Goal: Task Accomplishment & Management: Complete application form

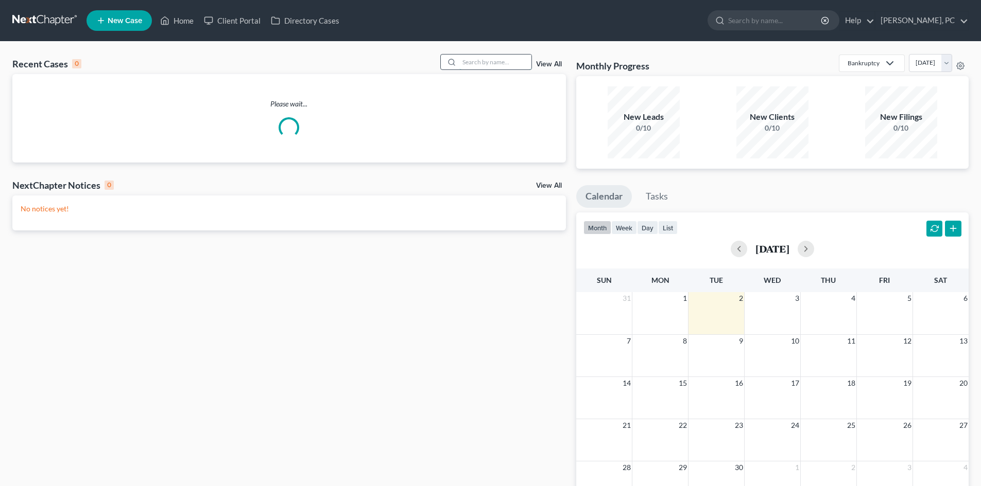
click at [487, 66] on input "search" at bounding box center [495, 62] width 72 height 15
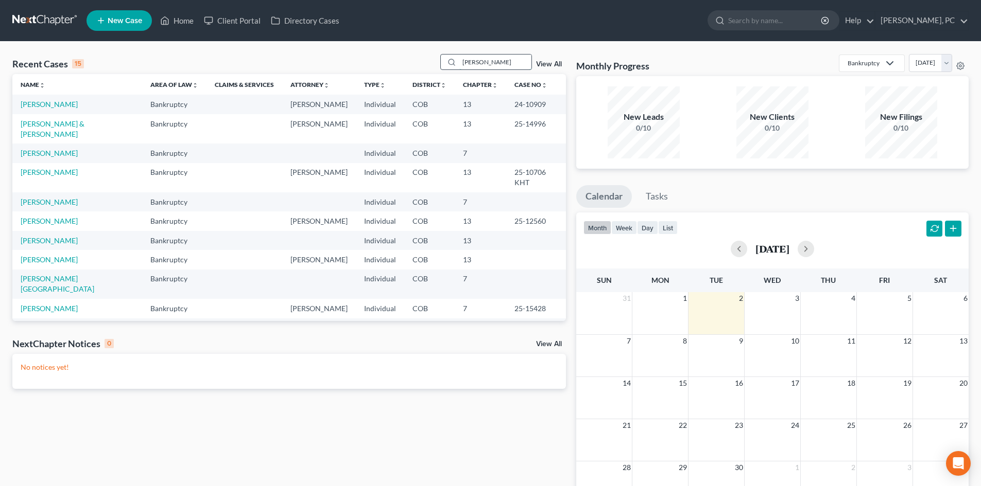
type input "shivers"
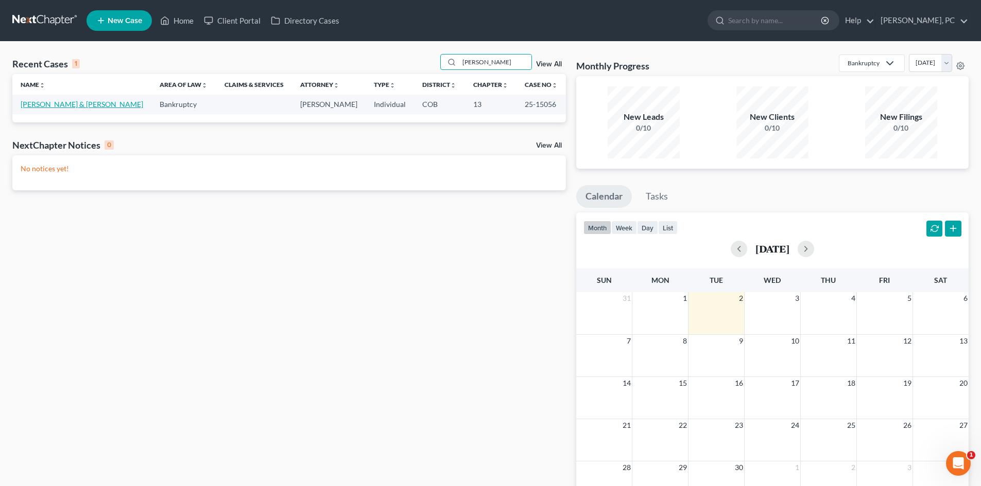
click at [53, 105] on link "Shivers, Leonard & Mary" at bounding box center [82, 104] width 123 height 9
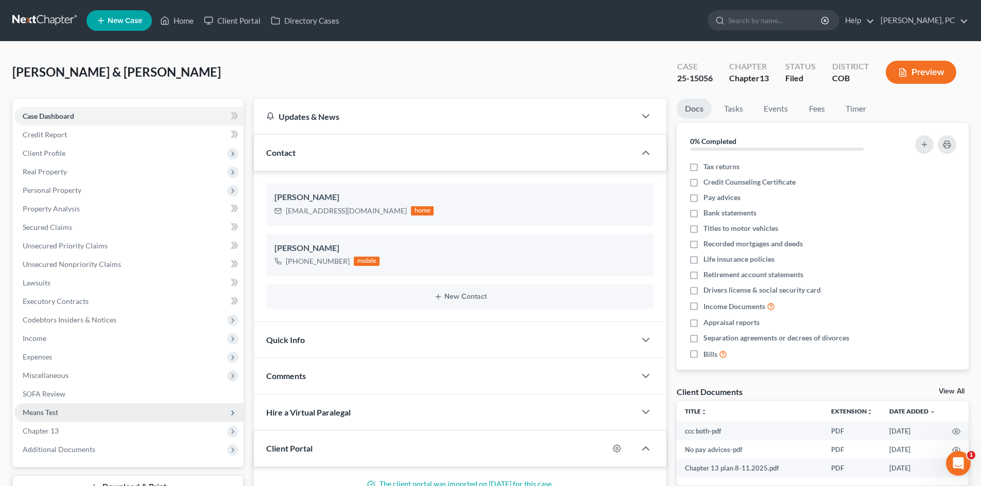
click at [47, 411] on span "Means Test" at bounding box center [41, 412] width 36 height 9
click at [79, 434] on span "Means Test Qualifier" at bounding box center [75, 431] width 65 height 9
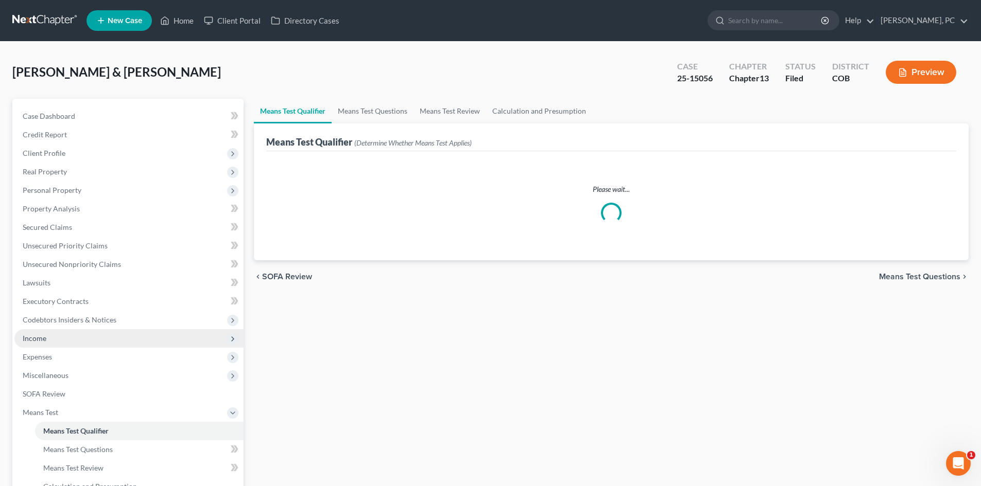
click at [29, 339] on span "Income" at bounding box center [35, 338] width 24 height 9
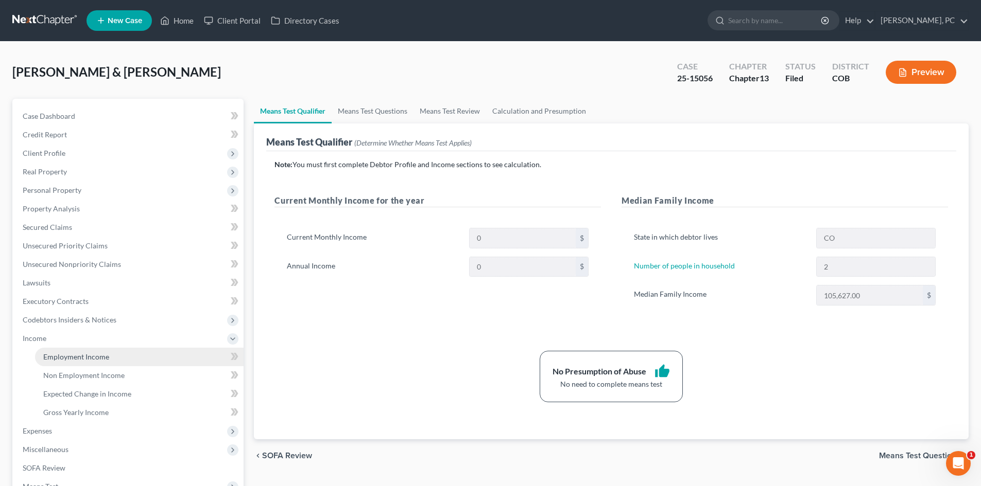
click at [77, 356] on span "Employment Income" at bounding box center [76, 357] width 66 height 9
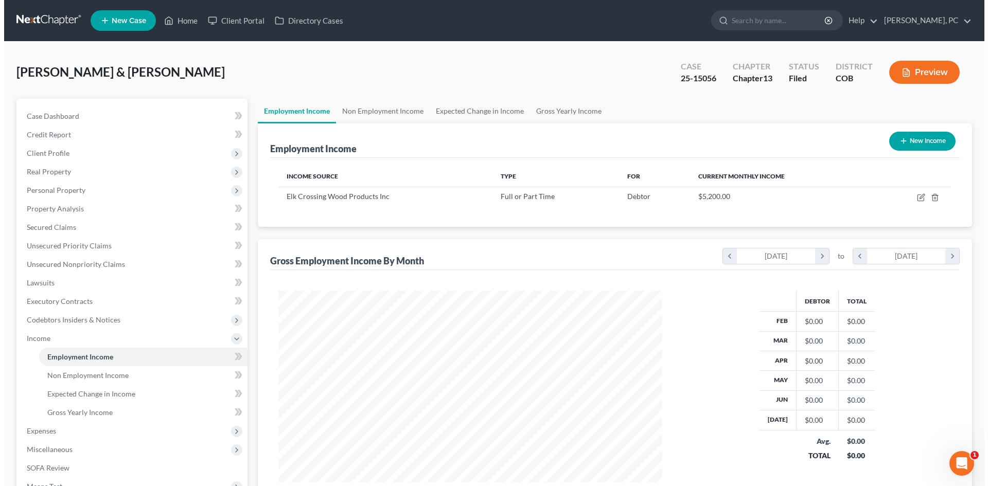
scroll to position [192, 405]
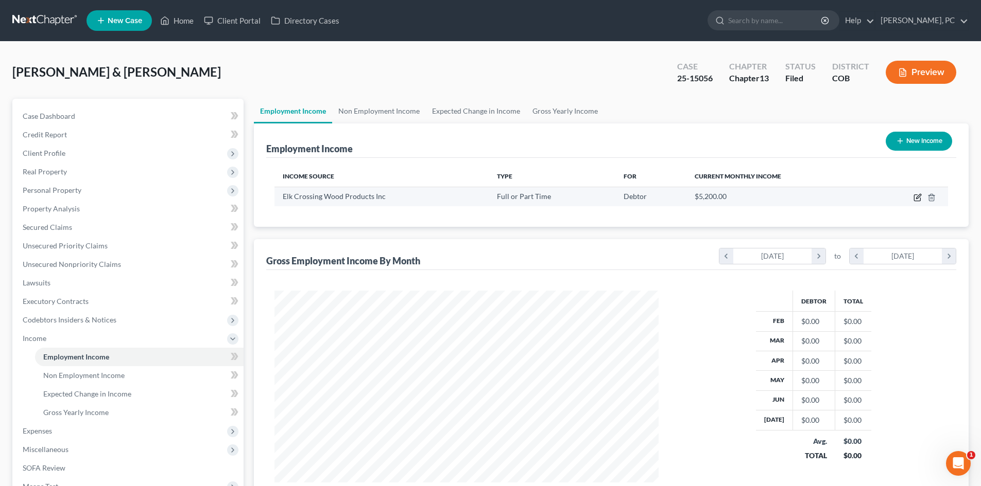
click at [917, 197] on icon "button" at bounding box center [918, 196] width 5 height 5
select select "0"
select select "5"
select select "0"
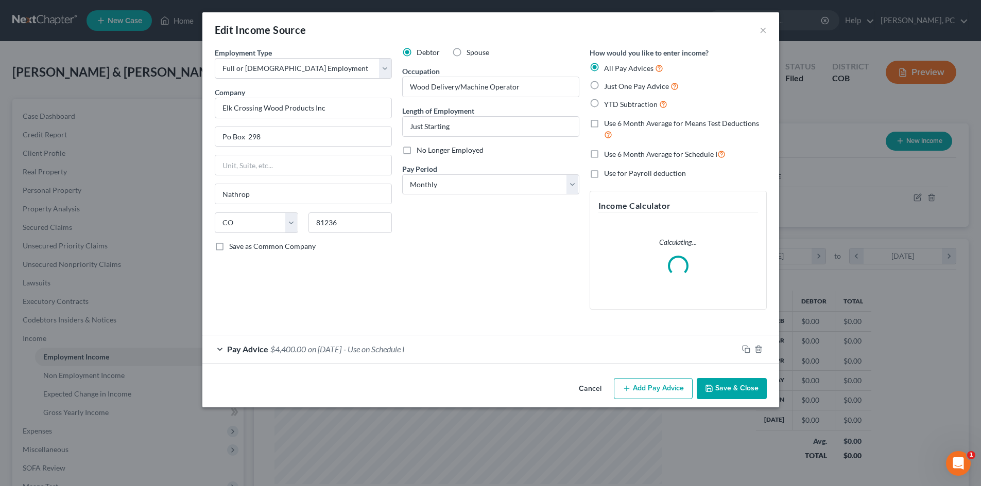
scroll to position [194, 408]
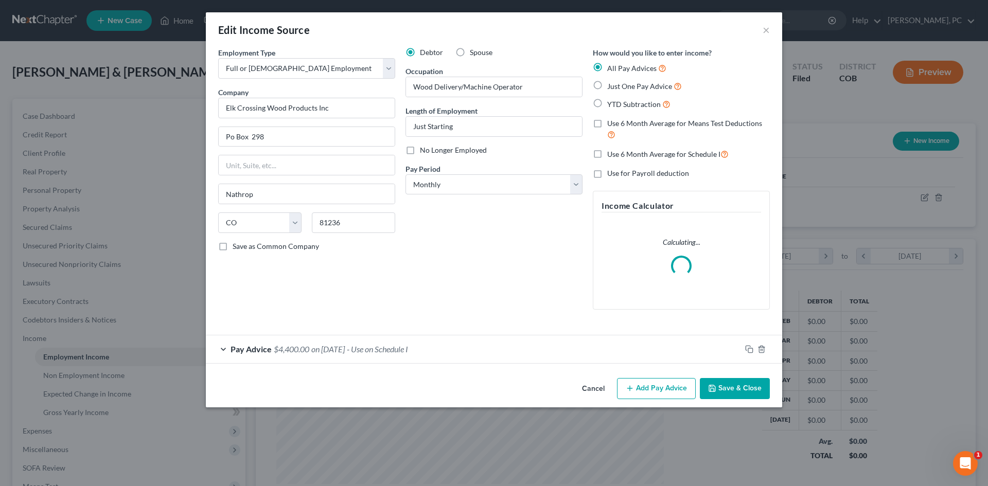
click at [733, 389] on button "Save & Close" at bounding box center [735, 389] width 70 height 22
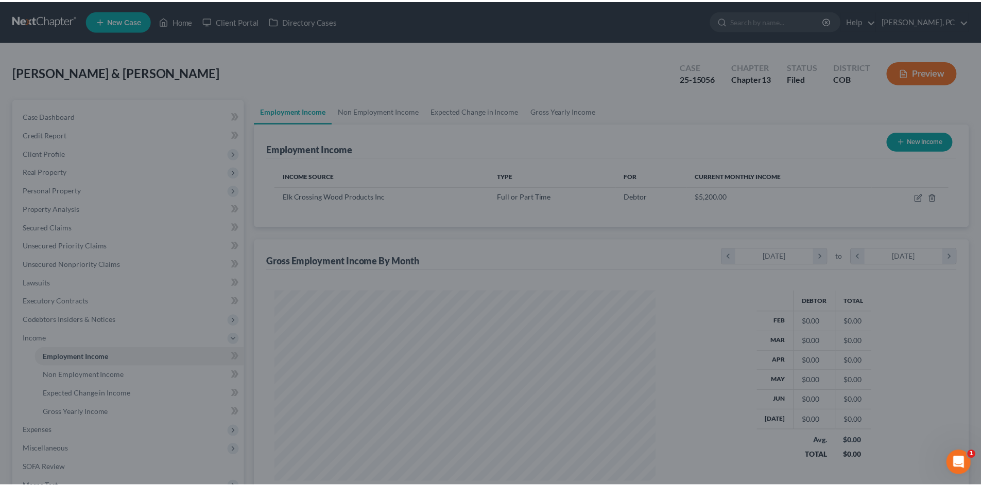
scroll to position [514576, 514363]
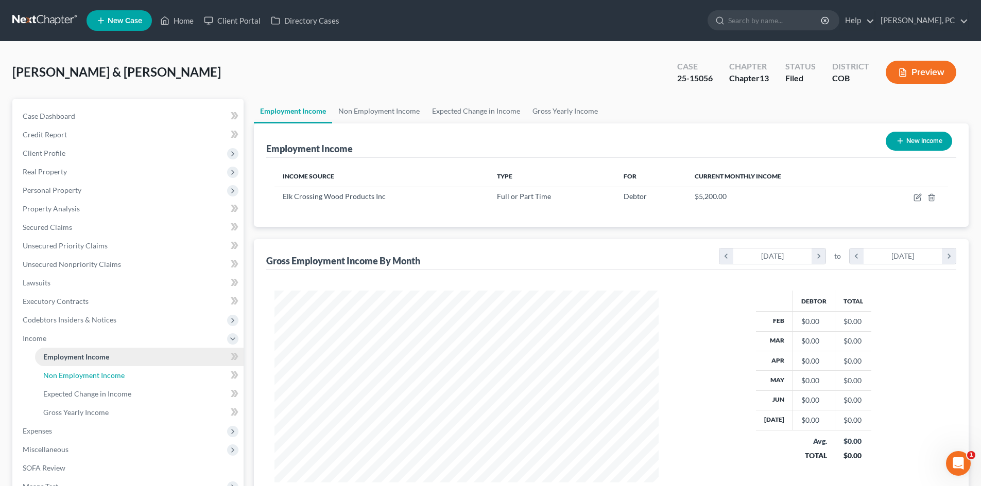
drag, startPoint x: 96, startPoint y: 377, endPoint x: 133, endPoint y: 362, distance: 40.4
click at [96, 377] on span "Non Employment Income" at bounding box center [83, 375] width 81 height 9
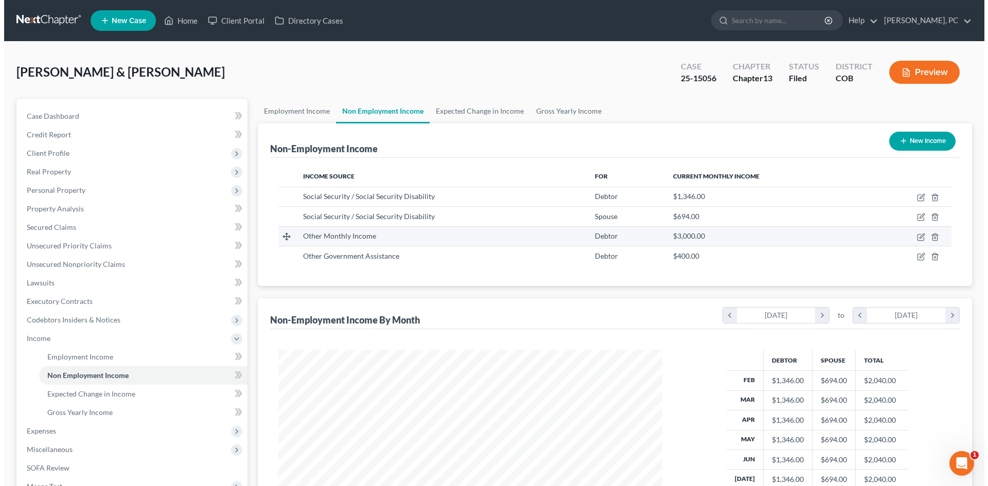
scroll to position [192, 405]
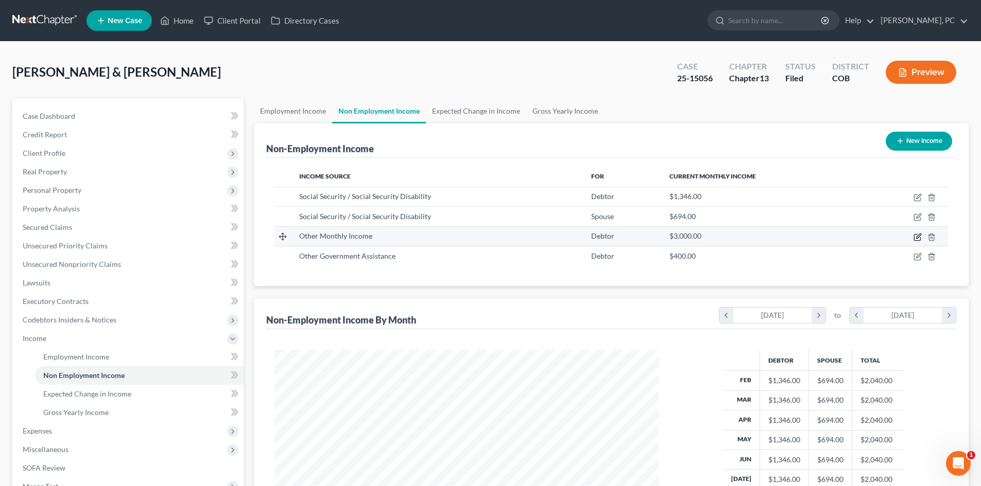
click at [919, 236] on icon "button" at bounding box center [917, 237] width 8 height 8
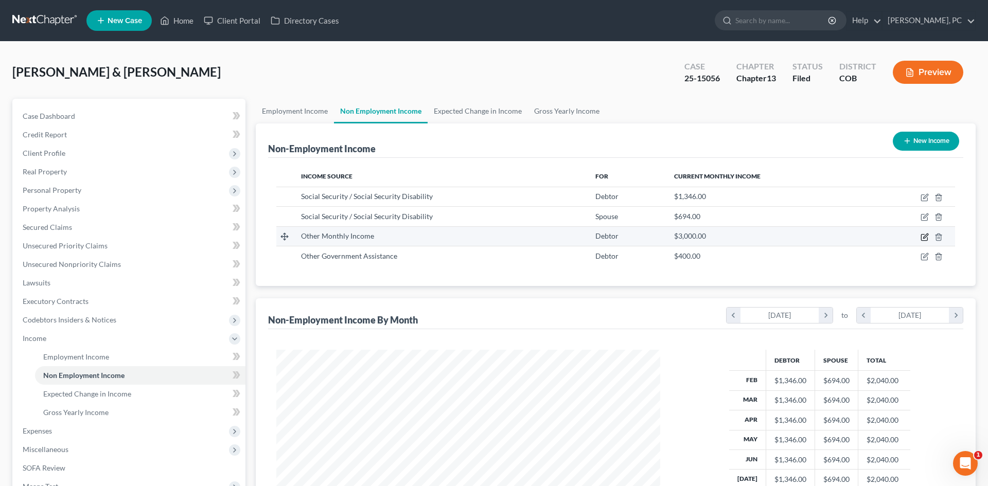
select select "13"
select select "0"
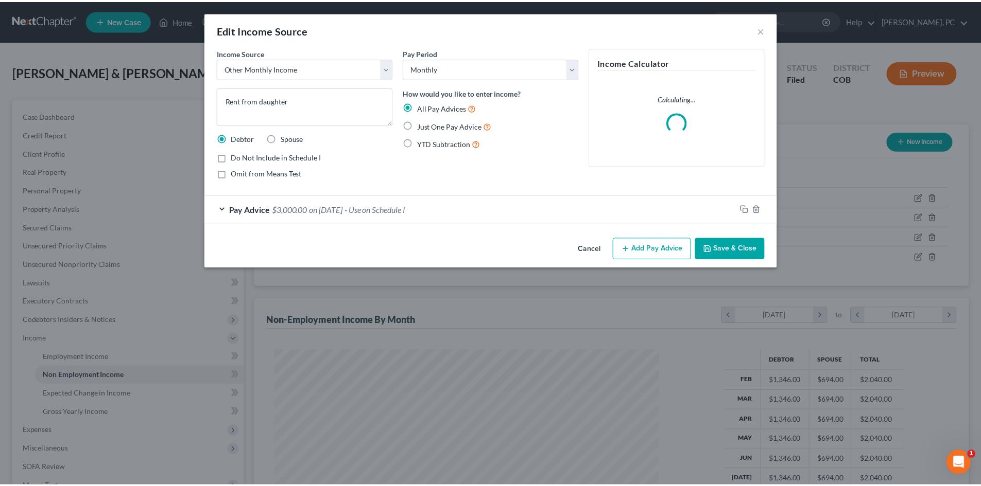
scroll to position [194, 408]
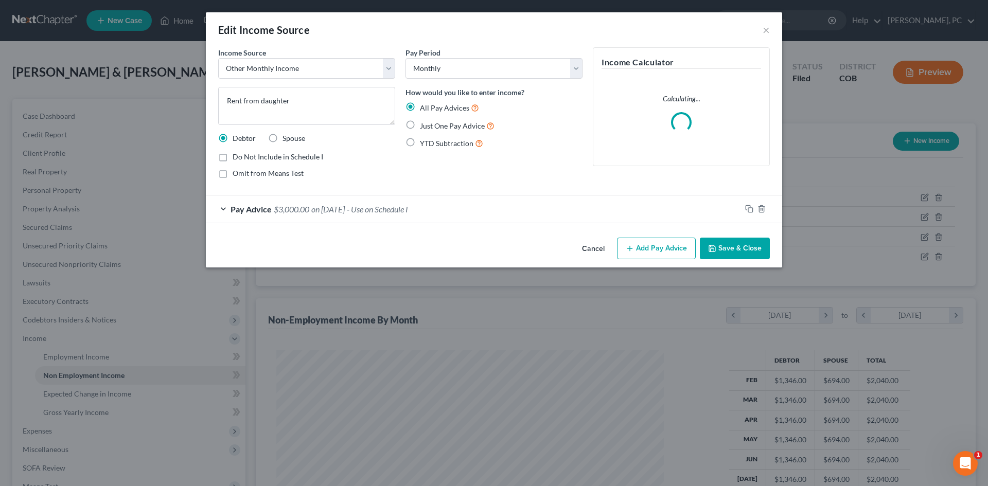
click at [747, 243] on button "Save & Close" at bounding box center [735, 249] width 70 height 22
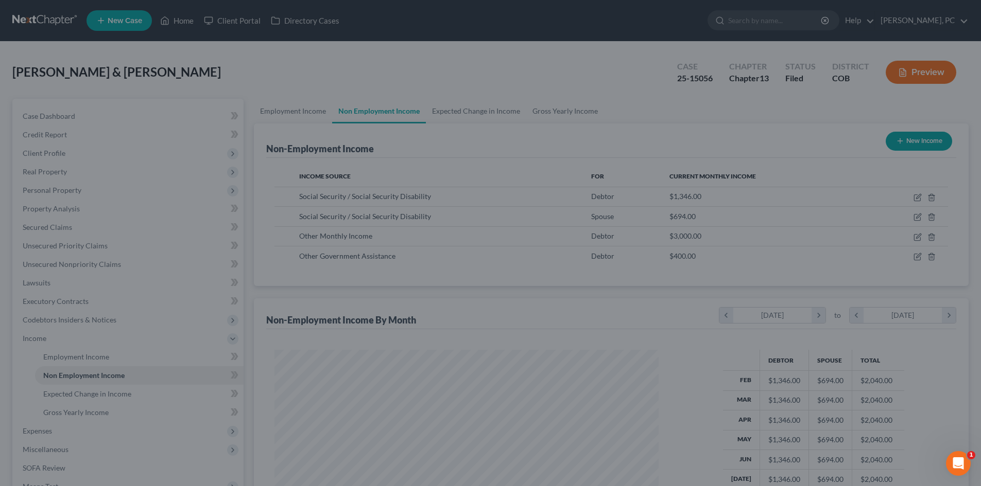
scroll to position [514576, 514363]
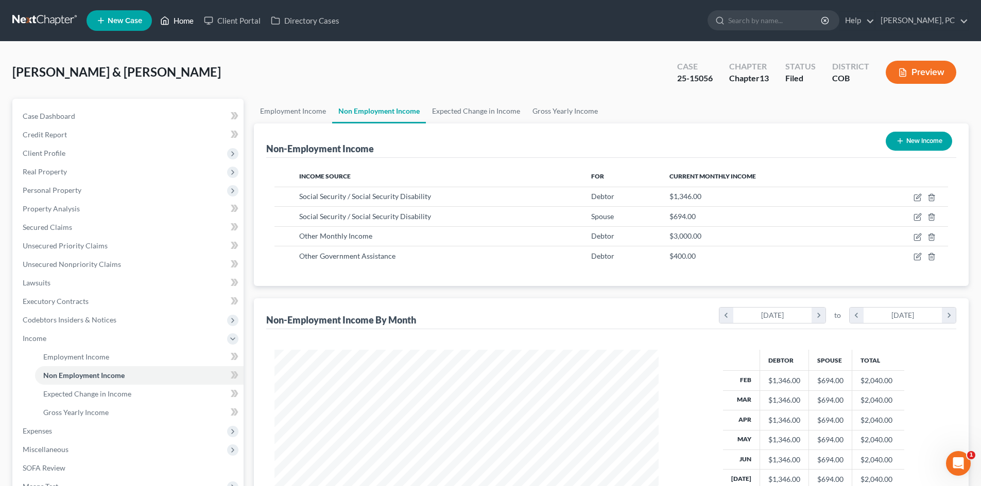
click at [189, 20] on link "Home" at bounding box center [177, 20] width 44 height 19
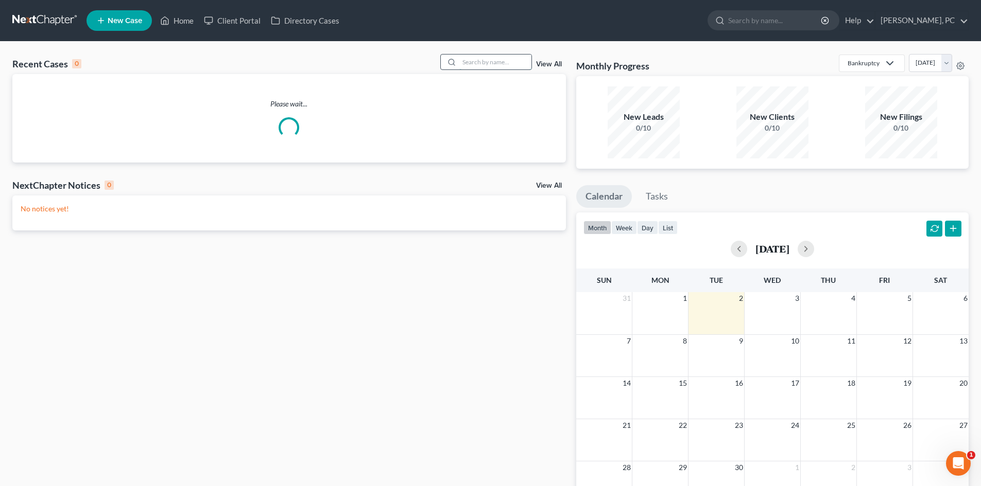
click at [506, 63] on input "search" at bounding box center [495, 62] width 72 height 15
type input "rajan"
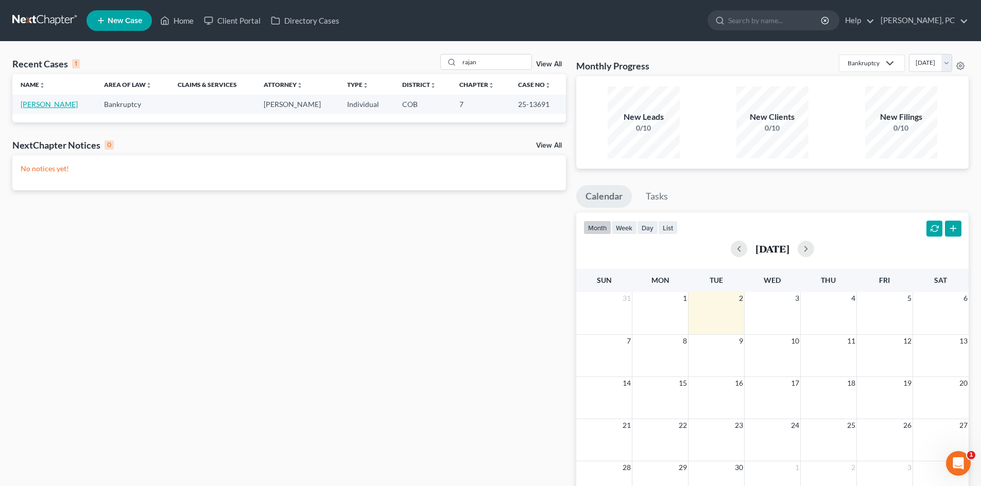
click at [50, 106] on link "Gurung, Rajan" at bounding box center [49, 104] width 57 height 9
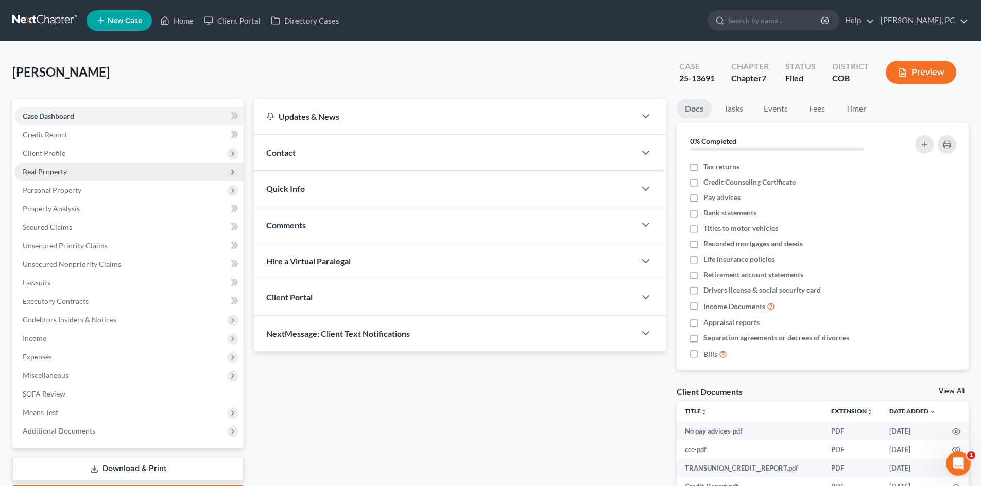
click at [47, 173] on span "Real Property" at bounding box center [45, 171] width 44 height 9
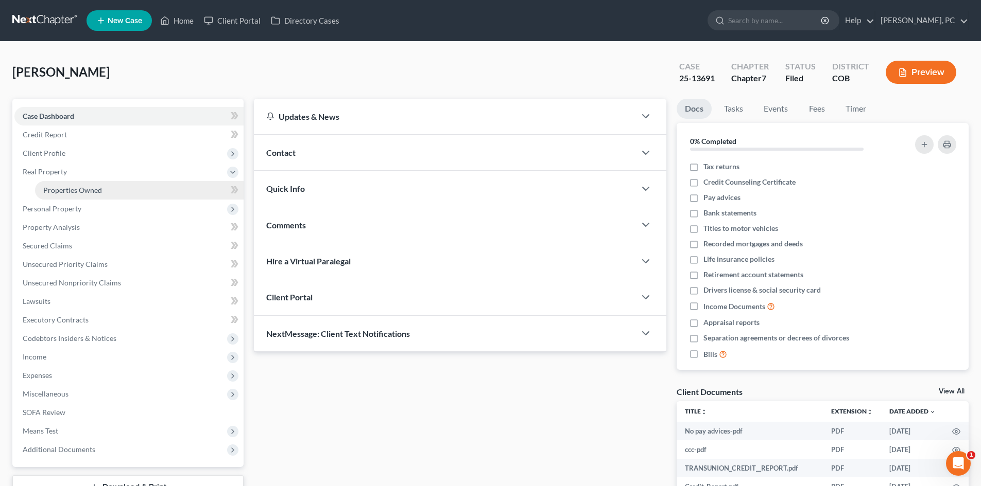
click at [63, 191] on span "Properties Owned" at bounding box center [72, 190] width 59 height 9
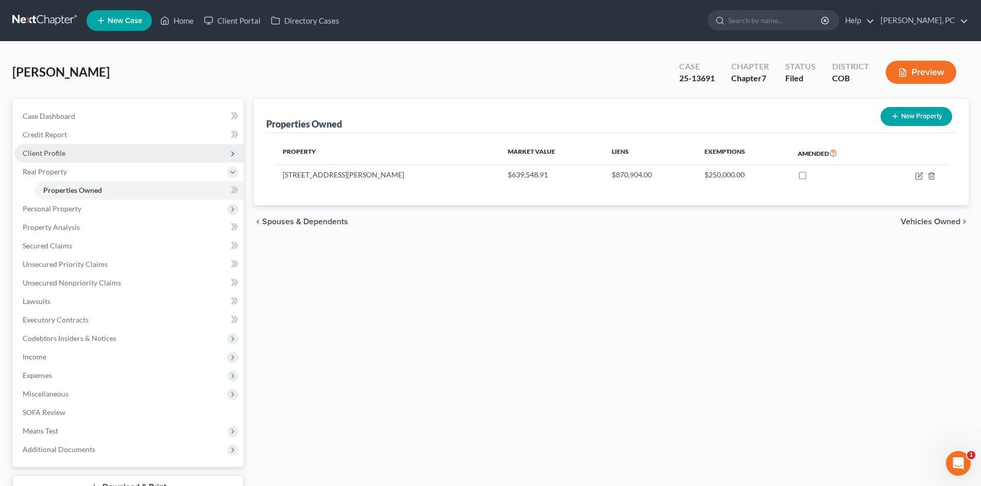
click at [47, 152] on span "Client Profile" at bounding box center [44, 153] width 43 height 9
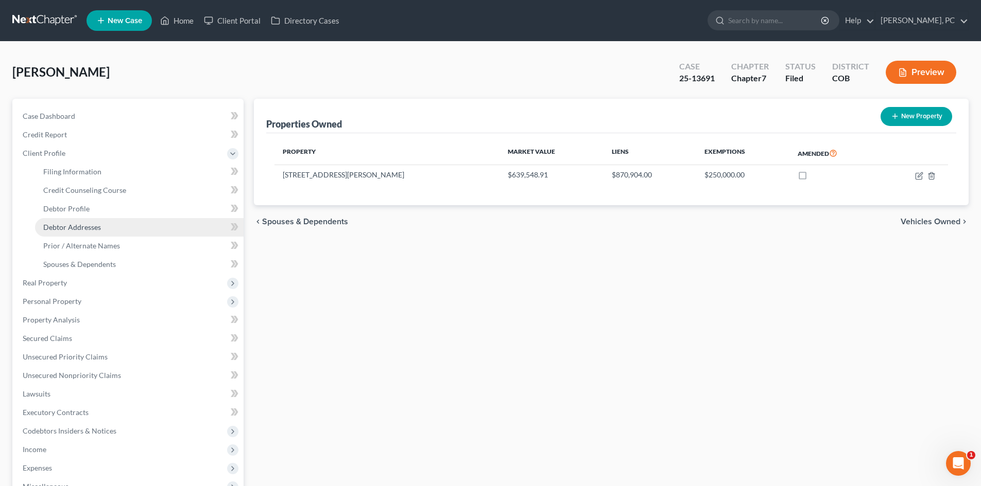
click at [71, 225] on span "Debtor Addresses" at bounding box center [72, 227] width 58 height 9
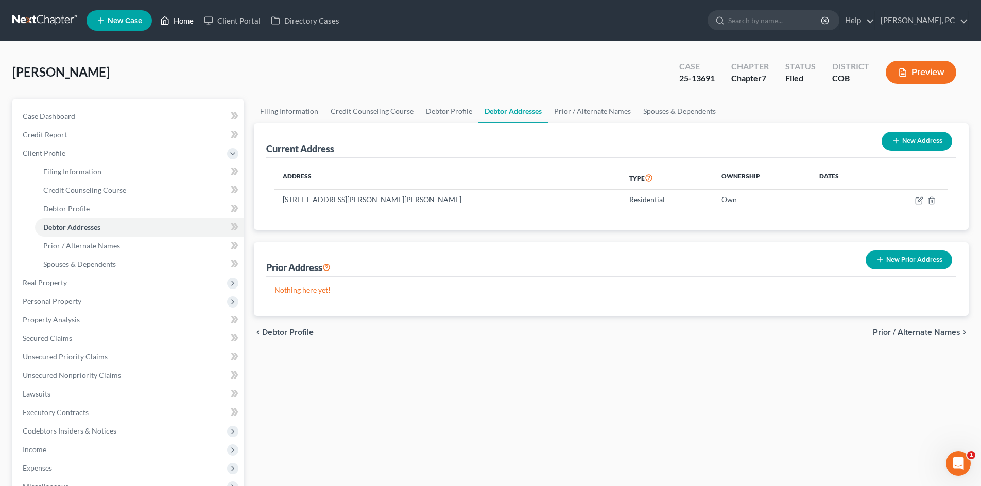
click at [185, 19] on link "Home" at bounding box center [177, 20] width 44 height 19
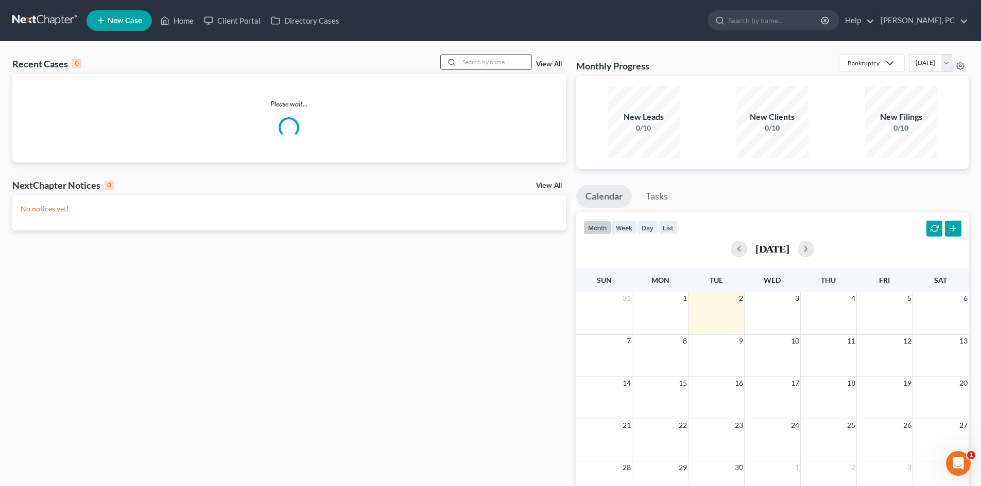
click at [496, 63] on input "search" at bounding box center [495, 62] width 72 height 15
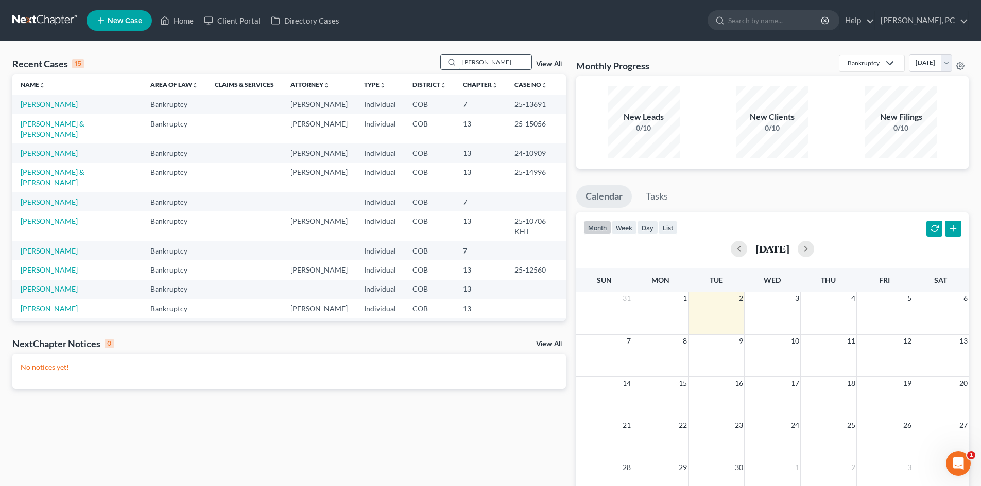
type input "manlove"
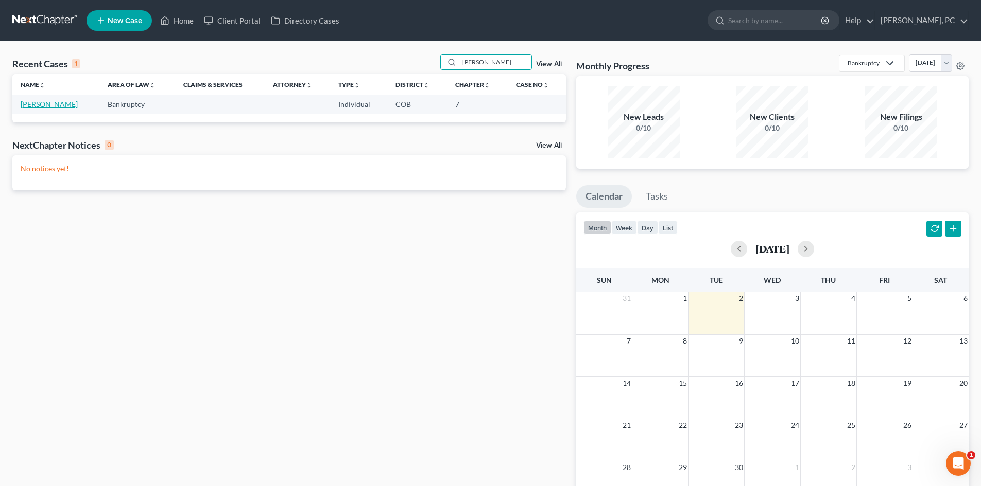
click at [44, 106] on link "[PERSON_NAME]" at bounding box center [49, 104] width 57 height 9
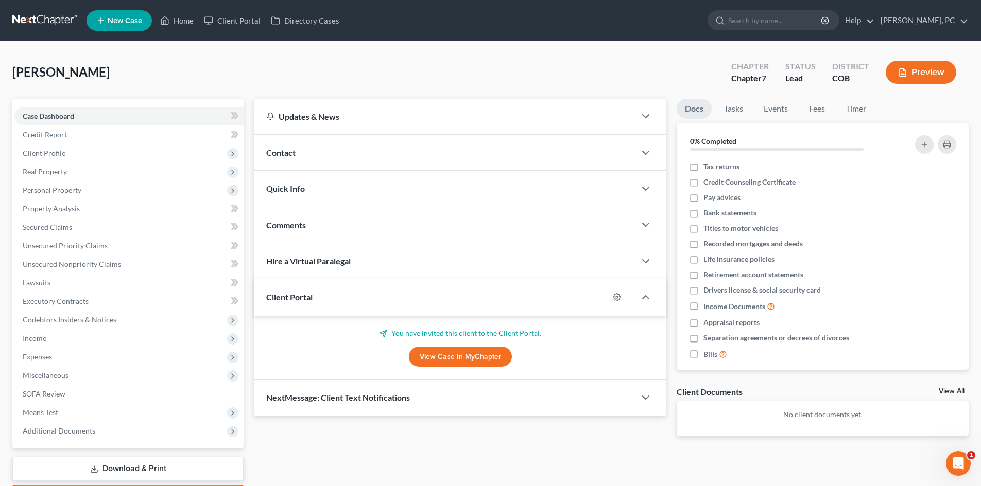
click at [452, 356] on link "View Case in MyChapter" at bounding box center [460, 357] width 103 height 21
click at [39, 151] on span "Client Profile" at bounding box center [44, 153] width 43 height 9
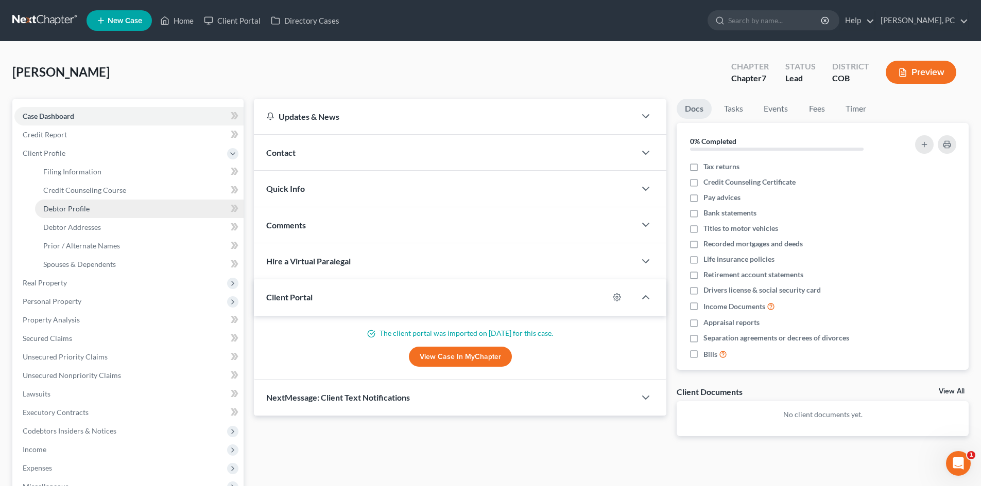
click at [66, 205] on span "Debtor Profile" at bounding box center [66, 208] width 46 height 9
select select "4"
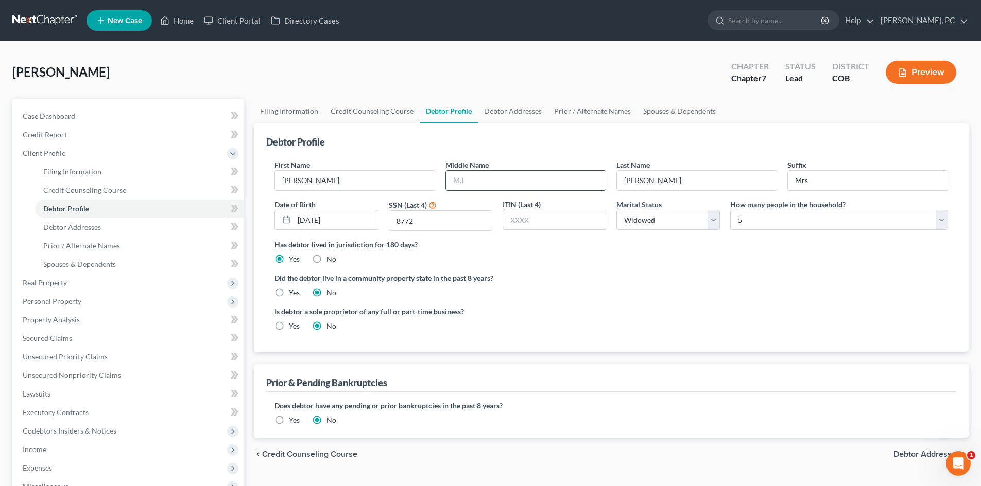
click at [488, 186] on input "text" at bounding box center [526, 181] width 160 height 20
type input "[PERSON_NAME]"
click at [528, 145] on div "Debtor Profile" at bounding box center [611, 138] width 690 height 28
click at [83, 267] on span "Spouses & Dependents" at bounding box center [79, 264] width 73 height 9
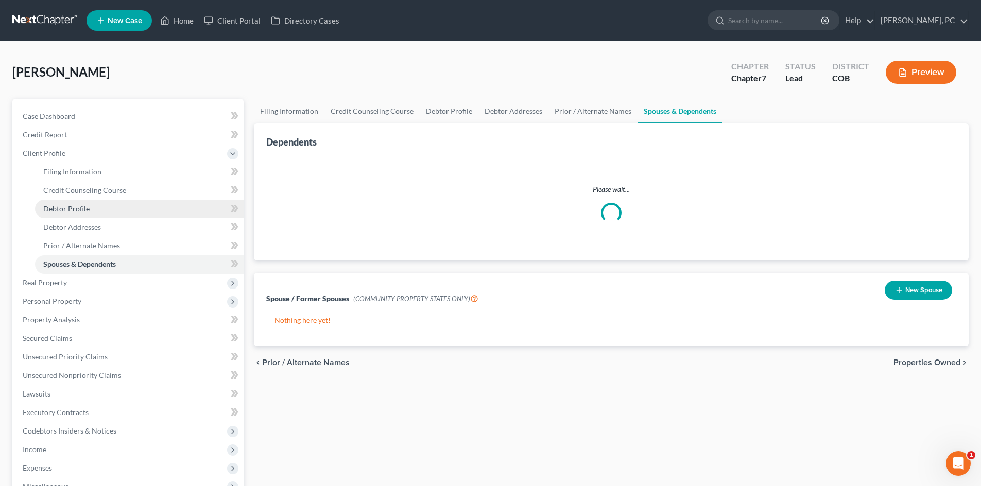
click at [79, 208] on span "Debtor Profile" at bounding box center [66, 208] width 46 height 9
select select "4"
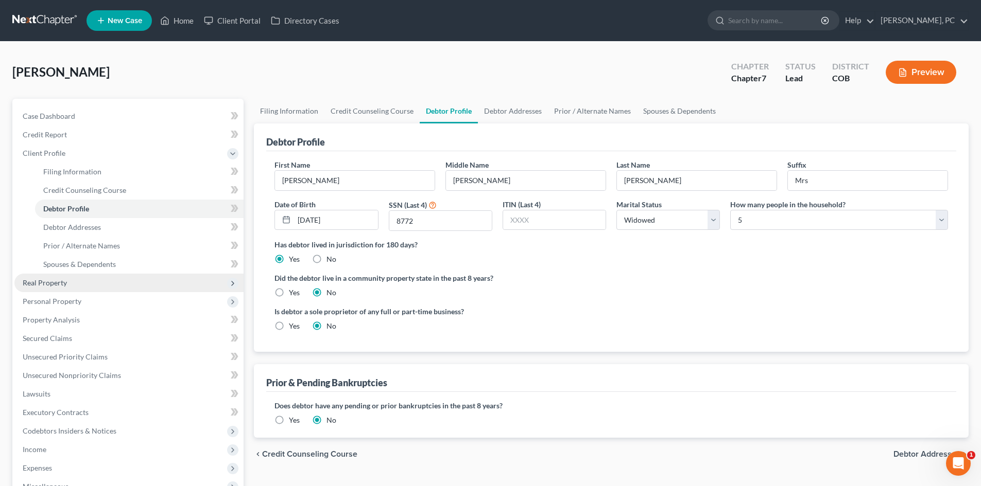
click at [38, 285] on span "Real Property" at bounding box center [45, 282] width 44 height 9
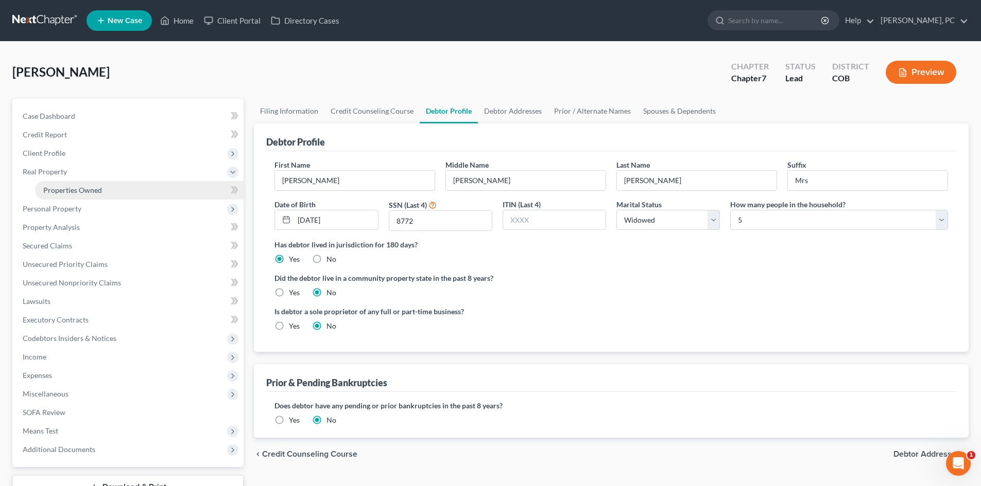
click at [72, 186] on span "Properties Owned" at bounding box center [72, 190] width 59 height 9
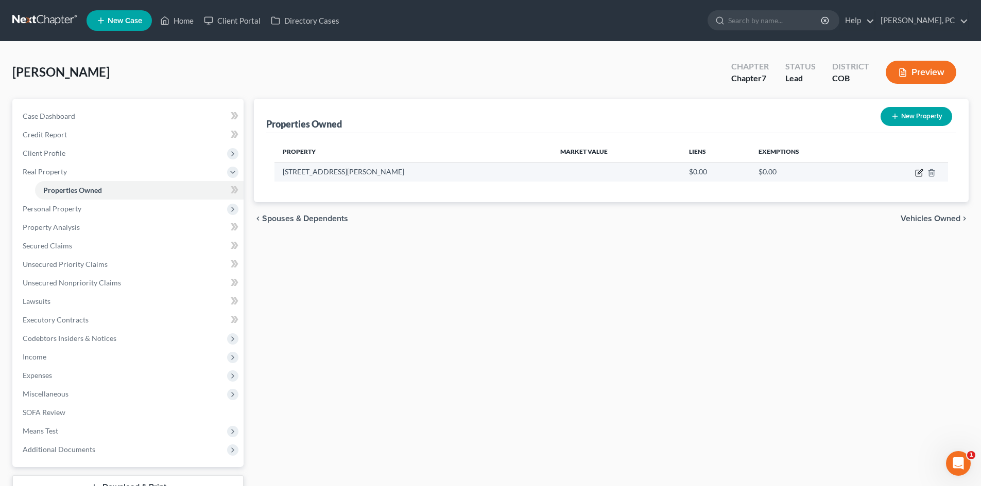
click at [920, 172] on icon "button" at bounding box center [919, 171] width 5 height 5
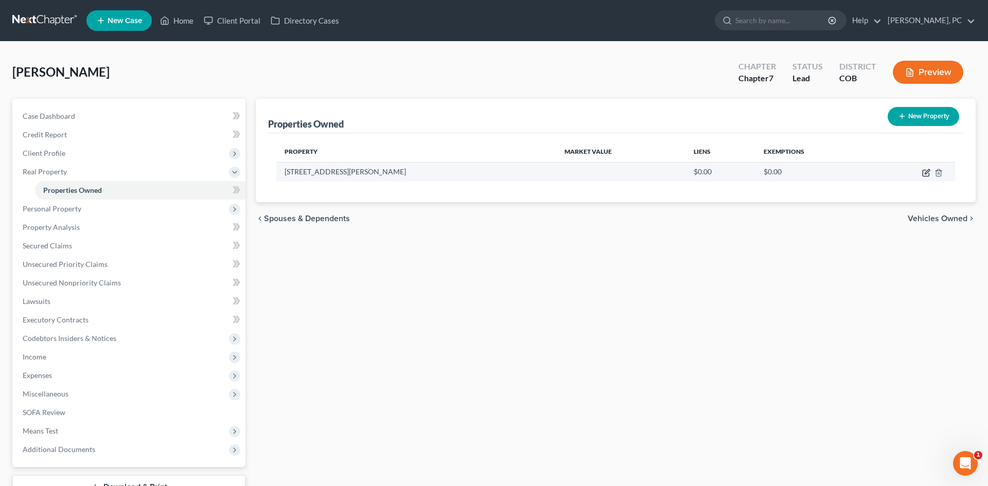
select select "5"
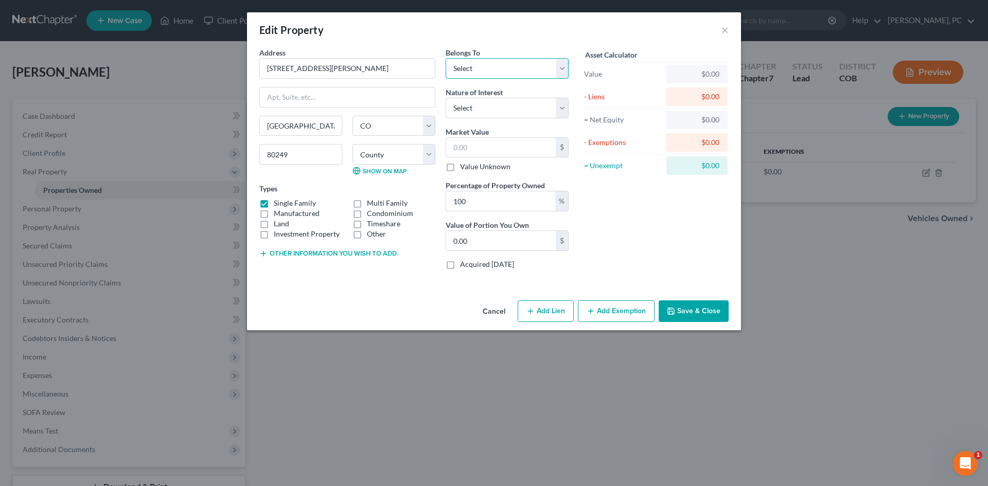
click at [470, 65] on select "Select Debtor 1 Only Debtor 2 Only Debtor 1 And Debtor 2 Only At Least One Of T…" at bounding box center [507, 68] width 123 height 21
select select "0"
click at [446, 58] on select "Select Debtor 1 Only Debtor 2 Only Debtor 1 And Debtor 2 Only At Least One Of T…" at bounding box center [507, 68] width 123 height 21
click at [475, 106] on select "Select Fee Simple Joint Tenant Life Estate Equitable Interest Future Interest T…" at bounding box center [507, 108] width 123 height 21
select select "0"
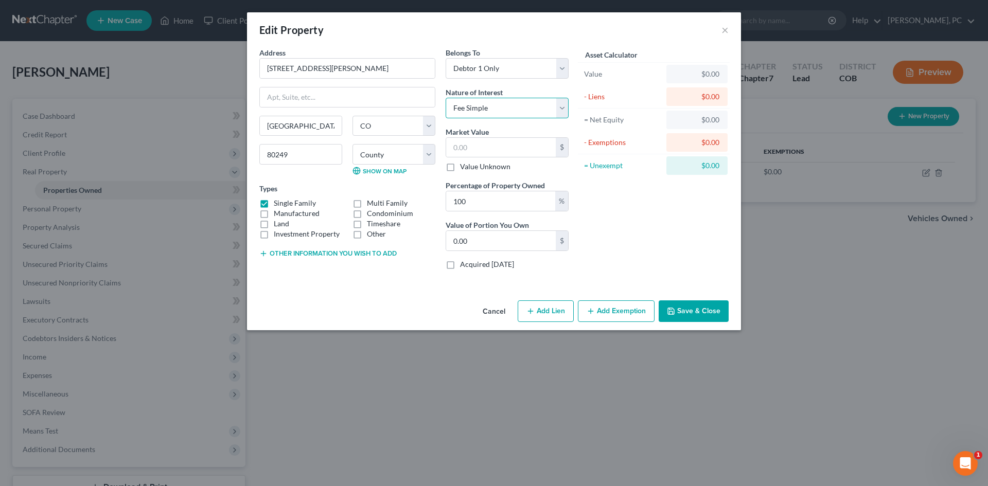
click at [446, 98] on select "Select Fee Simple Joint Tenant Life Estate Equitable Interest Future Interest T…" at bounding box center [507, 108] width 123 height 21
click at [389, 159] on select "County Adams County Alamosa County Arapahoe County Archuleta County Baca County…" at bounding box center [394, 154] width 83 height 21
select select "16"
click at [353, 144] on select "County Adams County Alamosa County Arapahoe County Archuleta County Baca County…" at bounding box center [394, 154] width 83 height 21
click at [423, 188] on div "Types Single Family Multi Family Manufactured Condominium Land Timeshare Invest…" at bounding box center [347, 211] width 176 height 56
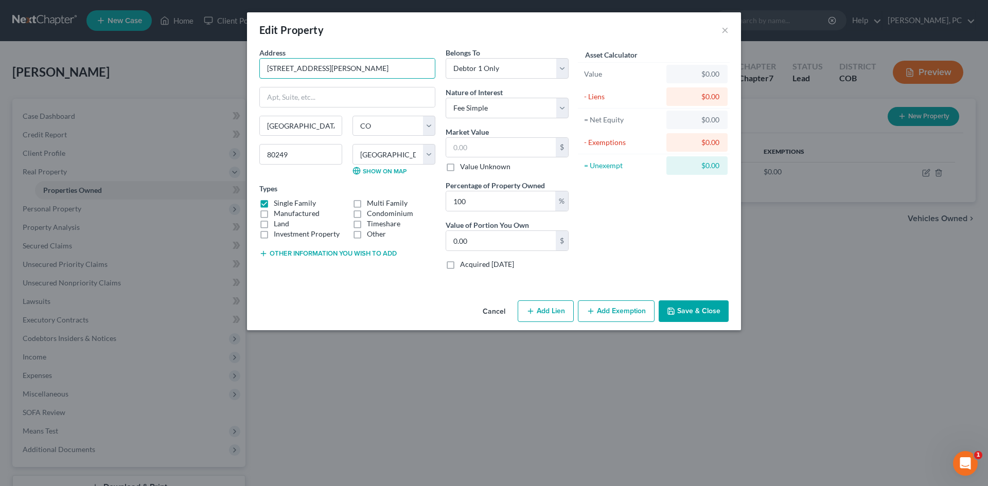
drag, startPoint x: 323, startPoint y: 67, endPoint x: 258, endPoint y: 74, distance: 65.7
click at [232, 67] on div "Edit Property × Address * 5082 Victor Way Denver State AL AK AR AZ CA CO CT DE …" at bounding box center [494, 243] width 988 height 486
click at [466, 148] on input "text" at bounding box center [501, 148] width 110 height 20
type input "4"
type input "4.00"
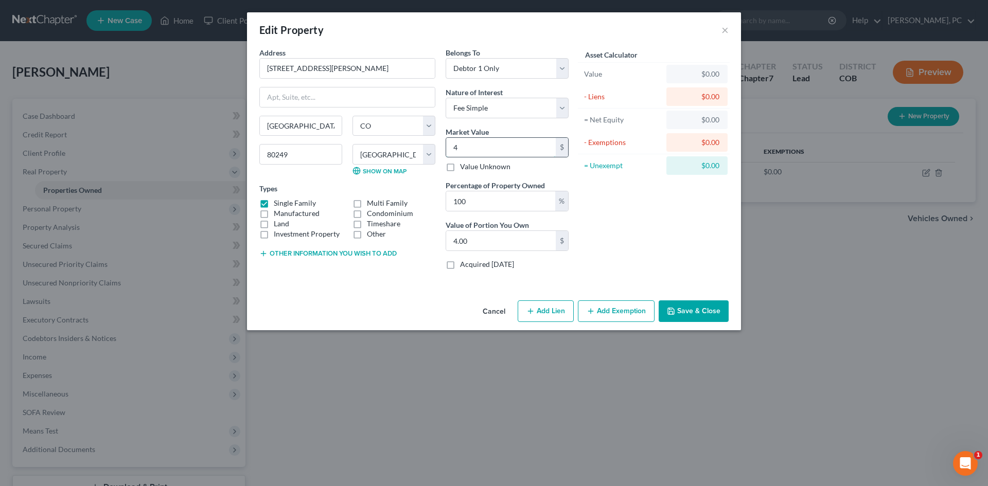
type input "44"
type input "44.00"
type input "440"
type input "440.00"
type input "4400"
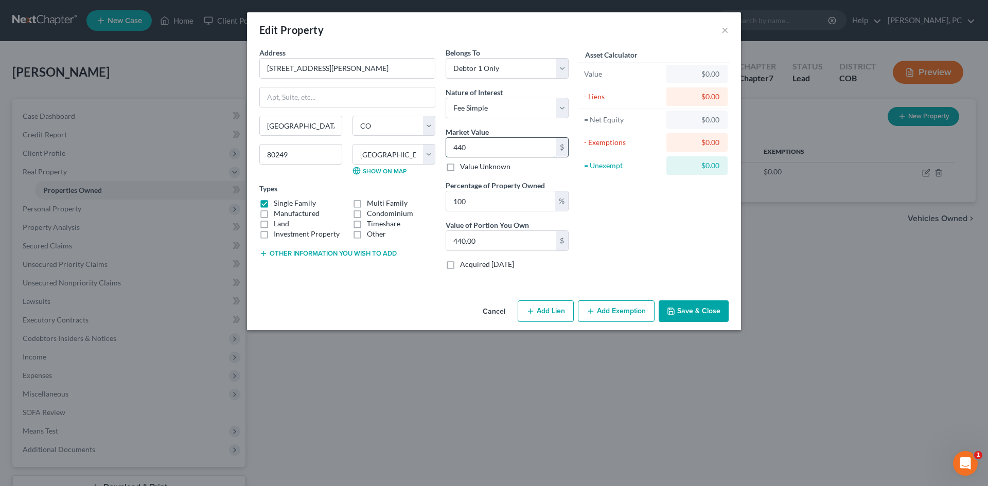
type input "4,400.00"
type input "4,4000"
type input "44,000.00"
type input "44,0000"
type input "440,000.00"
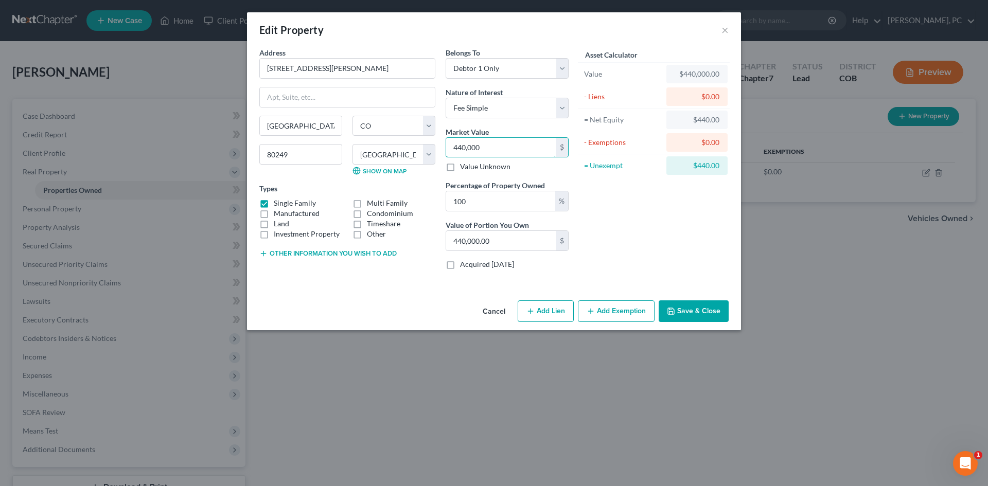
type input "440,000"
click at [596, 318] on button "Add Exemption" at bounding box center [616, 312] width 77 height 22
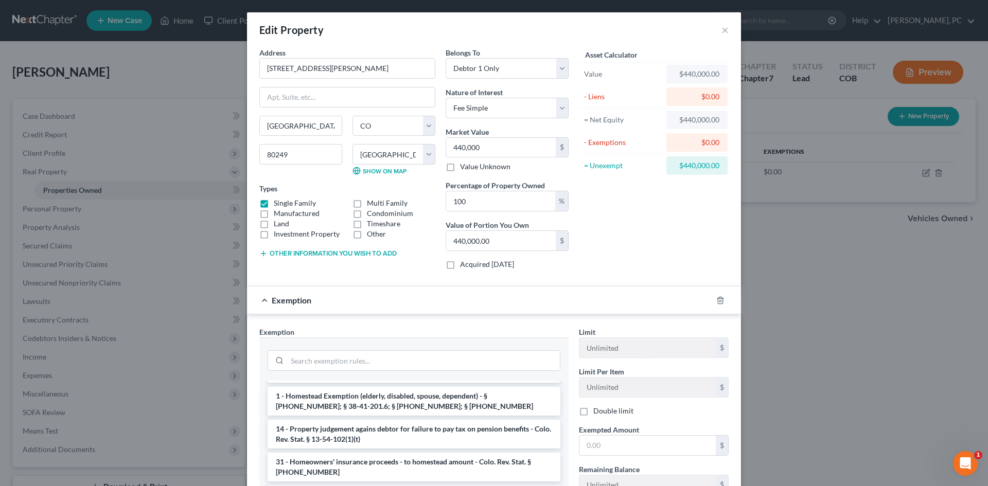
scroll to position [103, 0]
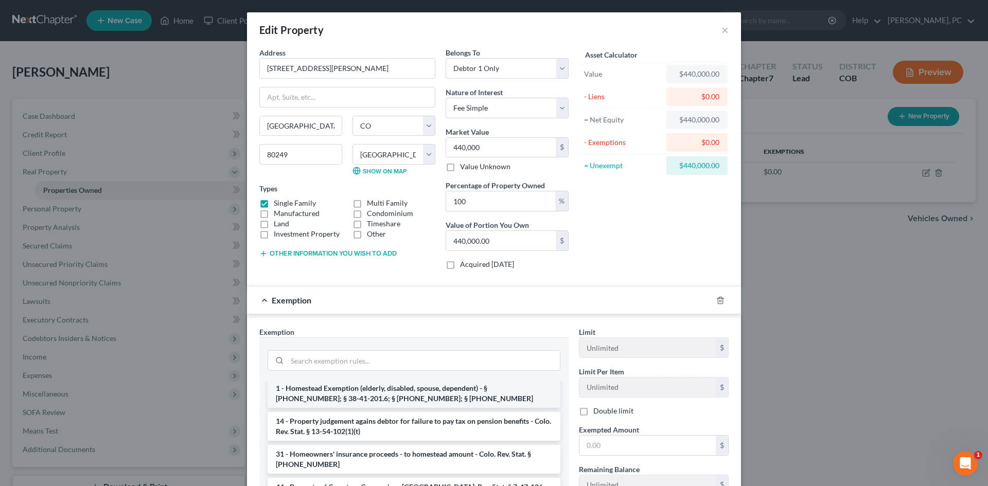
click at [353, 397] on li "1 - Homestead Exemption (elderly, disabled, spouse, dependent) - § [PHONE_NUMBE…" at bounding box center [414, 393] width 293 height 29
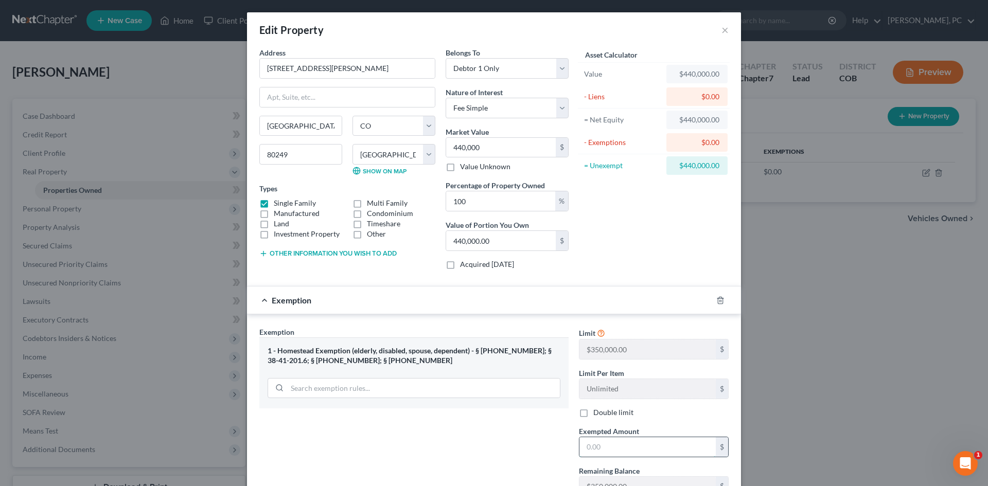
click at [584, 442] on input "text" at bounding box center [648, 448] width 136 height 20
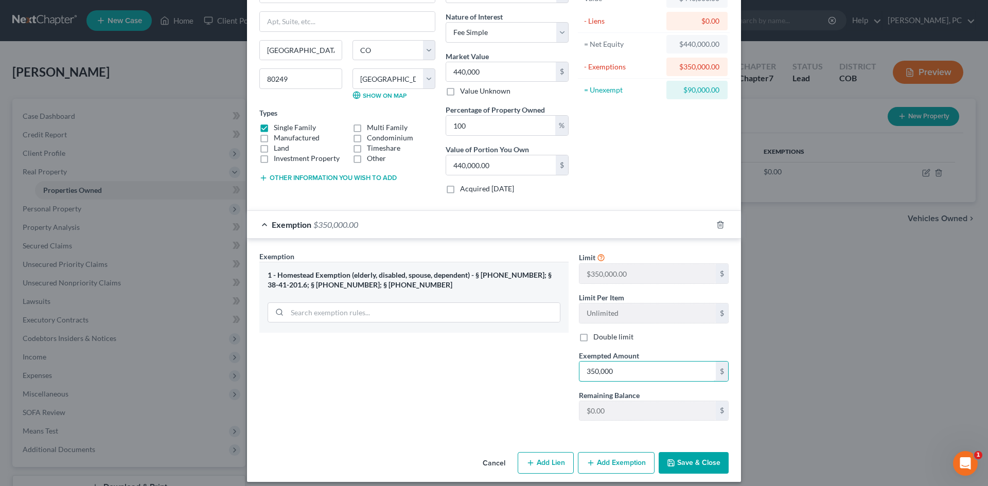
scroll to position [84, 0]
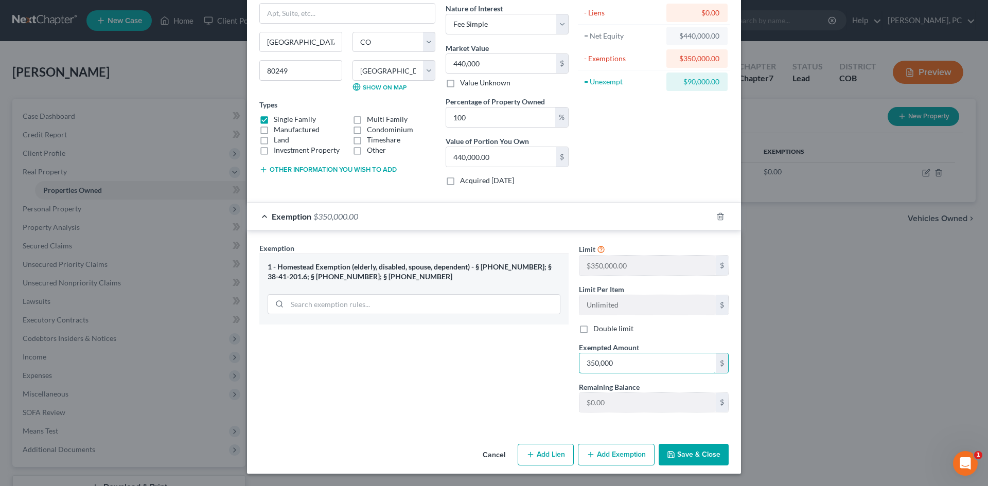
type input "350,000"
drag, startPoint x: 539, startPoint y: 455, endPoint x: 513, endPoint y: 398, distance: 62.2
click at [539, 455] on button "Add Lien" at bounding box center [546, 455] width 56 height 22
select select "0"
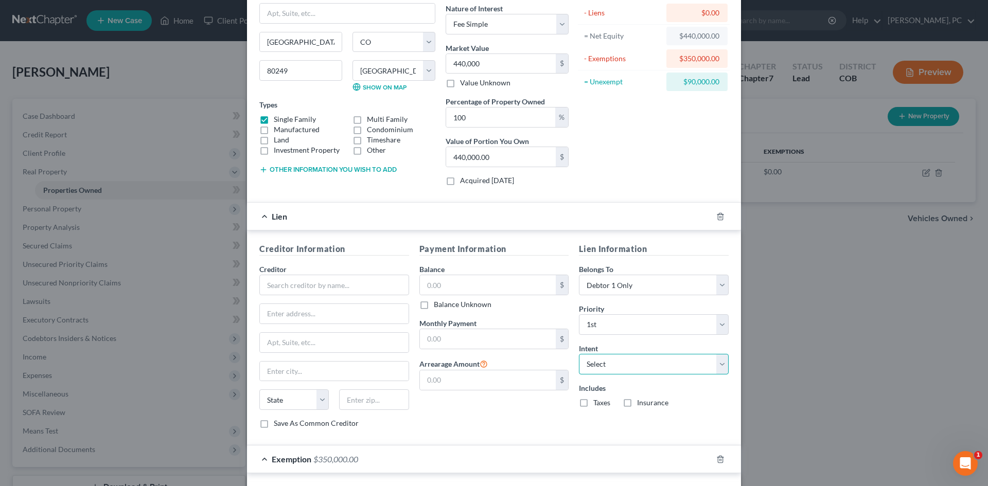
click at [595, 364] on select "Select Surrender Redeem Reaffirm Avoid Other" at bounding box center [654, 364] width 150 height 21
drag, startPoint x: 595, startPoint y: 364, endPoint x: 590, endPoint y: 360, distance: 6.6
click at [595, 364] on select "Select Surrender Redeem Reaffirm Avoid Other" at bounding box center [654, 364] width 150 height 21
click at [308, 293] on input "text" at bounding box center [334, 285] width 150 height 21
click at [298, 281] on input "text" at bounding box center [334, 285] width 150 height 21
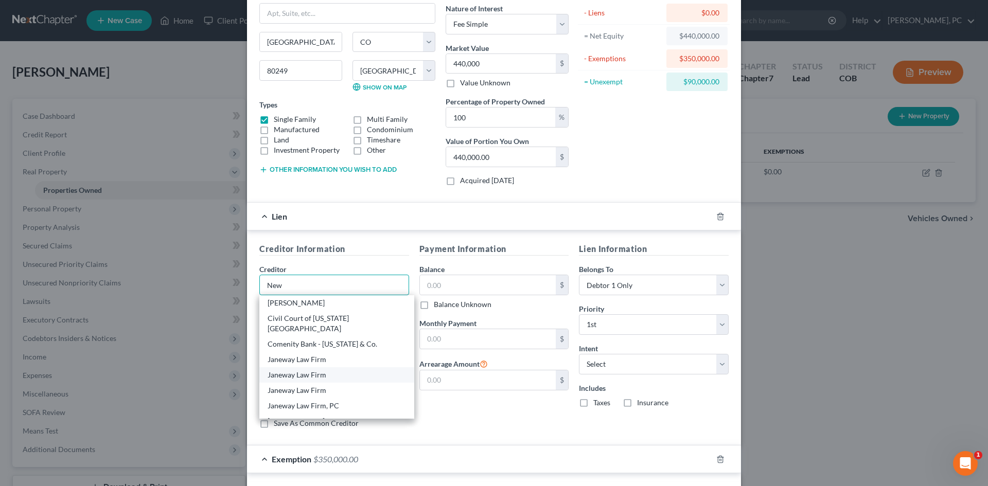
scroll to position [62, 0]
click at [285, 370] on div "New Rez LLC" at bounding box center [337, 375] width 138 height 10
type input "New Rez LLC"
type input "1100 Virginia Drive, Suite 125"
type input "Fort Washington"
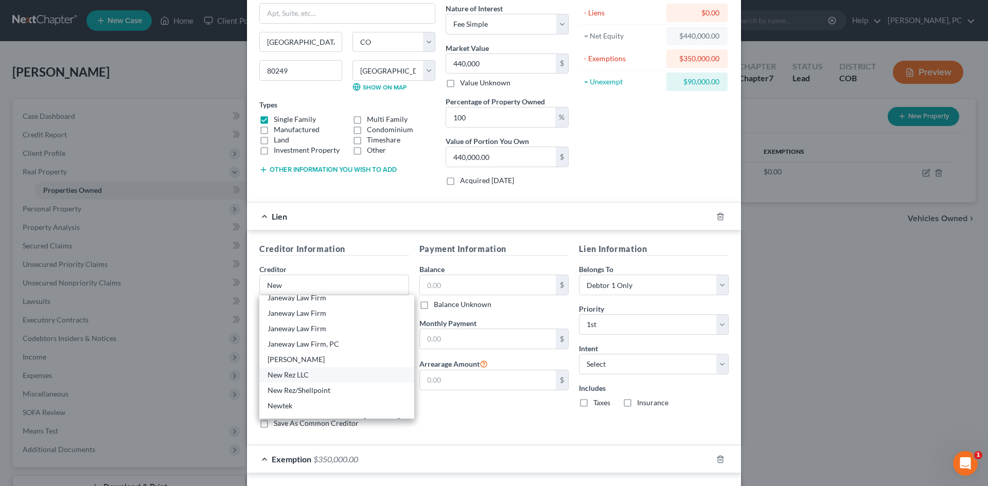
select select "39"
type input "19034"
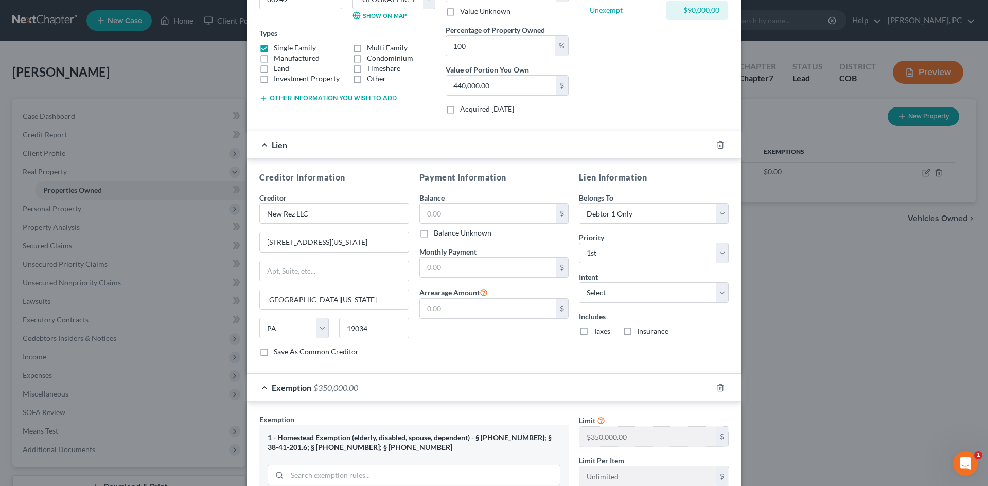
scroll to position [172, 0]
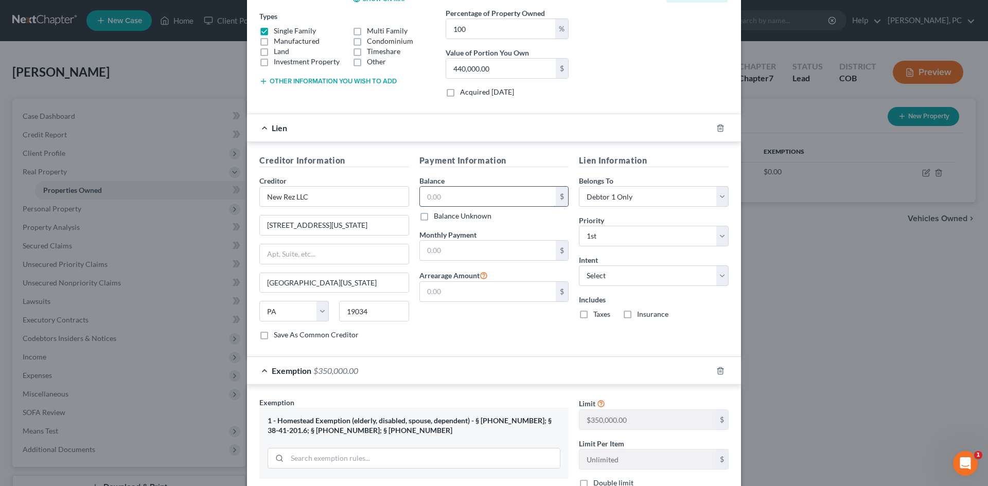
click at [447, 192] on input "text" at bounding box center [488, 197] width 136 height 20
type input "200,974"
click at [464, 252] on input "text" at bounding box center [488, 251] width 136 height 20
type input "1,167"
click at [594, 315] on label "Taxes" at bounding box center [602, 314] width 17 height 10
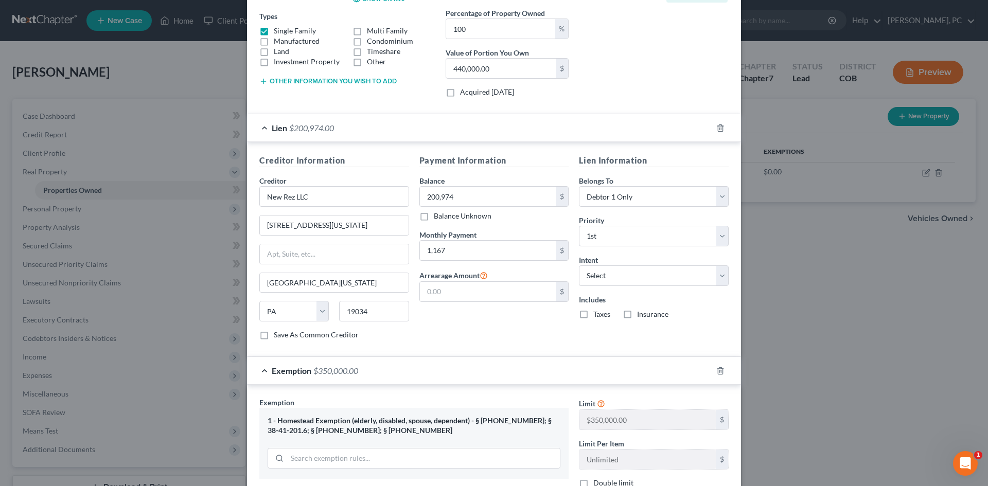
click at [598, 315] on input "Taxes" at bounding box center [601, 312] width 7 height 7
checkbox input "true"
click at [637, 313] on label "Insurance" at bounding box center [652, 314] width 31 height 10
click at [641, 313] on input "Insurance" at bounding box center [644, 312] width 7 height 7
checkbox input "true"
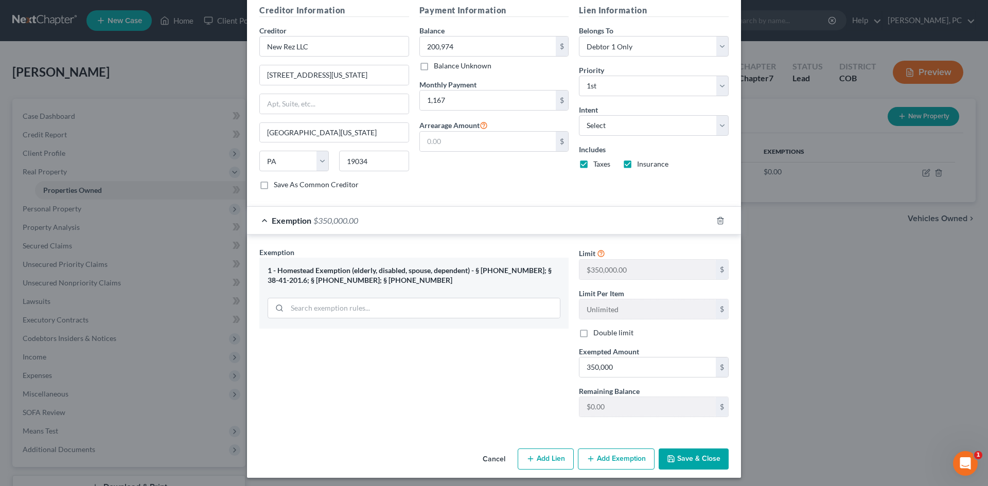
scroll to position [327, 0]
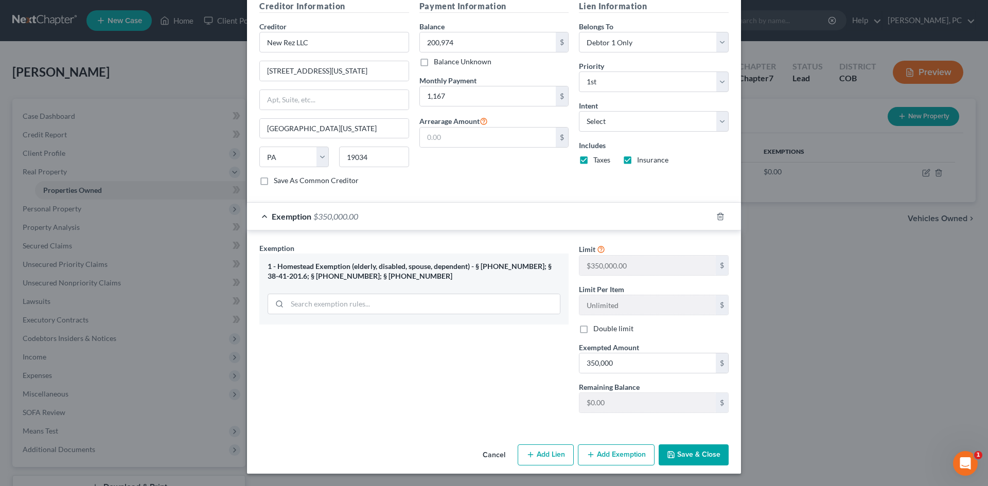
click at [696, 457] on button "Save & Close" at bounding box center [694, 456] width 70 height 22
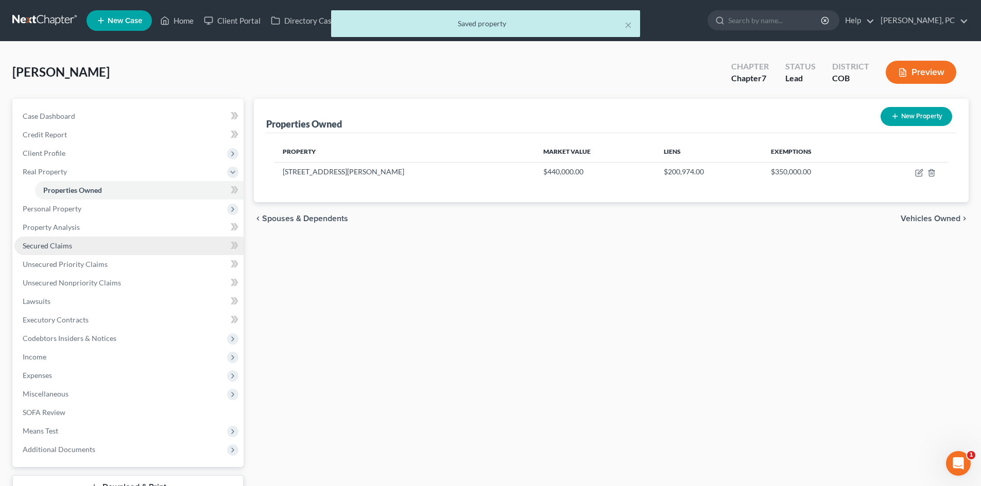
click at [55, 247] on span "Secured Claims" at bounding box center [47, 245] width 49 height 9
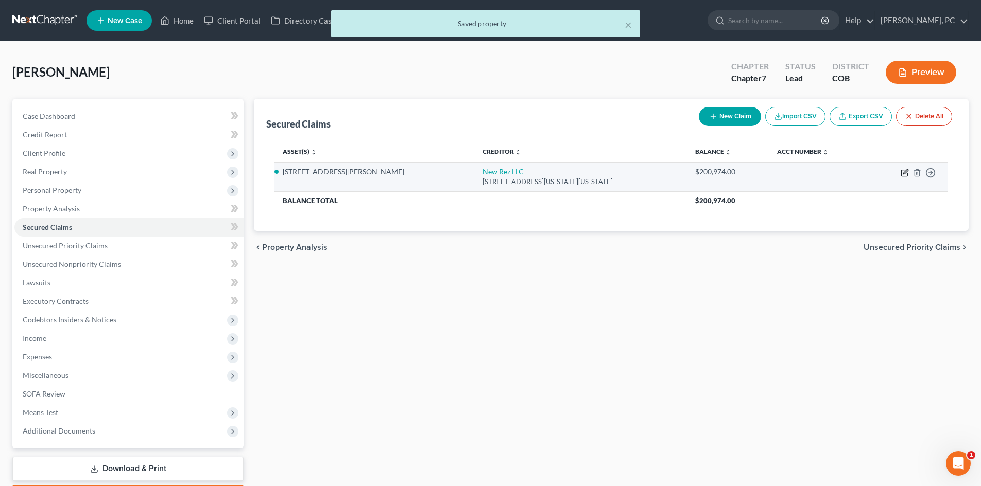
click at [903, 174] on icon "button" at bounding box center [905, 171] width 5 height 5
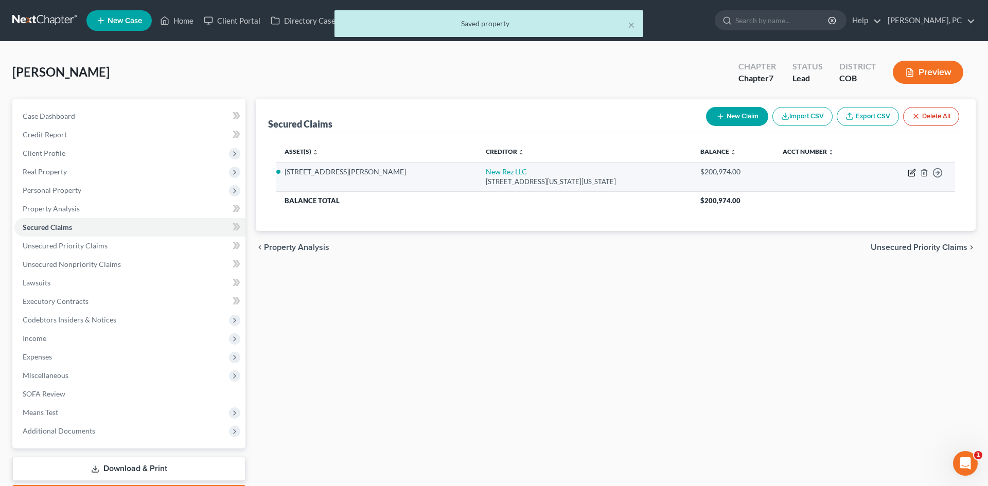
select select "39"
select select "0"
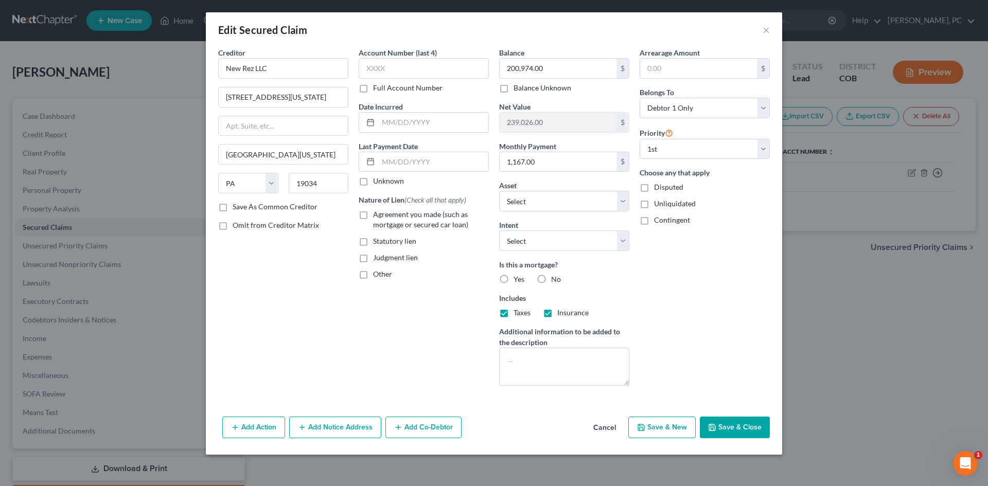
click at [336, 427] on button "Add Notice Address" at bounding box center [335, 428] width 92 height 22
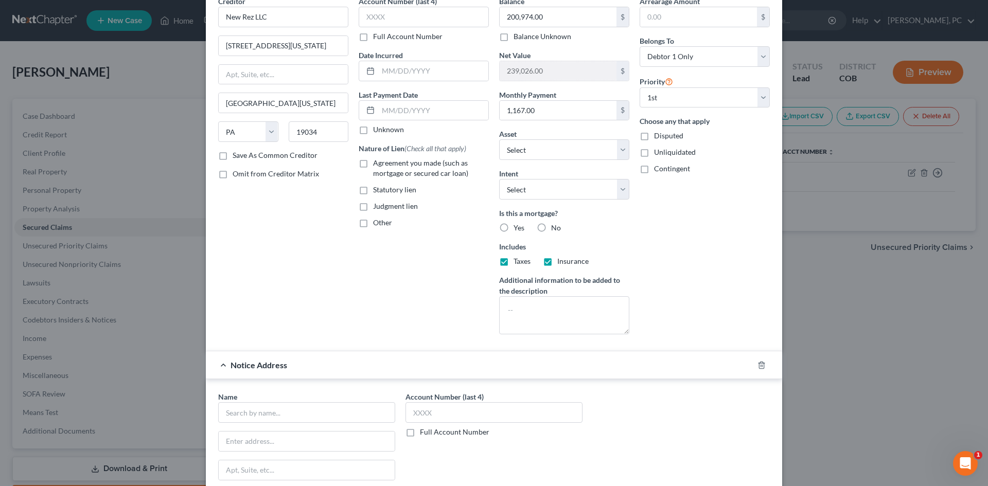
scroll to position [103, 0]
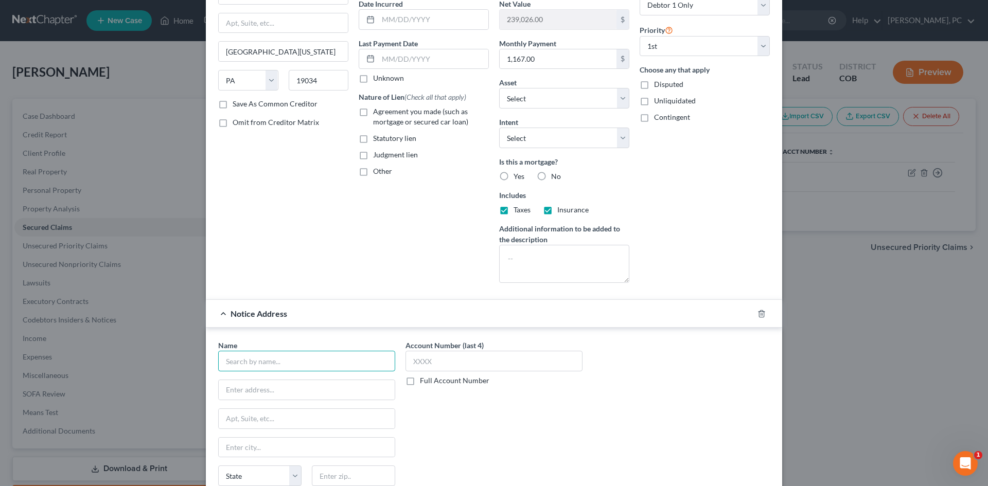
click at [270, 359] on input "text" at bounding box center [306, 361] width 177 height 21
type input "PHH Mortgage Services"
type input "PO Box 24738"
type input "33416"
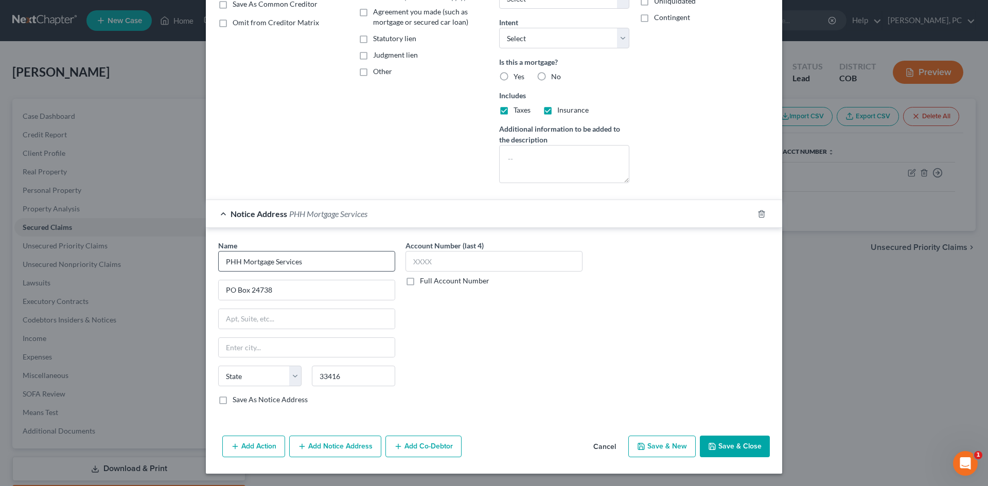
type input "West Palm Beach"
select select "9"
click at [313, 446] on button "Add Notice Address" at bounding box center [335, 447] width 92 height 22
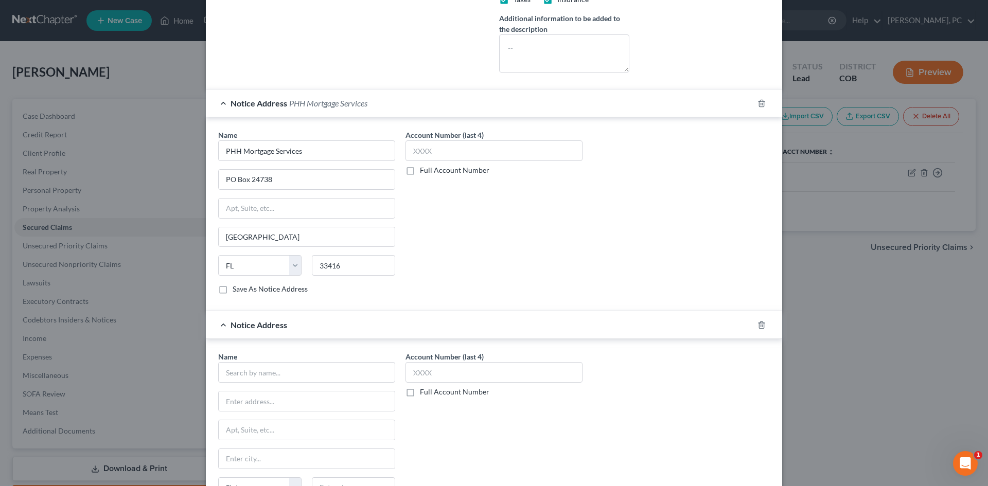
scroll to position [409, 0]
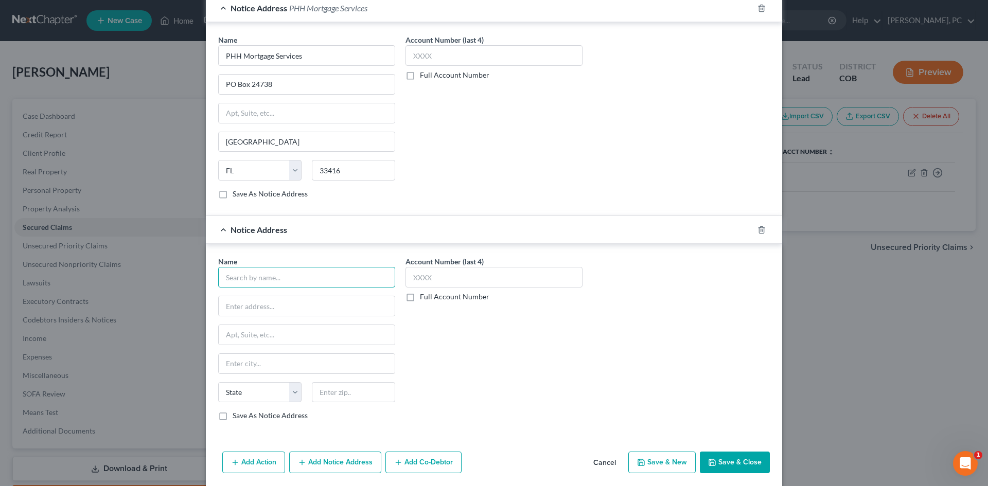
click at [277, 276] on input "text" at bounding box center [306, 277] width 177 height 21
paste input "Barrett Frappier"
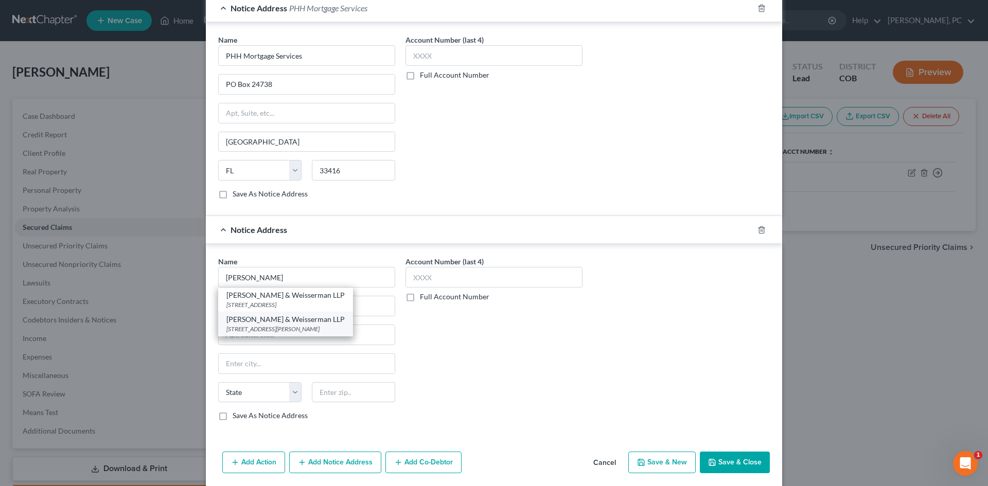
click at [282, 325] on div "1391 Speer Blvd Ste 700, Denver, CO 80204" at bounding box center [285, 329] width 118 height 9
type input "Barrett Frappier & Weisserman LLP"
type input "1391 Speer Blvd Ste 700"
type input "[GEOGRAPHIC_DATA]"
select select "5"
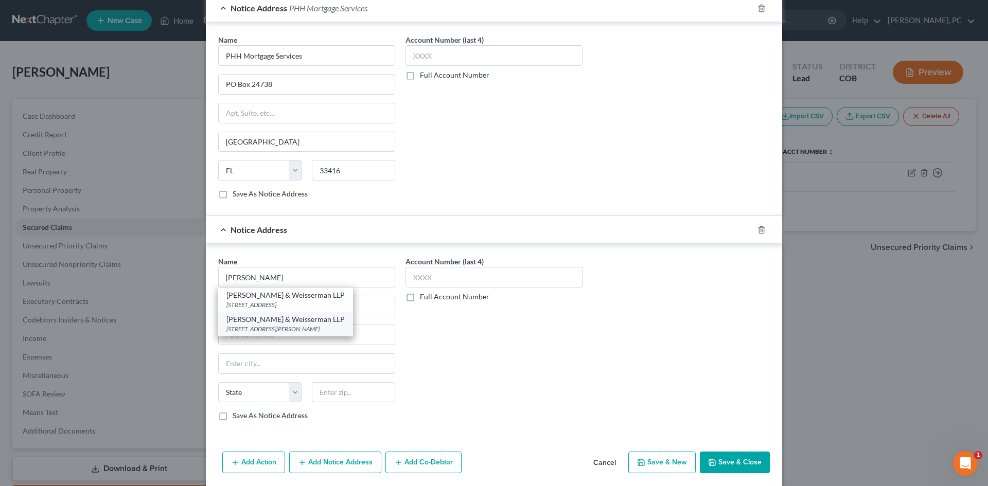
type input "80204"
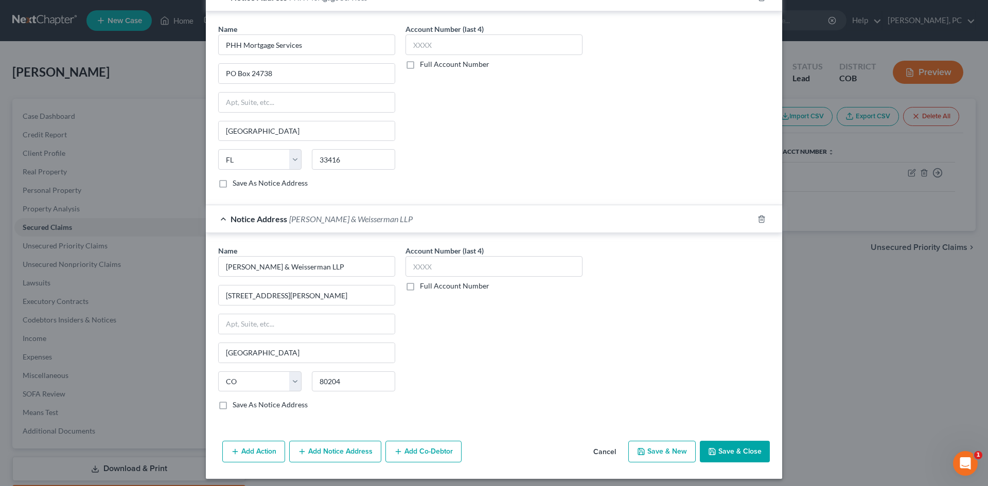
scroll to position [425, 0]
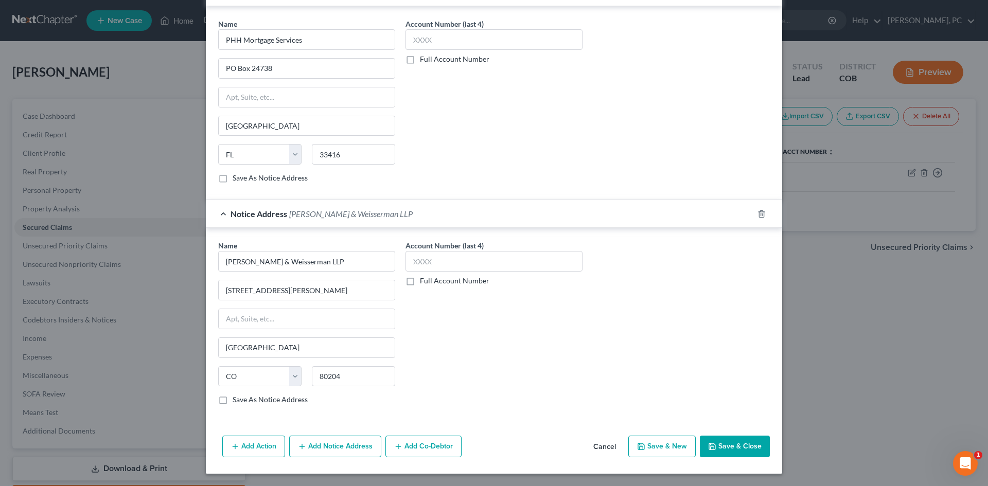
click at [725, 446] on button "Save & Close" at bounding box center [735, 447] width 70 height 22
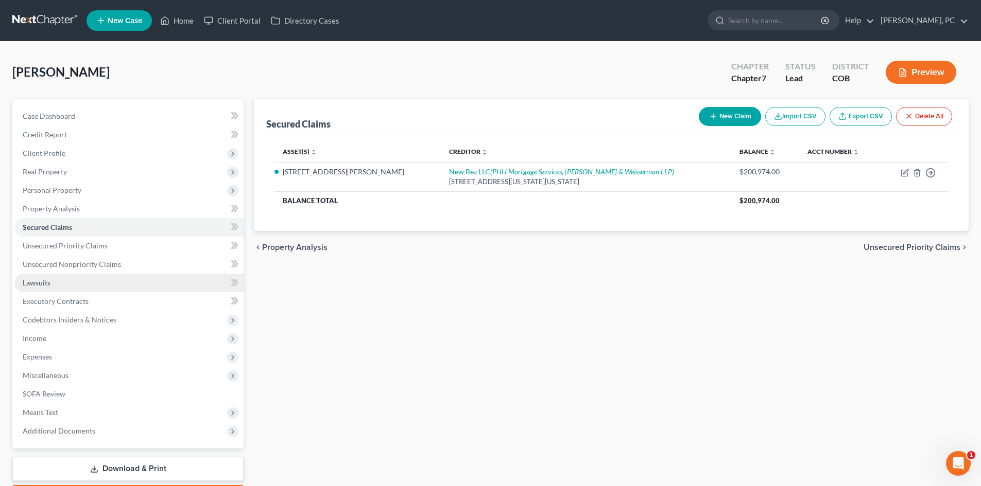
click at [37, 285] on span "Lawsuits" at bounding box center [37, 282] width 28 height 9
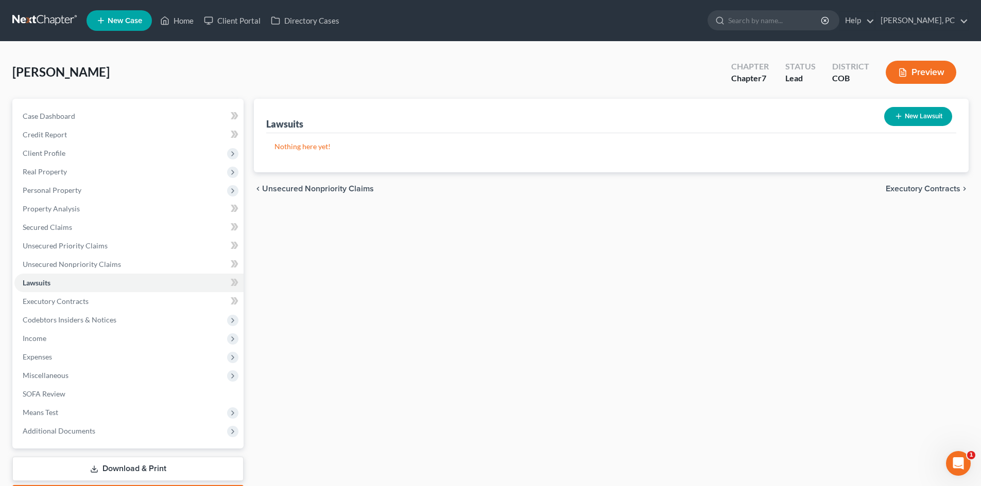
click at [900, 120] on icon "button" at bounding box center [898, 116] width 8 height 8
select select "0"
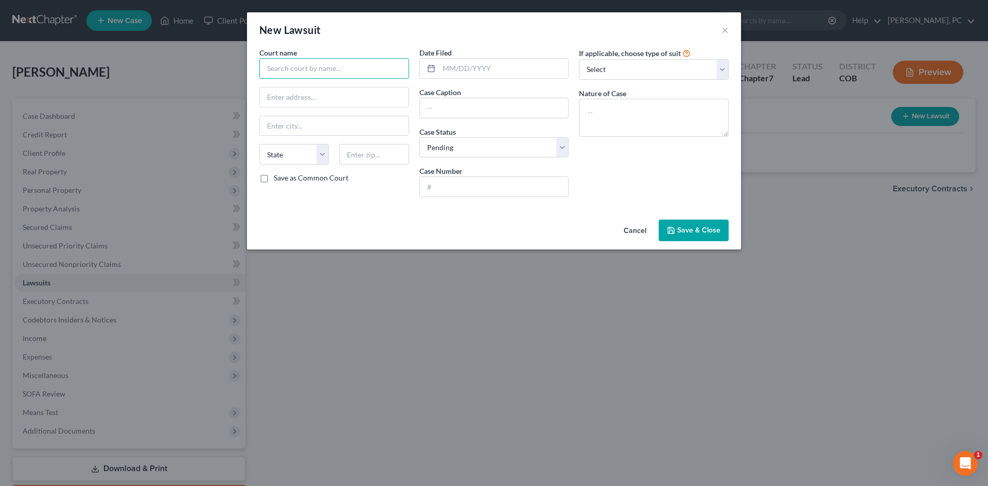
click at [328, 68] on input "text" at bounding box center [334, 68] width 150 height 21
type input "Denver County District Court"
click at [473, 191] on input "text" at bounding box center [494, 187] width 149 height 20
paste input "03/28/2024"
type input "03/28/2024"
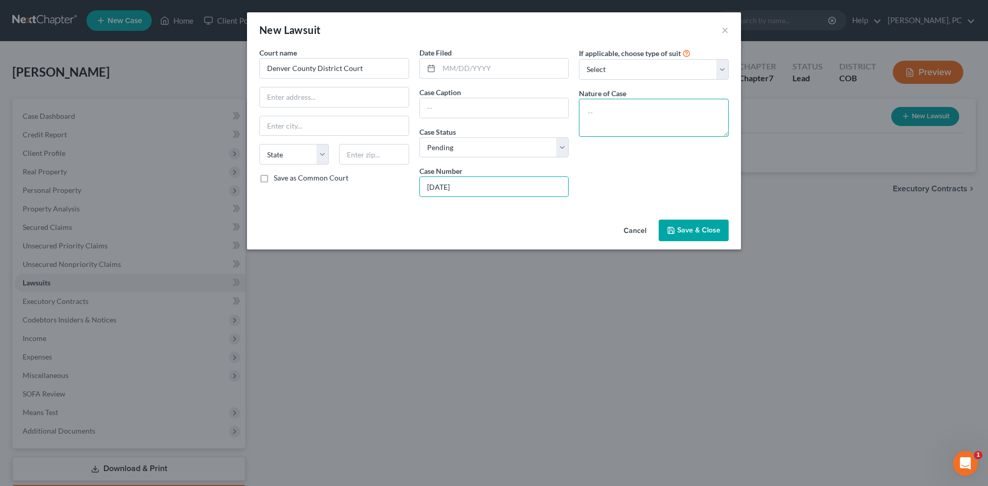
click at [631, 107] on textarea at bounding box center [654, 118] width 150 height 38
type textarea "F"
type textarea "Judicial Foreclosure"
click at [483, 69] on input "text" at bounding box center [504, 69] width 130 height 20
type input "03/28/2024"
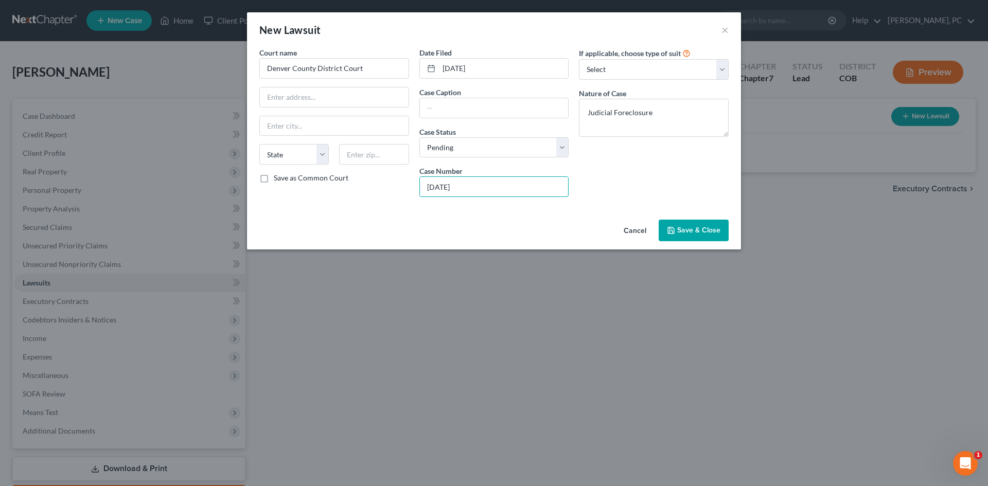
drag, startPoint x: 482, startPoint y: 184, endPoint x: 294, endPoint y: 183, distance: 187.9
click at [294, 183] on div "Court name * Denver County District Court State AL AK AR AZ CA CO CT DE DC FL G…" at bounding box center [494, 126] width 480 height 158
paste input "2024CV030947"
type input "2024CV030947"
click at [482, 148] on select "Select Pending On Appeal Concluded" at bounding box center [495, 147] width 150 height 21
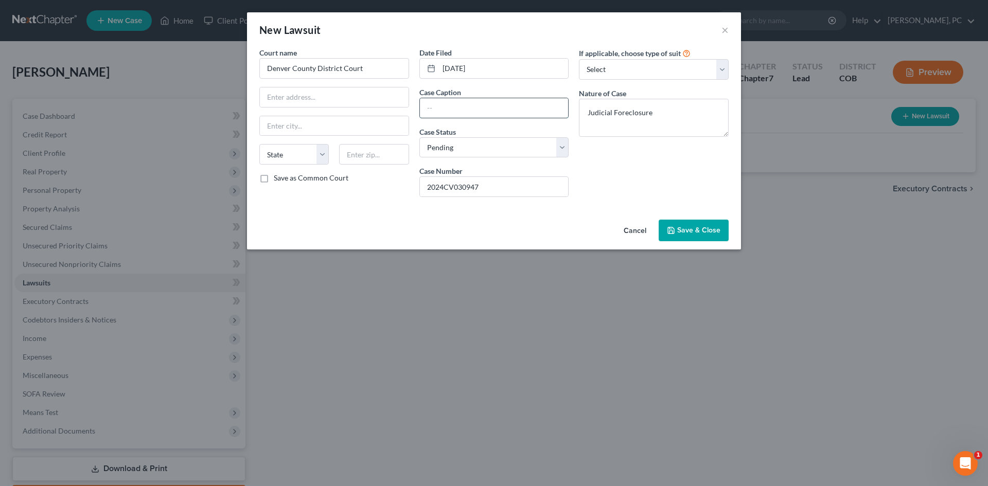
click at [449, 109] on input "text" at bounding box center [494, 108] width 149 height 20
click at [471, 112] on input "text" at bounding box center [494, 108] width 149 height 20
paste input "Hsbc Bank Usa Na v. Manlove, Sandra L et al"
click at [594, 155] on div "If applicable, choose type of suit Select Repossession Garnishment Foreclosure …" at bounding box center [654, 126] width 160 height 158
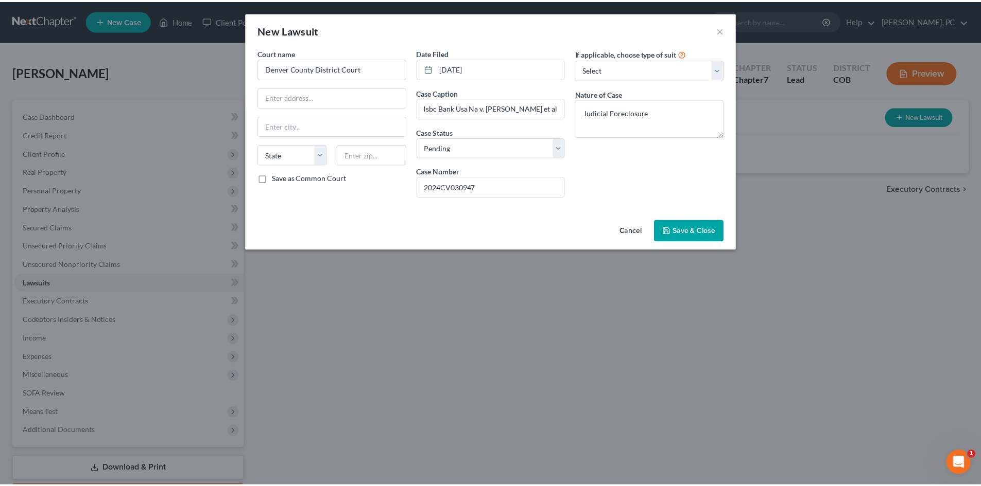
scroll to position [0, 0]
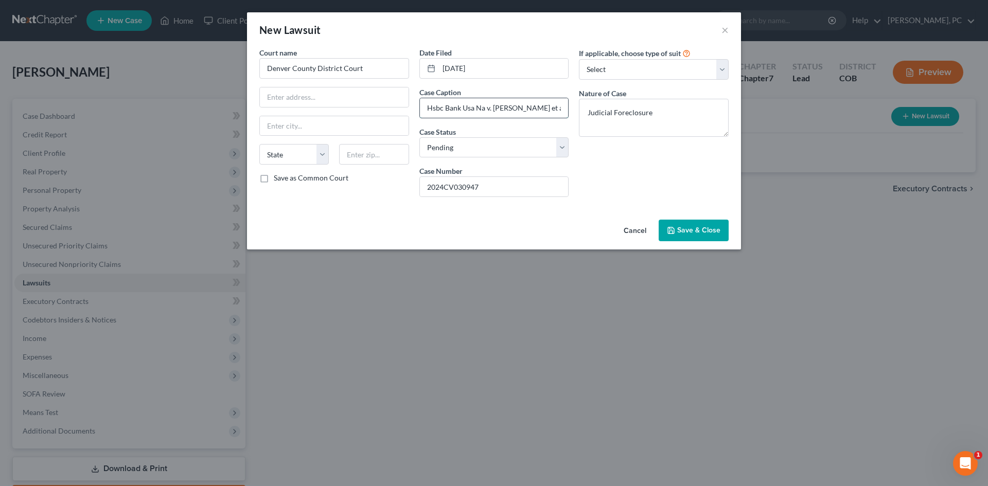
click at [422, 110] on input "Hsbc Bank Usa Na v. Manlove, Sandra L et al" at bounding box center [494, 108] width 149 height 20
type input "Hsbc Bank Usa Na v. Manlove, Sandra L et al"
click at [704, 232] on span "Save & Close" at bounding box center [698, 230] width 43 height 9
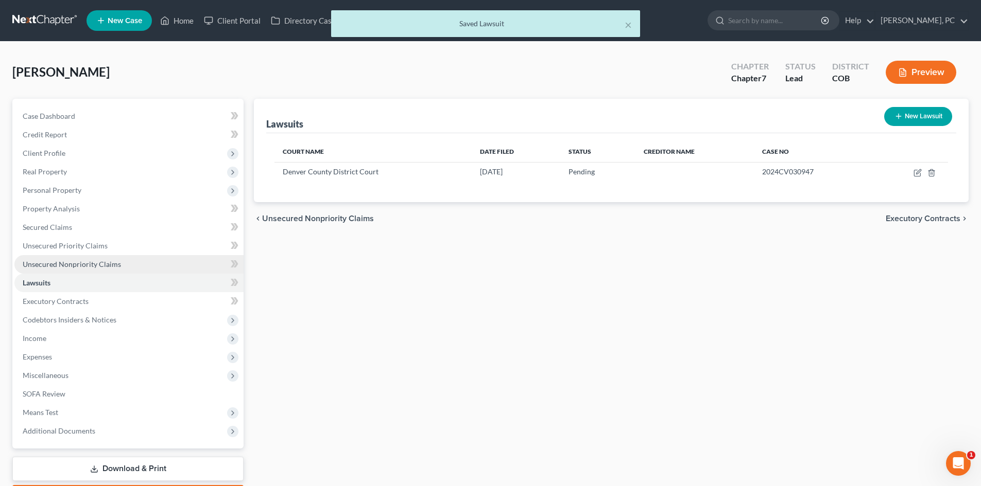
click at [102, 264] on span "Unsecured Nonpriority Claims" at bounding box center [72, 264] width 98 height 9
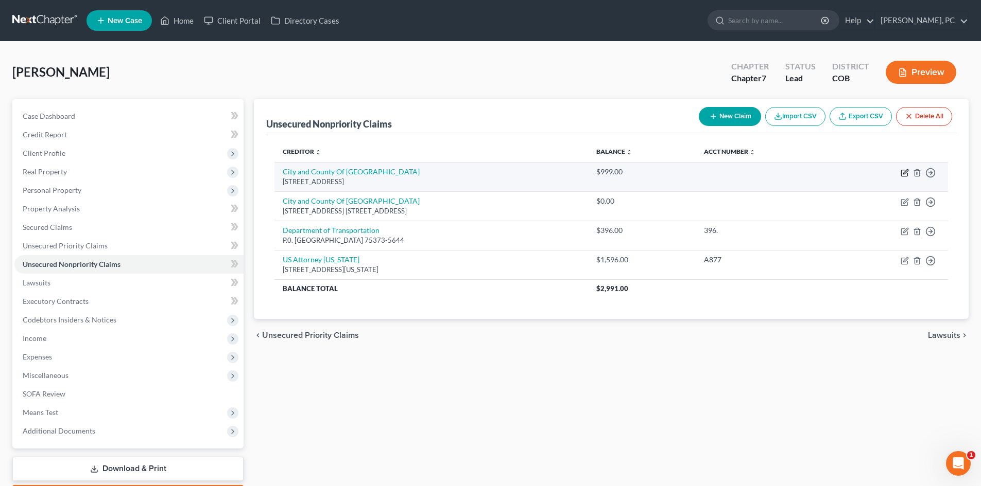
click at [902, 173] on icon "button" at bounding box center [904, 173] width 8 height 8
select select "5"
select select "2"
select select "0"
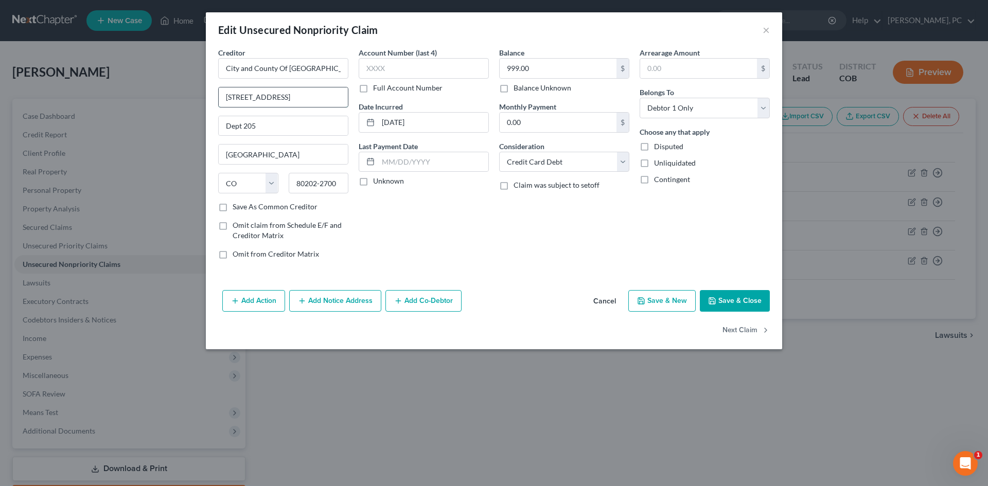
click at [248, 96] on input "201 W. Colfax Ave" at bounding box center [283, 98] width 129 height 20
type input "[STREET_ADDRESS]"
click at [563, 162] on select "Select Cable / Satellite Services Collection Agency Credit Card Debt Debt Couns…" at bounding box center [564, 162] width 130 height 21
select select "14"
click at [499, 152] on select "Select Cable / Satellite Services Collection Agency Credit Card Debt Debt Couns…" at bounding box center [564, 162] width 130 height 21
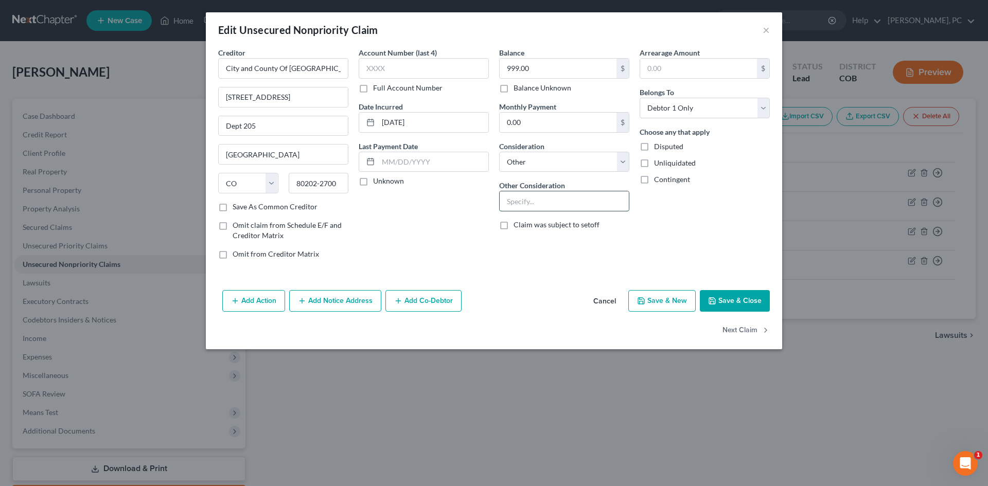
click at [535, 201] on input "text" at bounding box center [564, 201] width 129 height 20
type input "Code violations"
click at [723, 301] on button "Save & Close" at bounding box center [735, 301] width 70 height 22
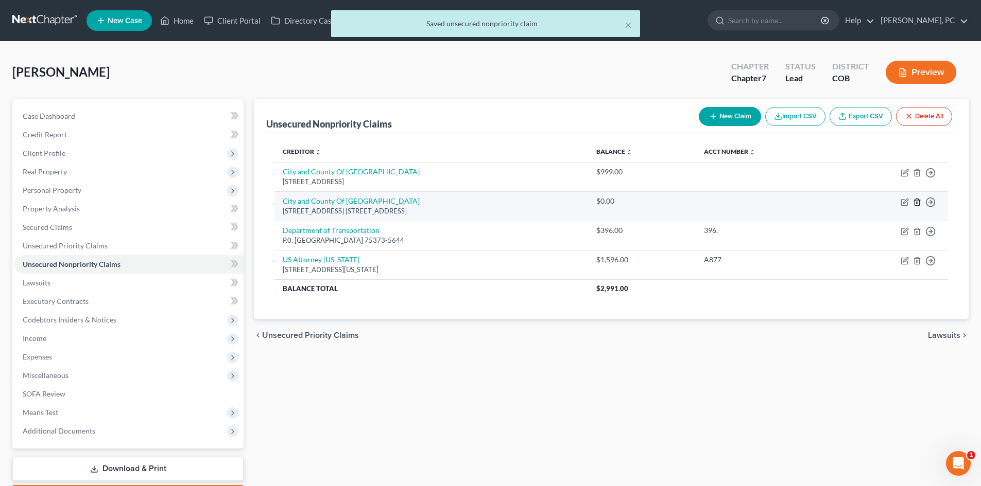
click at [915, 202] on icon "button" at bounding box center [916, 202] width 5 height 7
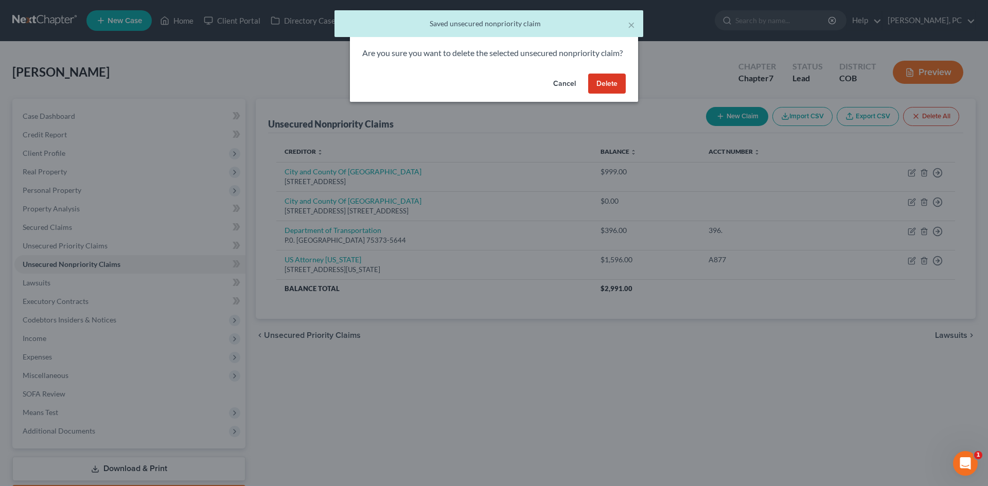
click at [610, 94] on button "Delete" at bounding box center [607, 84] width 38 height 21
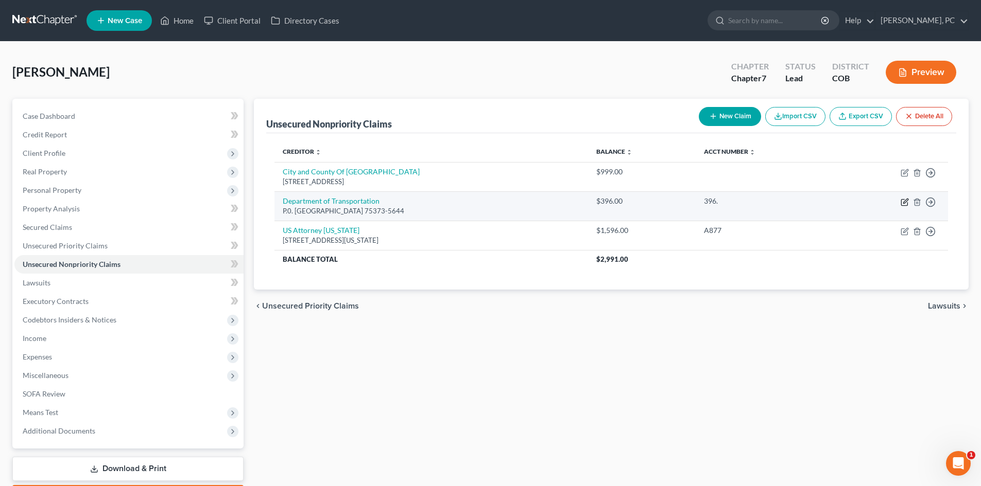
click at [903, 199] on icon "button" at bounding box center [904, 202] width 8 height 8
select select "5"
select select "20"
select select "0"
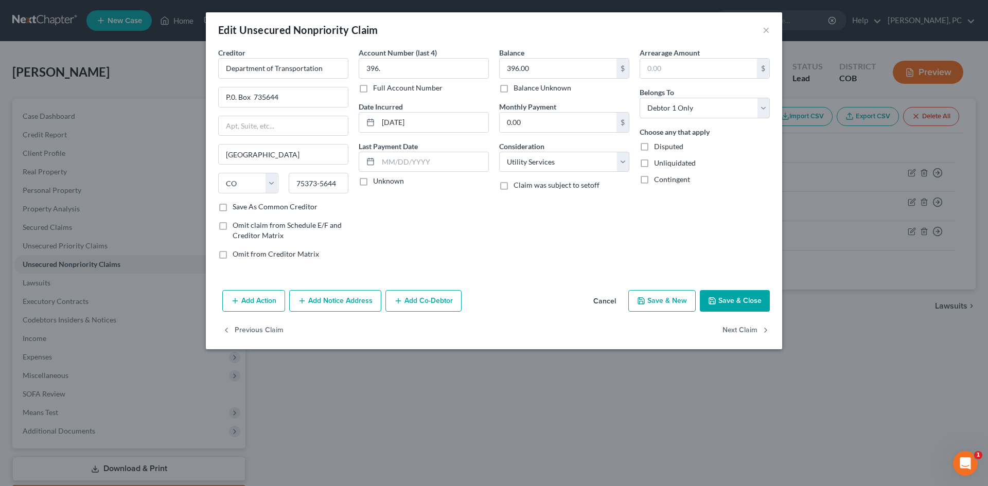
click at [750, 298] on button "Save & Close" at bounding box center [735, 301] width 70 height 22
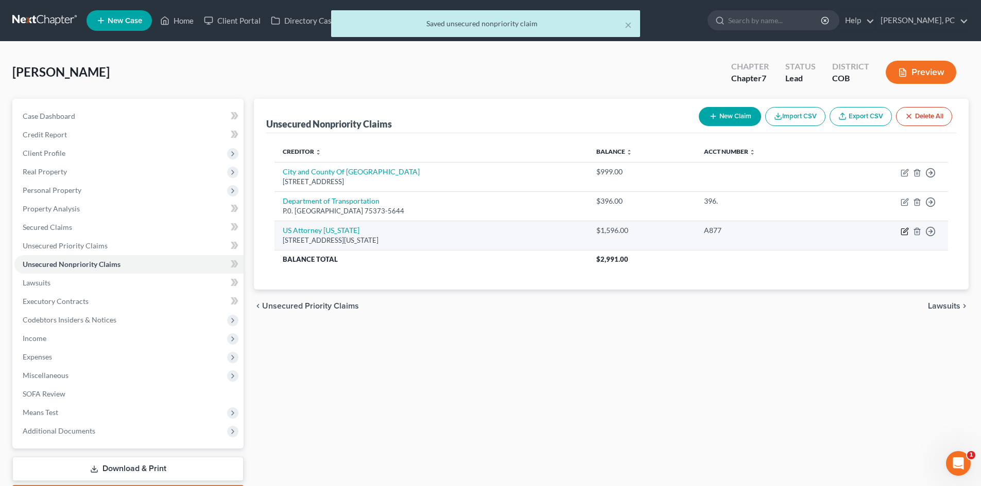
click at [905, 231] on icon "button" at bounding box center [905, 230] width 5 height 5
select select "5"
select select "1"
select select "0"
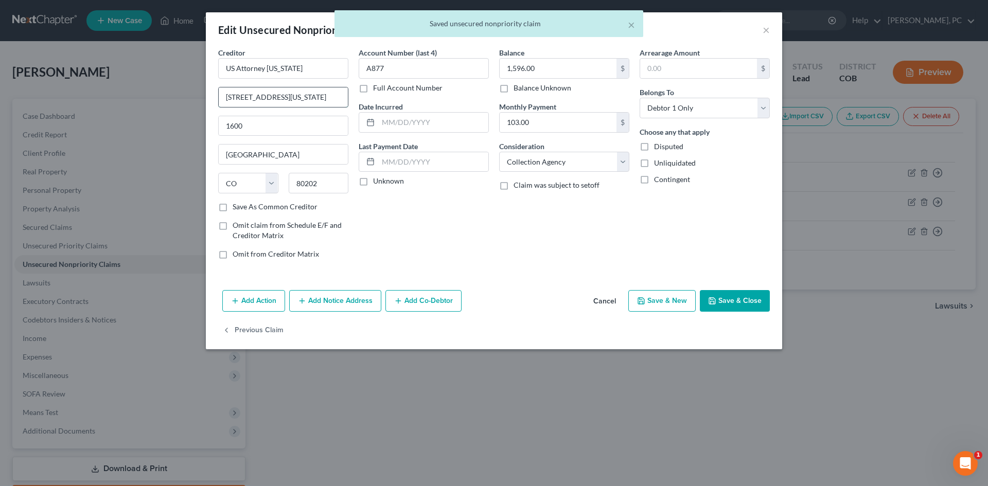
click at [310, 96] on input "8101 California Street" at bounding box center [283, 98] width 129 height 20
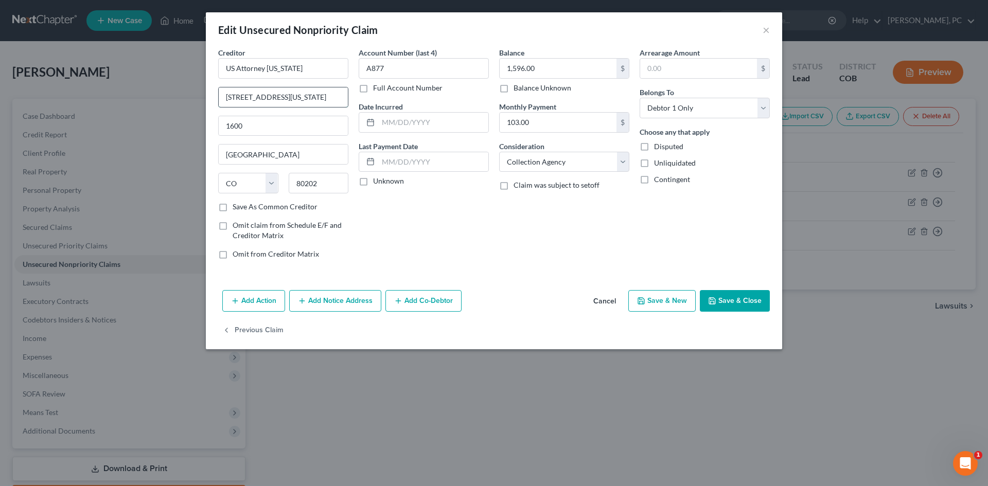
type input "[STREET_ADDRESS][US_STATE]"
click at [524, 165] on select "Select Cable / Satellite Services Collection Agency Credit Card Debt Debt Couns…" at bounding box center [564, 162] width 130 height 21
select select "14"
click at [499, 152] on select "Select Cable / Satellite Services Collection Agency Credit Card Debt Debt Couns…" at bounding box center [564, 162] width 130 height 21
click at [519, 199] on input "Taken out of federal taxes annually" at bounding box center [564, 201] width 129 height 20
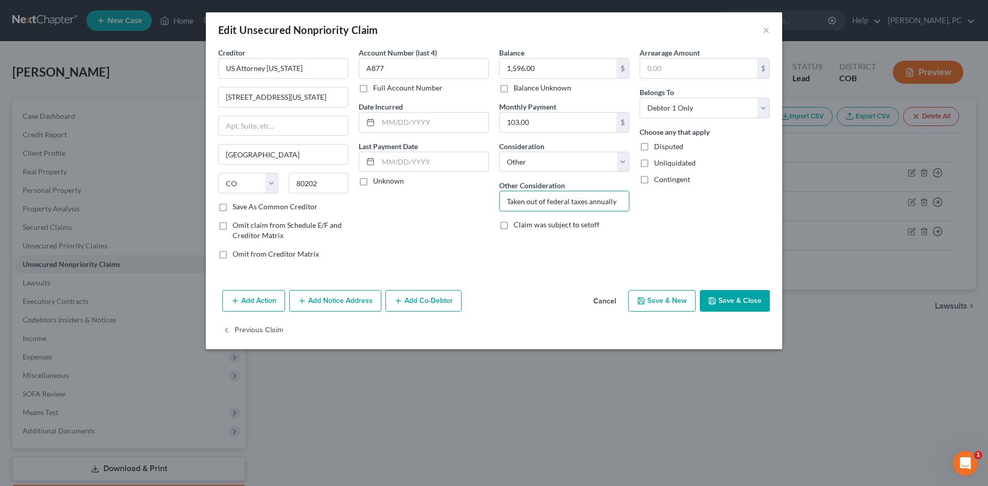
drag, startPoint x: 516, startPoint y: 202, endPoint x: 720, endPoint y: 202, distance: 204.4
click at [714, 204] on div "Creditor * US Attorney Colorado 8101 California St Ste 1600 Denver State AL AK …" at bounding box center [494, 157] width 562 height 220
type input "Overpayment of Survivor Benefits"
click at [735, 301] on button "Save & Close" at bounding box center [735, 301] width 70 height 22
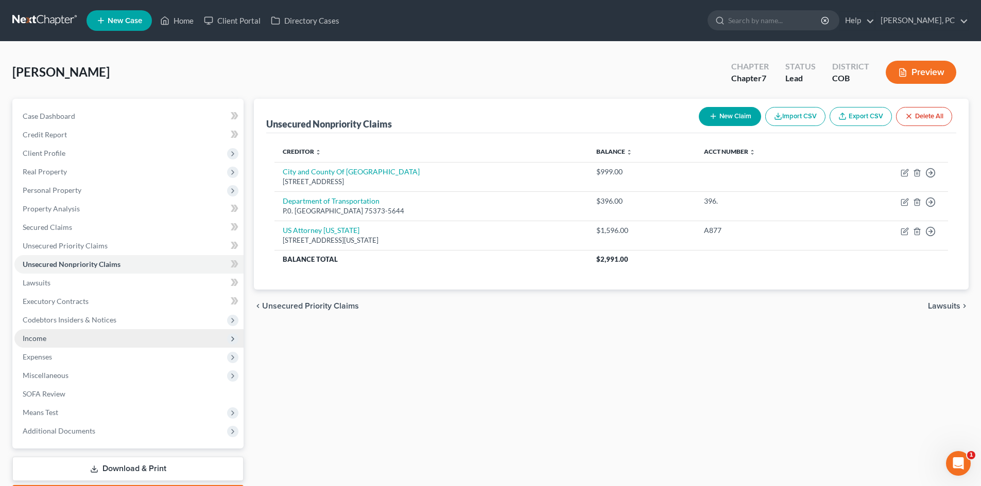
click at [33, 338] on span "Income" at bounding box center [35, 338] width 24 height 9
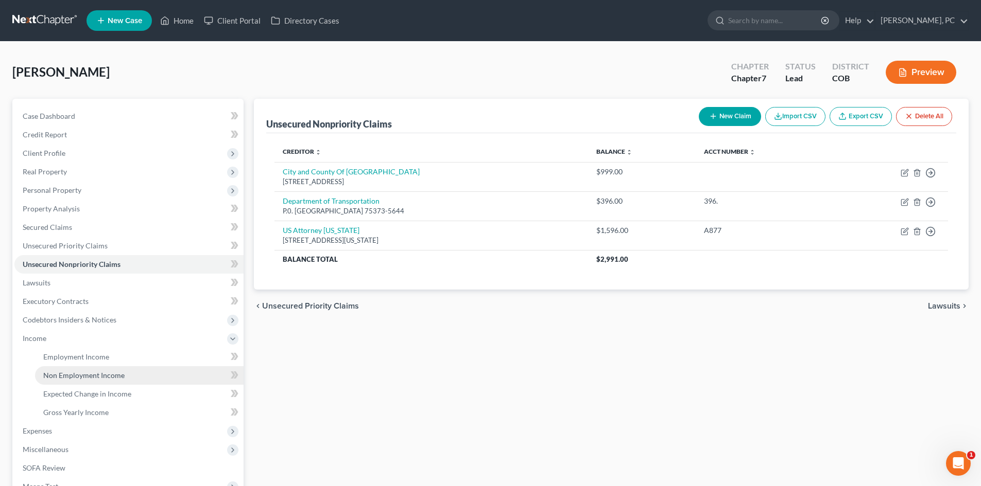
click at [77, 370] on link "Non Employment Income" at bounding box center [139, 376] width 208 height 19
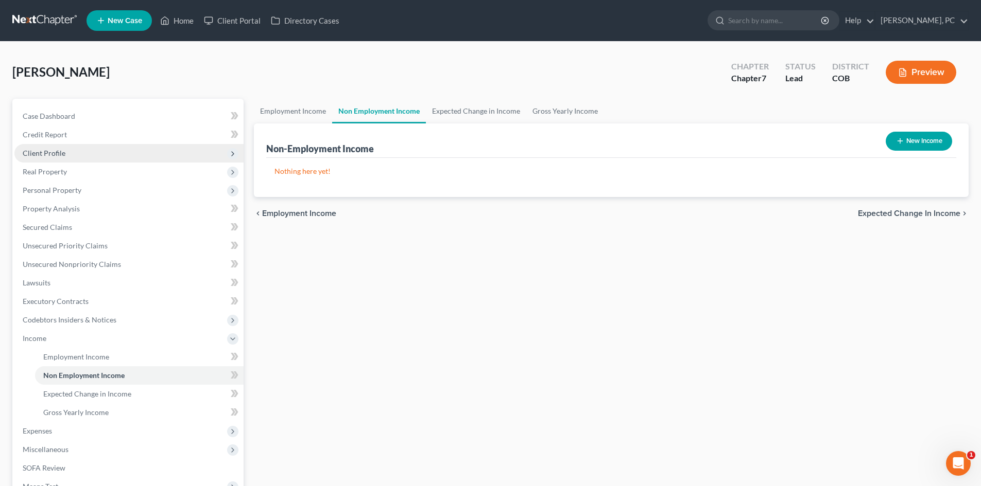
click at [45, 154] on span "Client Profile" at bounding box center [44, 153] width 43 height 9
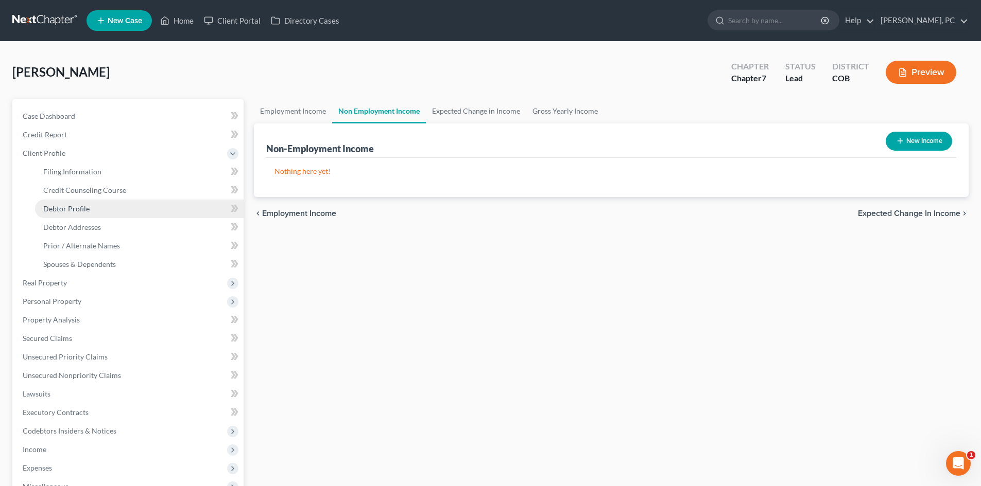
click at [70, 207] on span "Debtor Profile" at bounding box center [66, 208] width 46 height 9
select select "4"
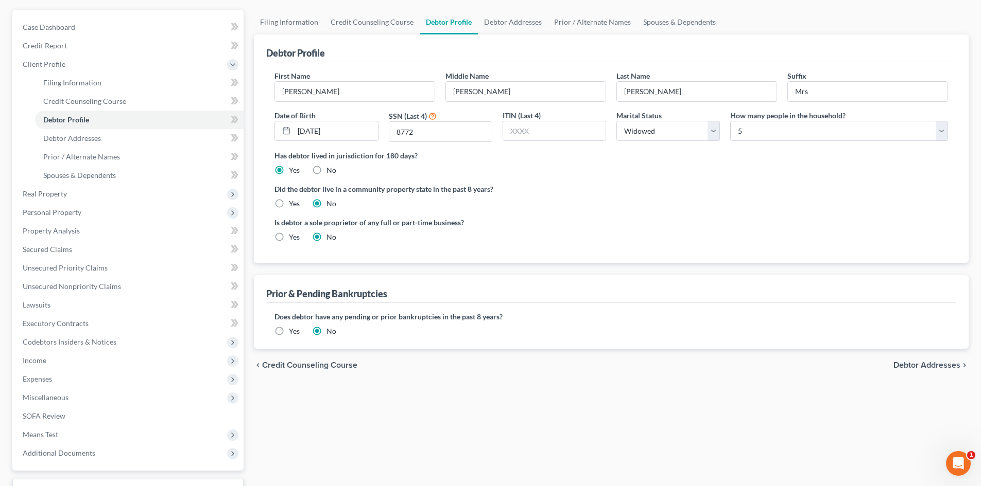
scroll to position [103, 0]
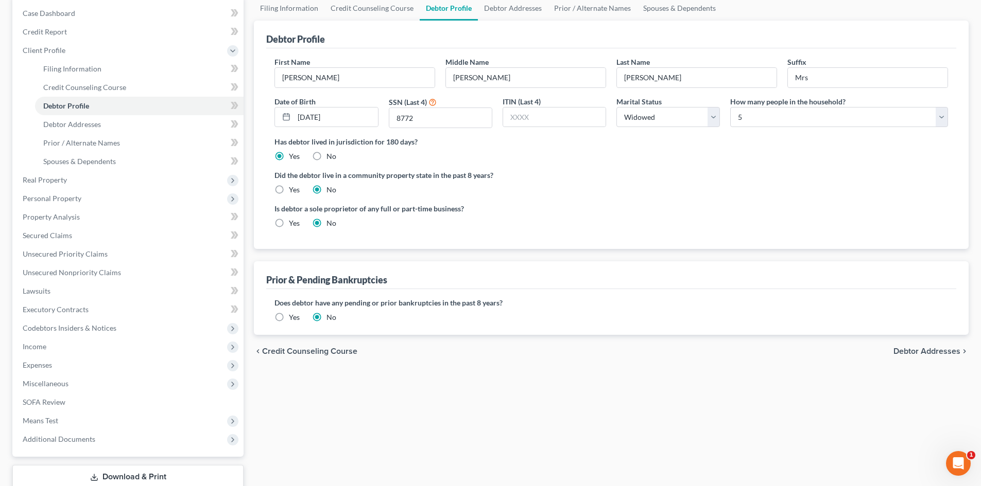
click at [289, 316] on label "Yes" at bounding box center [294, 317] width 11 height 10
click at [293, 316] on input "Yes" at bounding box center [296, 315] width 7 height 7
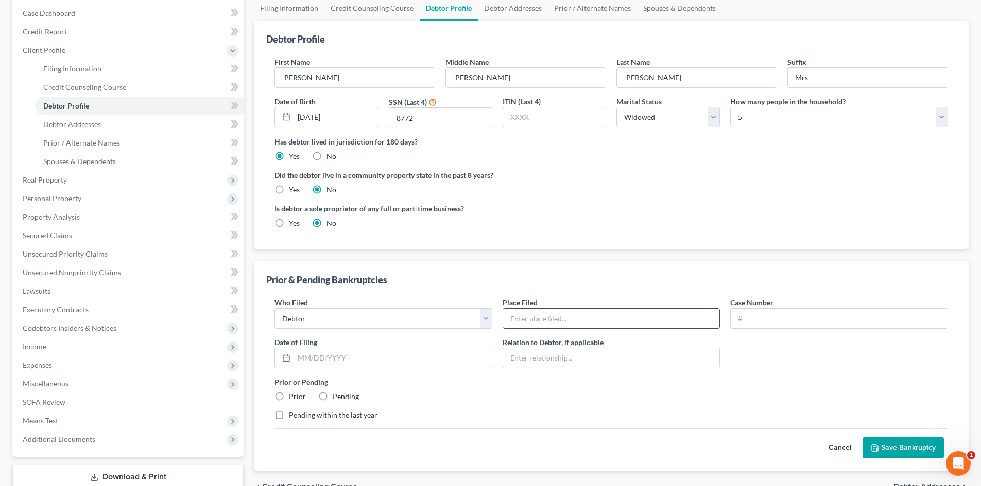
click at [523, 320] on input "text" at bounding box center [611, 319] width 217 height 20
type input "District of [US_STATE]"
click at [737, 317] on input "text" at bounding box center [838, 319] width 217 height 20
click at [862, 438] on button "Save Bankruptcy" at bounding box center [902, 449] width 81 height 22
type input "22-12437 JG"
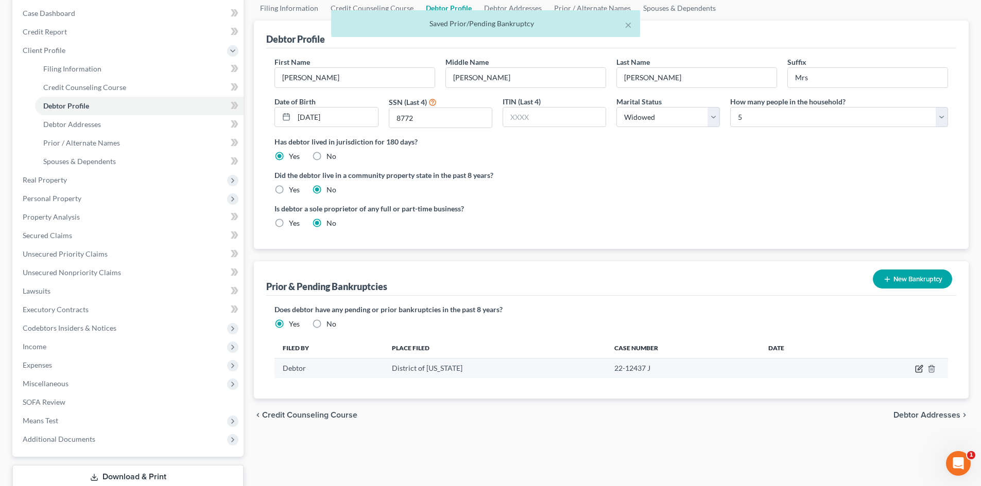
click at [915, 369] on icon "button" at bounding box center [918, 370] width 6 height 6
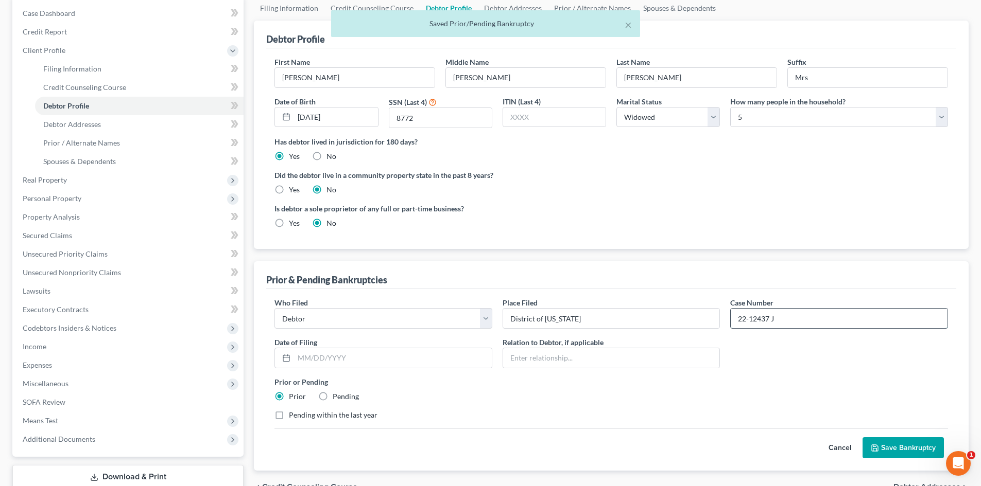
click at [799, 318] on input "22-12437 J" at bounding box center [838, 319] width 217 height 20
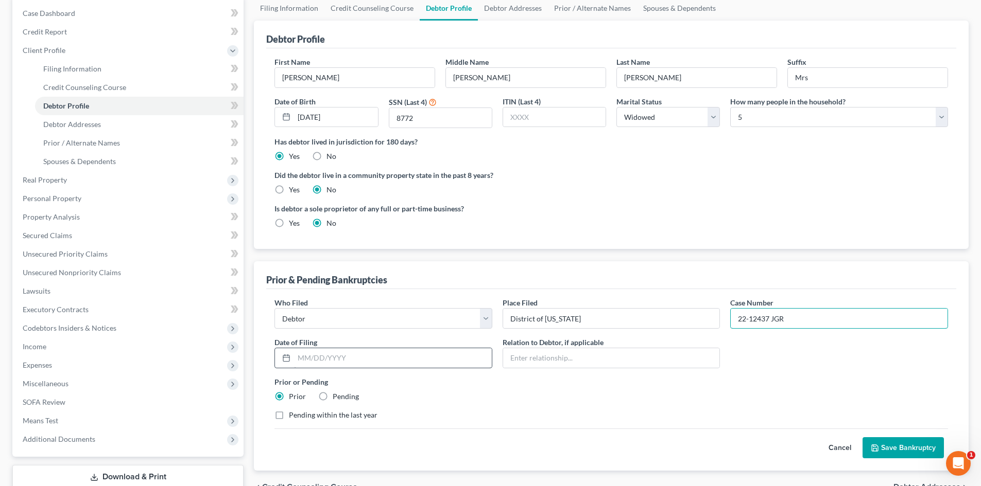
type input "22-12437 JGR"
click at [377, 361] on input "text" at bounding box center [393, 358] width 198 height 20
click at [324, 358] on input "07/17/52022" at bounding box center [393, 358] width 198 height 20
type input "[DATE]"
click at [909, 449] on button "Save Bankruptcy" at bounding box center [902, 449] width 81 height 22
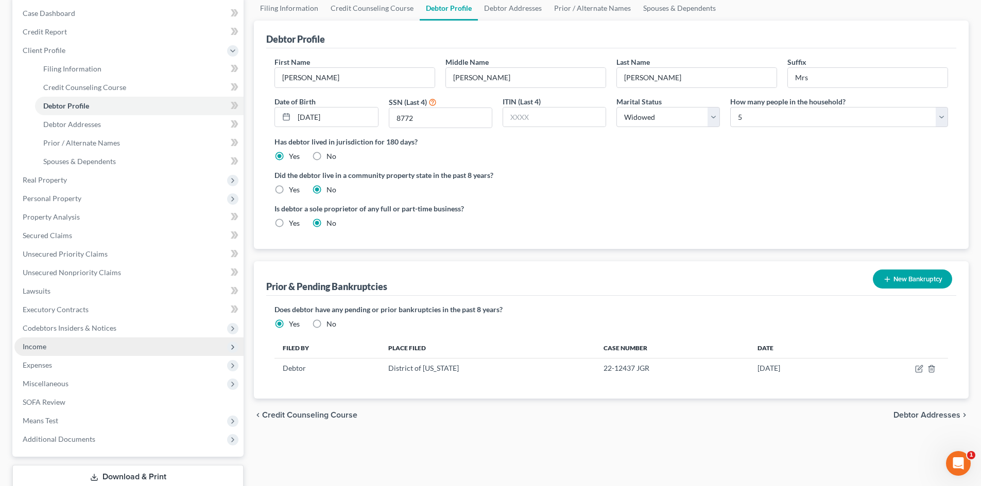
click at [38, 343] on span "Income" at bounding box center [35, 346] width 24 height 9
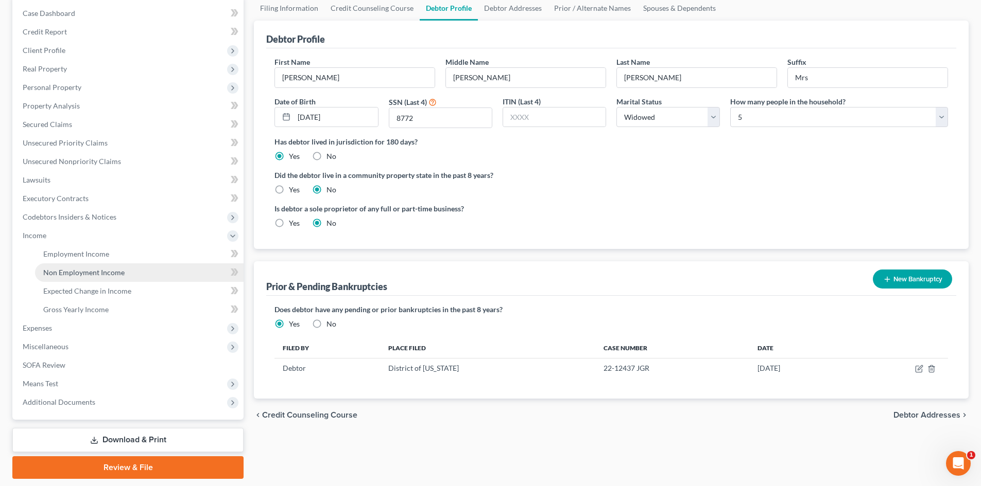
click at [94, 272] on span "Non Employment Income" at bounding box center [83, 272] width 81 height 9
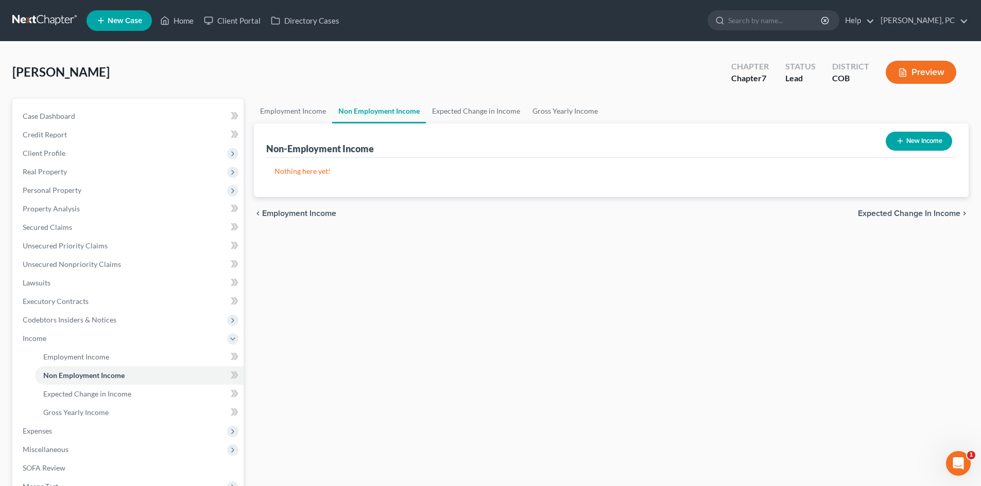
click at [915, 140] on button "New Income" at bounding box center [918, 141] width 66 height 19
select select "0"
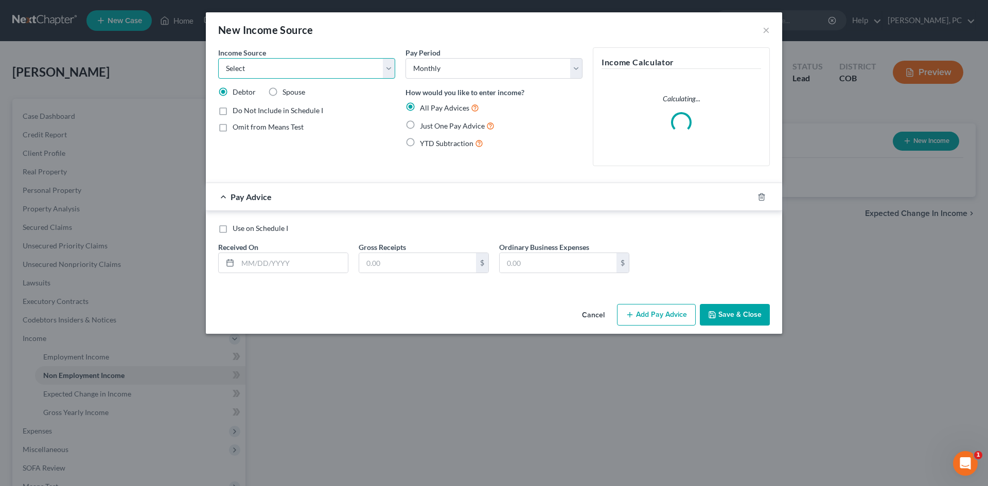
click at [283, 73] on select "Select Unemployment Disability (from employer) Pension Retirement Social Securi…" at bounding box center [306, 68] width 177 height 21
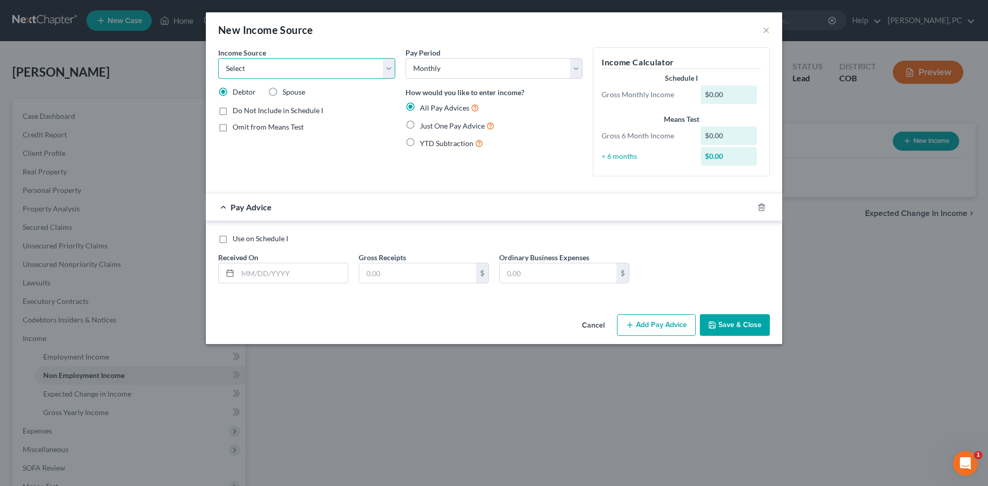
select select "4"
click at [218, 58] on select "Select Unemployment Disability (from employer) Pension Retirement Social Securi…" at bounding box center [306, 68] width 177 height 21
click at [420, 125] on label "Just One Pay Advice" at bounding box center [457, 126] width 75 height 12
click at [424, 125] on input "Just One Pay Advice" at bounding box center [427, 123] width 7 height 7
radio input "true"
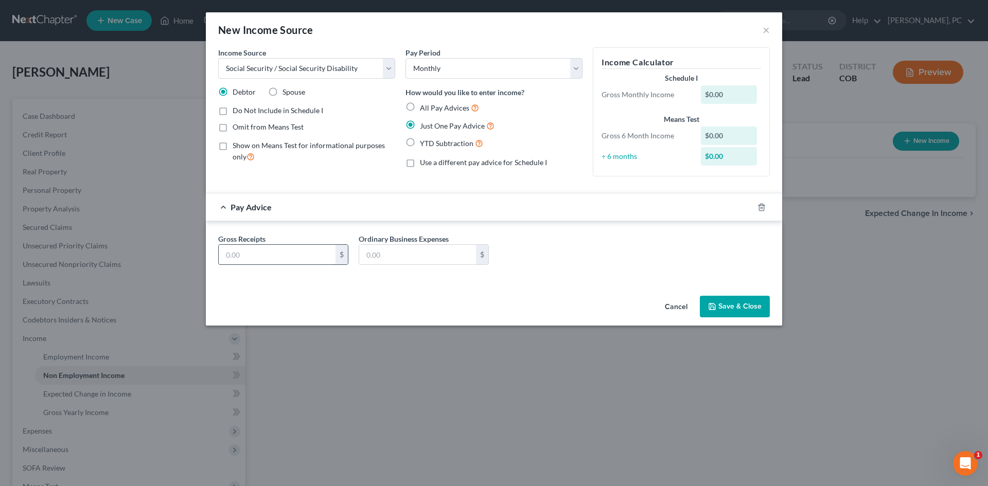
click at [265, 252] on input "text" at bounding box center [277, 255] width 117 height 20
type input "1,230"
click at [722, 307] on button "Save & Close" at bounding box center [735, 307] width 70 height 22
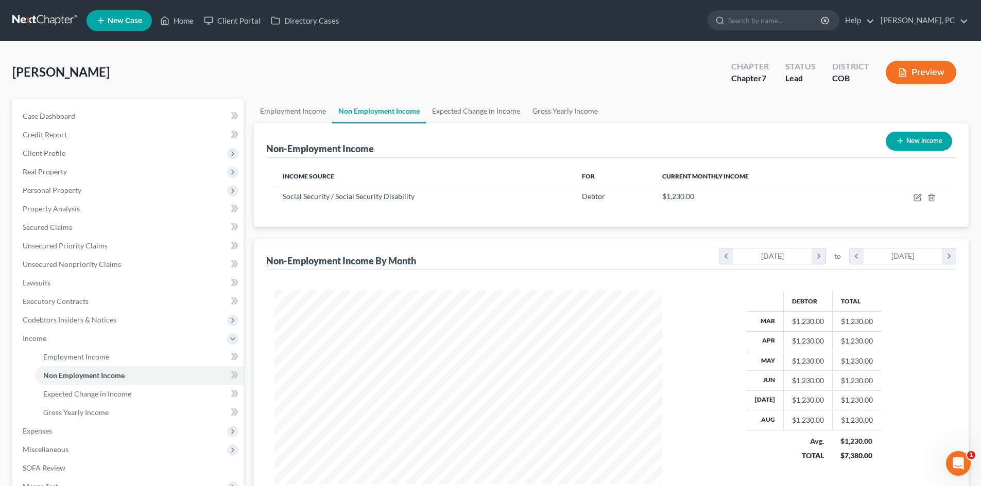
scroll to position [192, 405]
click at [911, 138] on button "New Income" at bounding box center [918, 141] width 66 height 19
select select "0"
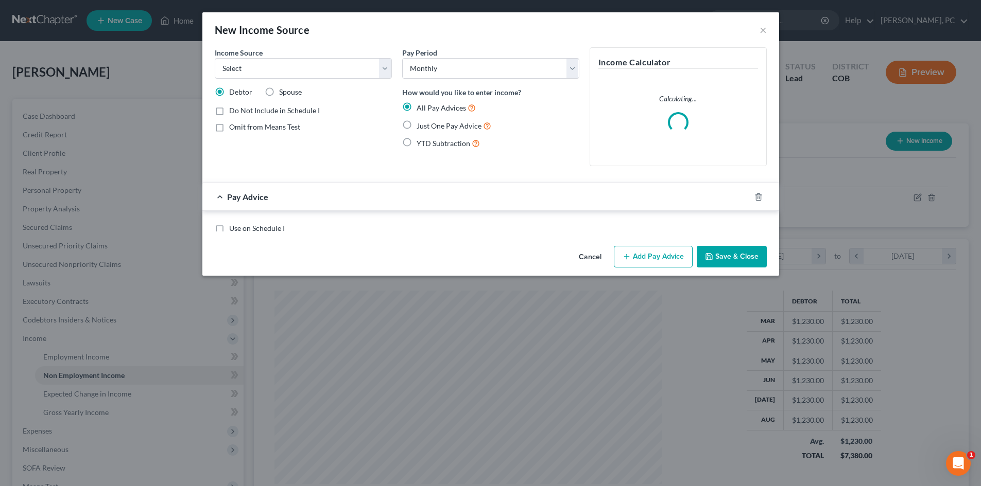
scroll to position [194, 408]
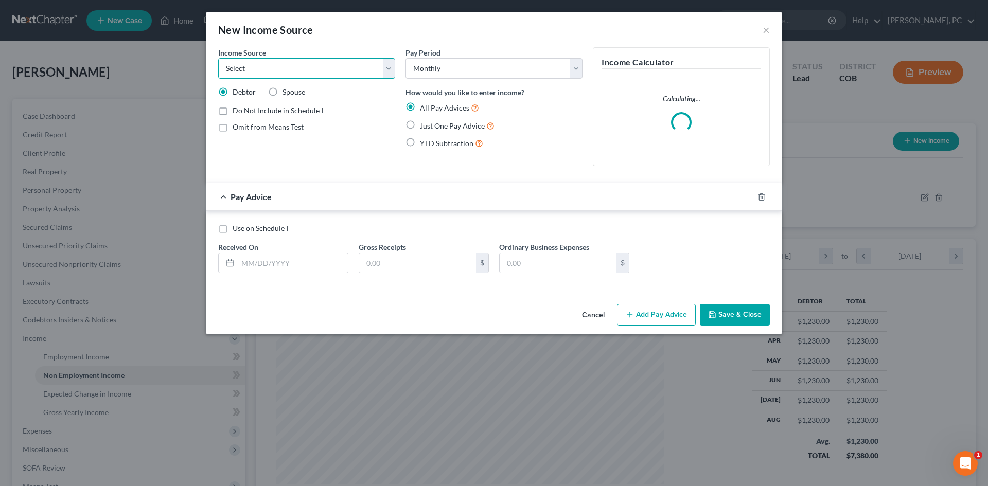
click at [265, 69] on select "Select Unemployment Disability (from employer) Pension Retirement Social Securi…" at bounding box center [306, 68] width 177 height 21
select select "9"
click at [218, 58] on select "Select Unemployment Disability (from employer) Pension Retirement Social Securi…" at bounding box center [306, 68] width 177 height 21
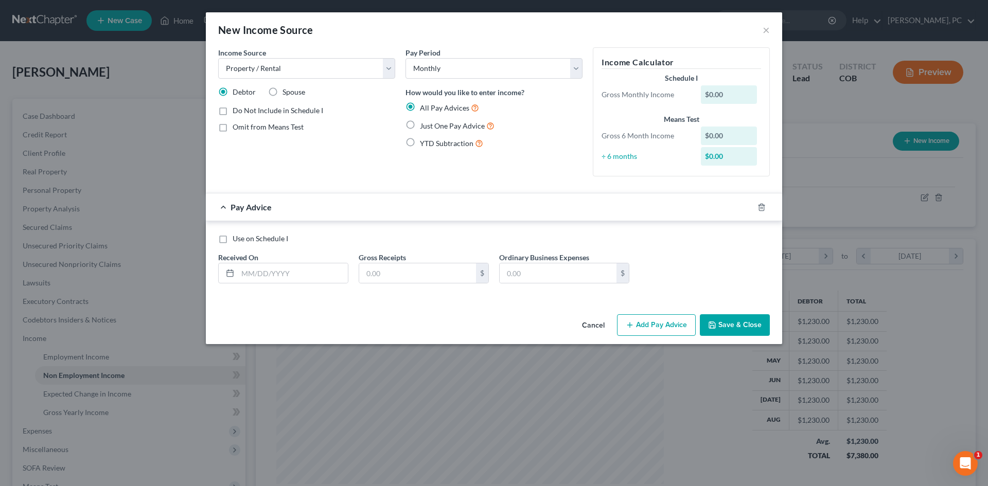
click at [420, 125] on label "Just One Pay Advice" at bounding box center [457, 126] width 75 height 12
click at [424, 125] on input "Just One Pay Advice" at bounding box center [427, 123] width 7 height 7
radio input "true"
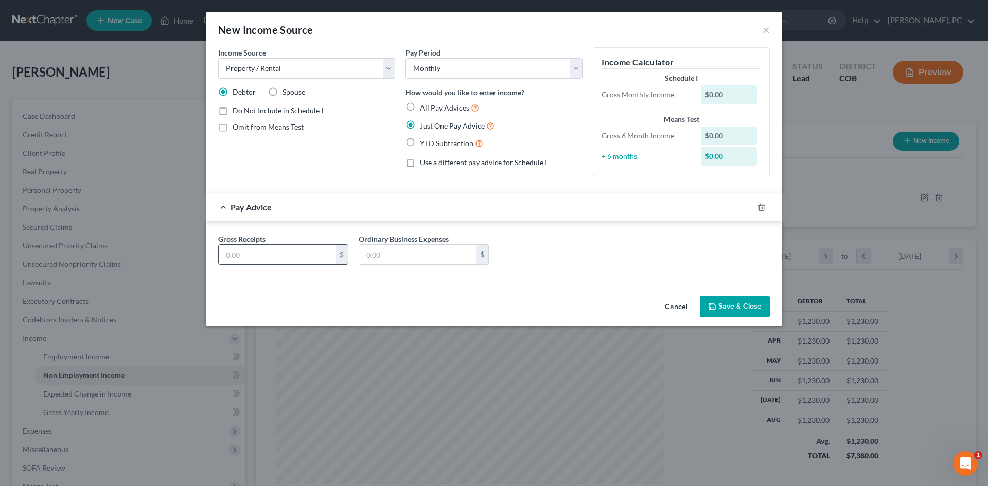
click at [278, 249] on input "text" at bounding box center [277, 255] width 117 height 20
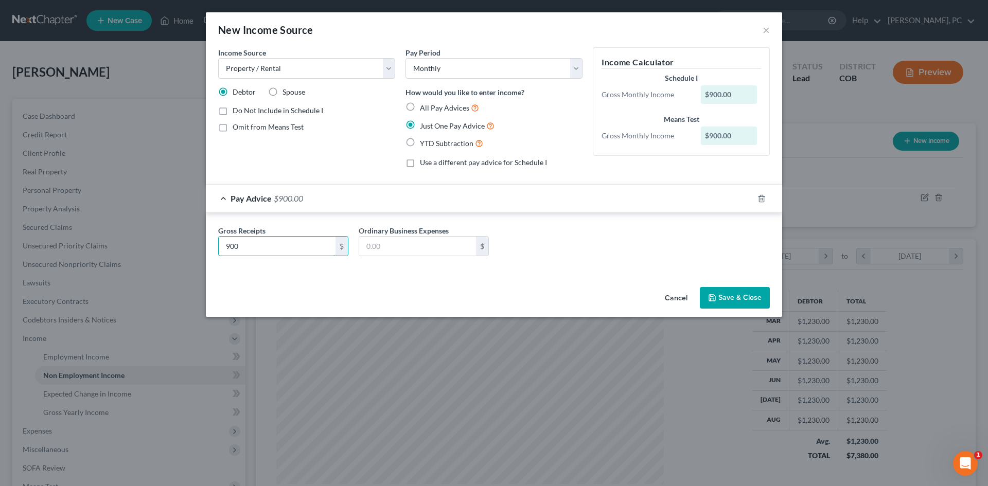
type input "900"
click at [420, 107] on label "All Pay Advices" at bounding box center [449, 108] width 59 height 12
click at [424, 107] on input "All Pay Advices" at bounding box center [427, 105] width 7 height 7
radio input "true"
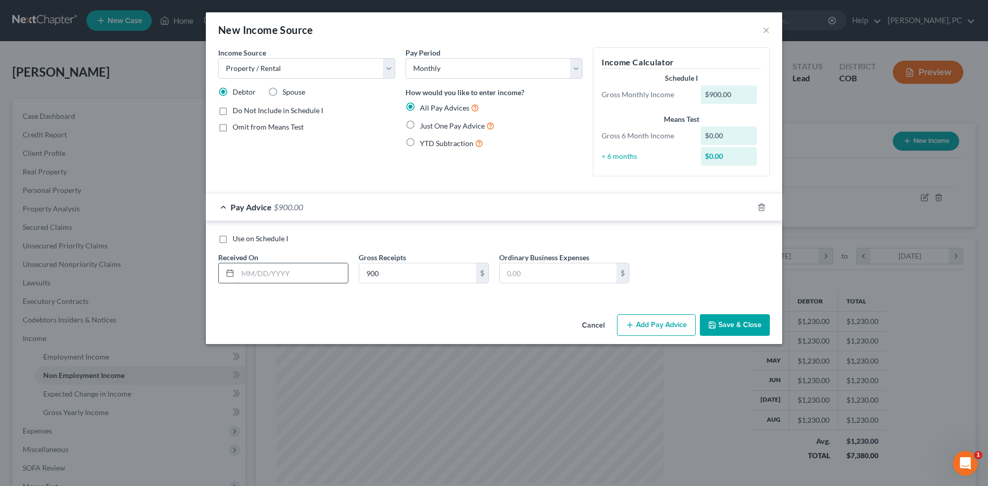
click at [258, 273] on input "text" at bounding box center [293, 274] width 110 height 20
type input "08/30/2025"
type input "2,700"
click at [655, 328] on button "Add Pay Advice" at bounding box center [656, 326] width 79 height 22
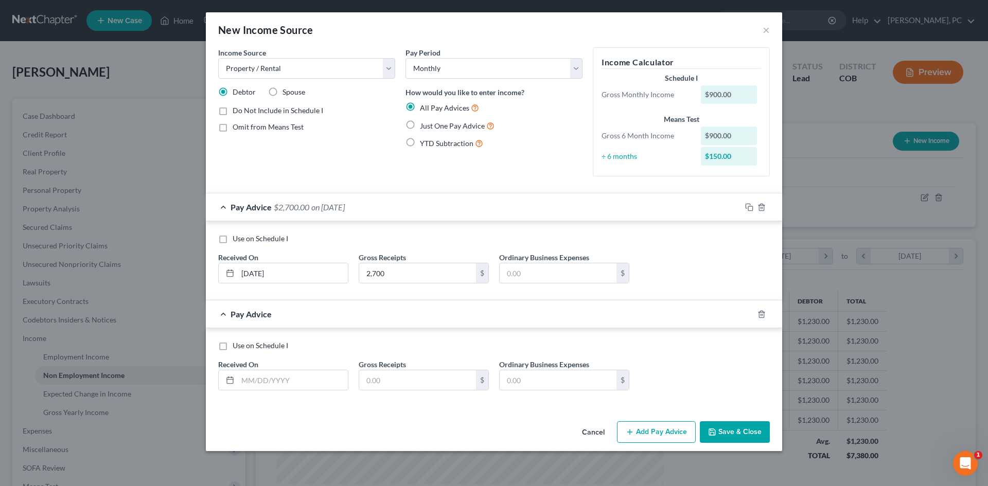
click at [233, 348] on label "Use on Schedule I" at bounding box center [261, 346] width 56 height 10
click at [237, 347] on input "Use on Schedule I" at bounding box center [240, 344] width 7 height 7
checkbox input "true"
click at [259, 384] on input "text" at bounding box center [293, 381] width 110 height 20
type input "09/01/2025"
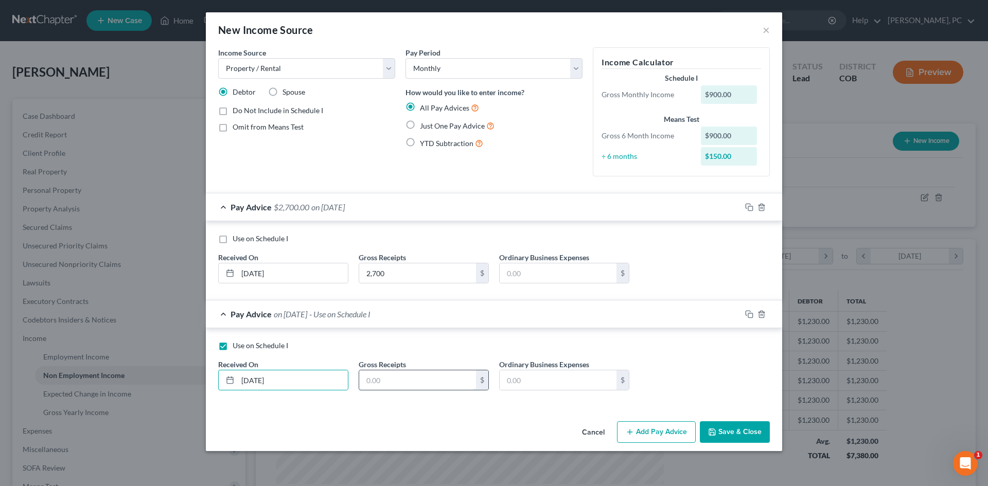
click at [374, 381] on input "text" at bounding box center [417, 381] width 117 height 20
type input "900"
click at [736, 430] on button "Save & Close" at bounding box center [735, 433] width 70 height 22
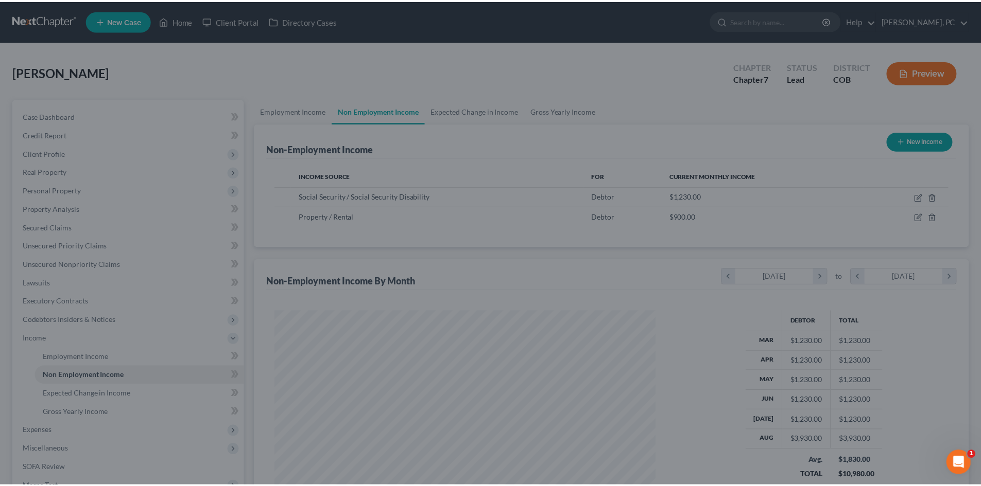
scroll to position [192, 405]
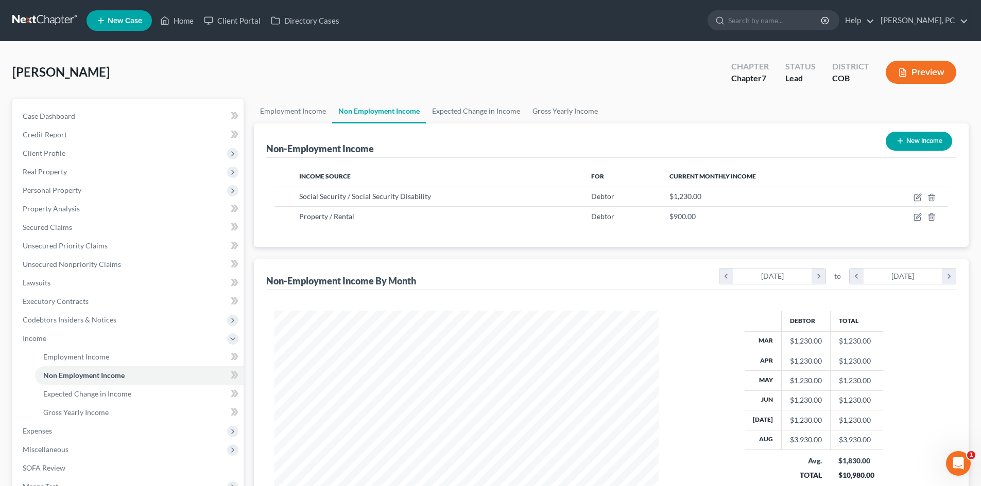
click at [896, 143] on icon "button" at bounding box center [900, 141] width 8 height 8
select select "0"
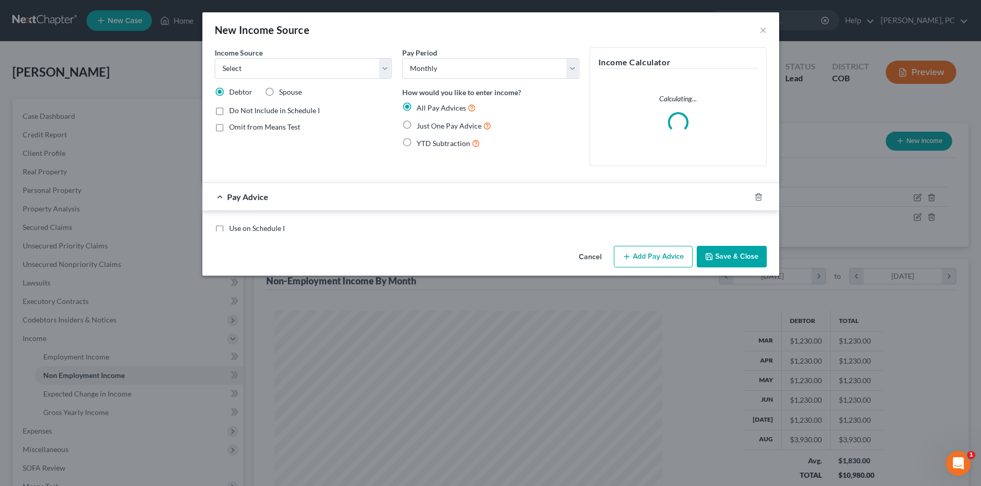
scroll to position [194, 408]
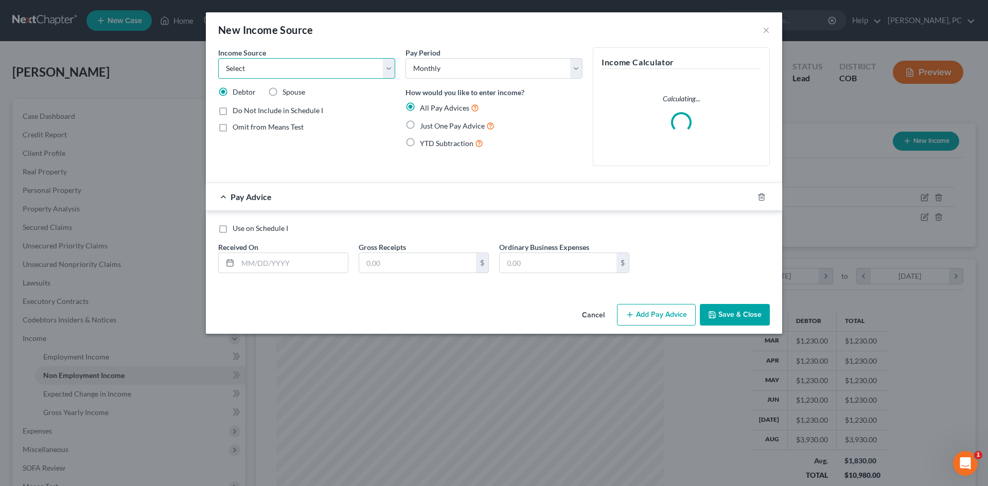
click at [287, 76] on select "Select Unemployment Disability (from employer) Pension Retirement Social Securi…" at bounding box center [306, 68] width 177 height 21
click at [218, 58] on select "Select Unemployment Disability (from employer) Pension Retirement Social Securi…" at bounding box center [306, 68] width 177 height 21
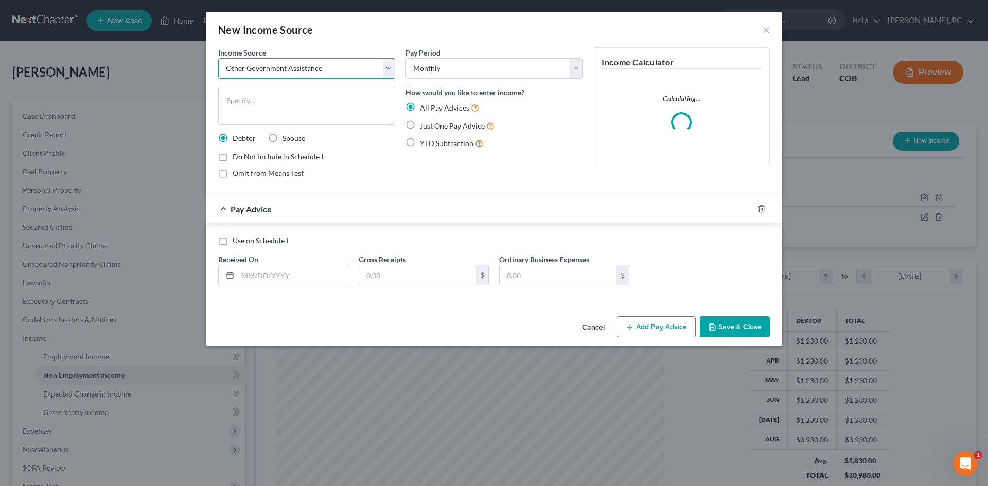
click at [346, 67] on select "Select Unemployment Disability (from employer) Pension Retirement Social Securi…" at bounding box center [306, 68] width 177 height 21
select select "13"
click at [218, 58] on select "Select Unemployment Disability (from employer) Pension Retirement Social Securi…" at bounding box center [306, 68] width 177 height 21
click at [267, 108] on textarea at bounding box center [306, 106] width 177 height 38
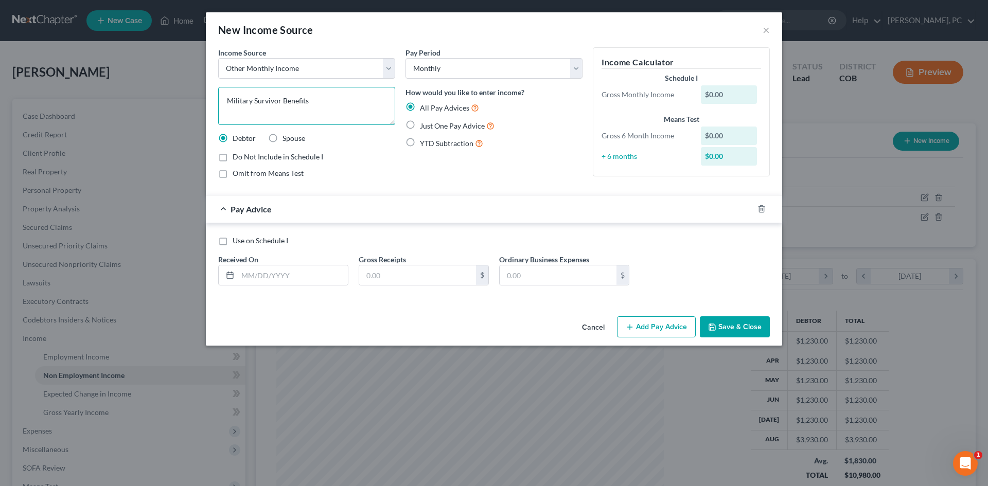
type textarea "Military Survivor Benefits"
click at [420, 124] on label "Just One Pay Advice" at bounding box center [457, 126] width 75 height 12
click at [424, 124] on input "Just One Pay Advice" at bounding box center [427, 123] width 7 height 7
radio input "true"
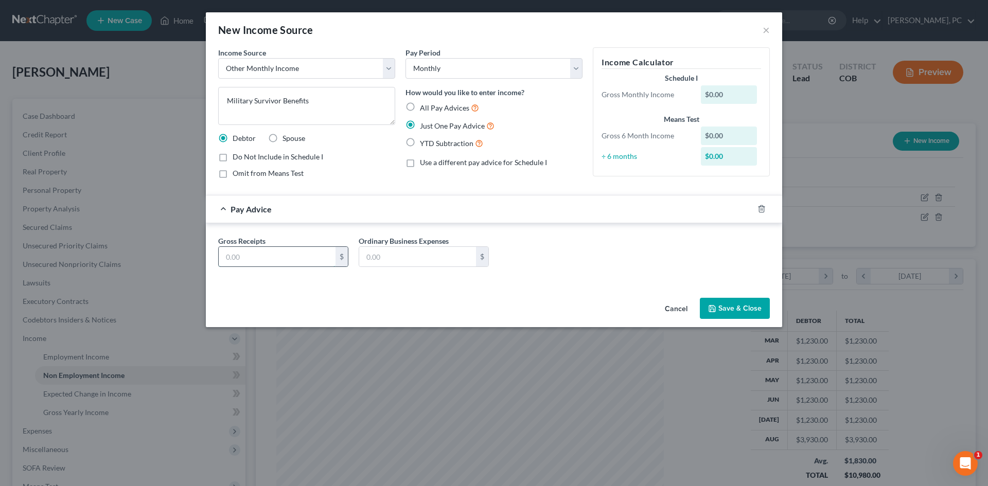
click at [246, 265] on input "text" at bounding box center [277, 257] width 117 height 20
type input "1,500"
click at [712, 310] on icon "button" at bounding box center [712, 309] width 8 height 8
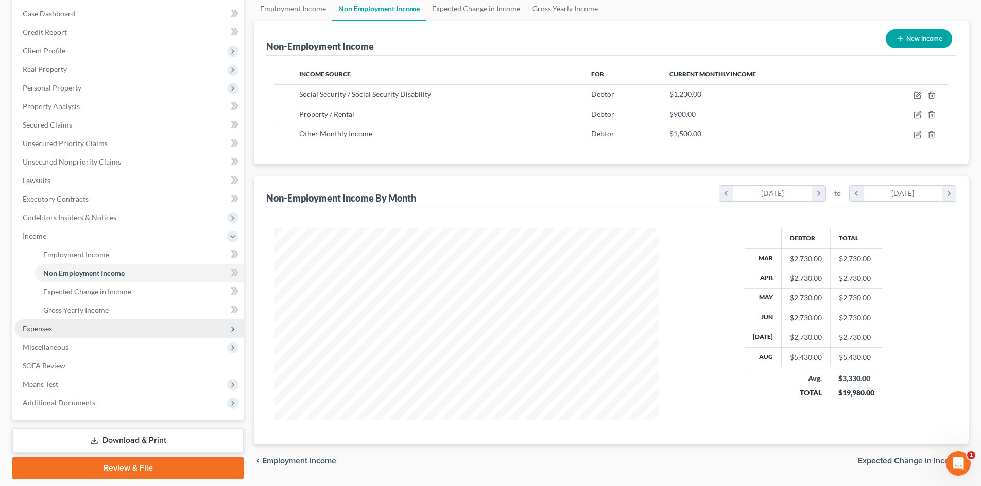
scroll to position [103, 0]
click at [79, 308] on span "Gross Yearly Income" at bounding box center [75, 309] width 65 height 9
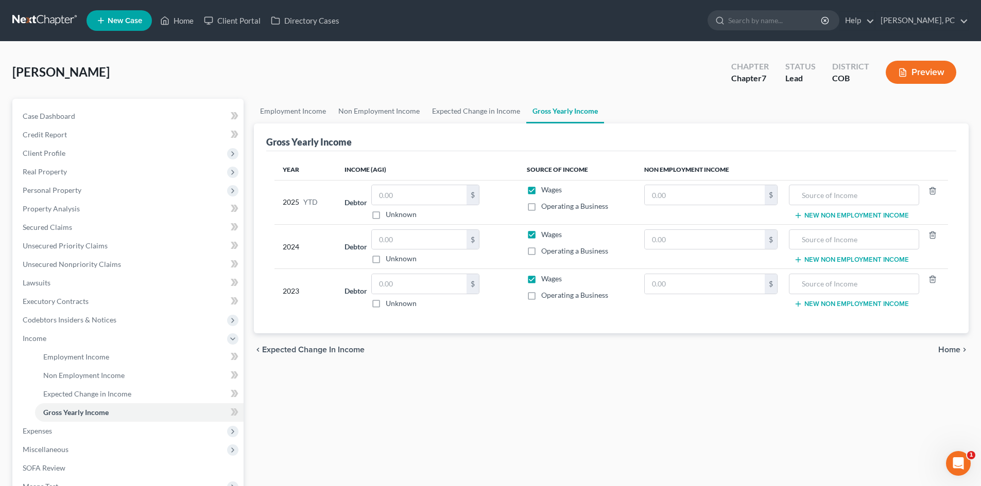
click at [541, 188] on label "Wages" at bounding box center [551, 190] width 21 height 10
click at [545, 188] on input "Wages" at bounding box center [548, 188] width 7 height 7
checkbox input "false"
click at [541, 237] on label "Wages" at bounding box center [551, 235] width 21 height 10
click at [545, 236] on input "Wages" at bounding box center [548, 233] width 7 height 7
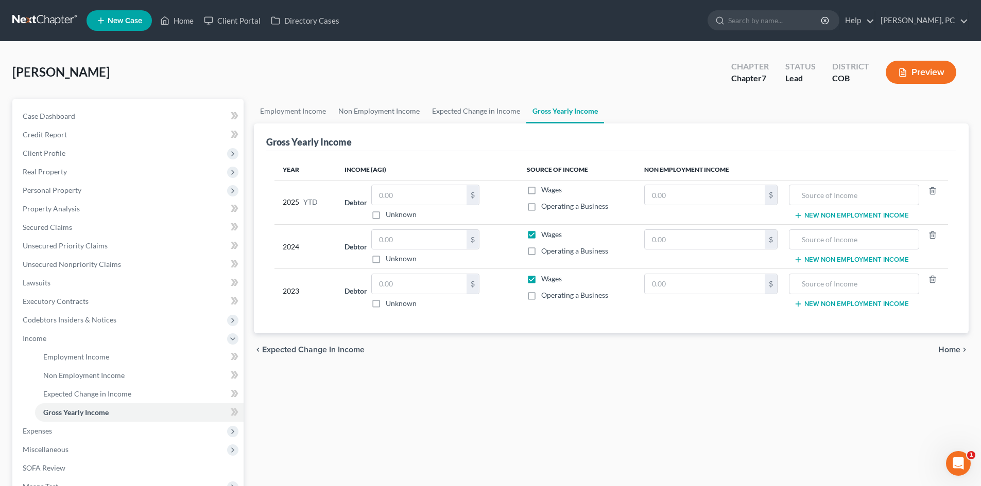
checkbox input "false"
click at [541, 282] on label "Wages" at bounding box center [551, 279] width 21 height 10
click at [545, 281] on input "Wages" at bounding box center [548, 277] width 7 height 7
checkbox input "false"
click at [806, 198] on input "text" at bounding box center [853, 195] width 118 height 20
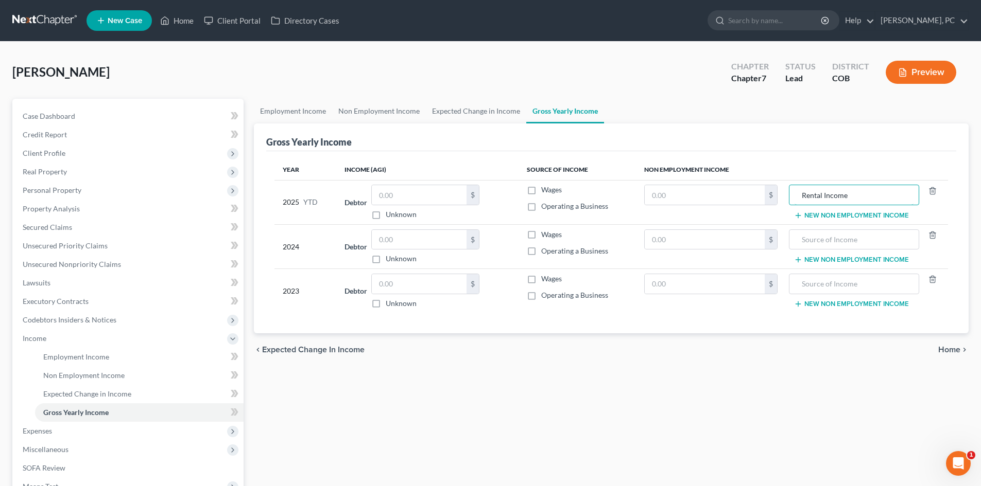
type input "Rental Income"
click at [829, 216] on button "New Non Employment Income" at bounding box center [851, 216] width 115 height 8
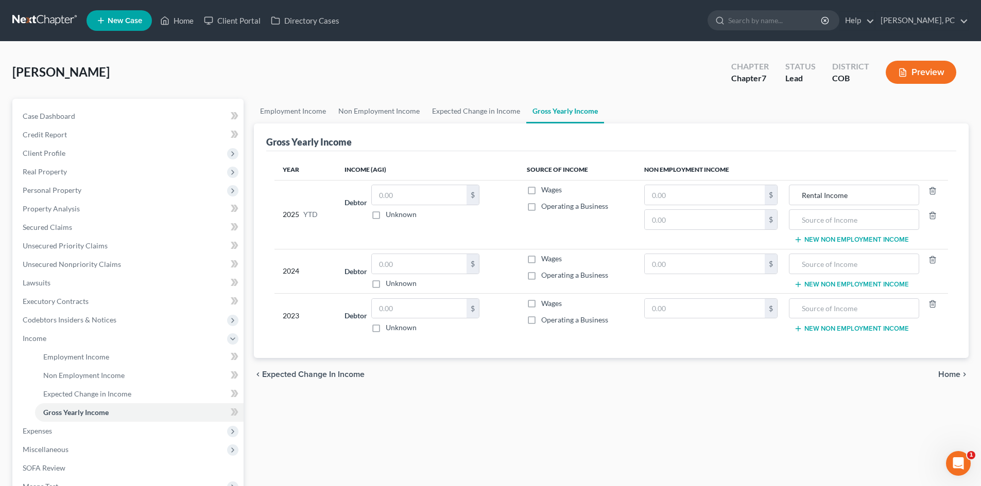
click at [836, 240] on button "New Non Employment Income" at bounding box center [851, 240] width 115 height 8
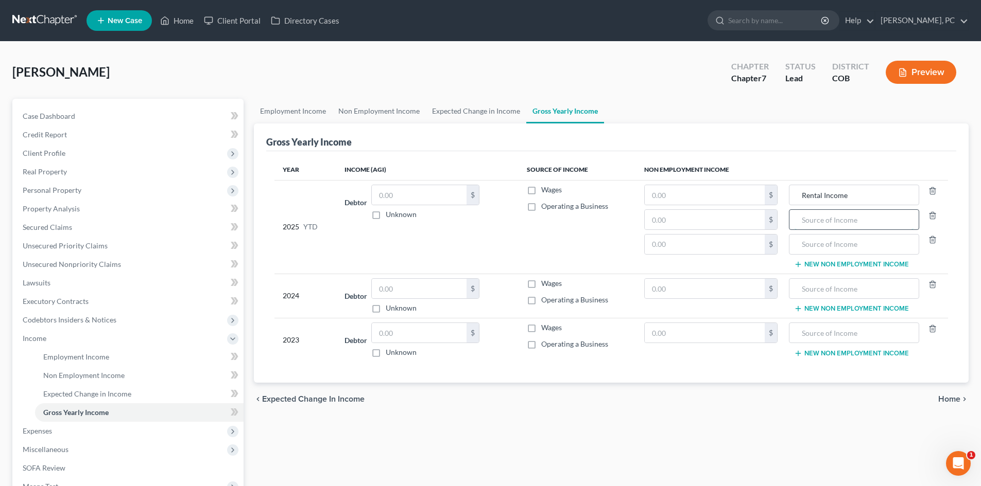
click at [815, 221] on input "text" at bounding box center [853, 220] width 118 height 20
type input "Social Security"
click at [675, 221] on input "text" at bounding box center [704, 220] width 120 height 20
click at [698, 220] on input "text" at bounding box center [704, 220] width 120 height 20
type input "9,840"
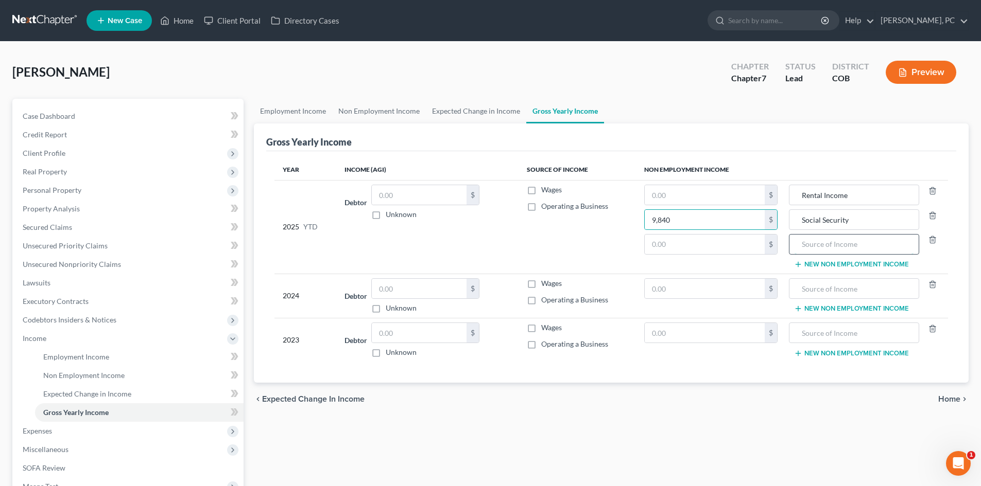
click at [813, 245] on input "text" at bounding box center [853, 245] width 118 height 20
type input "Military Survivor Benefits"
click at [660, 251] on input "text" at bounding box center [704, 245] width 120 height 20
type input "12,000"
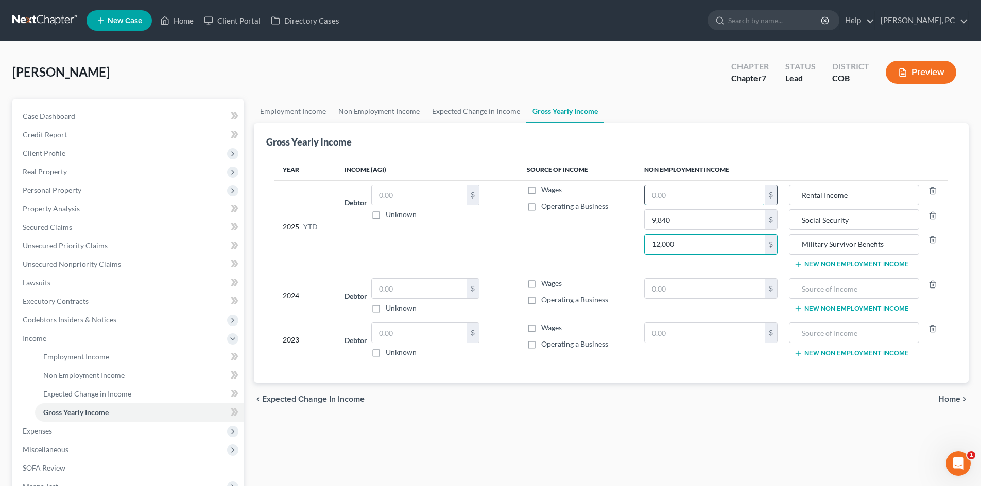
click at [670, 199] on input "text" at bounding box center [704, 195] width 120 height 20
click at [670, 199] on input "0" at bounding box center [704, 195] width 120 height 20
drag, startPoint x: 670, startPoint y: 199, endPoint x: 641, endPoint y: 190, distance: 30.3
click at [642, 190] on td "0 $ 9,840 $ 12,000 $" at bounding box center [711, 227] width 150 height 94
type input "3,600"
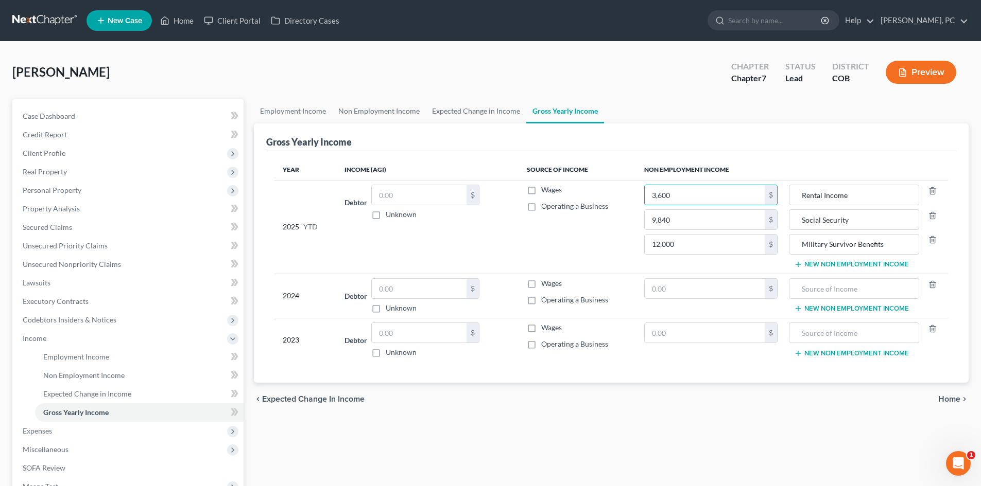
click at [828, 309] on button "New Non Employment Income" at bounding box center [851, 309] width 115 height 8
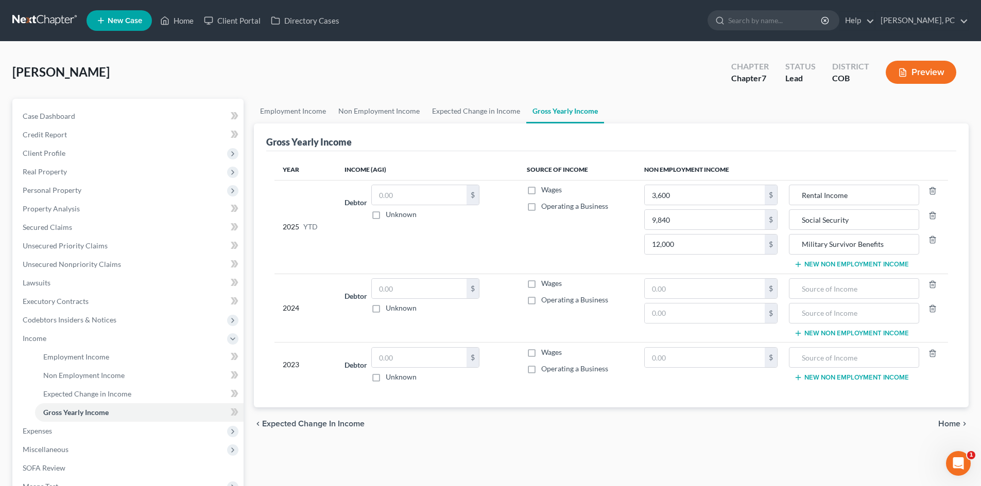
click at [839, 381] on button "New Non Employment Income" at bounding box center [851, 378] width 115 height 8
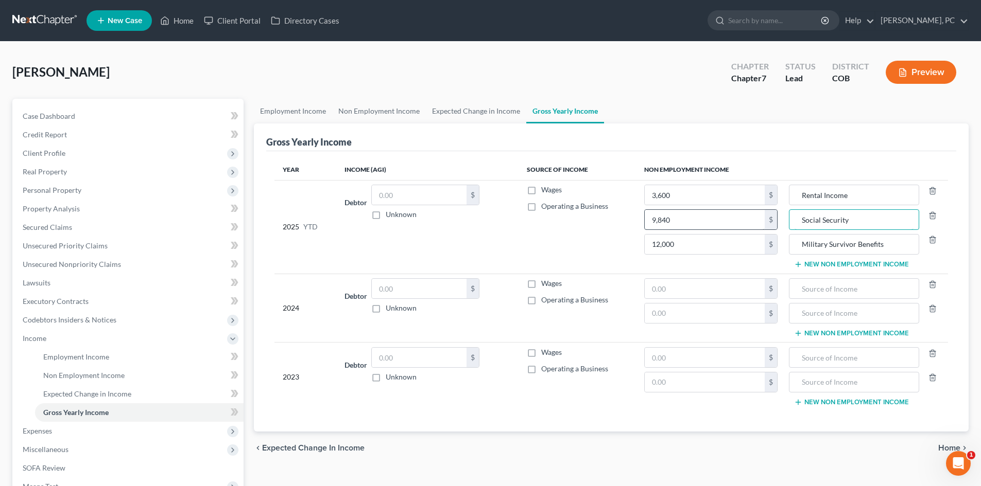
drag, startPoint x: 853, startPoint y: 216, endPoint x: 742, endPoint y: 220, distance: 111.3
click at [742, 220] on tr "2025 YTD Debtor $ Unknown Balance Undetermined $ Unknown Wages Operating a Busi…" at bounding box center [610, 227] width 673 height 94
click at [800, 281] on input "text" at bounding box center [853, 289] width 118 height 20
paste input "Social Security"
type input "Social Security"
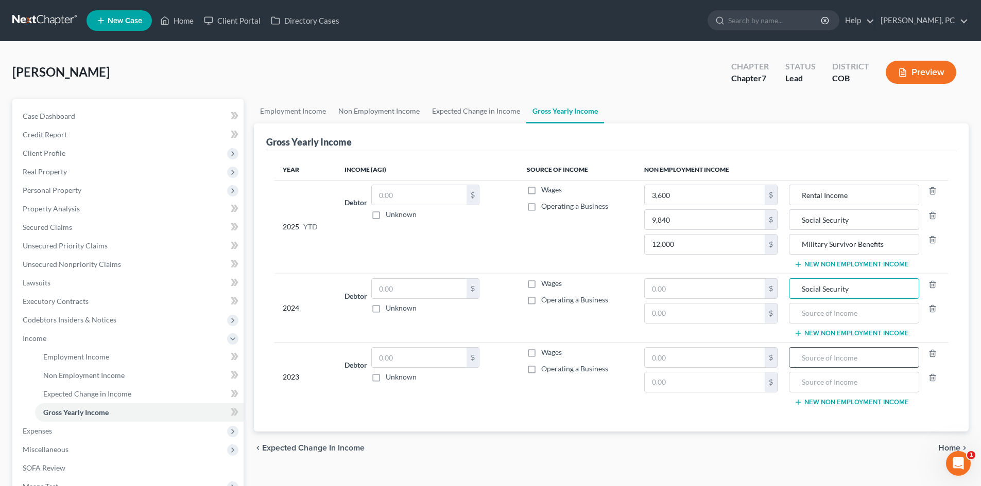
click at [834, 358] on input "text" at bounding box center [853, 358] width 118 height 20
paste input "Social Security"
type input "Social Security"
drag, startPoint x: 873, startPoint y: 243, endPoint x: 777, endPoint y: 245, distance: 95.8
click at [777, 245] on tr "2025 YTD Debtor $ Unknown Balance Undetermined $ Unknown Wages Operating a Busi…" at bounding box center [610, 227] width 673 height 94
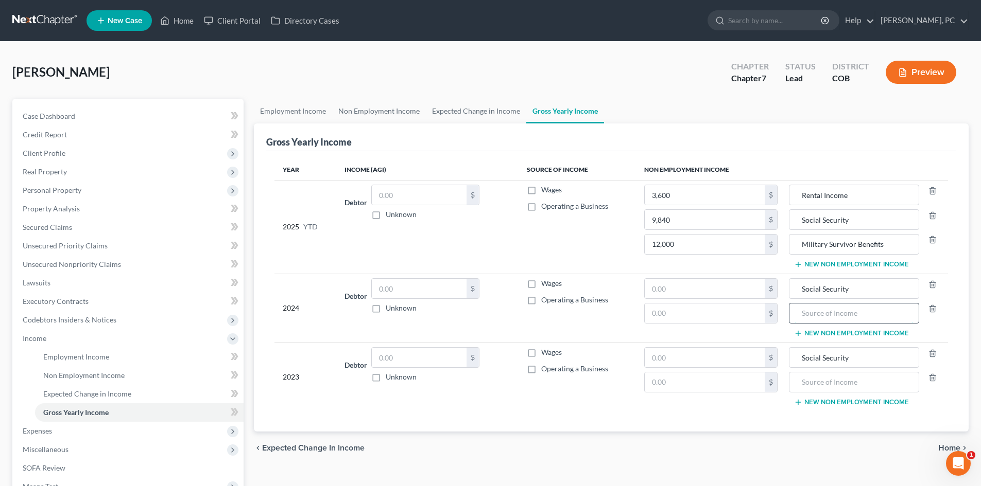
click at [820, 318] on input "text" at bounding box center [853, 314] width 118 height 20
paste input "Military Survivor Benefits"
type input "Military Survivor Benefits"
click at [830, 381] on input "text" at bounding box center [853, 383] width 118 height 20
paste input "Military Survivor Benefits"
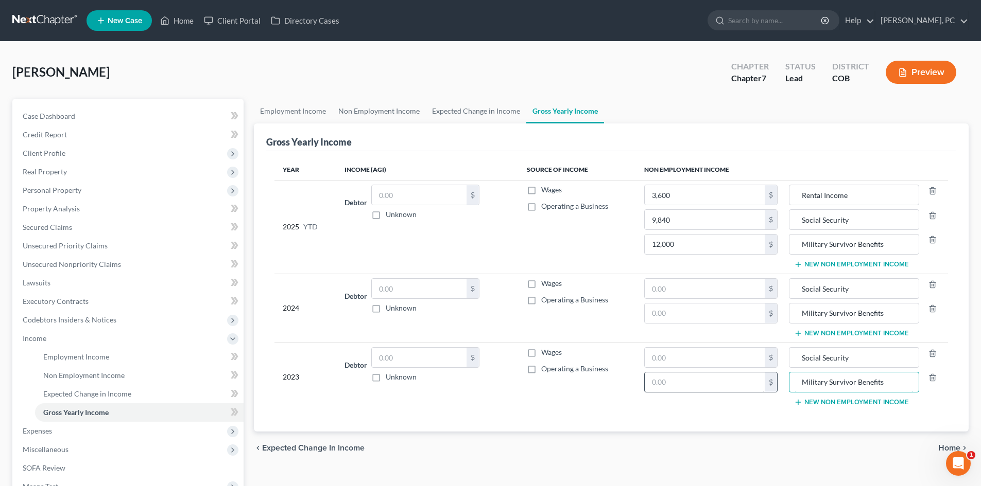
type input "Military Survivor Benefits"
click at [653, 374] on input "text" at bounding box center [704, 383] width 120 height 20
type input "18,000"
click at [743, 317] on input "text" at bounding box center [704, 314] width 120 height 20
type input "1,800"
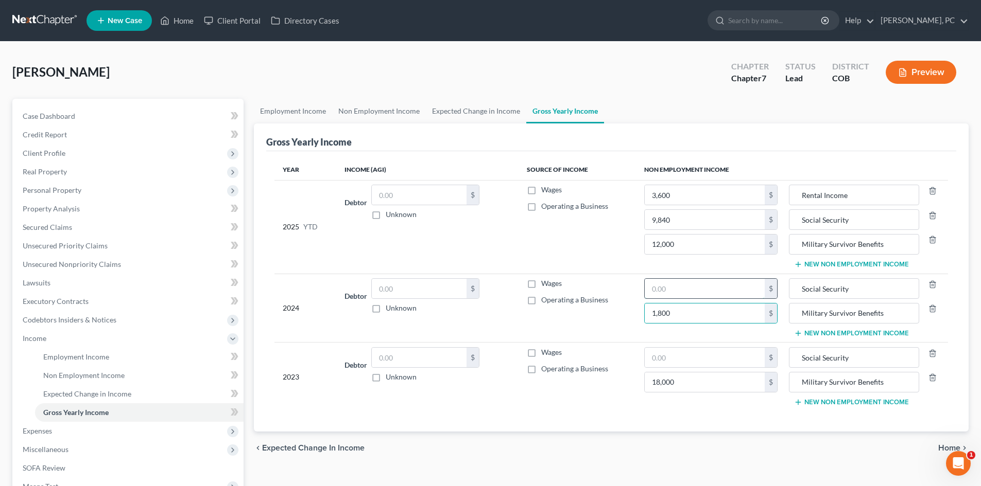
click at [681, 291] on input "text" at bounding box center [704, 289] width 120 height 20
click at [665, 288] on input "text" at bounding box center [704, 289] width 120 height 20
type input "13,874"
click at [674, 356] on input "text" at bounding box center [704, 358] width 120 height 20
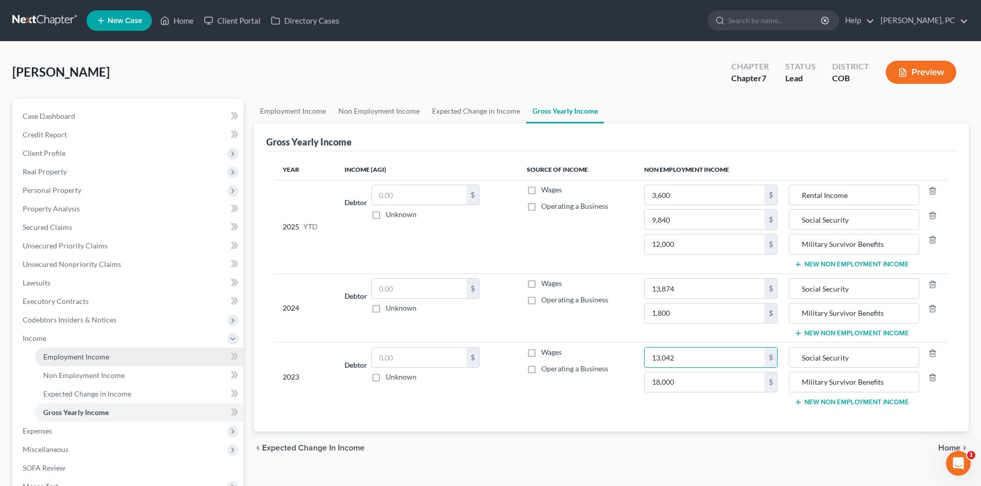
type input "13,042"
click at [99, 364] on link "Employment Income" at bounding box center [139, 357] width 208 height 19
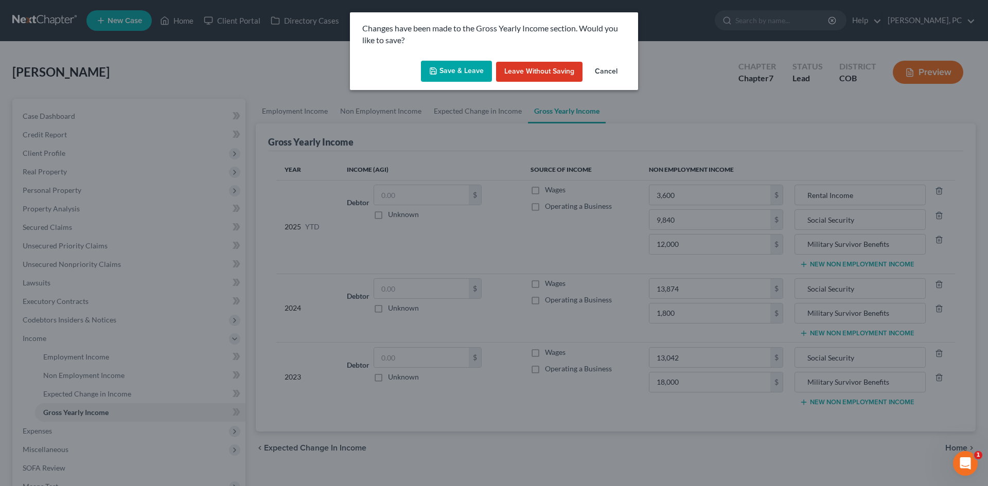
click at [449, 72] on button "Save & Leave" at bounding box center [456, 72] width 71 height 22
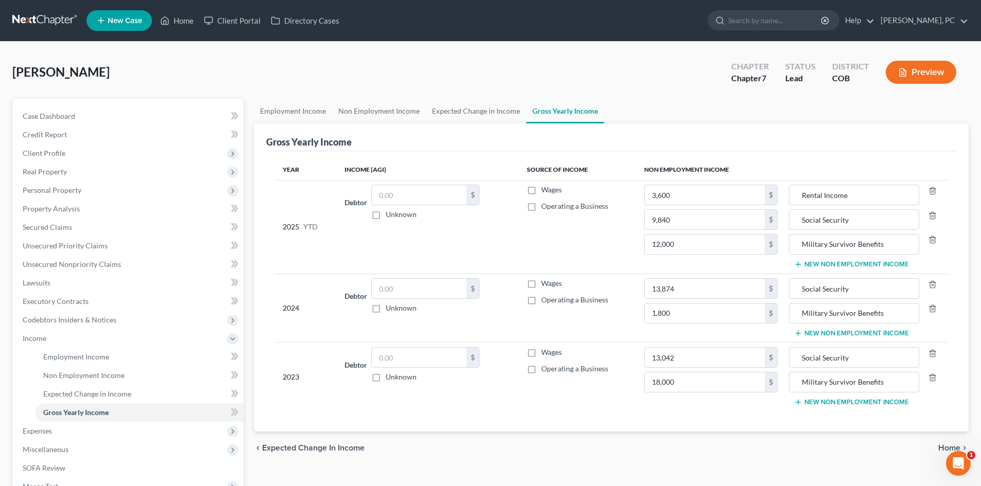
type input "9,840.00"
type input "Social Security"
type input "12,000.00"
type input "Military Survivor Benefits"
type input "18,000.00"
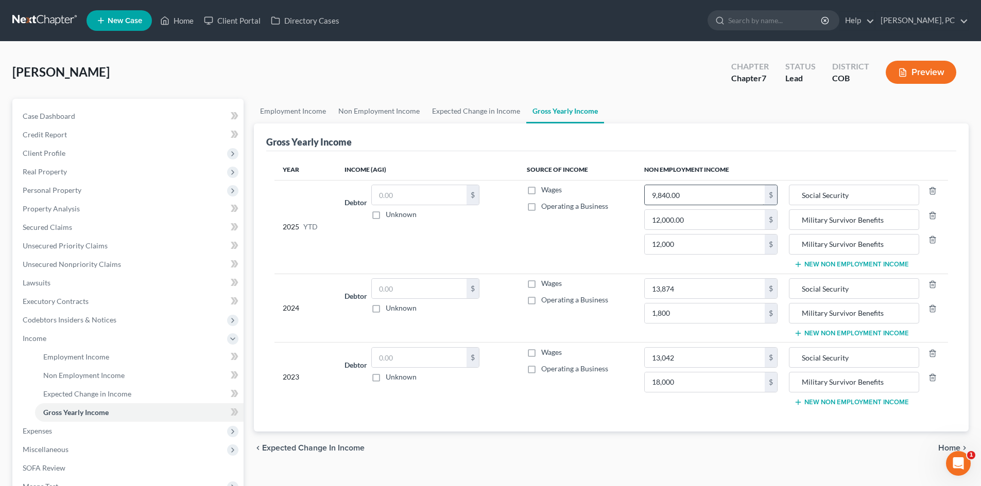
type input "Military Survivor Benefits"
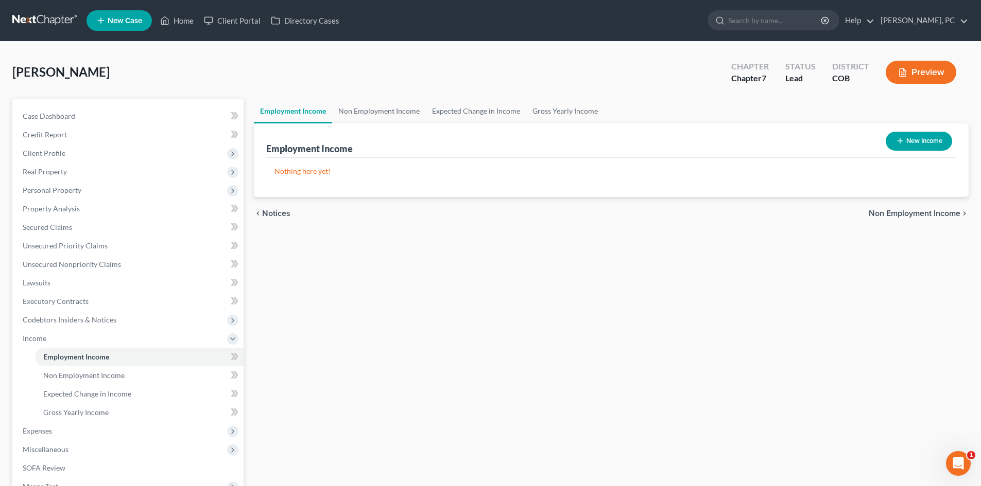
click at [916, 140] on button "New Income" at bounding box center [918, 141] width 66 height 19
select select "0"
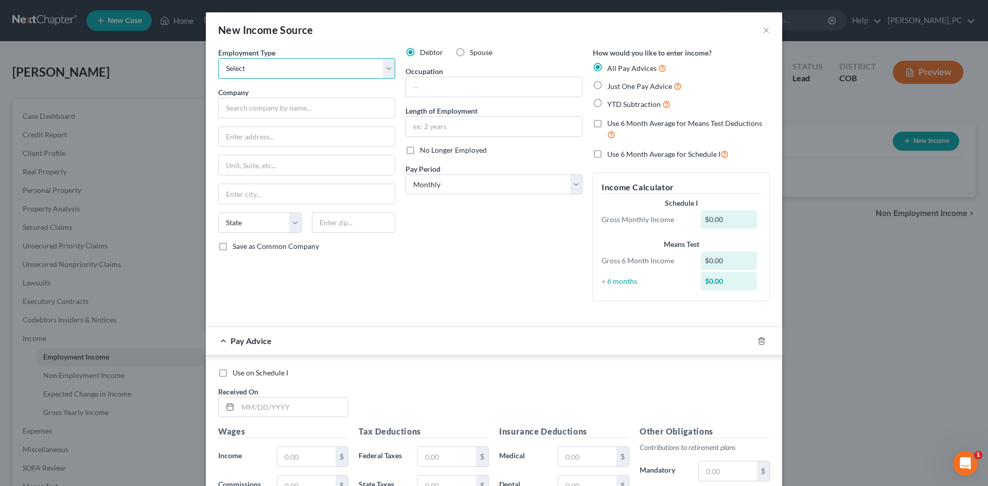
click at [268, 71] on select "Select Full or Part Time Employment Self Employment" at bounding box center [306, 68] width 177 height 21
select select "0"
click at [218, 58] on select "Select Full or Part Time Employment Self Employment" at bounding box center [306, 68] width 177 height 21
click at [295, 113] on input "text" at bounding box center [306, 108] width 177 height 21
type input "Shared Touch"
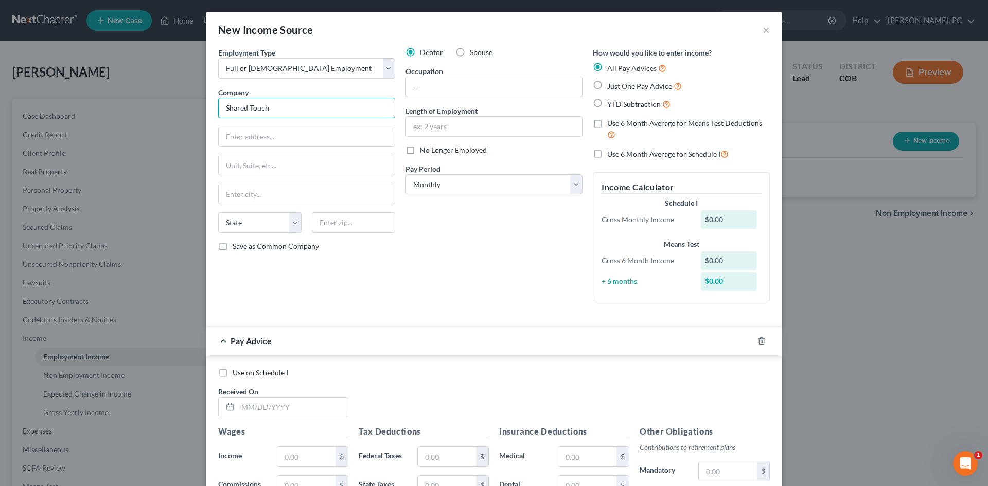
drag, startPoint x: 266, startPoint y: 104, endPoint x: 234, endPoint y: 97, distance: 32.6
click at [188, 101] on div "New Income Source × Employment Type * Select Full or Part Time Employment Self …" at bounding box center [494, 243] width 988 height 486
click at [233, 134] on input "text" at bounding box center [307, 137] width 176 height 20
paste input "14291 East 4th Ave. • Building 7 suite 205"
type input "14291 East 4th Ave. • Building 7 suite 205"
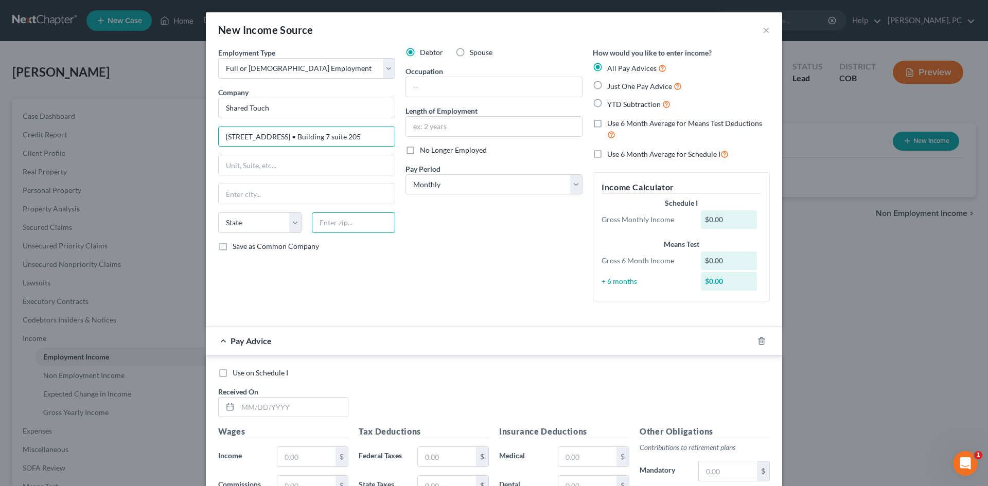
click at [331, 224] on input "text" at bounding box center [353, 223] width 83 height 21
type input "80111"
type input "Englewood"
select select "5"
click at [248, 137] on input "14291 East 4th Ave. • Building 7 suite 205" at bounding box center [307, 137] width 176 height 20
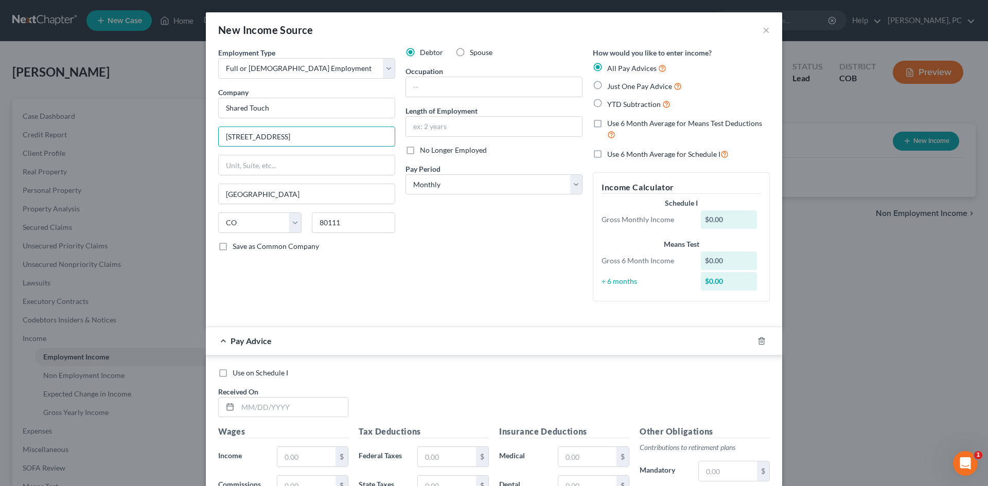
type input "[STREET_ADDRESS]"
drag, startPoint x: 213, startPoint y: 195, endPoint x: 167, endPoint y: 198, distance: 46.0
click at [167, 200] on div "New Income Source × Employment Type * Select Full or Part Time Employment Self …" at bounding box center [494, 243] width 988 height 486
type input "Aurora"
click at [433, 252] on div "Debtor Spouse Occupation Length of Employment No Longer Employed Pay Period * S…" at bounding box center [493, 178] width 187 height 263
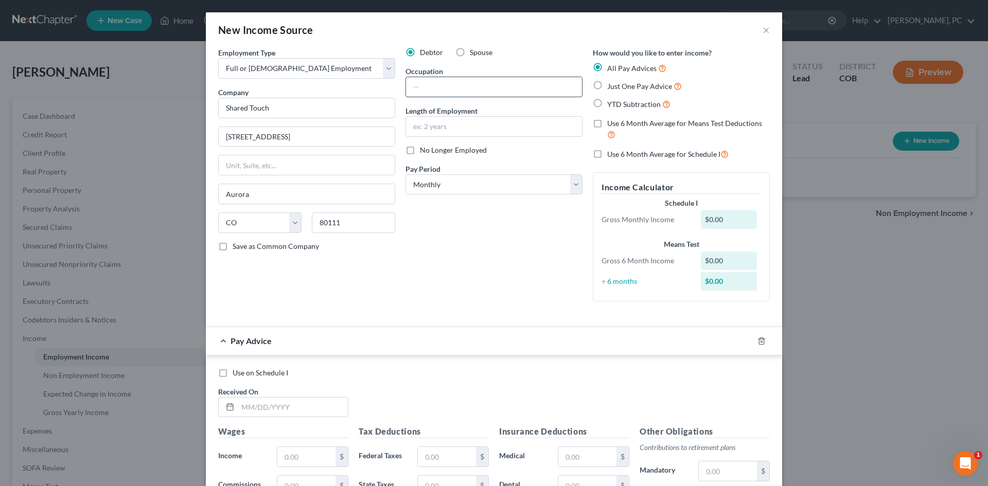
click at [418, 84] on input "text" at bounding box center [494, 87] width 176 height 20
type input "Home Health Care Provider"
click at [447, 130] on input "text" at bounding box center [494, 127] width 176 height 20
type input "7 years"
click at [607, 85] on label "Just One Pay Advice" at bounding box center [644, 86] width 75 height 12
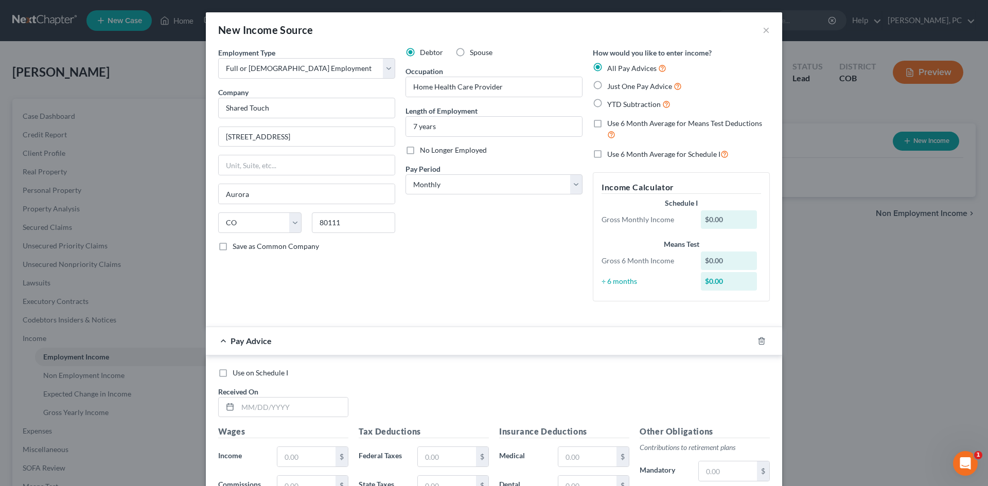
click at [612, 85] on input "Just One Pay Advice" at bounding box center [615, 83] width 7 height 7
radio input "true"
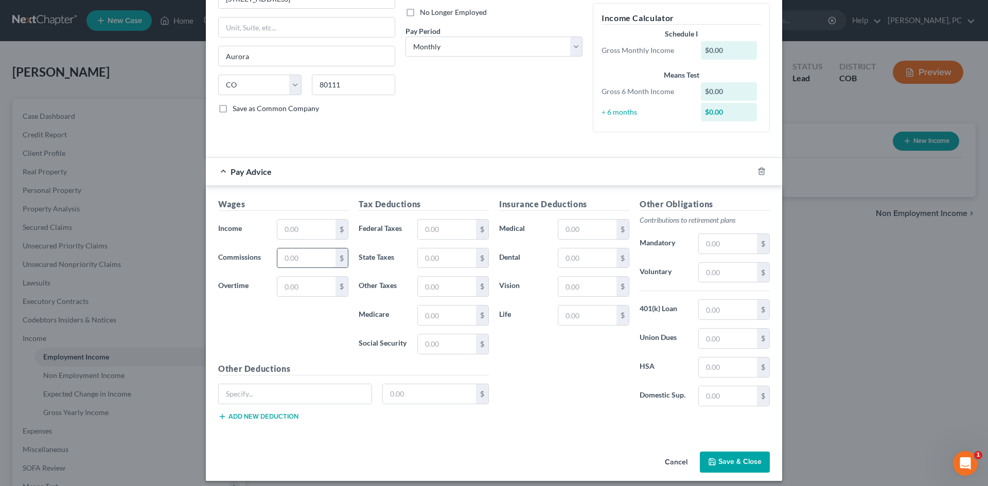
scroll to position [145, 0]
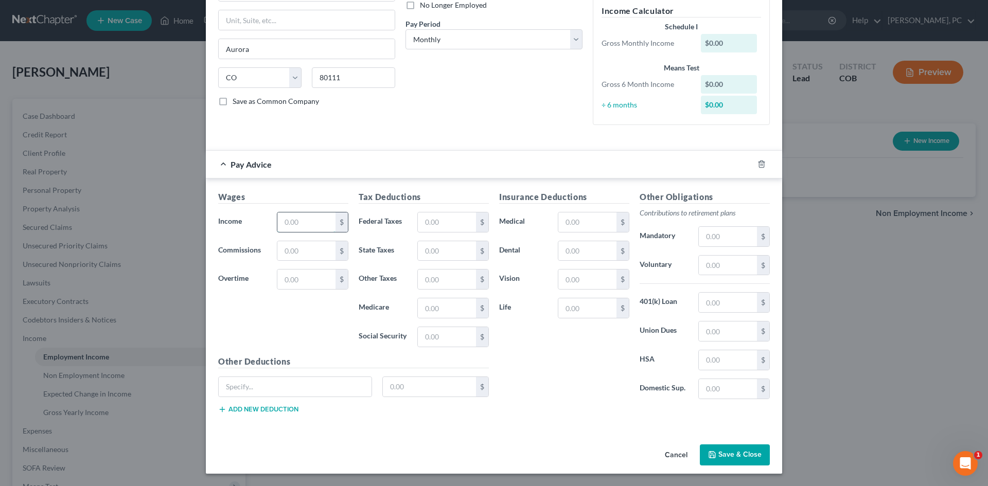
click at [308, 226] on input "text" at bounding box center [306, 223] width 58 height 20
type input "0"
click at [741, 455] on button "Save & Close" at bounding box center [735, 456] width 70 height 22
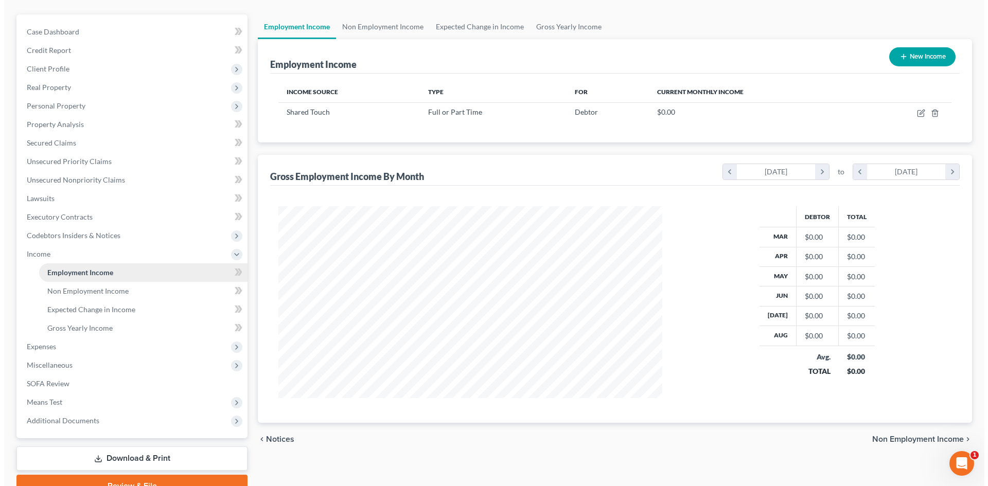
scroll to position [103, 0]
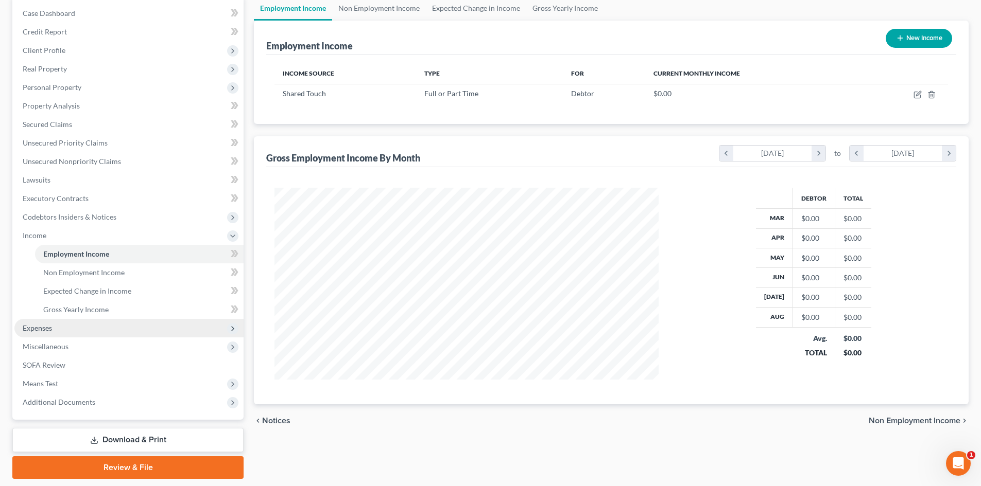
click at [44, 327] on span "Expenses" at bounding box center [37, 328] width 29 height 9
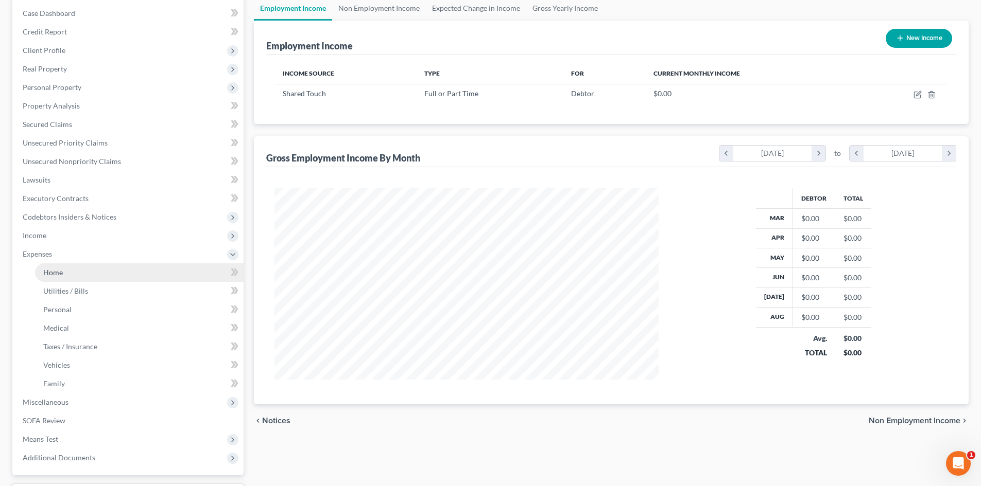
click at [56, 265] on link "Home" at bounding box center [139, 273] width 208 height 19
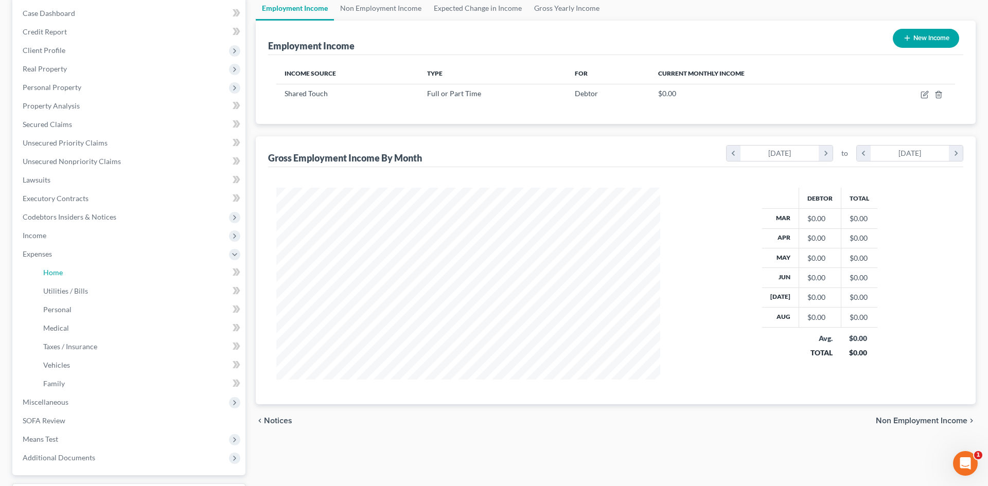
scroll to position [194, 408]
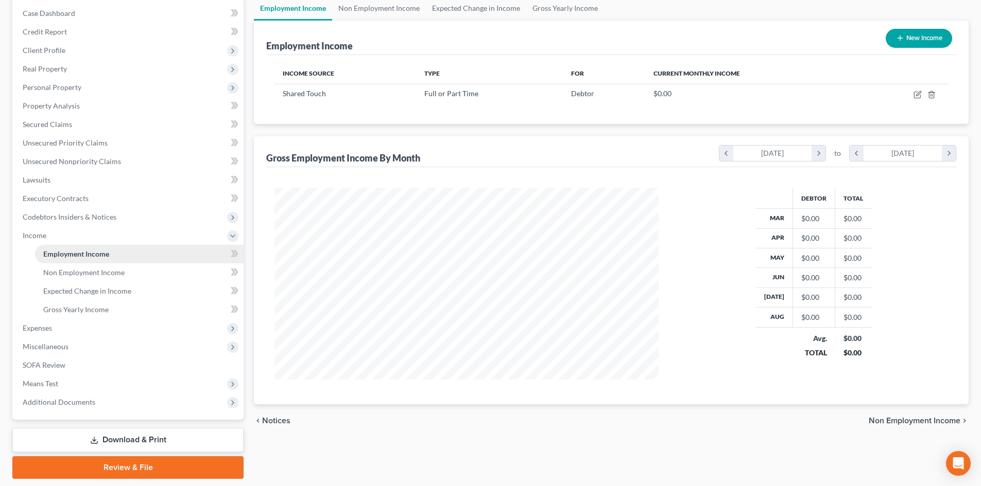
scroll to position [192, 405]
click at [99, 268] on span "Non Employment Income" at bounding box center [83, 272] width 81 height 9
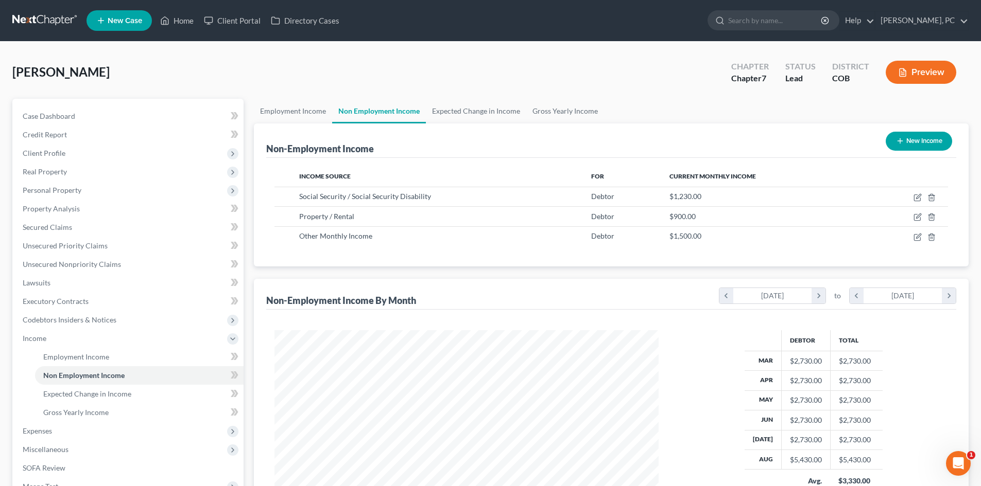
scroll to position [192, 405]
click at [90, 357] on span "Employment Income" at bounding box center [76, 357] width 66 height 9
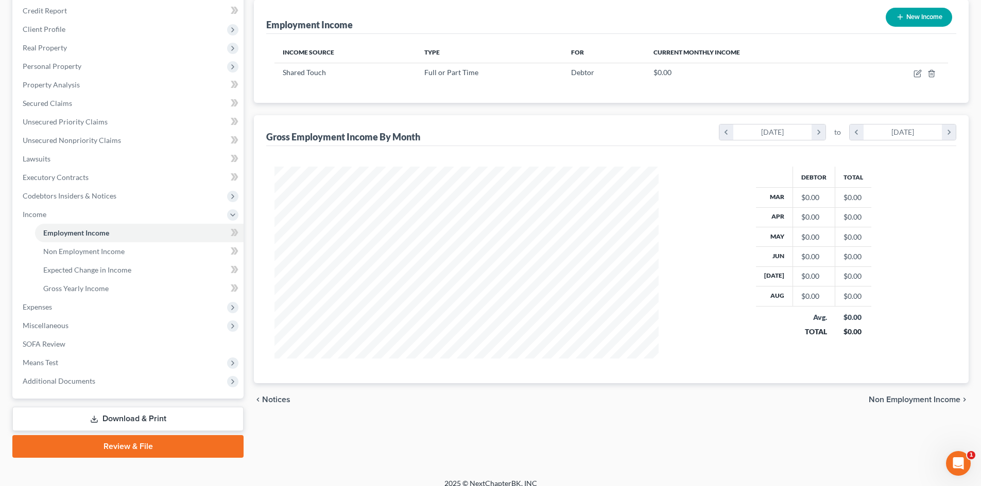
scroll to position [135, 0]
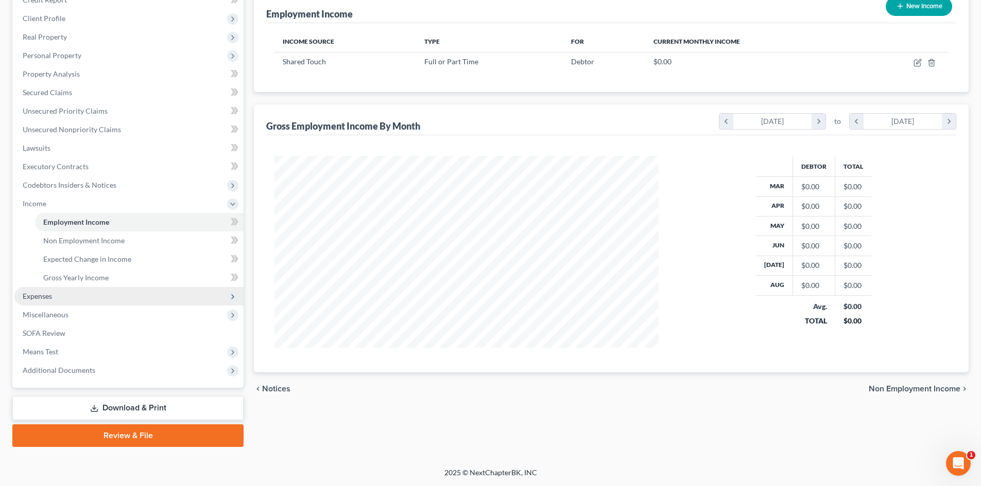
click at [21, 298] on span "Expenses" at bounding box center [128, 296] width 229 height 19
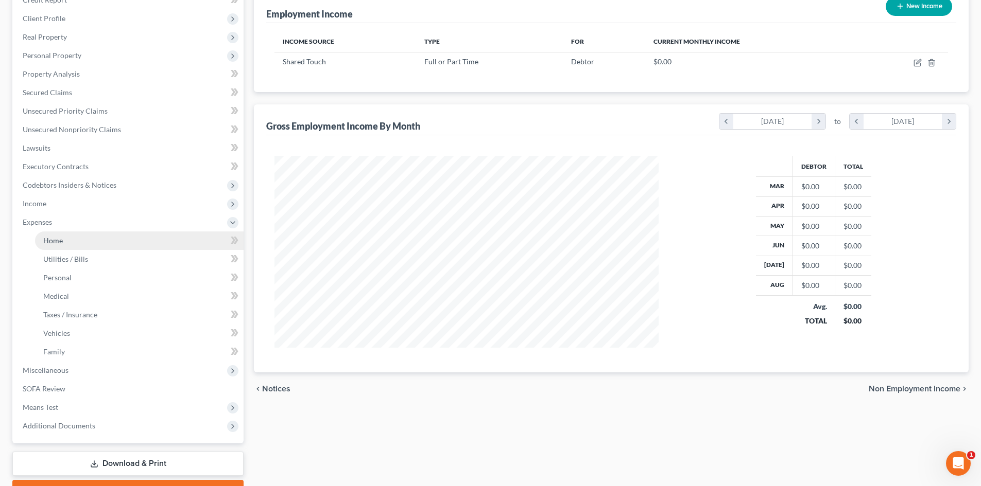
click at [49, 242] on span "Home" at bounding box center [53, 240] width 20 height 9
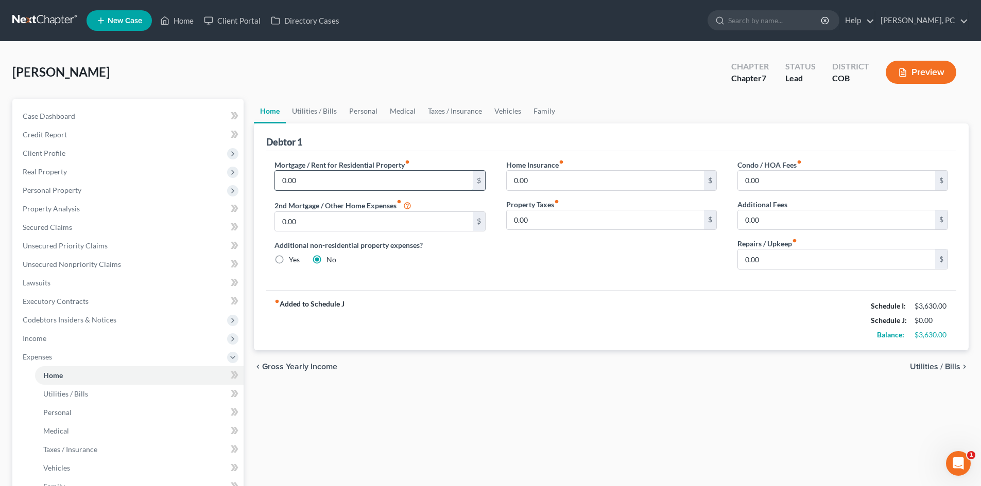
click at [320, 182] on input "0.00" at bounding box center [373, 181] width 197 height 20
type input "1,167"
type input "50"
click at [317, 113] on link "Utilities / Bills" at bounding box center [314, 111] width 57 height 25
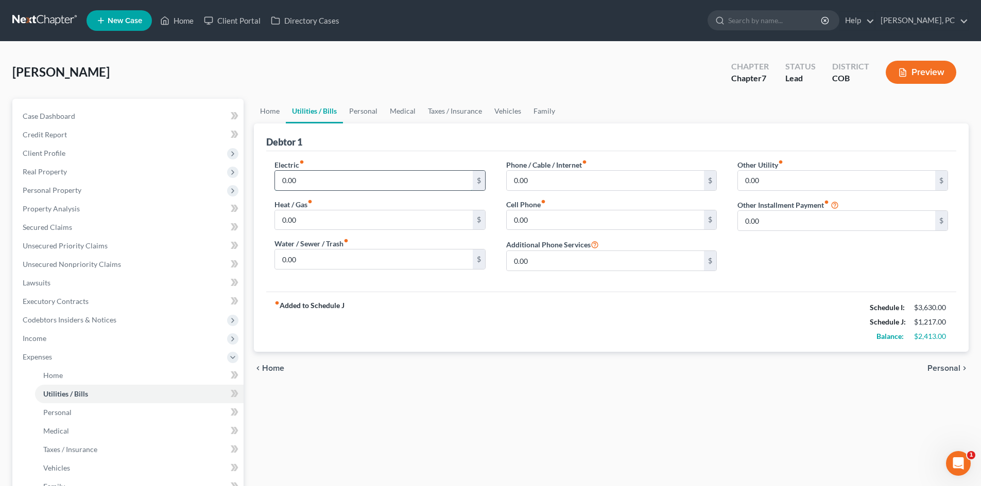
click at [307, 183] on input "0.00" at bounding box center [373, 181] width 197 height 20
type input "240"
click at [547, 183] on input "0.00" at bounding box center [605, 181] width 197 height 20
type input "60"
click at [535, 211] on input "0.00" at bounding box center [605, 221] width 197 height 20
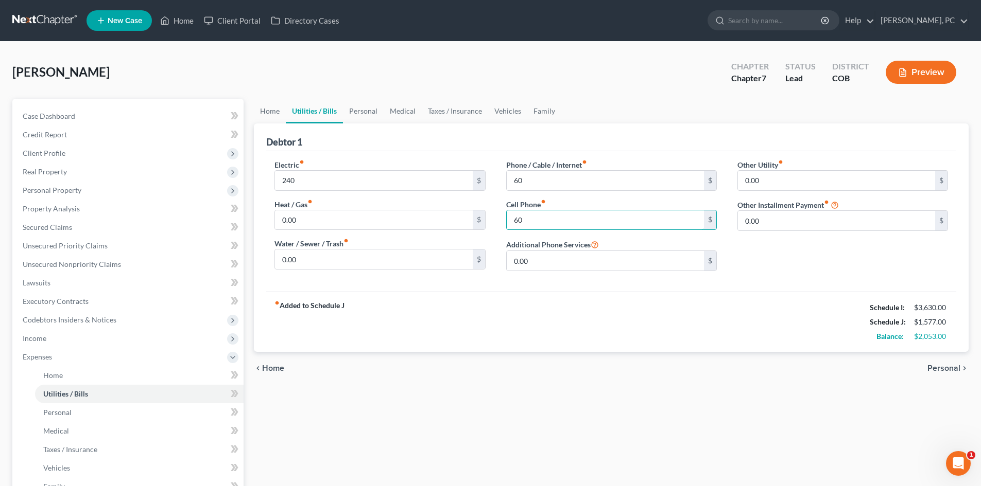
type input "60"
click at [502, 325] on div "fiber_manual_record Added to Schedule J Schedule I: $3,630.00 Schedule J: $1,57…" at bounding box center [611, 322] width 690 height 60
click at [374, 111] on link "Personal" at bounding box center [363, 111] width 41 height 25
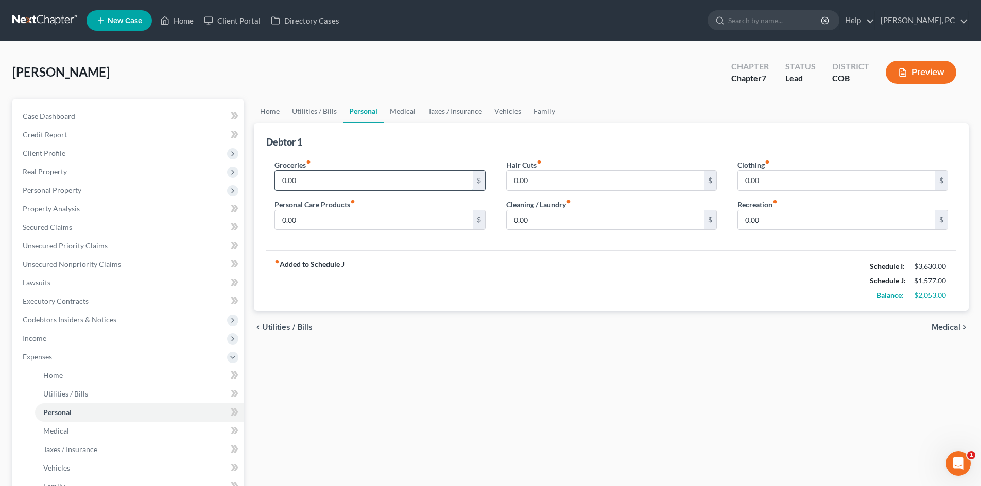
click at [305, 182] on input "0.00" at bounding box center [373, 181] width 197 height 20
type input "400"
click at [298, 228] on input "0.00" at bounding box center [373, 221] width 197 height 20
type input "50"
click at [765, 177] on input "0.00" at bounding box center [836, 181] width 197 height 20
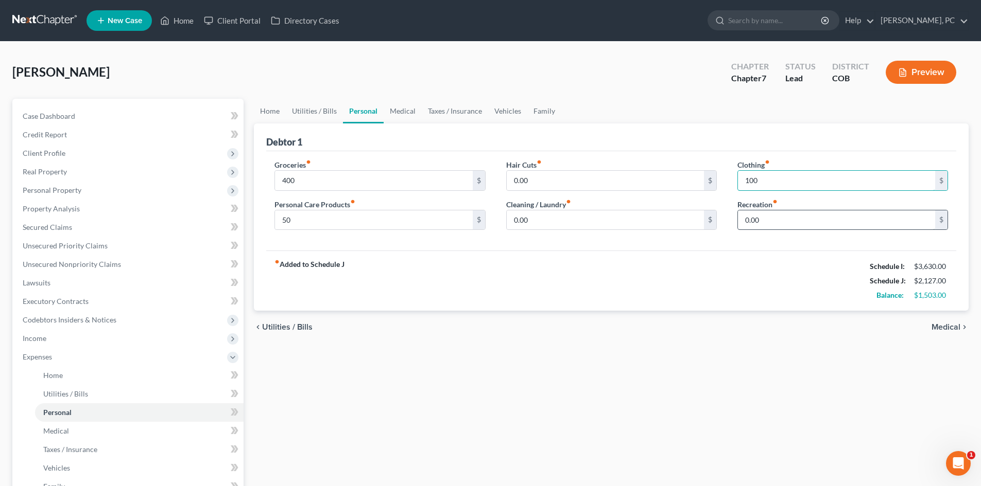
type input "100"
click at [759, 219] on input "0.00" at bounding box center [836, 221] width 197 height 20
type input "50"
click at [394, 109] on link "Medical" at bounding box center [403, 111] width 38 height 25
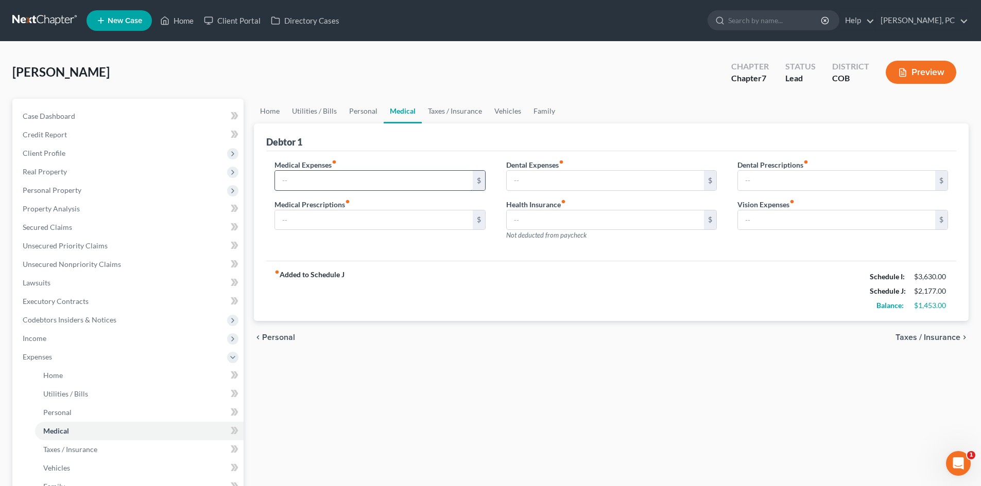
click at [302, 182] on input "text" at bounding box center [373, 181] width 197 height 20
type input "50"
click at [457, 109] on link "Taxes / Insurance" at bounding box center [455, 111] width 66 height 25
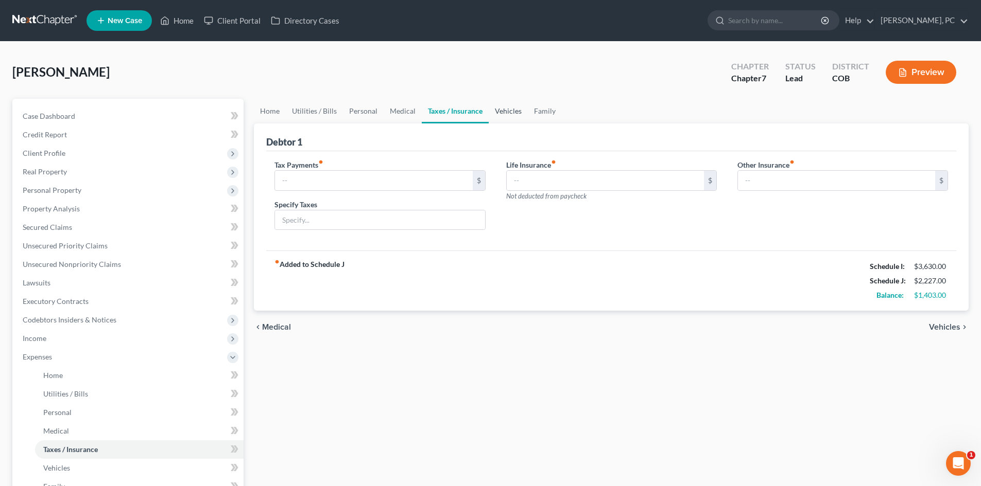
click at [509, 108] on link "Vehicles" at bounding box center [508, 111] width 39 height 25
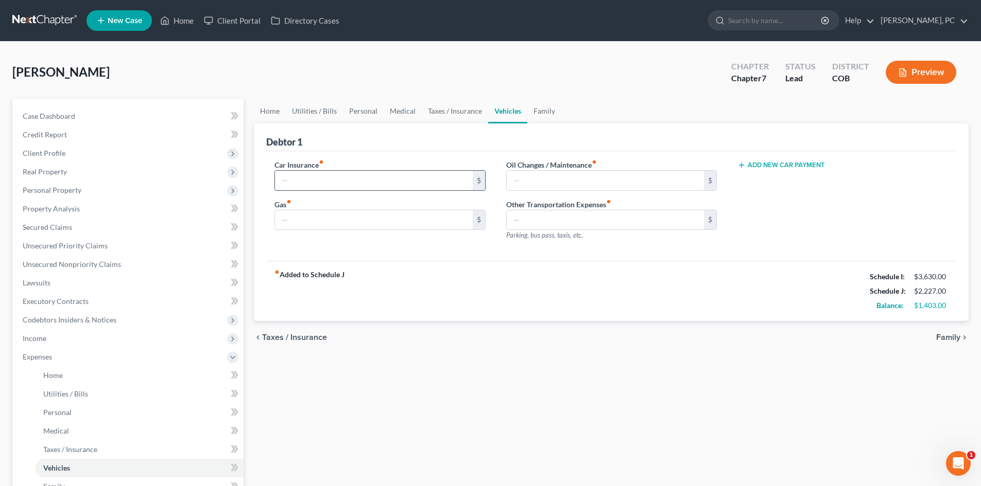
click at [291, 178] on input "text" at bounding box center [373, 181] width 197 height 20
click at [537, 111] on link "Family" at bounding box center [544, 111] width 34 height 25
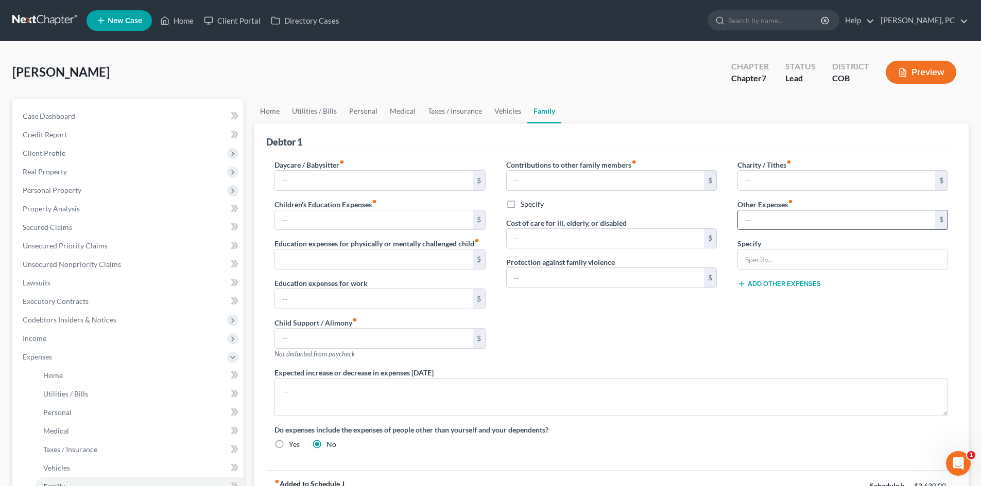
click at [754, 222] on input "text" at bounding box center [836, 221] width 197 height 20
type input "100"
click at [762, 260] on input "text" at bounding box center [843, 260] width 210 height 20
type input "Incidentals & Emergencies"
click at [504, 110] on link "Vehicles" at bounding box center [507, 111] width 39 height 25
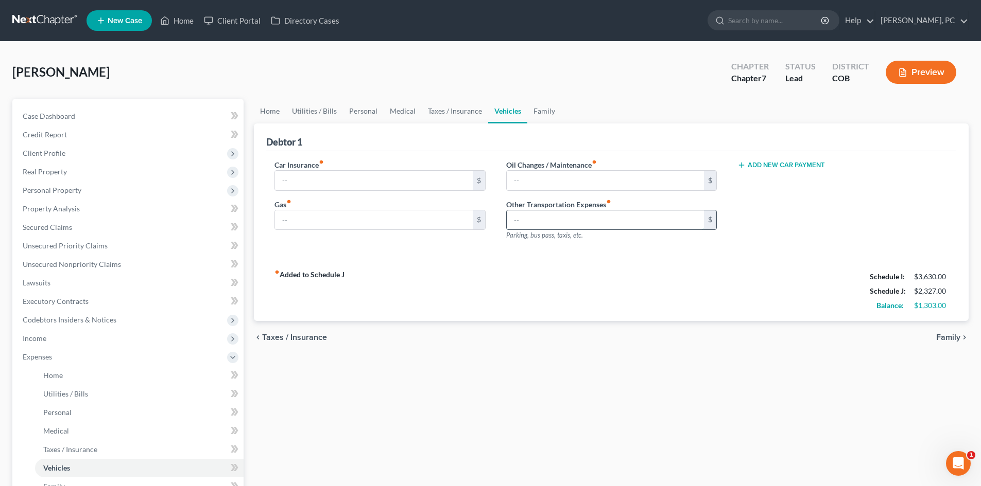
click at [549, 219] on input "text" at bounding box center [605, 221] width 197 height 20
click at [61, 188] on span "Personal Property" at bounding box center [52, 190] width 59 height 9
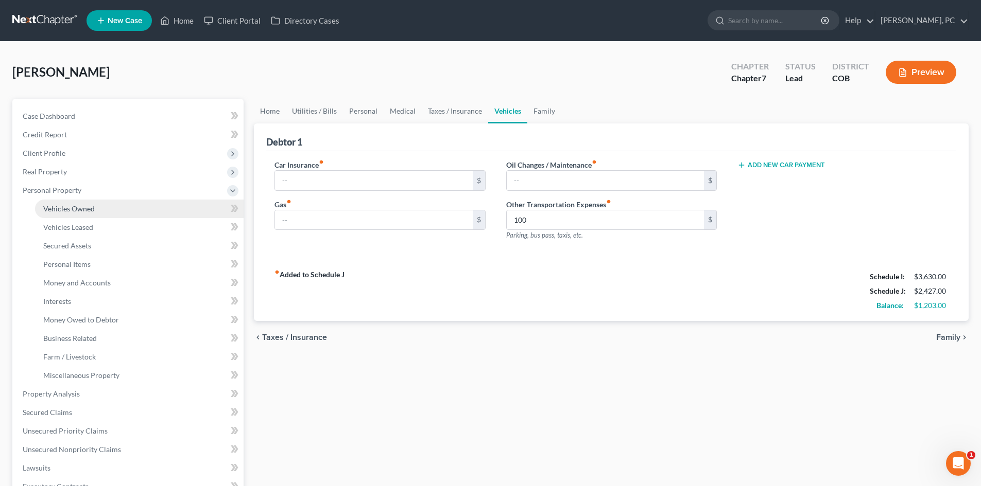
click at [74, 205] on span "Vehicles Owned" at bounding box center [68, 208] width 51 height 9
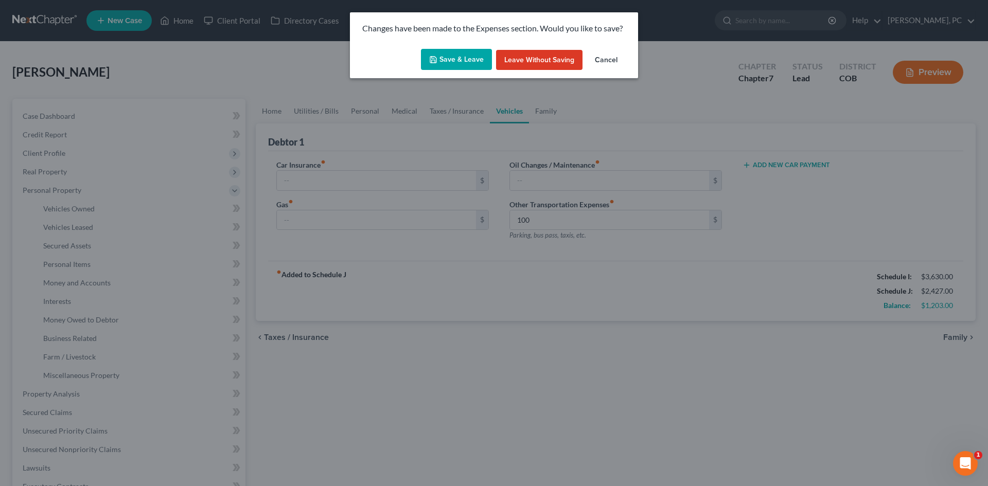
click at [475, 60] on button "Save & Leave" at bounding box center [456, 60] width 71 height 22
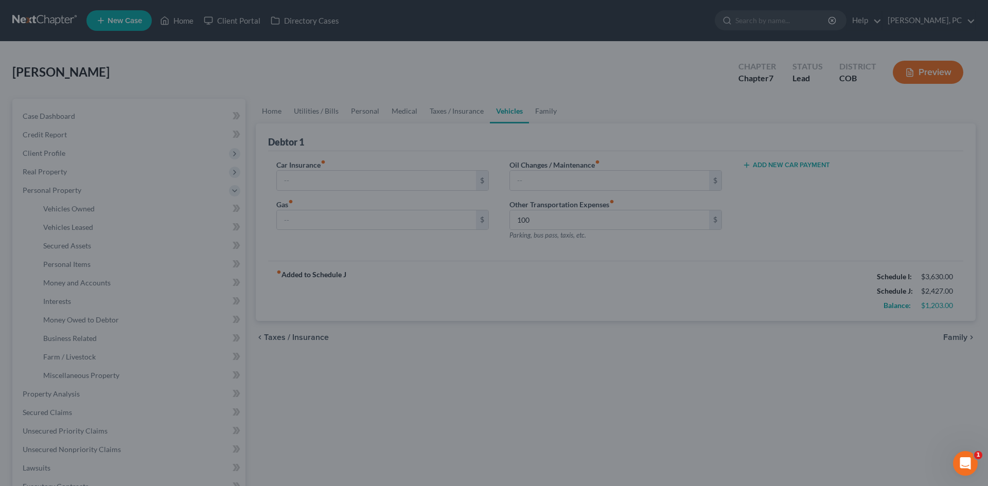
type input "100.00"
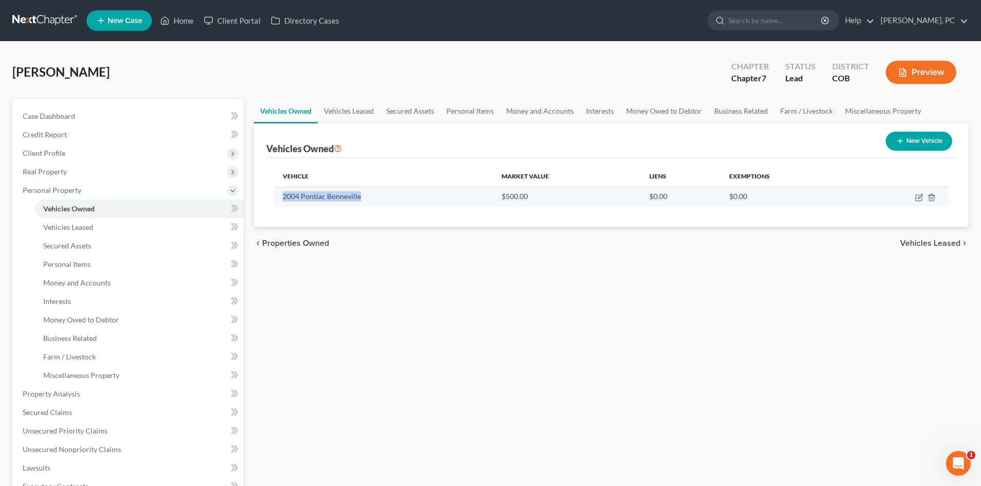
drag, startPoint x: 283, startPoint y: 194, endPoint x: 381, endPoint y: 195, distance: 97.8
click at [381, 195] on td "2004 Pontiac Bonneville" at bounding box center [383, 197] width 219 height 20
click at [917, 196] on icon "button" at bounding box center [919, 198] width 8 height 8
select select "0"
select select "22"
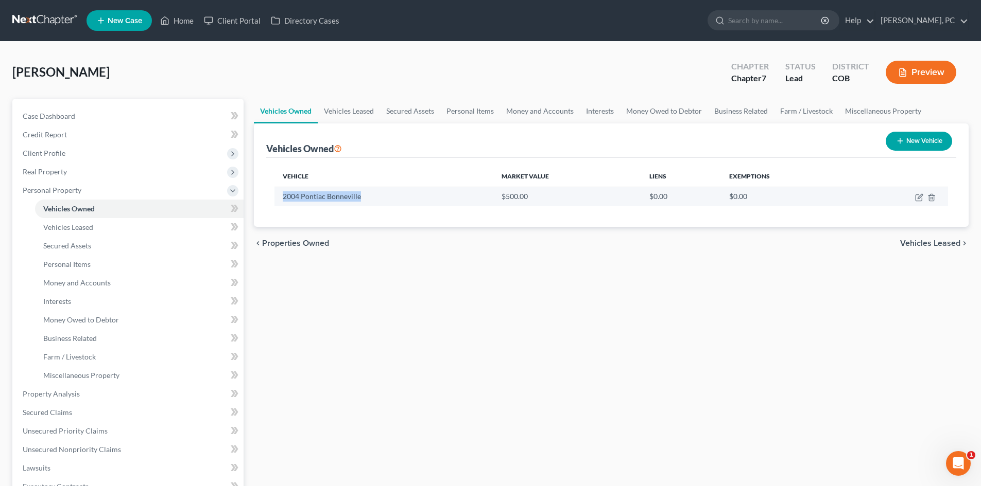
select select "4"
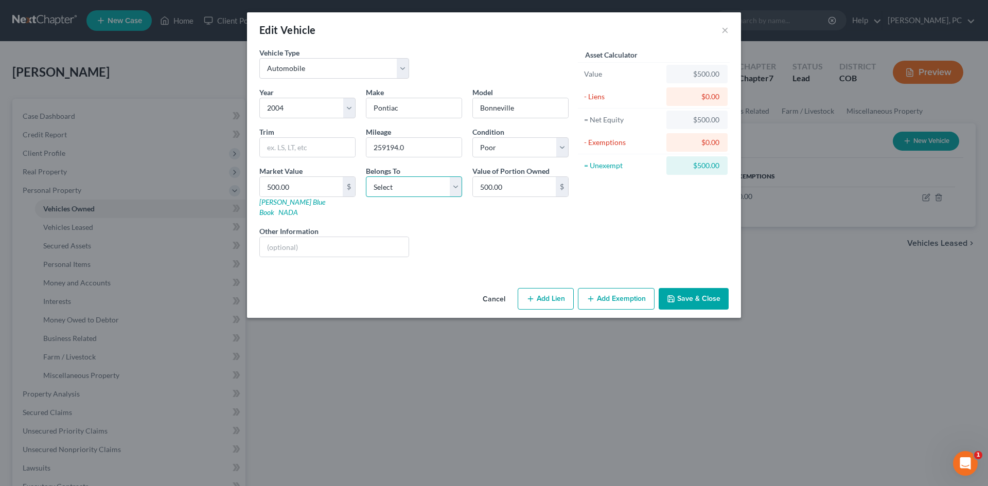
click at [396, 192] on select "Select Debtor 1 Only Debtor 2 Only Debtor 1 And Debtor 2 Only At Least One Of T…" at bounding box center [414, 187] width 96 height 21
select select "0"
click at [366, 177] on select "Select Debtor 1 Only Debtor 2 Only Debtor 1 And Debtor 2 Only At Least One Of T…" at bounding box center [414, 187] width 96 height 21
click at [440, 150] on input "259194.0" at bounding box center [414, 148] width 95 height 20
type input "259194"
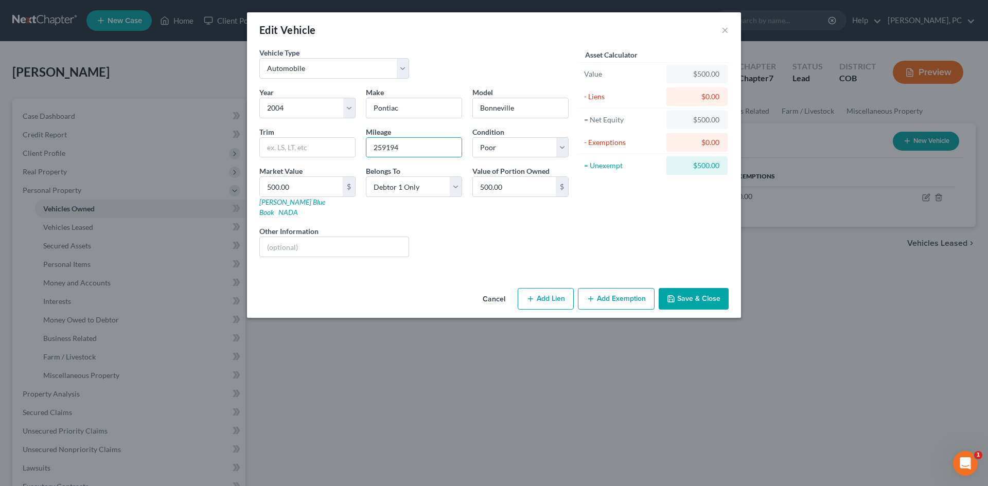
click at [588, 295] on icon "button" at bounding box center [591, 299] width 8 height 8
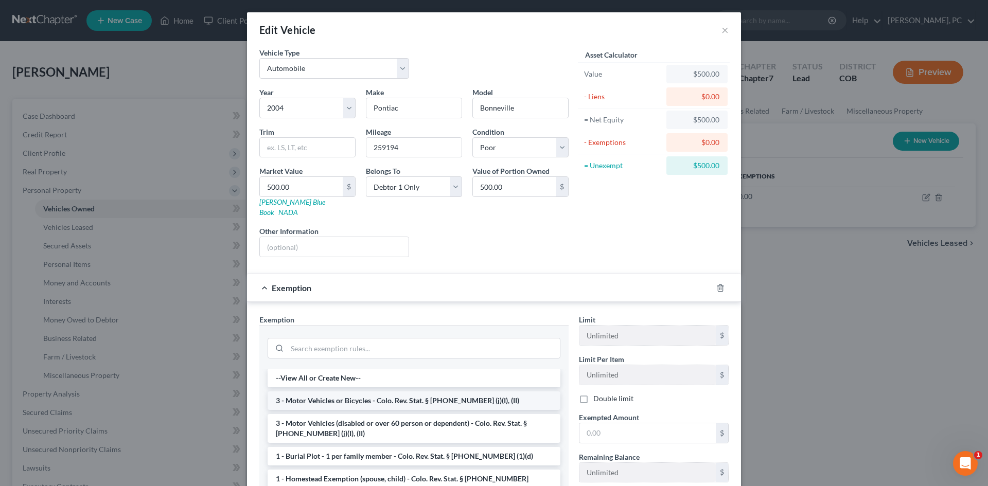
click at [319, 393] on li "3 - Motor Vehicles or Bicycles - Colo. Rev. Stat. § [PHONE_NUMBER] (j)(I), (II)" at bounding box center [414, 401] width 293 height 19
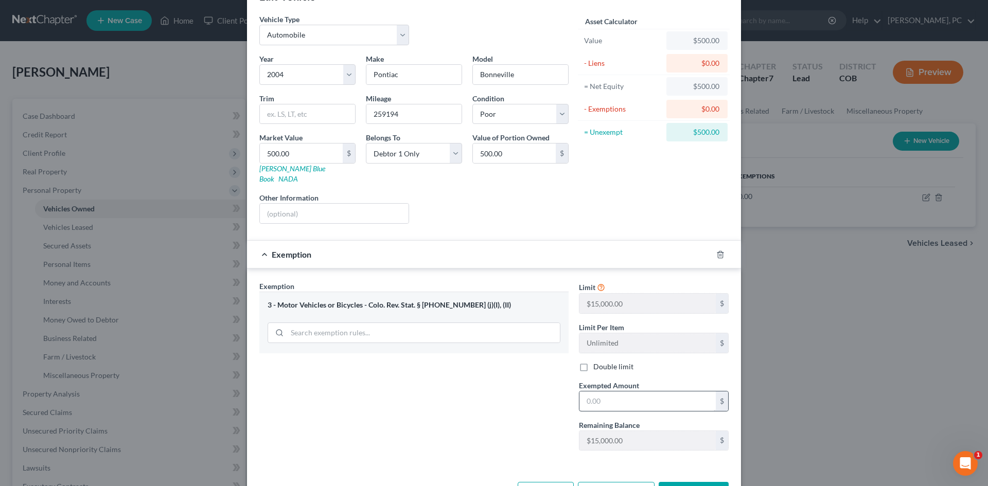
scroll to position [51, 0]
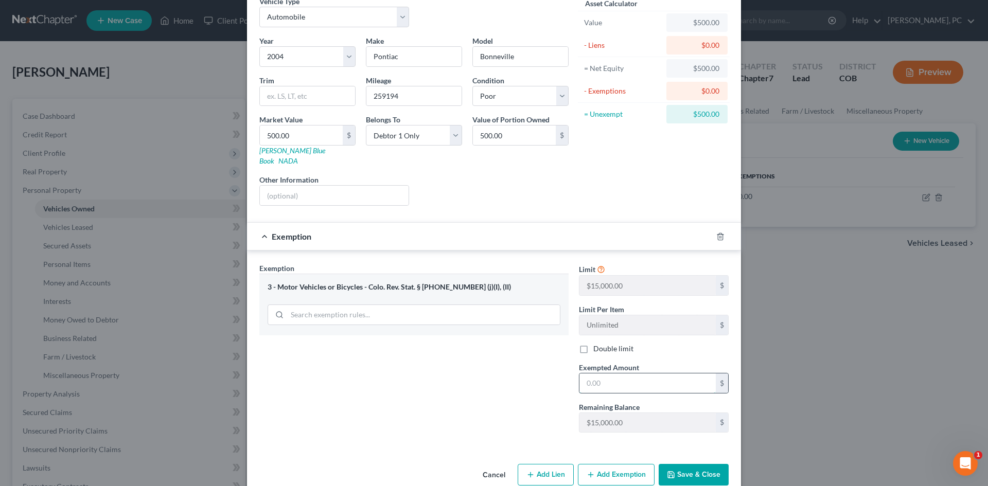
click at [606, 380] on input "text" at bounding box center [648, 384] width 136 height 20
type input "500"
click at [689, 465] on button "Save & Close" at bounding box center [694, 475] width 70 height 22
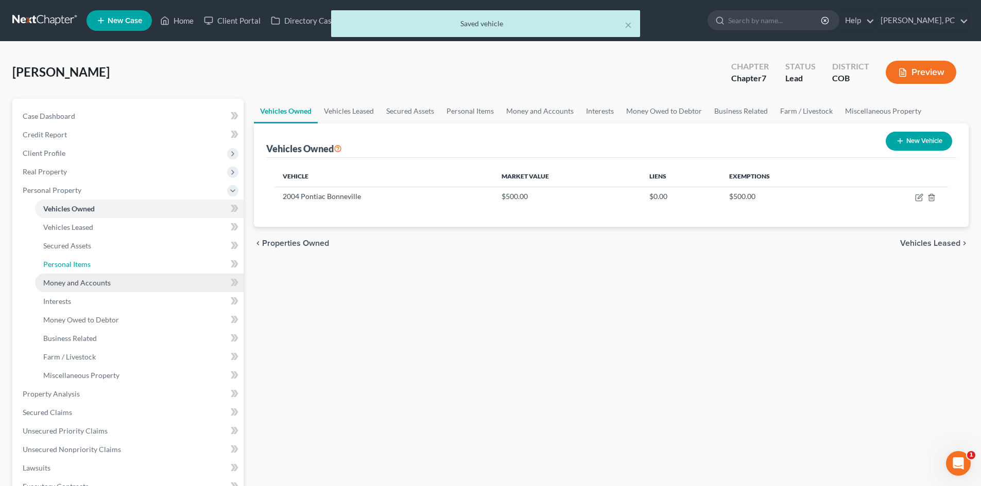
drag, startPoint x: 79, startPoint y: 263, endPoint x: 183, endPoint y: 274, distance: 104.6
click at [79, 263] on span "Personal Items" at bounding box center [66, 264] width 47 height 9
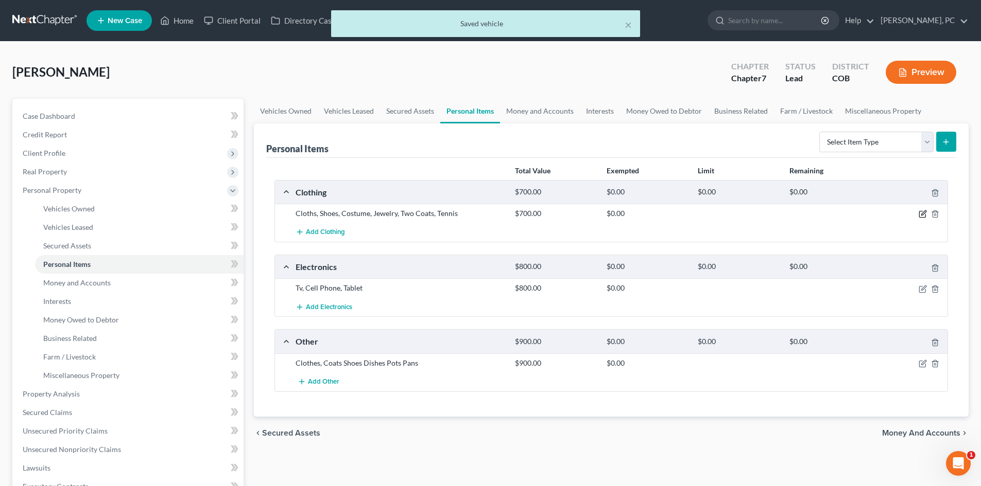
click at [921, 215] on icon "button" at bounding box center [923, 213] width 5 height 5
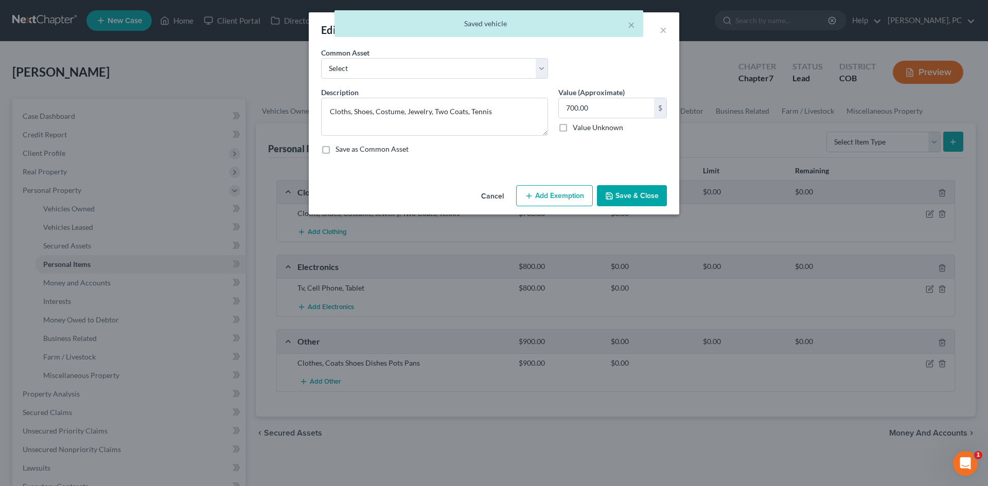
click at [556, 182] on div "Cancel Add Exemption Save & Close" at bounding box center [494, 198] width 371 height 34
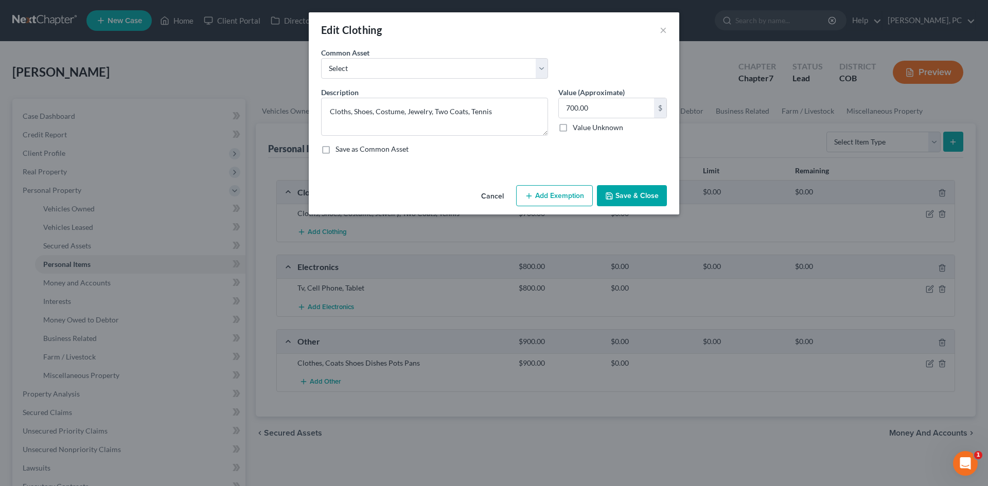
click at [556, 188] on button "Add Exemption" at bounding box center [554, 196] width 77 height 22
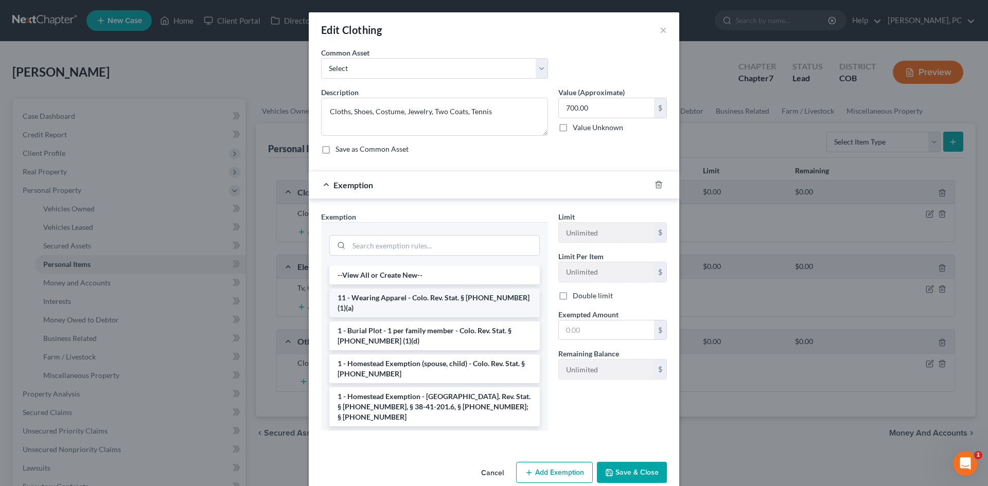
click at [371, 297] on li "11 - Wearing Apparel - Colo. Rev. Stat. § [PHONE_NUMBER] (1)(a)" at bounding box center [434, 303] width 211 height 29
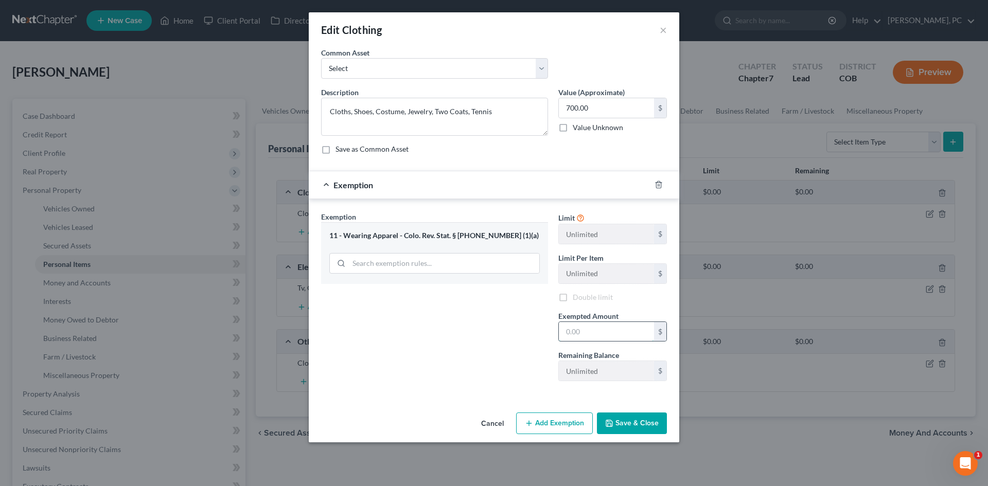
click at [578, 333] on input "text" at bounding box center [606, 332] width 95 height 20
type input "4"
type input "700"
click at [630, 421] on button "Save & Close" at bounding box center [632, 424] width 70 height 22
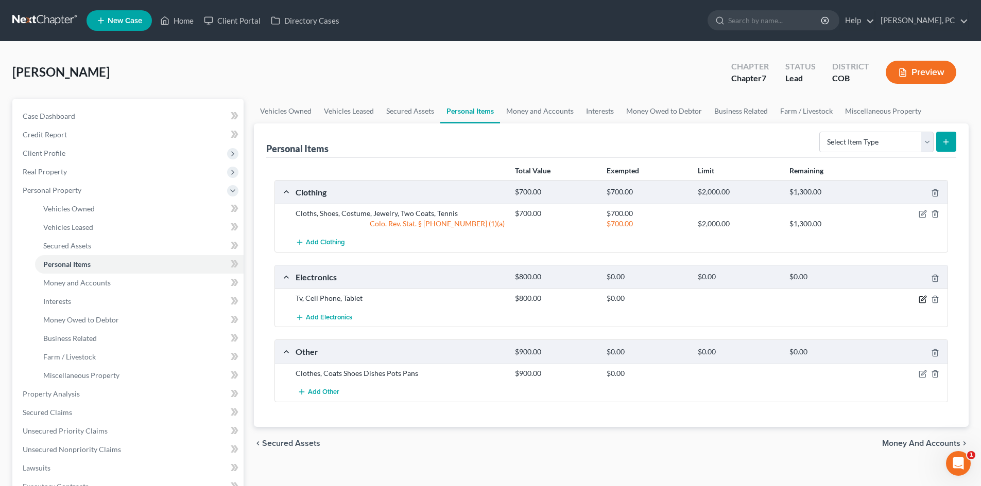
click at [923, 301] on icon "button" at bounding box center [922, 299] width 8 height 8
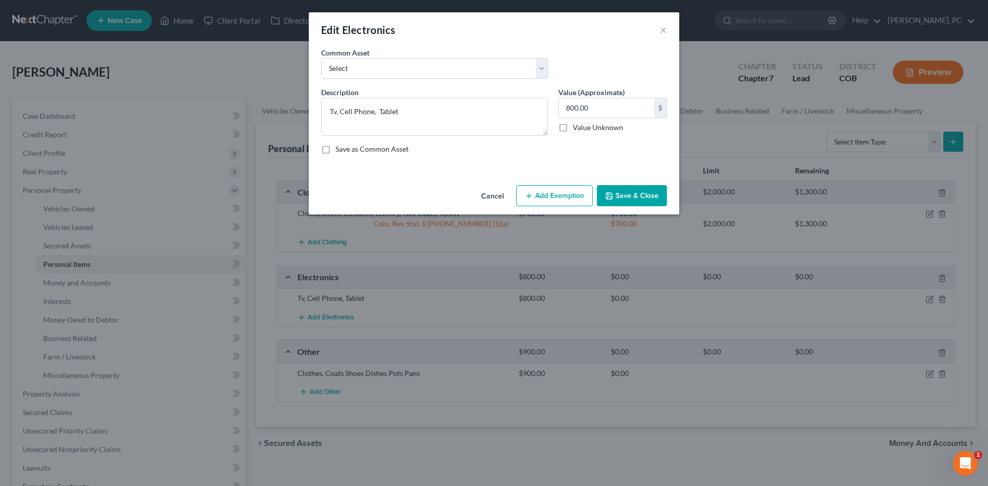
click at [565, 194] on button "Add Exemption" at bounding box center [554, 196] width 77 height 22
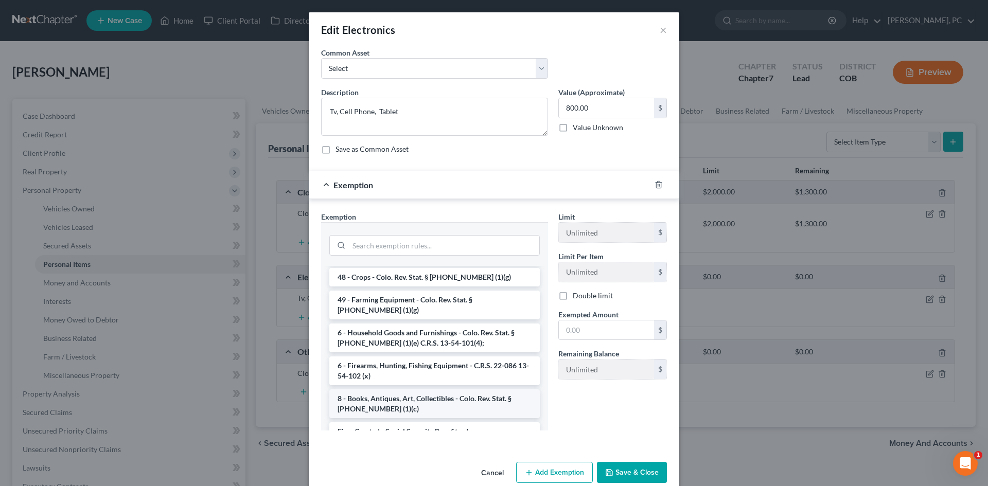
scroll to position [1468, 0]
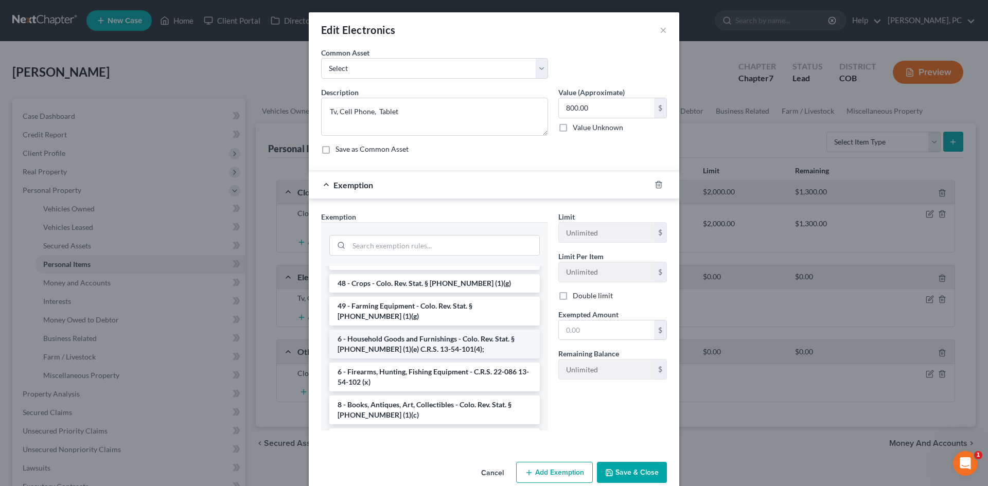
click at [426, 330] on li "6 - Household Goods and Furnishings - Colo. Rev. Stat. § [PHONE_NUMBER] (1)(e) …" at bounding box center [434, 344] width 211 height 29
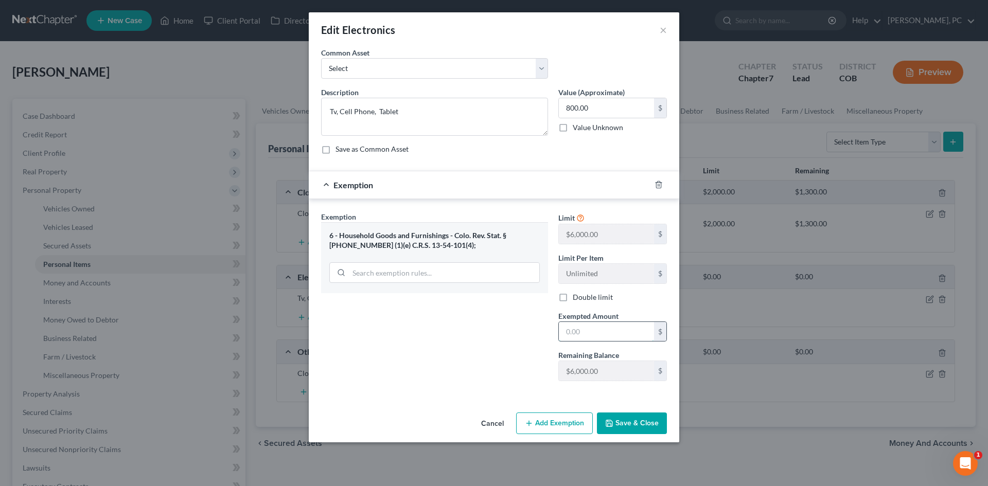
click at [595, 334] on input "text" at bounding box center [606, 332] width 95 height 20
type input "800"
click at [627, 427] on button "Save & Close" at bounding box center [632, 424] width 70 height 22
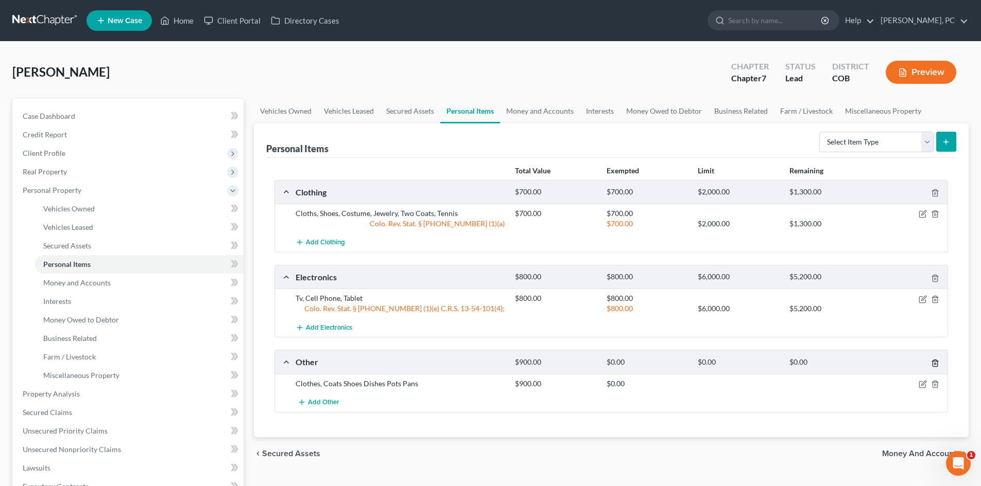
click at [935, 366] on icon "button" at bounding box center [935, 363] width 8 height 8
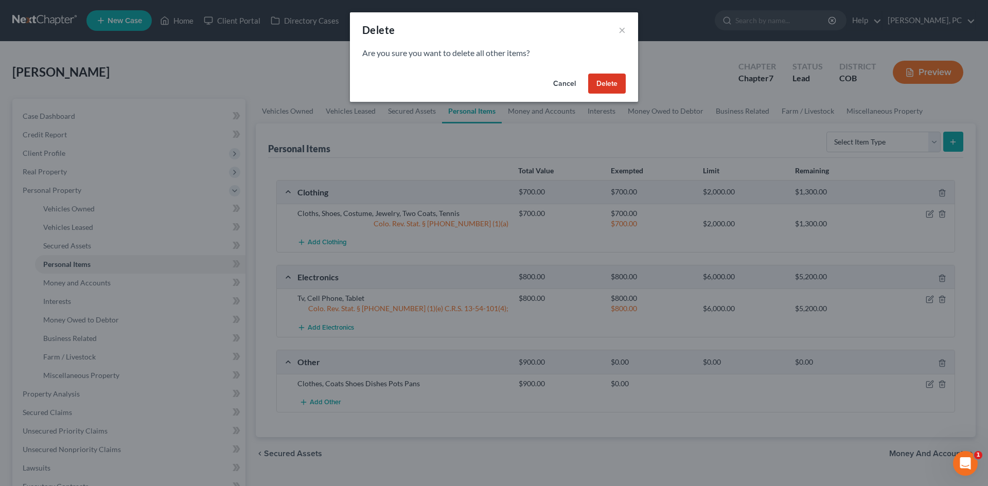
click at [617, 90] on button "Delete" at bounding box center [607, 84] width 38 height 21
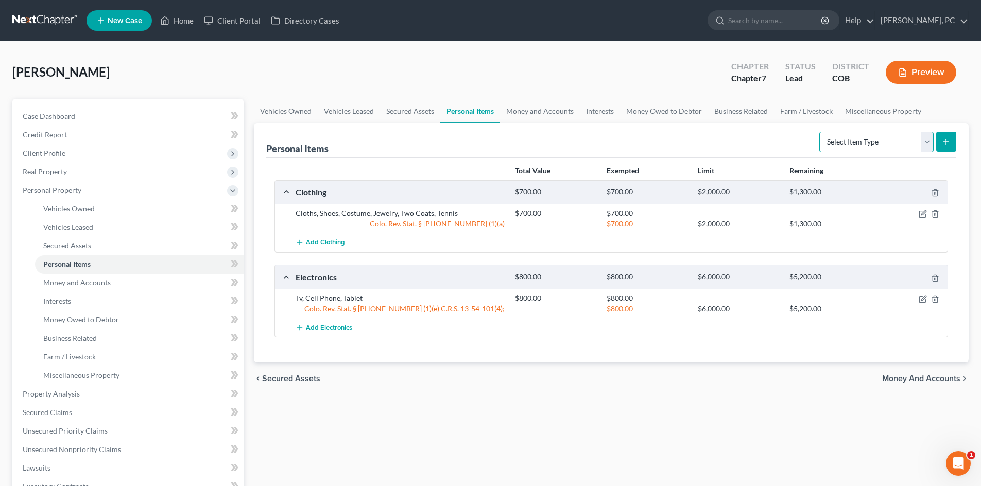
click at [874, 142] on select "Select Item Type Clothing Collectibles Of Value Electronics Firearms Household …" at bounding box center [876, 142] width 114 height 21
select select "jewelry"
click at [820, 132] on select "Select Item Type Clothing Collectibles Of Value Electronics Firearms Household …" at bounding box center [876, 142] width 114 height 21
click at [945, 140] on icon "submit" at bounding box center [946, 142] width 8 height 8
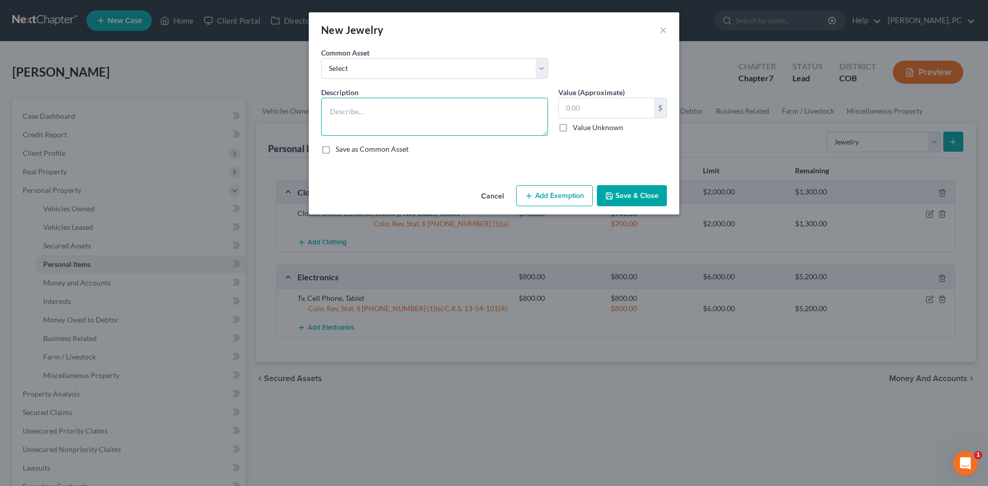
click at [381, 121] on textarea at bounding box center [434, 117] width 227 height 38
type textarea "Ring, necklace, costume jewelry"
click at [586, 104] on input "text" at bounding box center [606, 108] width 95 height 20
type input "750"
click at [559, 194] on button "Add Exemption" at bounding box center [554, 196] width 77 height 22
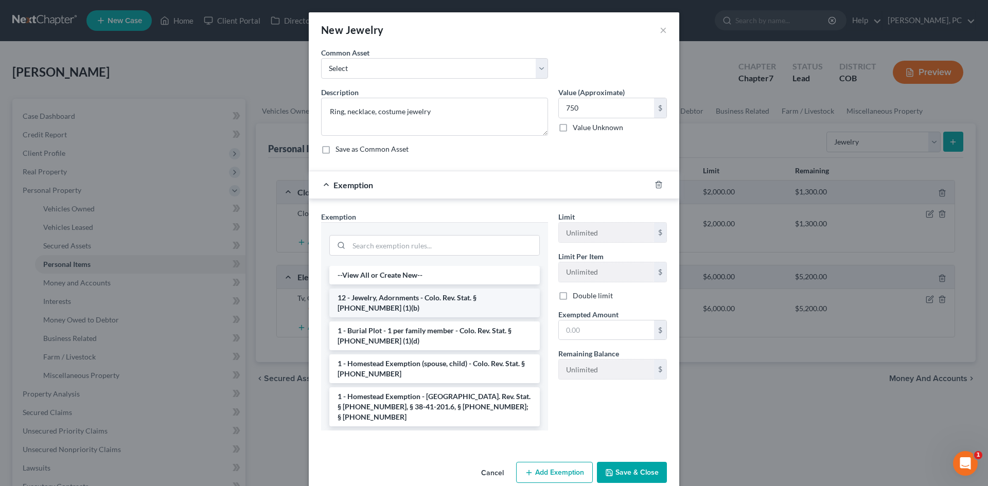
click at [378, 304] on li "12 - Jewelry, Adornments - Colo. Rev. Stat. § [PHONE_NUMBER] (1)(b)" at bounding box center [434, 303] width 211 height 29
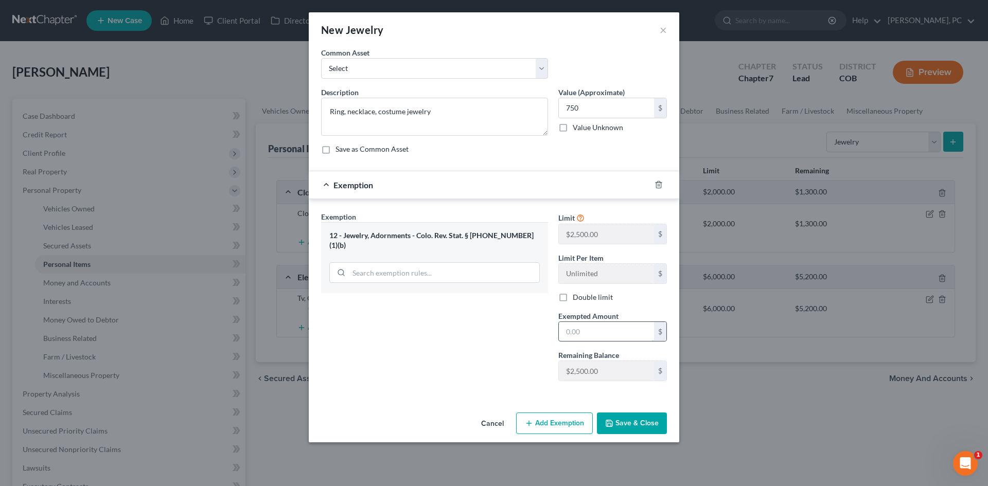
click at [585, 334] on input "text" at bounding box center [606, 332] width 95 height 20
type input "750"
click at [644, 427] on button "Save & Close" at bounding box center [632, 424] width 70 height 22
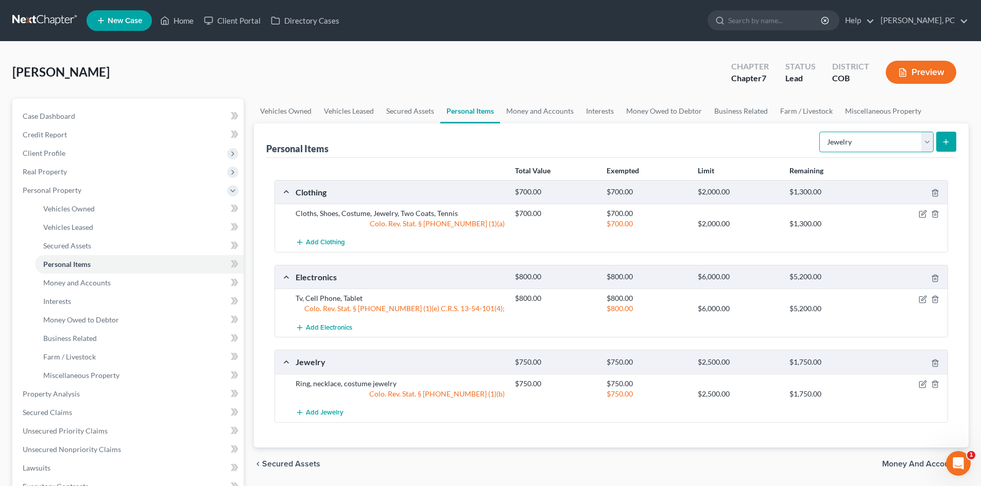
click at [868, 138] on select "Select Item Type Clothing Collectibles Of Value Electronics Firearms Household …" at bounding box center [876, 142] width 114 height 21
select select "household_goods"
click at [820, 132] on select "Select Item Type Clothing Collectibles Of Value Electronics Firearms Household …" at bounding box center [876, 142] width 114 height 21
click at [940, 147] on button "submit" at bounding box center [946, 142] width 20 height 20
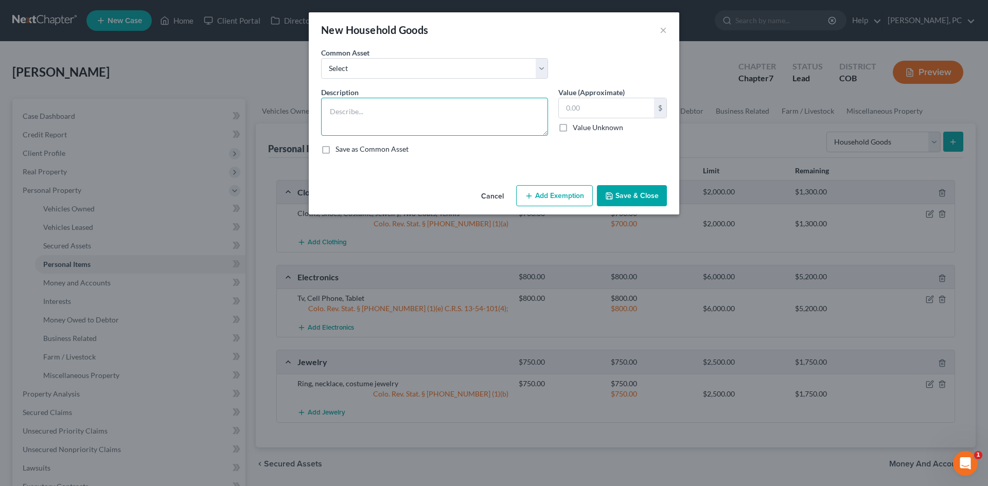
click at [398, 113] on textarea at bounding box center [434, 117] width 227 height 38
type textarea "3 beds, dressers, night stands, lamps, 3 couches, kitchen table & chairs, linen…"
click at [611, 113] on input "text" at bounding box center [606, 108] width 95 height 20
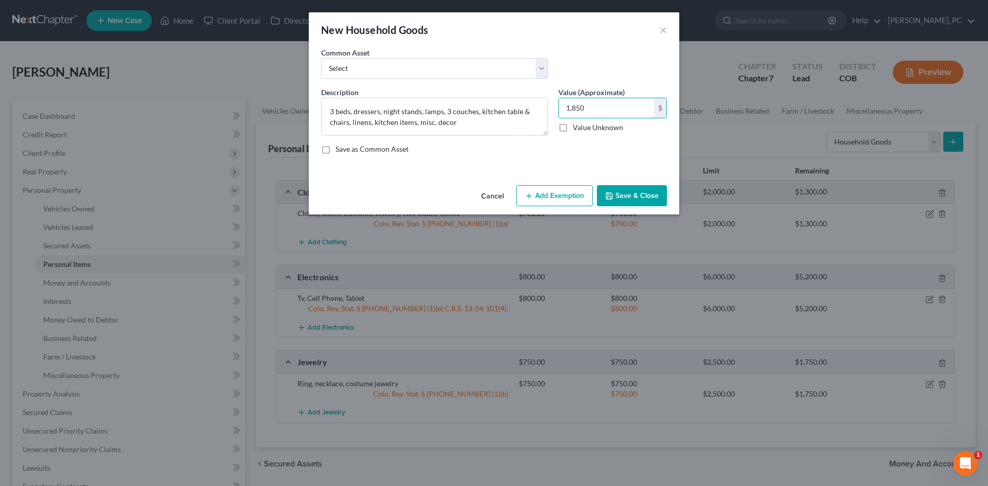
type input "1,850"
click at [549, 196] on button "Add Exemption" at bounding box center [554, 196] width 77 height 22
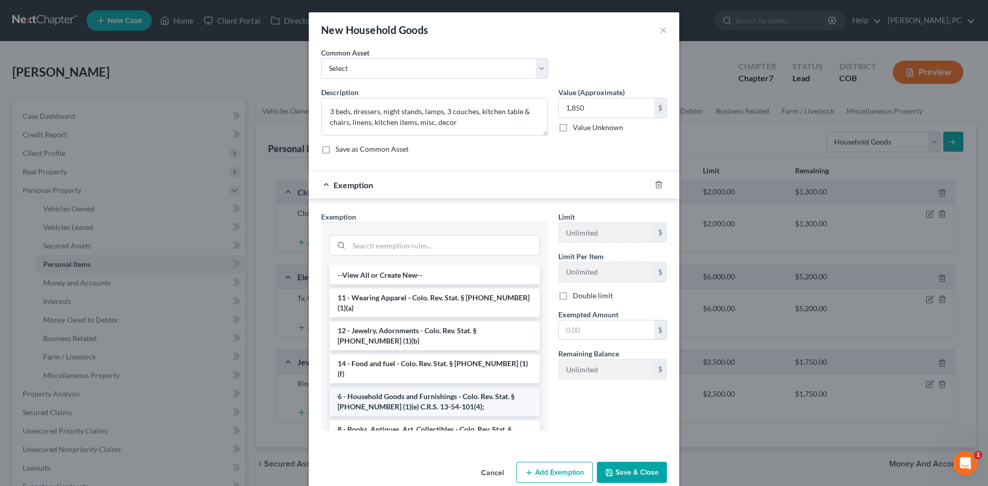
click at [376, 388] on li "6 - Household Goods and Furnishings - Colo. Rev. Stat. § [PHONE_NUMBER] (1)(e) …" at bounding box center [434, 402] width 211 height 29
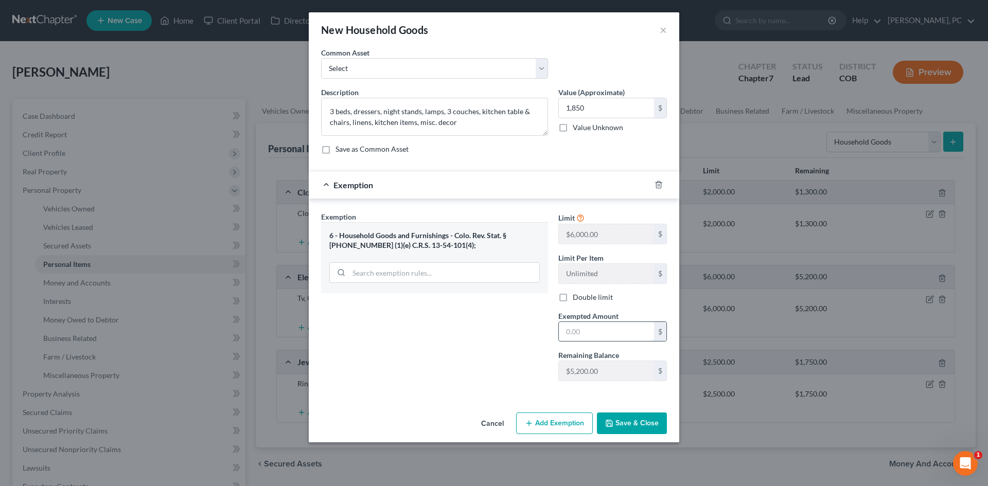
click at [571, 337] on input "text" at bounding box center [606, 332] width 95 height 20
type input "1,850"
click at [644, 422] on button "Save & Close" at bounding box center [632, 424] width 70 height 22
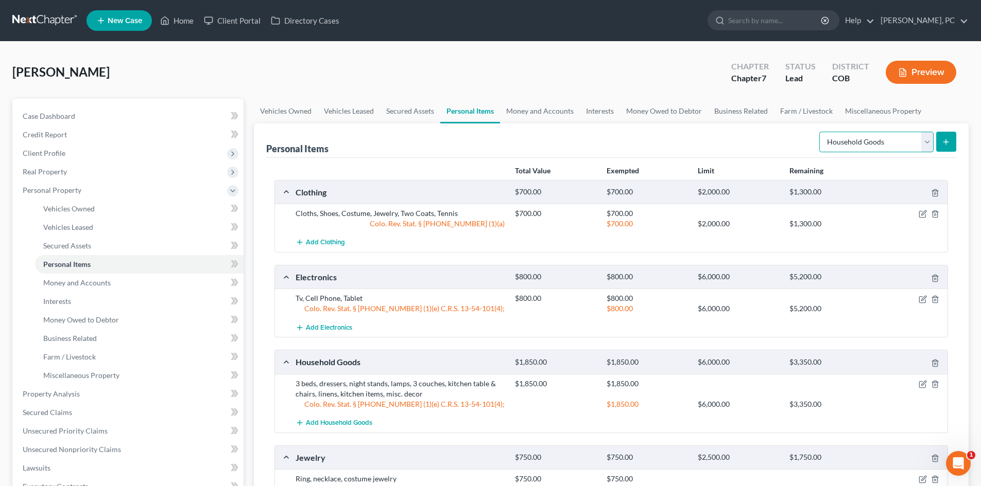
click at [839, 148] on select "Select Item Type Clothing Collectibles Of Value Electronics Firearms Household …" at bounding box center [876, 142] width 114 height 21
click at [668, 146] on div "Personal Items Select Item Type Clothing Collectibles Of Value Electronics Fire…" at bounding box center [611, 141] width 690 height 34
click at [81, 288] on link "Money and Accounts" at bounding box center [139, 283] width 208 height 19
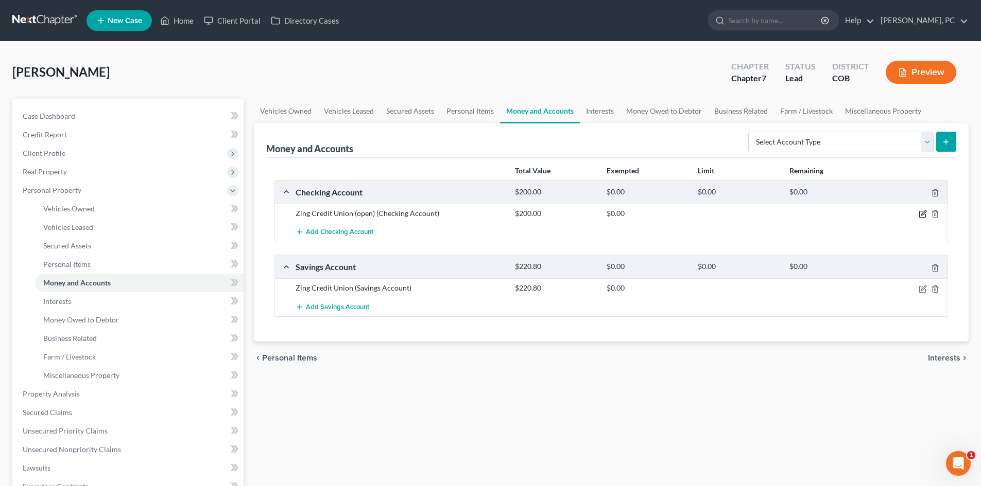
click at [919, 215] on icon "button" at bounding box center [922, 214] width 8 height 8
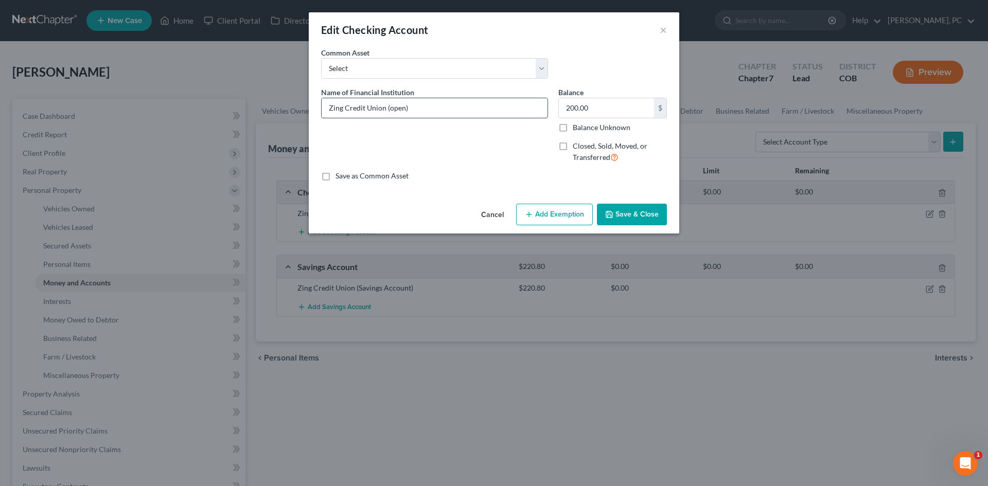
click at [409, 111] on input "Zing Credit Union (open)" at bounding box center [435, 108] width 226 height 20
type input "Zing Credit Union"
click at [566, 214] on button "Add Exemption" at bounding box center [554, 215] width 77 height 22
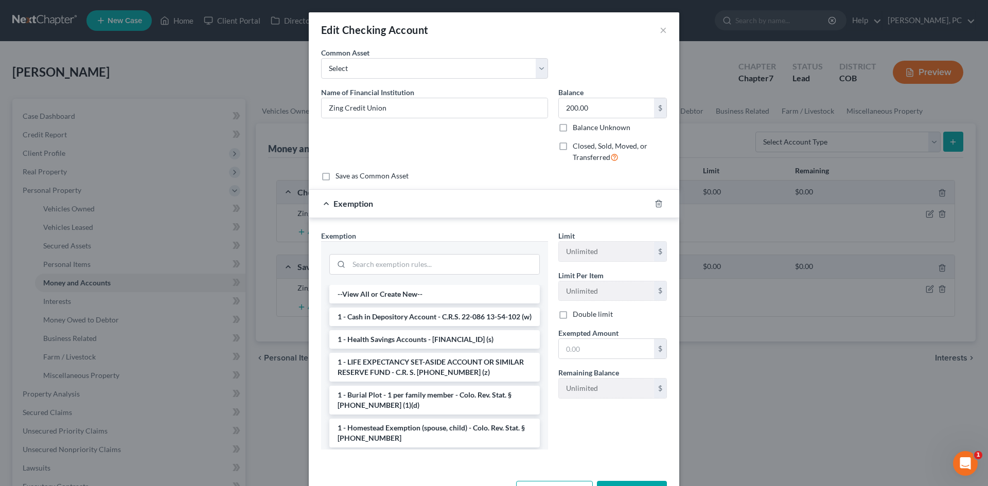
click at [389, 321] on li "1 - Cash in Depository Account - C.R.S. 22-086 13-54-102 (w)" at bounding box center [434, 317] width 211 height 19
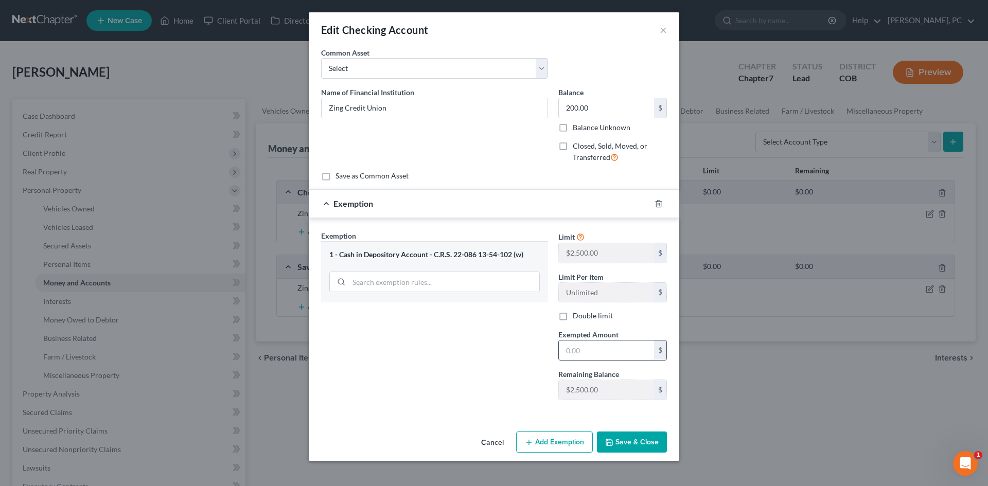
click at [561, 350] on input "text" at bounding box center [606, 351] width 95 height 20
type input "200"
click at [629, 439] on button "Save & Close" at bounding box center [632, 443] width 70 height 22
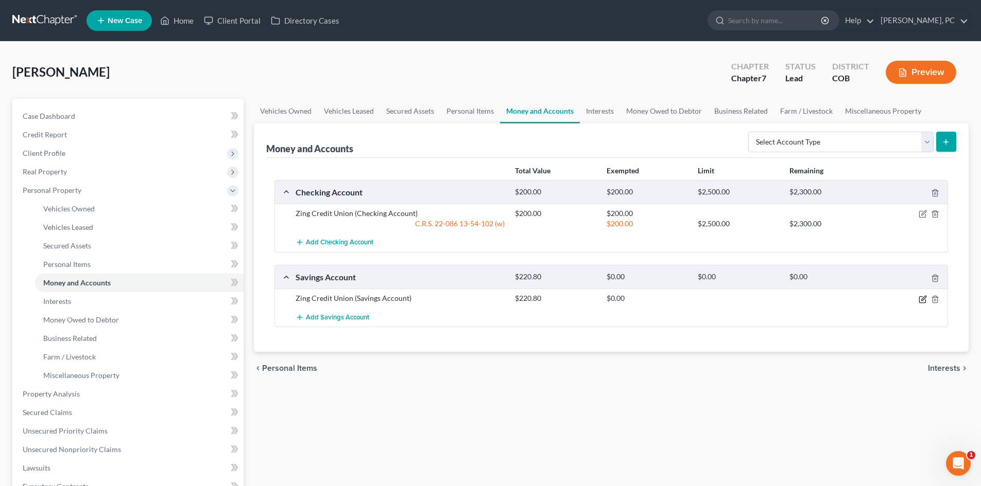
click at [921, 298] on icon "button" at bounding box center [922, 299] width 8 height 8
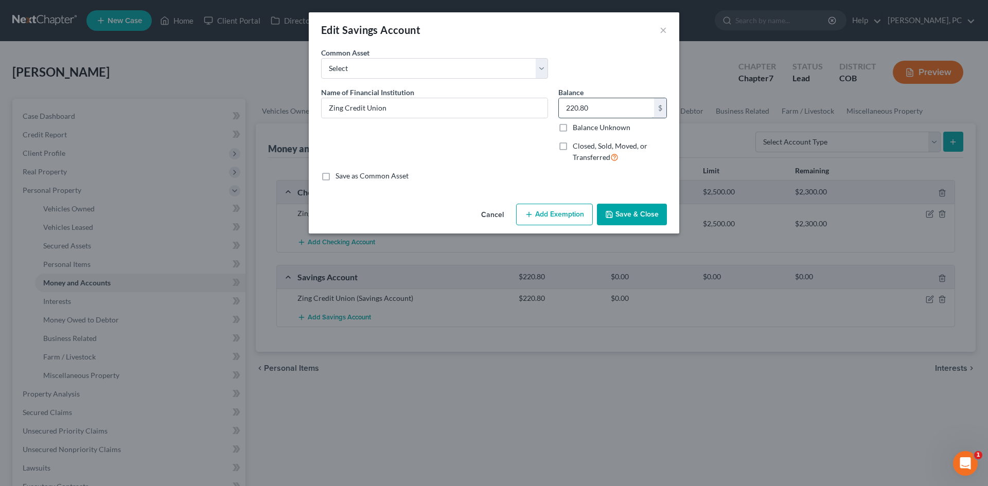
click at [594, 111] on input "220.80" at bounding box center [606, 108] width 95 height 20
type input "3"
click at [565, 207] on button "Add Exemption" at bounding box center [554, 215] width 77 height 22
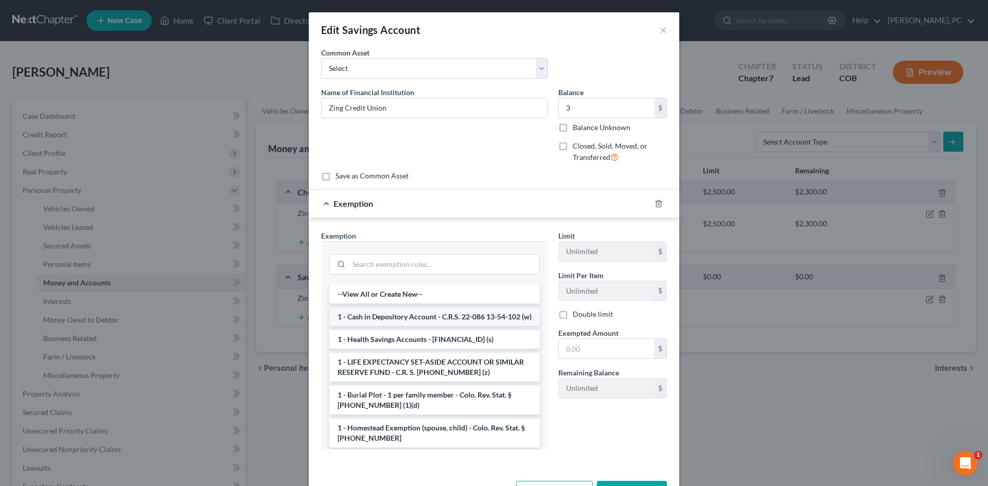
click at [402, 314] on li "1 - Cash in Depository Account - C.R.S. 22-086 13-54-102 (w)" at bounding box center [434, 317] width 211 height 19
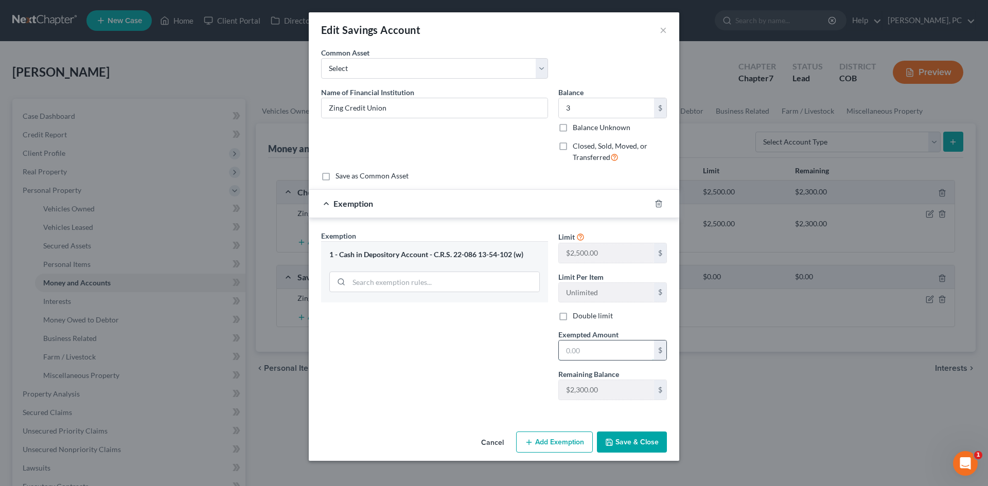
click at [586, 353] on input "text" at bounding box center [606, 351] width 95 height 20
type input "3"
click at [516, 368] on div "Exemption Set must be selected for CA. Exemption * 1 - Cash in Depository Accou…" at bounding box center [434, 320] width 237 height 178
click at [641, 443] on button "Save & Close" at bounding box center [632, 443] width 70 height 22
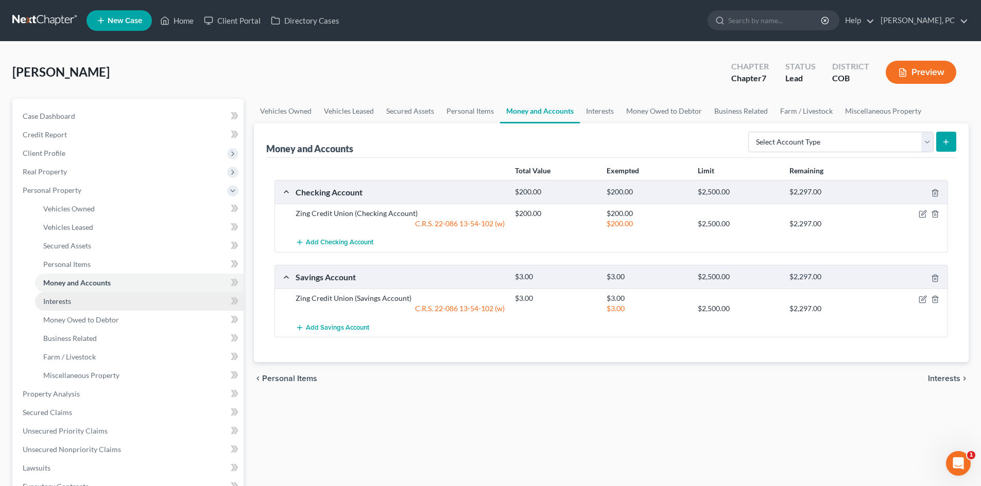
click at [60, 293] on link "Interests" at bounding box center [139, 301] width 208 height 19
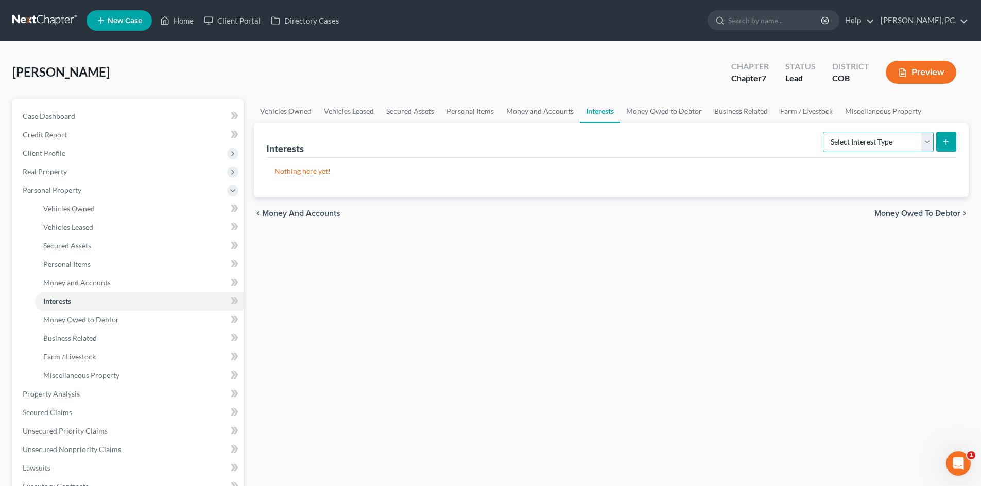
click at [855, 146] on select "Select Interest Type 401K Annuity Bond Education IRA Government Bond Government…" at bounding box center [878, 142] width 111 height 21
select select "term_life_insurance"
click at [824, 132] on select "Select Interest Type 401K Annuity Bond Education IRA Government Bond Government…" at bounding box center [878, 142] width 111 height 21
click at [945, 141] on icon "submit" at bounding box center [946, 142] width 8 height 8
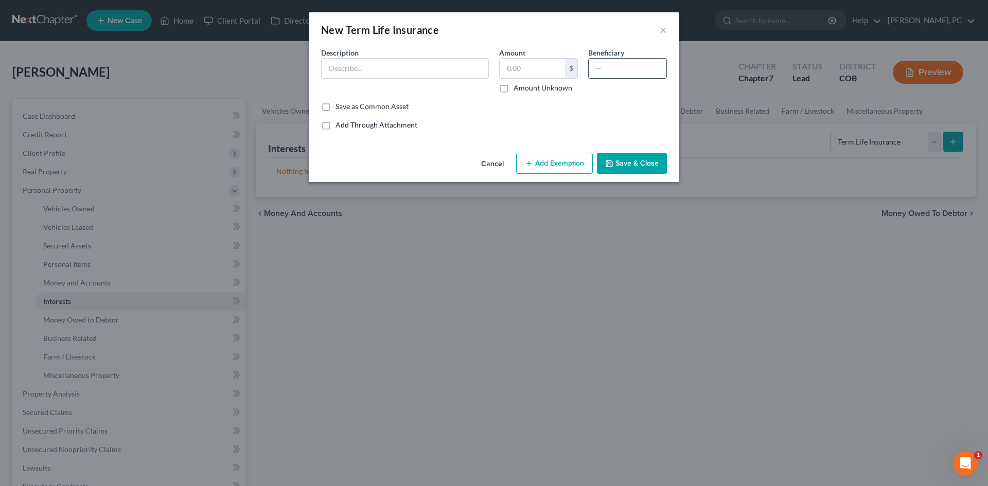
click at [599, 66] on input "text" at bounding box center [628, 69] width 78 height 20
type input "Heirs"
click at [429, 75] on input "text" at bounding box center [405, 69] width 167 height 20
type input "Metlife"
click at [537, 67] on input "text" at bounding box center [532, 69] width 65 height 20
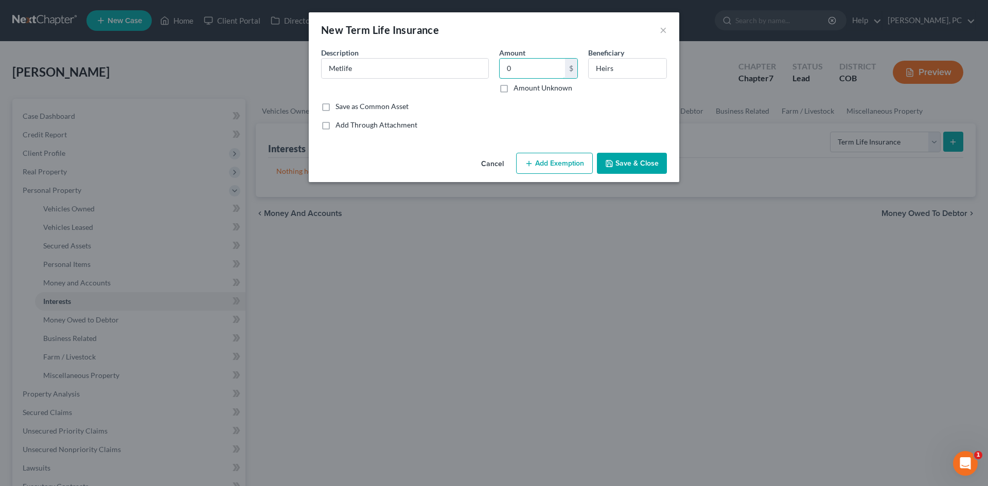
type input "0"
click at [620, 164] on button "Save & Close" at bounding box center [632, 164] width 70 height 22
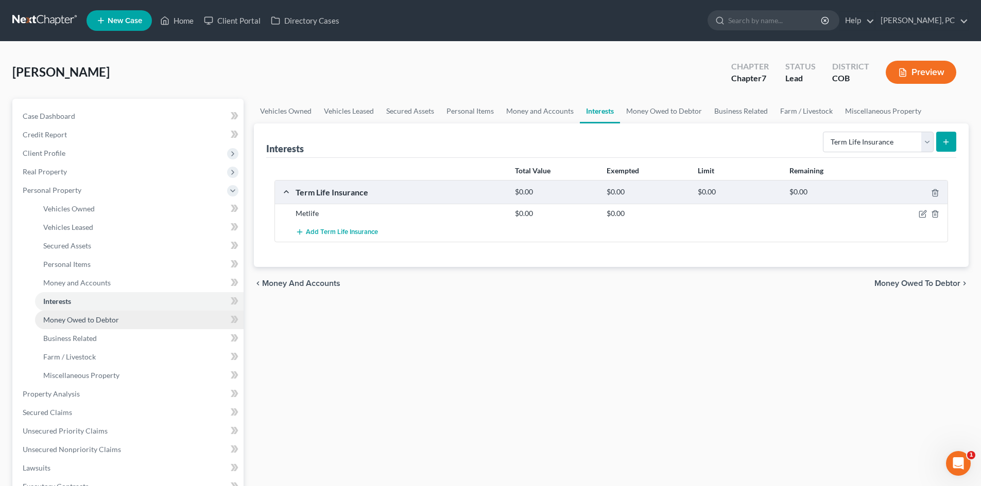
click at [104, 317] on span "Money Owed to Debtor" at bounding box center [81, 320] width 76 height 9
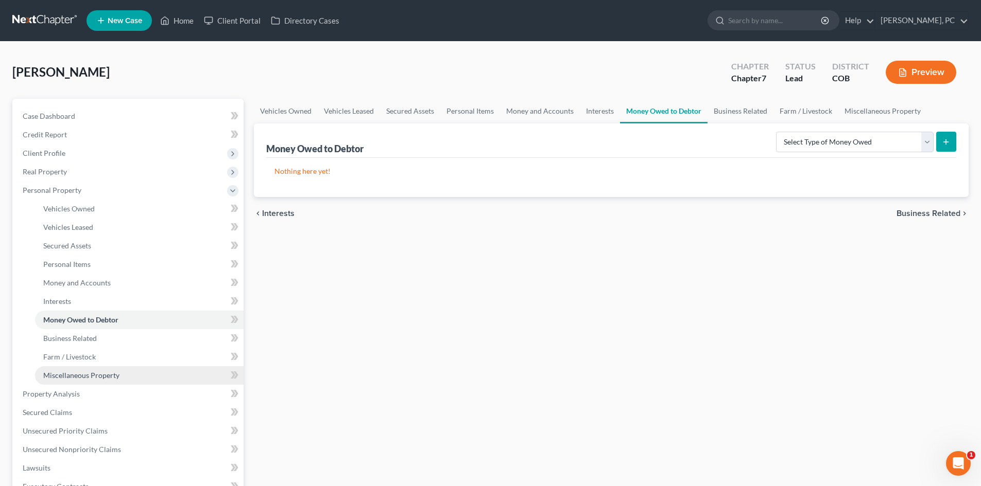
click at [67, 375] on span "Miscellaneous Property" at bounding box center [81, 375] width 76 height 9
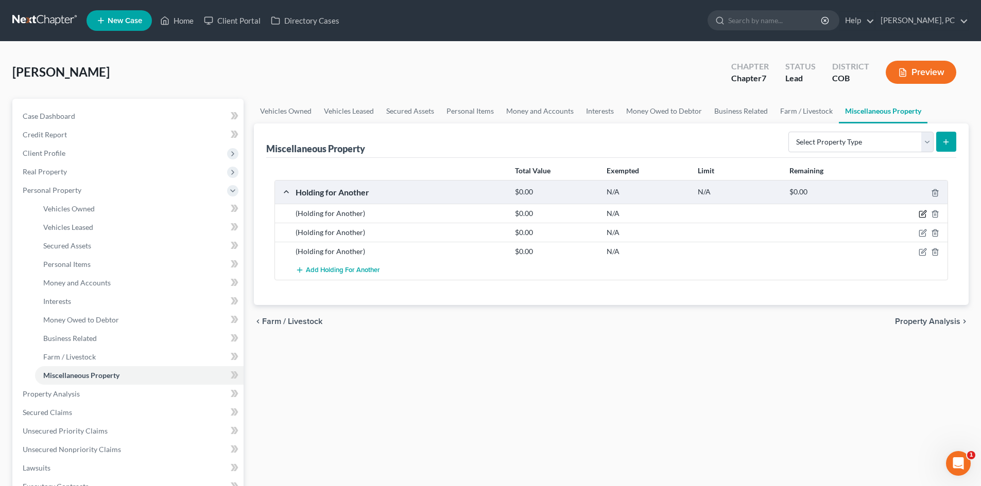
click at [922, 210] on icon "button" at bounding box center [922, 214] width 8 height 8
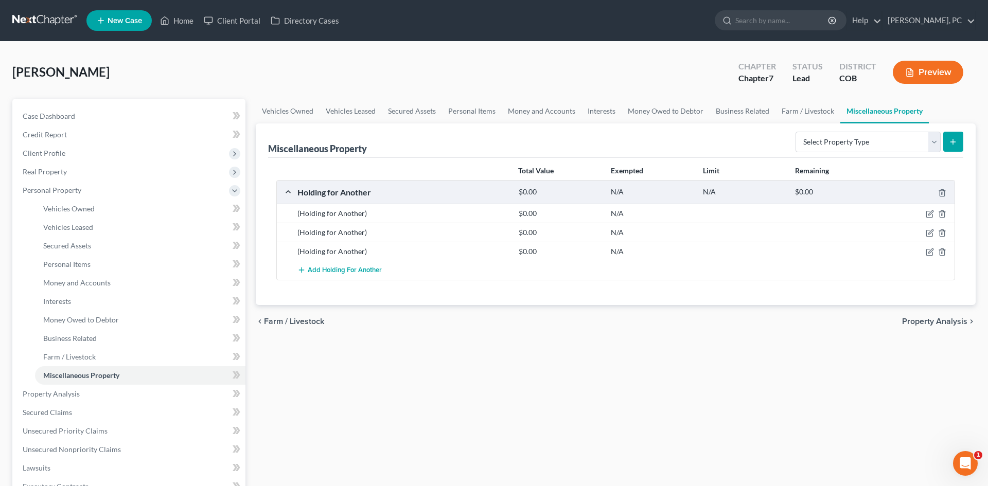
select select "1"
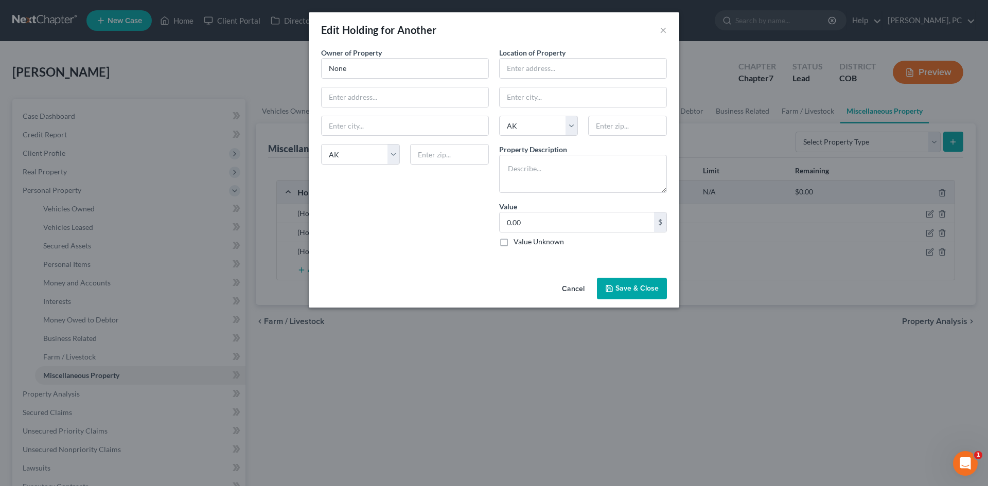
click at [582, 285] on button "Cancel" at bounding box center [573, 289] width 39 height 21
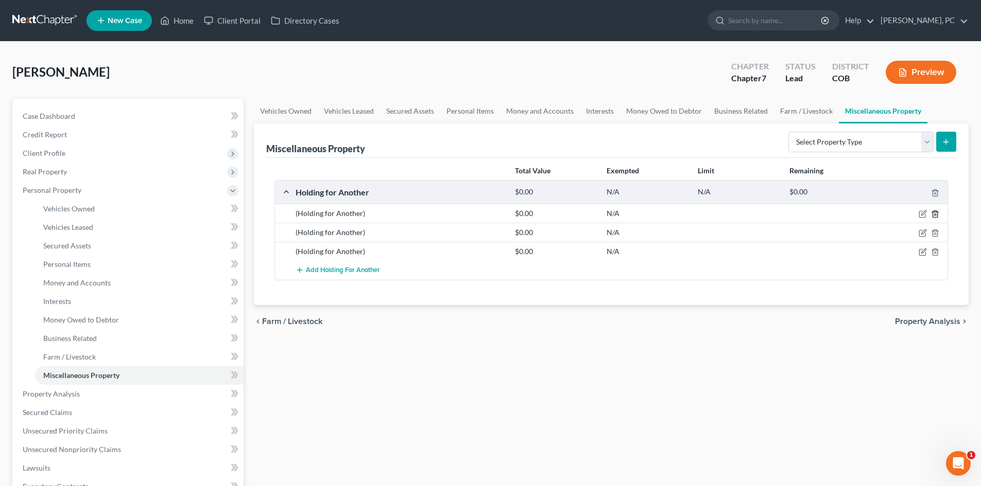
click at [933, 215] on icon "button" at bounding box center [935, 214] width 8 height 8
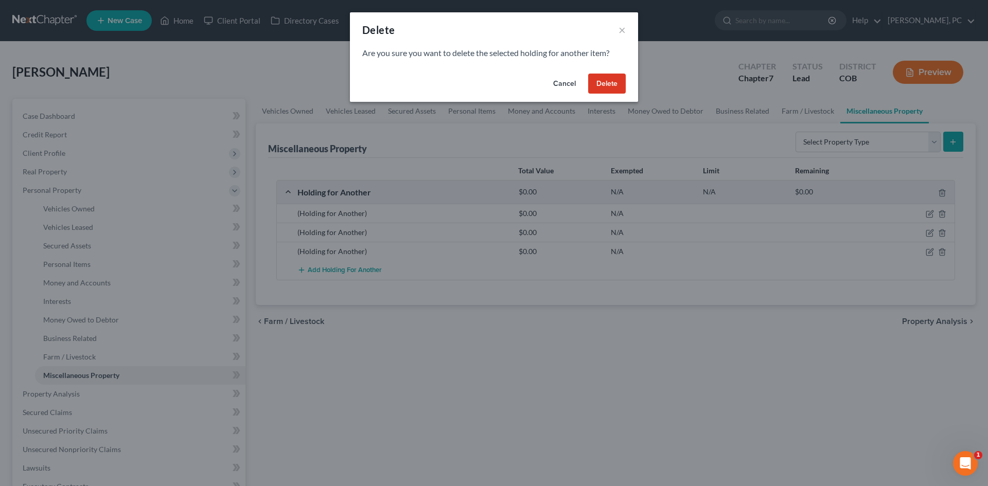
drag, startPoint x: 617, startPoint y: 84, endPoint x: 612, endPoint y: 88, distance: 6.6
click at [617, 83] on button "Delete" at bounding box center [607, 84] width 38 height 21
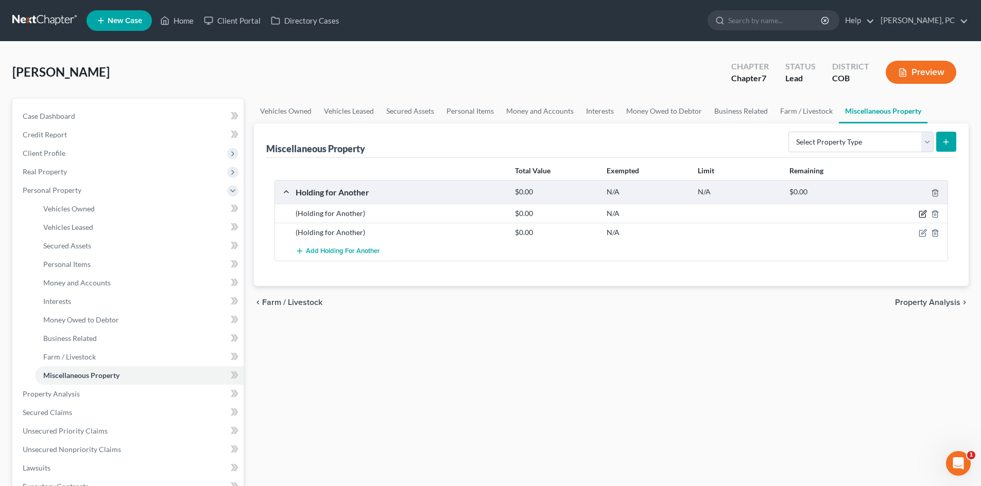
click at [923, 214] on icon "button" at bounding box center [922, 214] width 8 height 8
select select "1"
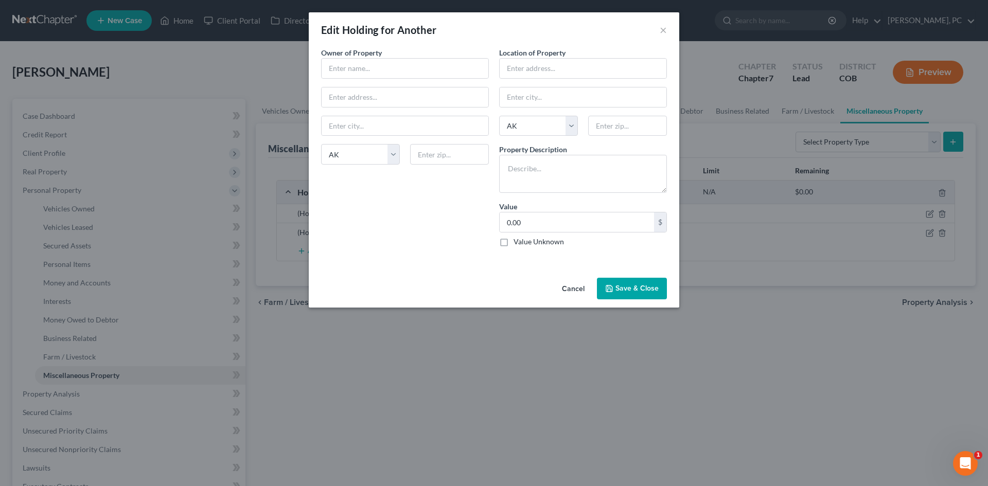
click at [631, 293] on button "Save & Close" at bounding box center [632, 289] width 70 height 22
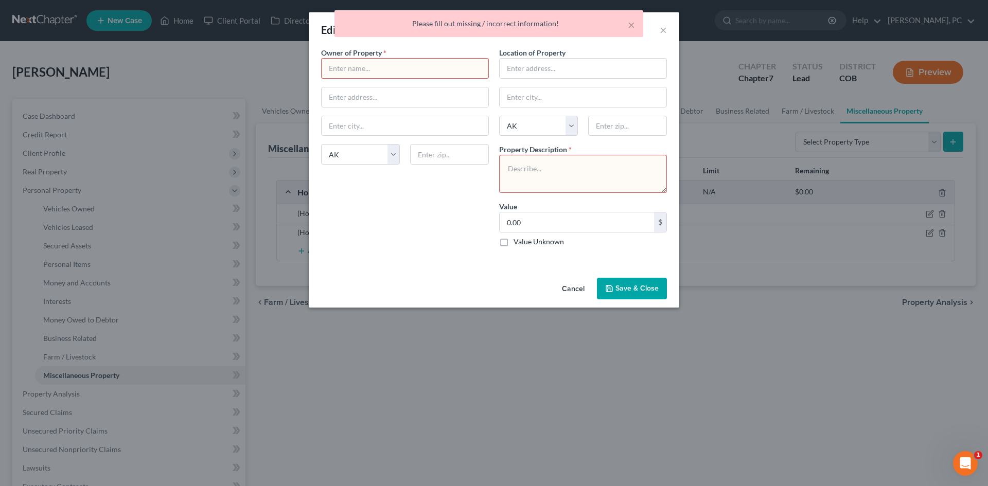
click at [577, 288] on button "Cancel" at bounding box center [573, 289] width 39 height 21
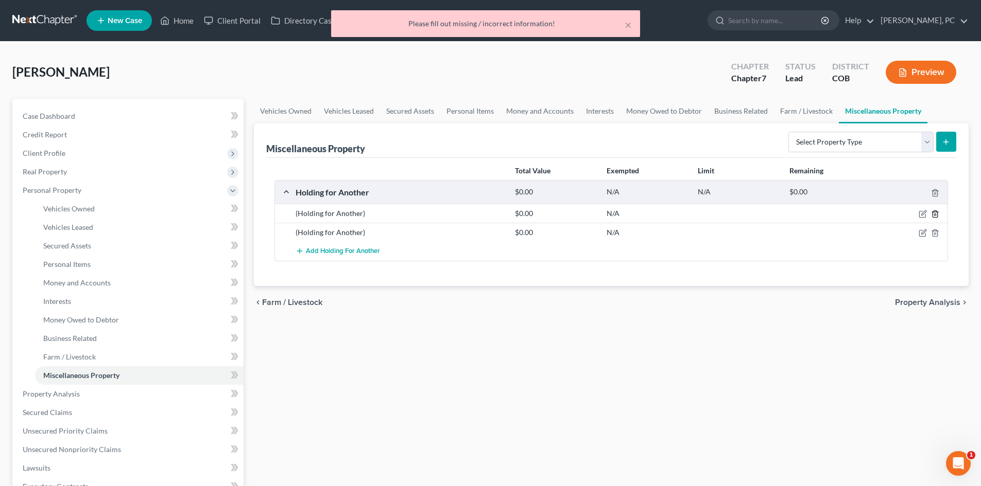
click at [934, 211] on icon "button" at bounding box center [935, 214] width 8 height 8
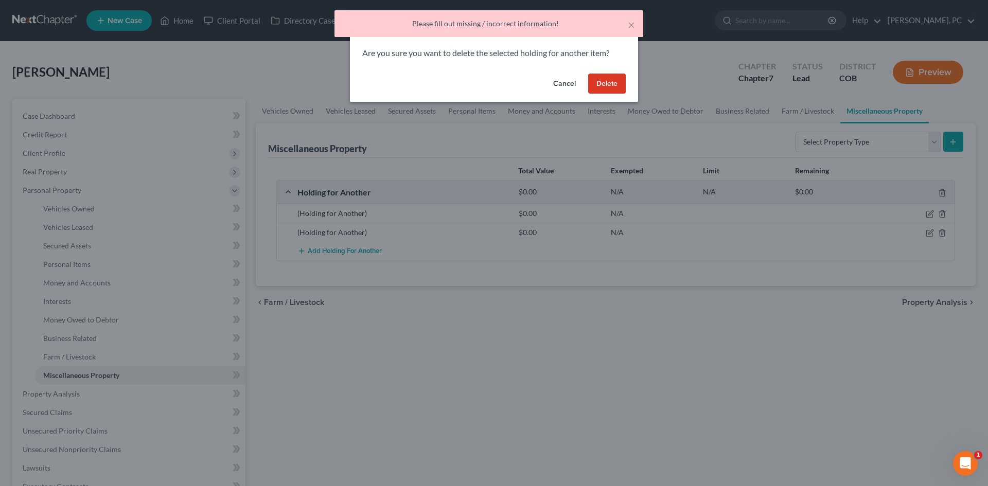
click at [620, 85] on button "Delete" at bounding box center [607, 84] width 38 height 21
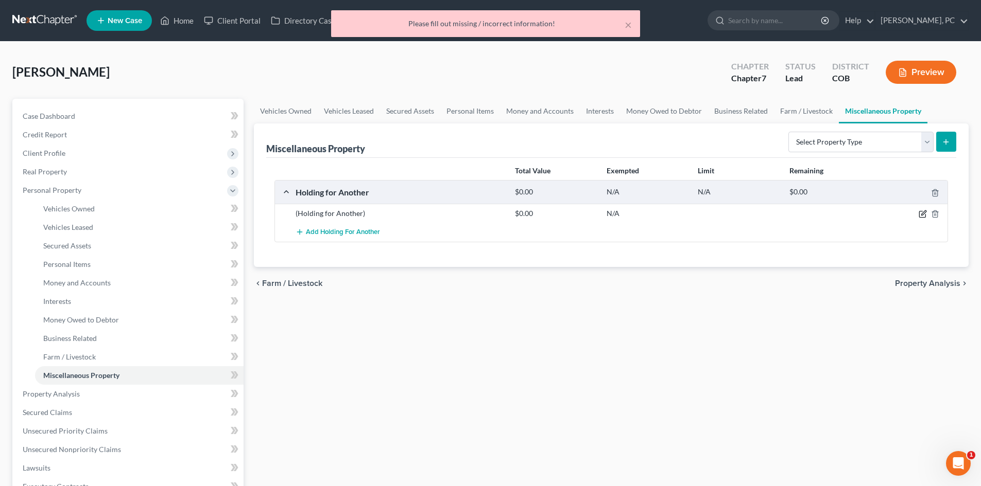
click at [919, 213] on icon "button" at bounding box center [922, 214] width 8 height 8
select select "1"
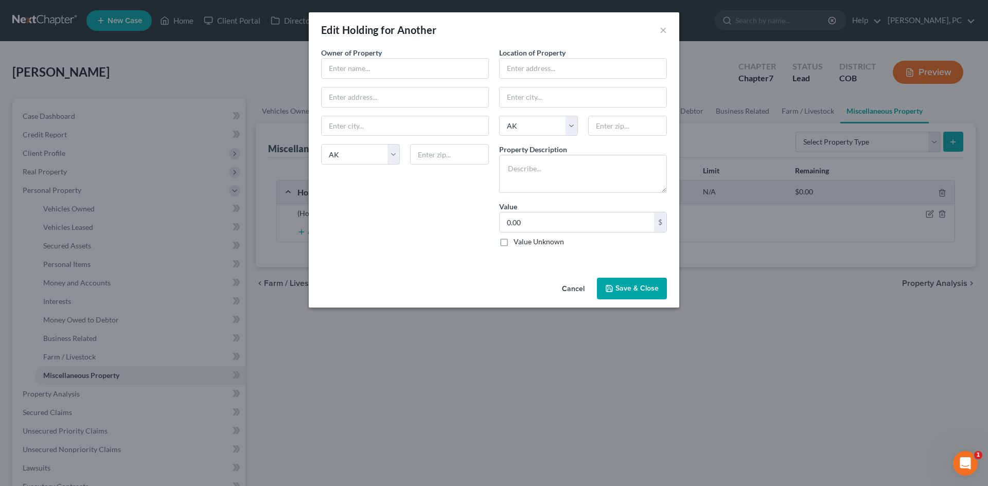
click at [582, 290] on button "Cancel" at bounding box center [573, 289] width 39 height 21
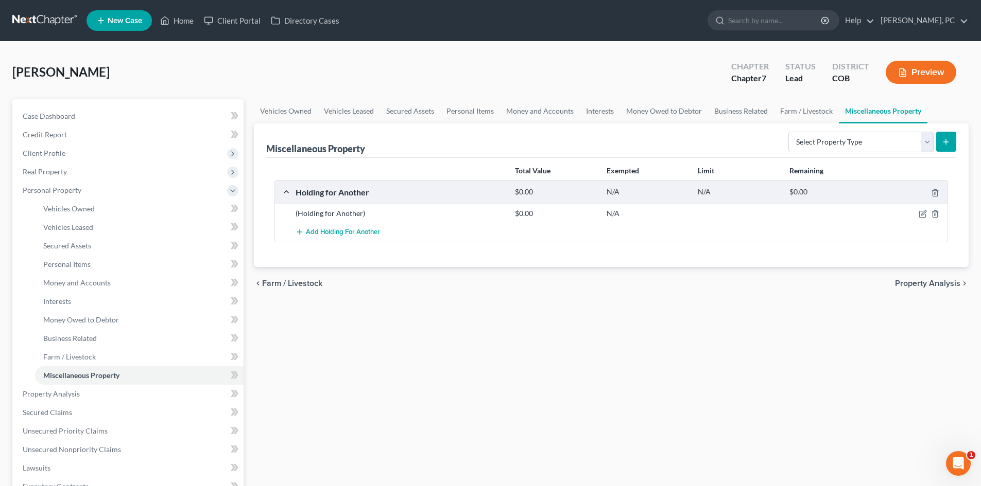
click at [931, 208] on div at bounding box center [911, 213] width 73 height 10
click at [933, 213] on icon "button" at bounding box center [935, 214] width 8 height 8
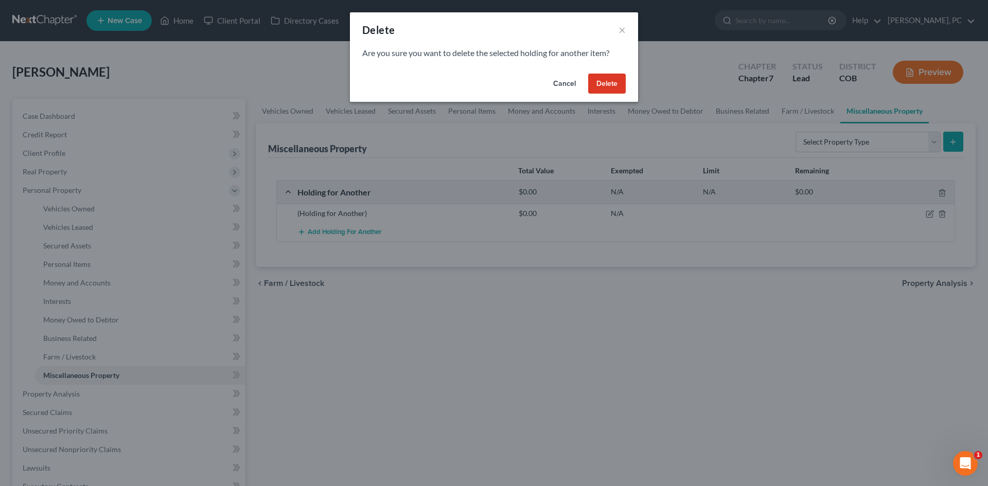
click at [597, 83] on button "Delete" at bounding box center [607, 84] width 38 height 21
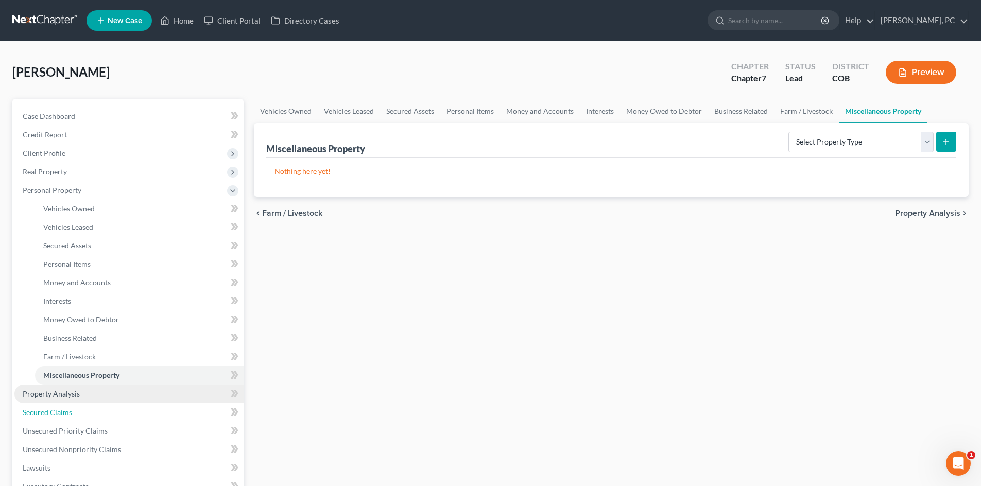
drag, startPoint x: 46, startPoint y: 413, endPoint x: 119, endPoint y: 391, distance: 76.4
click at [46, 413] on span "Secured Claims" at bounding box center [47, 412] width 49 height 9
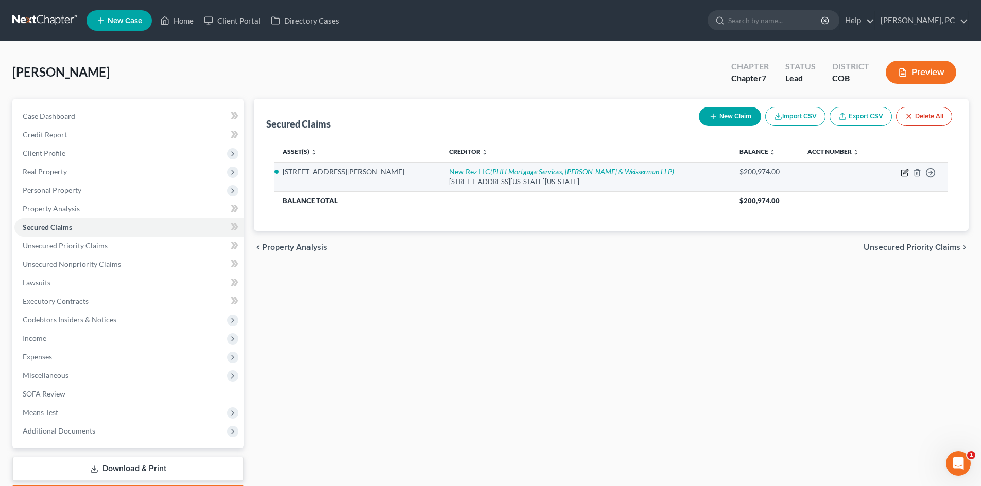
click at [904, 171] on icon "button" at bounding box center [904, 173] width 8 height 8
select select "39"
select select "0"
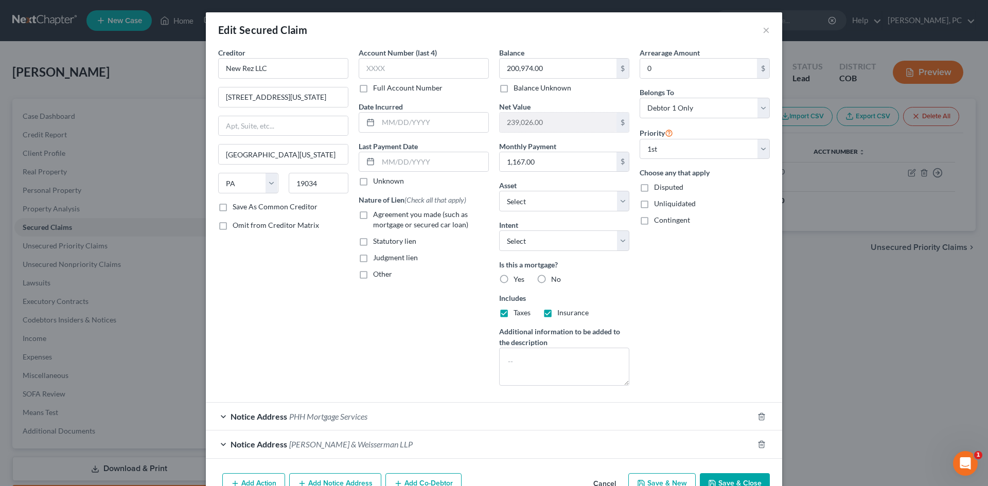
click at [373, 215] on label "Agreement you made (such as mortgage or secured car loan)" at bounding box center [431, 220] width 116 height 21
click at [377, 215] on input "Agreement you made (such as mortgage or secured car loan)" at bounding box center [380, 213] width 7 height 7
checkbox input "true"
click at [514, 279] on label "Yes" at bounding box center [519, 279] width 11 height 10
click at [518, 279] on input "Yes" at bounding box center [521, 277] width 7 height 7
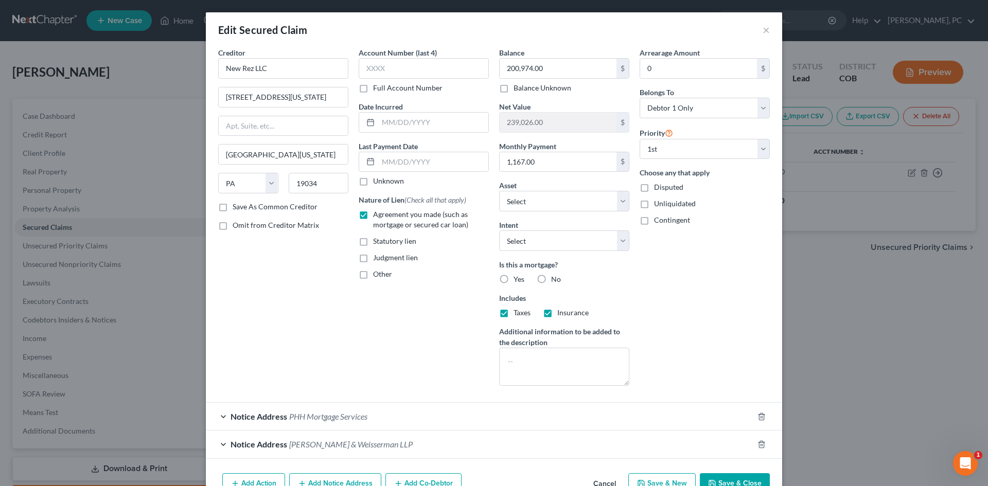
radio input "true"
click at [398, 63] on input "text" at bounding box center [424, 68] width 130 height 21
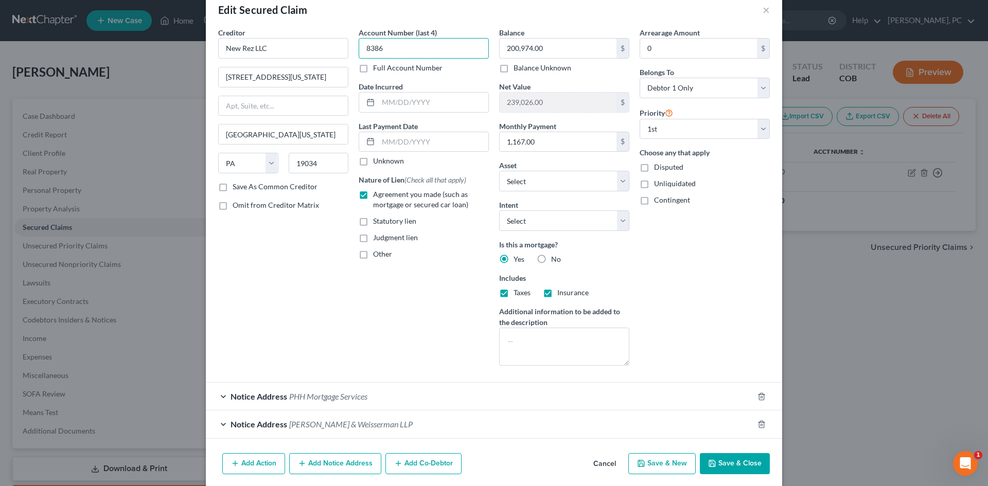
scroll to position [37, 0]
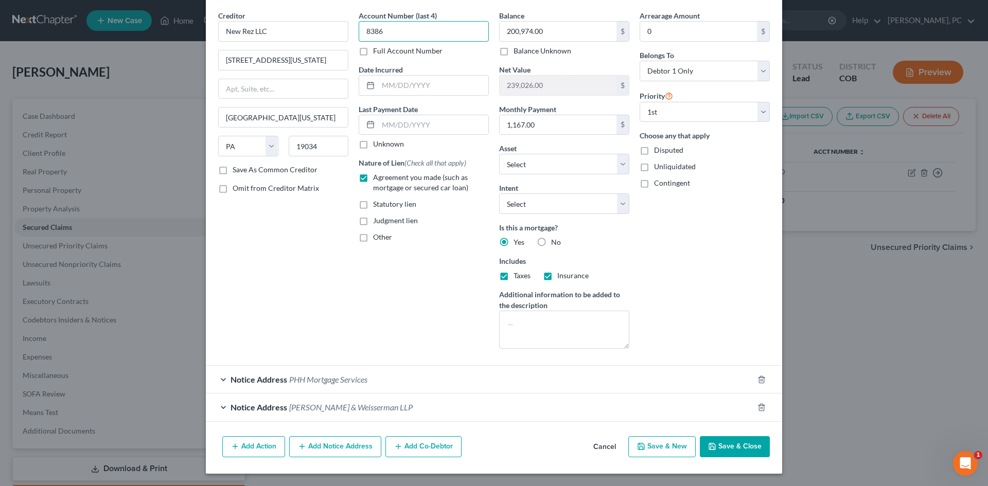
type input "8386"
click at [712, 450] on icon "button" at bounding box center [712, 447] width 8 height 8
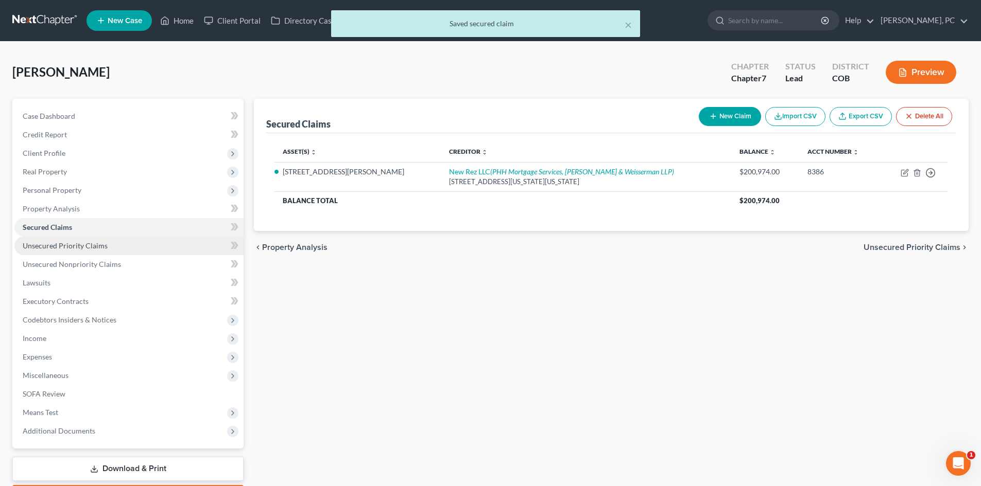
click at [71, 248] on span "Unsecured Priority Claims" at bounding box center [65, 245] width 85 height 9
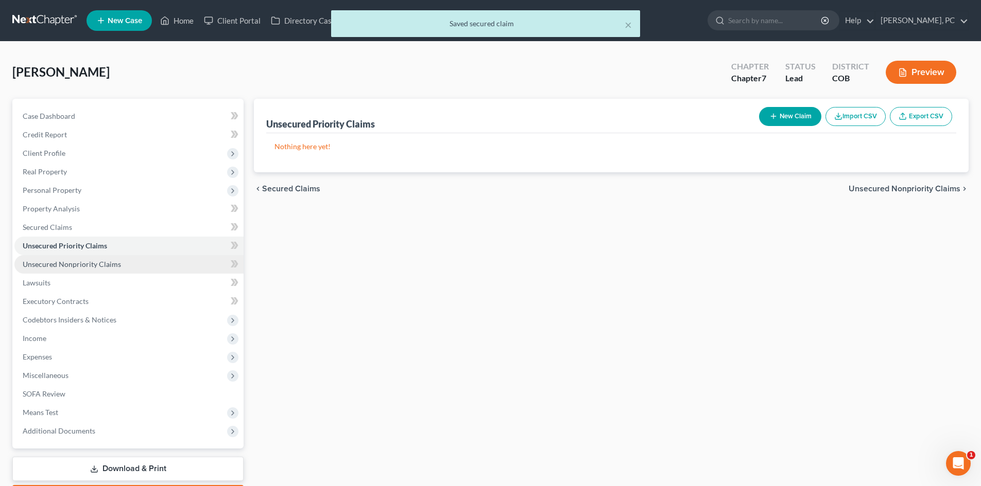
click at [77, 263] on span "Unsecured Nonpriority Claims" at bounding box center [72, 264] width 98 height 9
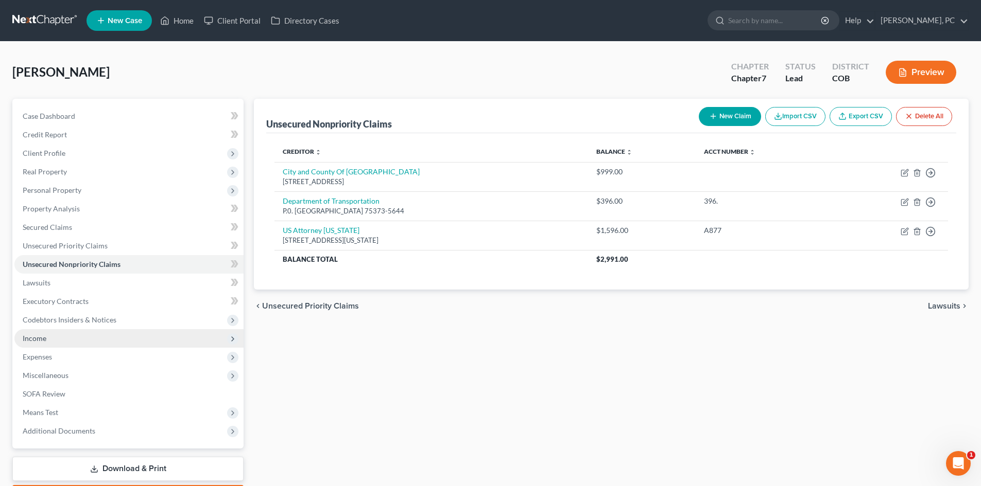
click at [26, 342] on span "Income" at bounding box center [35, 338] width 24 height 9
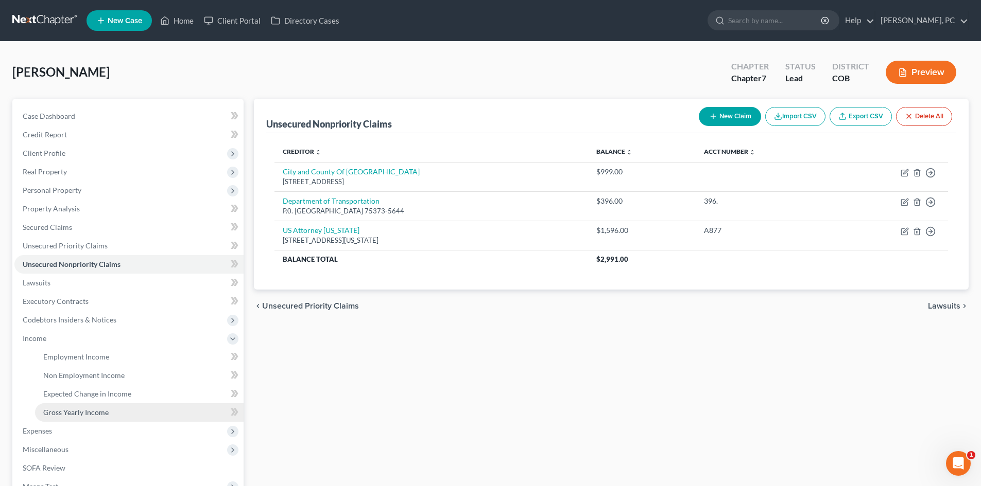
click at [80, 410] on span "Gross Yearly Income" at bounding box center [75, 412] width 65 height 9
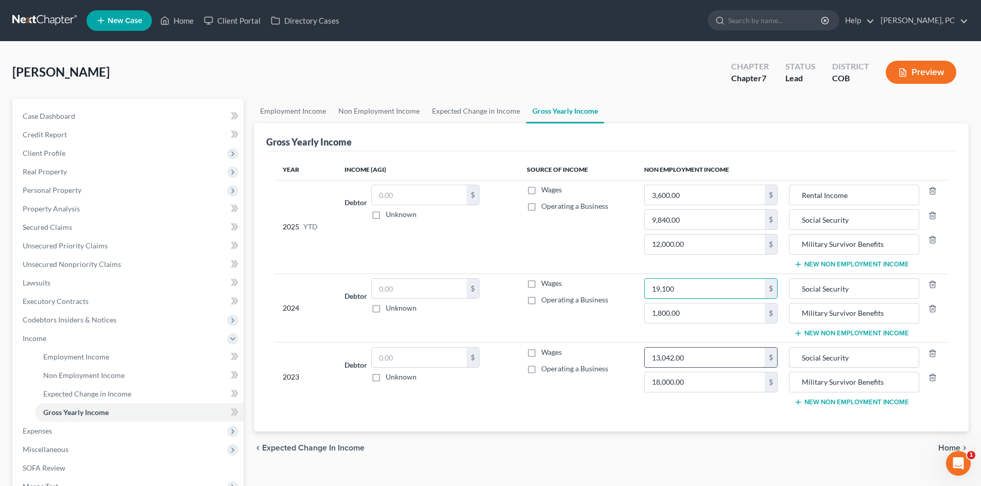
type input "19,100"
click at [691, 358] on input "13,042.00" at bounding box center [704, 358] width 120 height 20
click at [607, 319] on td "Wages Operating a Business" at bounding box center [576, 308] width 117 height 69
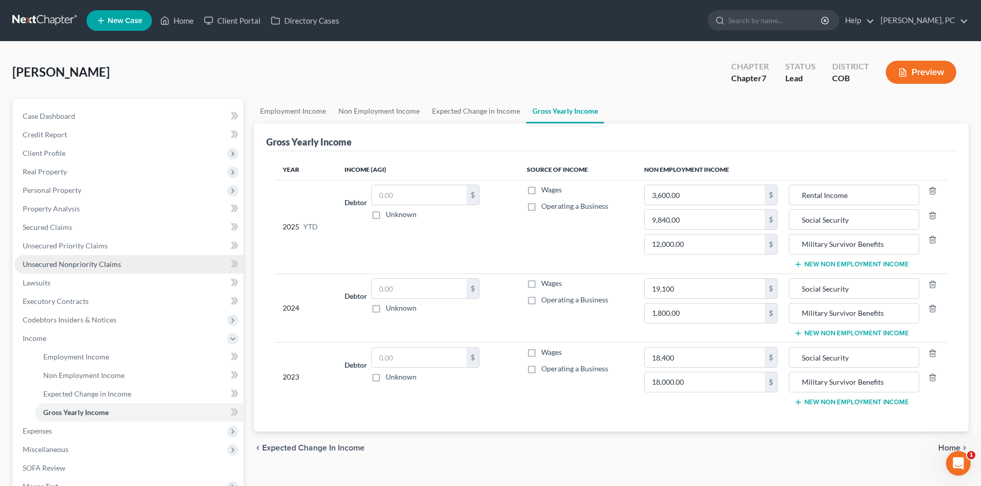
click at [80, 265] on span "Unsecured Nonpriority Claims" at bounding box center [72, 264] width 98 height 9
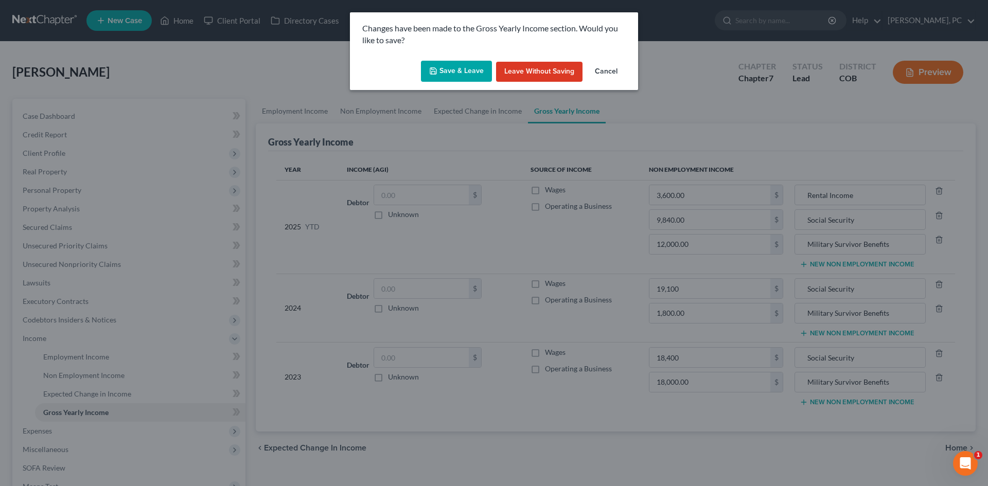
click at [458, 72] on button "Save & Leave" at bounding box center [456, 72] width 71 height 22
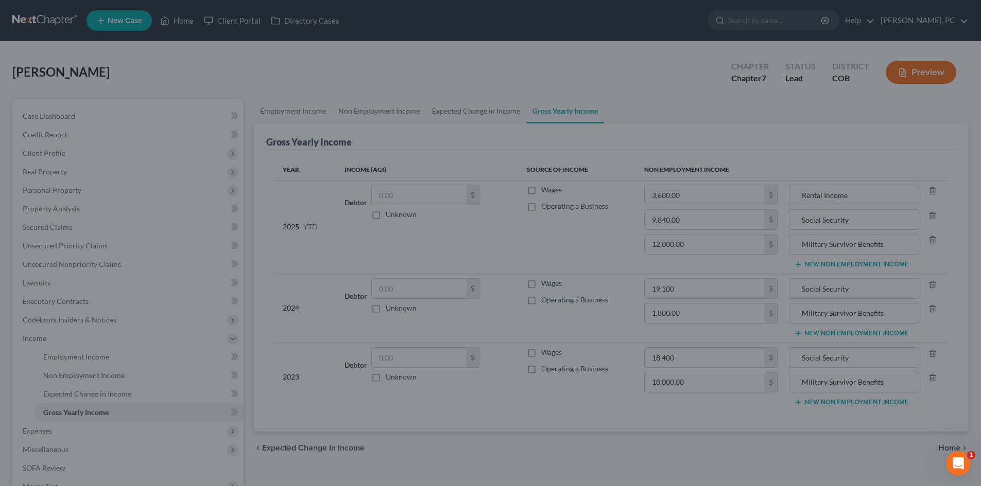
type input "18,400.00"
type input "19,100.00"
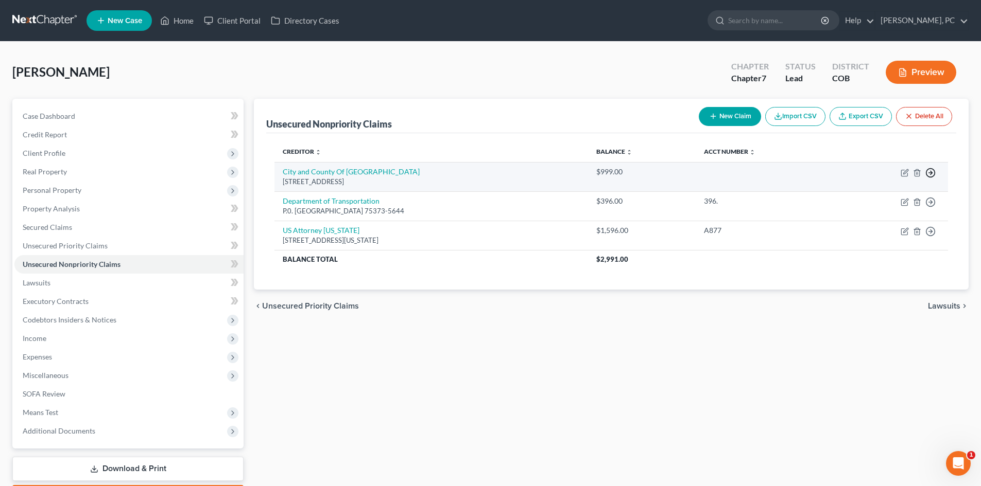
click at [930, 173] on icon "button" at bounding box center [930, 173] width 10 height 10
click at [868, 180] on link "Move to D" at bounding box center [883, 180] width 86 height 18
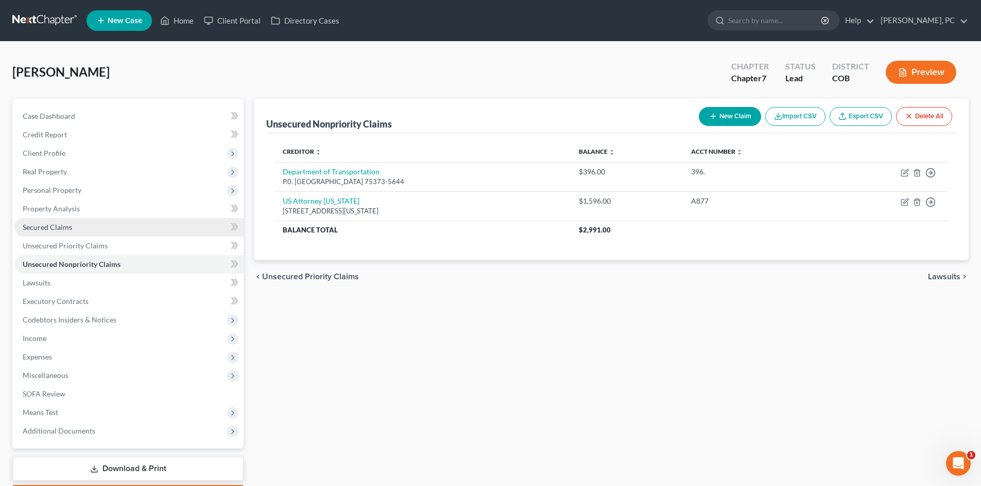
click at [46, 225] on span "Secured Claims" at bounding box center [47, 227] width 49 height 9
click at [62, 224] on span "Secured Claims" at bounding box center [47, 227] width 49 height 9
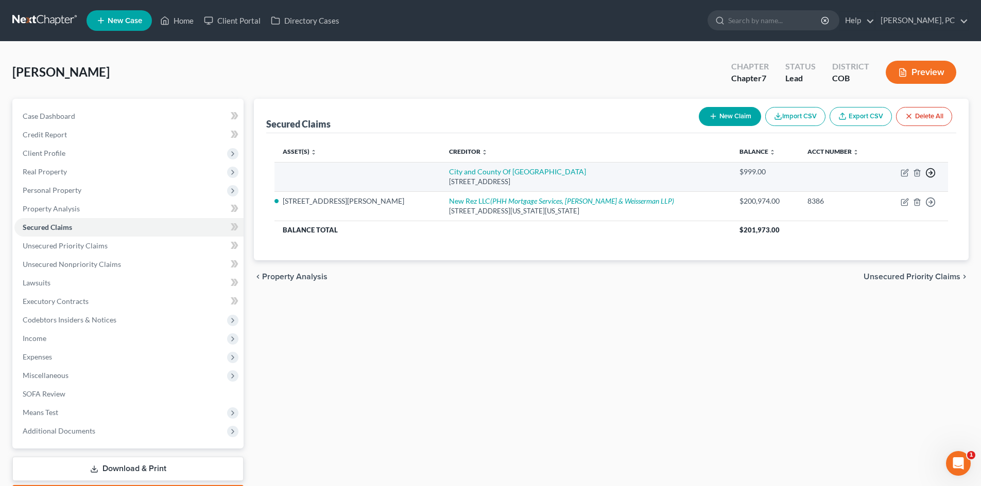
click at [929, 171] on icon "button" at bounding box center [930, 173] width 10 height 10
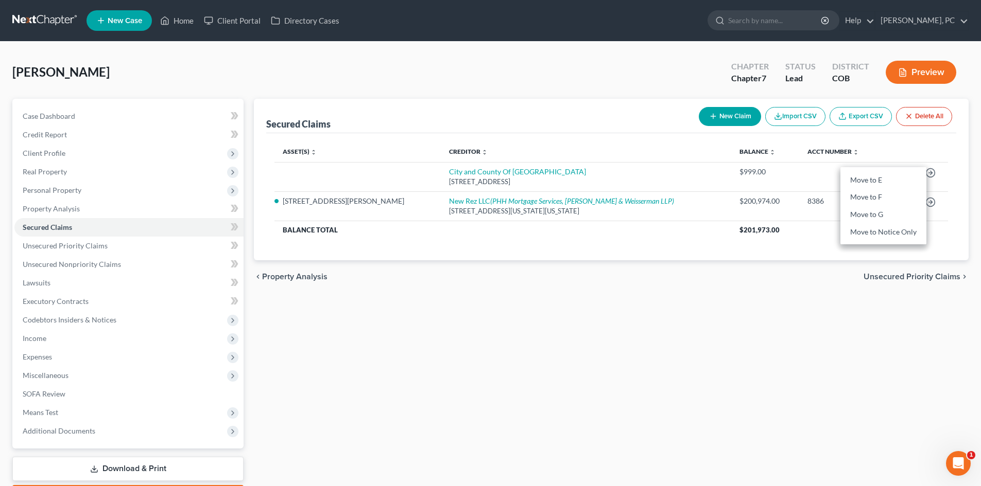
click at [806, 280] on div "chevron_left Property Analysis Unsecured Priority Claims chevron_right" at bounding box center [611, 276] width 714 height 33
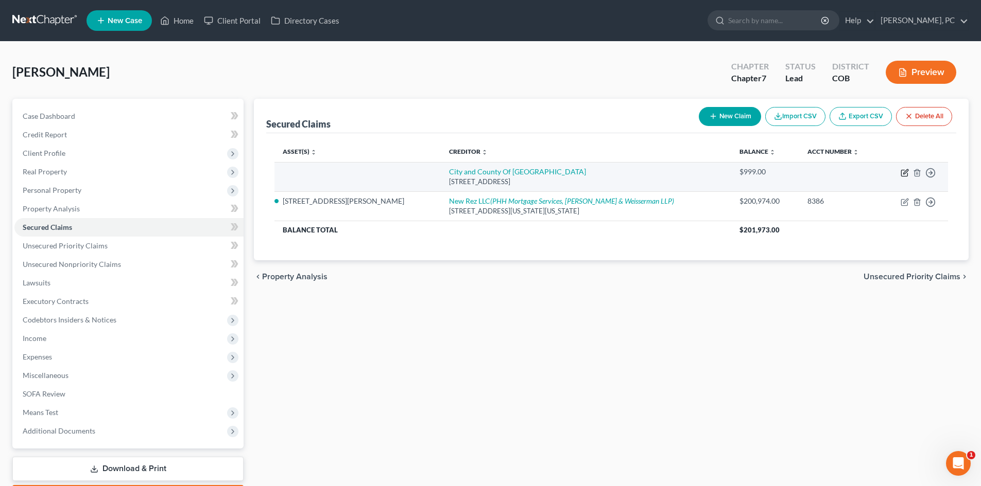
click at [902, 172] on icon "button" at bounding box center [904, 173] width 8 height 8
select select "5"
select select "0"
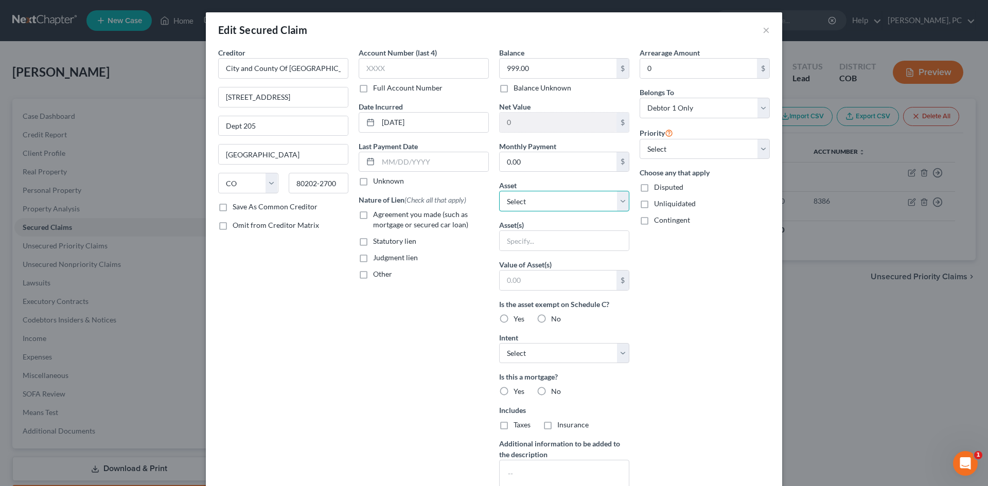
click at [518, 198] on select "Select Other Multiple Assets Metlife - $0.0 Jewelry - Ring, necklace, costume j…" at bounding box center [564, 201] width 130 height 21
select select "11"
click at [499, 191] on select "Select Other Multiple Assets Metlife - $0.0 Jewelry - Ring, necklace, costume j…" at bounding box center [564, 201] width 130 height 21
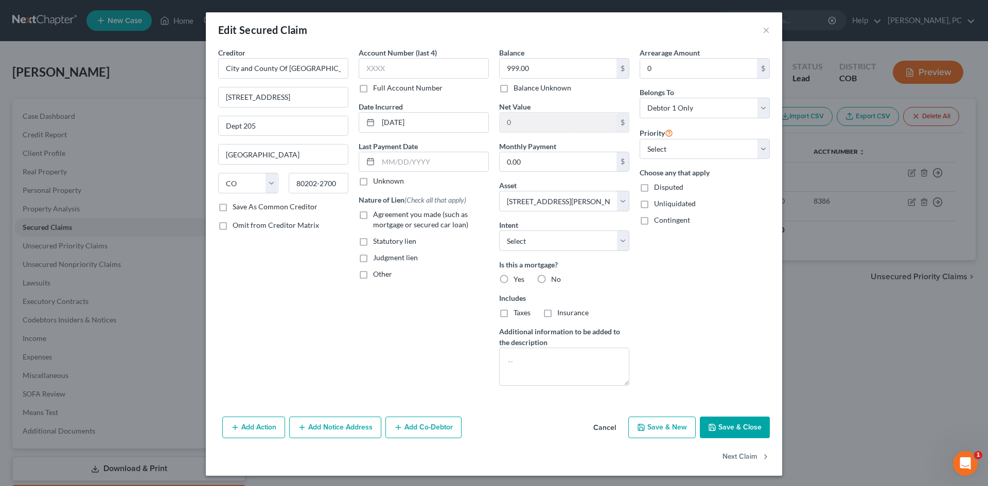
click at [373, 242] on label "Statutory lien" at bounding box center [394, 241] width 43 height 10
click at [377, 242] on input "Statutory lien" at bounding box center [380, 239] width 7 height 7
checkbox input "true"
click at [551, 278] on label "No" at bounding box center [556, 279] width 10 height 10
click at [555, 278] on input "No" at bounding box center [558, 277] width 7 height 7
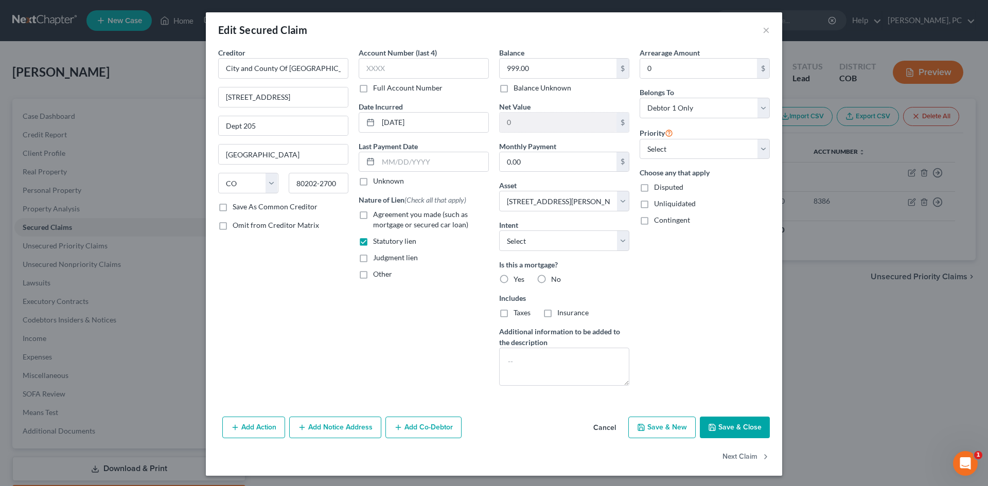
radio input "true"
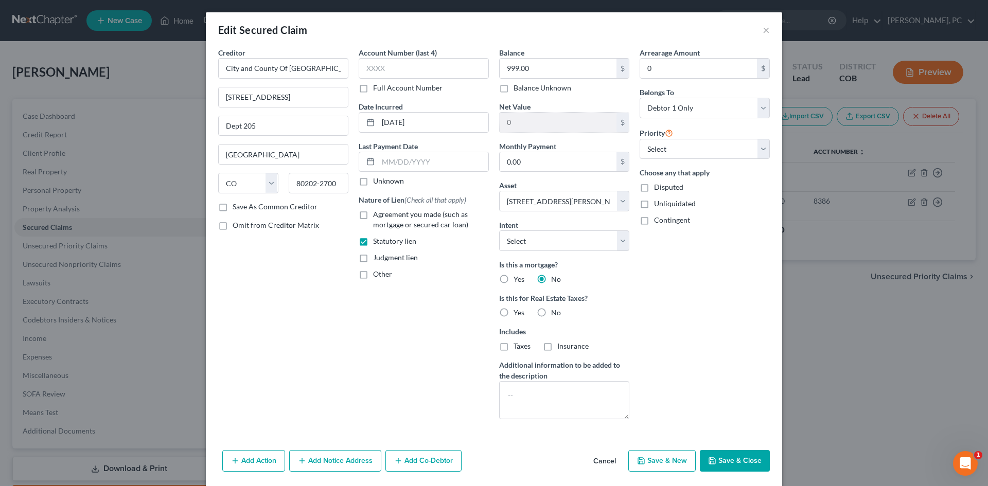
click at [733, 466] on button "Save & Close" at bounding box center [735, 461] width 70 height 22
select select
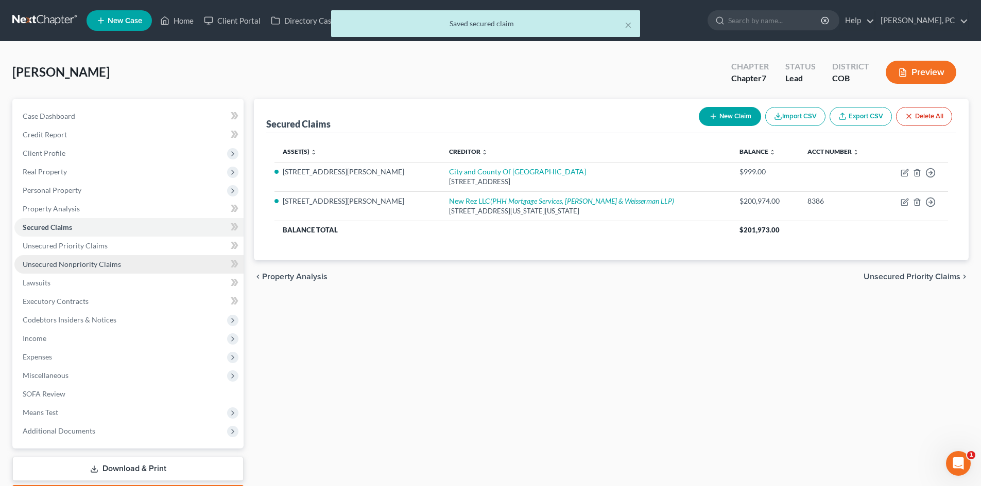
click at [102, 255] on link "Unsecured Nonpriority Claims" at bounding box center [128, 264] width 229 height 19
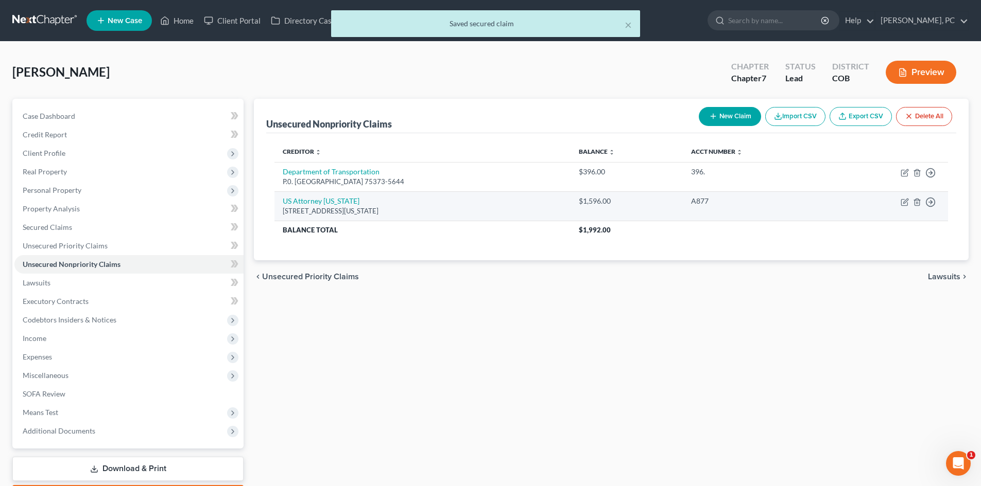
click at [312, 194] on td "US Attorney [US_STATE] [STREET_ADDRESS][US_STATE]" at bounding box center [422, 205] width 296 height 29
click at [311, 199] on link "US Attorney [US_STATE]" at bounding box center [321, 201] width 77 height 9
select select "5"
select select "14"
select select "0"
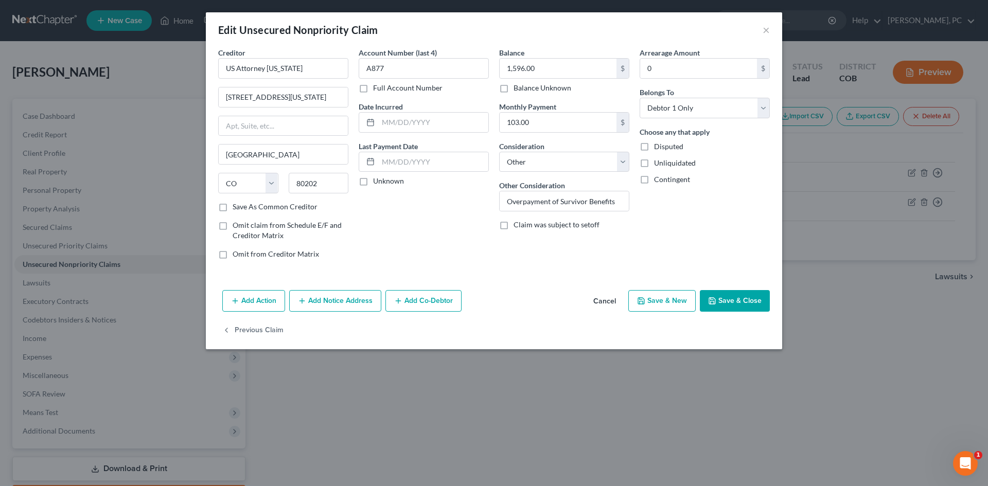
click at [329, 302] on button "Add Notice Address" at bounding box center [335, 301] width 92 height 22
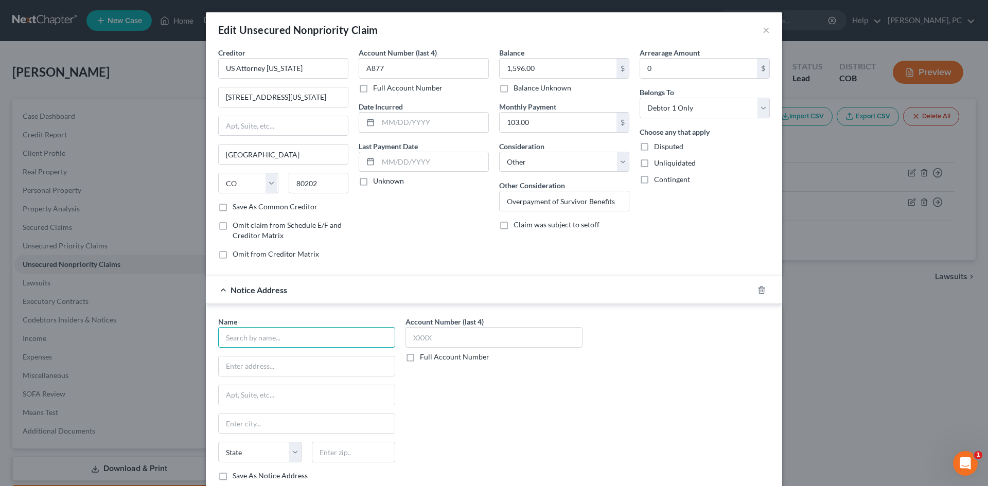
click at [277, 337] on input "text" at bounding box center [306, 337] width 177 height 21
type input "US Department of the Treasury"
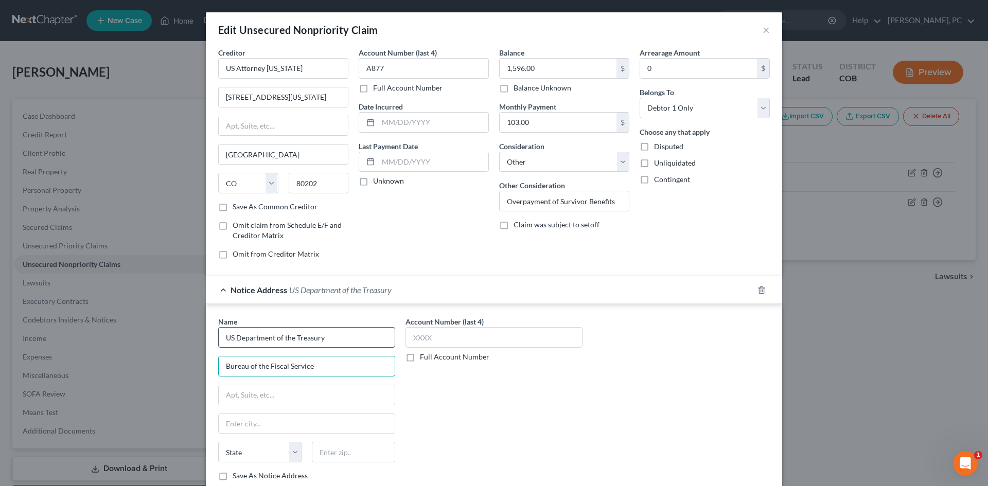
type input "Bureau of the Fiscal Service"
type input "PO Box 1686"
type input "35201"
type input "[GEOGRAPHIC_DATA]"
select select "0"
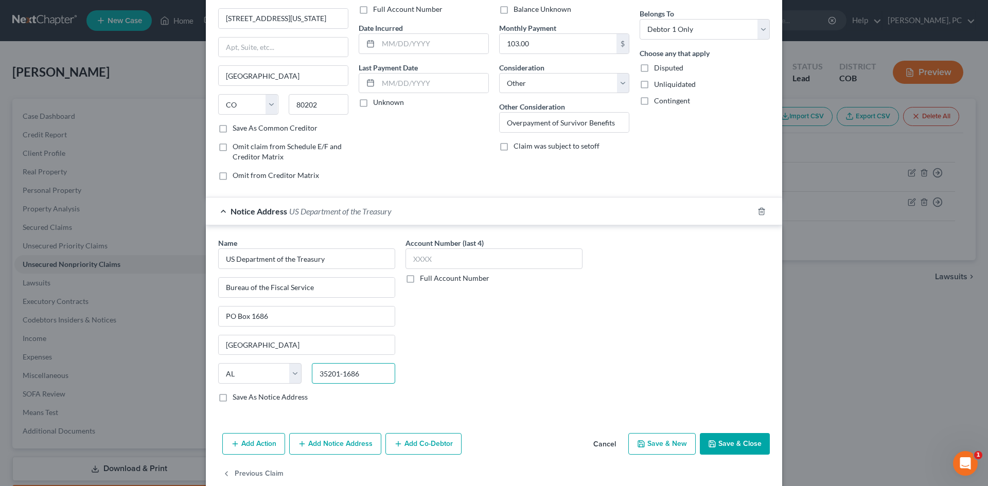
scroll to position [97, 0]
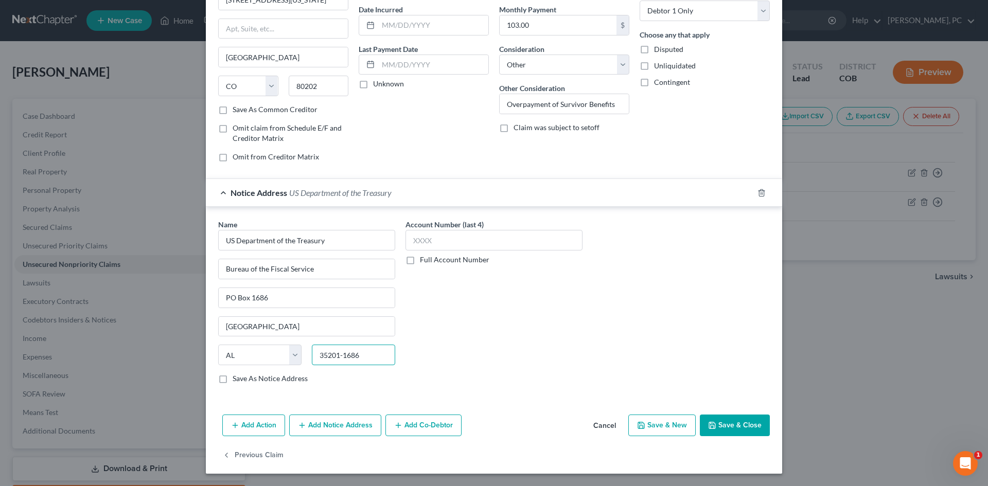
type input "35201-1686"
drag, startPoint x: 734, startPoint y: 428, endPoint x: 737, endPoint y: 362, distance: 66.0
click at [733, 428] on button "Save & Close" at bounding box center [735, 426] width 70 height 22
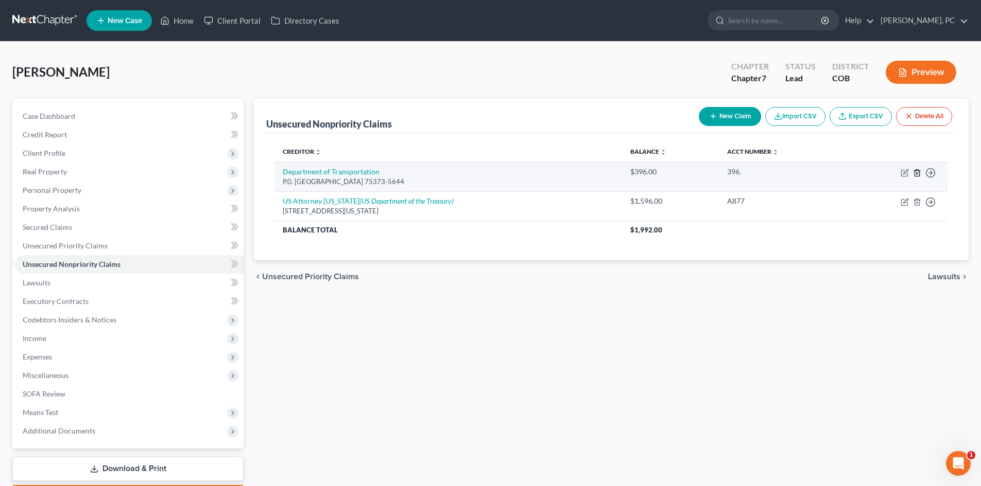
click at [917, 172] on icon "button" at bounding box center [917, 173] width 8 height 8
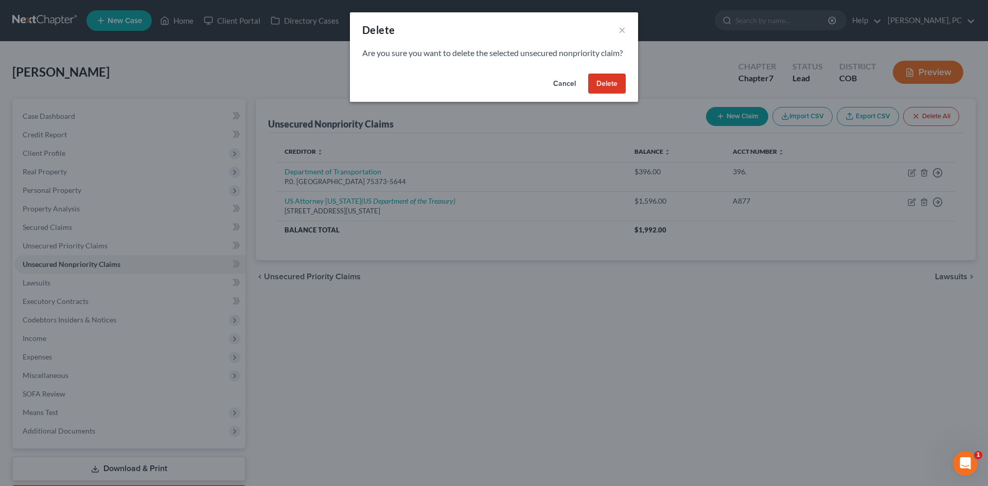
click at [602, 91] on button "Delete" at bounding box center [607, 84] width 38 height 21
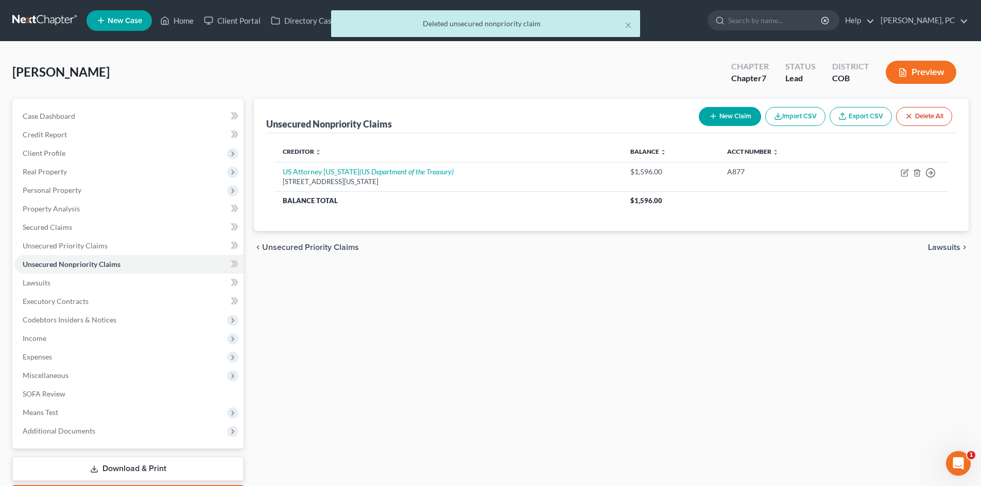
click at [721, 116] on button "New Claim" at bounding box center [730, 116] width 62 height 19
select select "0"
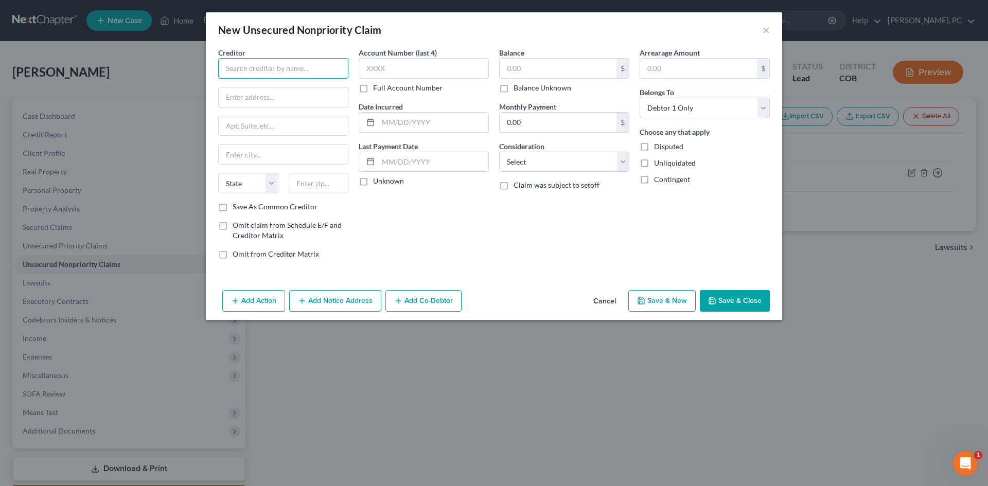
click at [298, 75] on input "text" at bounding box center [283, 68] width 130 height 21
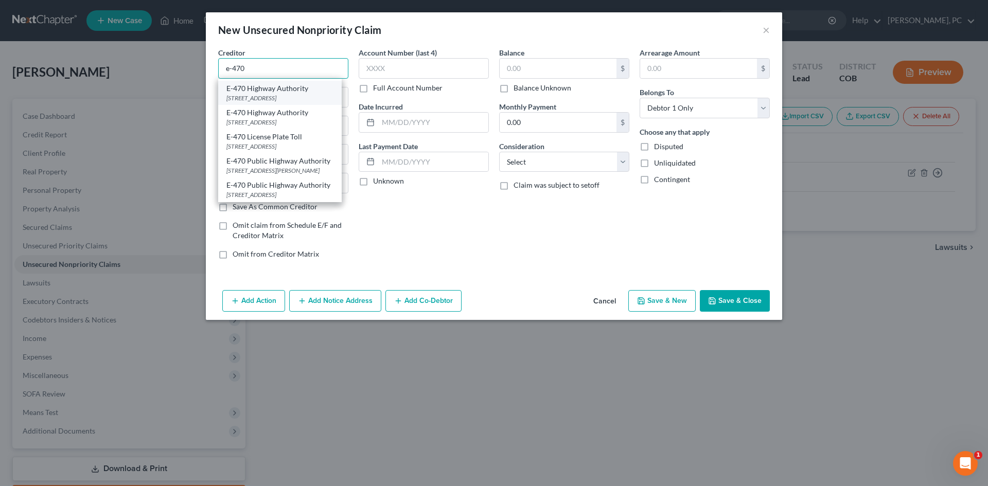
scroll to position [48, 0]
click at [266, 142] on div "[STREET_ADDRESS]" at bounding box center [279, 146] width 107 height 9
type input "E-470 License Plate Toll"
type input "PO Box 5470"
type input "[GEOGRAPHIC_DATA]"
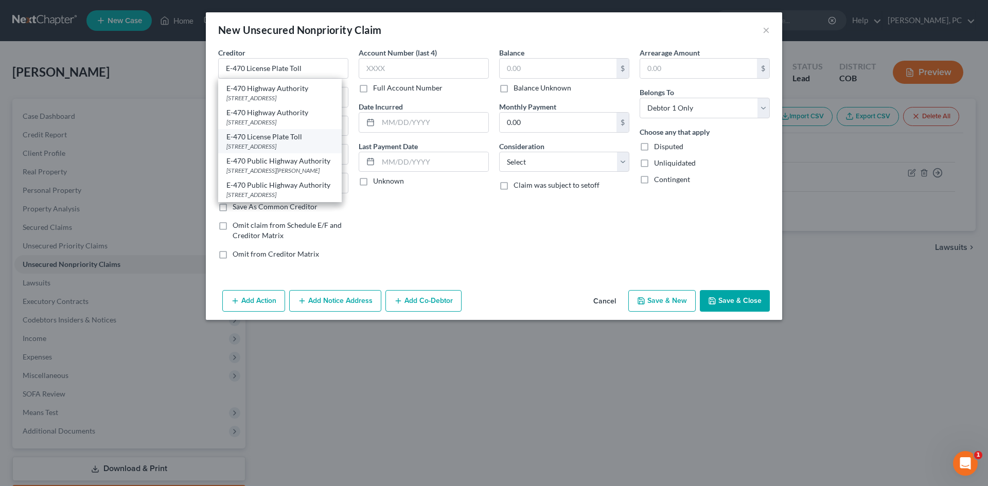
select select "5"
type input "80217-5470"
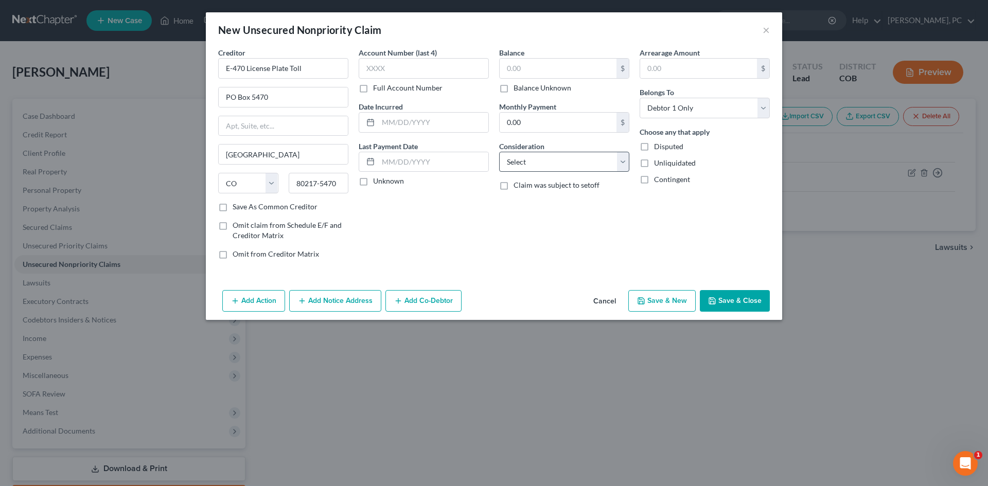
scroll to position [0, 0]
click at [514, 155] on select "Select Cable / Satellite Services Collection Agency Credit Card Debt Debt Couns…" at bounding box center [564, 162] width 130 height 21
select select "14"
click at [499, 152] on select "Select Cable / Satellite Services Collection Agency Credit Card Debt Debt Couns…" at bounding box center [564, 162] width 130 height 21
click at [529, 181] on label "Other Consideration" at bounding box center [532, 185] width 66 height 11
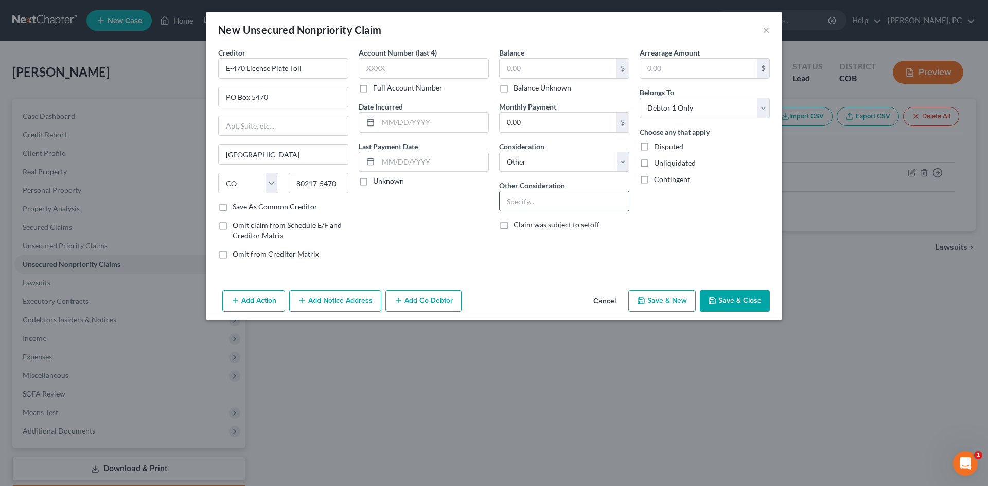
click at [526, 196] on input "text" at bounding box center [564, 201] width 129 height 20
type input "t"
type input "Toll Charges"
click at [528, 74] on input "text" at bounding box center [558, 69] width 117 height 20
type input "61"
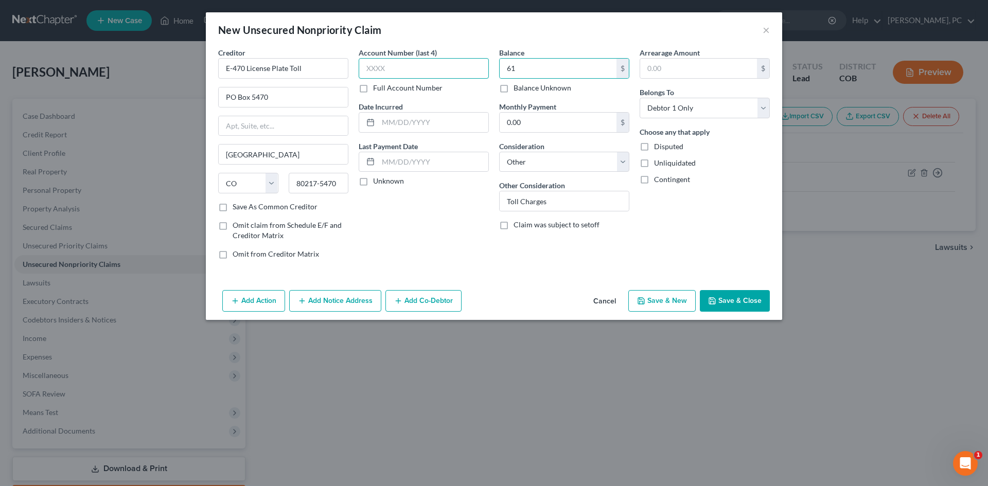
click at [413, 78] on input "text" at bounding box center [424, 68] width 130 height 21
type input "4570"
click at [658, 301] on button "Save & New" at bounding box center [662, 301] width 67 height 22
select select "0"
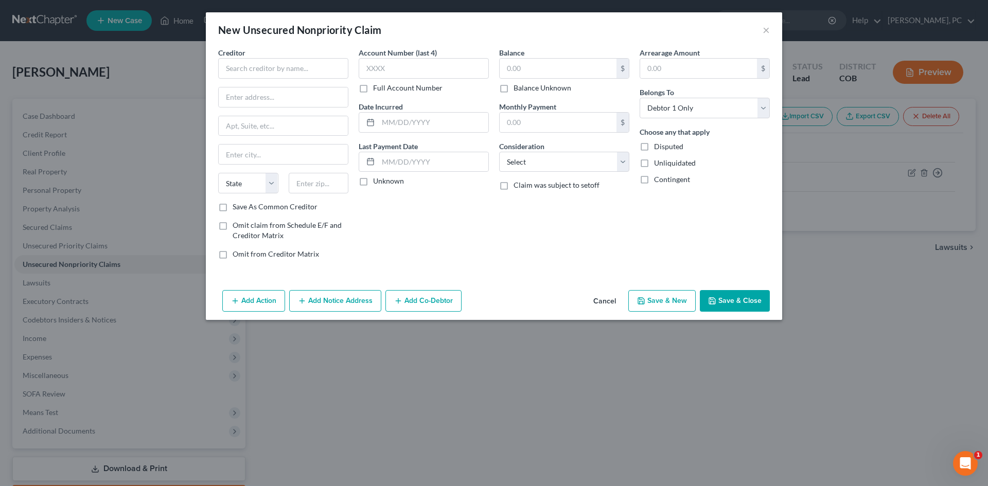
type input "61.00"
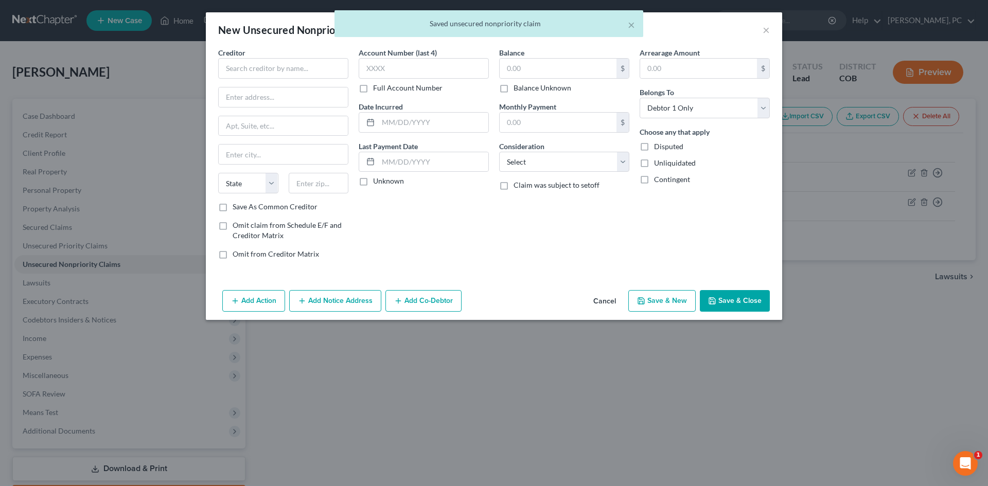
click at [616, 298] on button "Cancel" at bounding box center [604, 301] width 39 height 21
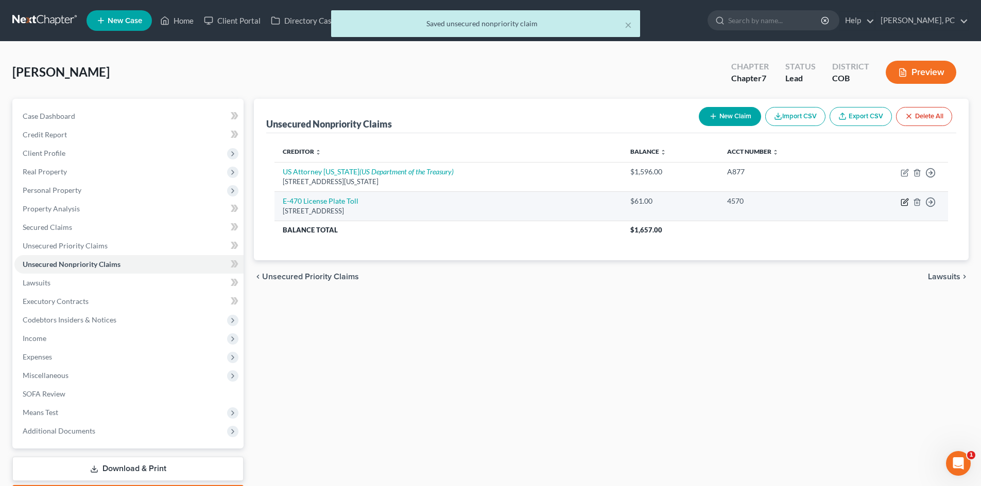
click at [906, 202] on icon "button" at bounding box center [904, 202] width 8 height 8
select select "5"
select select "14"
select select "0"
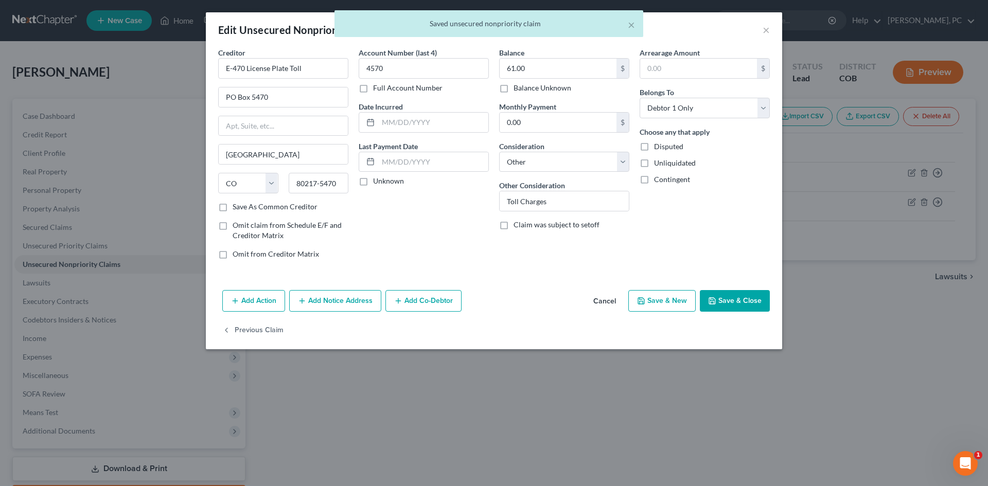
click at [332, 299] on button "Add Notice Address" at bounding box center [335, 301] width 92 height 22
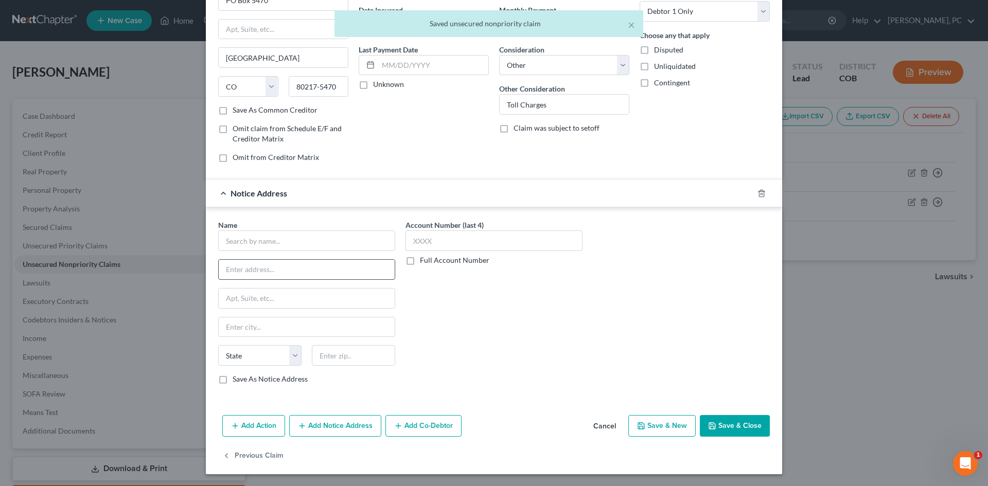
scroll to position [97, 0]
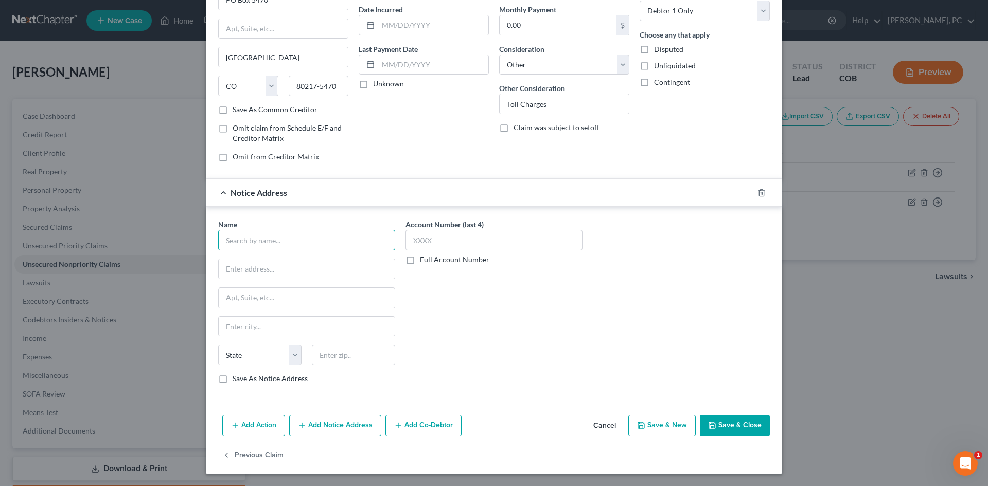
click at [248, 242] on input "text" at bounding box center [306, 240] width 177 height 21
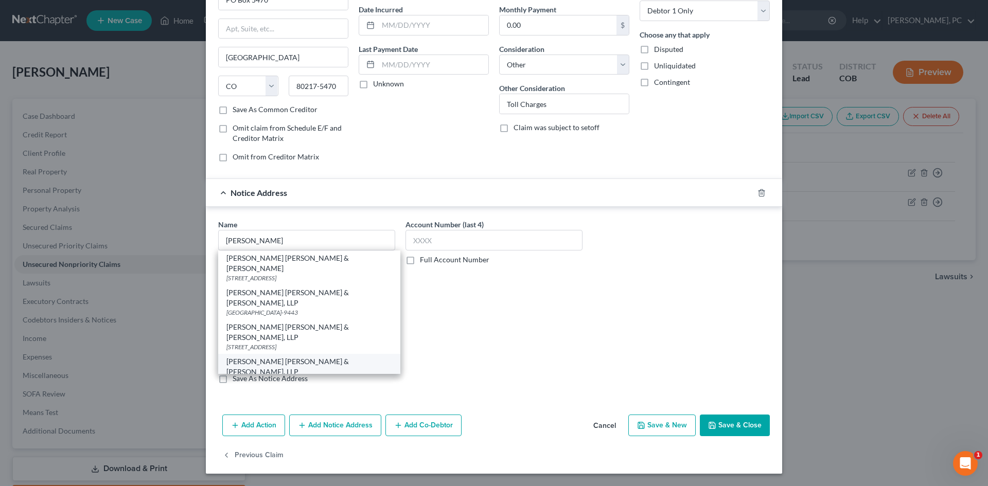
click at [274, 377] on div "[STREET_ADDRESS]" at bounding box center [309, 381] width 166 height 9
type input "[PERSON_NAME] [PERSON_NAME] & [PERSON_NAME], LLP"
type input "[STREET_ADDRESS]"
type input "Broomfield"
select select "5"
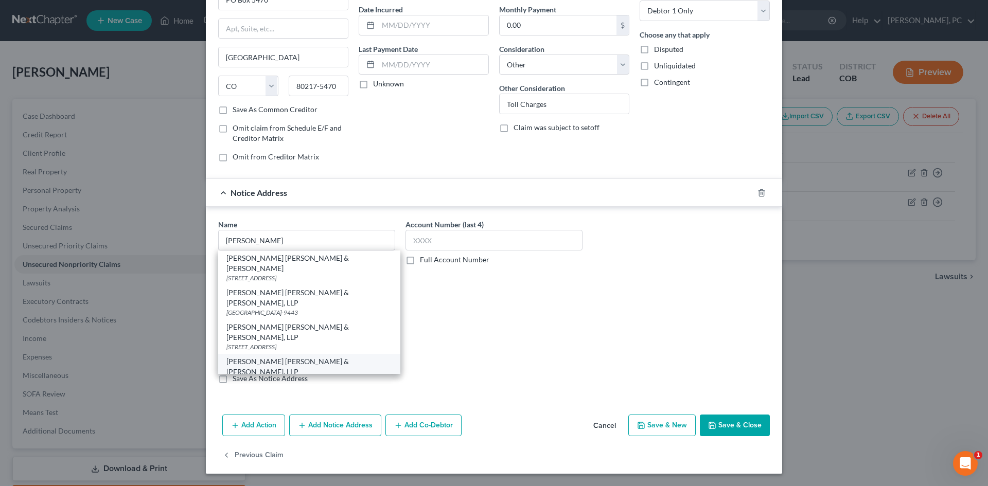
type input "80021"
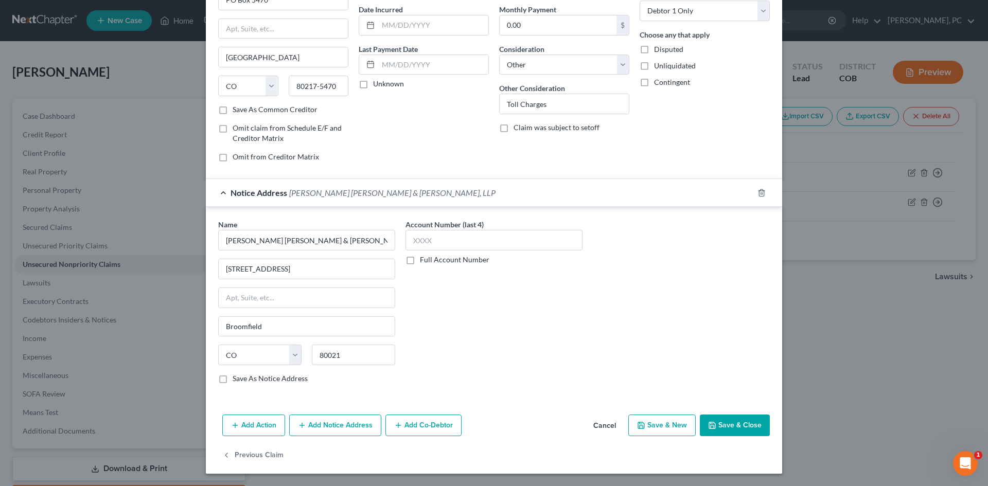
click at [726, 425] on button "Save & Close" at bounding box center [735, 426] width 70 height 22
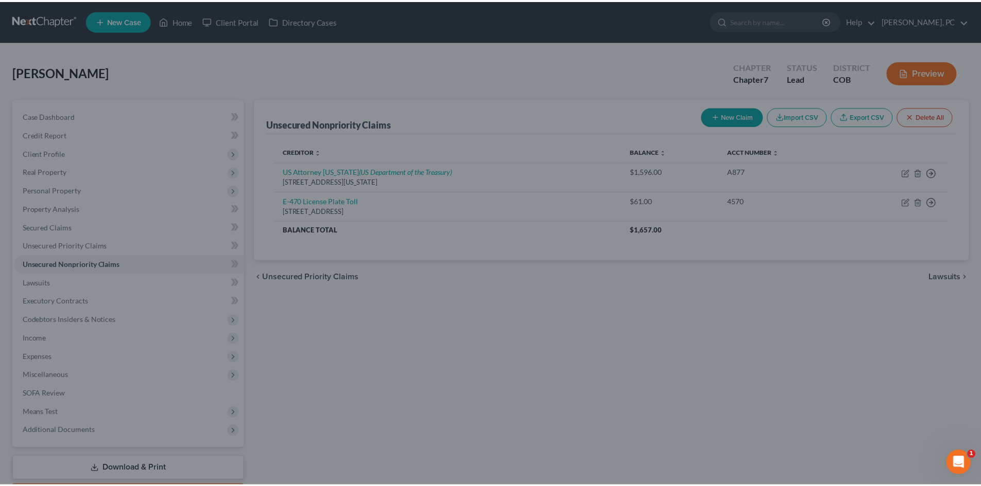
scroll to position [0, 0]
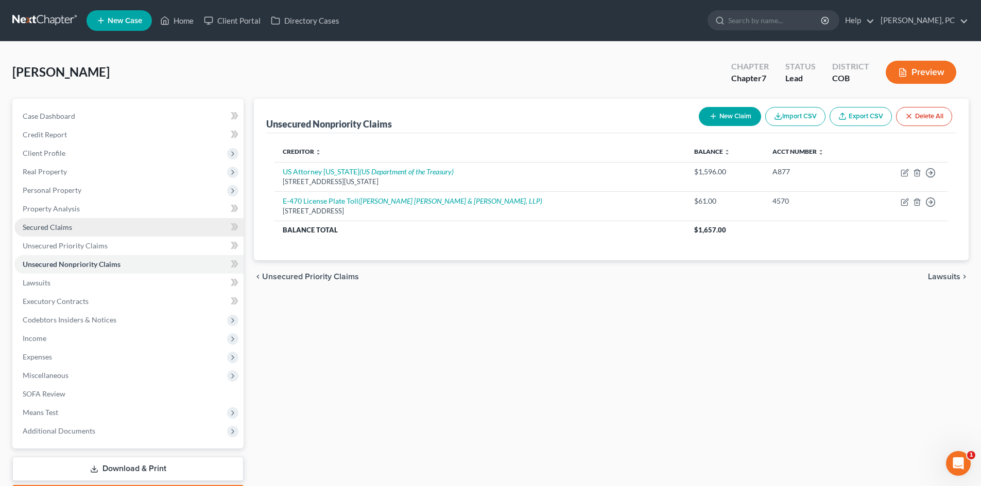
click at [48, 224] on span "Secured Claims" at bounding box center [47, 227] width 49 height 9
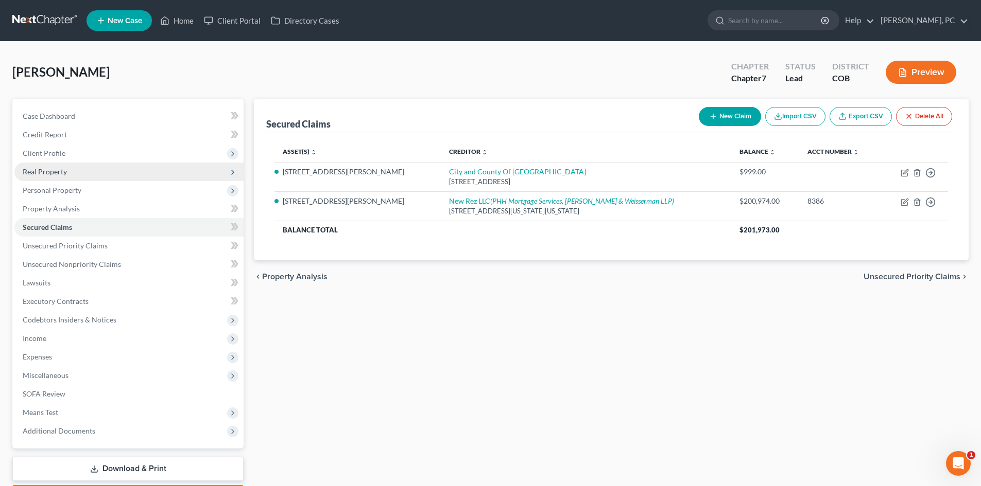
click at [59, 169] on span "Real Property" at bounding box center [45, 171] width 44 height 9
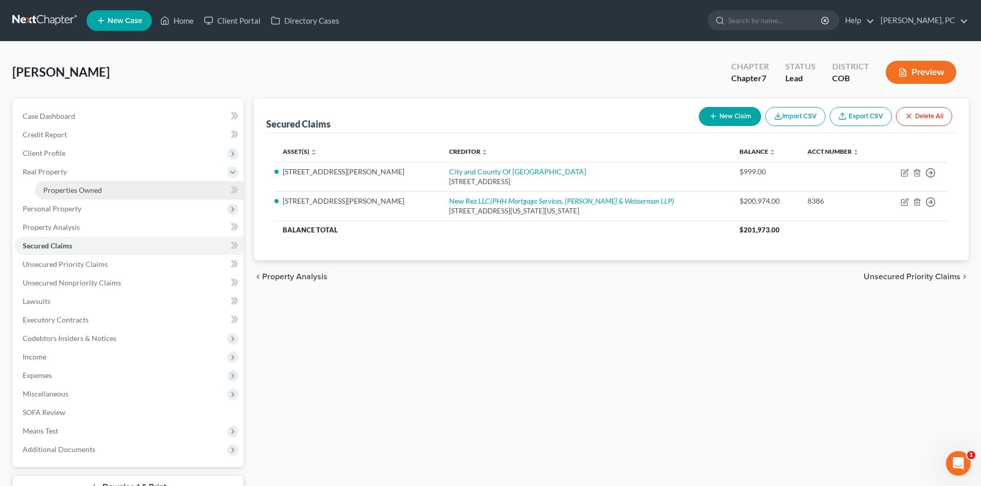
click at [71, 188] on span "Properties Owned" at bounding box center [72, 190] width 59 height 9
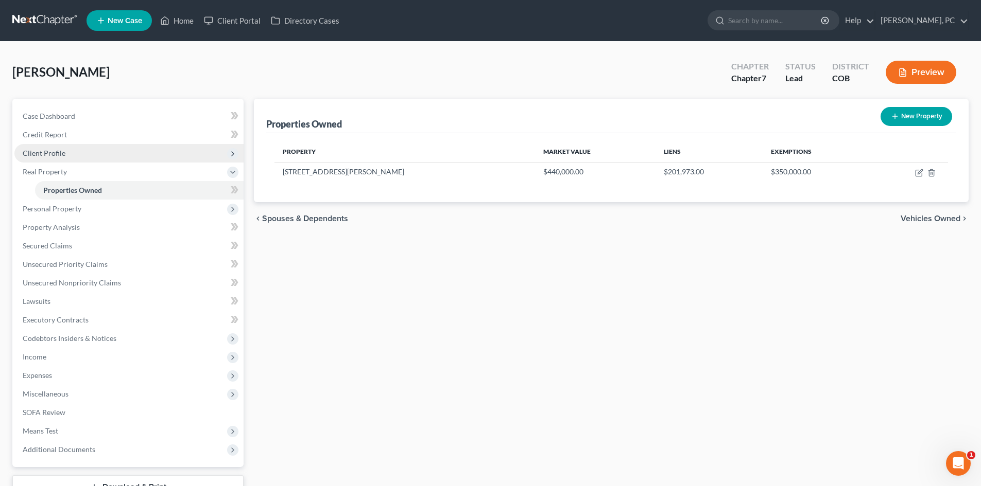
click at [55, 150] on span "Client Profile" at bounding box center [44, 153] width 43 height 9
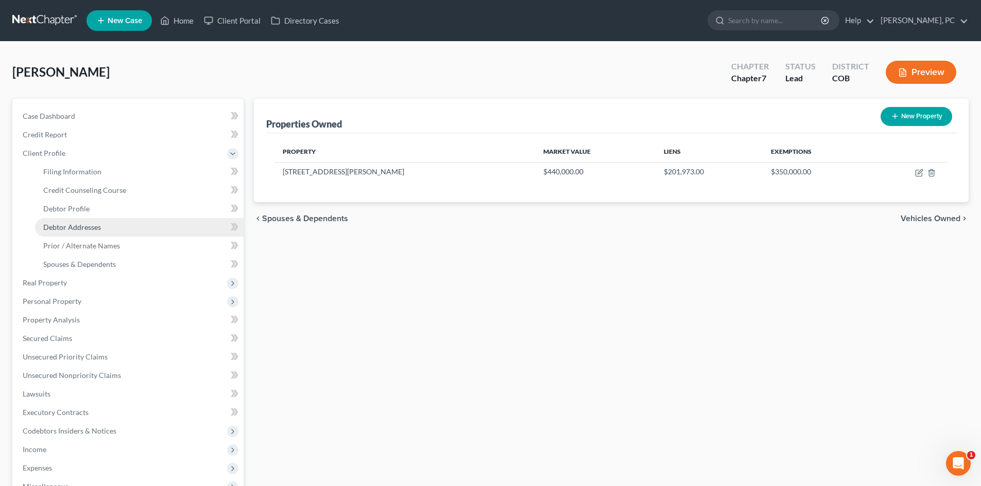
click at [64, 225] on span "Debtor Addresses" at bounding box center [72, 227] width 58 height 9
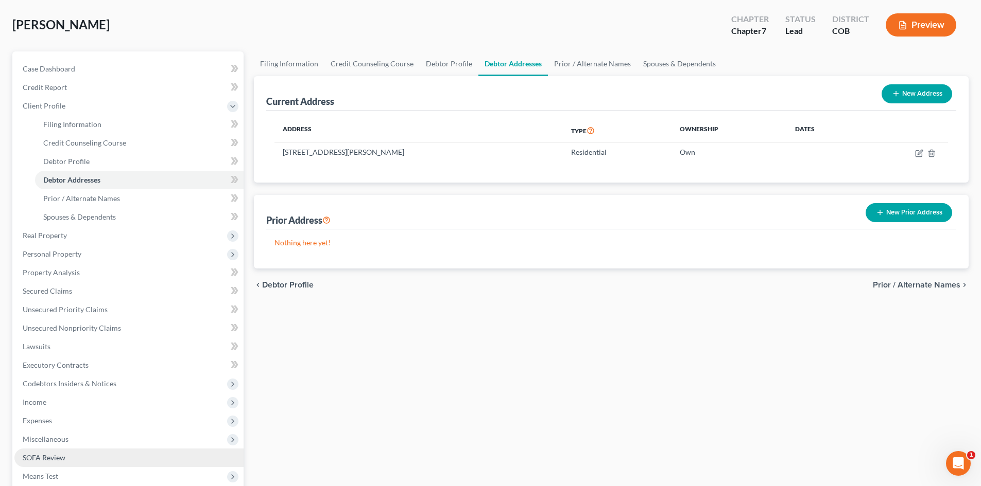
scroll to position [103, 0]
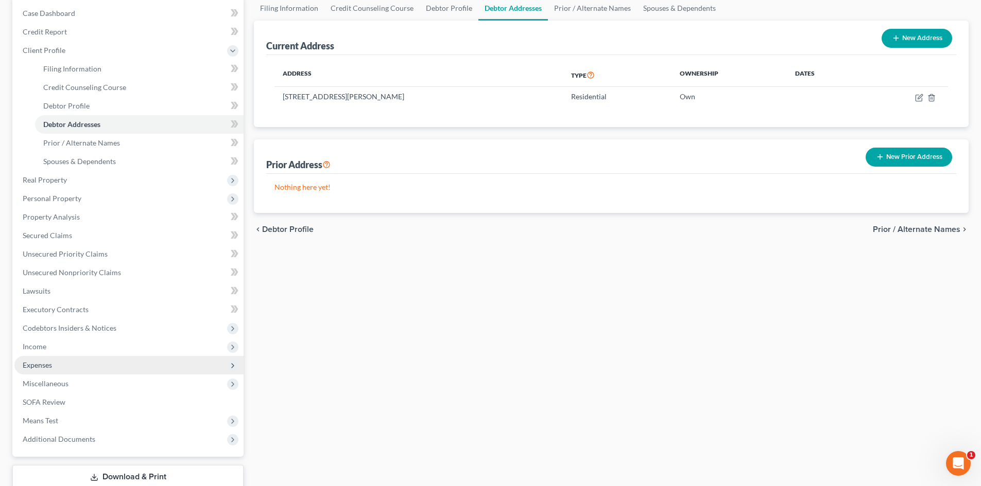
click at [38, 367] on span "Expenses" at bounding box center [37, 365] width 29 height 9
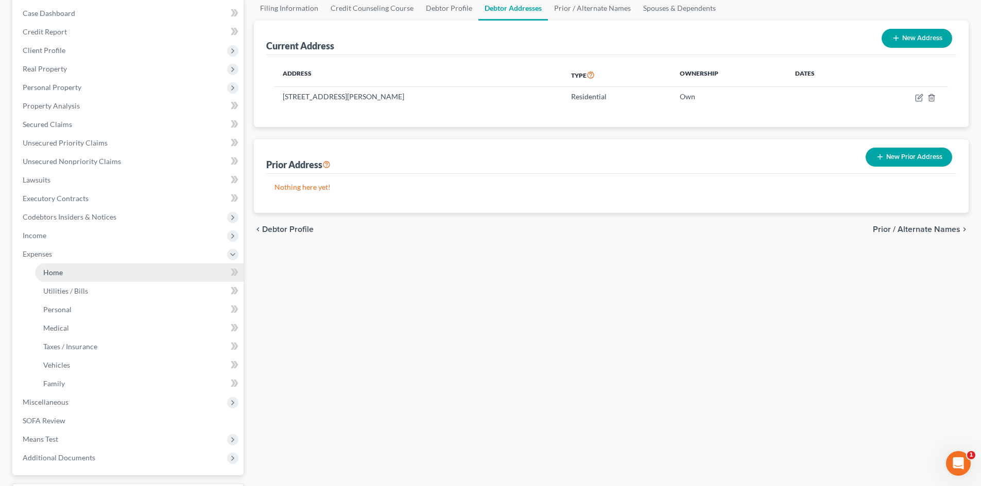
click at [50, 270] on span "Home" at bounding box center [53, 272] width 20 height 9
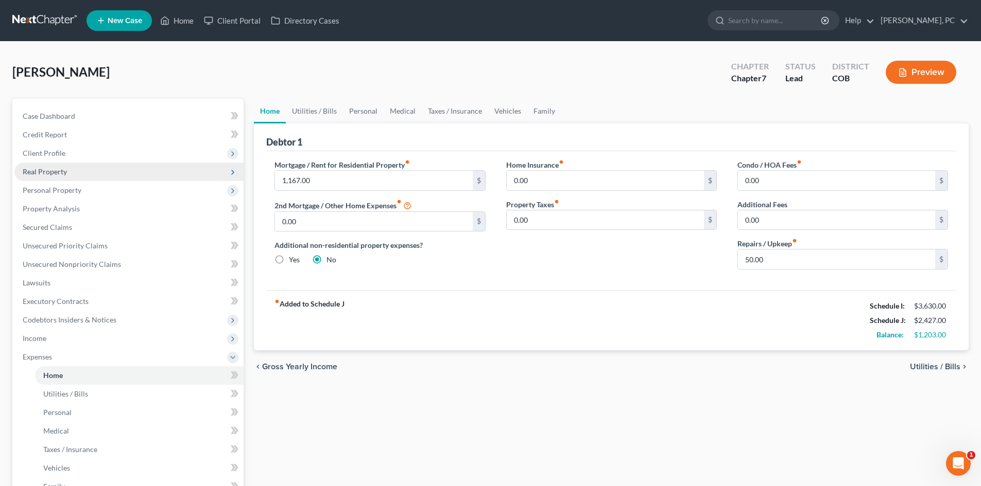
click at [53, 169] on span "Real Property" at bounding box center [45, 171] width 44 height 9
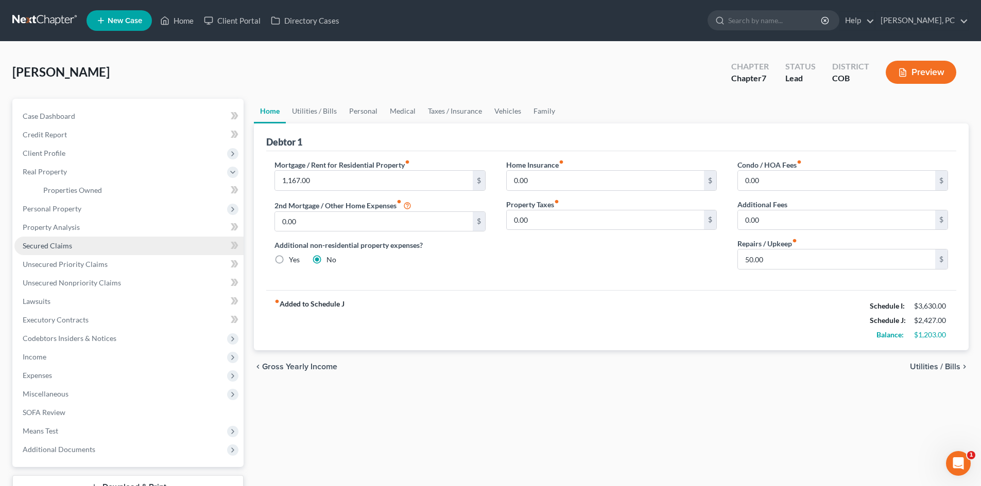
click at [56, 246] on span "Secured Claims" at bounding box center [47, 245] width 49 height 9
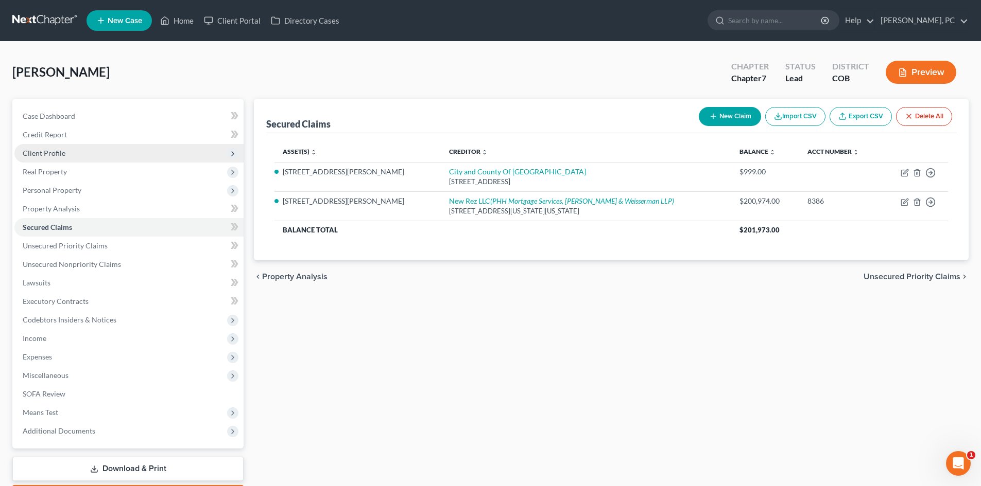
click at [56, 151] on span "Client Profile" at bounding box center [44, 153] width 43 height 9
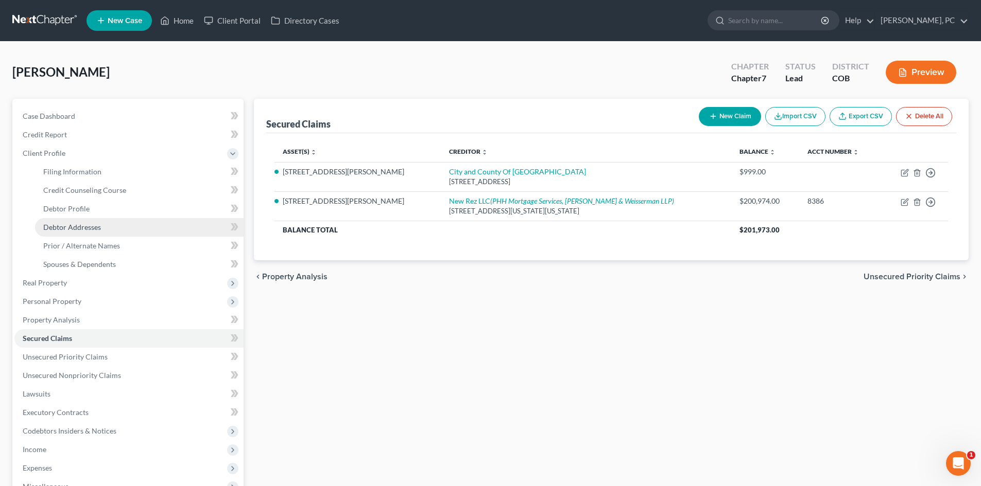
click at [78, 232] on link "Debtor Addresses" at bounding box center [139, 227] width 208 height 19
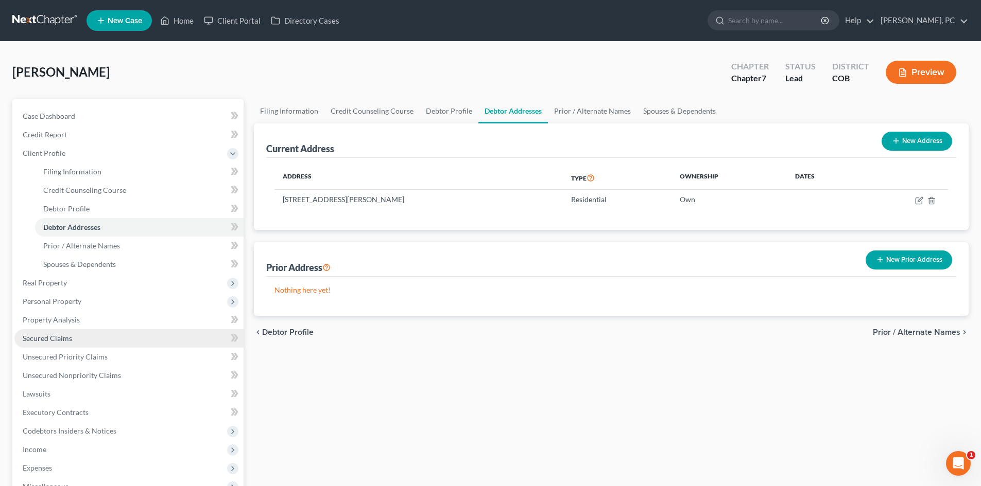
click at [45, 339] on span "Secured Claims" at bounding box center [47, 338] width 49 height 9
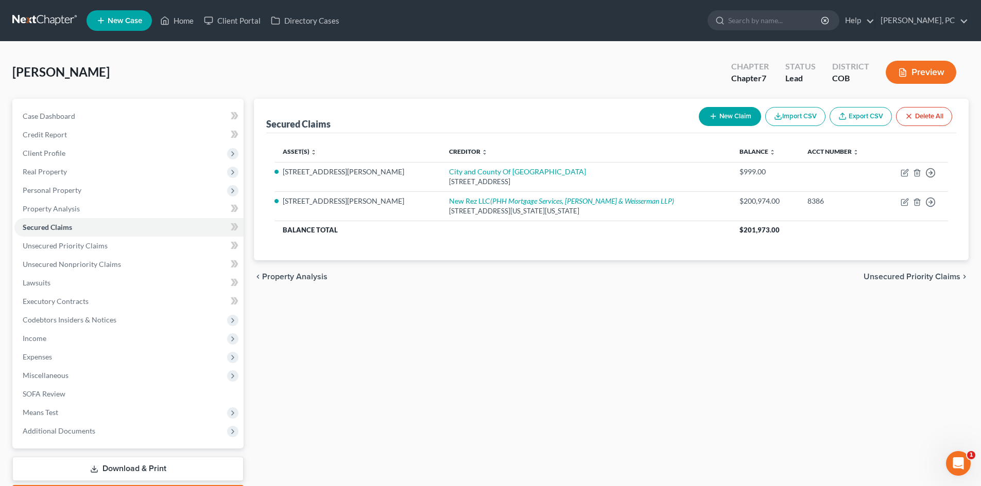
click at [733, 118] on button "New Claim" at bounding box center [730, 116] width 62 height 19
select select "0"
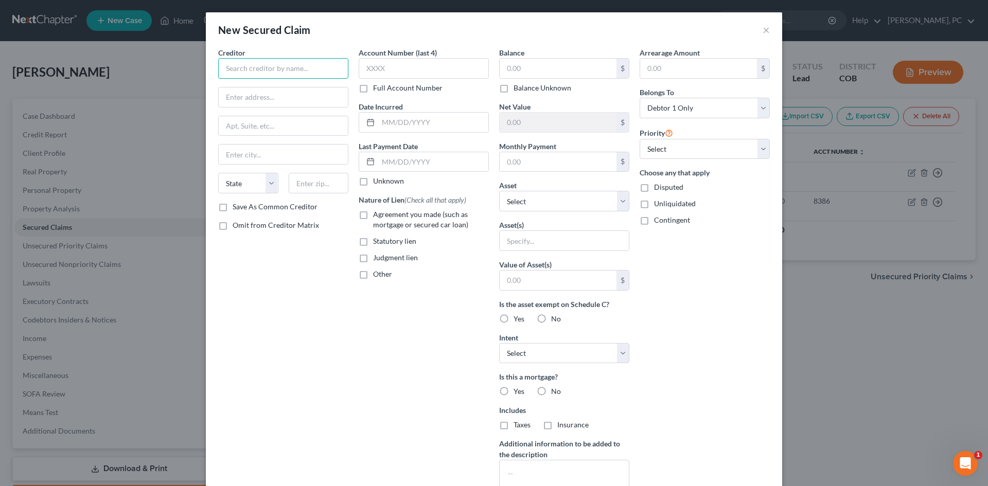
click at [251, 71] on input "text" at bounding box center [283, 68] width 130 height 21
click at [285, 71] on input "text" at bounding box center [283, 68] width 130 height 21
drag, startPoint x: 240, startPoint y: 62, endPoint x: 211, endPoint y: 64, distance: 29.9
click at [213, 63] on div "Creditor * [PERSON_NAME] Investor State [US_STATE] AK AR AZ CA CO [GEOGRAPHIC_D…" at bounding box center [283, 276] width 141 height 459
drag, startPoint x: 295, startPoint y: 71, endPoint x: 248, endPoint y: 63, distance: 48.0
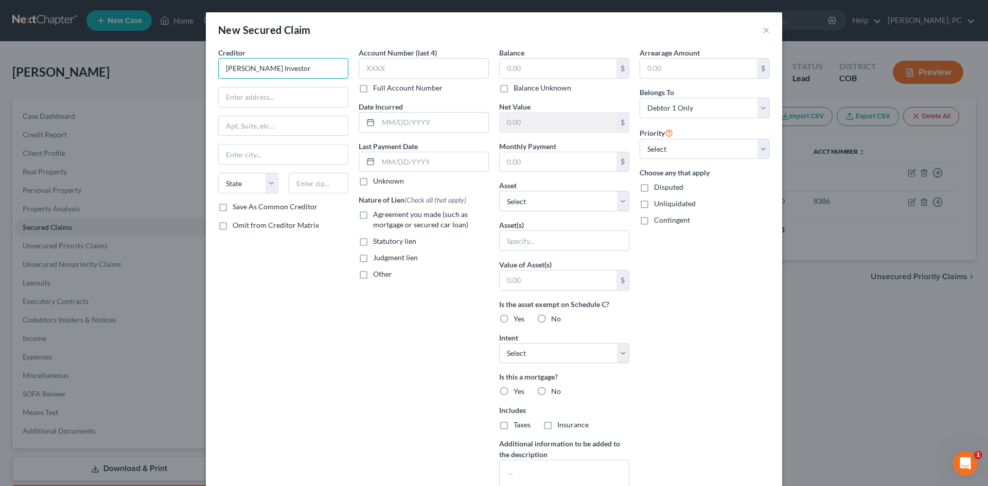
click at [248, 63] on input "[PERSON_NAME] Investor" at bounding box center [283, 68] width 130 height 21
type input "[PERSON_NAME] Consulting and Investment Corp"
type input "[STREET_ADDRESS]"
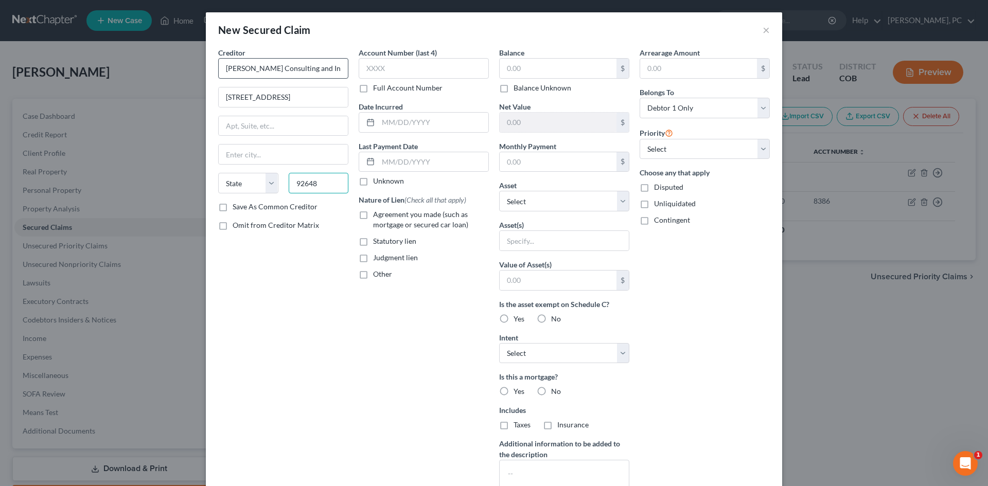
type input "92648"
type input "[GEOGRAPHIC_DATA]"
select select "4"
click at [373, 216] on label "Agreement you made (such as mortgage or secured car loan)" at bounding box center [431, 220] width 116 height 21
click at [377, 216] on input "Agreement you made (such as mortgage or secured car loan)" at bounding box center [380, 213] width 7 height 7
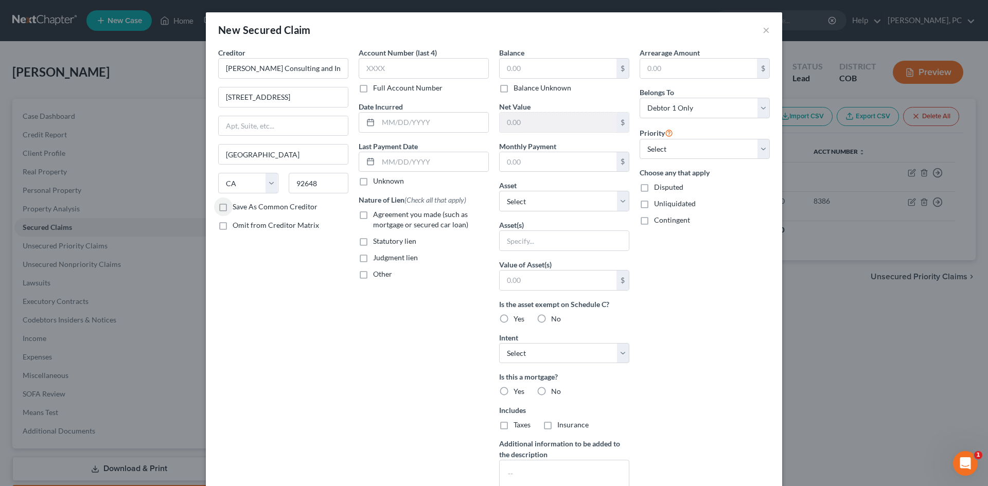
checkbox input "true"
click at [246, 82] on div "Creditor * [PERSON_NAME] Consulting and Investment Corp [STREET_ADDRESS] A [GEO…" at bounding box center [283, 124] width 130 height 154
click at [243, 63] on input "[PERSON_NAME] Consulting and Investment Corp" at bounding box center [283, 68] width 130 height 21
drag, startPoint x: 223, startPoint y: 67, endPoint x: 440, endPoint y: 63, distance: 216.8
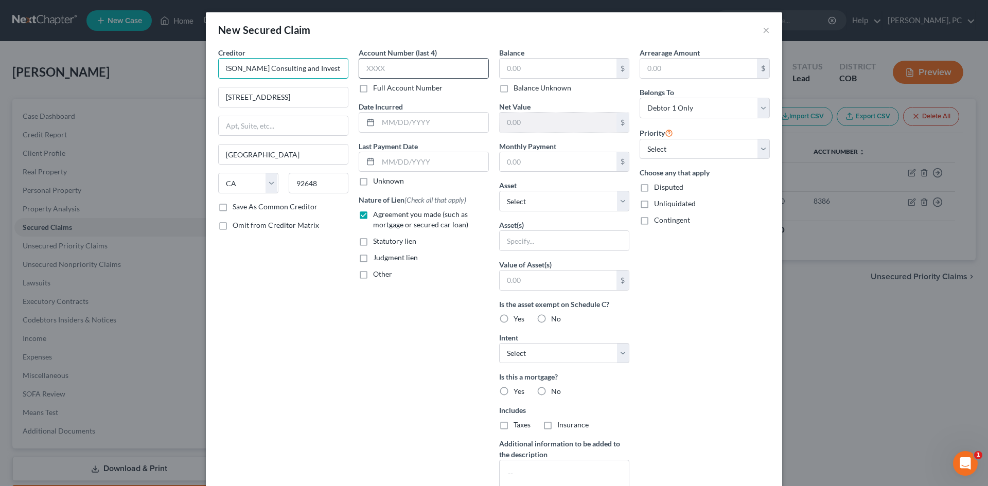
click at [440, 63] on div "Creditor * [PERSON_NAME] Consulting and Investment Corp [STREET_ADDRESS] A [GEO…" at bounding box center [494, 276] width 562 height 459
click at [299, 97] on input "[STREET_ADDRESS]" at bounding box center [283, 98] width 129 height 20
type input "[STREET_ADDRESS]"
click at [525, 204] on select "Select Other Multiple Assets Metlife - $0.0 Jewelry - Ring, necklace, costume j…" at bounding box center [564, 201] width 130 height 21
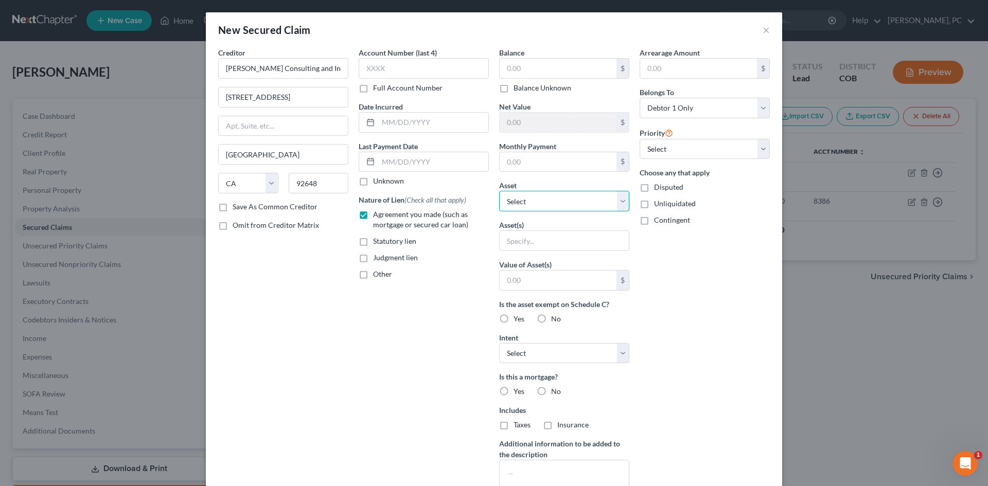
select select "11"
click at [499, 191] on select "Select Other Multiple Assets Metlife - $0.0 Jewelry - Ring, necklace, costume j…" at bounding box center [564, 201] width 130 height 21
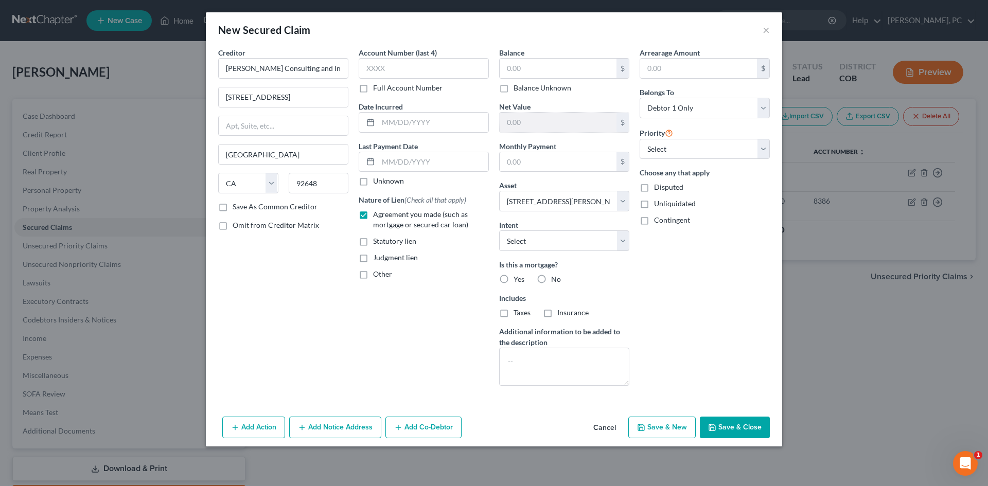
click at [514, 280] on label "Yes" at bounding box center [519, 279] width 11 height 10
click at [518, 280] on input "Yes" at bounding box center [521, 277] width 7 height 7
radio input "true"
click at [521, 161] on input "text" at bounding box center [558, 162] width 117 height 20
type input "6,000"
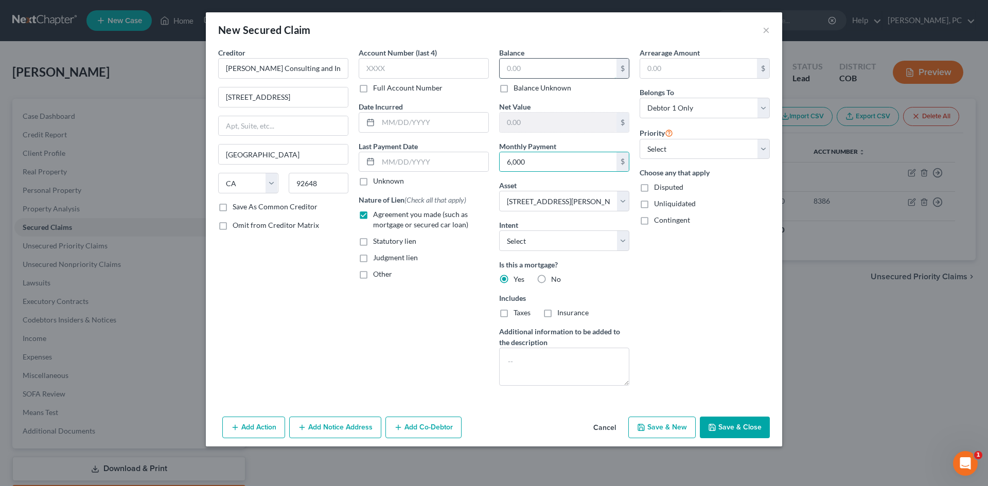
click at [534, 72] on input "text" at bounding box center [558, 69] width 117 height 20
type input "6,000"
type input "500"
click at [482, 87] on div "Full Account Number" at bounding box center [424, 88] width 130 height 10
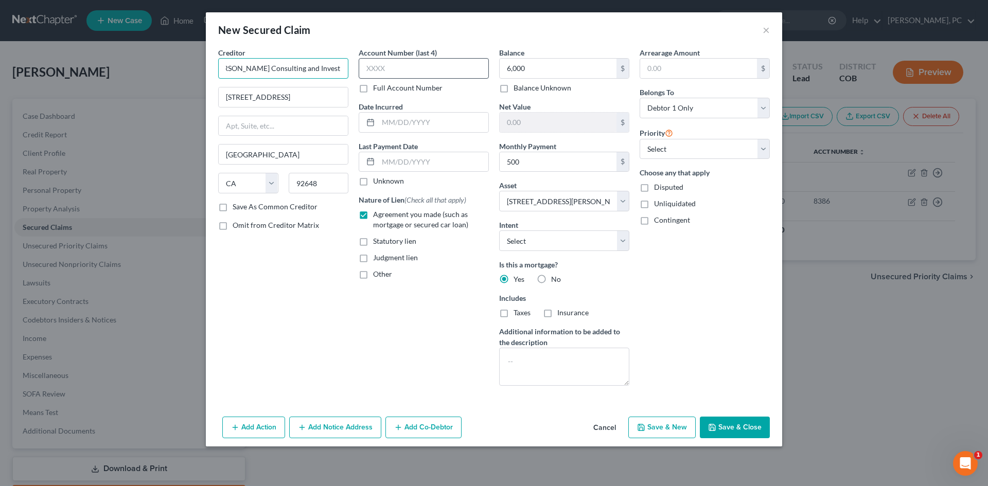
drag, startPoint x: 226, startPoint y: 69, endPoint x: 409, endPoint y: 72, distance: 182.8
click at [409, 72] on div "Creditor * [PERSON_NAME] Consulting and Investment Corp [STREET_ADDRESS] A [GEO…" at bounding box center [494, 220] width 562 height 347
click at [747, 426] on button "Save & Close" at bounding box center [735, 428] width 70 height 22
select select
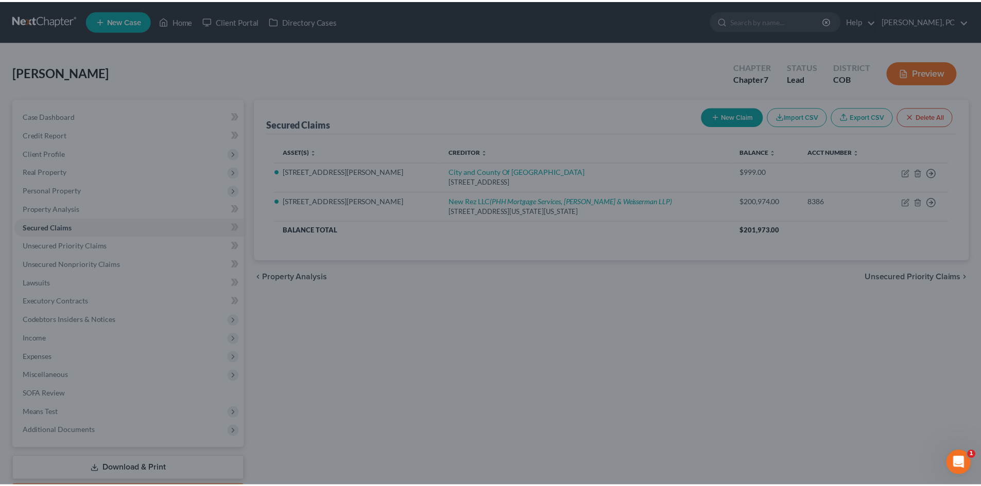
scroll to position [0, 0]
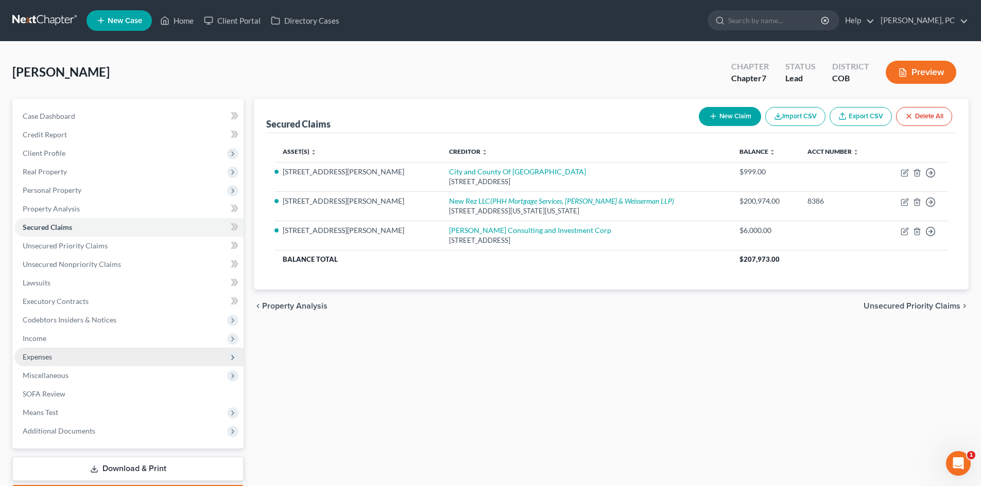
click at [37, 357] on span "Expenses" at bounding box center [37, 357] width 29 height 9
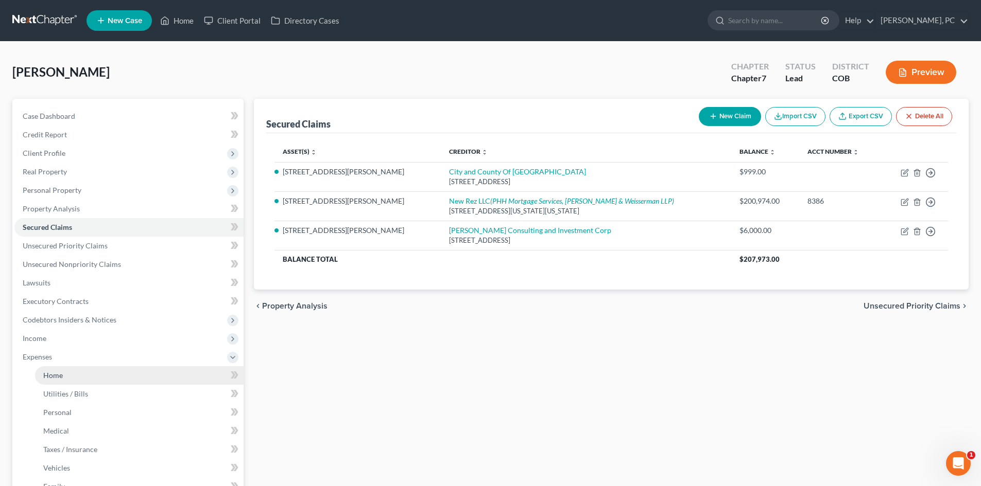
click at [42, 371] on link "Home" at bounding box center [139, 376] width 208 height 19
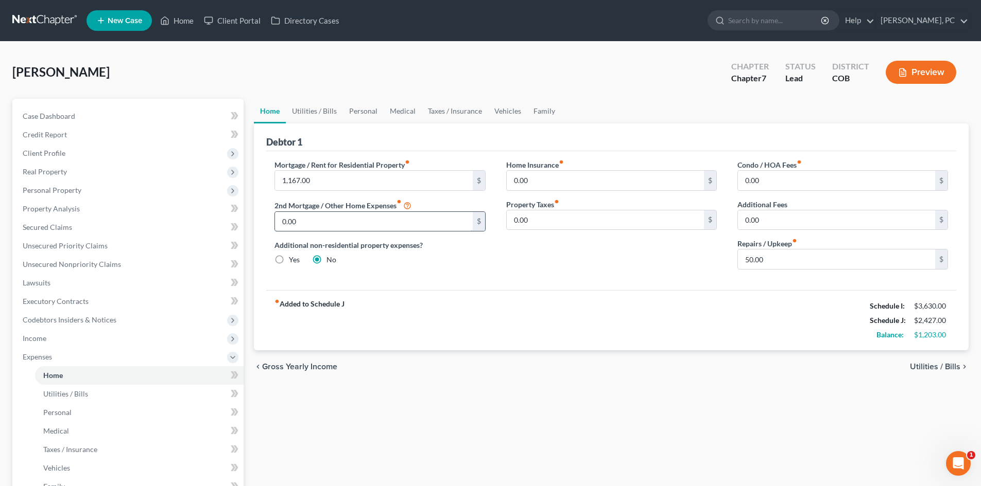
click at [298, 224] on input "0.00" at bounding box center [373, 222] width 197 height 20
type input "500"
click at [554, 318] on div "fiber_manual_record Added to Schedule J Schedule I: $3,630.00 Schedule J: $2,92…" at bounding box center [611, 320] width 690 height 60
click at [533, 110] on link "Family" at bounding box center [544, 111] width 34 height 25
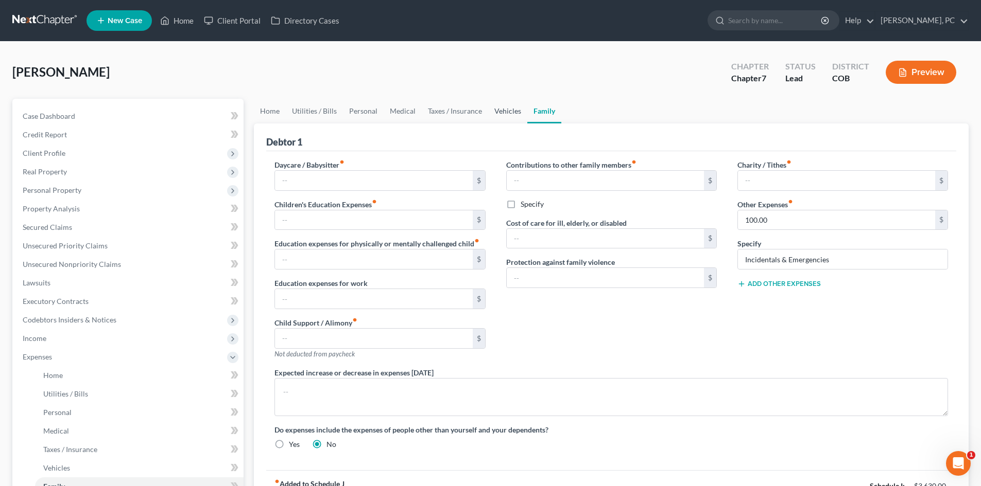
click at [504, 109] on link "Vehicles" at bounding box center [507, 111] width 39 height 25
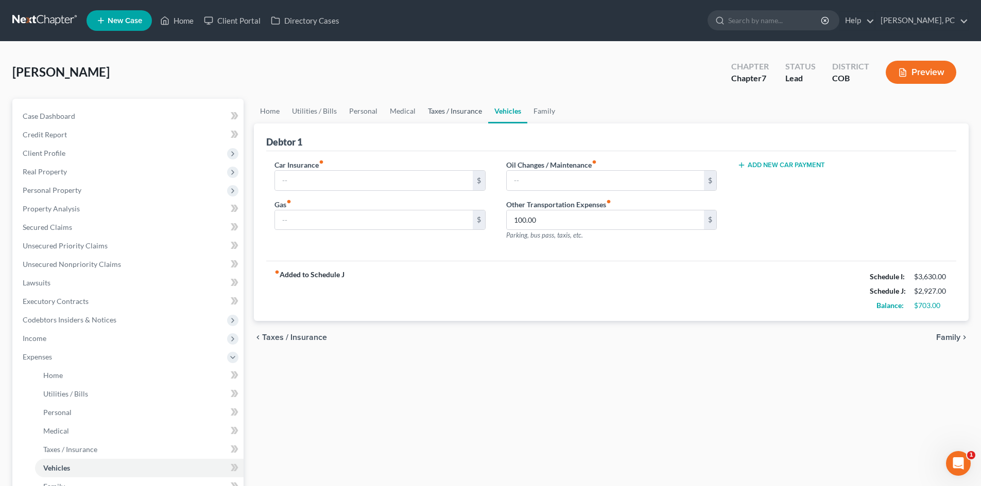
click at [448, 109] on link "Taxes / Insurance" at bounding box center [455, 111] width 66 height 25
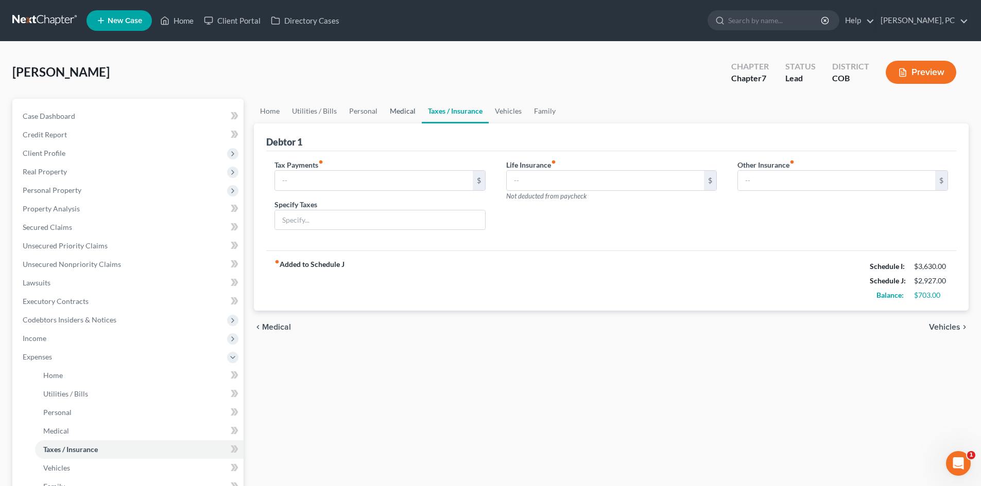
click at [402, 108] on link "Medical" at bounding box center [403, 111] width 38 height 25
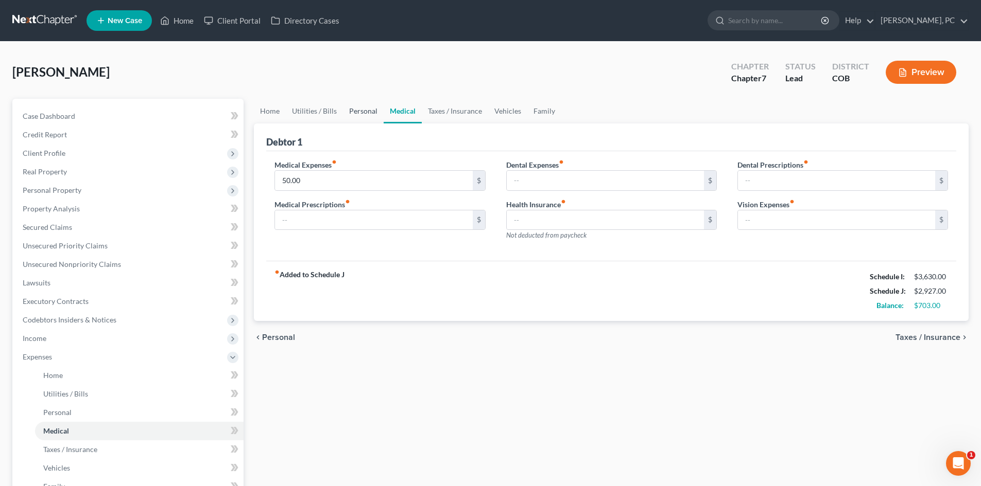
click at [359, 109] on link "Personal" at bounding box center [363, 111] width 41 height 25
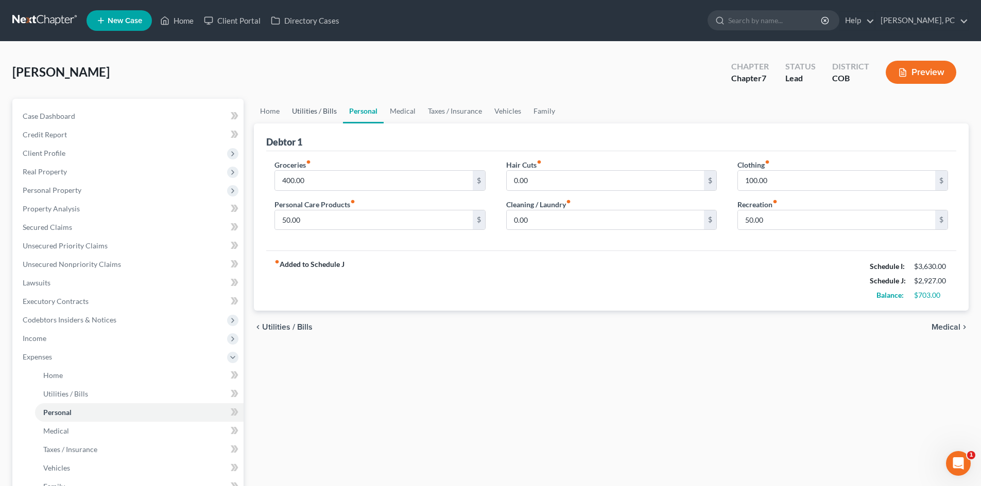
click at [319, 107] on link "Utilities / Bills" at bounding box center [314, 111] width 57 height 25
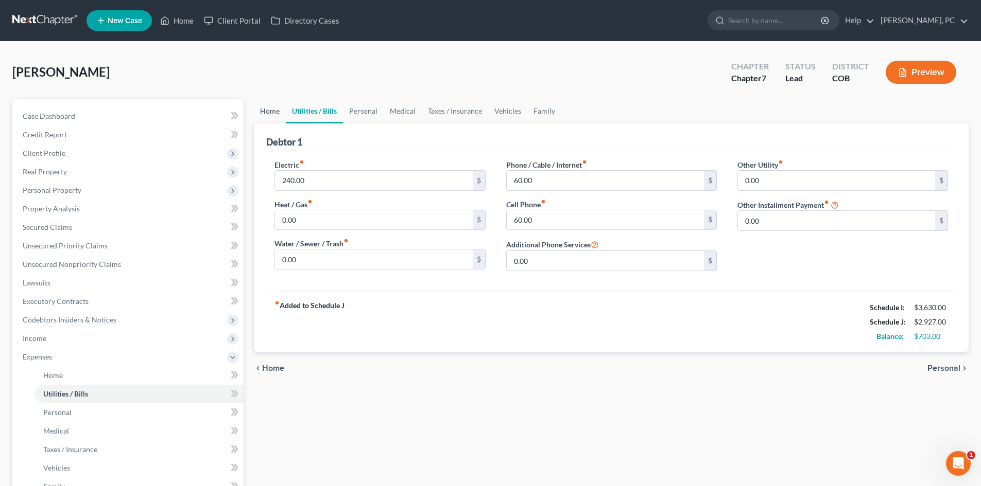
click at [268, 113] on link "Home" at bounding box center [270, 111] width 32 height 25
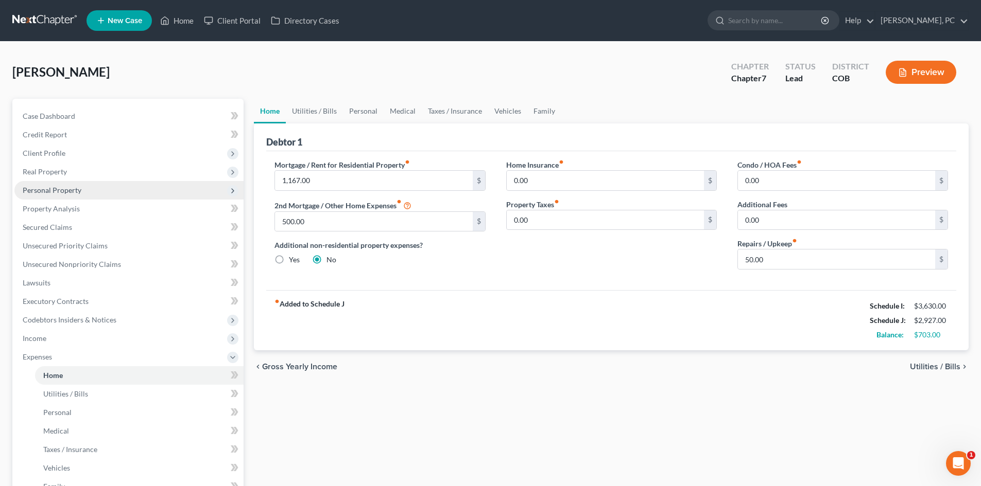
click at [65, 190] on span "Personal Property" at bounding box center [52, 190] width 59 height 9
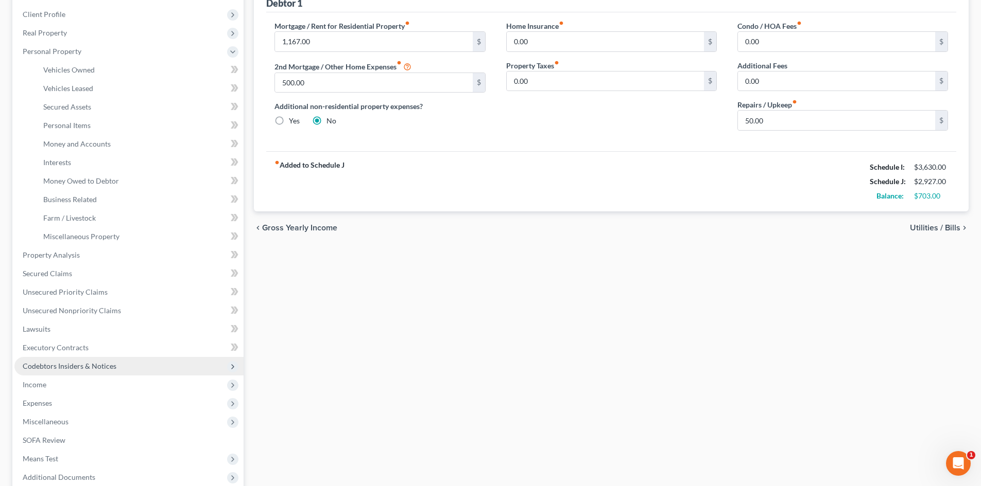
scroll to position [154, 0]
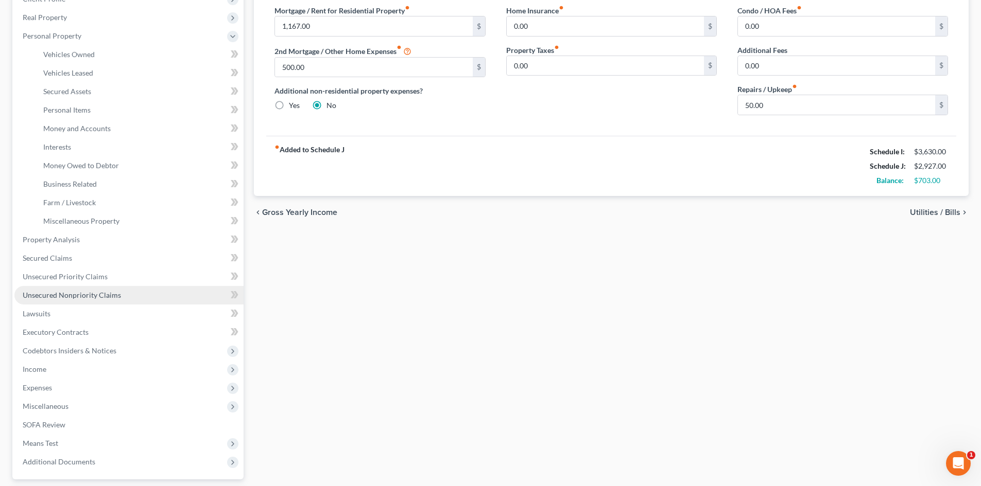
click at [100, 294] on span "Unsecured Nonpriority Claims" at bounding box center [72, 295] width 98 height 9
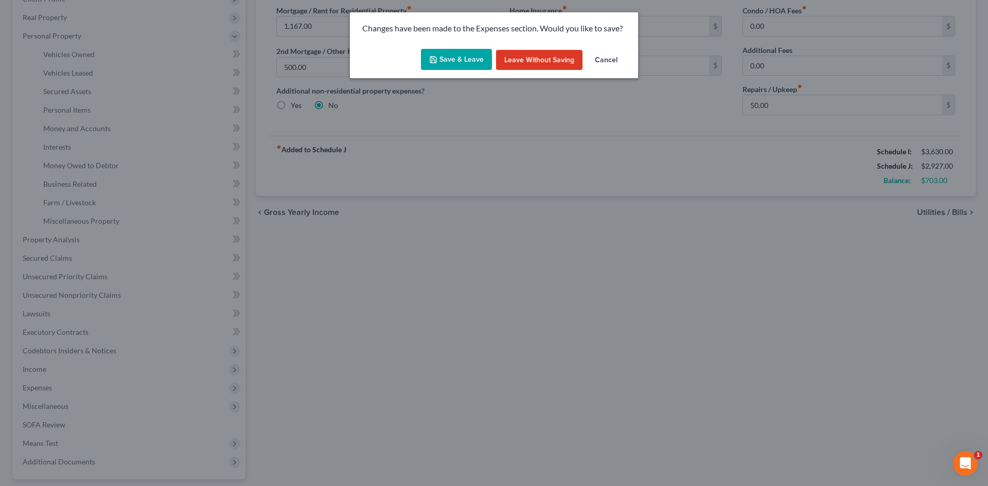
click at [445, 61] on button "Save & Leave" at bounding box center [456, 60] width 71 height 22
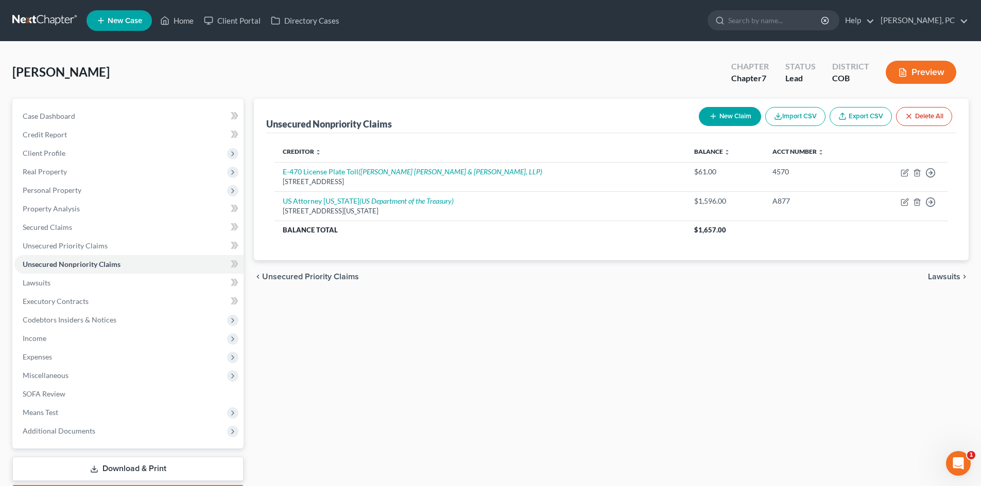
click at [787, 118] on button "Import CSV" at bounding box center [795, 116] width 60 height 19
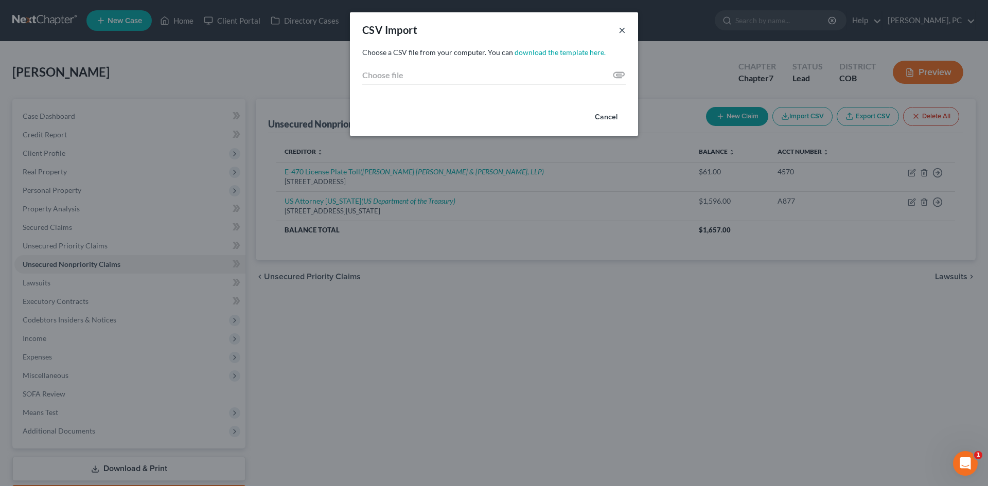
click at [621, 28] on button "×" at bounding box center [622, 30] width 7 height 12
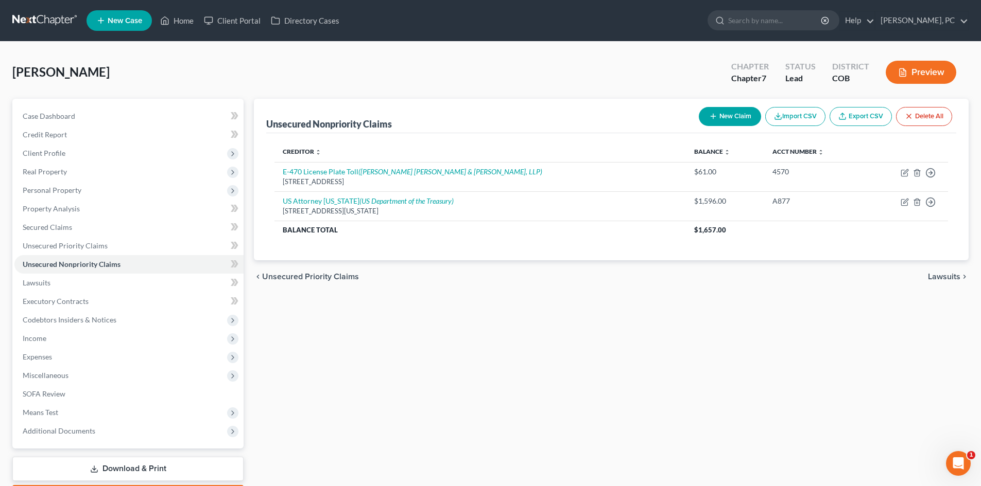
click at [736, 114] on button "New Claim" at bounding box center [730, 116] width 62 height 19
select select "0"
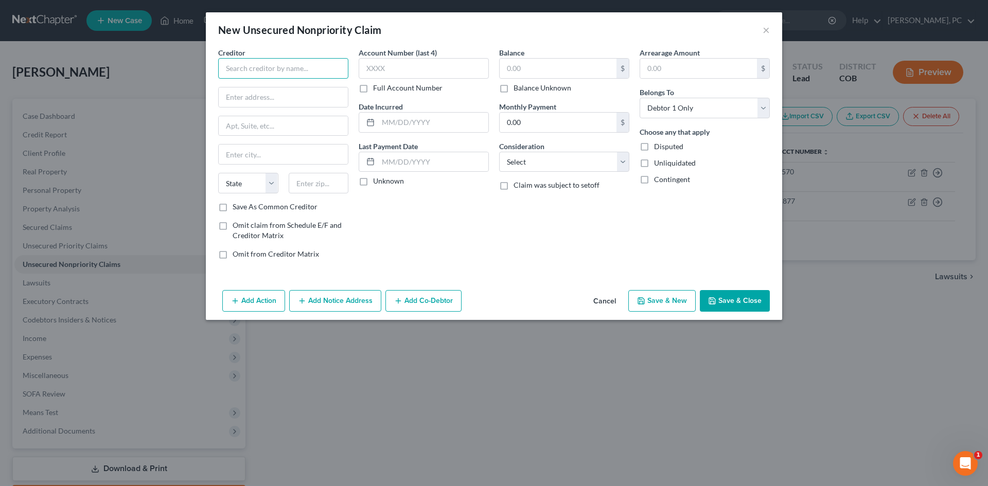
click at [278, 72] on input "text" at bounding box center [283, 68] width 130 height 21
drag, startPoint x: 247, startPoint y: 67, endPoint x: 384, endPoint y: 82, distance: 137.2
click at [381, 84] on div "Creditor * Conn Appliances State [US_STATE] AK AR AZ CA CO [GEOGRAPHIC_DATA] DE…" at bounding box center [494, 157] width 562 height 220
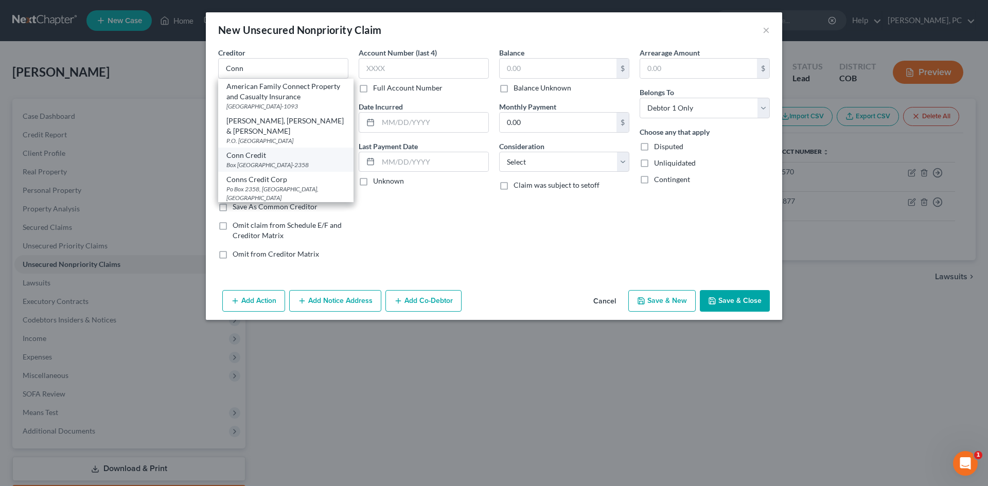
click at [269, 150] on div "Conn Credit" at bounding box center [285, 155] width 119 height 10
type input "Conn Credit"
type input "Box 2358"
type input "Beaumont"
select select "45"
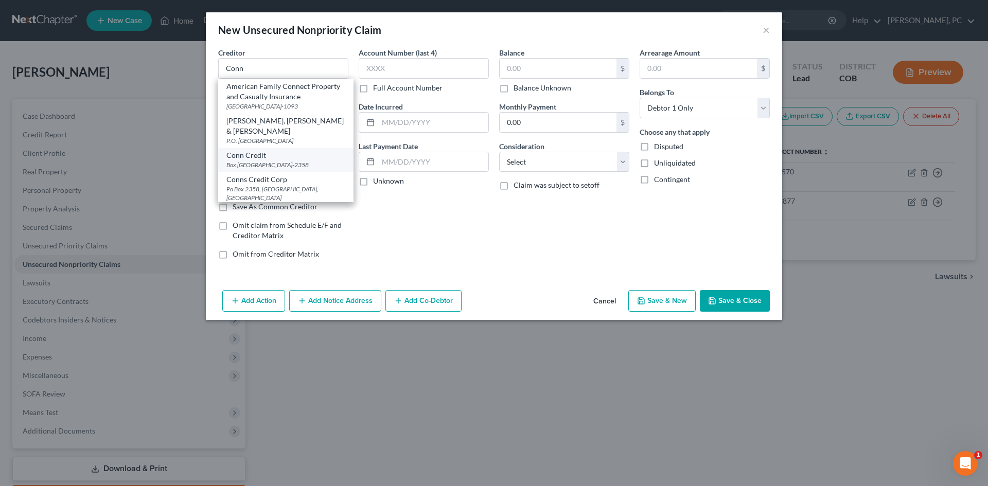
type input "77704-2358"
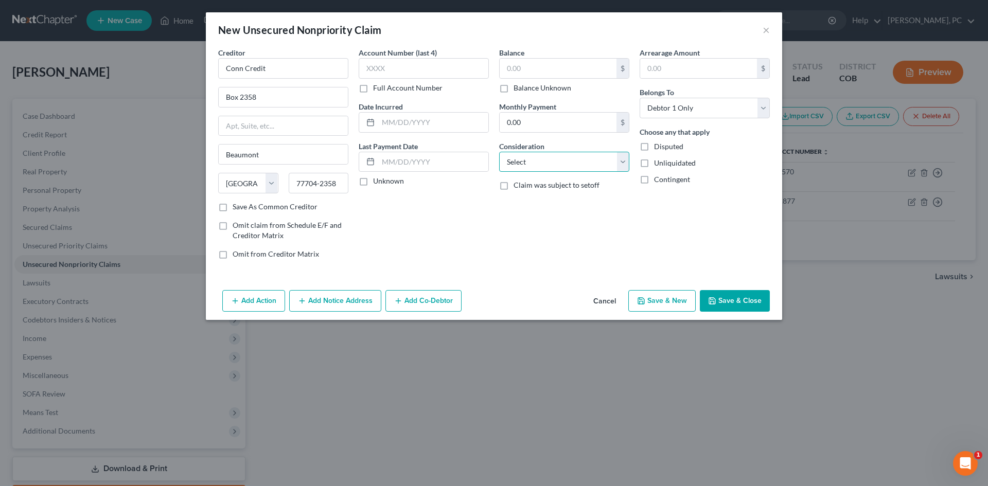
click at [515, 163] on select "Select Cable / Satellite Services Collection Agency Credit Card Debt Debt Couns…" at bounding box center [564, 162] width 130 height 21
select select "2"
click at [499, 152] on select "Select Cable / Satellite Services Collection Agency Credit Card Debt Debt Couns…" at bounding box center [564, 162] width 130 height 21
click at [536, 74] on input "text" at bounding box center [558, 69] width 117 height 20
click at [749, 306] on button "Save & Close" at bounding box center [735, 301] width 70 height 22
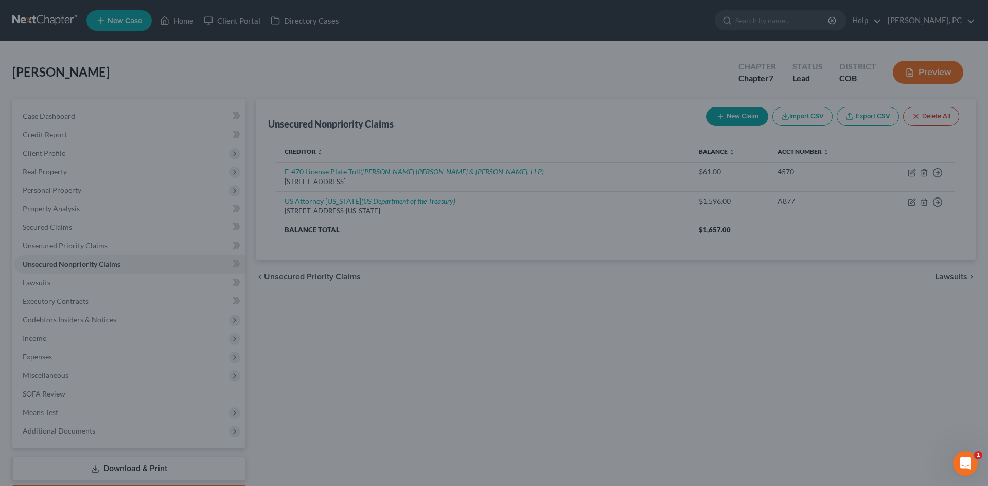
type input "1,198.00"
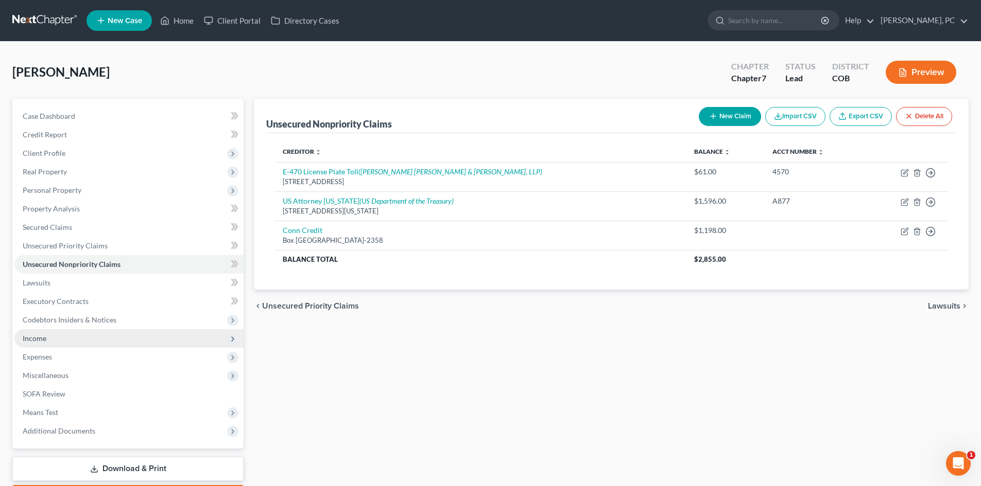
click at [32, 334] on span "Income" at bounding box center [35, 338] width 24 height 9
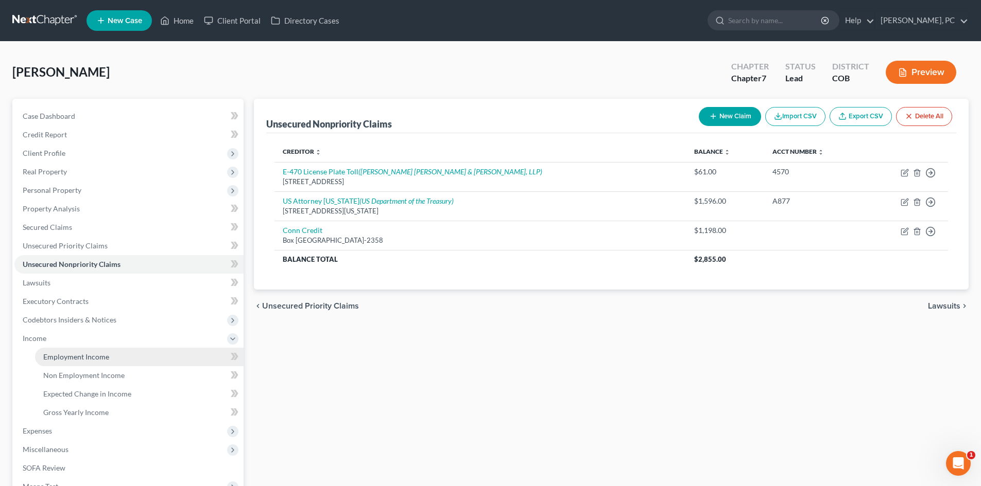
click at [70, 356] on span "Employment Income" at bounding box center [76, 357] width 66 height 9
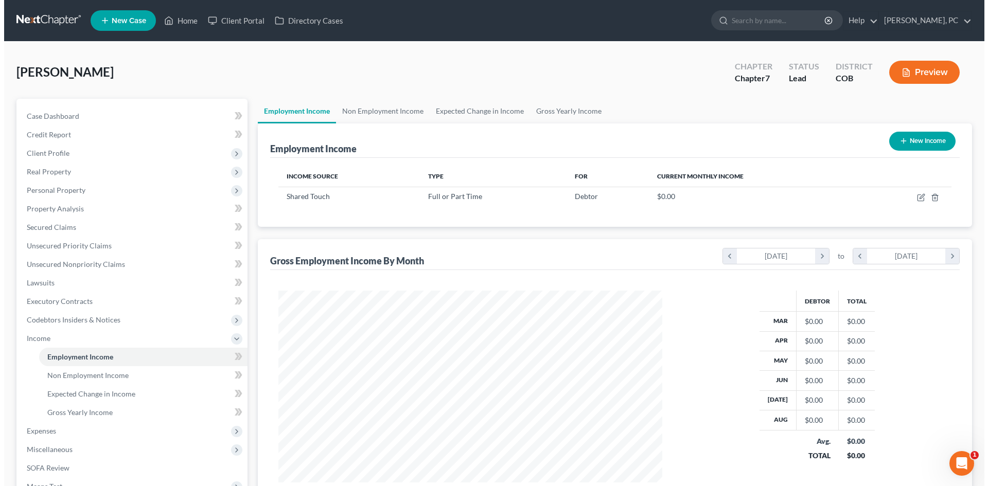
scroll to position [192, 405]
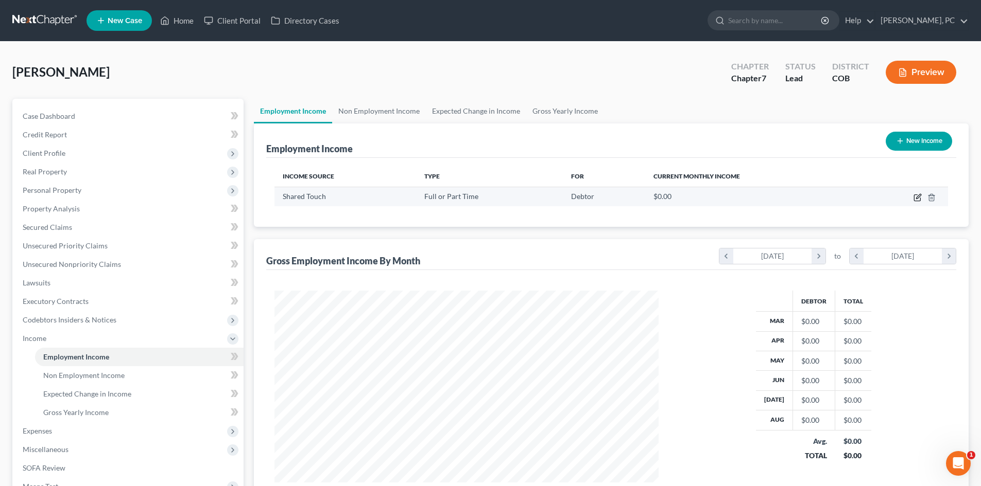
click at [918, 196] on icon "button" at bounding box center [917, 198] width 8 height 8
select select "0"
select select "5"
select select "0"
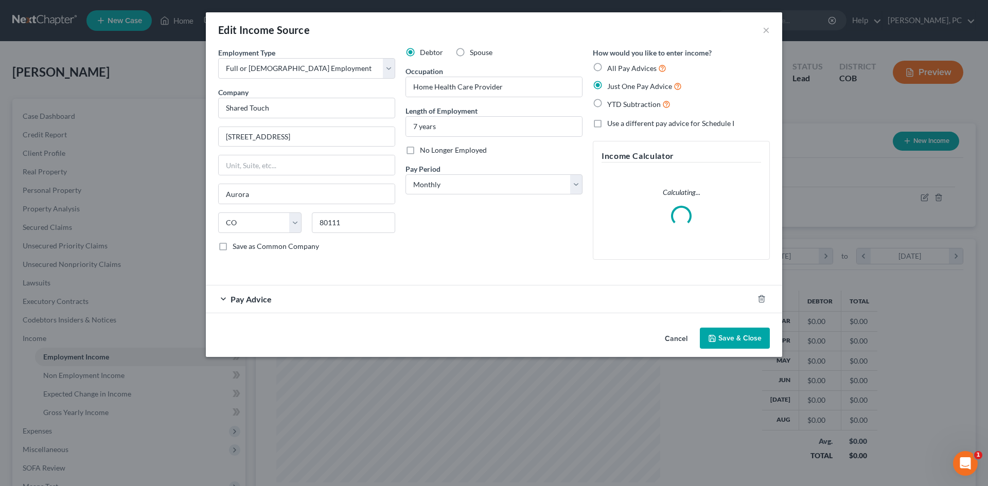
scroll to position [194, 408]
click at [250, 299] on span "Pay Advice" at bounding box center [251, 299] width 41 height 10
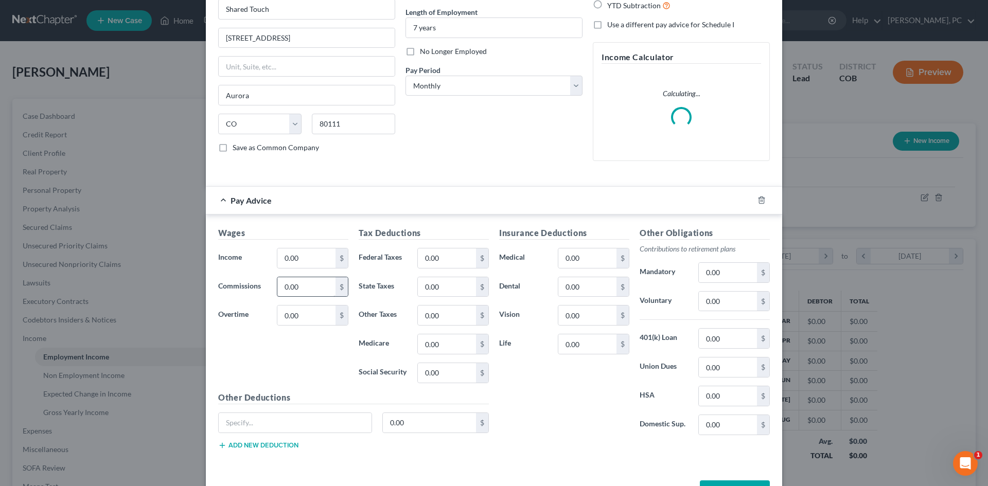
scroll to position [103, 0]
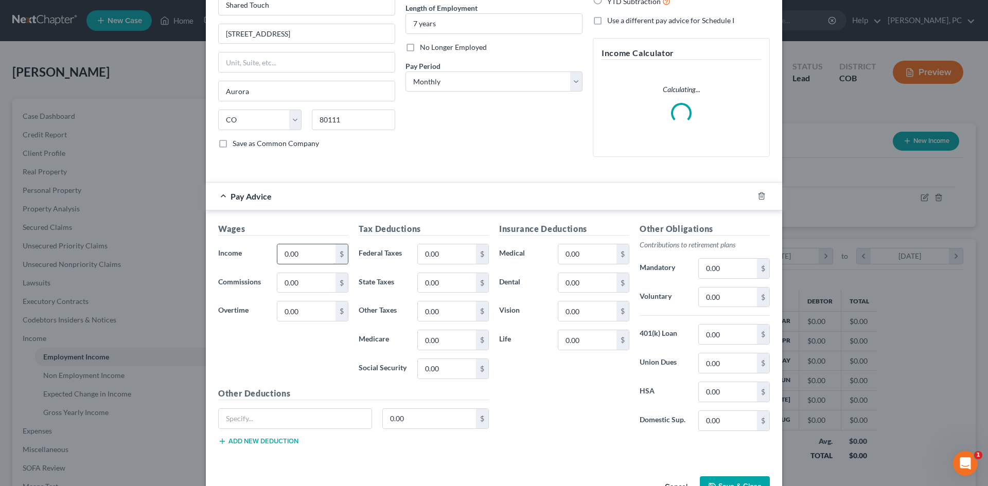
click at [311, 250] on input "0.00" at bounding box center [306, 255] width 58 height 20
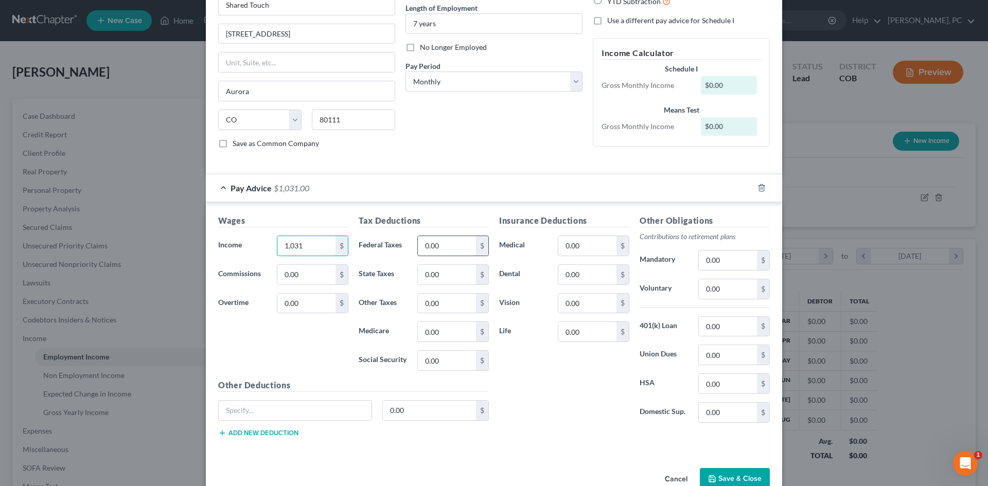
type input "1,031"
click at [437, 247] on input "0.00" at bounding box center [447, 246] width 58 height 20
type input "101"
click at [564, 359] on div "Insurance Deductions Medical 0.00 $ Dental 0.00 $ Vision 0.00 $ Life 0.00 $" at bounding box center [564, 323] width 141 height 217
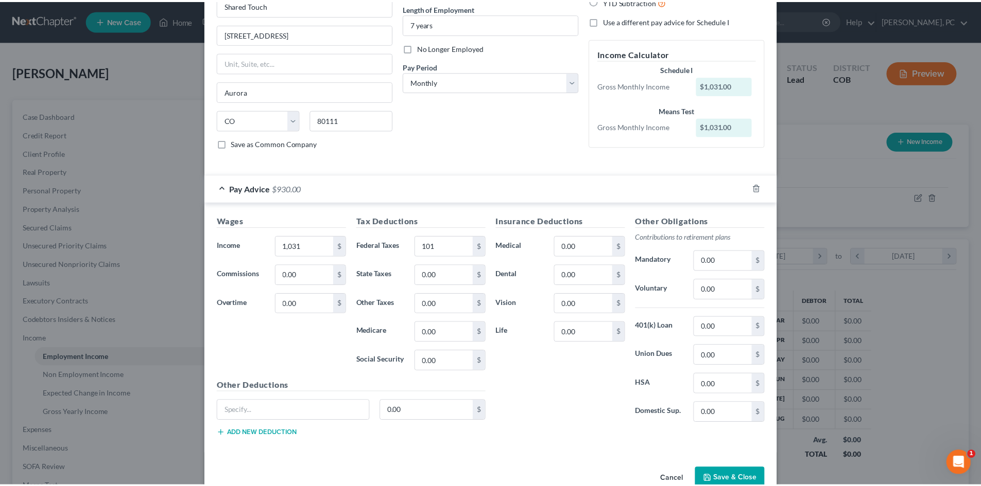
scroll to position [127, 0]
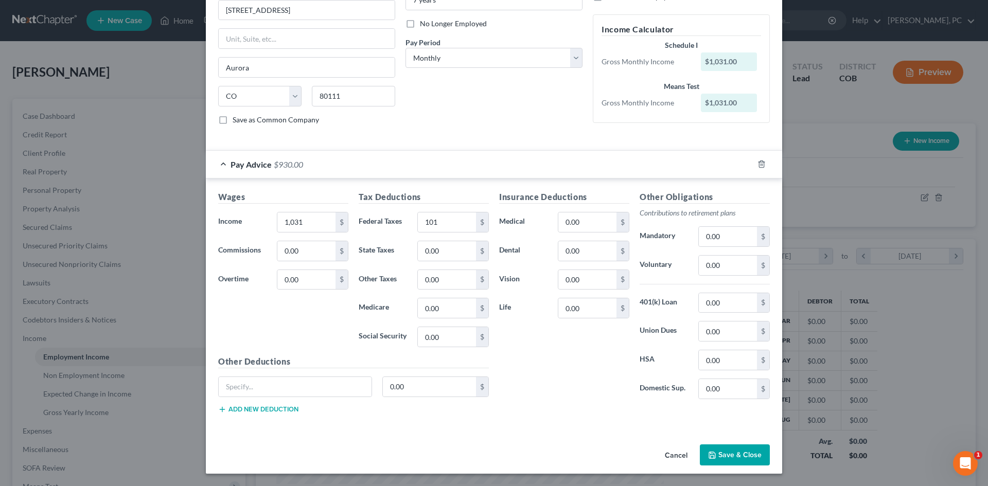
click at [736, 455] on button "Save & Close" at bounding box center [735, 456] width 70 height 22
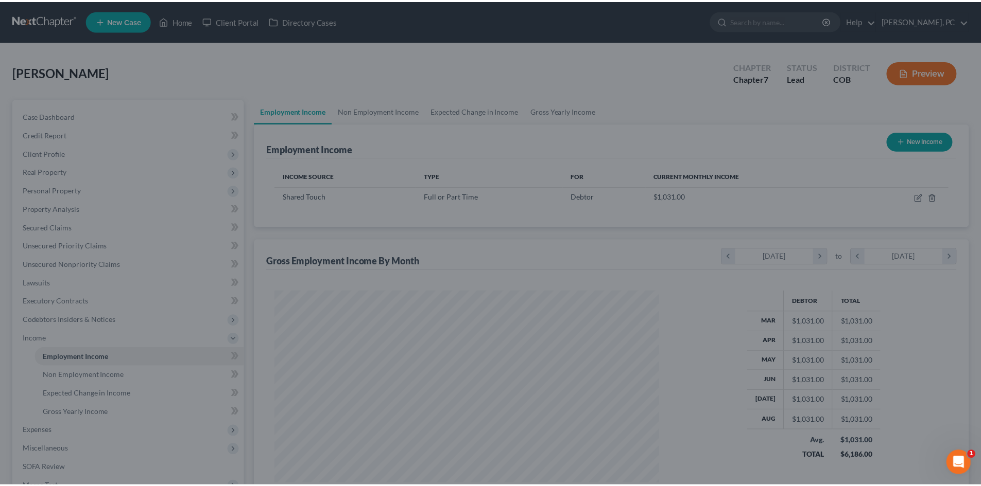
scroll to position [514576, 514363]
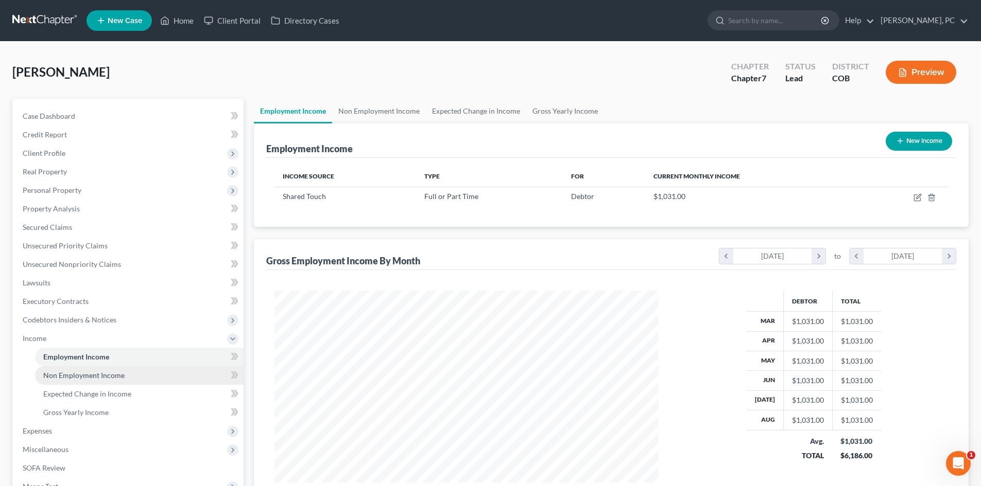
click at [78, 379] on span "Non Employment Income" at bounding box center [83, 375] width 81 height 9
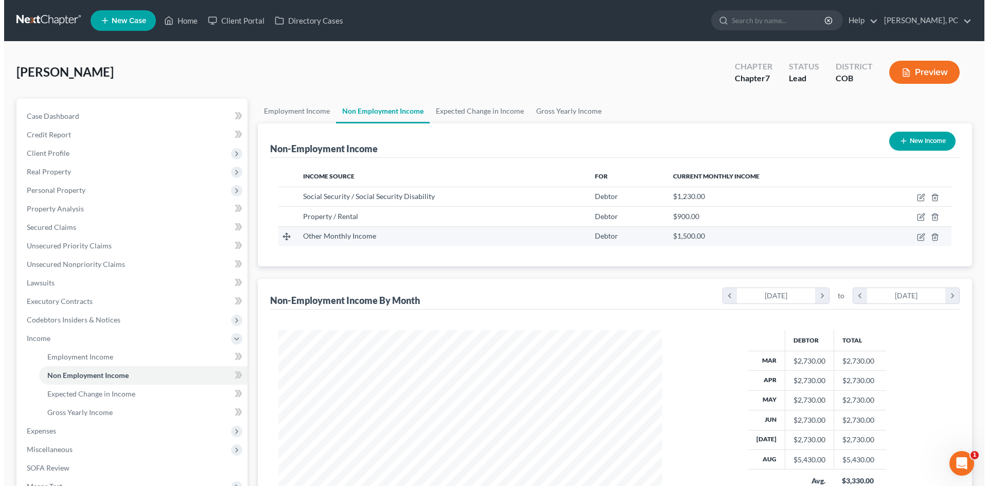
scroll to position [192, 405]
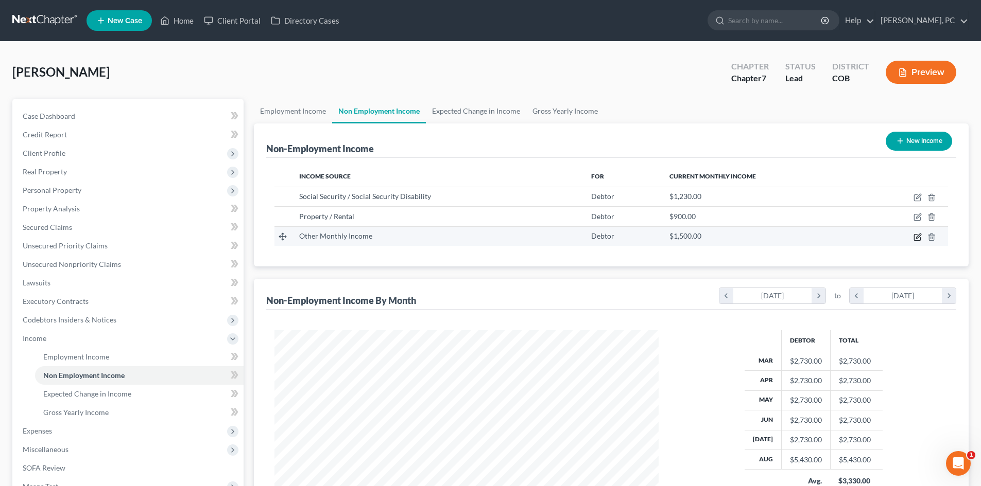
click at [918, 237] on icon "button" at bounding box center [917, 237] width 8 height 8
select select "13"
select select "0"
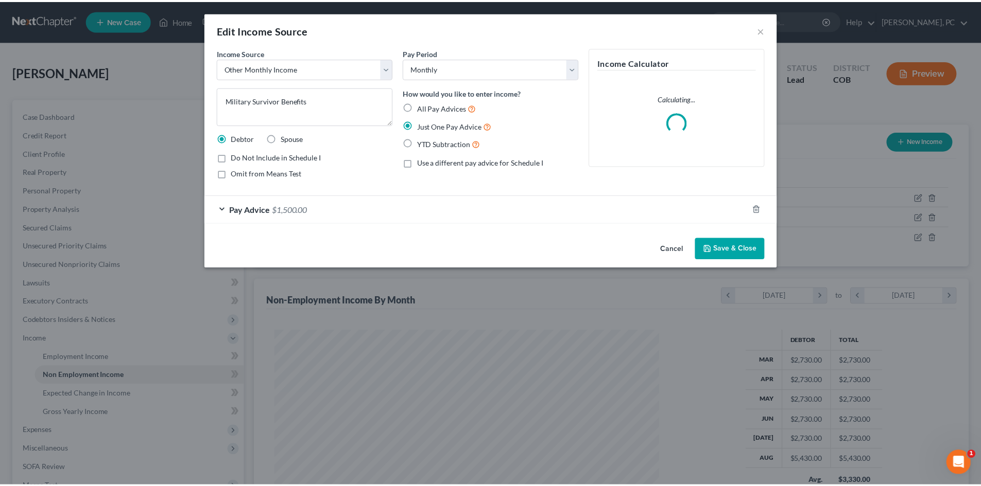
scroll to position [194, 408]
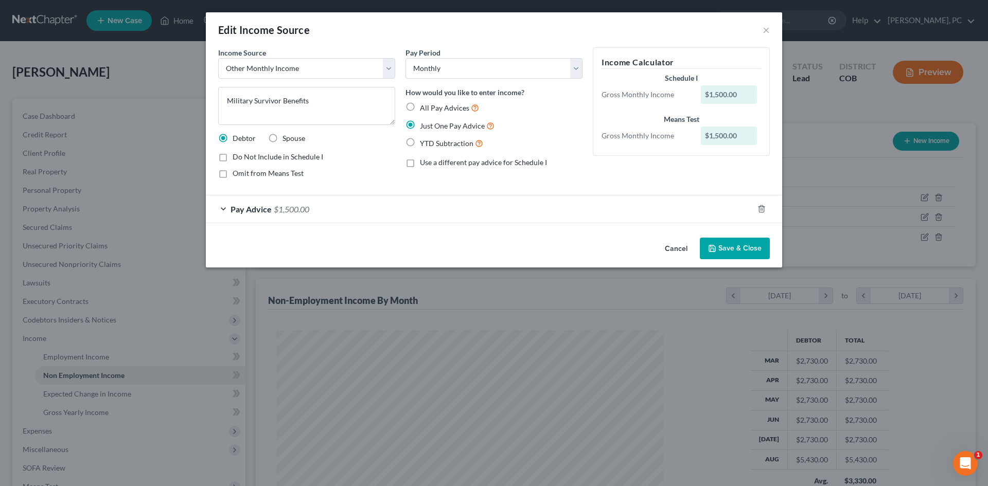
click at [749, 243] on button "Save & Close" at bounding box center [735, 249] width 70 height 22
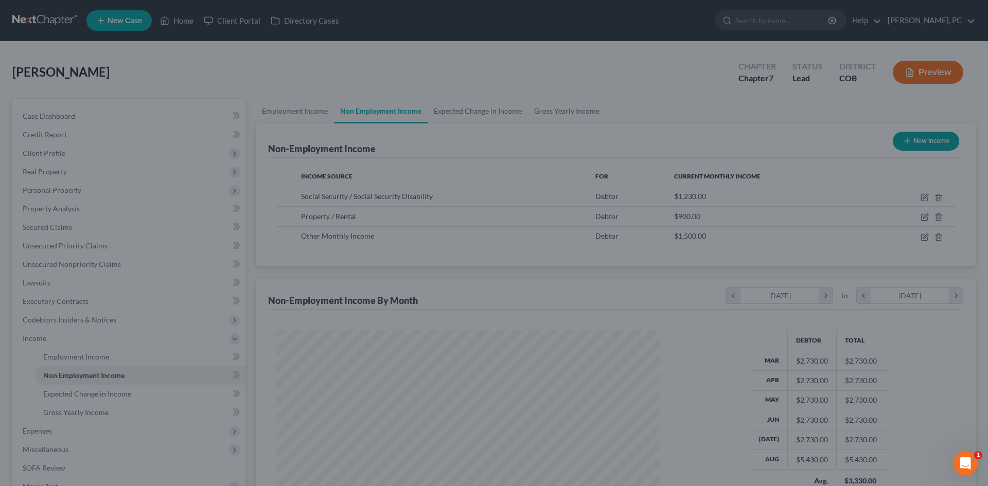
scroll to position [514576, 514363]
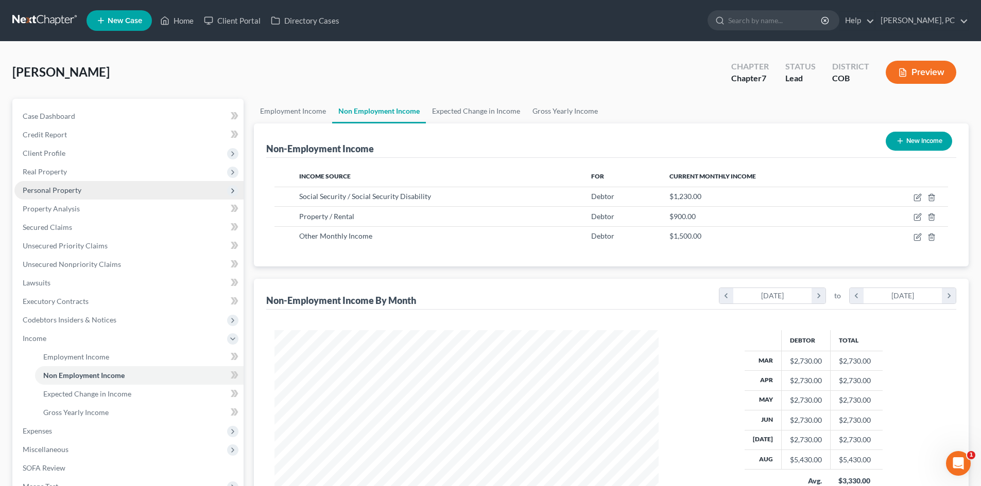
click at [50, 188] on span "Personal Property" at bounding box center [52, 190] width 59 height 9
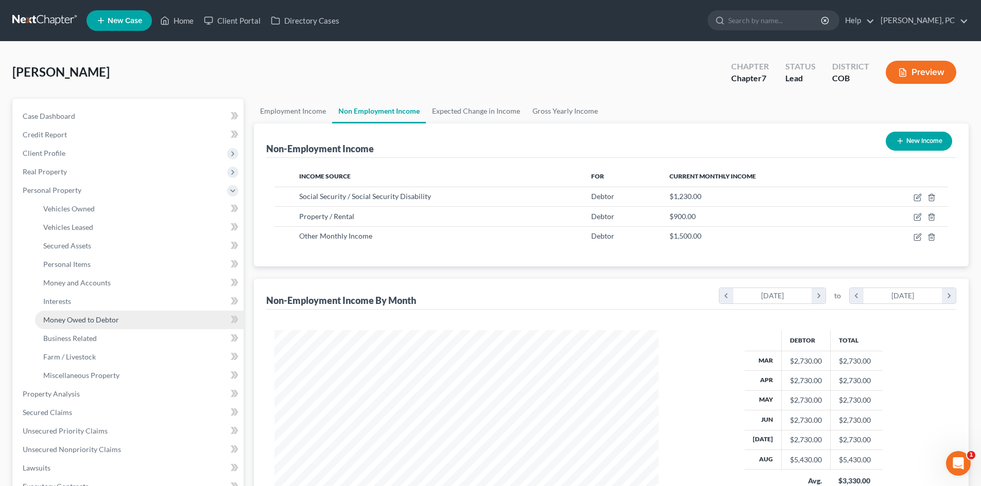
click at [69, 312] on link "Money Owed to Debtor" at bounding box center [139, 320] width 208 height 19
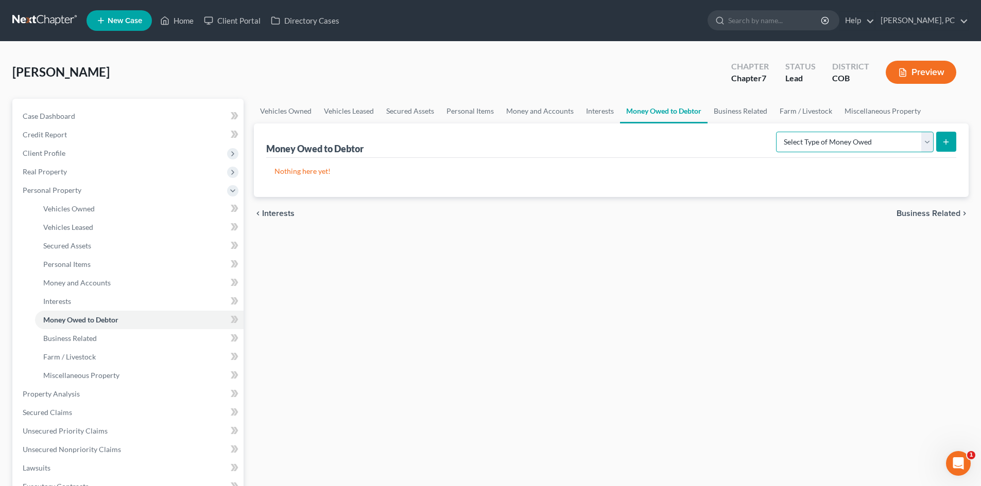
click at [818, 140] on select "Select Type of Money Owed Accounts Receivable Alimony Child Support Claims Agai…" at bounding box center [855, 142] width 158 height 21
select select "social_security_benefits"
click at [777, 132] on select "Select Type of Money Owed Accounts Receivable Alimony Child Support Claims Agai…" at bounding box center [855, 142] width 158 height 21
click at [945, 145] on icon "submit" at bounding box center [946, 142] width 8 height 8
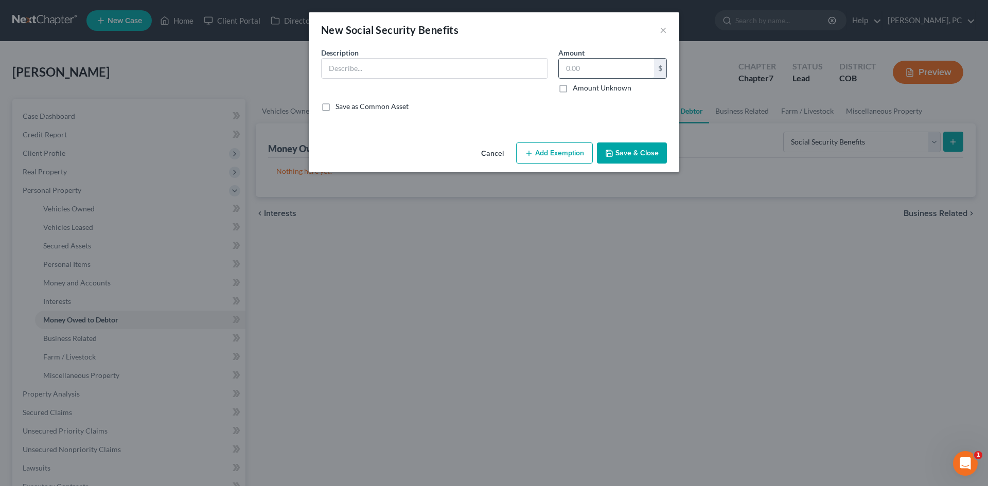
click at [576, 66] on input "text" at bounding box center [606, 69] width 95 height 20
type input "1,230"
click at [432, 61] on input "text" at bounding box center [435, 69] width 226 height 20
type input "Social Security - monthly"
click at [537, 153] on button "Add Exemption" at bounding box center [554, 154] width 77 height 22
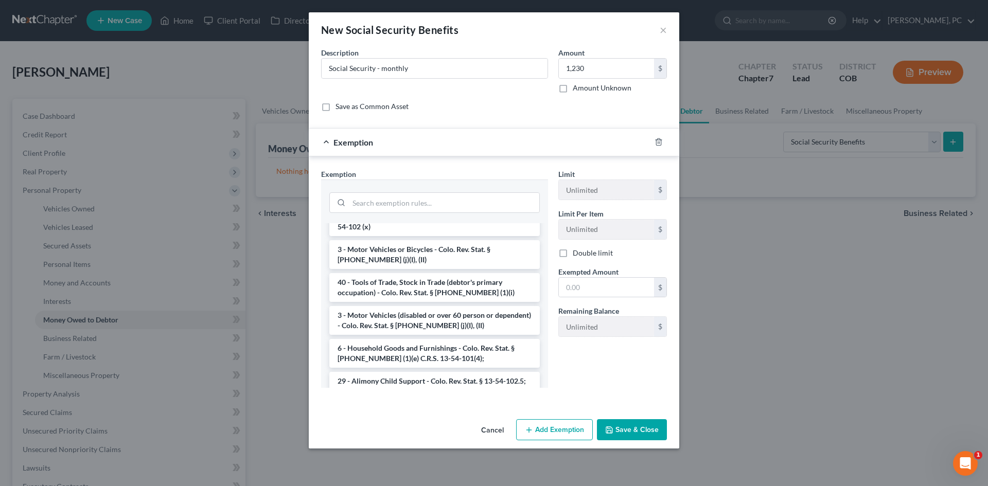
scroll to position [1563, 0]
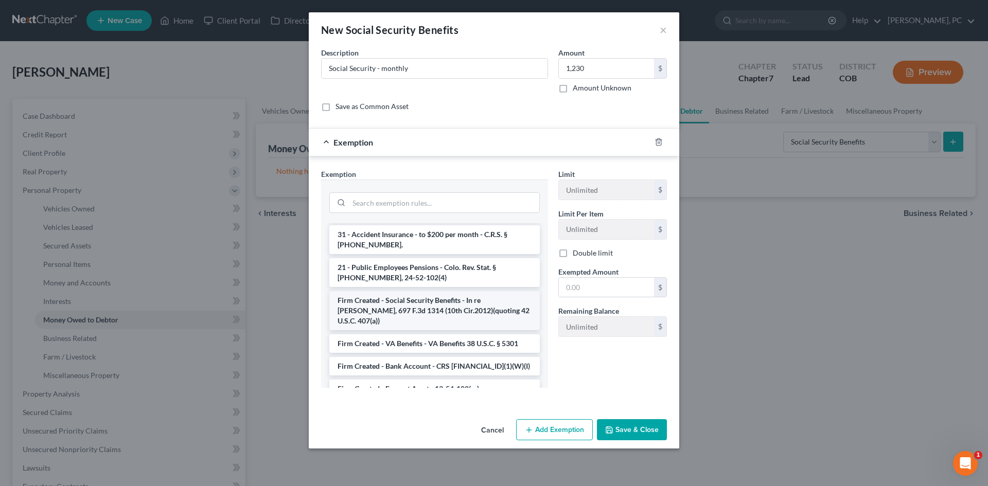
click at [411, 291] on li "Firm Created - Social Security Benefits - In re [PERSON_NAME], 697 F.3d 1314 (1…" at bounding box center [434, 310] width 211 height 39
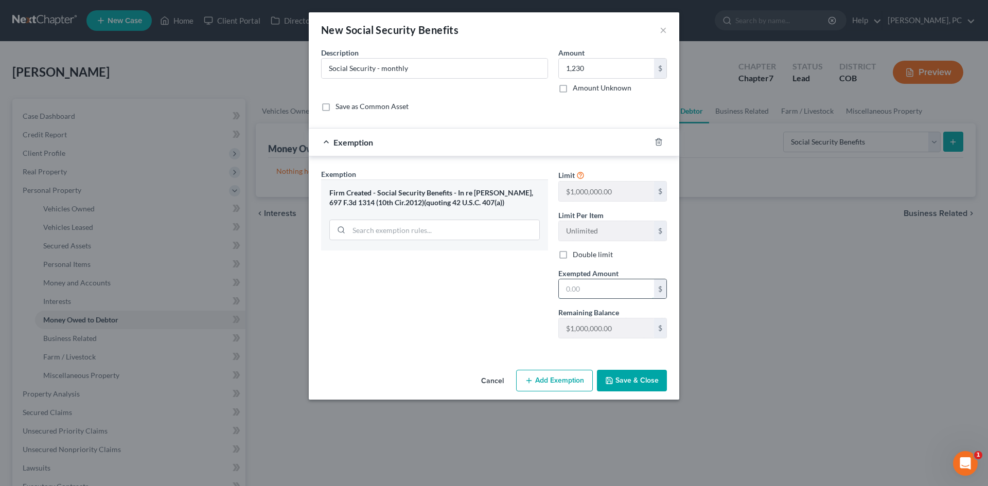
click at [578, 290] on input "text" at bounding box center [606, 290] width 95 height 20
type input "1,230"
click at [626, 387] on button "Save & Close" at bounding box center [632, 381] width 70 height 22
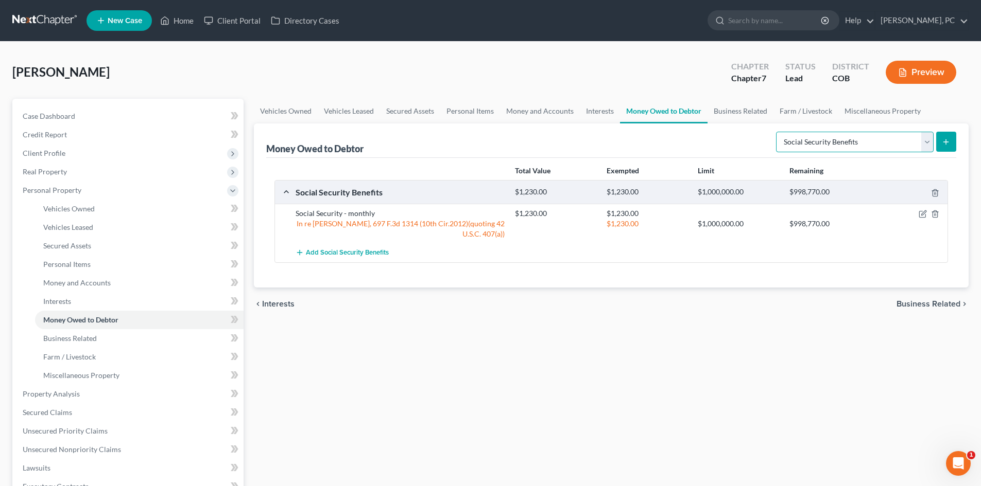
click at [806, 147] on select "Select Type of Money Owed Accounts Receivable Alimony Child Support Claims Agai…" at bounding box center [855, 142] width 158 height 21
click at [728, 330] on div "Vehicles Owned Vehicles Leased Secured Assets Personal Items Money and Accounts…" at bounding box center [611, 396] width 725 height 595
click at [56, 294] on link "Interests" at bounding box center [139, 301] width 208 height 19
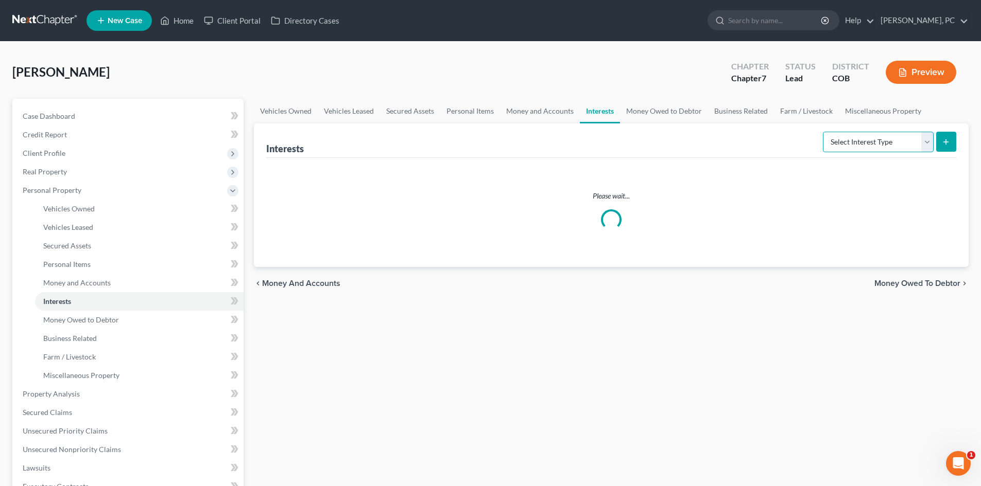
click at [853, 144] on select "Select Interest Type 401K Annuity Bond Education IRA Government Bond Government…" at bounding box center [878, 142] width 111 height 21
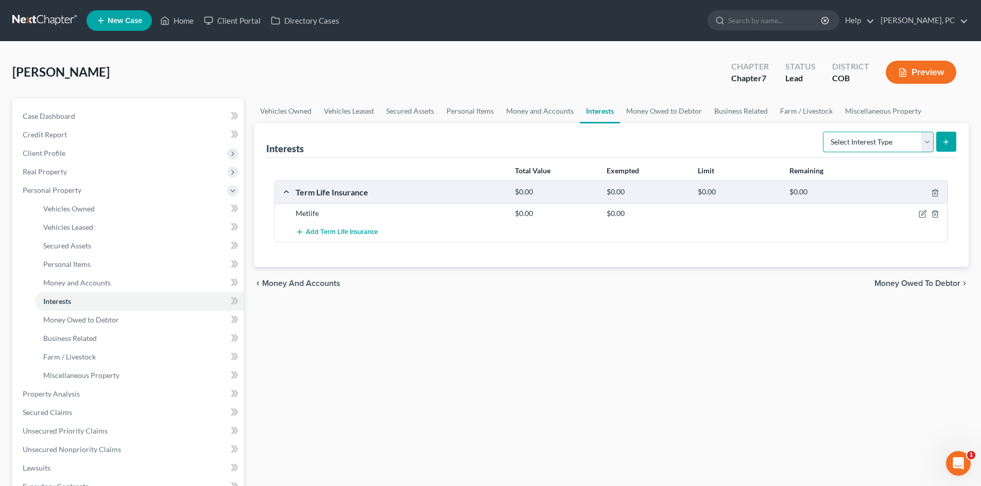
select select "other_retirement_plan"
click at [824, 132] on select "Select Interest Type 401K Annuity Bond Education IRA Government Bond Government…" at bounding box center [878, 142] width 111 height 21
click at [949, 141] on icon "submit" at bounding box center [946, 142] width 8 height 8
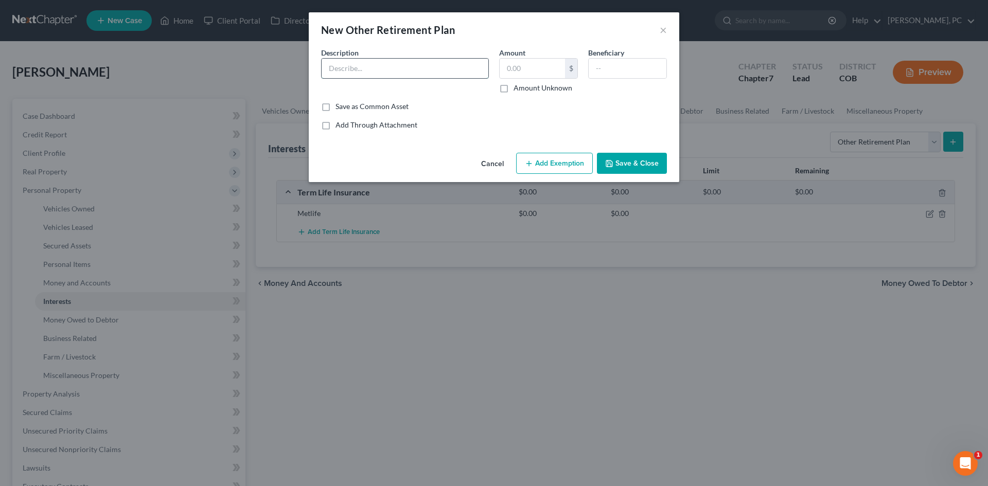
click at [346, 68] on input "text" at bounding box center [405, 69] width 167 height 20
type input "Military Survivor Benefits"
type input "1,500"
click at [607, 66] on input "text" at bounding box center [628, 69] width 78 height 20
type input "Heirs"
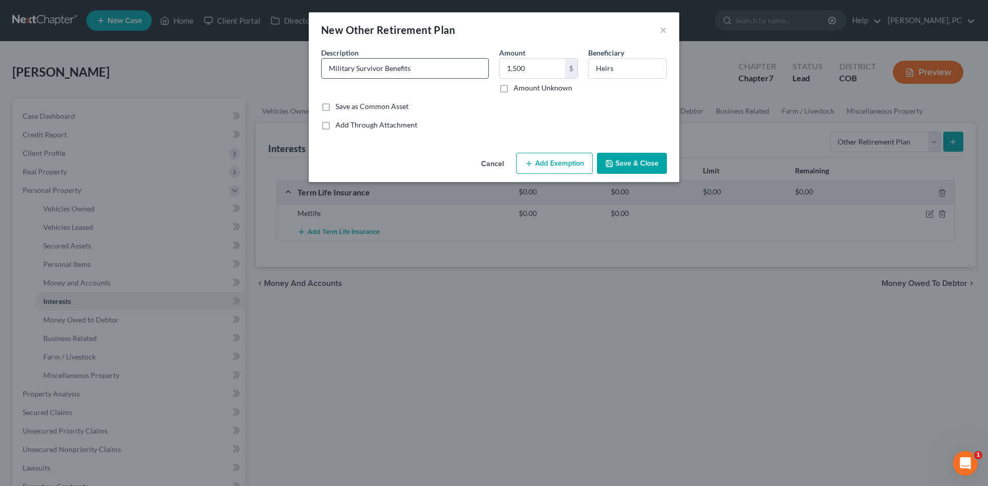
click at [454, 66] on input "Military Survivor Benefits" at bounding box center [405, 69] width 167 height 20
type input "Military Survivor Benefits - monthly"
click at [560, 161] on button "Add Exemption" at bounding box center [554, 164] width 77 height 22
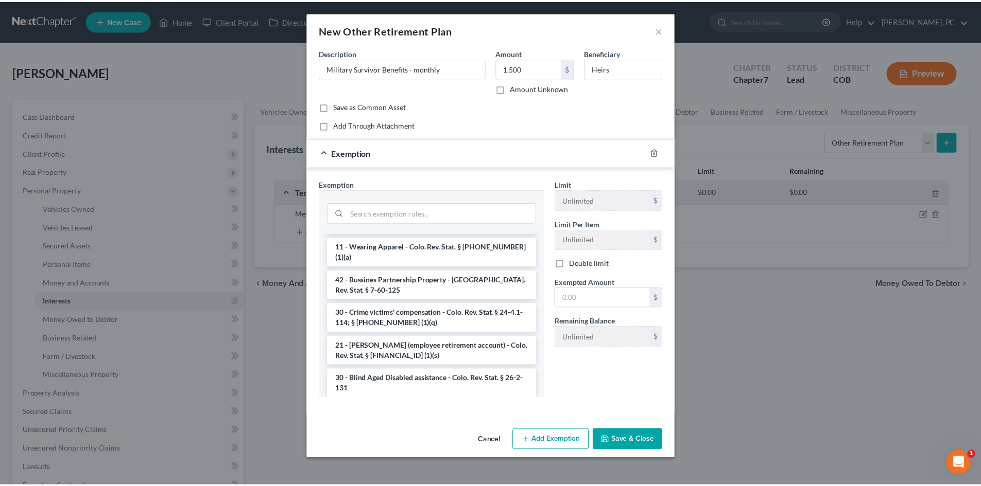
scroll to position [257, 0]
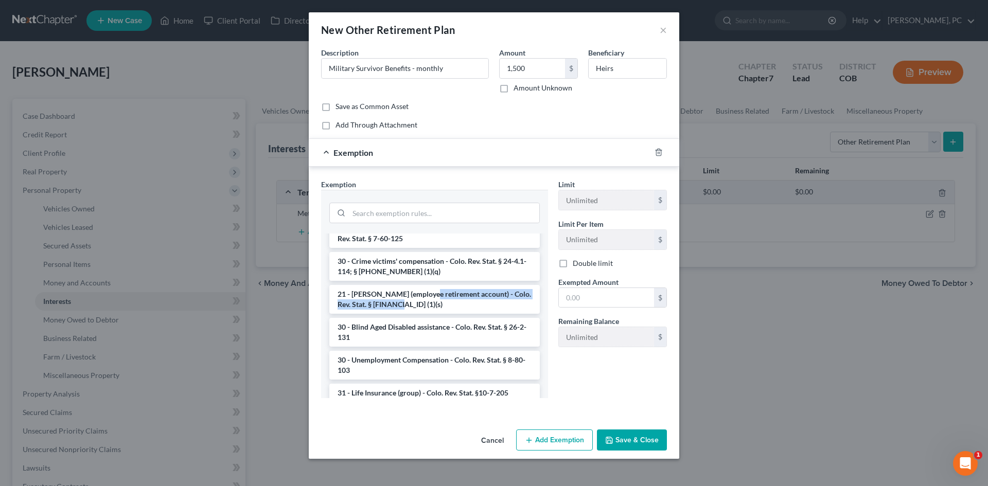
drag, startPoint x: 429, startPoint y: 289, endPoint x: 478, endPoint y: 292, distance: 49.5
click at [429, 289] on li "21 - [PERSON_NAME] (employee retirement account) - Colo. Rev. Stat. § [FINANCIA…" at bounding box center [434, 299] width 211 height 29
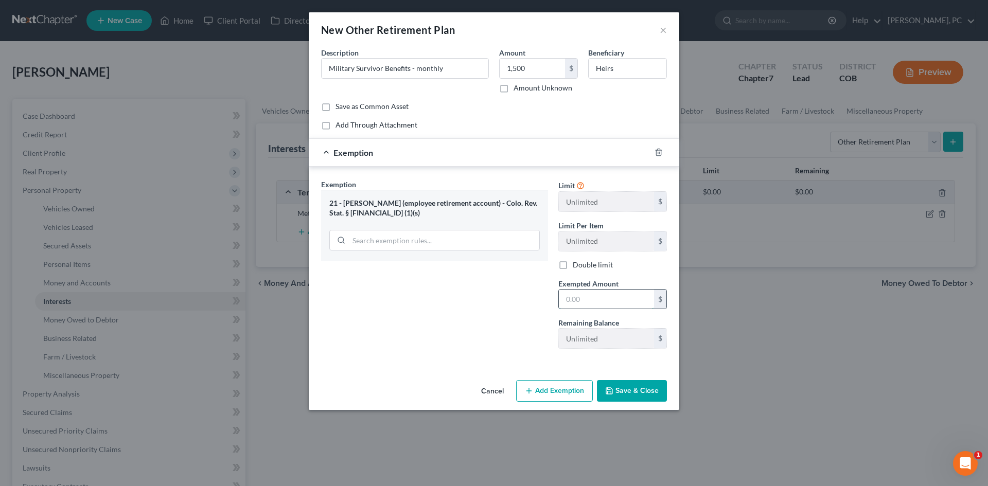
click at [580, 298] on input "text" at bounding box center [606, 300] width 95 height 20
type input "1,500"
click at [636, 381] on button "Save & Close" at bounding box center [632, 391] width 70 height 22
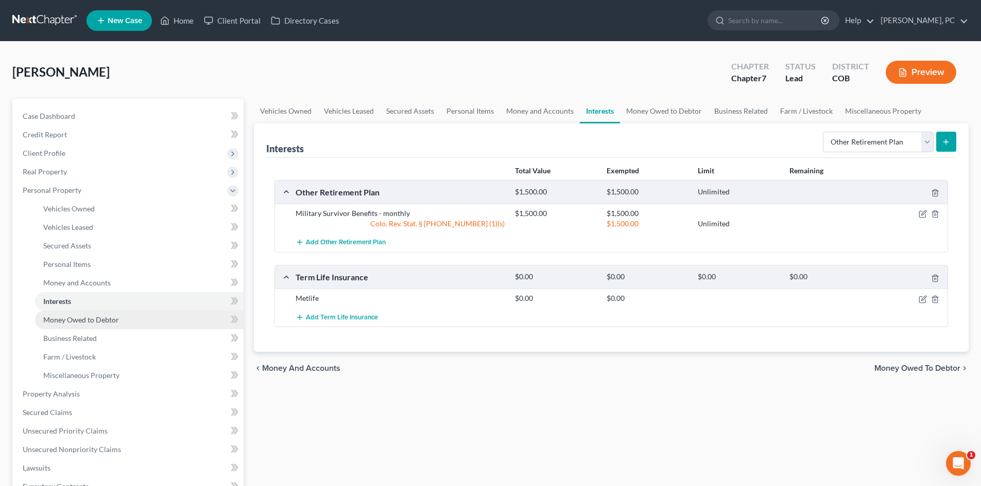
click at [99, 316] on span "Money Owed to Debtor" at bounding box center [81, 320] width 76 height 9
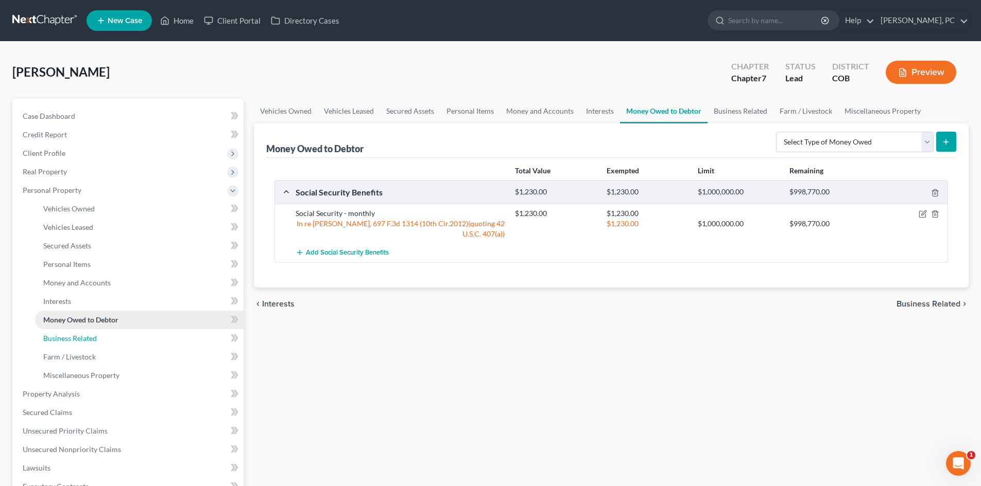
click at [91, 328] on ul "Vehicles Owned Vehicles Leased Machinery and Vehicles Office Related" at bounding box center [128, 292] width 229 height 185
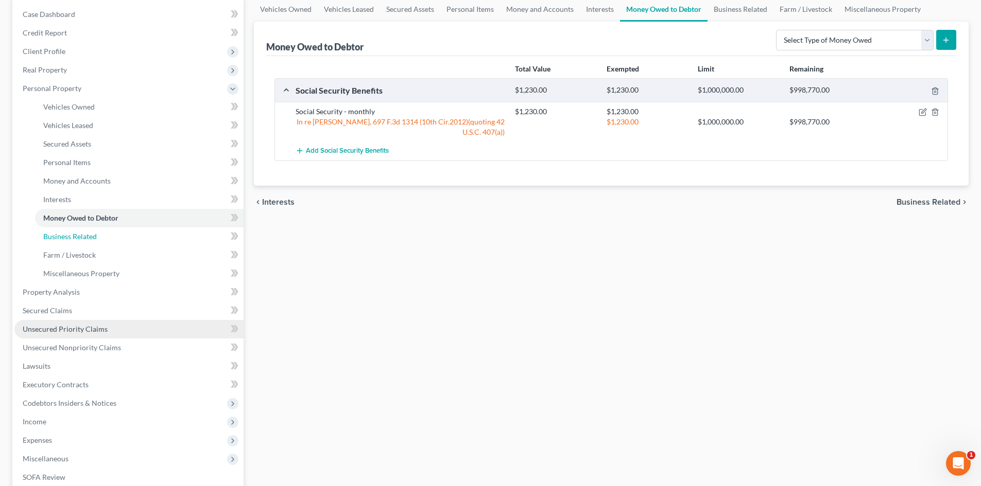
scroll to position [103, 0]
click at [26, 421] on span "Income" at bounding box center [35, 420] width 24 height 9
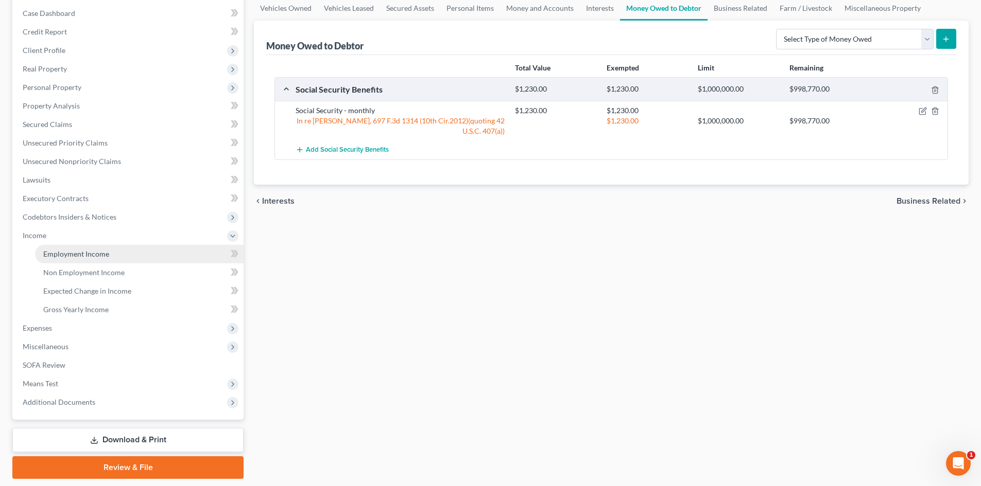
click at [107, 251] on span "Employment Income" at bounding box center [76, 254] width 66 height 9
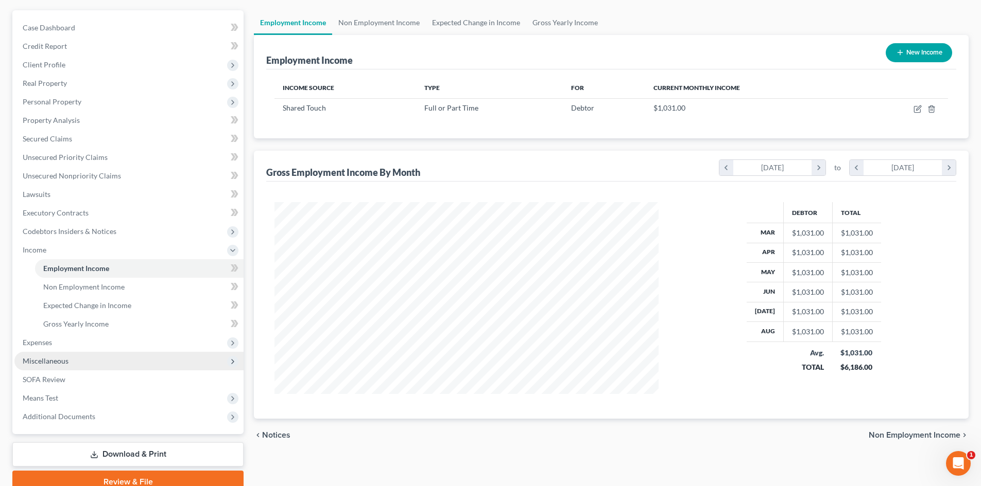
scroll to position [103, 0]
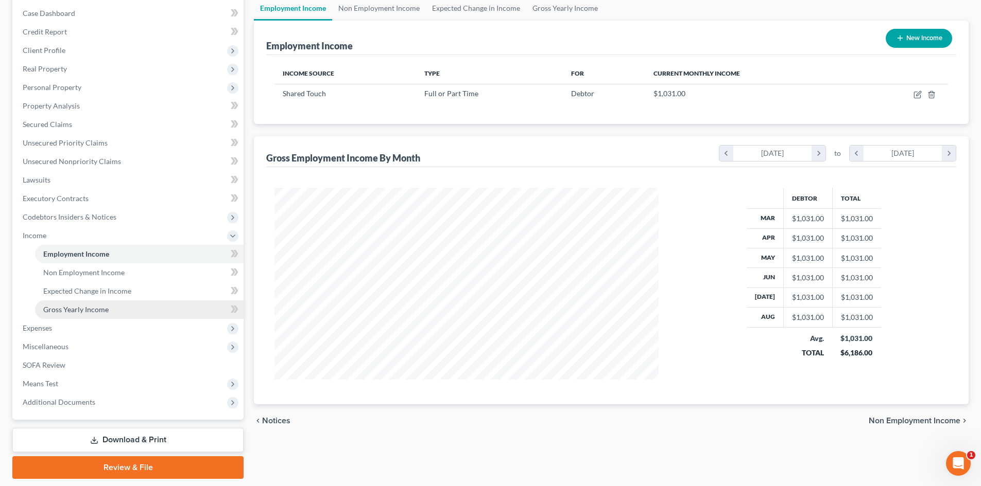
click at [92, 309] on span "Gross Yearly Income" at bounding box center [75, 309] width 65 height 9
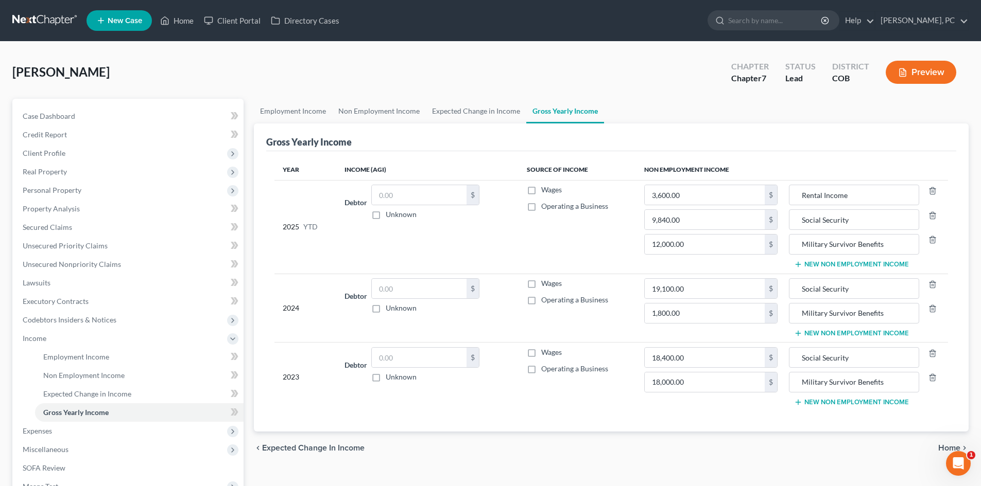
click at [541, 191] on label "Wages" at bounding box center [551, 190] width 21 height 10
click at [545, 191] on input "Wages" at bounding box center [548, 188] width 7 height 7
checkbox input "true"
click at [541, 286] on label "Wages" at bounding box center [551, 283] width 21 height 10
click at [545, 285] on input "Wages" at bounding box center [548, 281] width 7 height 7
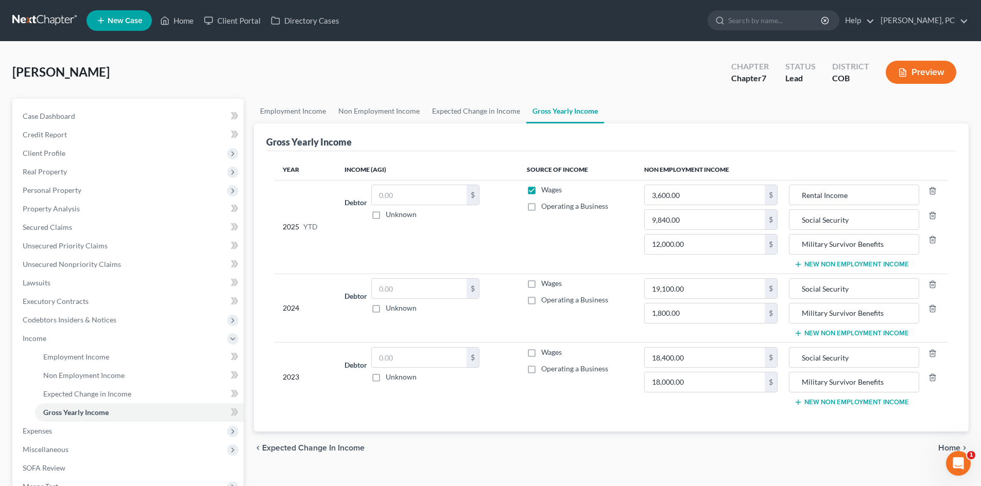
checkbox input "true"
click at [541, 354] on label "Wages" at bounding box center [551, 352] width 21 height 10
click at [545, 354] on input "Wages" at bounding box center [548, 350] width 7 height 7
checkbox input "true"
click at [392, 191] on input "text" at bounding box center [419, 195] width 95 height 20
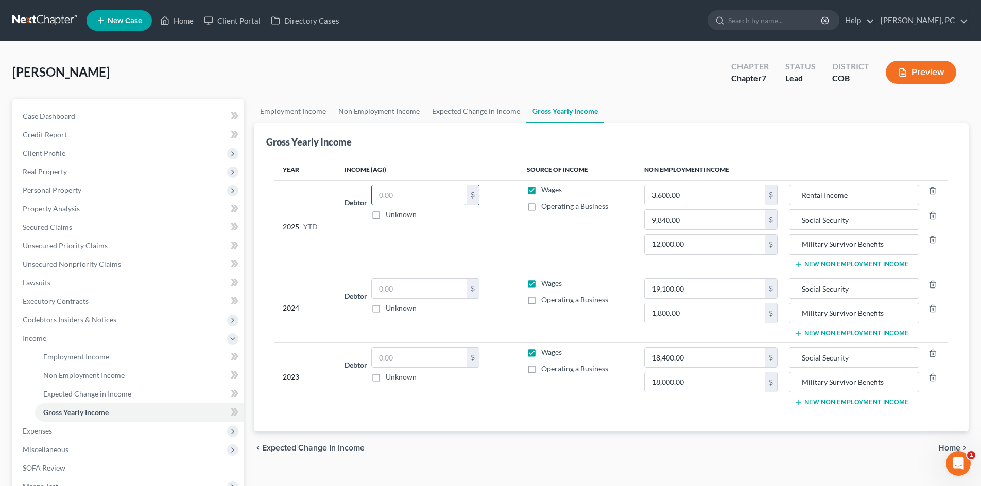
click at [397, 200] on input "text" at bounding box center [419, 195] width 95 height 20
type input "9,040"
click at [403, 283] on input "text" at bounding box center [419, 289] width 95 height 20
type input "13,560"
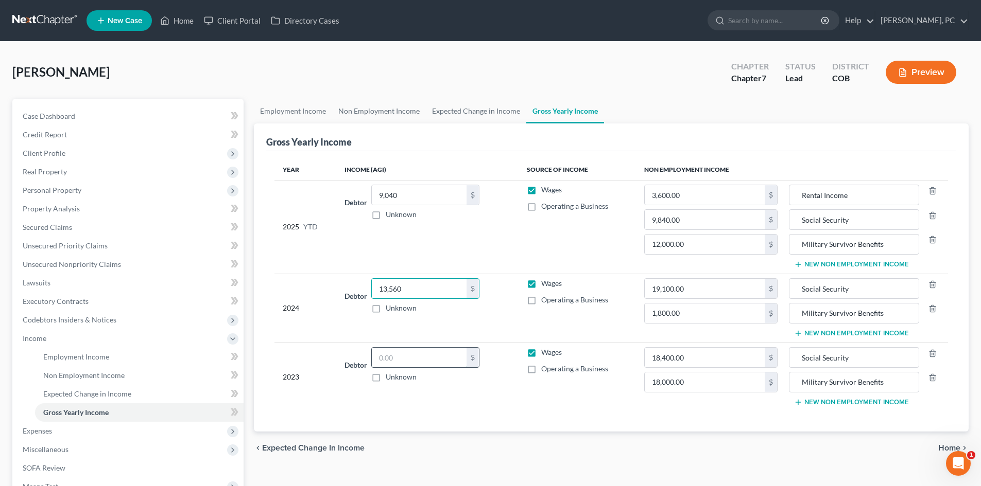
click at [406, 357] on input "text" at bounding box center [419, 358] width 95 height 20
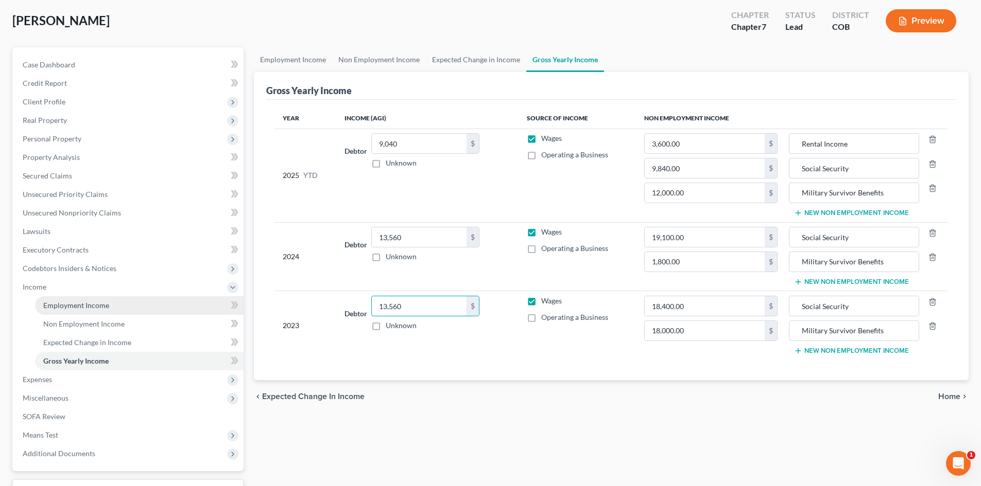
type input "13,560"
click at [92, 303] on span "Employment Income" at bounding box center [76, 305] width 66 height 9
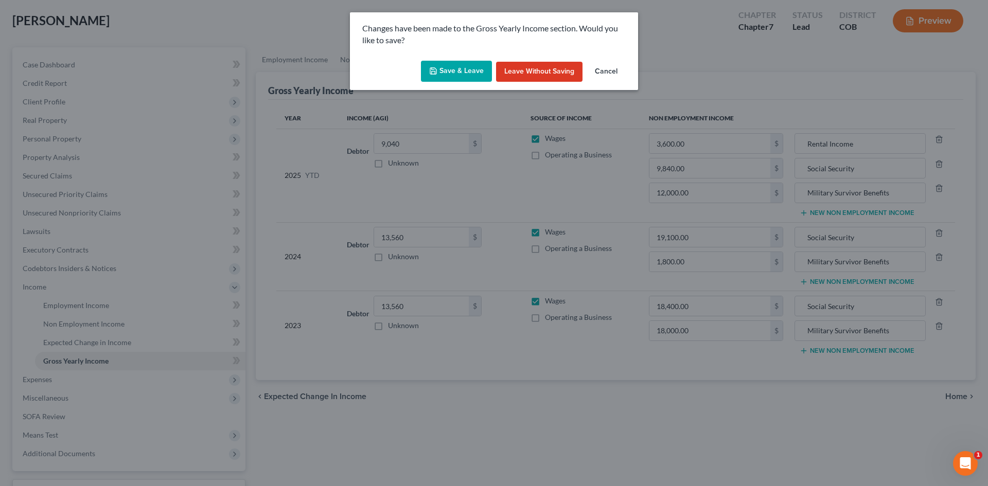
click at [457, 66] on button "Save & Leave" at bounding box center [456, 72] width 71 height 22
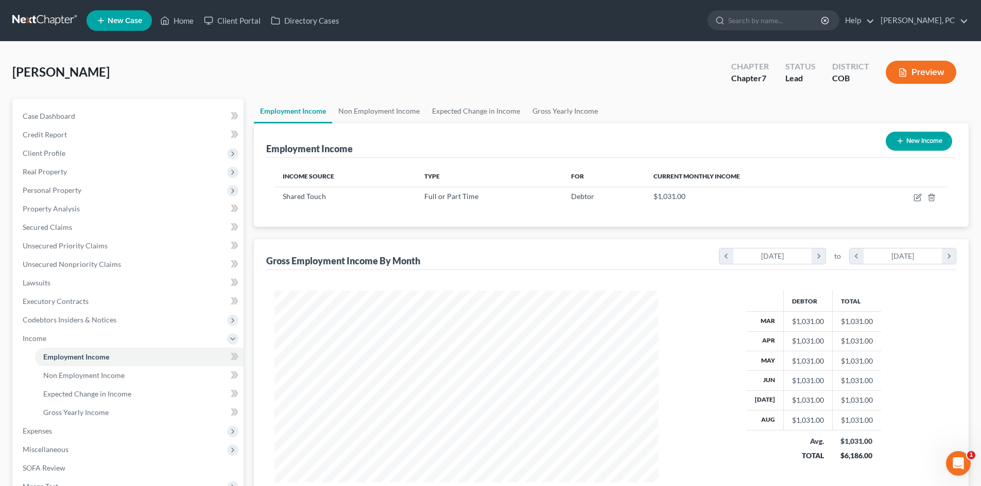
scroll to position [192, 405]
drag, startPoint x: 79, startPoint y: 414, endPoint x: 145, endPoint y: 378, distance: 74.9
click at [79, 414] on span "Gross Yearly Income" at bounding box center [75, 412] width 65 height 9
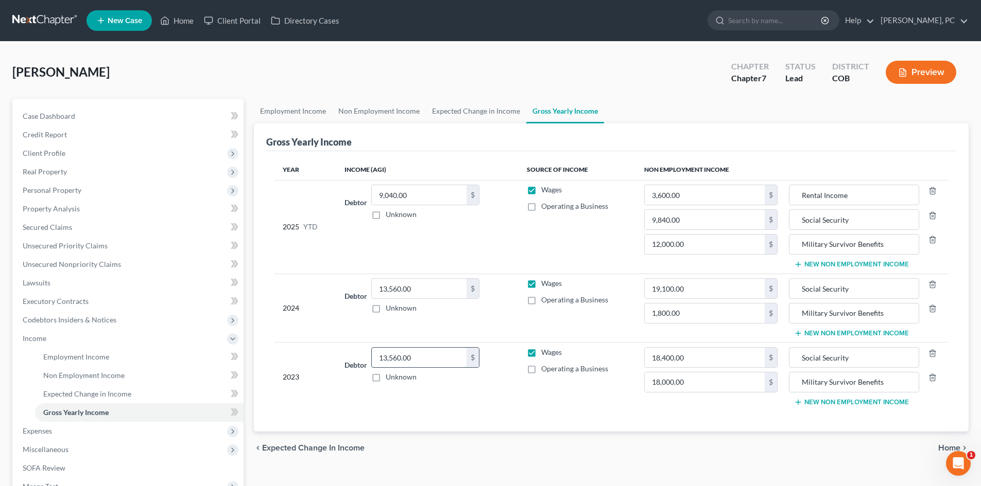
click at [416, 353] on input "13,560.00" at bounding box center [419, 358] width 95 height 20
type input "5,739"
click at [94, 356] on span "Employment Income" at bounding box center [76, 357] width 66 height 9
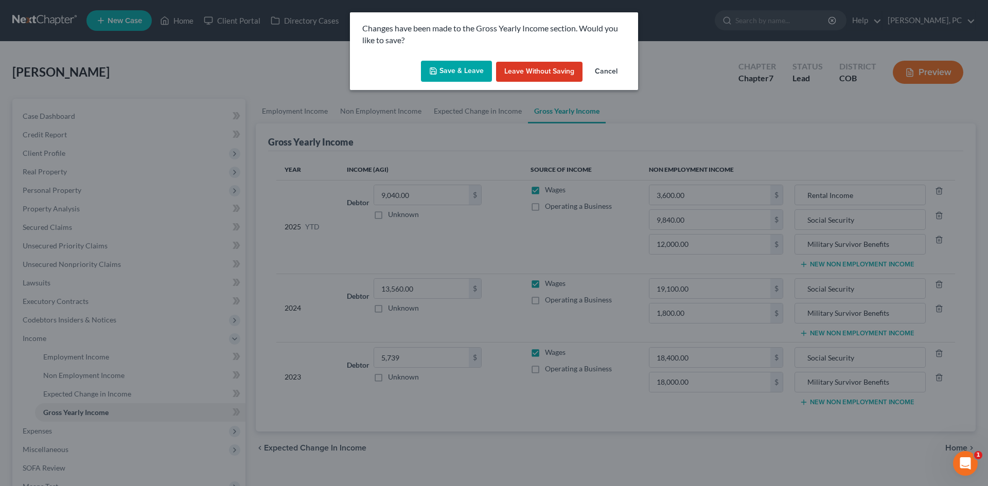
click at [471, 67] on button "Save & Leave" at bounding box center [456, 72] width 71 height 22
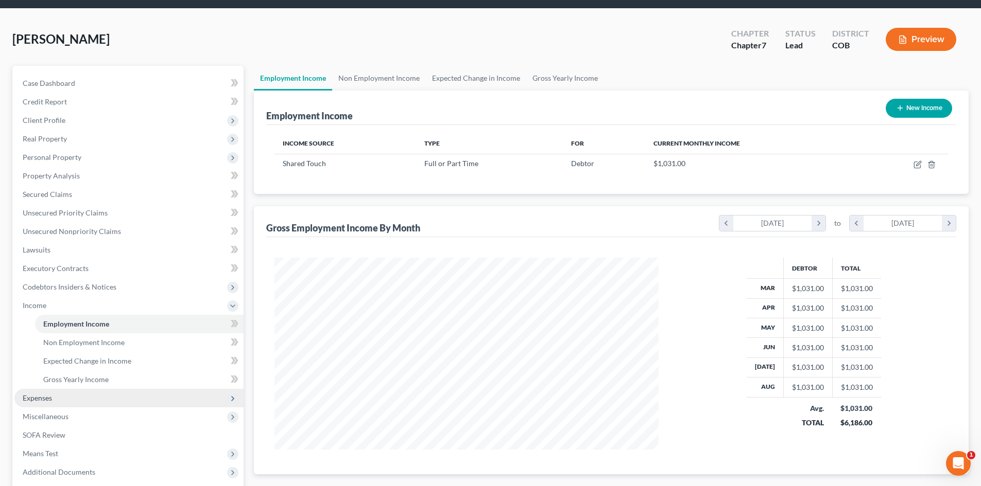
scroll to position [51, 0]
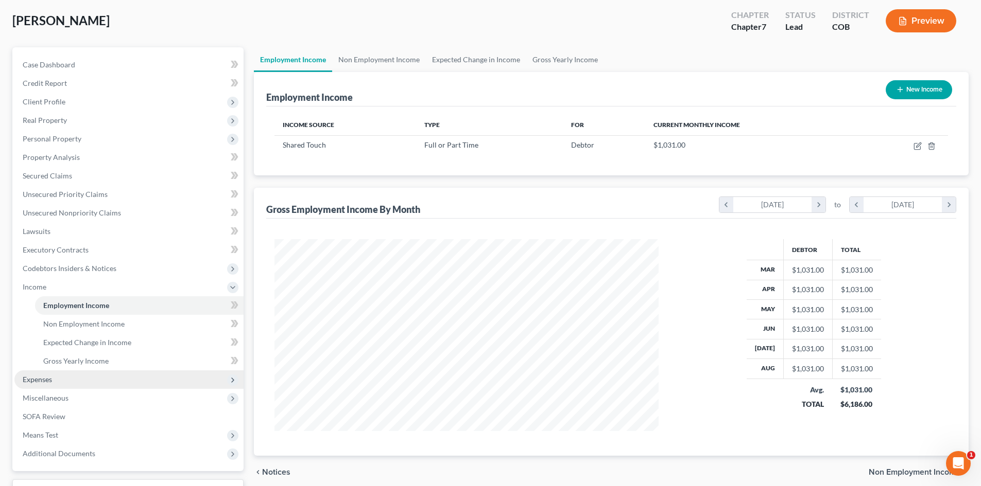
click at [37, 380] on span "Expenses" at bounding box center [37, 379] width 29 height 9
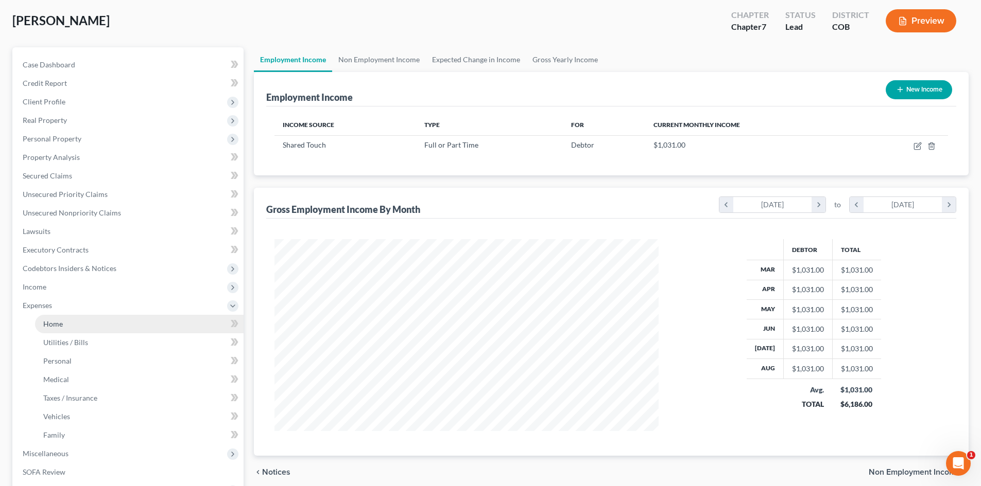
click at [58, 325] on span "Home" at bounding box center [53, 324] width 20 height 9
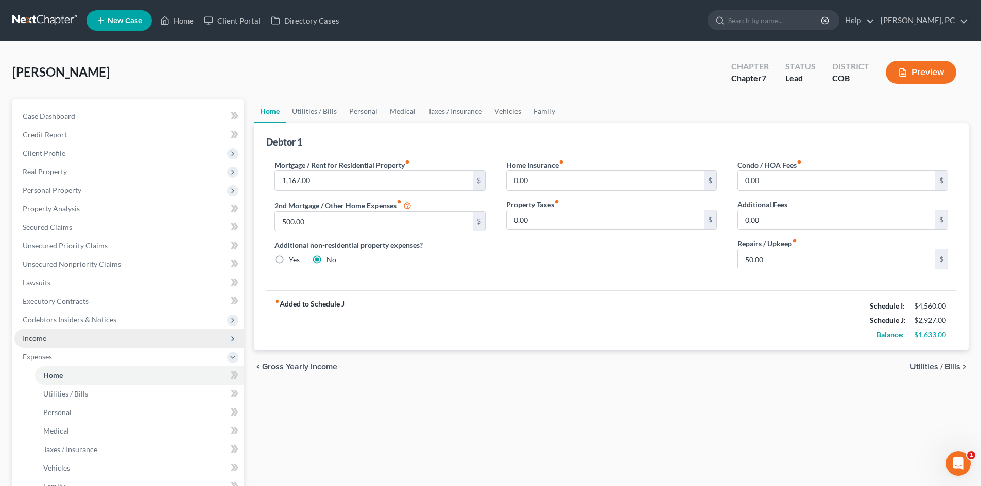
click at [32, 339] on span "Income" at bounding box center [35, 338] width 24 height 9
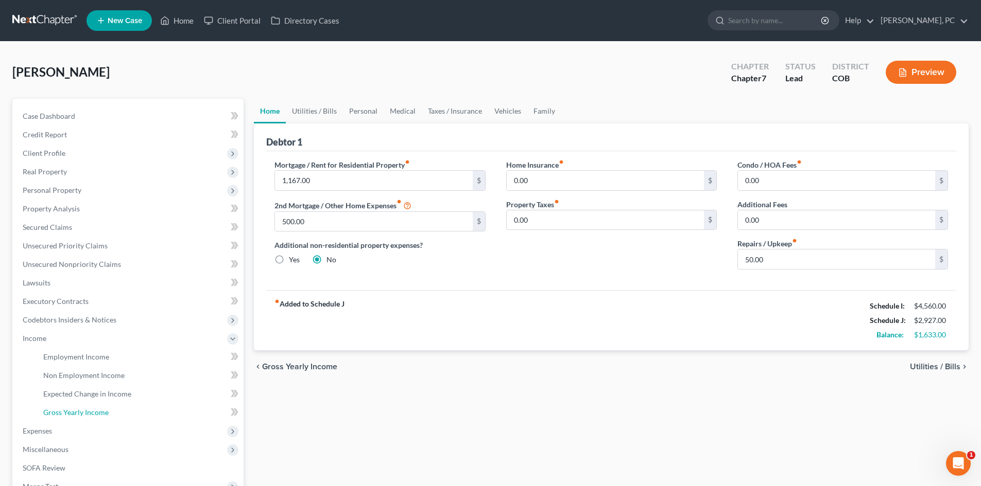
drag, startPoint x: 77, startPoint y: 417, endPoint x: 491, endPoint y: 338, distance: 421.5
click at [77, 417] on link "Gross Yearly Income" at bounding box center [139, 413] width 208 height 19
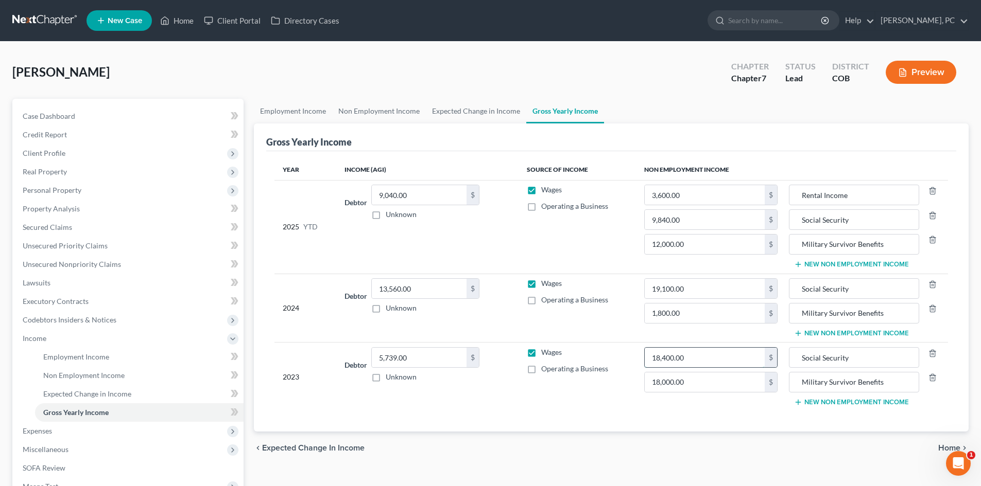
click at [700, 360] on input "18,400.00" at bounding box center [704, 358] width 120 height 20
click at [629, 325] on td "Wages Operating a Business" at bounding box center [576, 308] width 117 height 69
click at [69, 358] on span "Employment Income" at bounding box center [76, 357] width 66 height 9
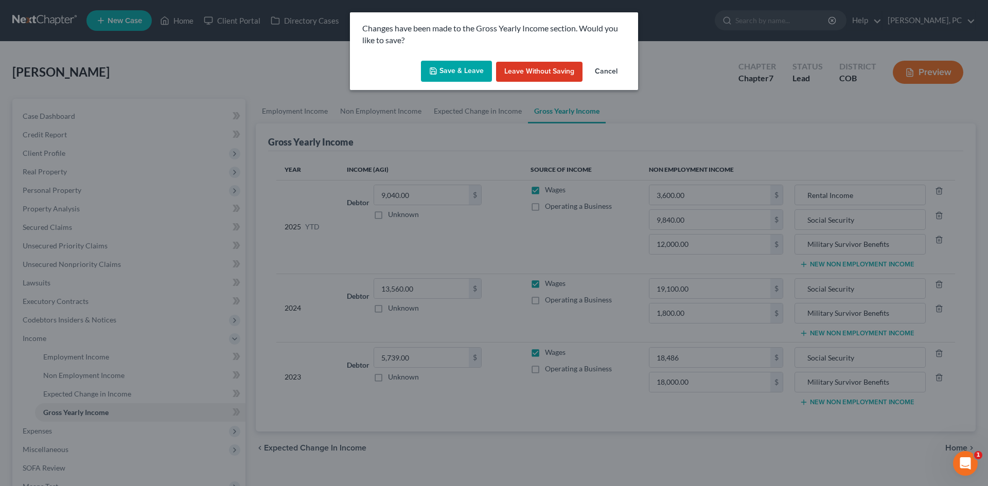
click at [462, 68] on button "Save & Leave" at bounding box center [456, 72] width 71 height 22
type input "18,486.00"
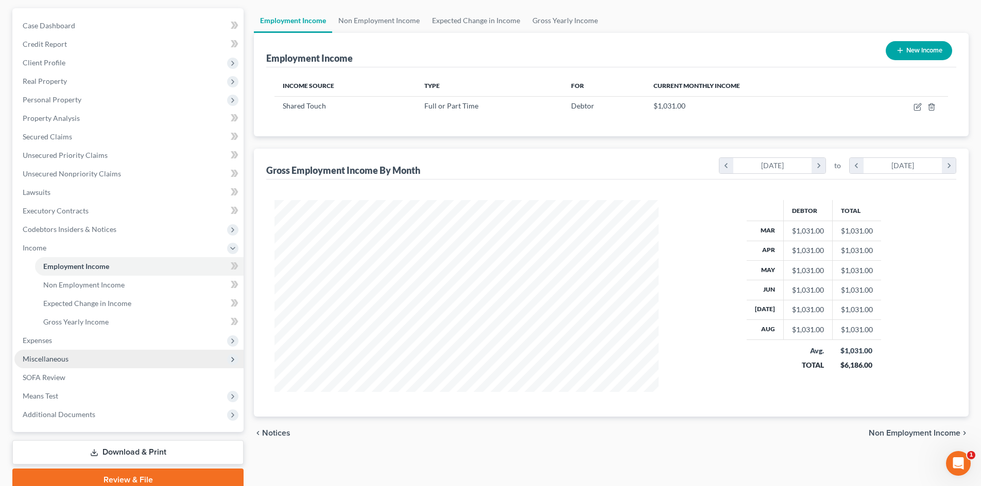
scroll to position [103, 0]
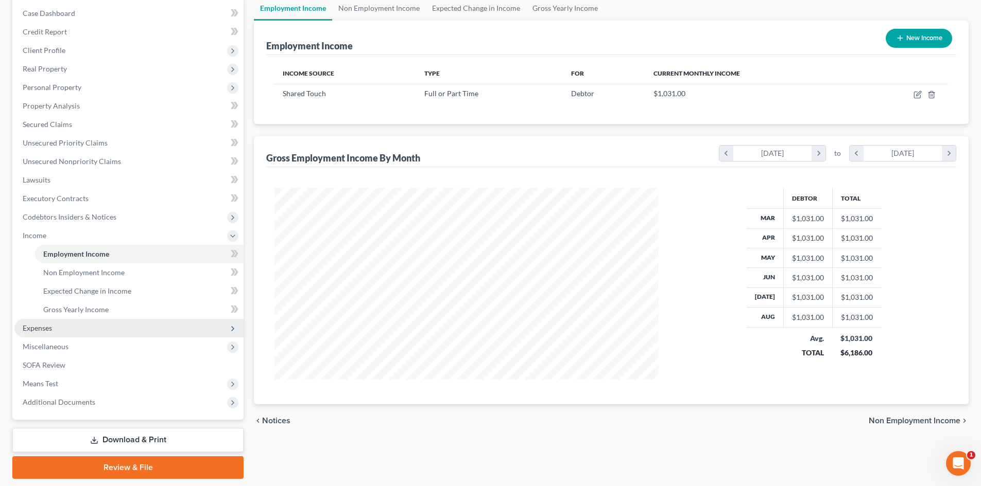
click at [37, 329] on span "Expenses" at bounding box center [37, 328] width 29 height 9
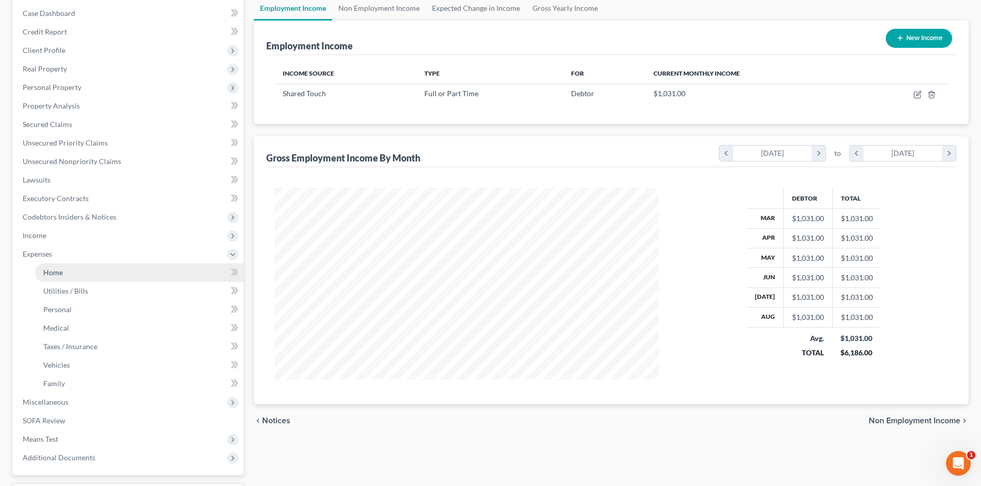
click at [55, 273] on span "Home" at bounding box center [53, 272] width 20 height 9
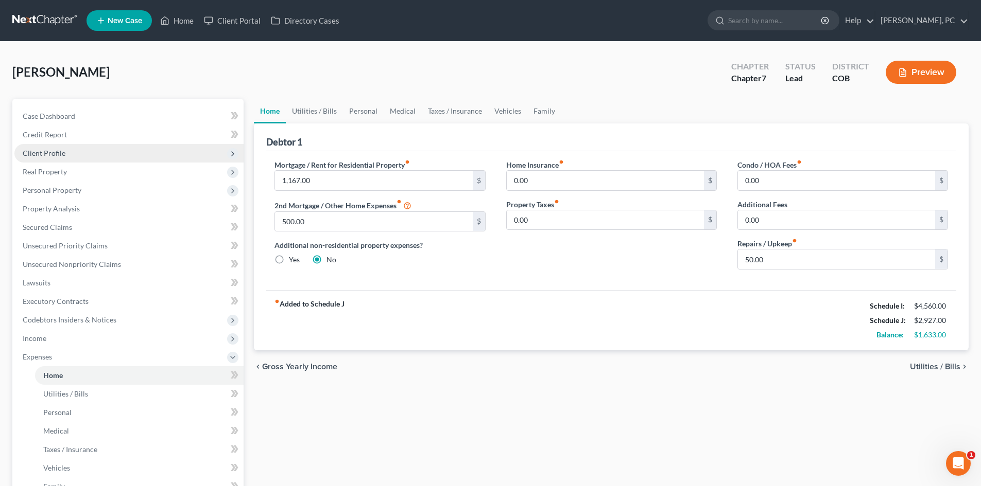
click at [44, 149] on span "Client Profile" at bounding box center [44, 153] width 43 height 9
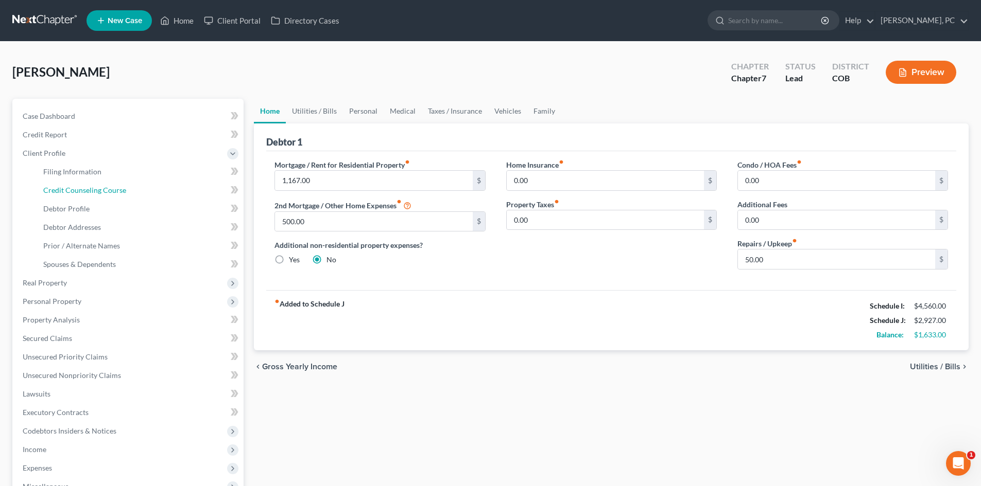
click at [89, 190] on span "Credit Counseling Course" at bounding box center [84, 190] width 83 height 9
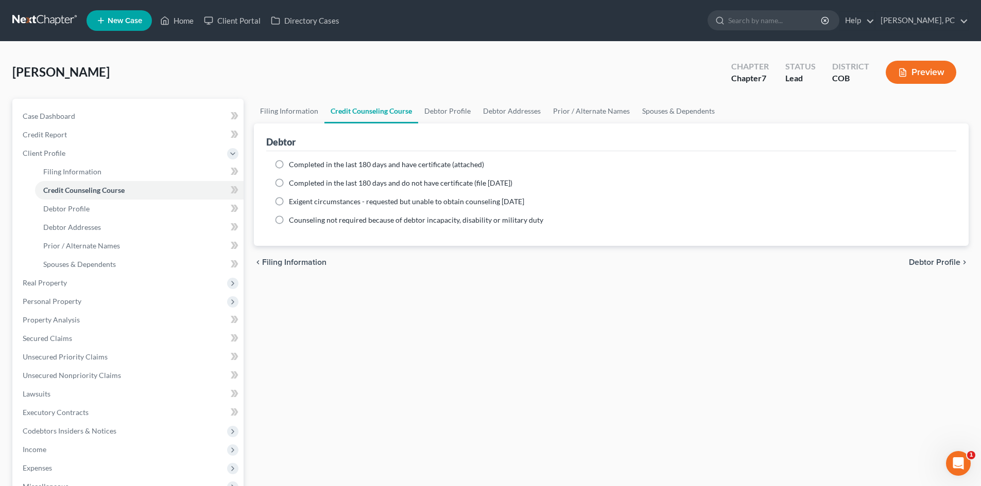
drag, startPoint x: 278, startPoint y: 163, endPoint x: 397, endPoint y: 187, distance: 121.3
click at [289, 163] on label "Completed in the last 180 days and have certificate (attached)" at bounding box center [386, 165] width 195 height 10
click at [293, 163] on input "Completed in the last 180 days and have certificate (attached)" at bounding box center [296, 163] width 7 height 7
radio input "true"
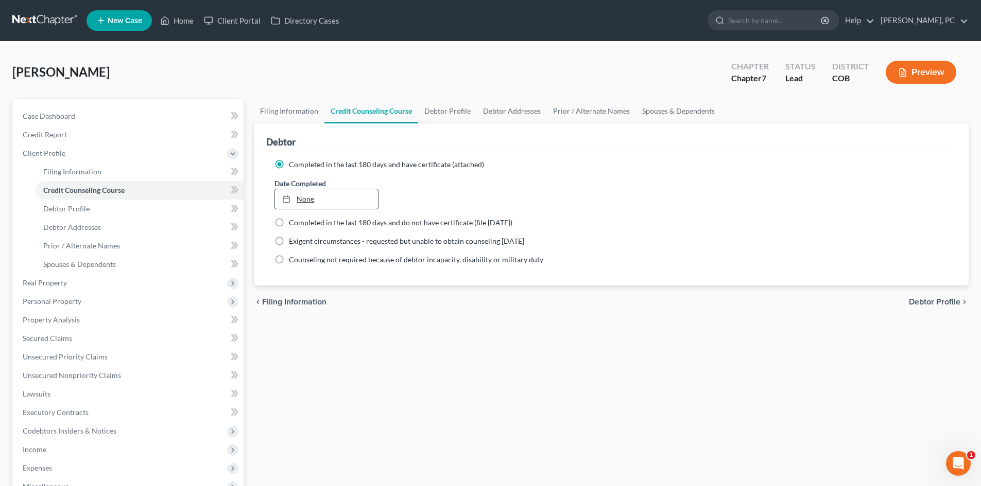
click at [321, 200] on link "None" at bounding box center [326, 199] width 102 height 20
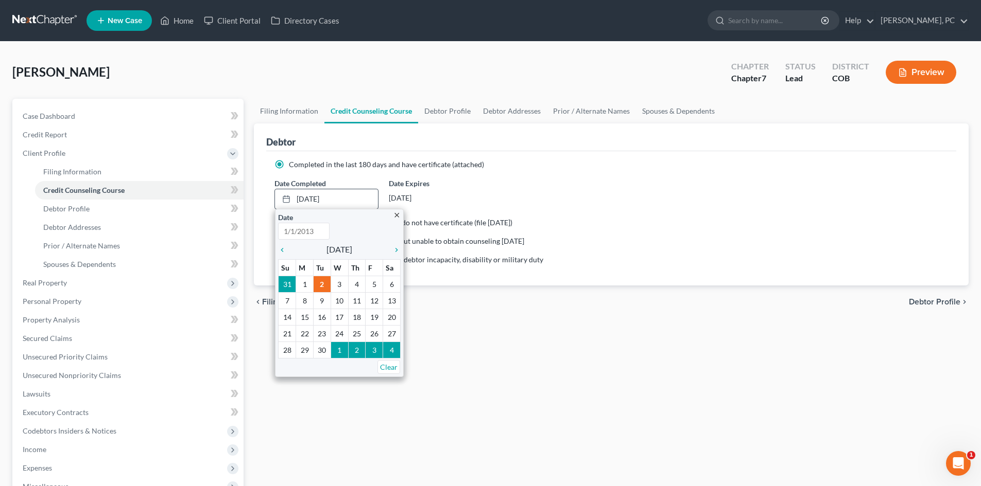
type input "[DATE]"
click at [281, 249] on icon "chevron_left" at bounding box center [284, 250] width 13 height 8
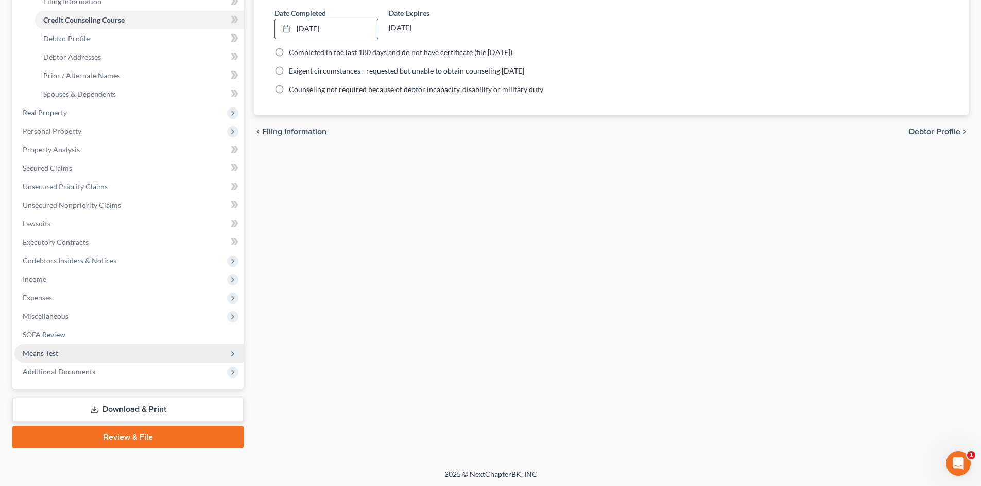
scroll to position [172, 0]
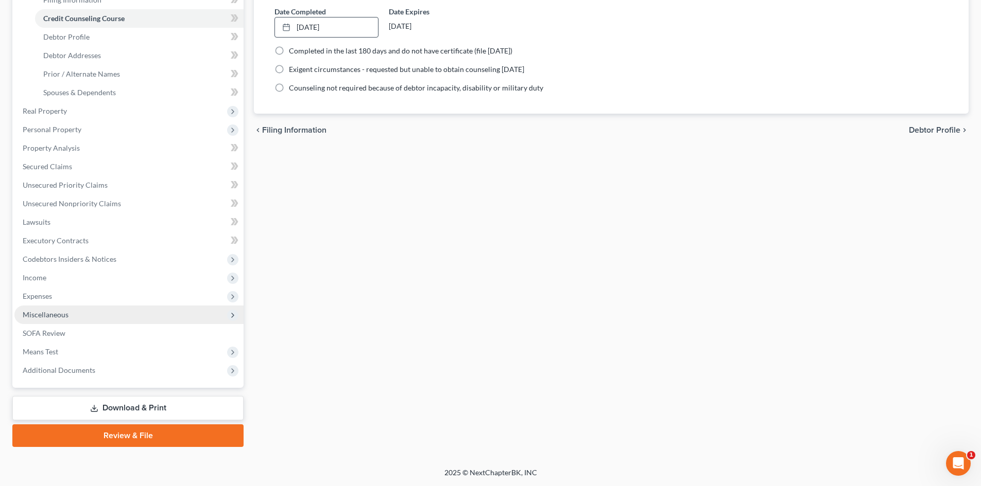
click at [57, 311] on span "Miscellaneous" at bounding box center [46, 314] width 46 height 9
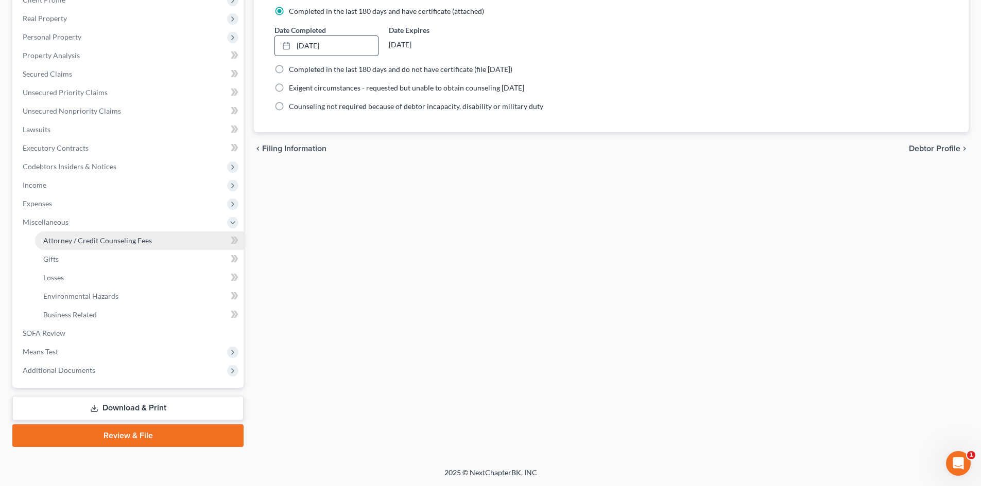
click at [104, 246] on link "Attorney / Credit Counseling Fees" at bounding box center [139, 241] width 208 height 19
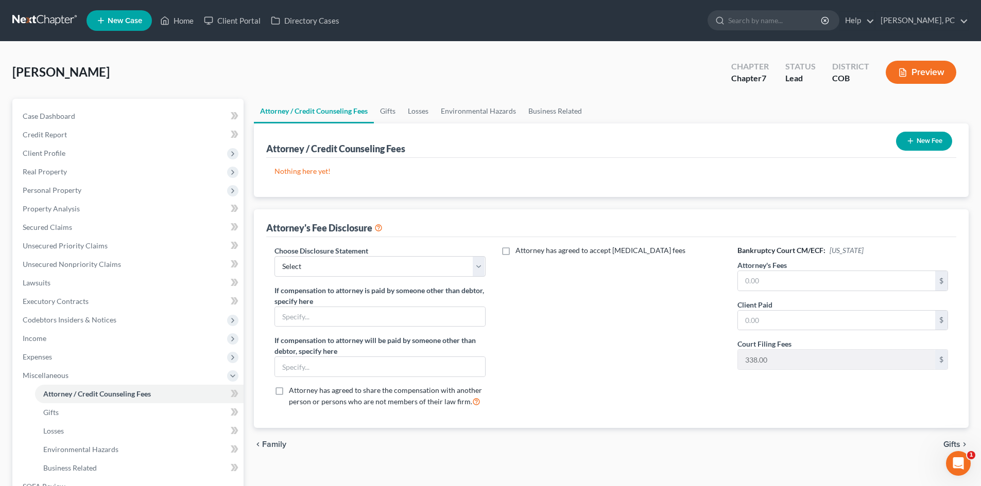
click at [931, 140] on button "New Fee" at bounding box center [924, 141] width 56 height 19
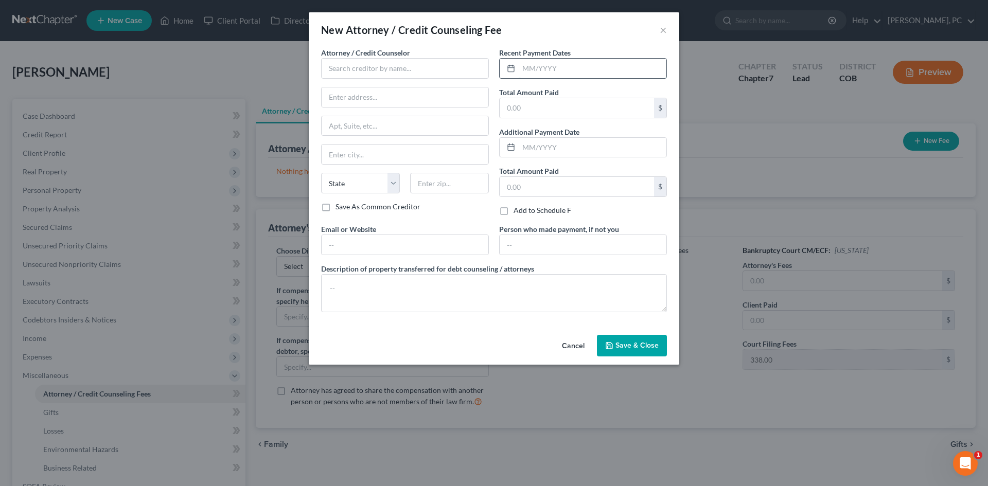
click at [554, 73] on input "text" at bounding box center [593, 69] width 148 height 20
type input "[DATE]"
click at [526, 115] on input "text" at bounding box center [577, 108] width 154 height 20
type input "1,313"
click at [402, 59] on input "text" at bounding box center [405, 68] width 168 height 21
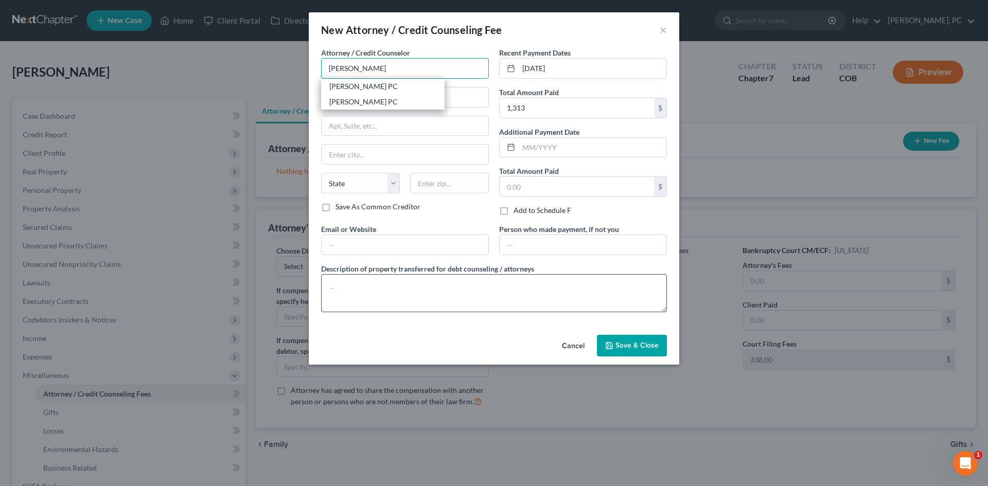
type input "[PERSON_NAME]"
click at [400, 288] on textarea at bounding box center [494, 293] width 346 height 38
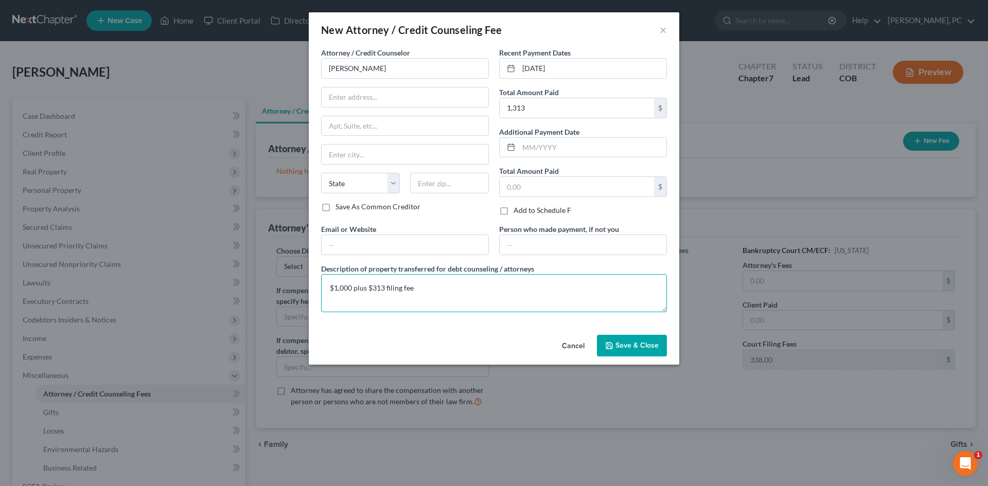
type textarea "$1,000 plus $313 filing fee"
click at [621, 353] on button "Save & Close" at bounding box center [632, 346] width 70 height 22
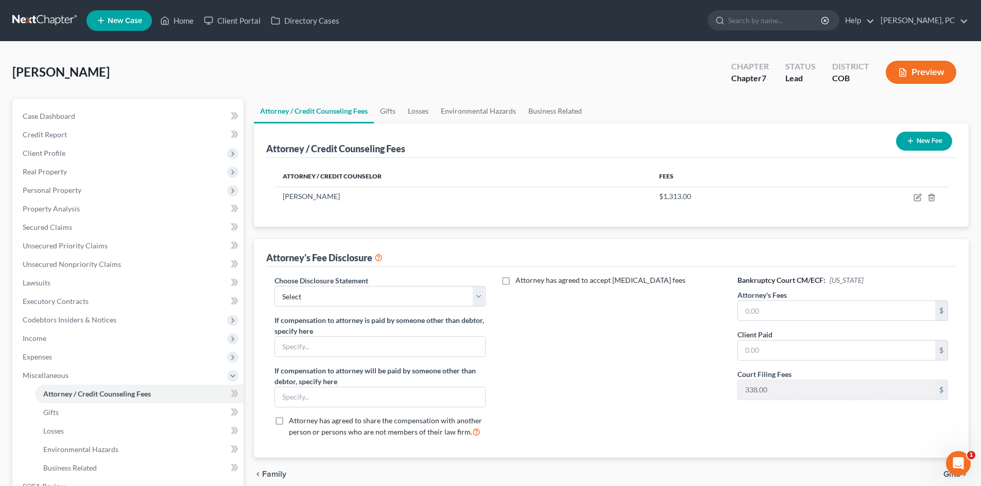
click at [930, 143] on button "New Fee" at bounding box center [924, 141] width 56 height 19
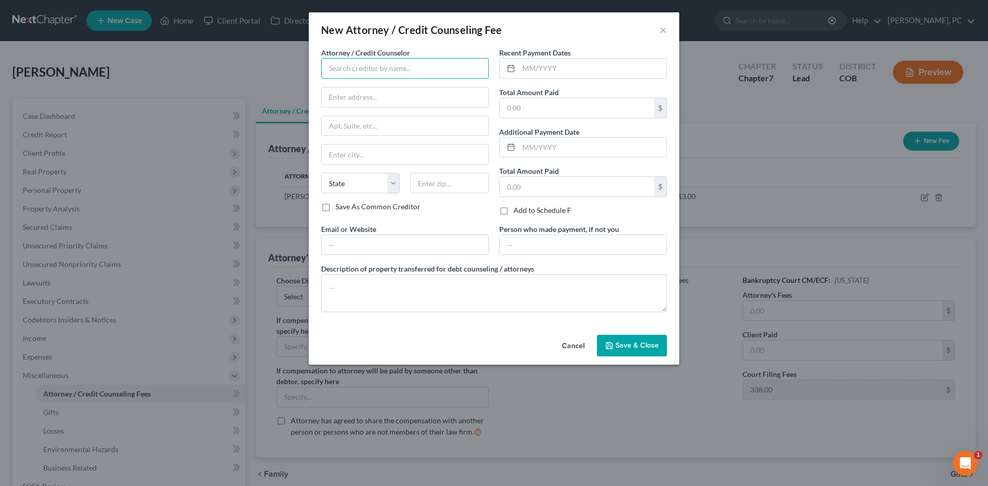
click at [372, 67] on input "text" at bounding box center [405, 68] width 168 height 21
type input "Summit Financial Education"
click at [570, 78] on input "text" at bounding box center [593, 69] width 148 height 20
type input "08/2025"
click at [550, 113] on input "text" at bounding box center [577, 108] width 154 height 20
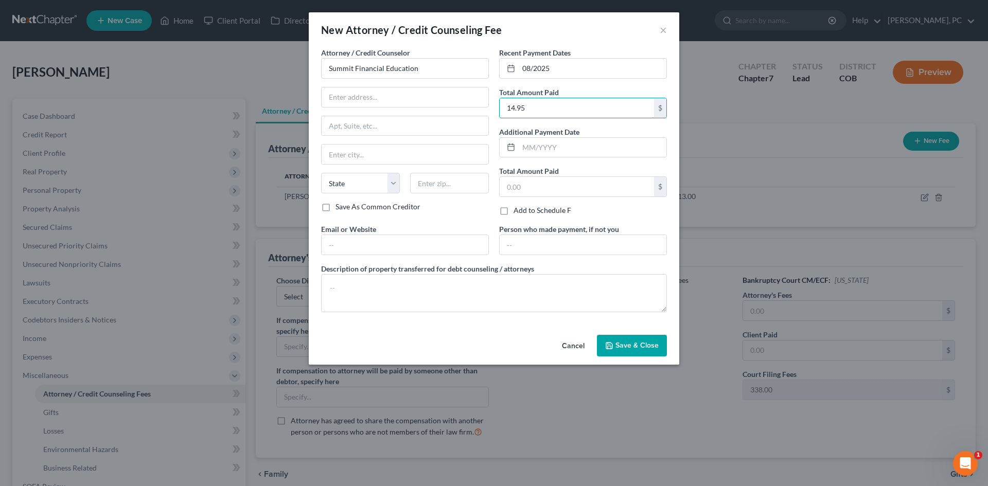
type input "14.95"
drag, startPoint x: 618, startPoint y: 351, endPoint x: 690, endPoint y: 299, distance: 89.2
click at [618, 351] on button "Save & Close" at bounding box center [632, 346] width 70 height 22
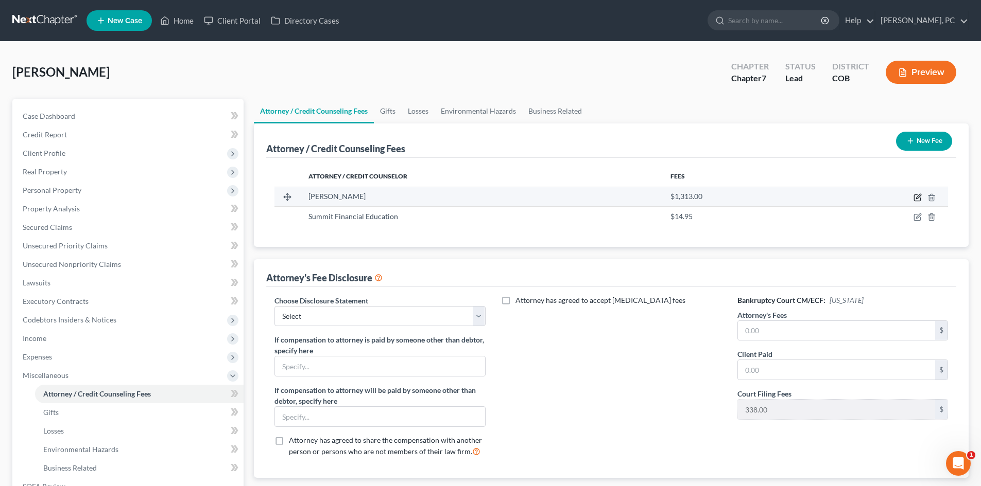
click at [917, 196] on icon "button" at bounding box center [917, 198] width 8 height 8
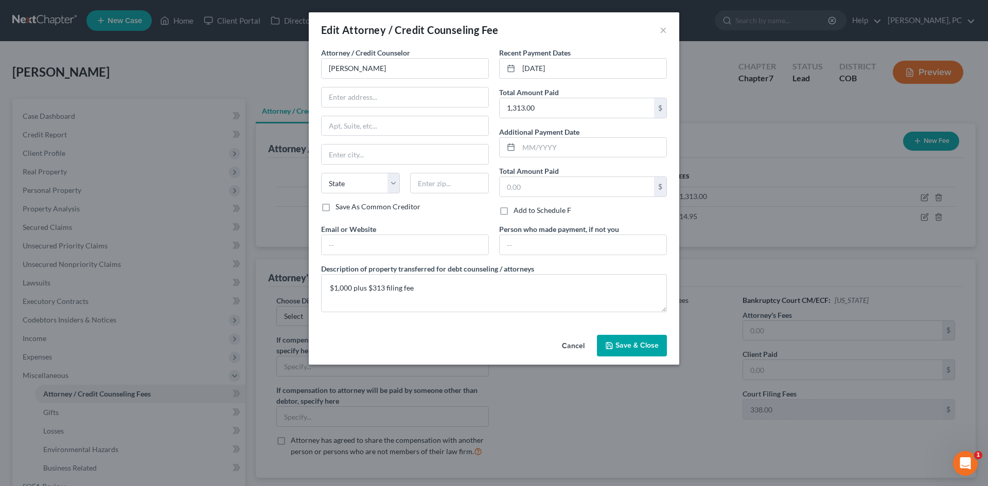
click at [631, 347] on span "Save & Close" at bounding box center [637, 345] width 43 height 9
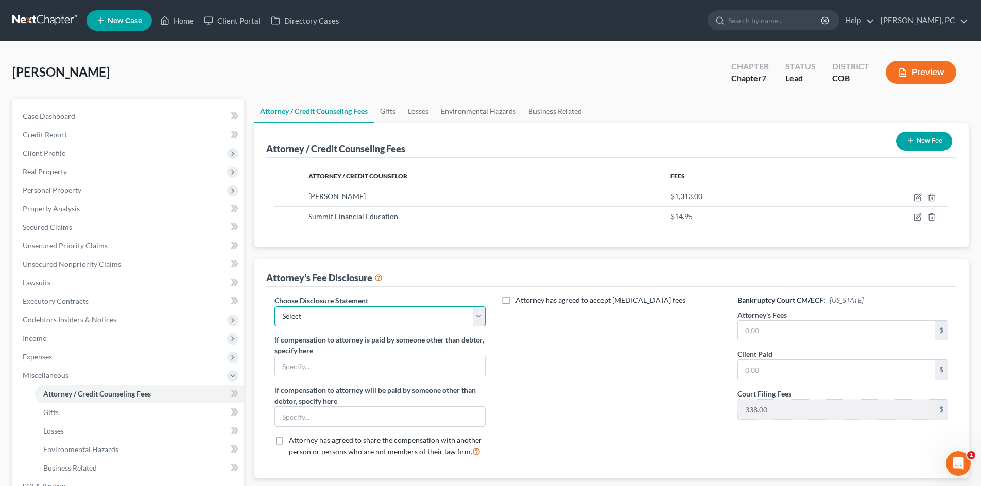
drag, startPoint x: 364, startPoint y: 321, endPoint x: 341, endPoint y: 325, distance: 24.1
click at [364, 321] on select "Select Disclosure" at bounding box center [379, 316] width 211 height 21
select select "0"
click at [274, 306] on select "Select Disclosure" at bounding box center [379, 316] width 211 height 21
click at [763, 332] on input "text" at bounding box center [836, 331] width 197 height 20
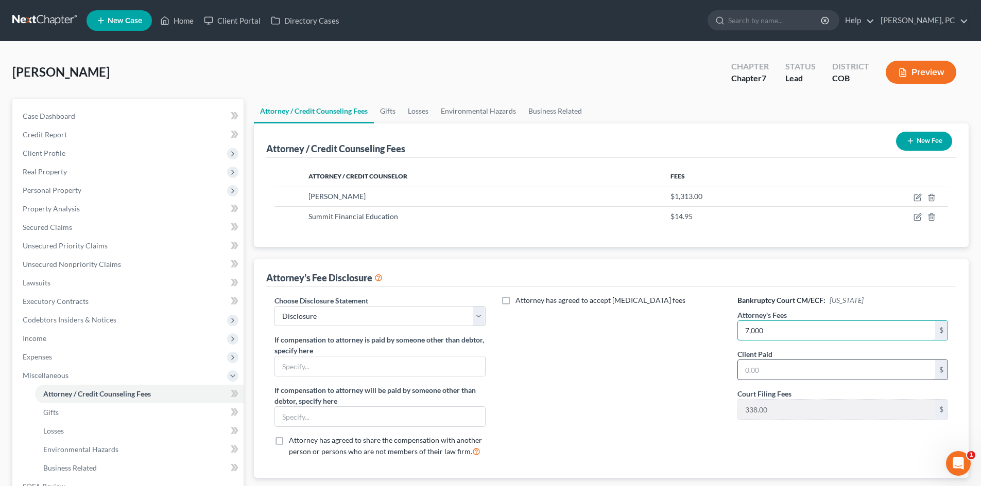
type input "7,000"
click at [751, 362] on input "text" at bounding box center [836, 370] width 197 height 20
type input "1,000"
click at [72, 247] on span "Unsecured Priority Claims" at bounding box center [65, 245] width 85 height 9
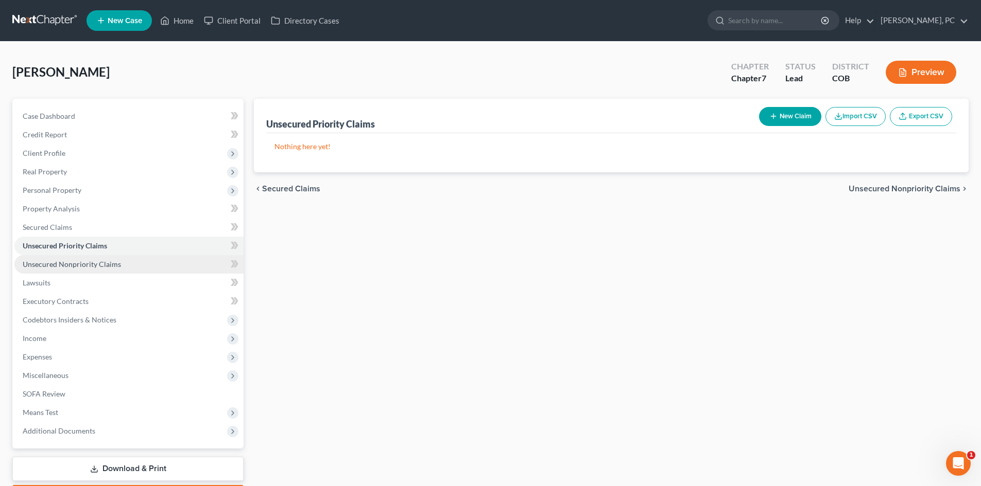
click at [61, 267] on span "Unsecured Nonpriority Claims" at bounding box center [72, 264] width 98 height 9
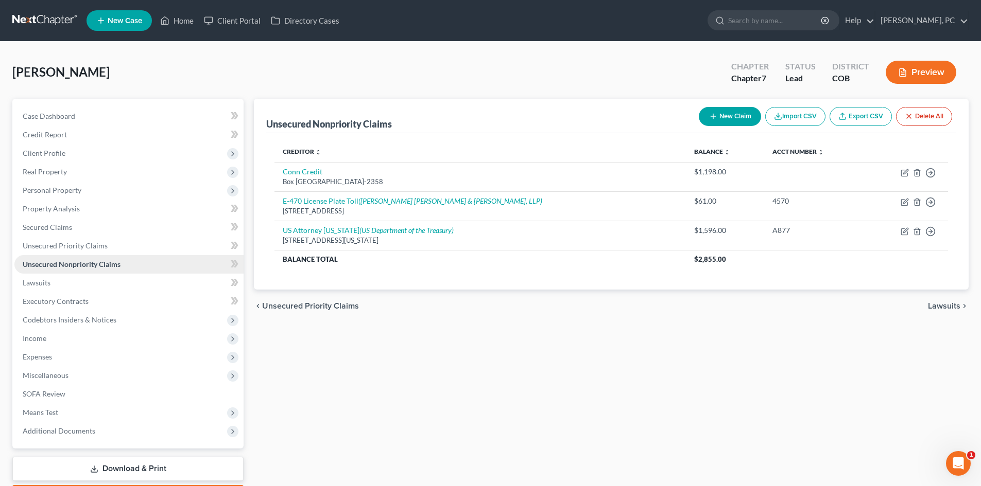
click at [77, 262] on span "Unsecured Nonpriority Claims" at bounding box center [72, 264] width 98 height 9
click at [725, 117] on button "New Claim" at bounding box center [730, 116] width 62 height 19
select select "0"
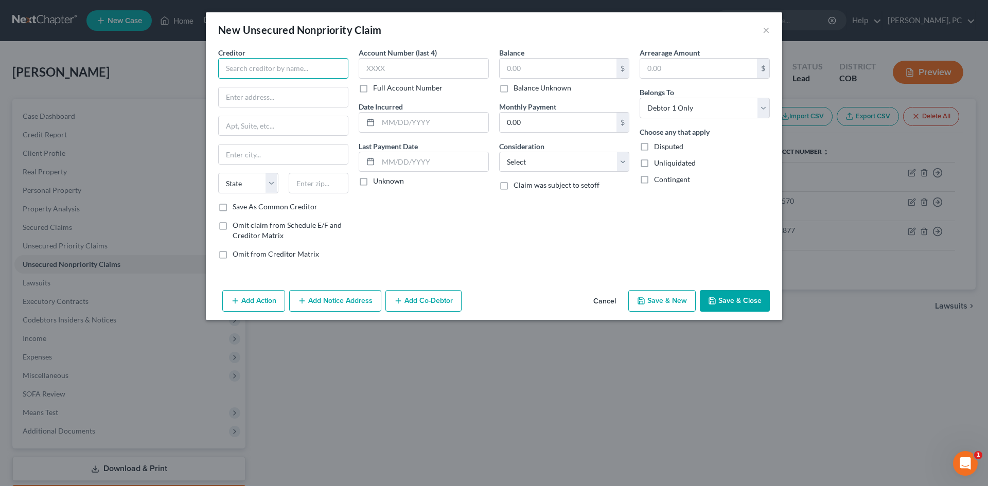
click at [300, 66] on input "text" at bounding box center [283, 68] width 130 height 21
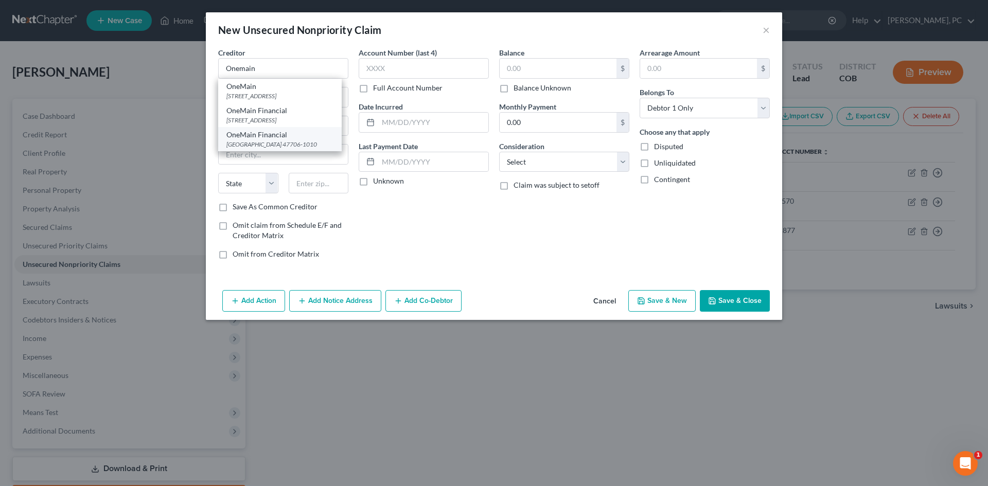
click at [259, 149] on div "[GEOGRAPHIC_DATA] 47706-1010" at bounding box center [279, 144] width 107 height 9
type input "OneMain Financial"
type input "PO Box 1010"
type input "[GEOGRAPHIC_DATA]"
select select "15"
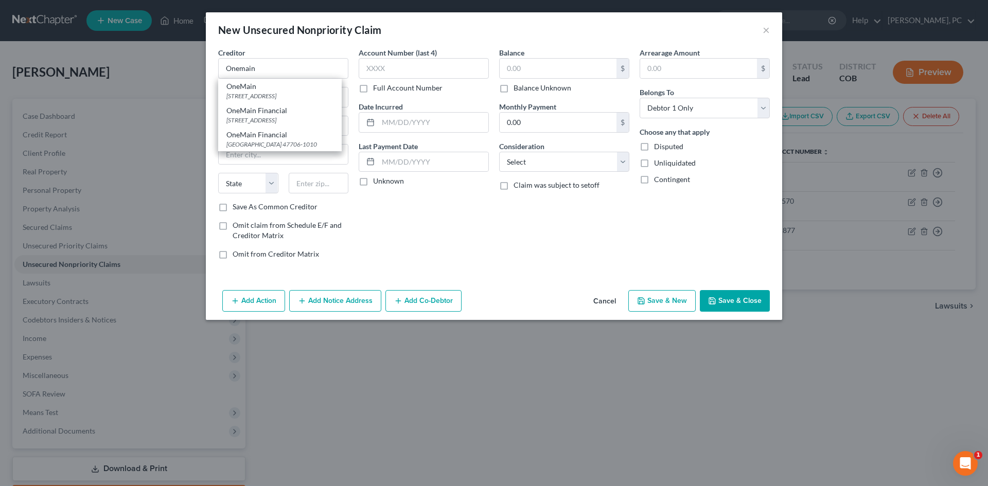
type input "47706-1010"
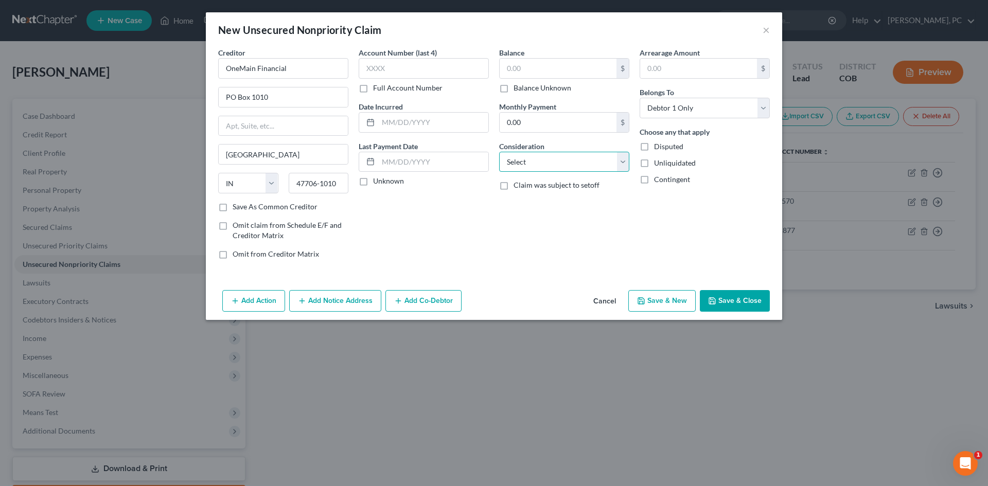
click at [523, 163] on select "Select Cable / Satellite Services Collection Agency Credit Card Debt Debt Couns…" at bounding box center [564, 162] width 130 height 21
select select "4"
click at [499, 152] on select "Select Cable / Satellite Services Collection Agency Credit Card Debt Debt Couns…" at bounding box center [564, 162] width 130 height 21
click at [654, 147] on label "Disputed" at bounding box center [668, 147] width 29 height 10
click at [658, 147] on input "Disputed" at bounding box center [661, 145] width 7 height 7
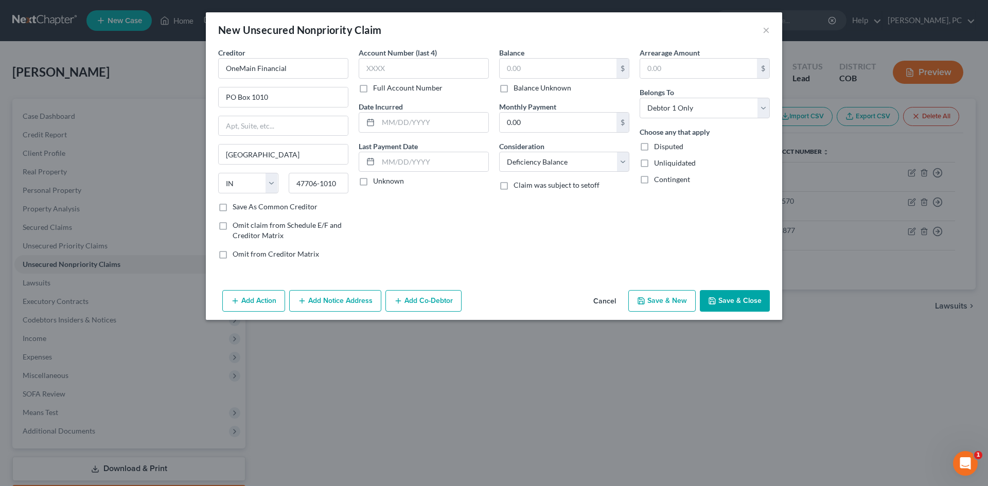
checkbox input "true"
click at [514, 90] on label "Balance Unknown" at bounding box center [543, 88] width 58 height 10
click at [518, 90] on input "Balance Unknown" at bounding box center [521, 86] width 7 height 7
checkbox input "true"
type input "0.00"
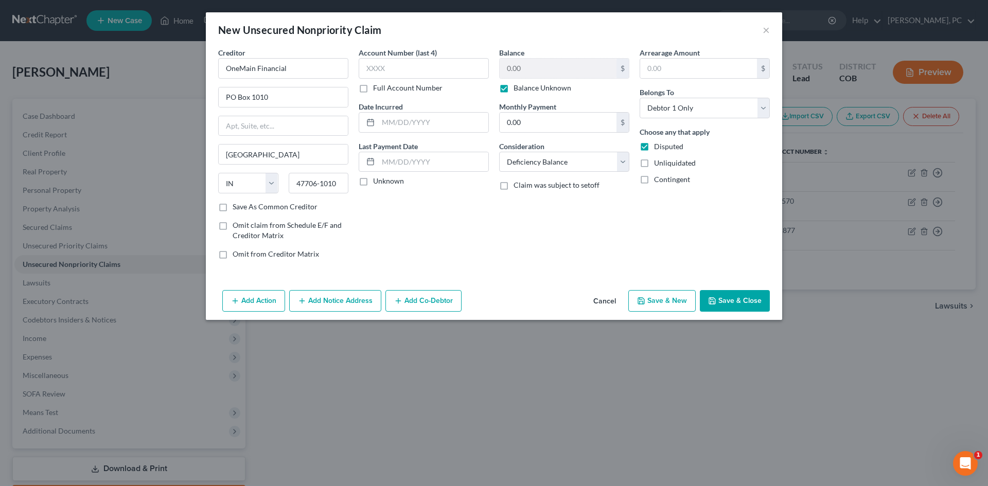
click at [721, 302] on button "Save & Close" at bounding box center [735, 301] width 70 height 22
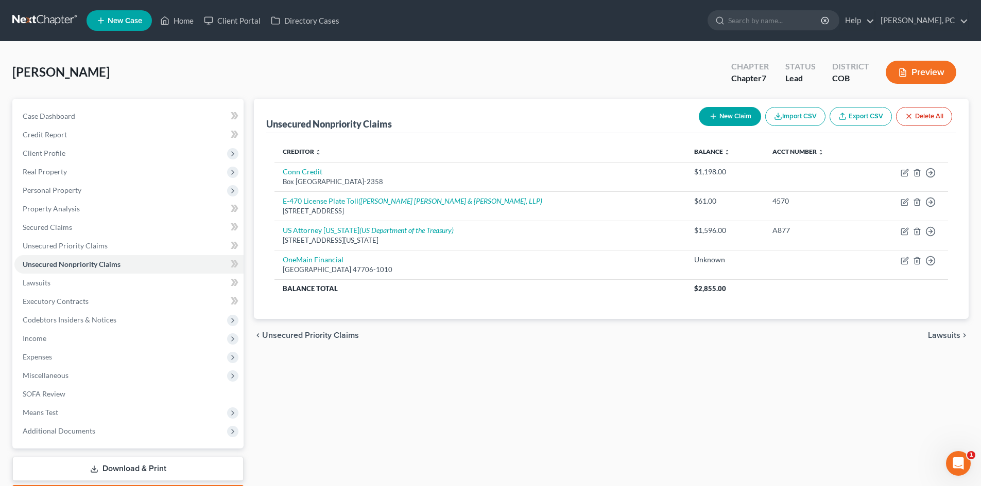
click at [725, 116] on button "New Claim" at bounding box center [730, 116] width 62 height 19
select select "0"
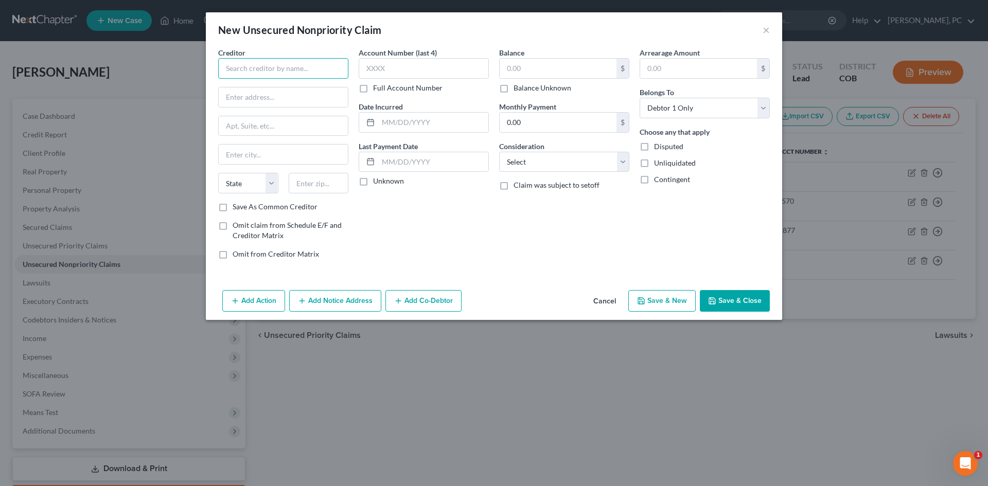
click at [286, 61] on input "text" at bounding box center [283, 68] width 130 height 21
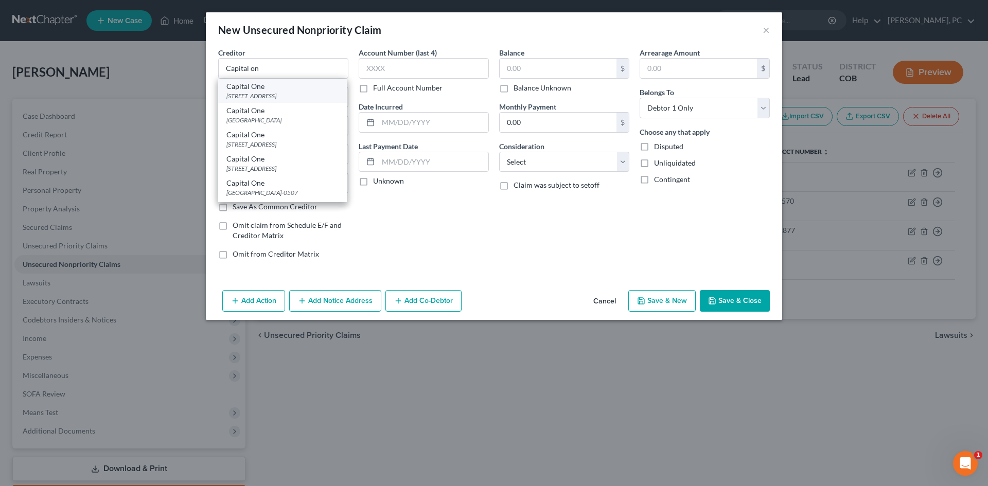
click at [270, 96] on div "[STREET_ADDRESS]" at bounding box center [282, 96] width 112 height 9
type input "Capital One"
type input "PO Box 31293"
type input "[GEOGRAPHIC_DATA]"
select select "46"
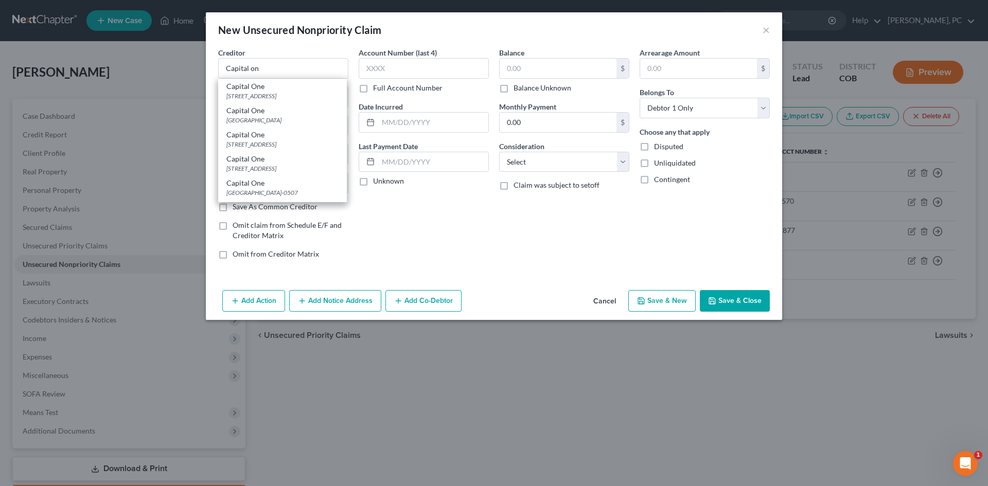
type input "84131"
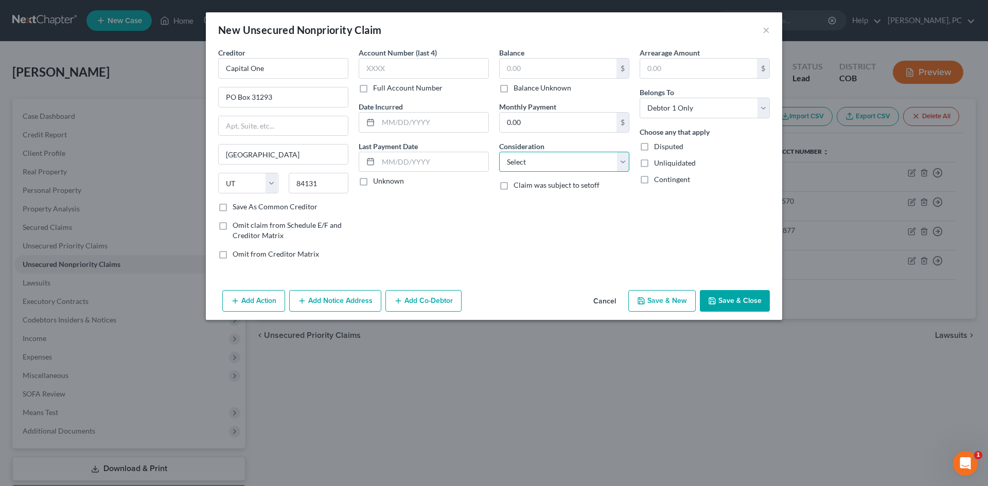
click at [524, 162] on select "Select Cable / Satellite Services Collection Agency Credit Card Debt Debt Couns…" at bounding box center [564, 162] width 130 height 21
select select "2"
click at [499, 152] on select "Select Cable / Satellite Services Collection Agency Credit Card Debt Debt Couns…" at bounding box center [564, 162] width 130 height 21
click at [514, 89] on label "Balance Unknown" at bounding box center [543, 88] width 58 height 10
click at [518, 89] on input "Balance Unknown" at bounding box center [521, 86] width 7 height 7
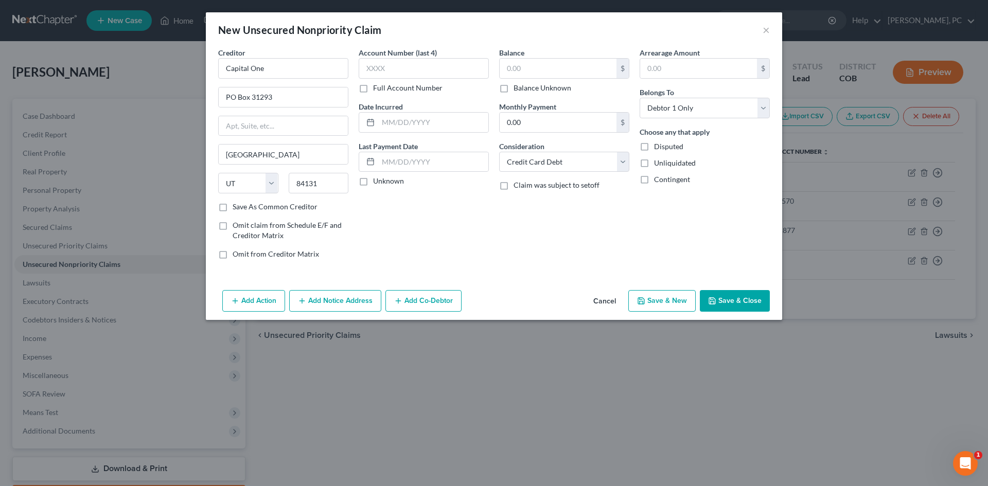
checkbox input "true"
type input "0.00"
click at [333, 299] on button "Add Notice Address" at bounding box center [335, 301] width 92 height 22
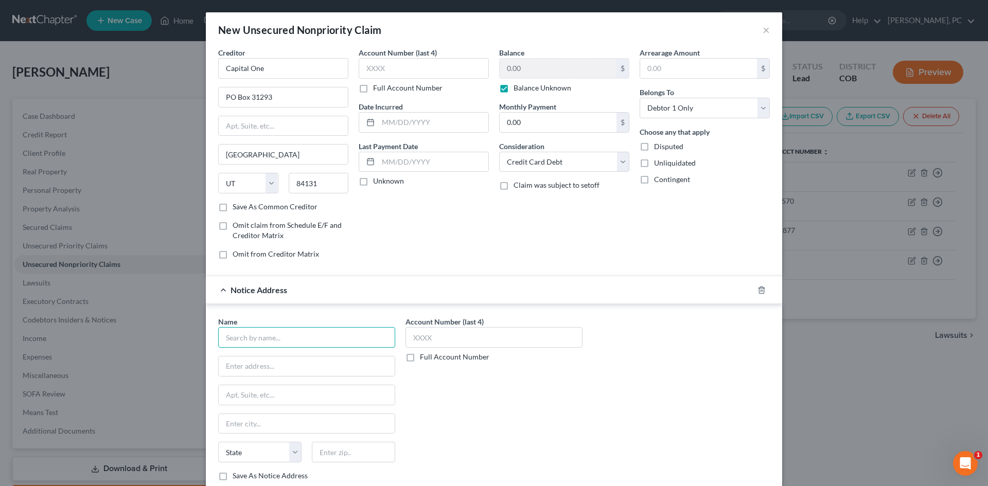
click at [270, 334] on input "text" at bounding box center [306, 337] width 177 height 21
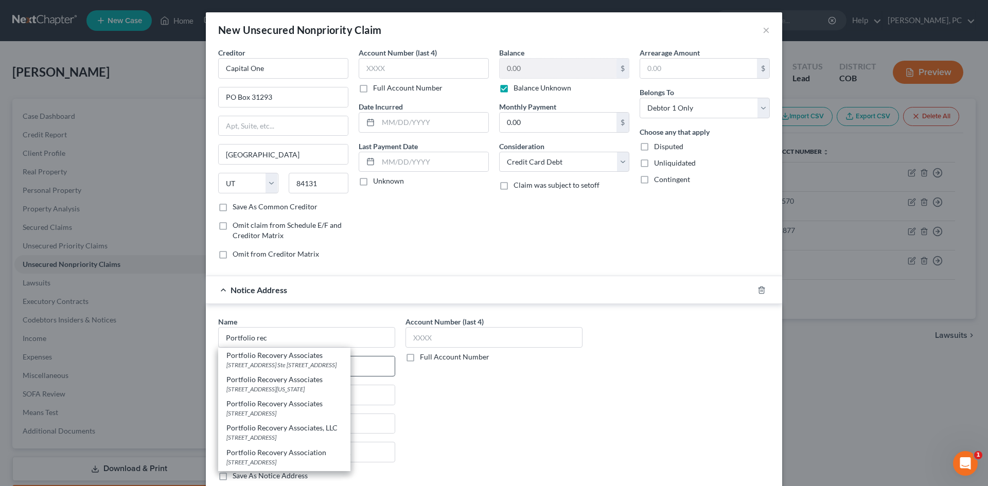
click at [278, 363] on div "[STREET_ADDRESS] Ste [STREET_ADDRESS]" at bounding box center [284, 365] width 116 height 9
type input "Portfolio Recovery Associates"
type input "[STREET_ADDRESS] Ste 100"
type input "[GEOGRAPHIC_DATA]"
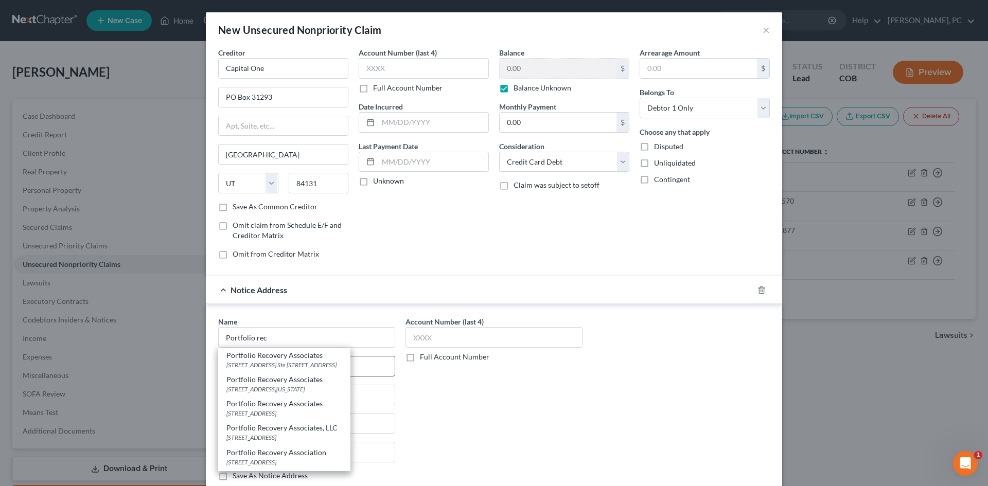
select select "48"
type input "23541"
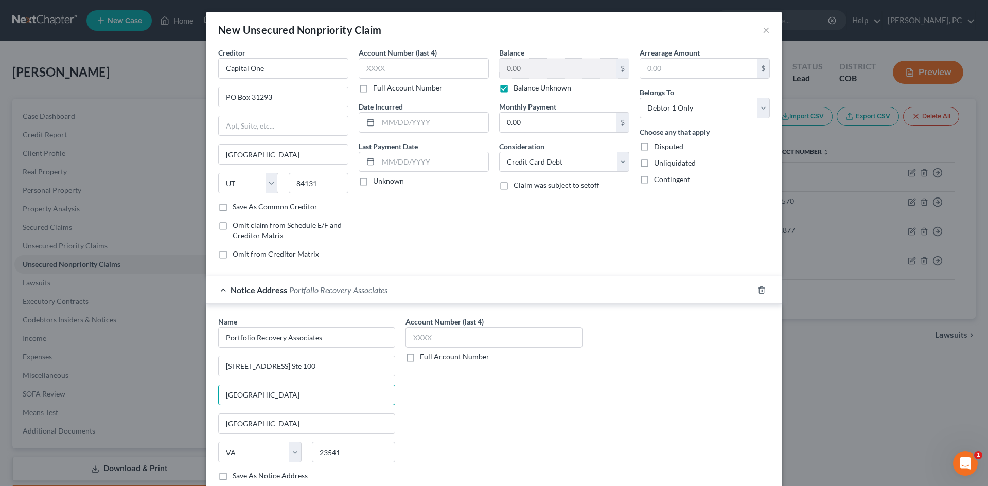
drag, startPoint x: 320, startPoint y: 397, endPoint x: 165, endPoint y: 397, distance: 154.4
click at [165, 397] on div "New Unsecured Nonpriority Claim × Creditor * Capital One PO Box 31293 [GEOGRAPH…" at bounding box center [494, 243] width 988 height 486
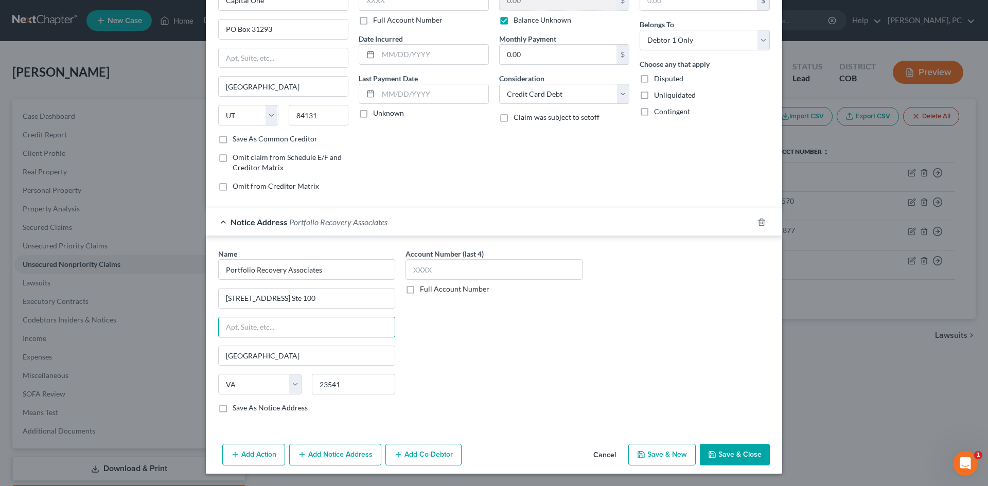
click at [720, 458] on button "Save & Close" at bounding box center [735, 455] width 70 height 22
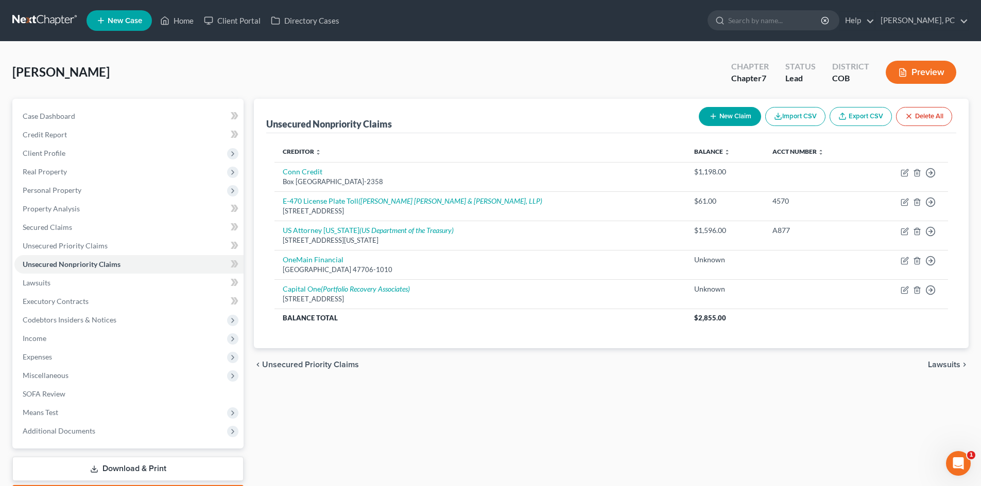
click at [729, 115] on button "New Claim" at bounding box center [730, 116] width 62 height 19
select select "0"
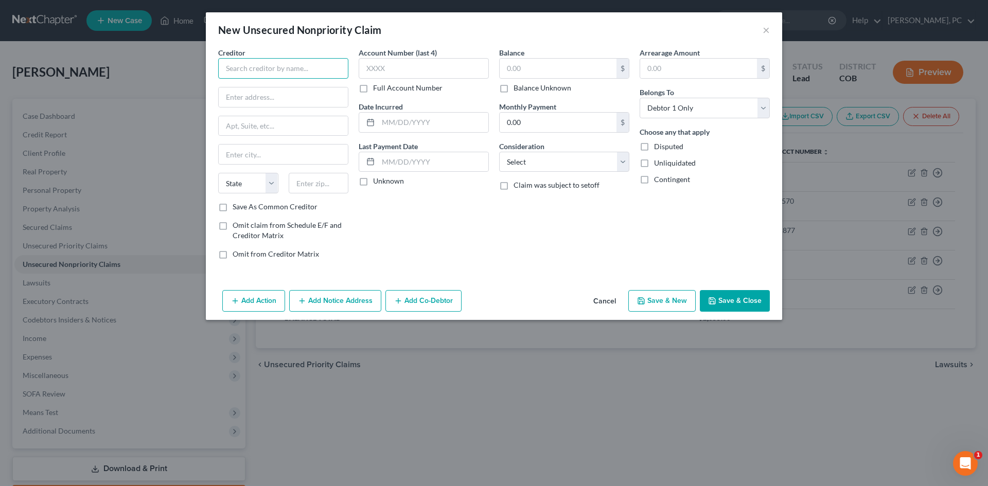
click at [277, 72] on input "text" at bounding box center [283, 68] width 130 height 21
click at [265, 100] on div "[STREET_ADDRESS][US_STATE]" at bounding box center [279, 96] width 107 height 9
type input "Xfinity Cable"
type input "[STREET_ADDRESS][US_STATE]"
type input "[GEOGRAPHIC_DATA]"
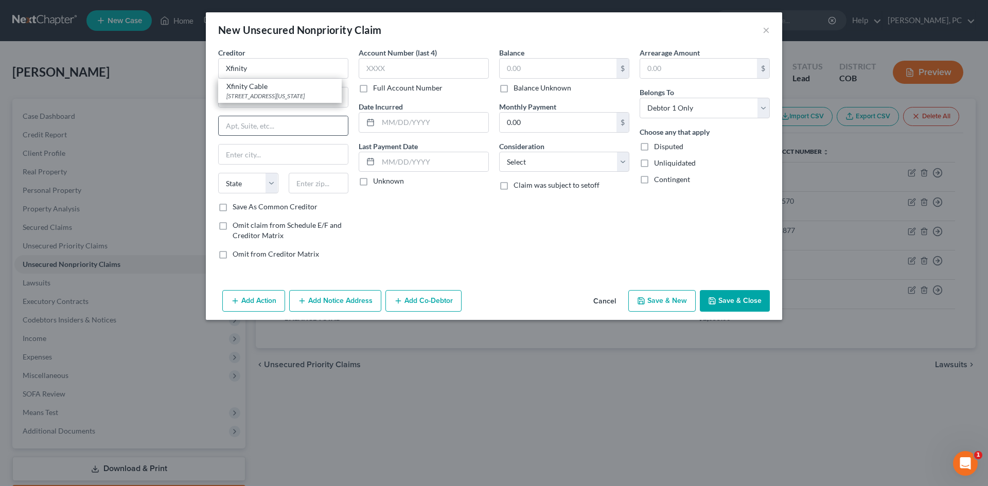
select select "5"
type input "80222"
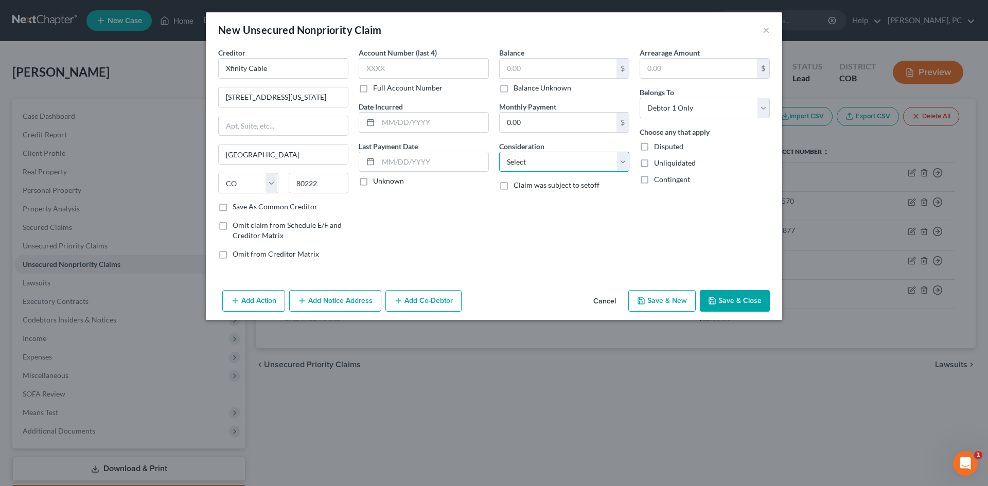
click at [514, 159] on select "Select Cable / Satellite Services Collection Agency Credit Card Debt Debt Couns…" at bounding box center [564, 162] width 130 height 21
select select "0"
click at [499, 152] on select "Select Cable / Satellite Services Collection Agency Credit Card Debt Debt Couns…" at bounding box center [564, 162] width 130 height 21
click at [514, 90] on label "Balance Unknown" at bounding box center [543, 88] width 58 height 10
click at [518, 90] on input "Balance Unknown" at bounding box center [521, 86] width 7 height 7
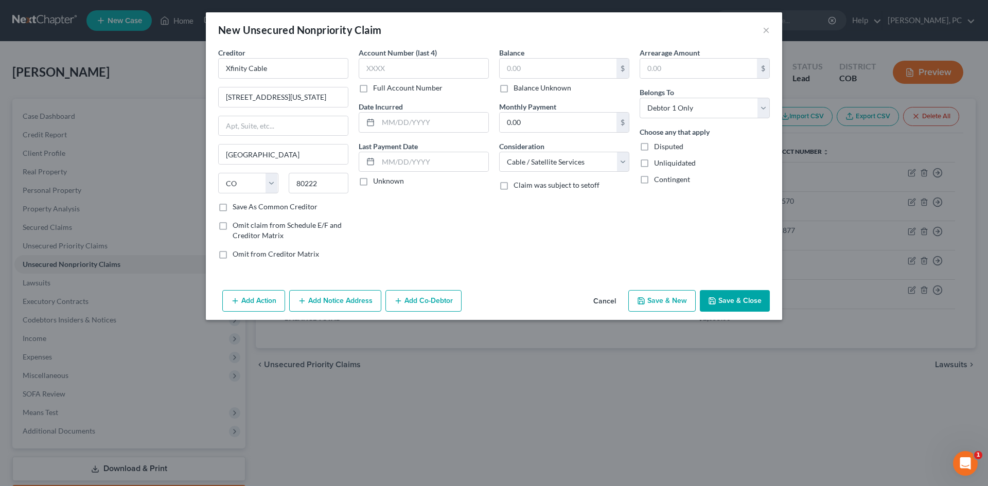
checkbox input "true"
type input "0.00"
click at [336, 295] on button "Add Notice Address" at bounding box center [335, 301] width 92 height 22
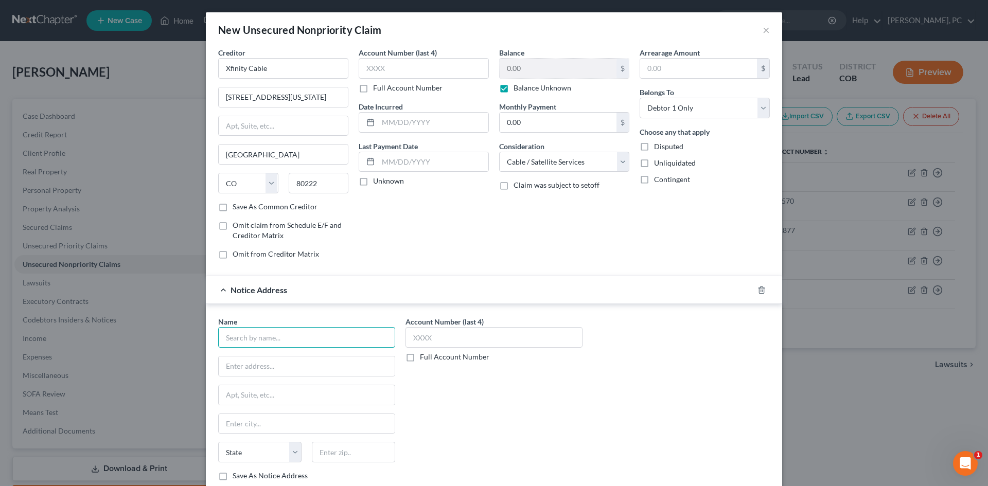
click at [280, 337] on input "text" at bounding box center [306, 337] width 177 height 21
type input "r"
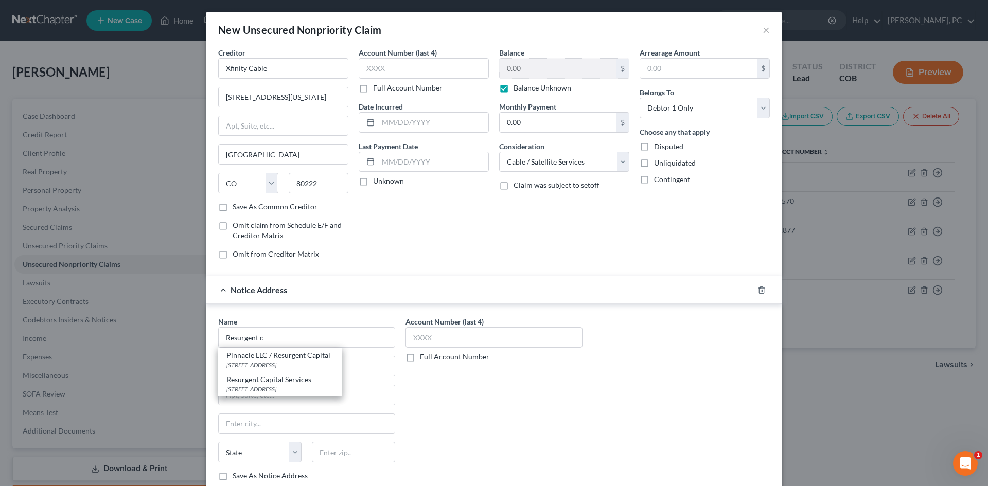
click at [268, 382] on div "Resurgent Capital Services" at bounding box center [279, 380] width 107 height 10
type input "Resurgent Capital Services"
type input "PO Box 10587"
type input "[GEOGRAPHIC_DATA]"
select select "42"
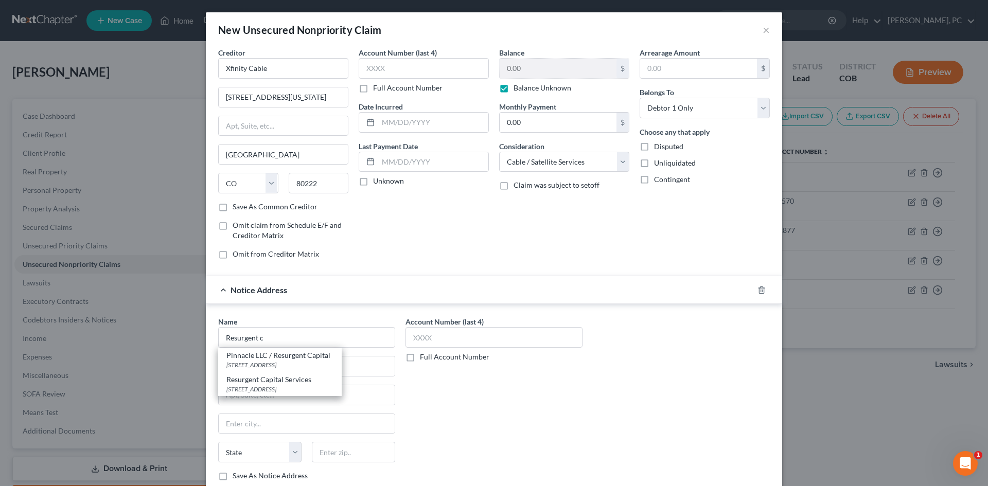
type input "29603-0587"
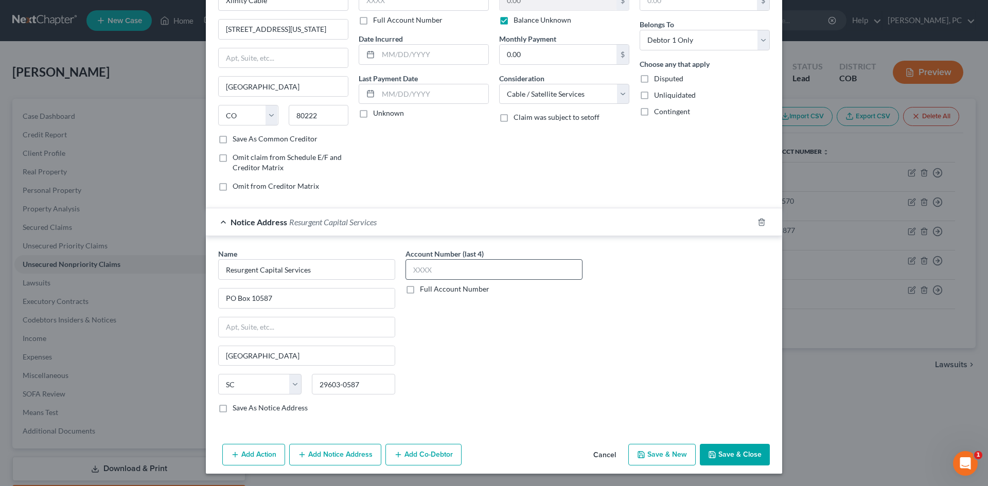
click at [730, 457] on button "Save & Close" at bounding box center [735, 455] width 70 height 22
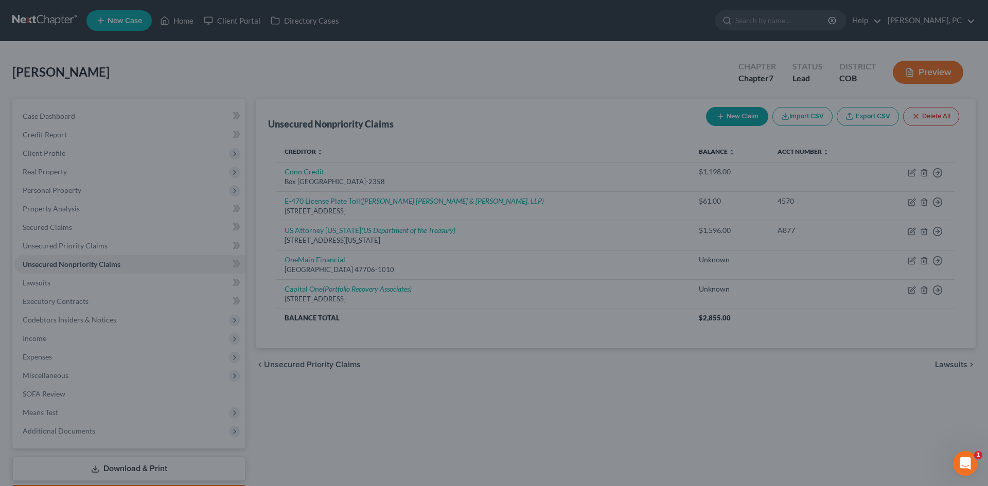
scroll to position [0, 0]
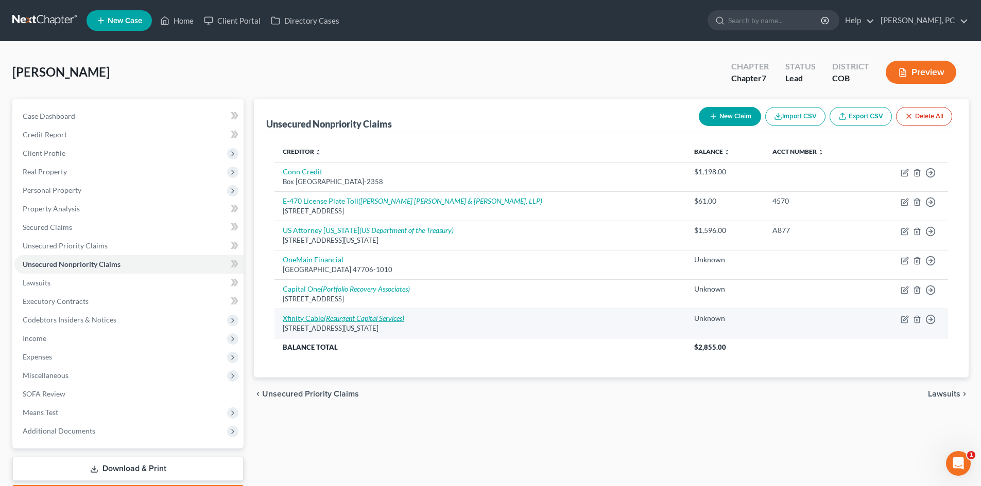
click at [324, 317] on link "Xfinity Cable (Resurgent Capital Services)" at bounding box center [343, 318] width 121 height 9
select select "5"
select select "0"
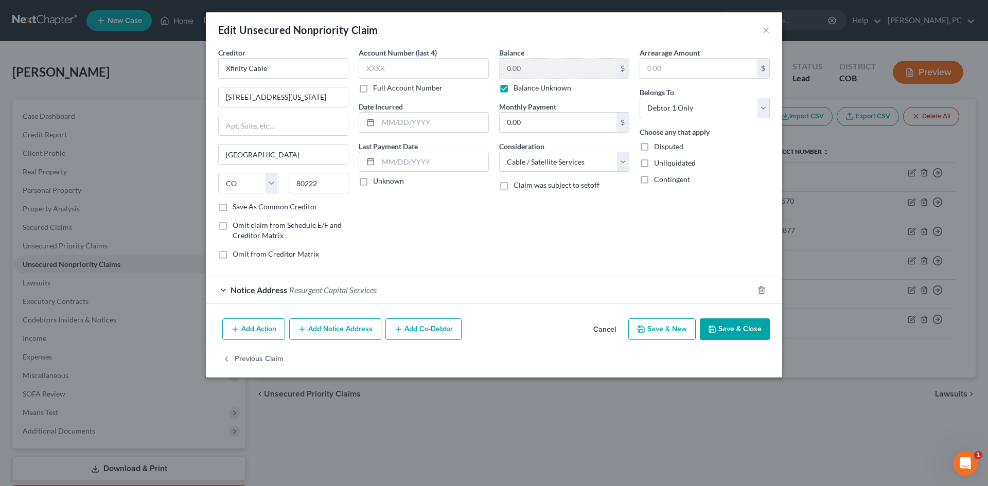
drag, startPoint x: 315, startPoint y: 342, endPoint x: 317, endPoint y: 337, distance: 5.5
click at [316, 341] on div "Add Action Add Notice Address Add Co-Debtor Cancel Save & New Save & Close" at bounding box center [494, 332] width 577 height 34
click at [317, 336] on button "Add Notice Address" at bounding box center [335, 330] width 92 height 22
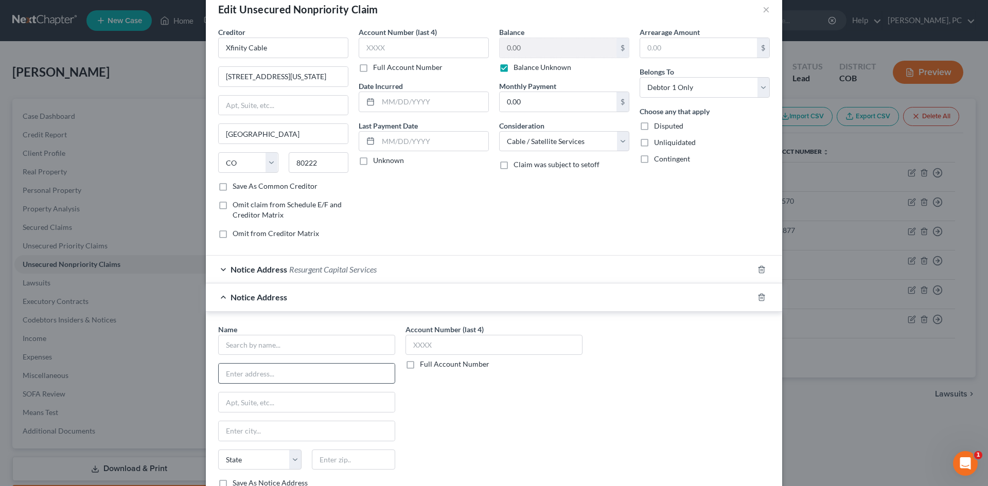
scroll to position [51, 0]
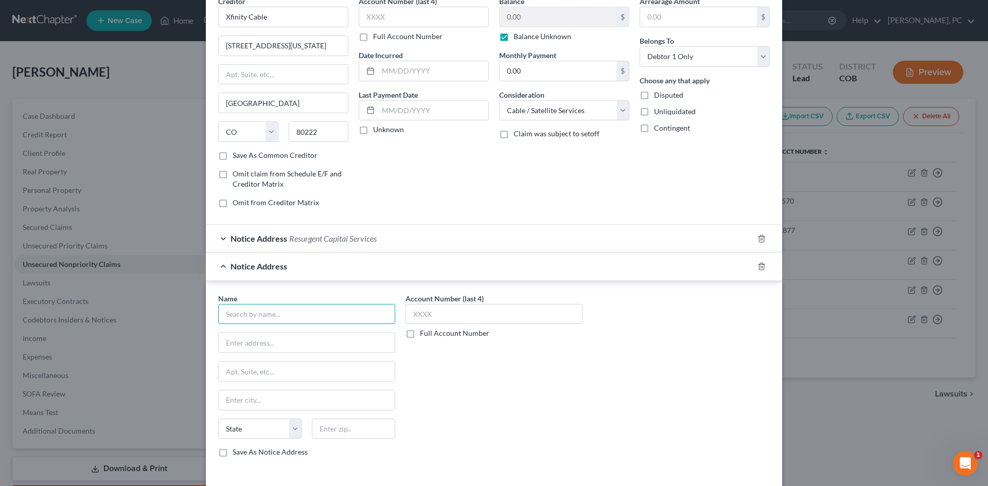
click at [272, 316] on input "text" at bounding box center [306, 314] width 177 height 21
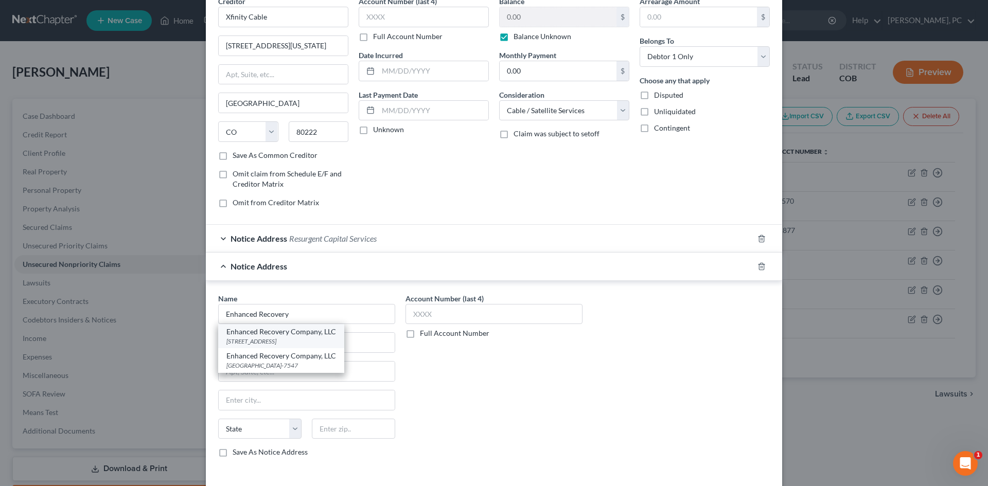
click at [272, 336] on div "Enhanced Recovery Company, LLC" at bounding box center [281, 332] width 110 height 10
type input "Enhanced Recovery Company, LLC"
type input "8014 Bayberry Rd."
type input "[GEOGRAPHIC_DATA]"
select select "9"
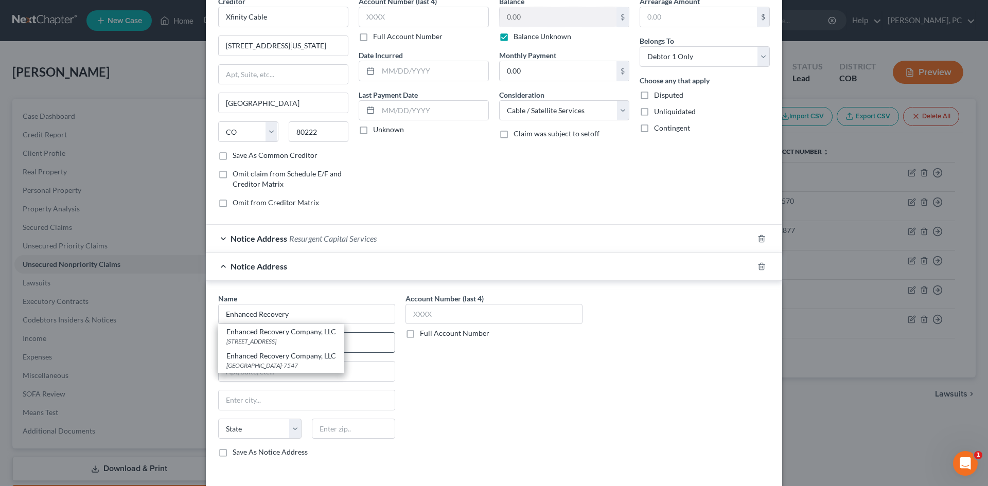
type input "32256-7412"
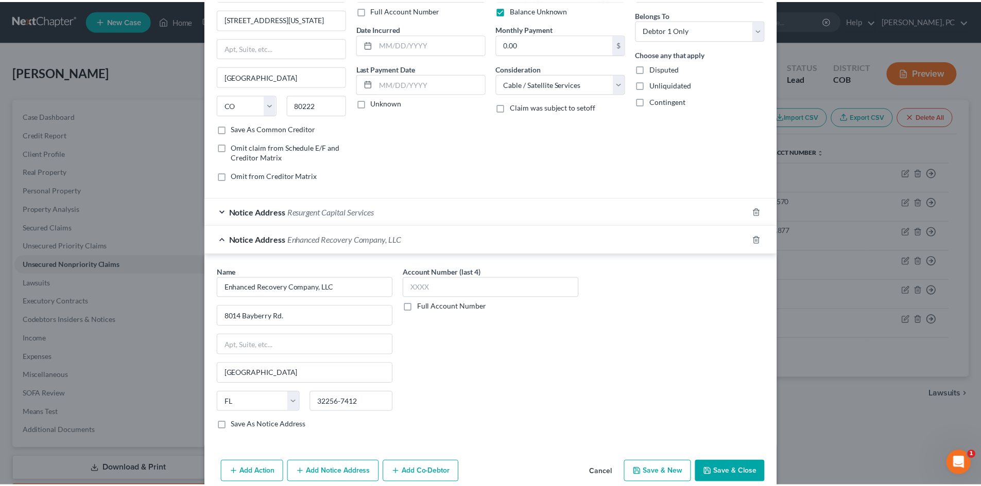
scroll to position [126, 0]
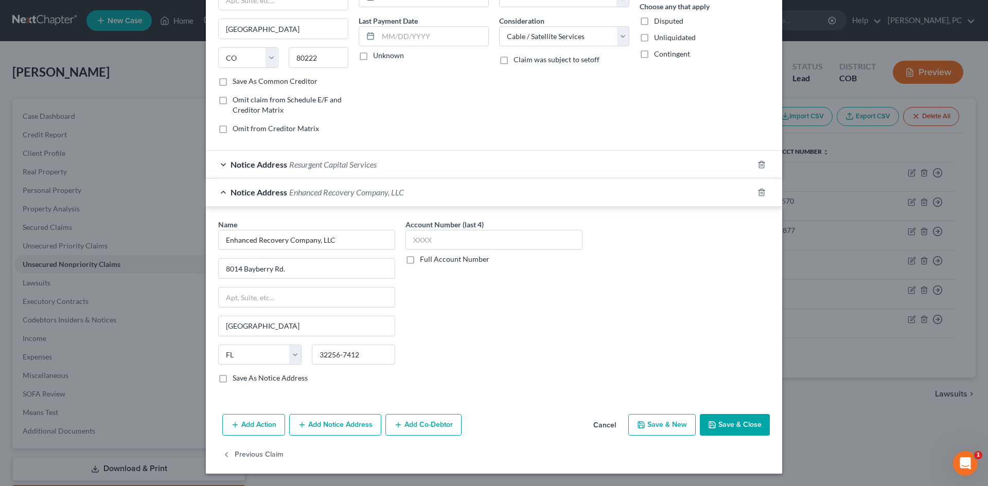
click at [734, 431] on button "Save & Close" at bounding box center [735, 425] width 70 height 22
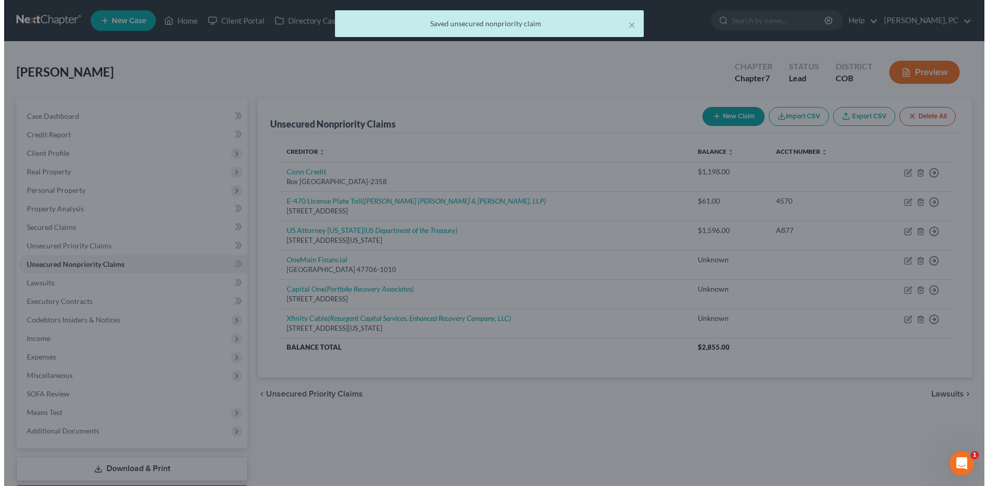
scroll to position [0, 0]
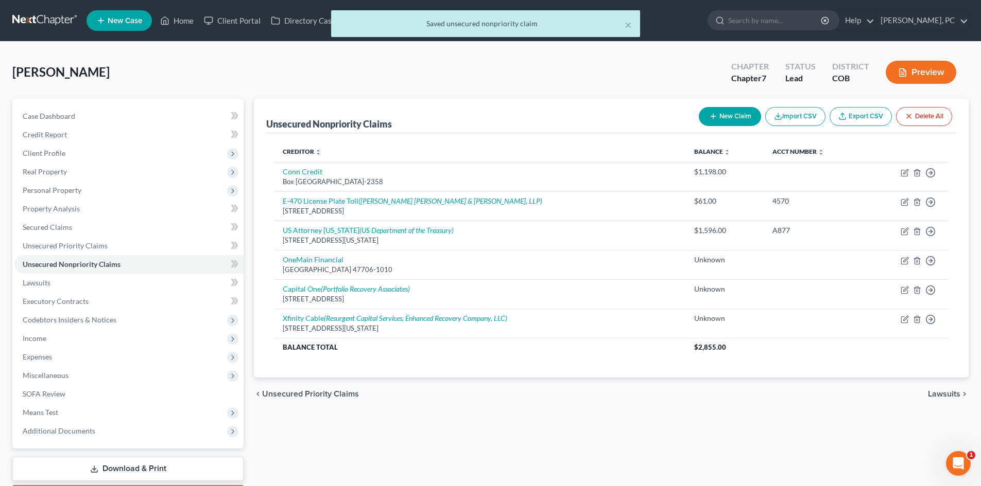
click at [732, 116] on button "New Claim" at bounding box center [730, 116] width 62 height 19
select select "0"
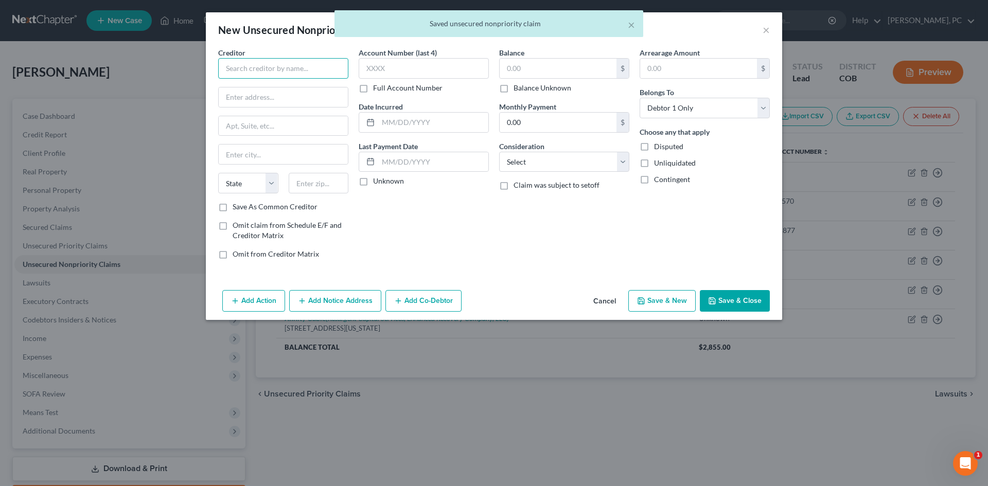
click at [293, 60] on input "text" at bounding box center [283, 68] width 130 height 21
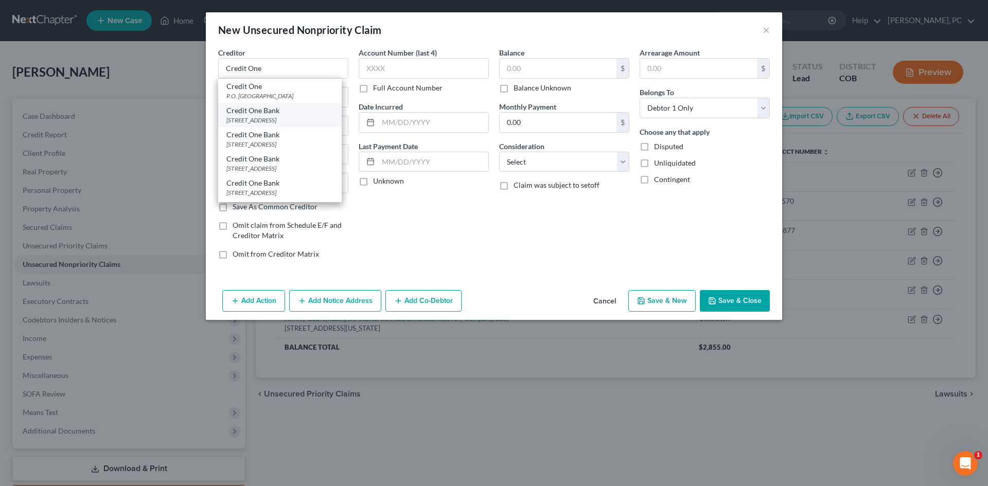
click at [260, 113] on div "Credit One Bank" at bounding box center [279, 111] width 107 height 10
type input "Credit One Bank"
type input "PO Box 98872"
type input "[GEOGRAPHIC_DATA]"
select select "31"
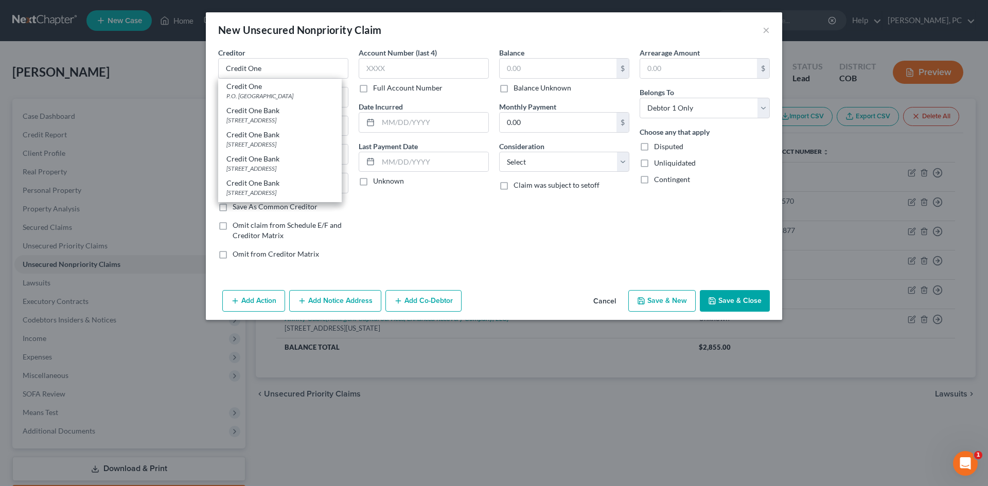
type input "89193"
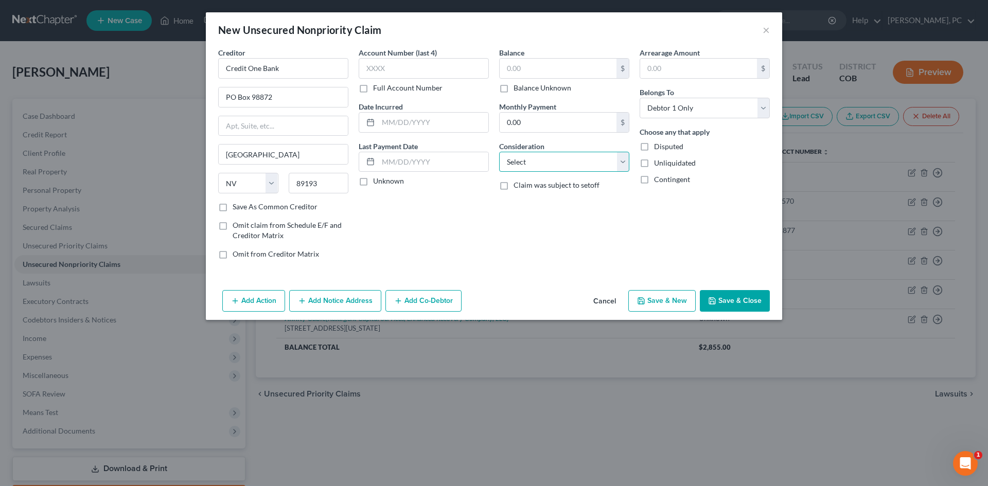
click at [538, 164] on select "Select Cable / Satellite Services Collection Agency Credit Card Debt Debt Couns…" at bounding box center [564, 162] width 130 height 21
select select "2"
click at [499, 152] on select "Select Cable / Satellite Services Collection Agency Credit Card Debt Debt Couns…" at bounding box center [564, 162] width 130 height 21
click at [514, 89] on label "Balance Unknown" at bounding box center [543, 88] width 58 height 10
click at [518, 89] on input "Balance Unknown" at bounding box center [521, 86] width 7 height 7
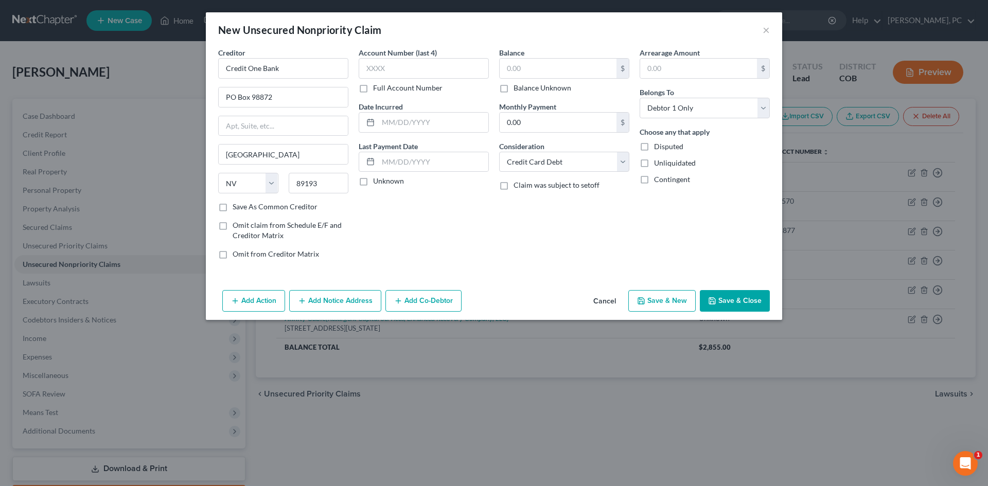
checkbox input "true"
type input "0.00"
click at [731, 308] on button "Save & Close" at bounding box center [735, 301] width 70 height 22
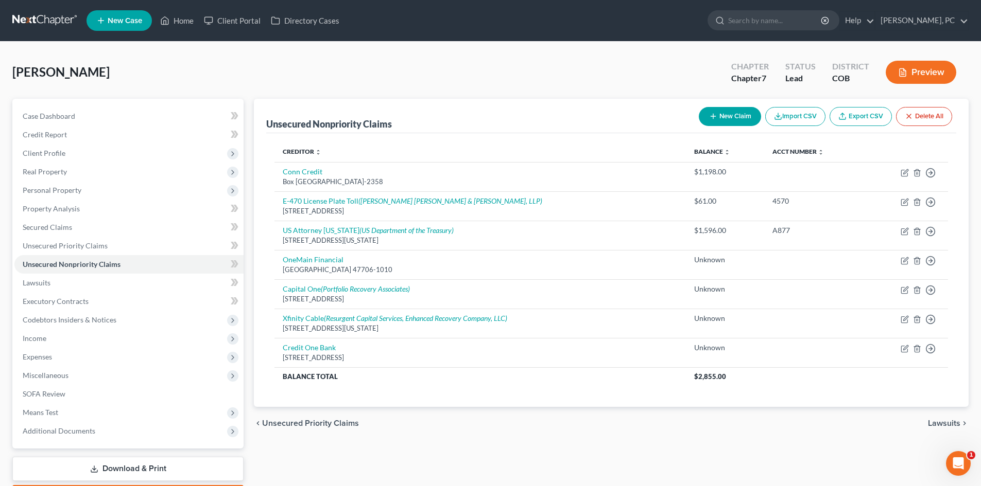
click at [743, 111] on button "New Claim" at bounding box center [730, 116] width 62 height 19
select select "0"
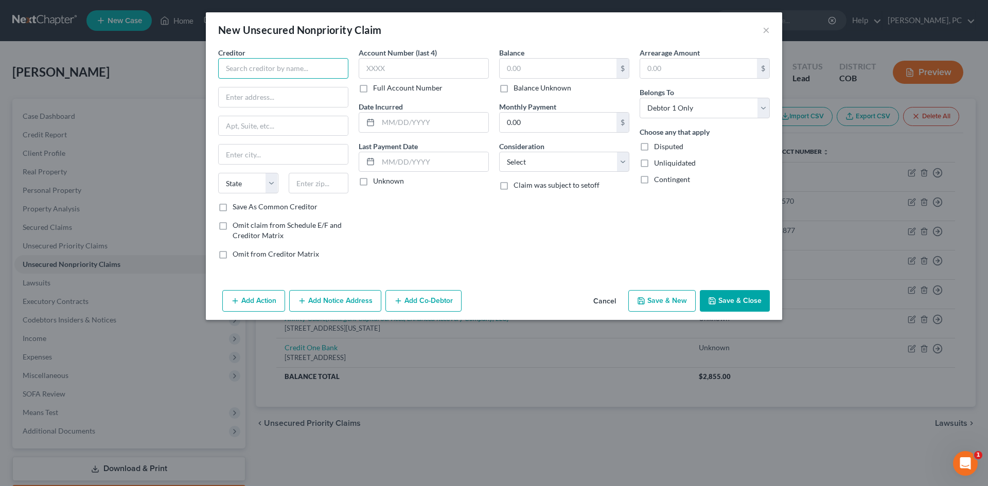
click at [297, 69] on input "text" at bounding box center [283, 68] width 130 height 21
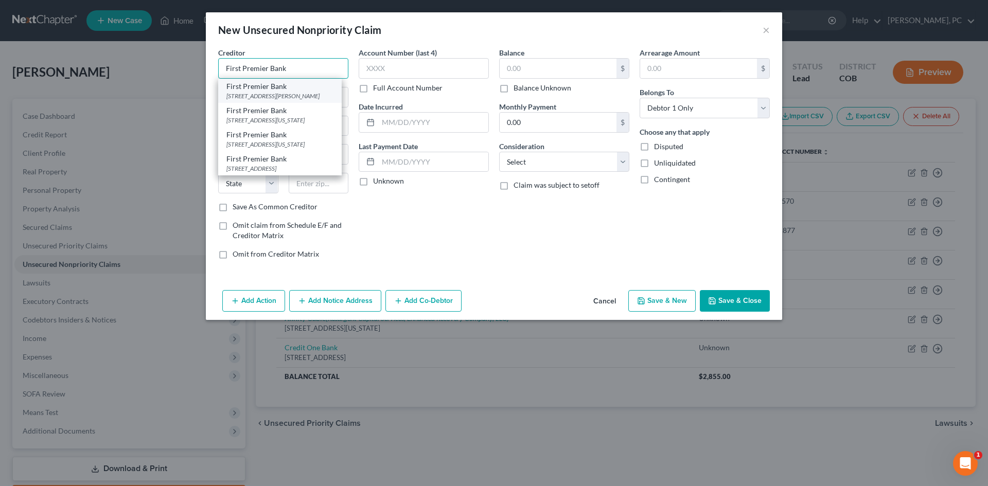
type input "First Premier Bank"
click at [267, 92] on div "[STREET_ADDRESS][PERSON_NAME]" at bounding box center [279, 96] width 107 height 9
type input "[STREET_ADDRESS][PERSON_NAME]"
type input "[GEOGRAPHIC_DATA]"
select select "43"
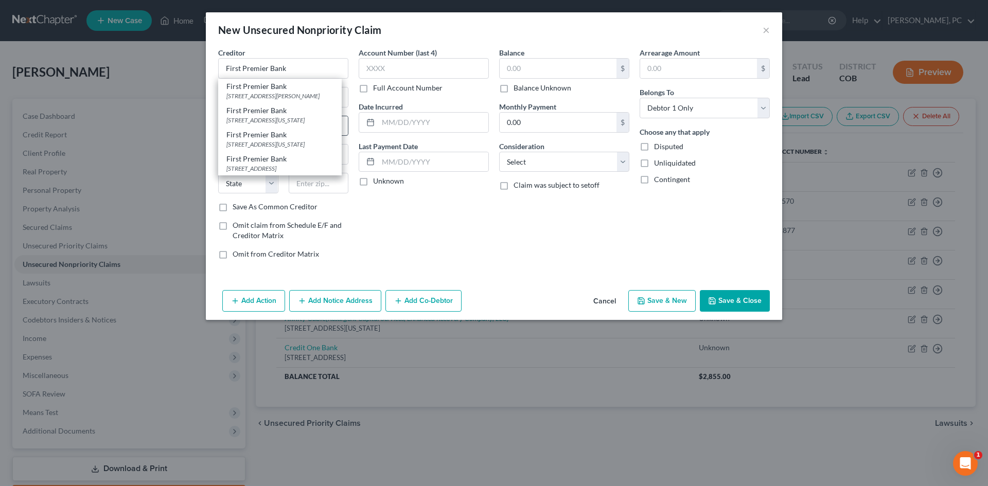
type input "57107-0145"
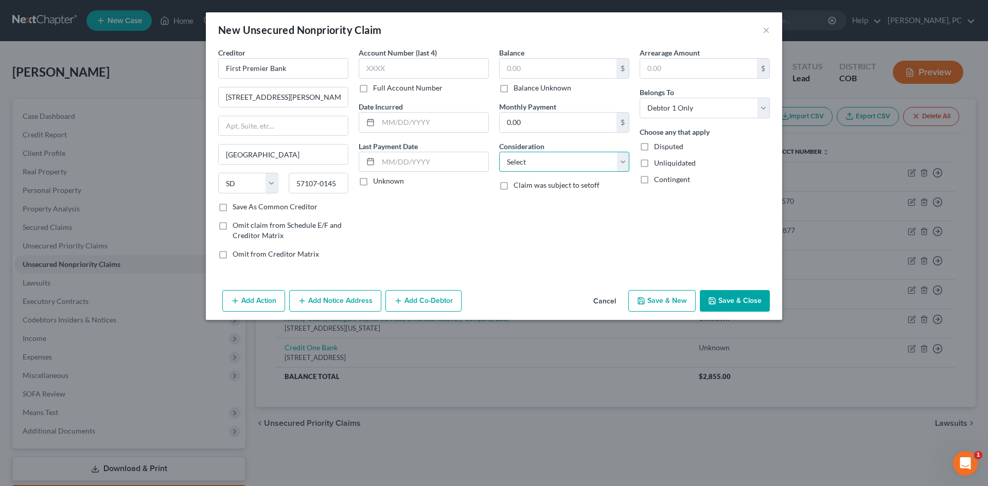
click at [513, 158] on select "Select Cable / Satellite Services Collection Agency Credit Card Debt Debt Couns…" at bounding box center [564, 162] width 130 height 21
select select "2"
click at [499, 152] on select "Select Cable / Satellite Services Collection Agency Credit Card Debt Debt Couns…" at bounding box center [564, 162] width 130 height 21
click at [514, 88] on label "Balance Unknown" at bounding box center [543, 88] width 58 height 10
click at [518, 88] on input "Balance Unknown" at bounding box center [521, 86] width 7 height 7
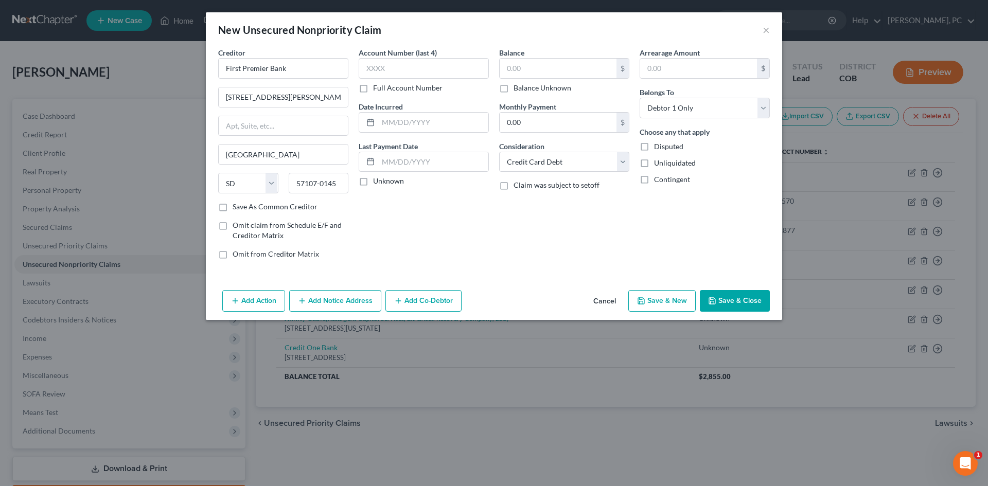
checkbox input "true"
type input "0.00"
click at [735, 303] on button "Save & Close" at bounding box center [735, 301] width 70 height 22
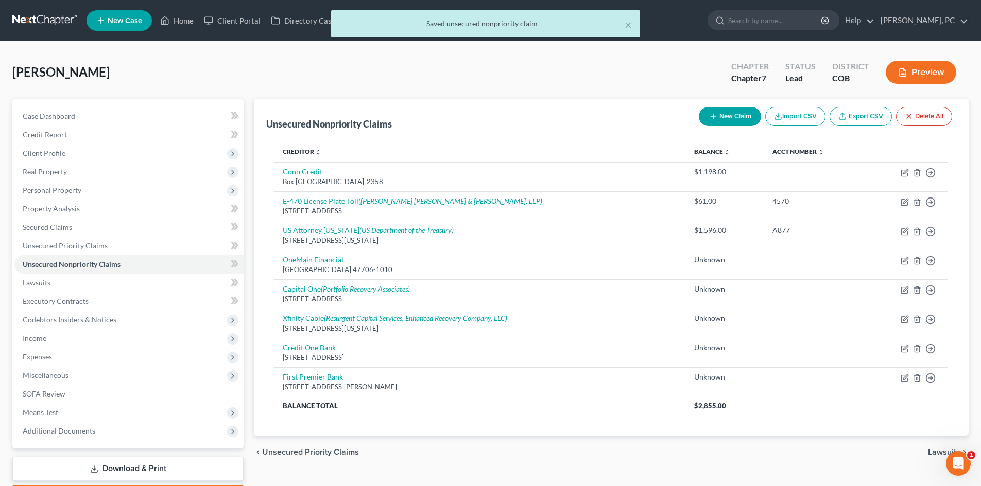
click at [720, 117] on button "New Claim" at bounding box center [730, 116] width 62 height 19
select select "0"
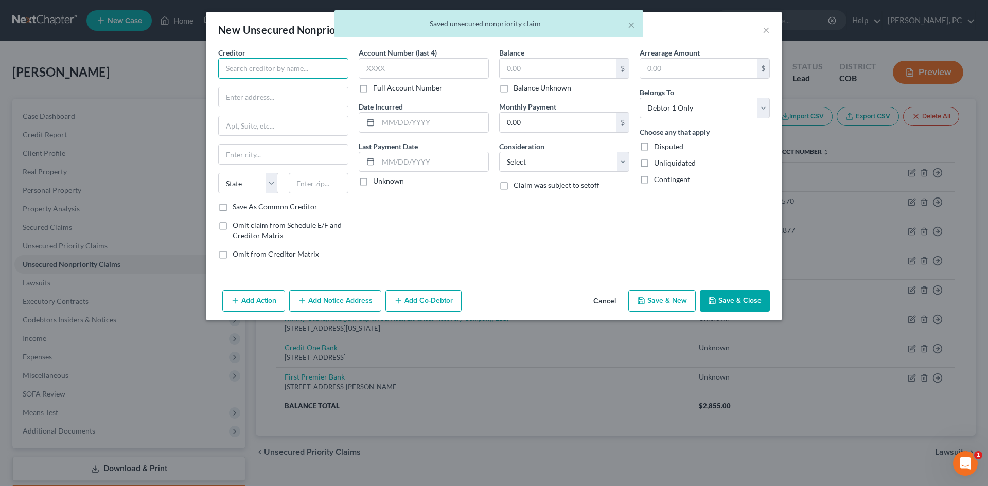
click at [270, 67] on input "text" at bounding box center [283, 68] width 130 height 21
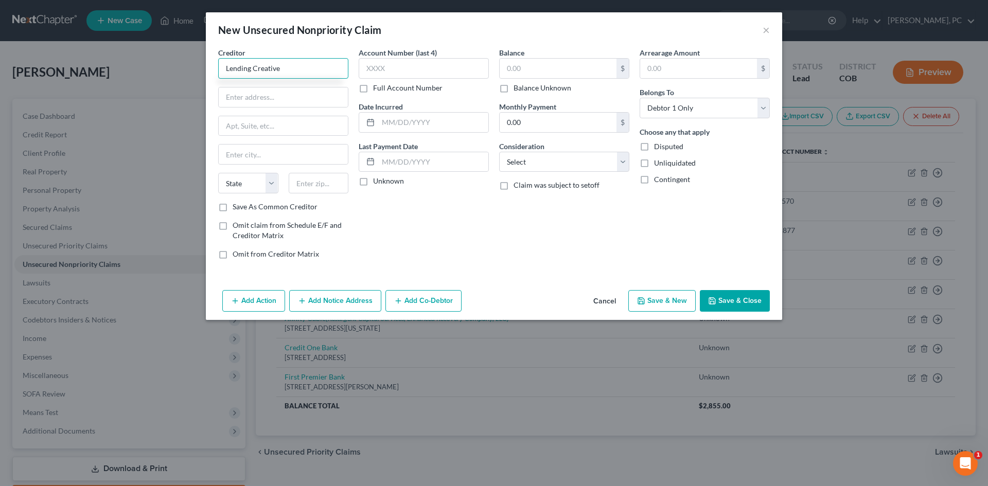
type input "Lending Creative"
click at [282, 94] on input "text" at bounding box center [283, 98] width 129 height 20
paste input "PO Box 478"
type input "PO Box 478"
click at [310, 181] on input "text" at bounding box center [319, 183] width 60 height 21
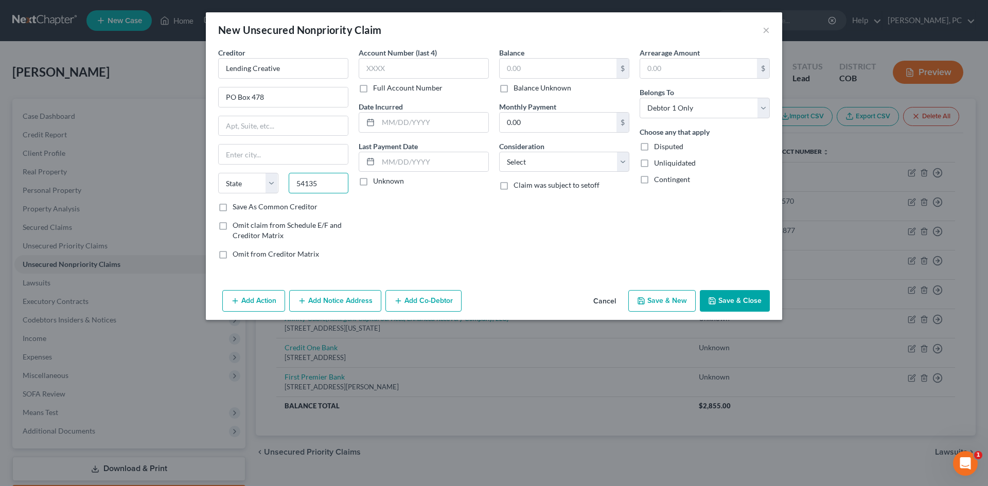
type input "54135"
type input "Keshena"
select select "52"
click at [341, 180] on input "54135" at bounding box center [319, 183] width 60 height 21
type input "54135-0478"
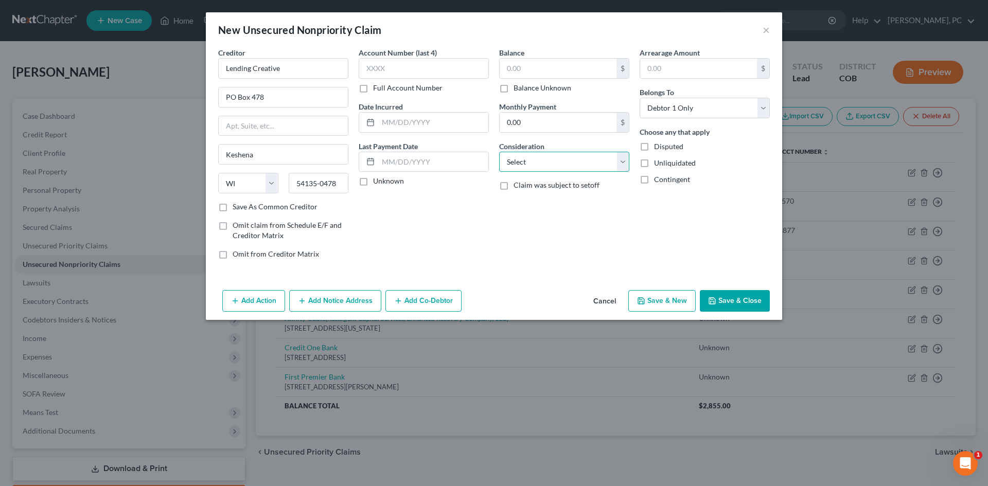
click at [525, 161] on select "Select Cable / Satellite Services Collection Agency Credit Card Debt Debt Couns…" at bounding box center [564, 162] width 130 height 21
select select "10"
click at [499, 152] on select "Select Cable / Satellite Services Collection Agency Credit Card Debt Debt Couns…" at bounding box center [564, 162] width 130 height 21
click at [514, 88] on label "Balance Unknown" at bounding box center [543, 88] width 58 height 10
click at [518, 88] on input "Balance Unknown" at bounding box center [521, 86] width 7 height 7
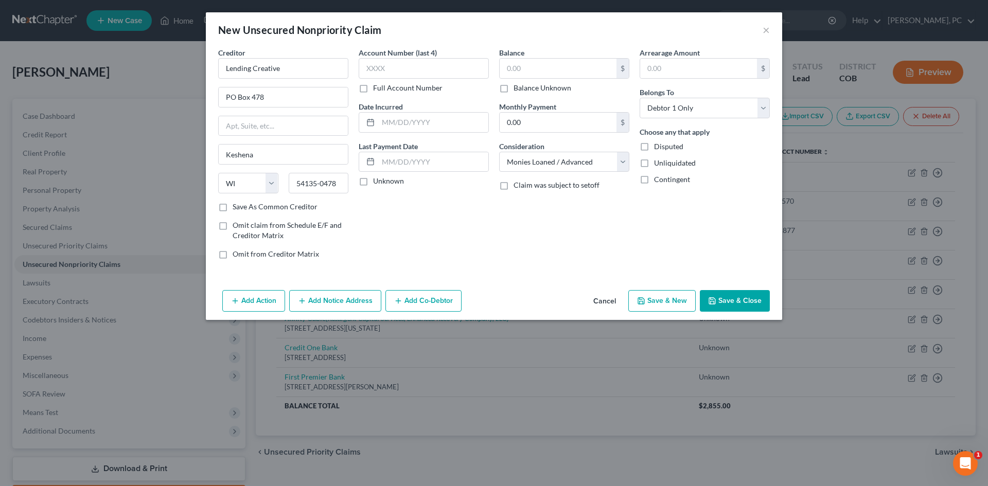
checkbox input "true"
type input "0.00"
click at [733, 303] on button "Save & Close" at bounding box center [735, 301] width 70 height 22
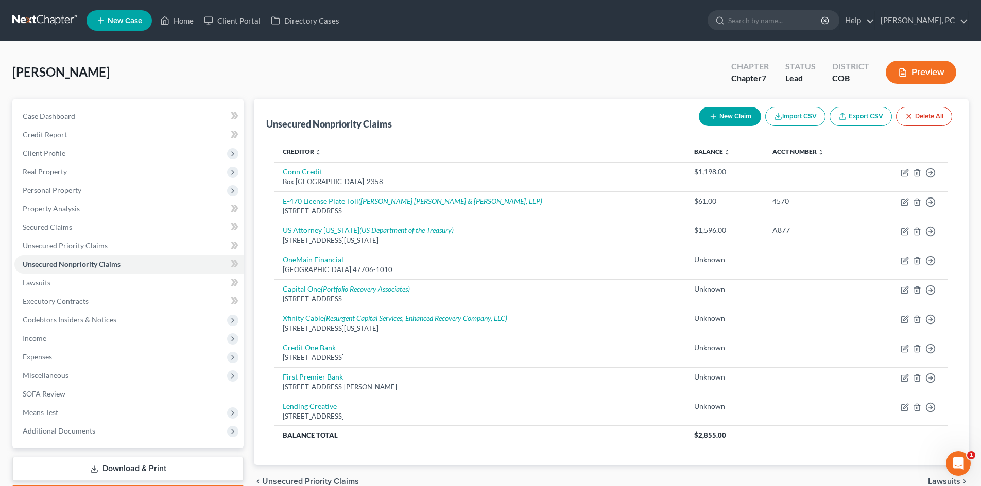
click at [713, 117] on icon "button" at bounding box center [713, 116] width 8 height 8
select select "0"
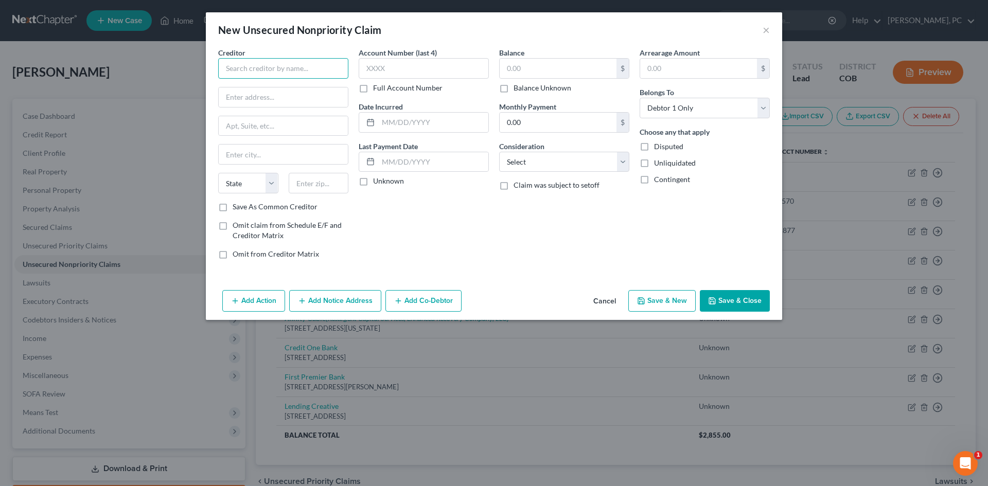
click at [286, 63] on input "text" at bounding box center [283, 68] width 130 height 21
type input "Makwa Finance"
click at [276, 98] on input "text" at bounding box center [283, 98] width 129 height 20
paste input "PO Box 343"
type input "PO Box 343"
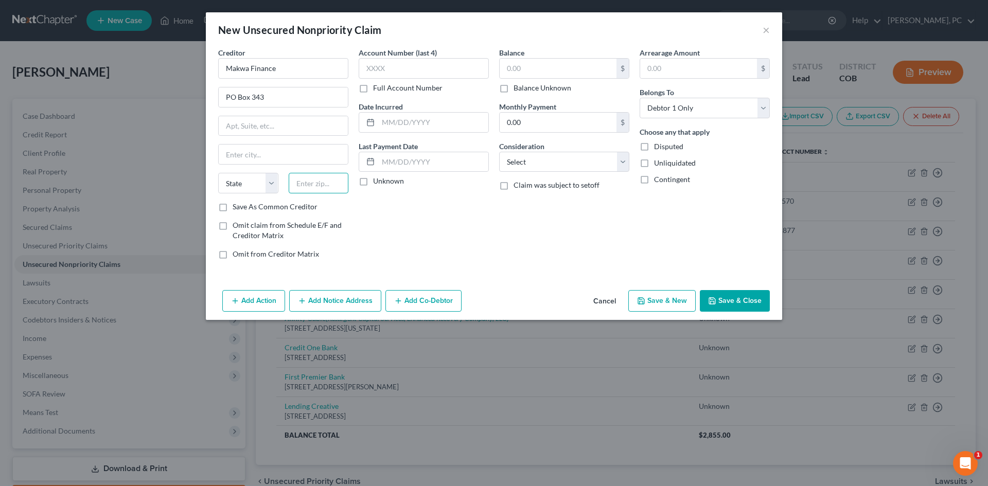
click at [332, 184] on input "text" at bounding box center [319, 183] width 60 height 21
type input "54538"
type input "Lac Du Flambeau"
select select "52"
type input "54538-0343"
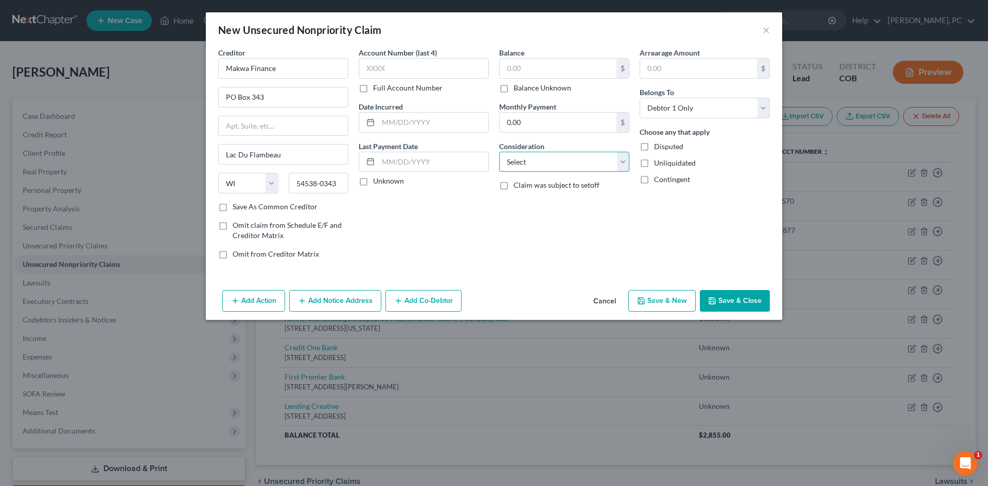
click at [536, 163] on select "Select Cable / Satellite Services Collection Agency Credit Card Debt Debt Couns…" at bounding box center [564, 162] width 130 height 21
select select "10"
click at [499, 152] on select "Select Cable / Satellite Services Collection Agency Credit Card Debt Debt Couns…" at bounding box center [564, 162] width 130 height 21
click at [514, 89] on label "Balance Unknown" at bounding box center [543, 88] width 58 height 10
click at [518, 89] on input "Balance Unknown" at bounding box center [521, 86] width 7 height 7
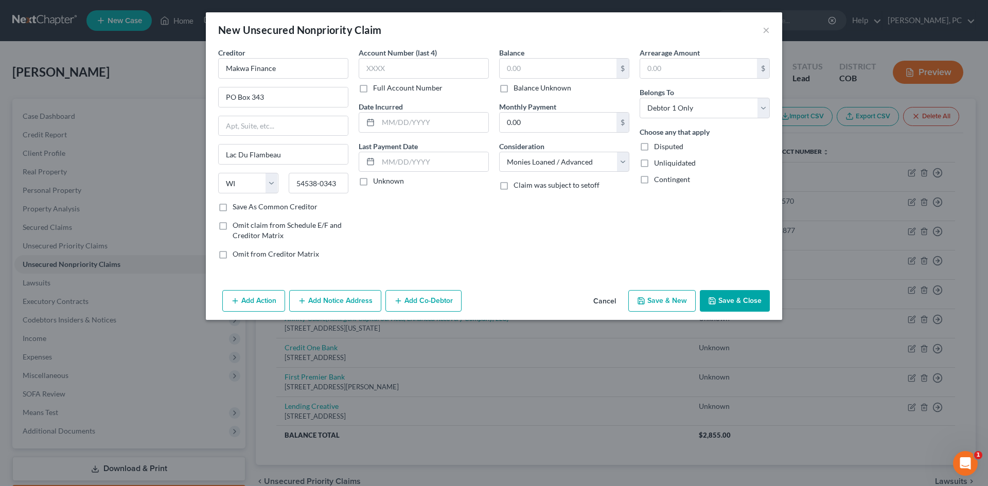
checkbox input "true"
type input "0.00"
click at [357, 303] on button "Add Notice Address" at bounding box center [335, 301] width 92 height 22
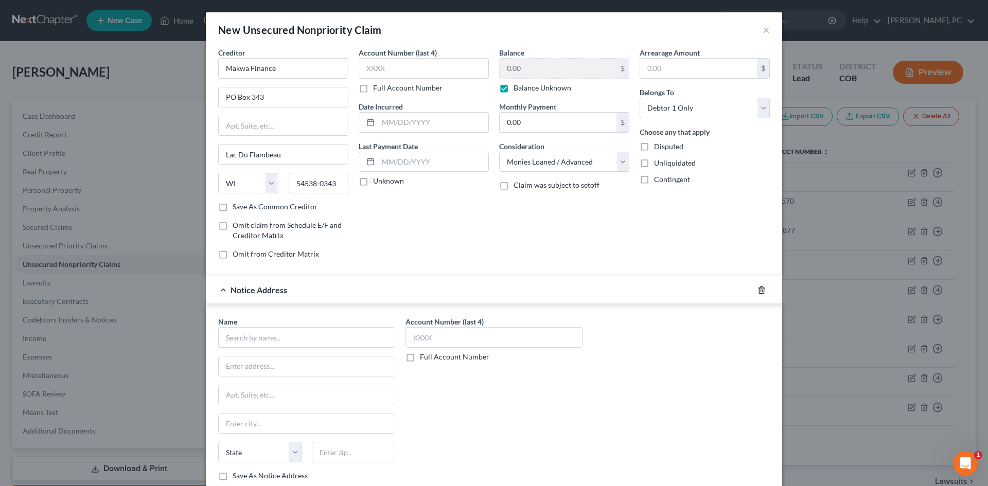
click at [758, 289] on icon "button" at bounding box center [762, 290] width 8 height 8
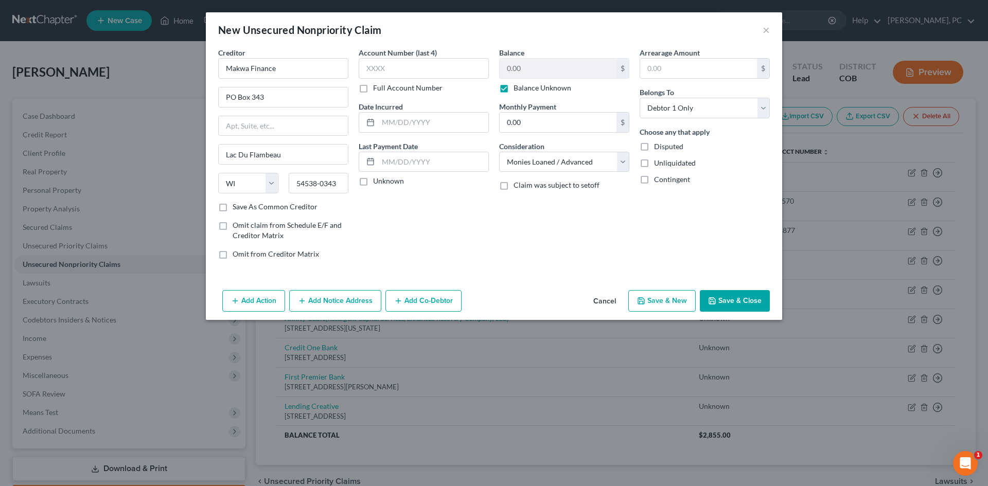
click at [659, 303] on button "Save & New" at bounding box center [662, 301] width 67 height 22
select select "0"
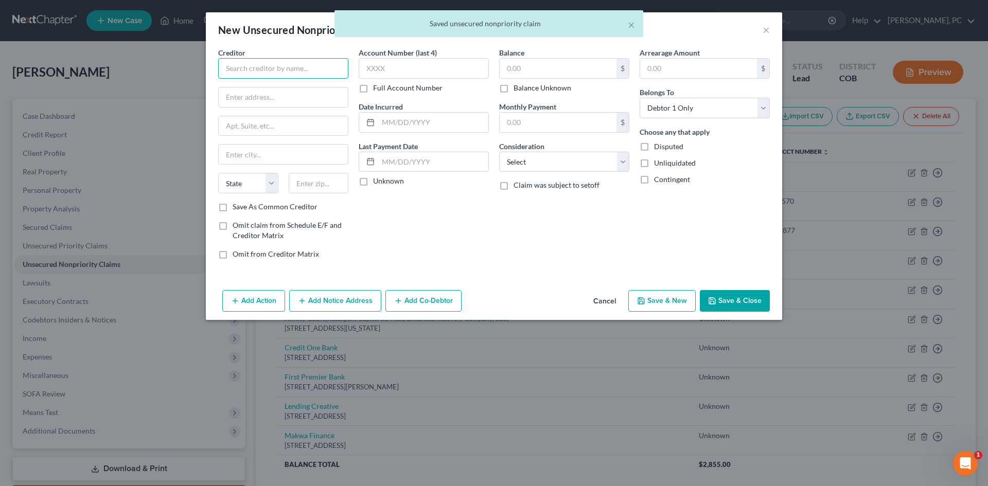
click at [239, 65] on input "text" at bounding box center [283, 68] width 130 height 21
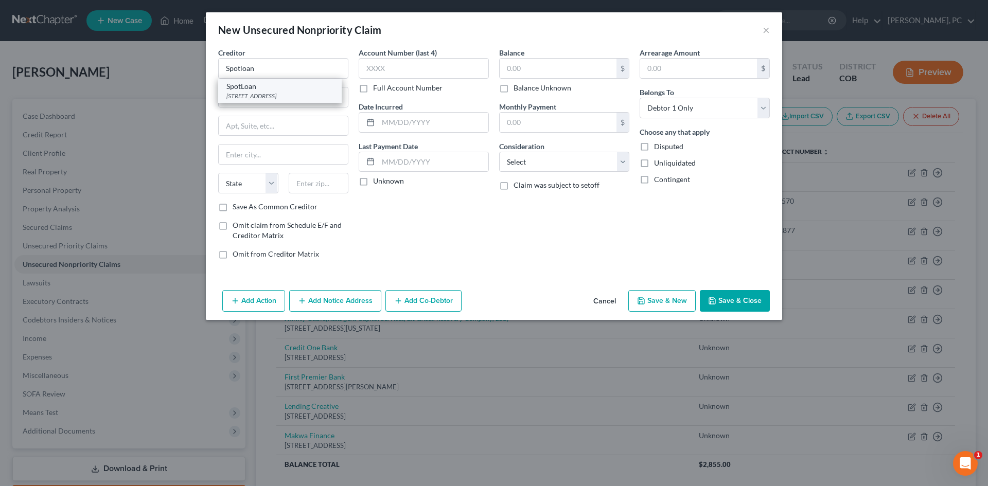
click at [273, 95] on div "[STREET_ADDRESS]" at bounding box center [279, 96] width 107 height 9
type input "SpotLoan"
type input "PO Box 720"
type input "Belcourt"
select select "29"
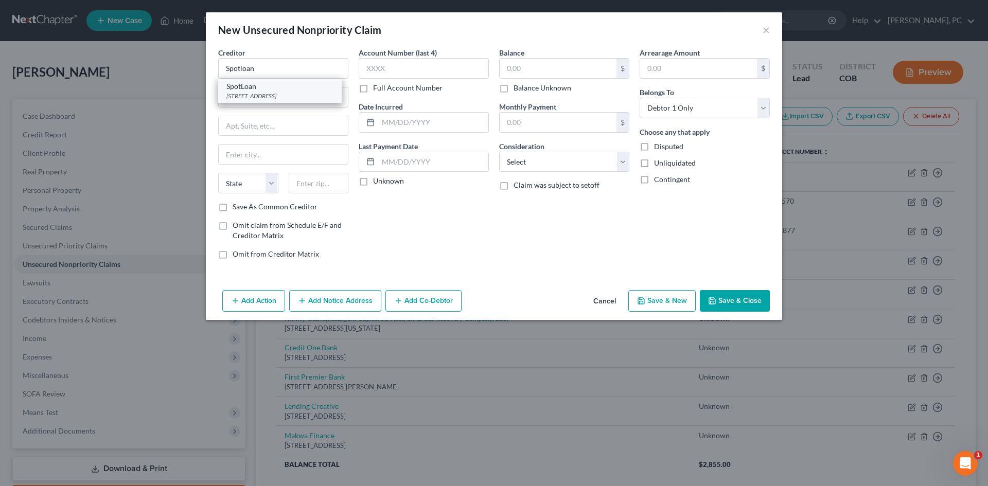
type input "58316"
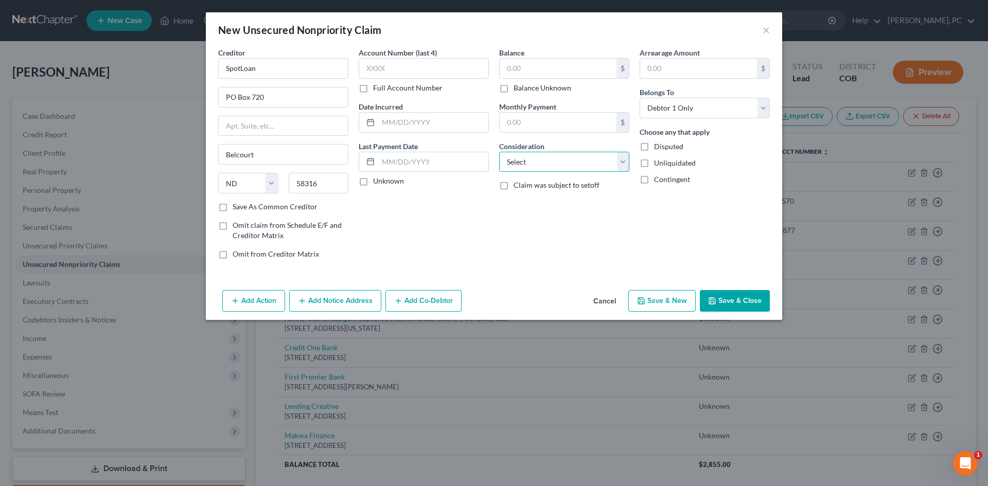
click at [559, 162] on select "Select Cable / Satellite Services Collection Agency Credit Card Debt Debt Couns…" at bounding box center [564, 162] width 130 height 21
select select "10"
click at [499, 152] on select "Select Cable / Satellite Services Collection Agency Credit Card Debt Debt Couns…" at bounding box center [564, 162] width 130 height 21
click at [514, 90] on label "Balance Unknown" at bounding box center [543, 88] width 58 height 10
click at [518, 90] on input "Balance Unknown" at bounding box center [521, 86] width 7 height 7
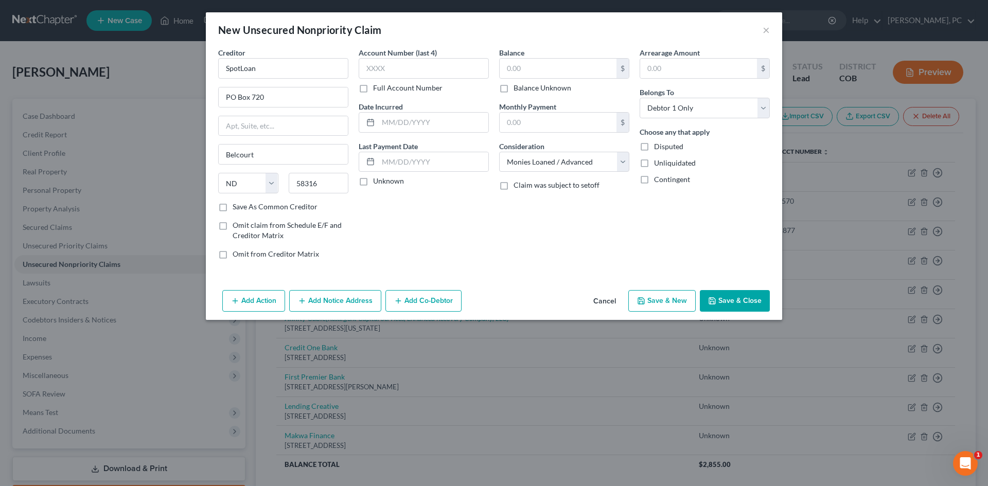
checkbox input "true"
type input "0.00"
click at [674, 307] on button "Save & New" at bounding box center [662, 301] width 67 height 22
select select "0"
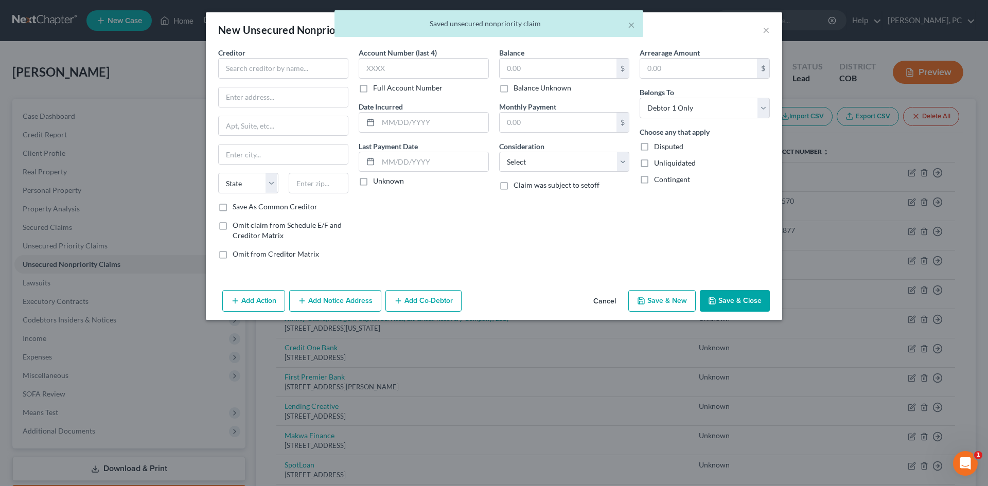
type input "0.00"
click at [272, 71] on input "text" at bounding box center [283, 68] width 130 height 21
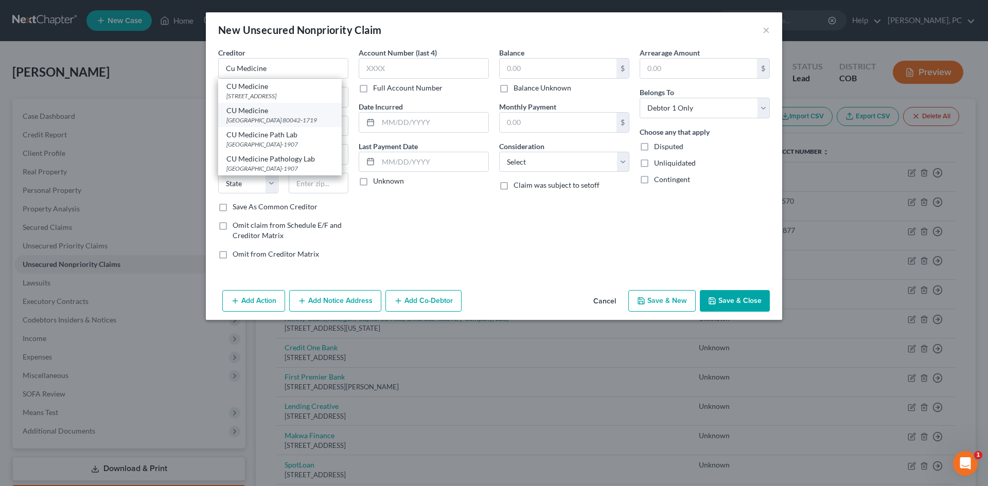
click at [270, 114] on div "CU Medicine" at bounding box center [279, 111] width 107 height 10
type input "CU Medicine"
type input "PO Box 111719"
type input "Aurora"
select select "5"
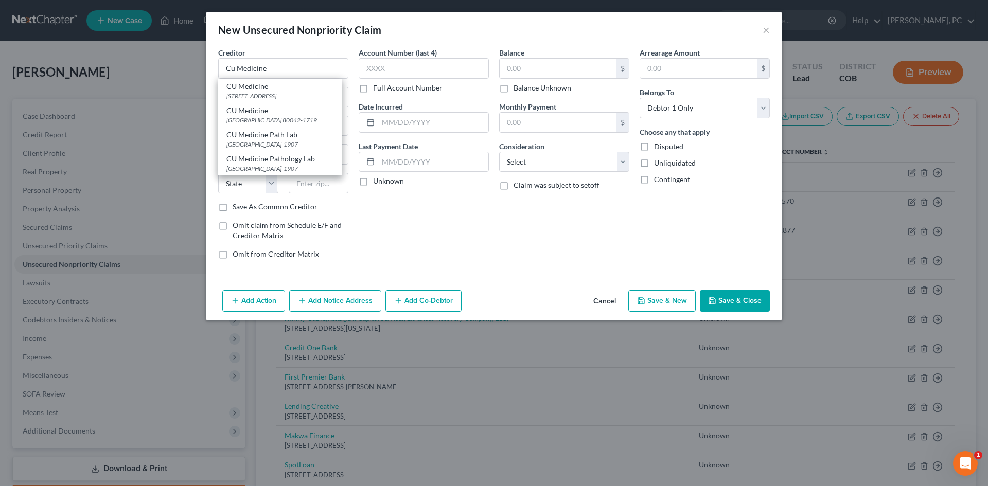
type input "80042-1719"
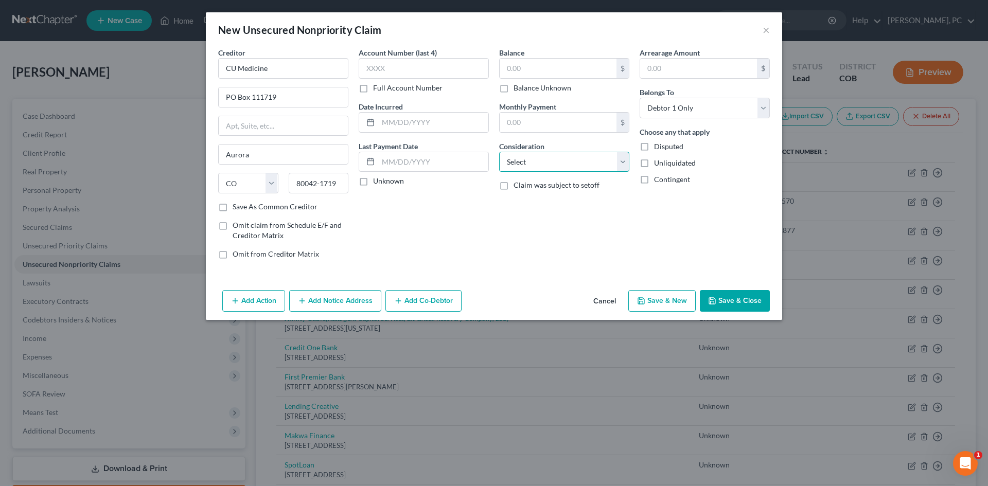
click at [528, 155] on select "Select Cable / Satellite Services Collection Agency Credit Card Debt Debt Couns…" at bounding box center [564, 162] width 130 height 21
click at [499, 152] on select "Select Cable / Satellite Services Collection Agency Credit Card Debt Debt Couns…" at bounding box center [564, 162] width 130 height 21
click at [514, 90] on label "Balance Unknown" at bounding box center [543, 88] width 58 height 10
click at [518, 90] on input "Balance Unknown" at bounding box center [521, 86] width 7 height 7
click at [337, 297] on button "Add Notice Address" at bounding box center [335, 301] width 92 height 22
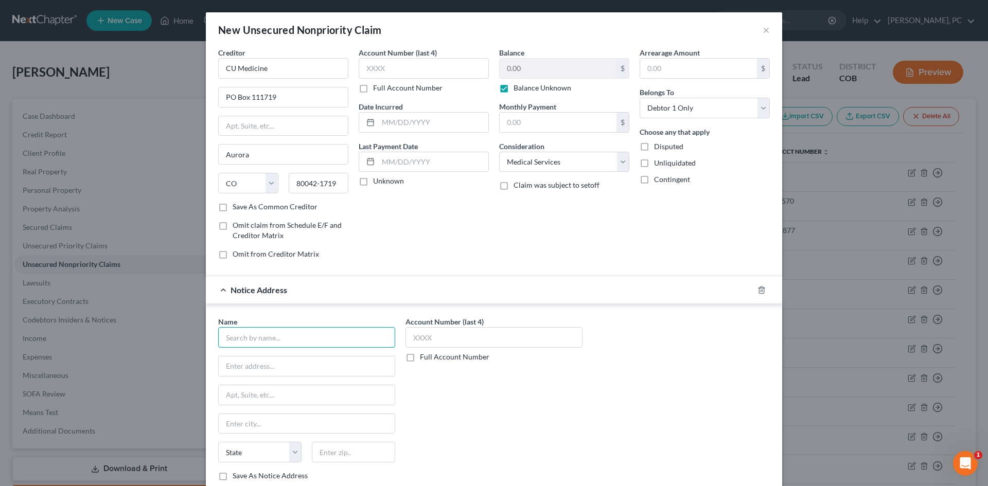
click at [253, 343] on input "text" at bounding box center [306, 337] width 177 height 21
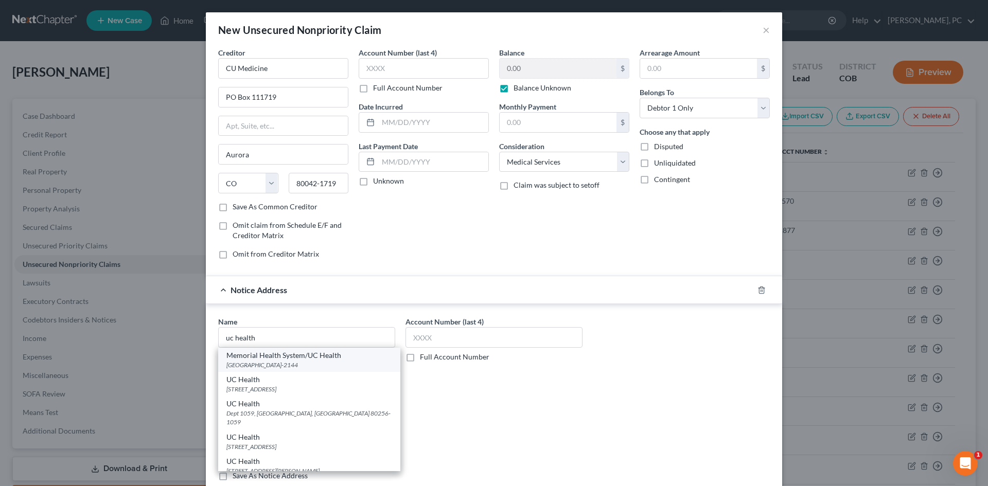
click at [266, 369] on div "[GEOGRAPHIC_DATA]-2144" at bounding box center [309, 365] width 166 height 9
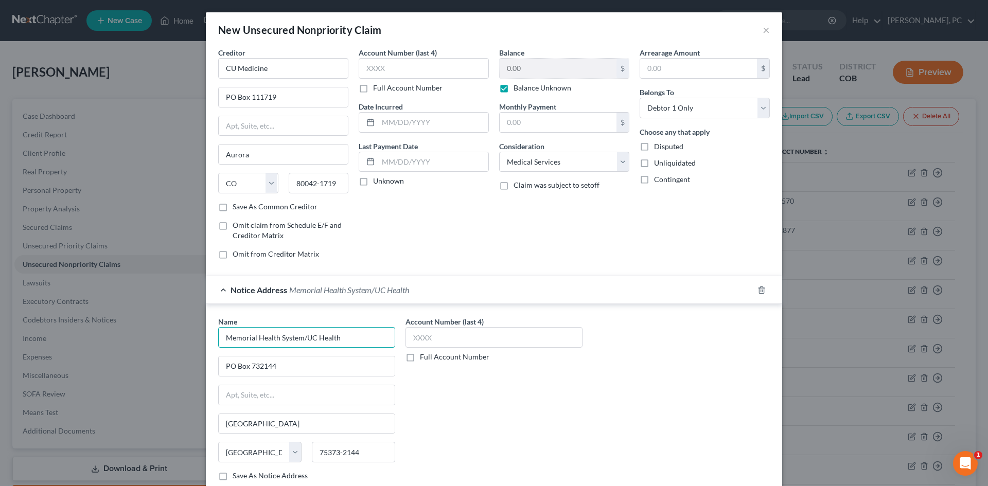
drag, startPoint x: 299, startPoint y: 335, endPoint x: 183, endPoint y: 322, distance: 116.5
click at [186, 321] on div "New Unsecured Nonpriority Claim × Creditor * CU Medicine PO Box [GEOGRAPHIC_DAT…" at bounding box center [494, 243] width 988 height 486
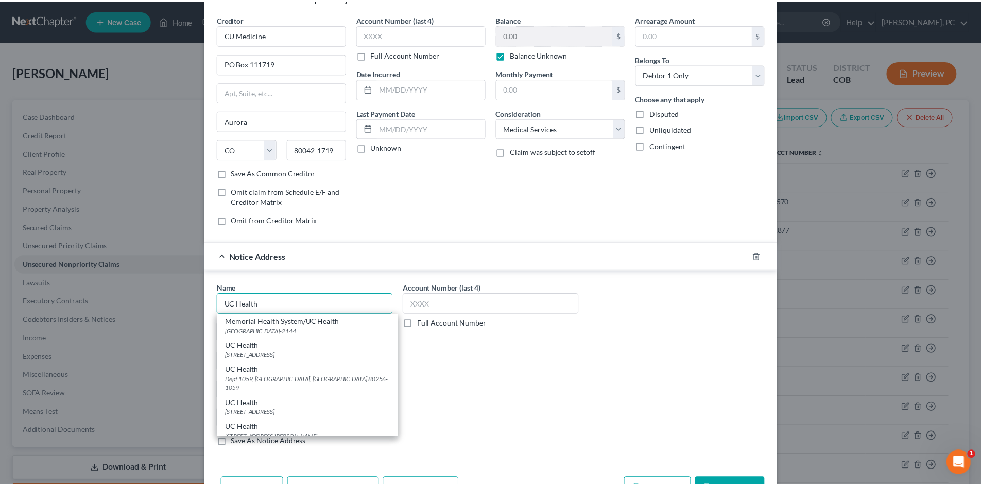
scroll to position [68, 0]
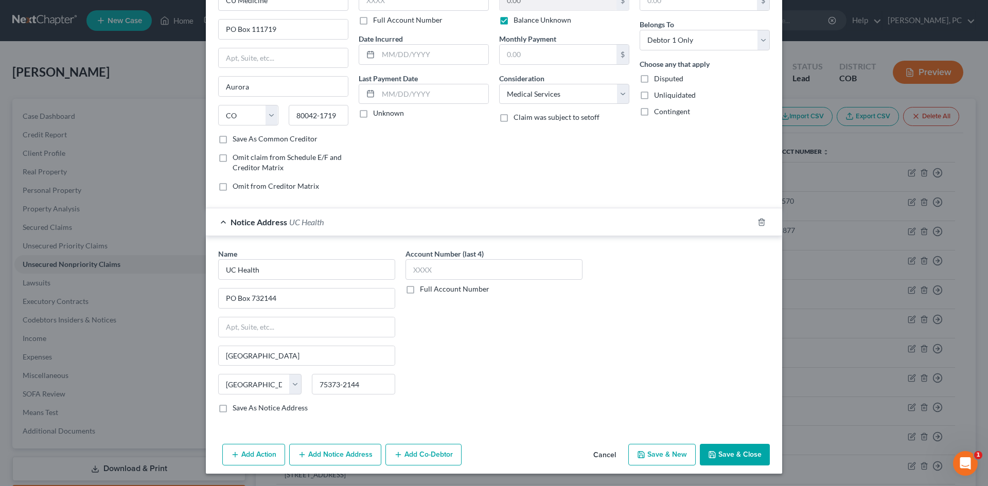
click at [668, 352] on div "Name * [GEOGRAPHIC_DATA] [US_STATE] AK AR AZ CA CO [GEOGRAPHIC_DATA] DE DC [GEO…" at bounding box center [494, 335] width 562 height 173
click at [719, 452] on button "Save & Close" at bounding box center [735, 455] width 70 height 22
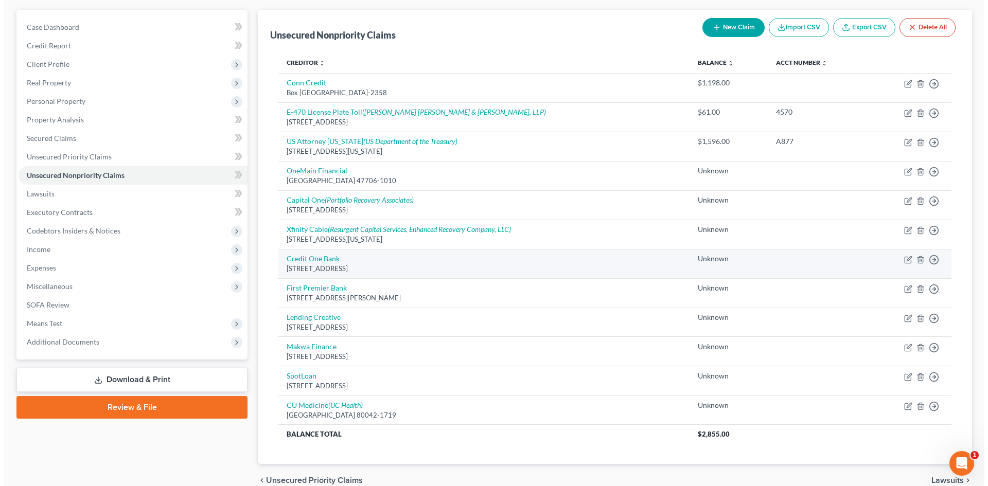
scroll to position [103, 0]
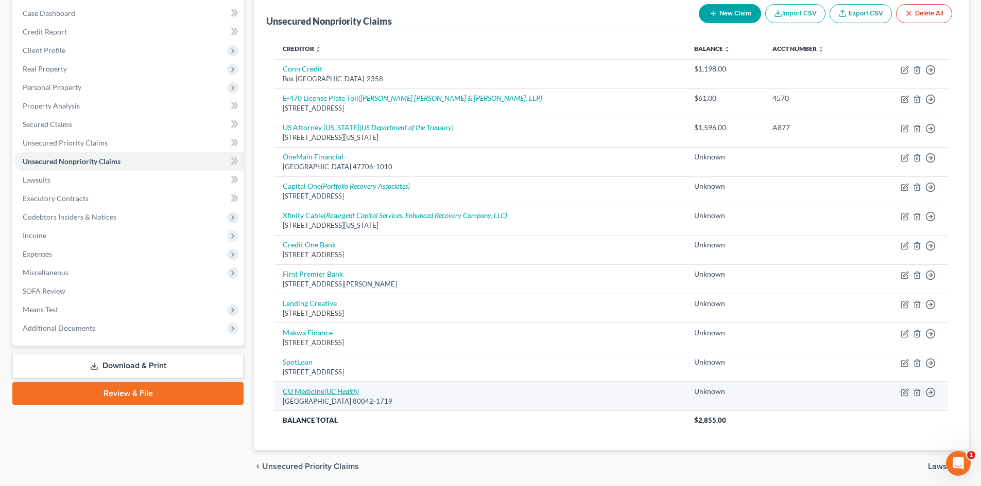
click at [323, 393] on link "CU Medicine (UC Health)" at bounding box center [321, 391] width 76 height 9
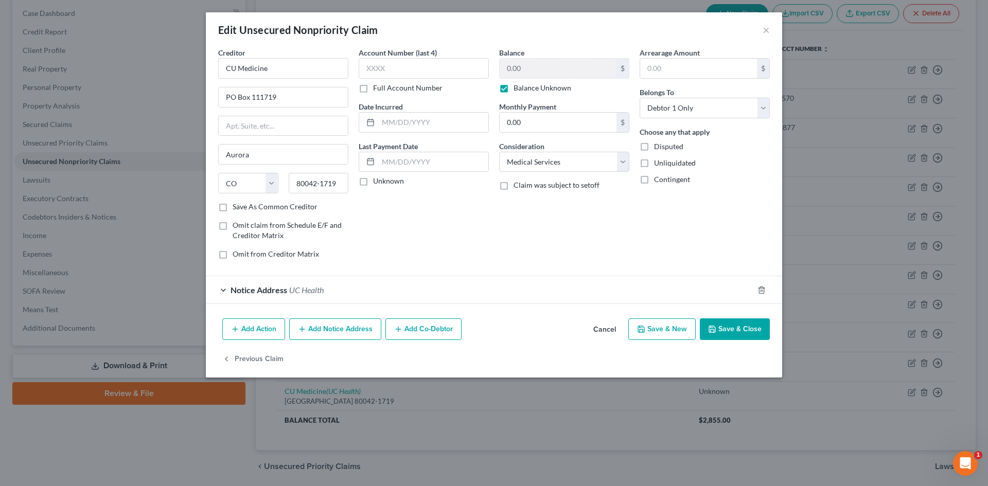
click at [367, 326] on button "Add Notice Address" at bounding box center [335, 330] width 92 height 22
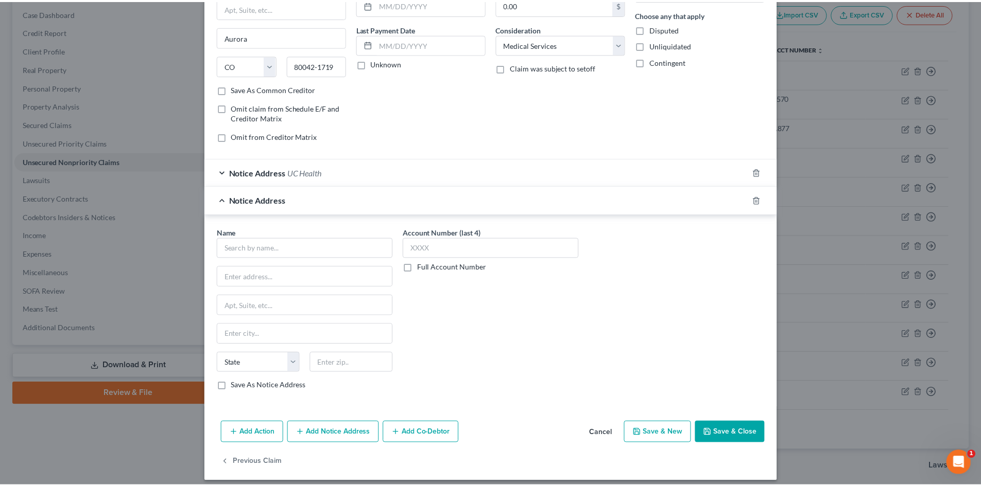
scroll to position [126, 0]
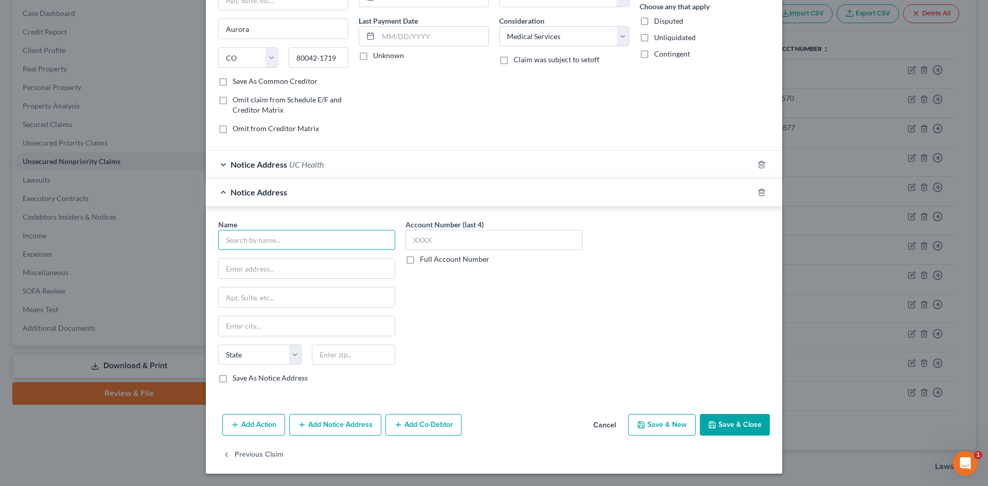
click at [323, 246] on input "text" at bounding box center [306, 240] width 177 height 21
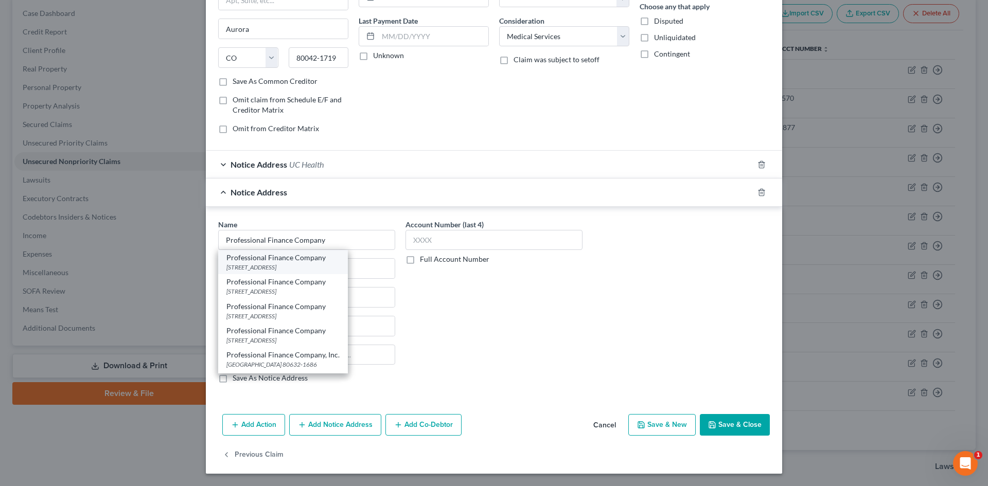
click at [299, 258] on div "Professional Finance Company" at bounding box center [282, 258] width 113 height 10
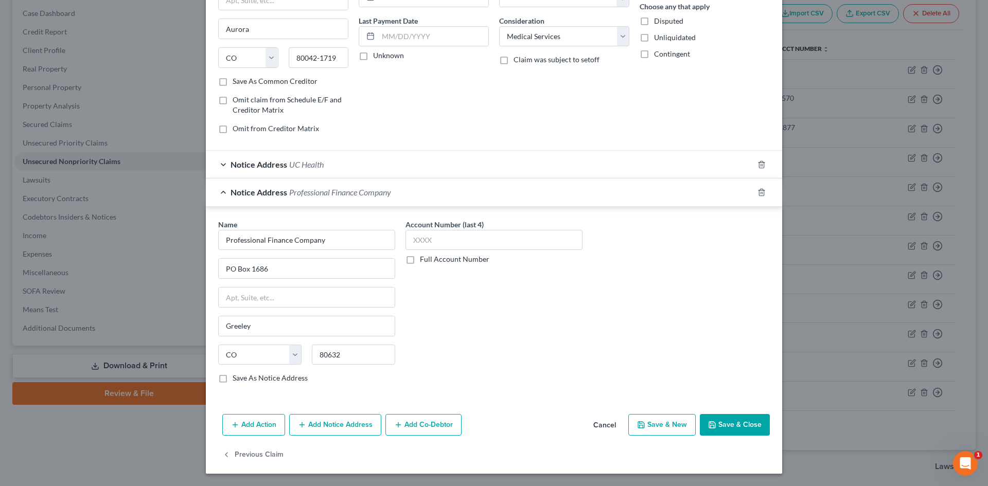
click at [724, 428] on button "Save & Close" at bounding box center [735, 425] width 70 height 22
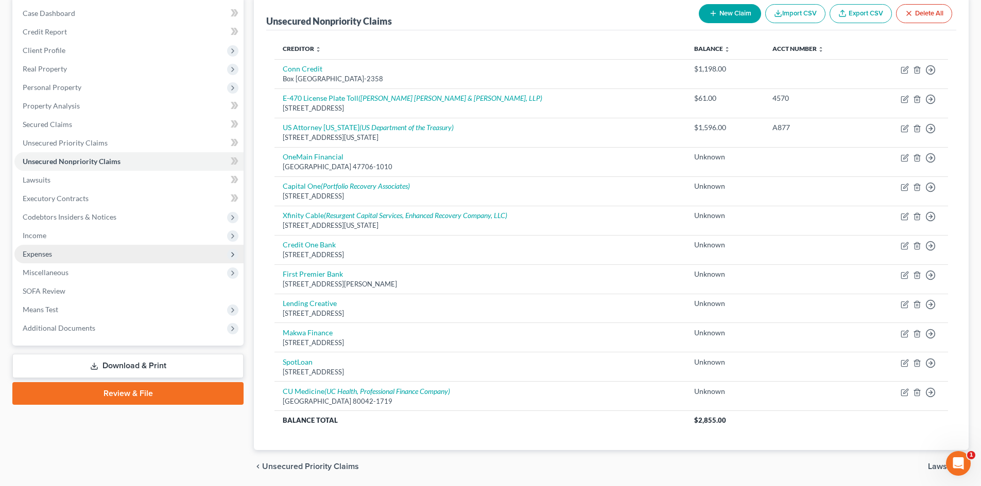
click at [36, 255] on span "Expenses" at bounding box center [37, 254] width 29 height 9
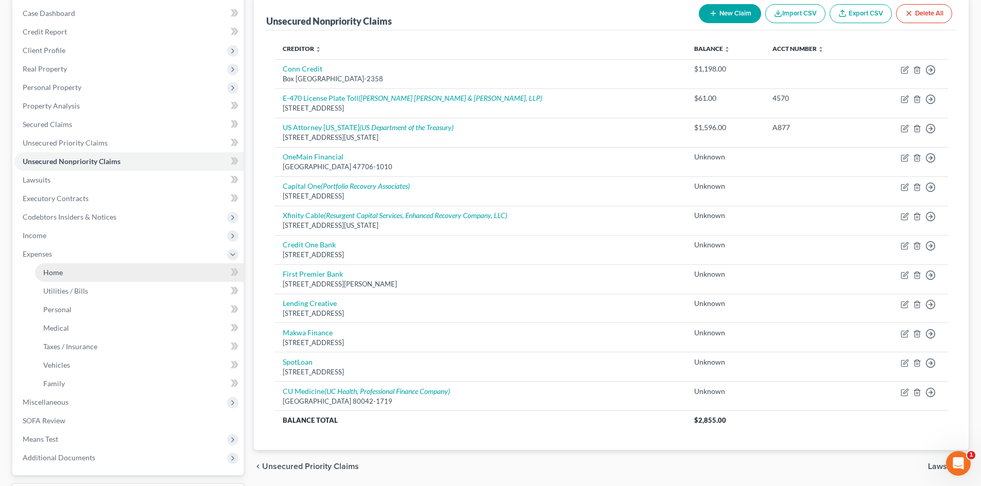
click at [49, 273] on span "Home" at bounding box center [53, 272] width 20 height 9
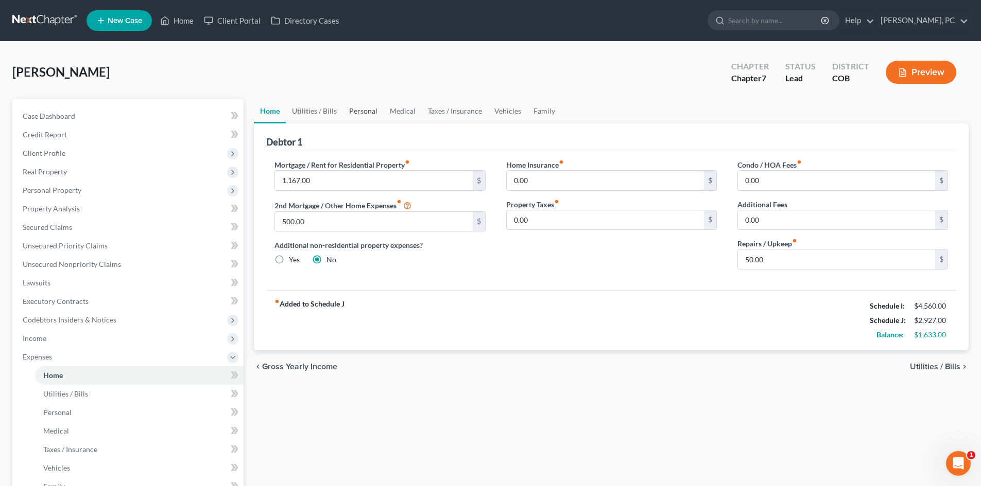
click at [358, 108] on link "Personal" at bounding box center [363, 111] width 41 height 25
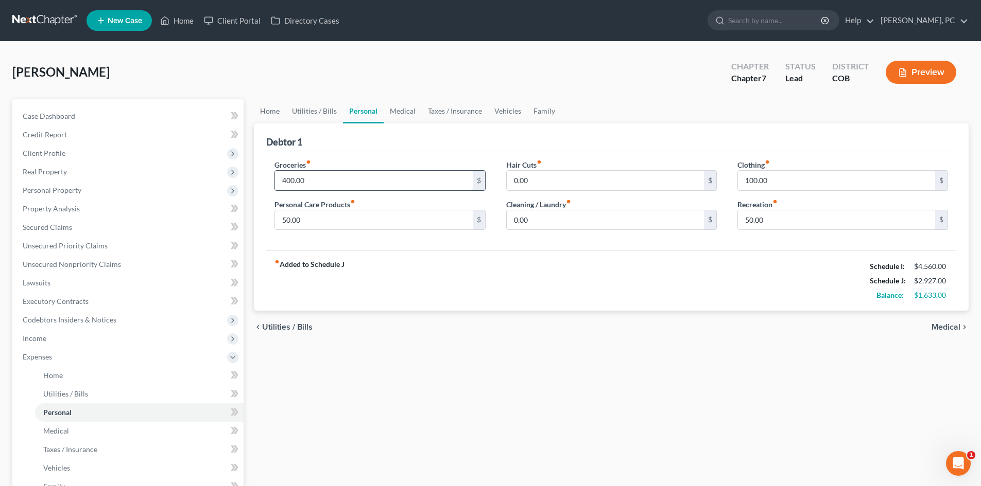
click at [311, 183] on input "400.00" at bounding box center [373, 181] width 197 height 20
click at [513, 275] on div "fiber_manual_record Added to Schedule J Schedule I: $4,560.00 Schedule J: $3,02…" at bounding box center [611, 281] width 690 height 60
click at [537, 182] on input "0.00" at bounding box center [605, 181] width 197 height 20
click at [644, 139] on div "Debtor 1" at bounding box center [611, 138] width 690 height 28
click at [396, 112] on link "Medical" at bounding box center [403, 111] width 38 height 25
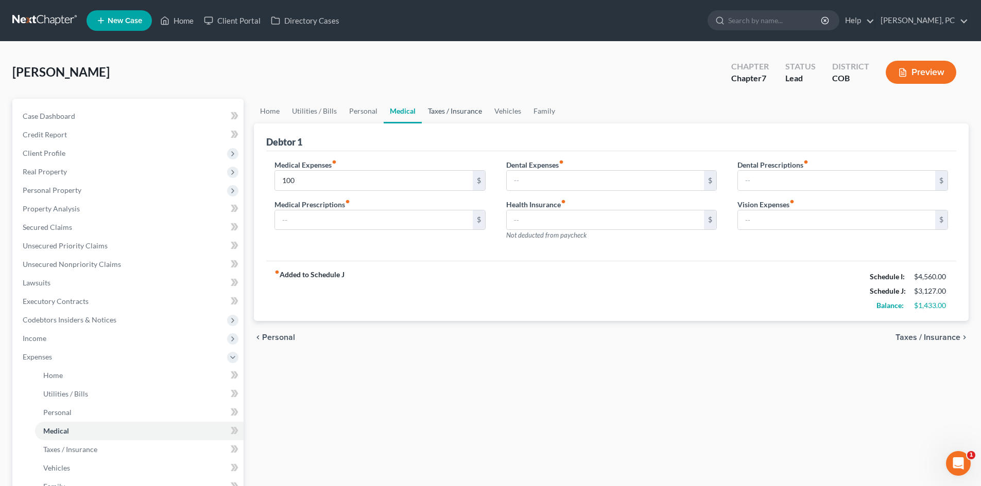
drag, startPoint x: 481, startPoint y: 106, endPoint x: 473, endPoint y: 106, distance: 8.3
click at [481, 106] on link "Taxes / Insurance" at bounding box center [455, 111] width 66 height 25
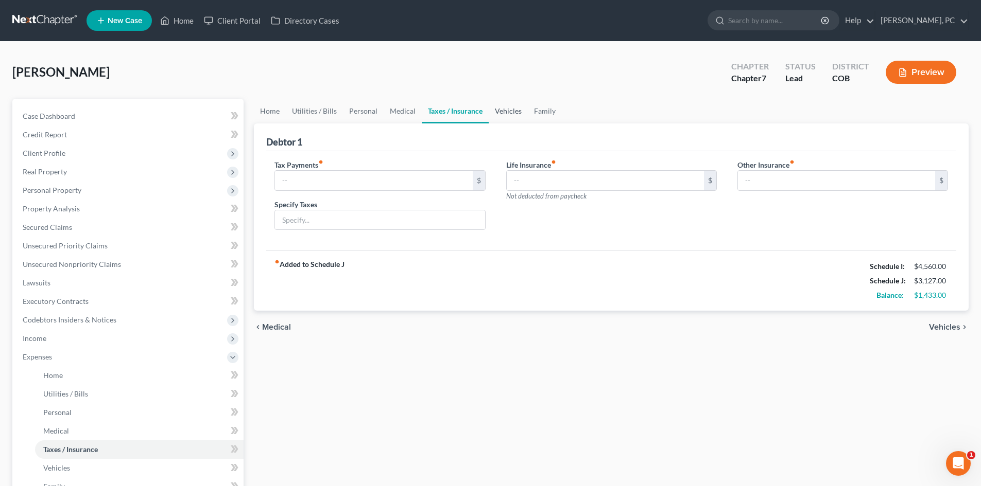
click at [500, 111] on link "Vehicles" at bounding box center [508, 111] width 39 height 25
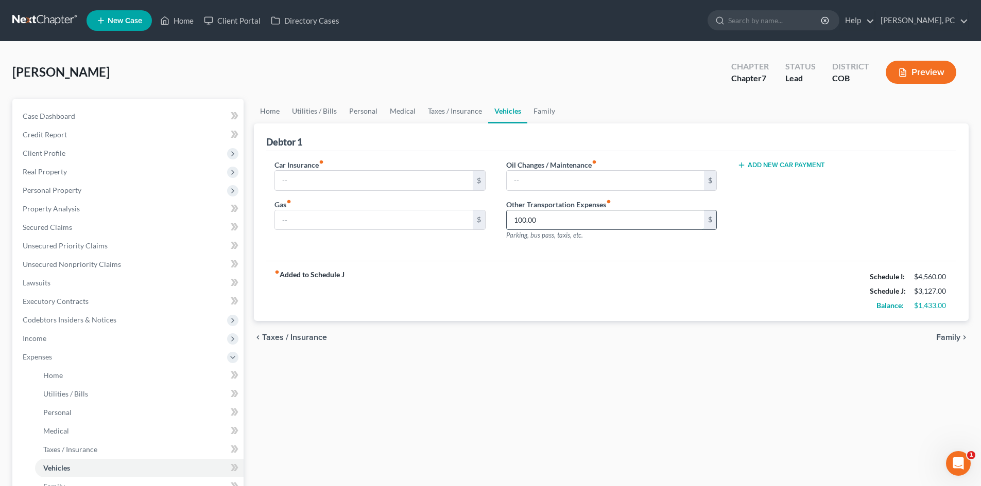
click at [541, 220] on input "100.00" at bounding box center [605, 221] width 197 height 20
click at [544, 109] on link "Family" at bounding box center [544, 111] width 34 height 25
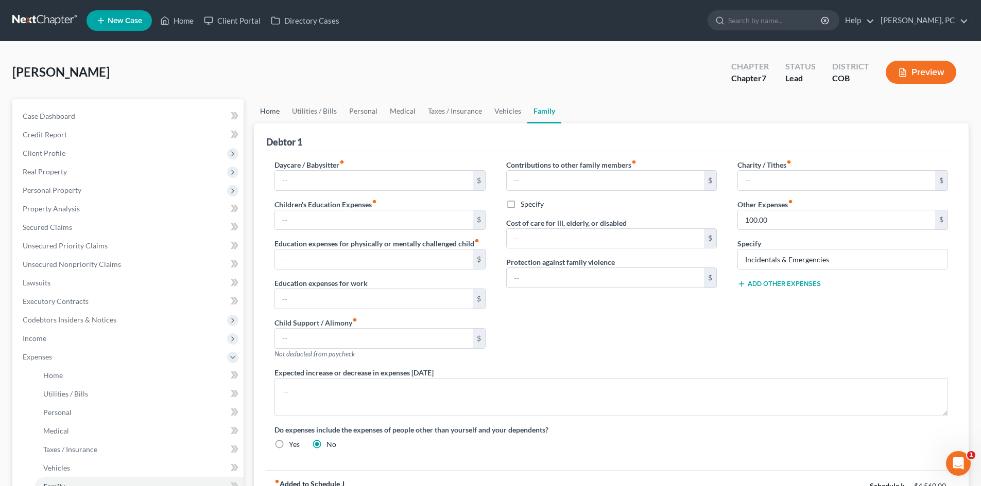
click at [272, 108] on link "Home" at bounding box center [270, 111] width 32 height 25
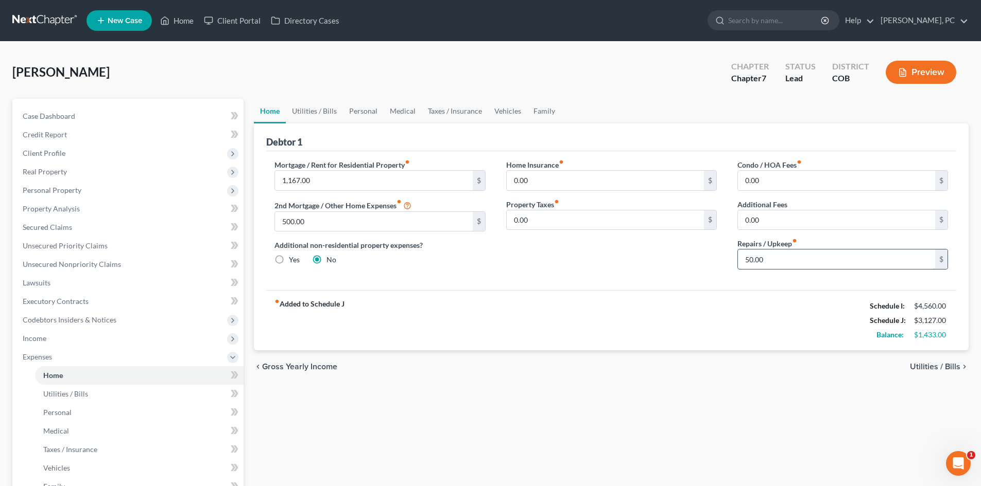
click at [761, 258] on input "50.00" at bounding box center [836, 260] width 197 height 20
click at [711, 270] on div "Home Insurance fiber_manual_record 0.00 $ Property Taxes fiber_manual_record 0.…" at bounding box center [611, 219] width 231 height 118
click at [359, 111] on link "Personal" at bounding box center [363, 111] width 41 height 25
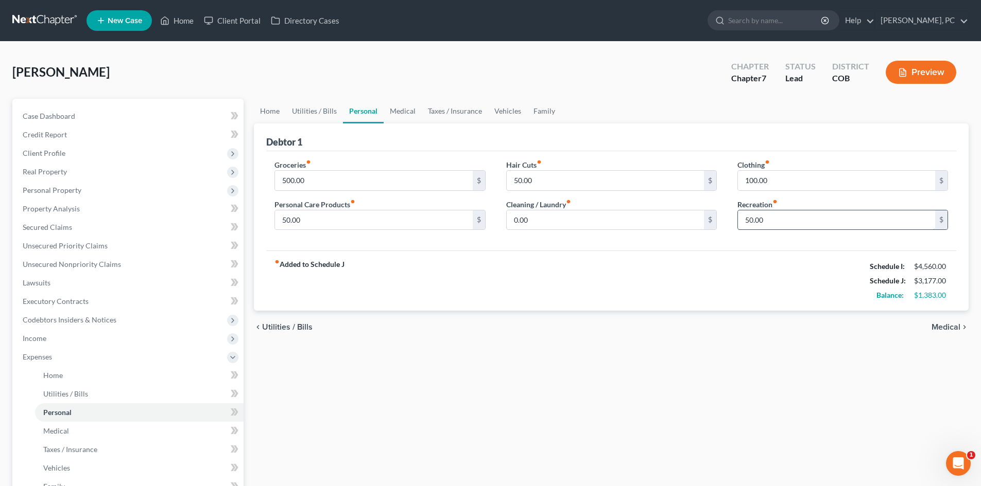
click at [775, 227] on input "50.00" at bounding box center [836, 221] width 197 height 20
click at [752, 259] on div "fiber_manual_record Added to Schedule J Schedule I: $4,560.00 Schedule J: $3,22…" at bounding box center [611, 281] width 690 height 60
click at [403, 111] on link "Medical" at bounding box center [403, 111] width 38 height 25
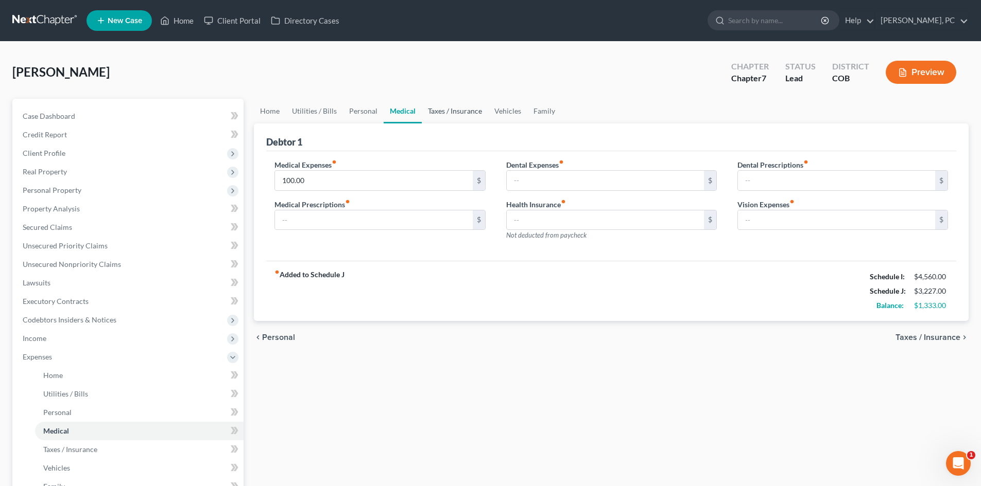
click at [460, 107] on link "Taxes / Insurance" at bounding box center [455, 111] width 66 height 25
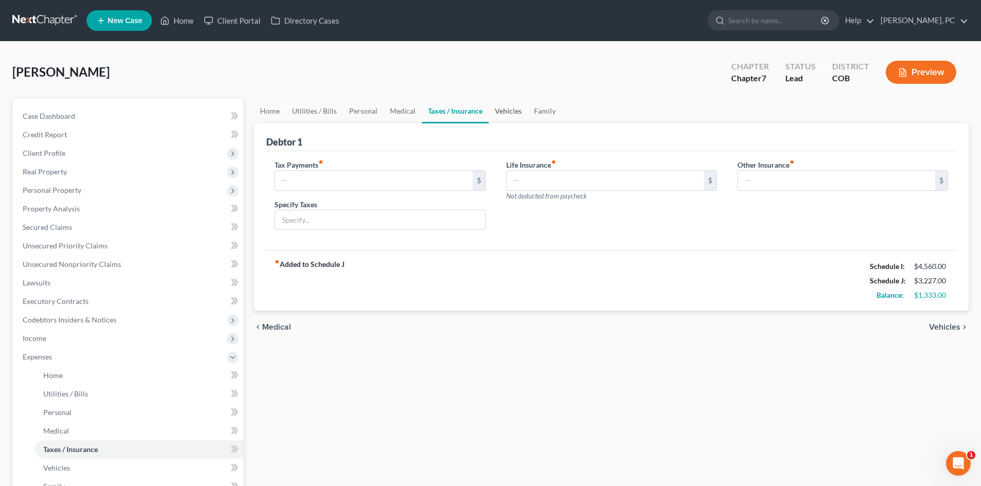
click at [506, 110] on link "Vehicles" at bounding box center [508, 111] width 39 height 25
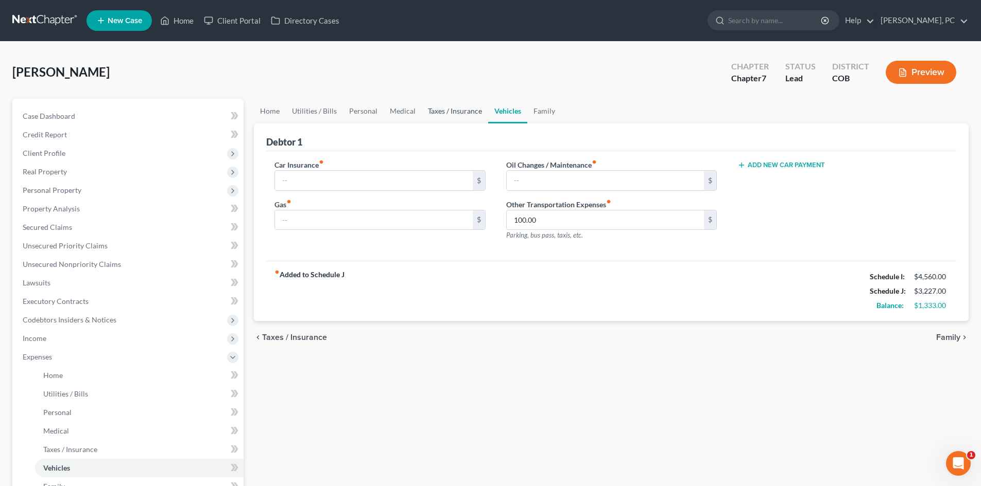
click at [447, 112] on link "Taxes / Insurance" at bounding box center [455, 111] width 66 height 25
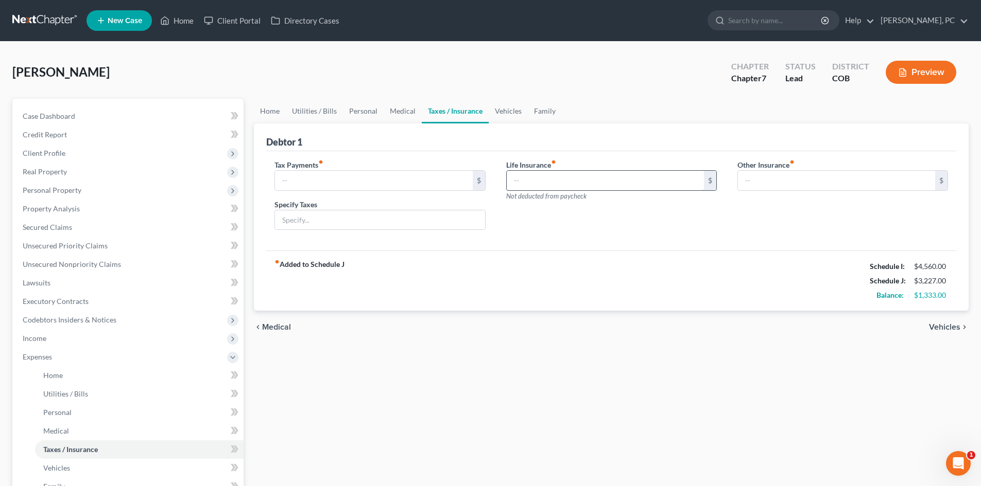
click at [531, 181] on input "text" at bounding box center [605, 181] width 197 height 20
click at [608, 237] on div "Life Insurance fiber_manual_record 108 $ Not deducted from paycheck" at bounding box center [611, 199] width 231 height 79
click at [927, 69] on button "Preview" at bounding box center [920, 72] width 71 height 23
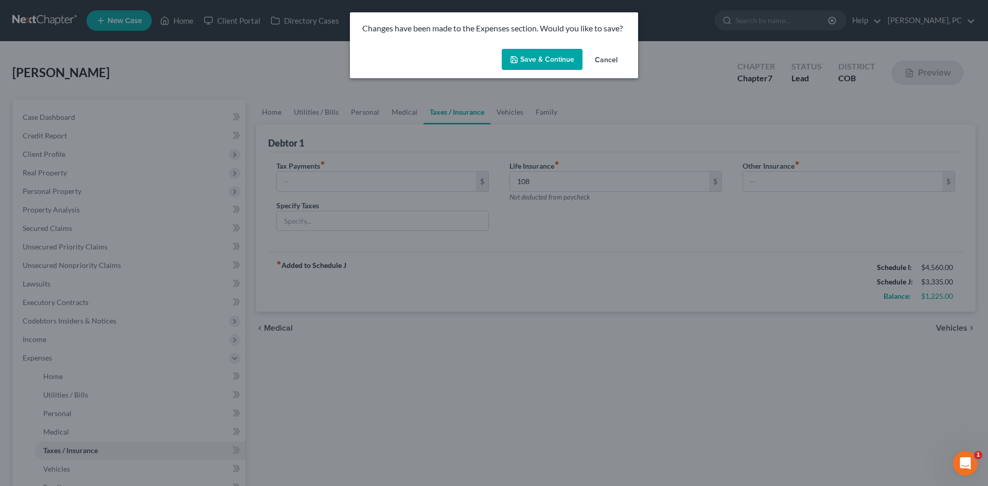
click at [564, 61] on button "Save & Continue" at bounding box center [542, 60] width 81 height 22
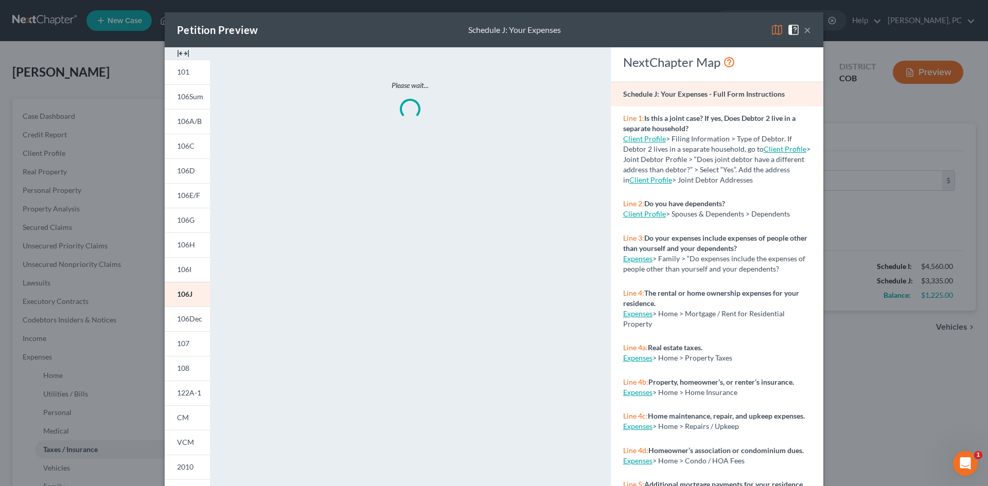
click at [181, 52] on img at bounding box center [183, 53] width 12 height 12
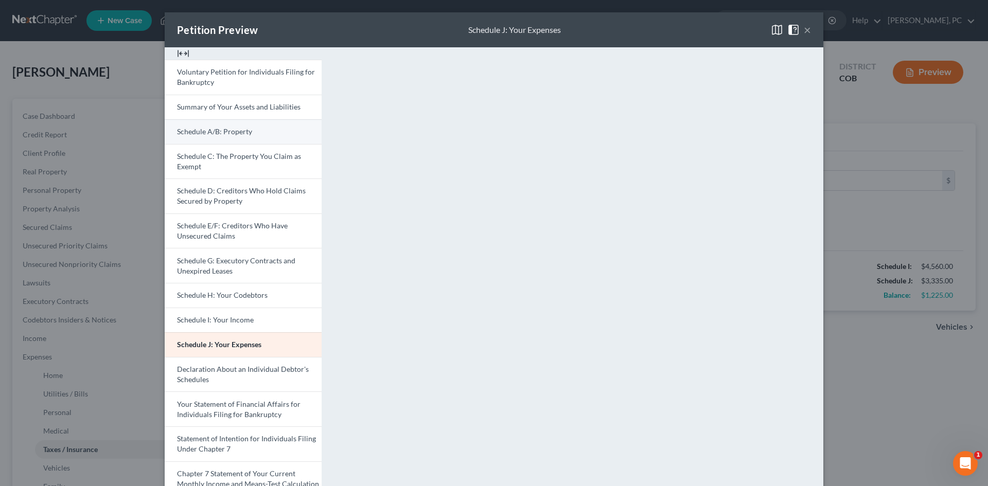
click at [228, 136] on link "Schedule A/B: Property" at bounding box center [243, 131] width 157 height 25
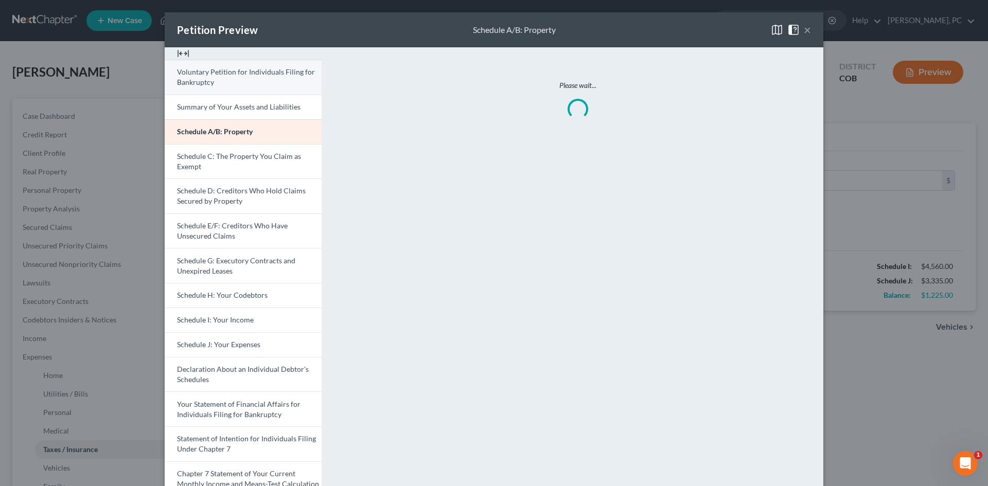
click at [239, 76] on span "Voluntary Petition for Individuals Filing for Bankruptcy" at bounding box center [246, 76] width 138 height 19
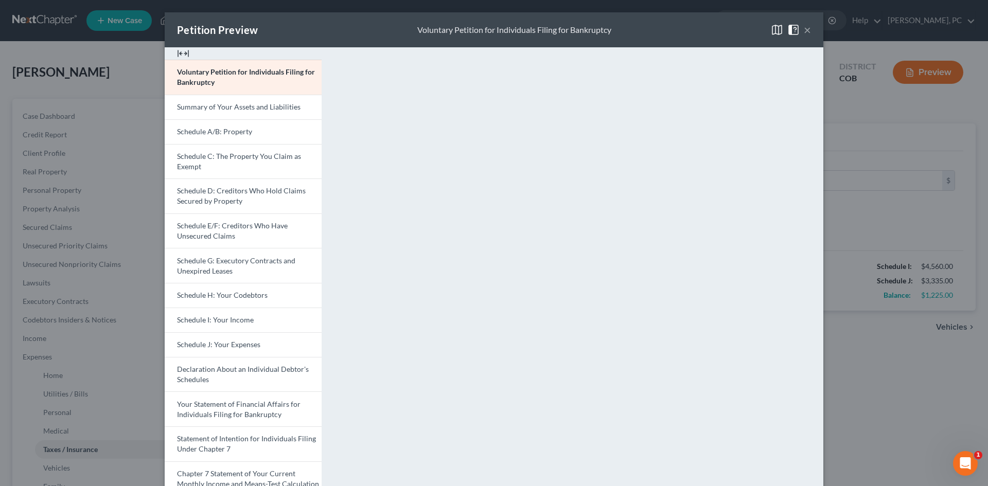
click at [804, 30] on button "×" at bounding box center [807, 30] width 7 height 12
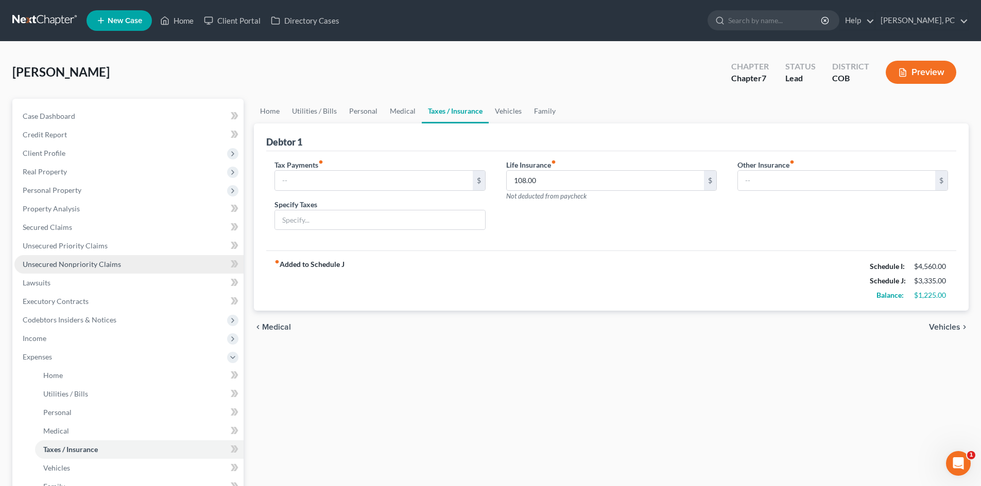
click at [89, 266] on span "Unsecured Nonpriority Claims" at bounding box center [72, 264] width 98 height 9
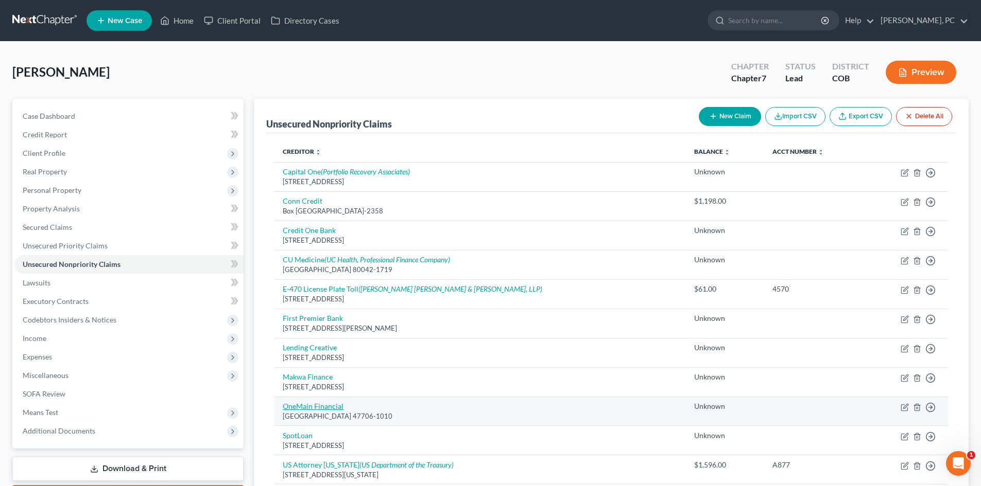
click at [304, 408] on link "OneMain Financial" at bounding box center [313, 406] width 61 height 9
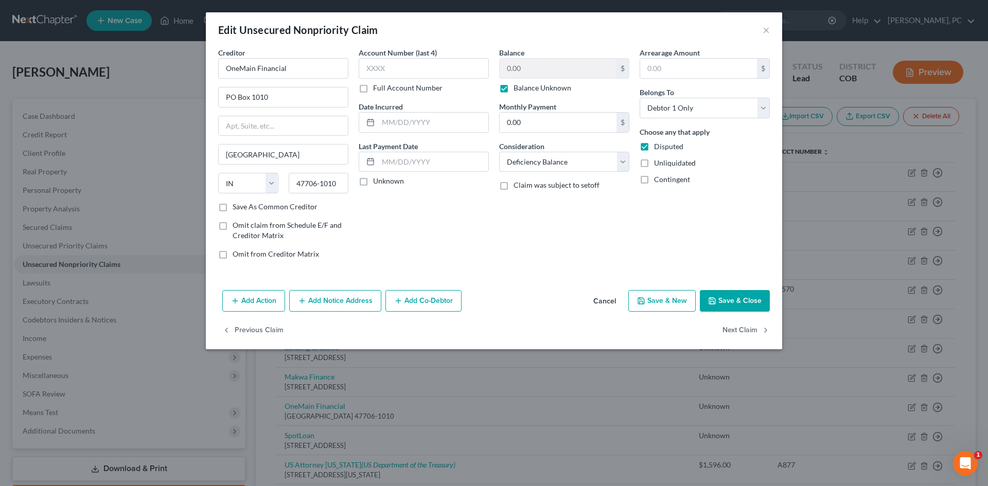
click at [741, 304] on button "Save & Close" at bounding box center [735, 301] width 70 height 22
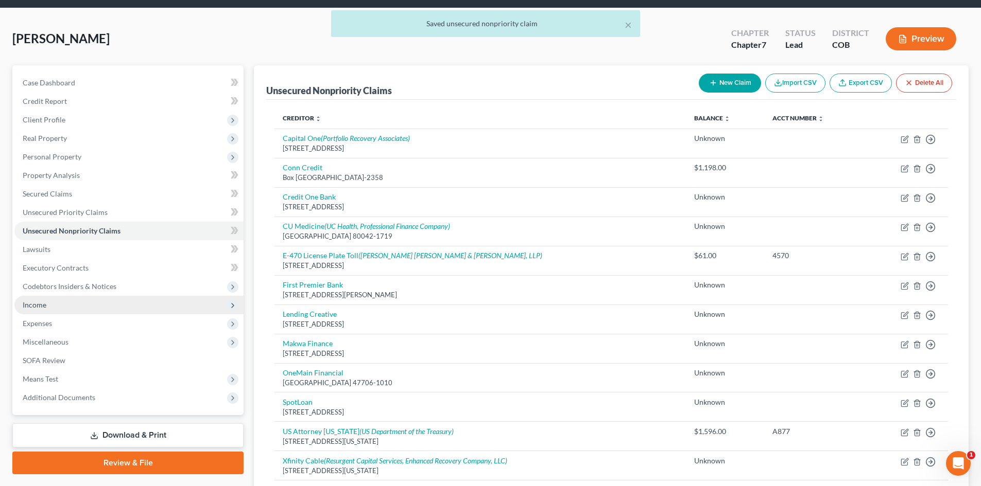
scroll to position [51, 0]
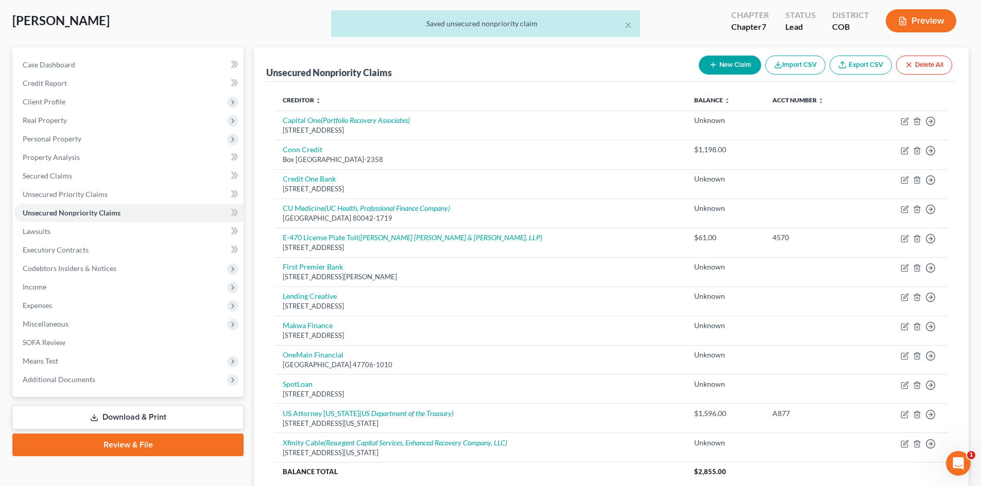
drag, startPoint x: 913, startPoint y: 24, endPoint x: 855, endPoint y: 36, distance: 58.9
click at [913, 23] on div "× Saved unsecured nonpriority claim" at bounding box center [485, 26] width 981 height 32
click at [923, 21] on div "× Saved unsecured nonpriority claim" at bounding box center [485, 26] width 981 height 32
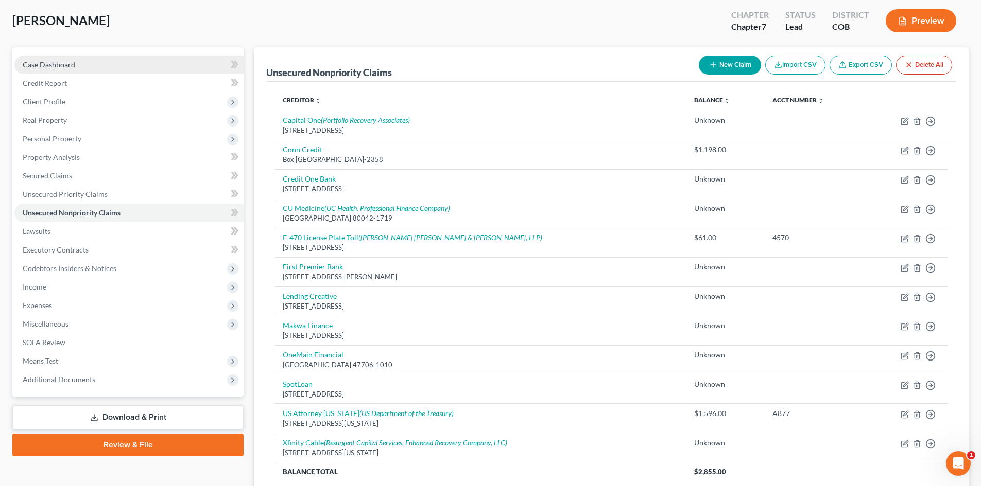
click at [50, 65] on span "Case Dashboard" at bounding box center [49, 64] width 53 height 9
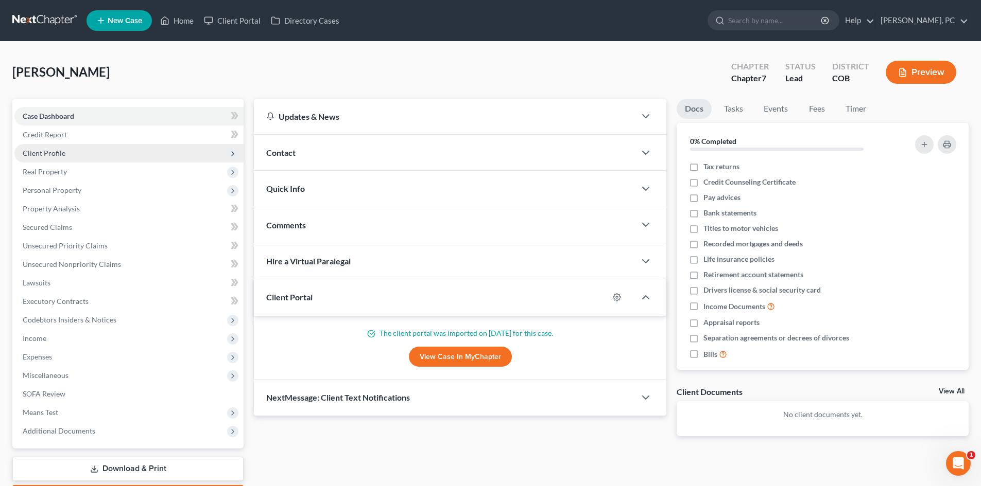
click at [56, 157] on span "Client Profile" at bounding box center [44, 153] width 43 height 9
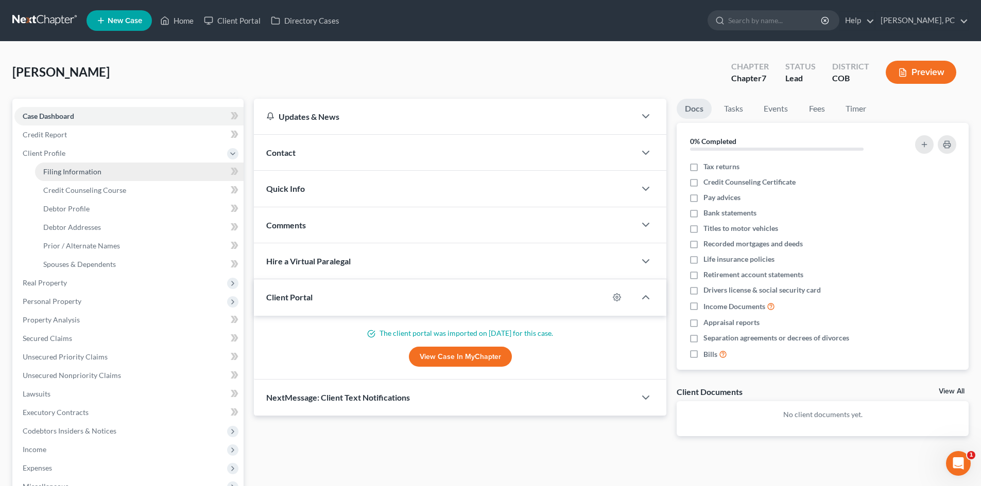
click at [81, 169] on span "Filing Information" at bounding box center [72, 171] width 58 height 9
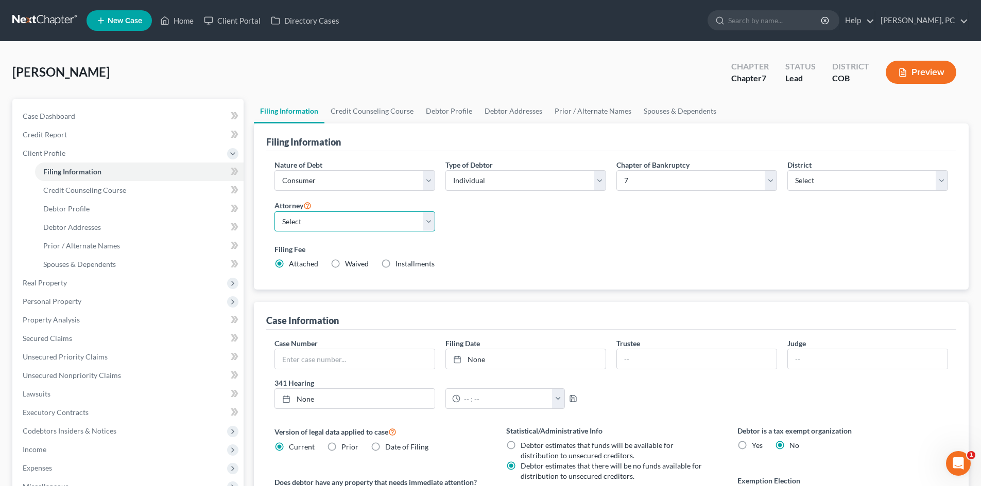
click at [326, 224] on select "Select [PERSON_NAME] - COB [PERSON_NAME] - COB [PERSON_NAME] - COB [PERSON_NAME…" at bounding box center [354, 222] width 161 height 21
click at [274, 212] on select "Select [PERSON_NAME] - COB [PERSON_NAME] - COB [PERSON_NAME] - COB [PERSON_NAME…" at bounding box center [354, 222] width 161 height 21
click at [524, 222] on div "Nature of Debt Select Business Consumer Other Nature of Business Select Clearin…" at bounding box center [611, 219] width 684 height 118
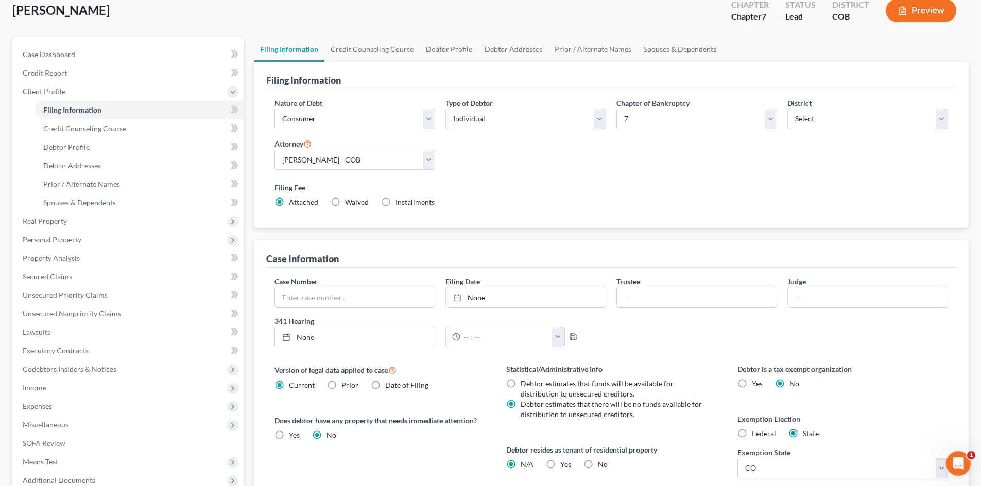
scroll to position [192, 0]
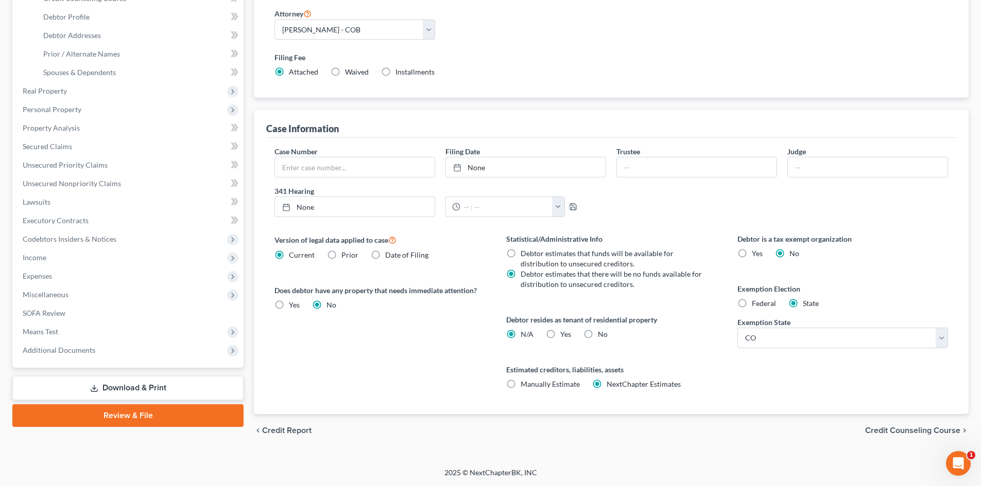
click at [598, 333] on label "No" at bounding box center [603, 334] width 10 height 10
click at [602, 333] on input "No" at bounding box center [605, 332] width 7 height 7
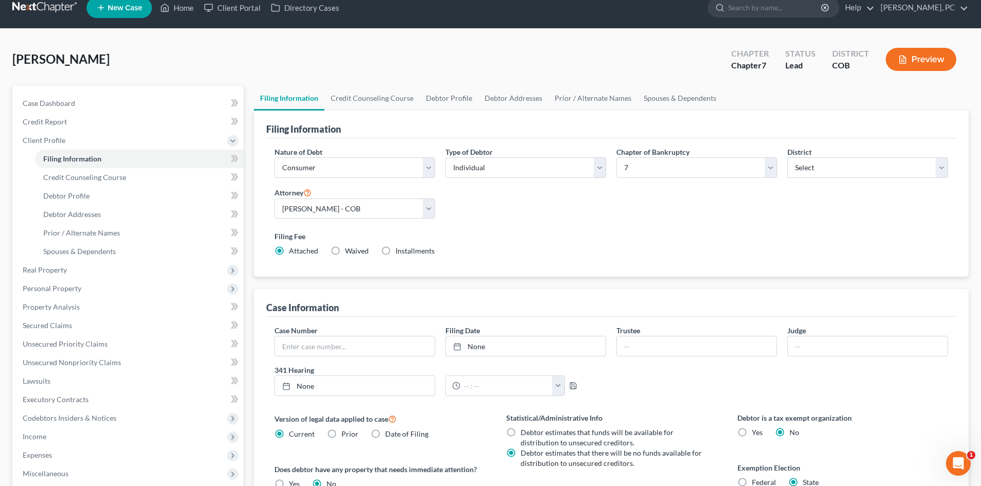
scroll to position [0, 0]
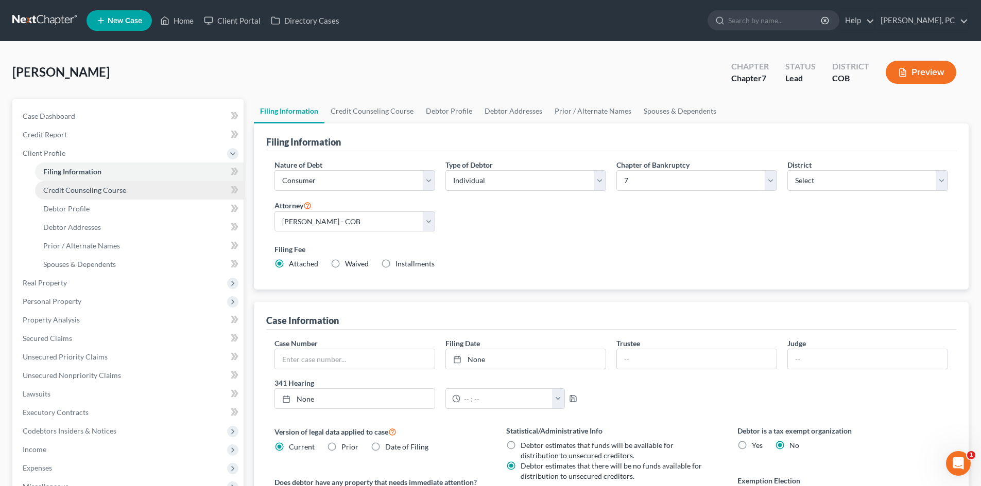
click at [110, 190] on span "Credit Counseling Course" at bounding box center [84, 190] width 83 height 9
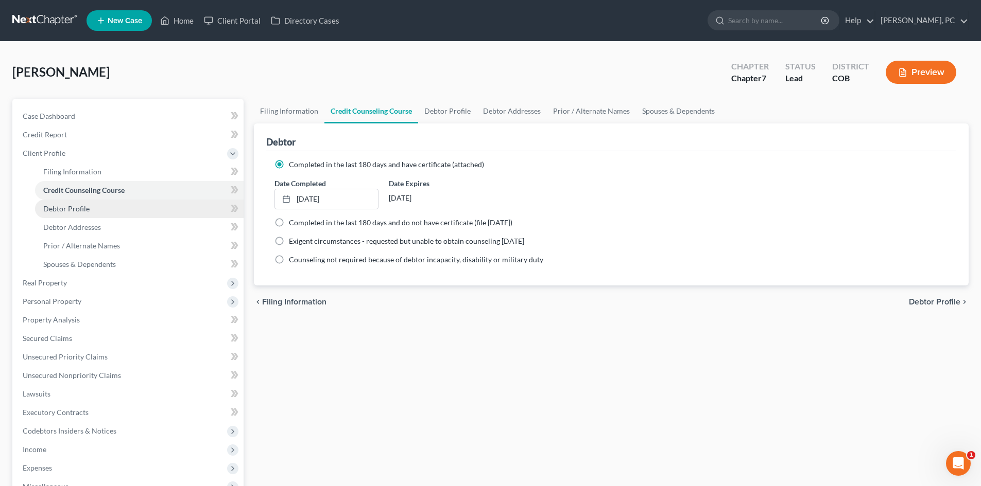
click at [70, 208] on span "Debtor Profile" at bounding box center [66, 208] width 46 height 9
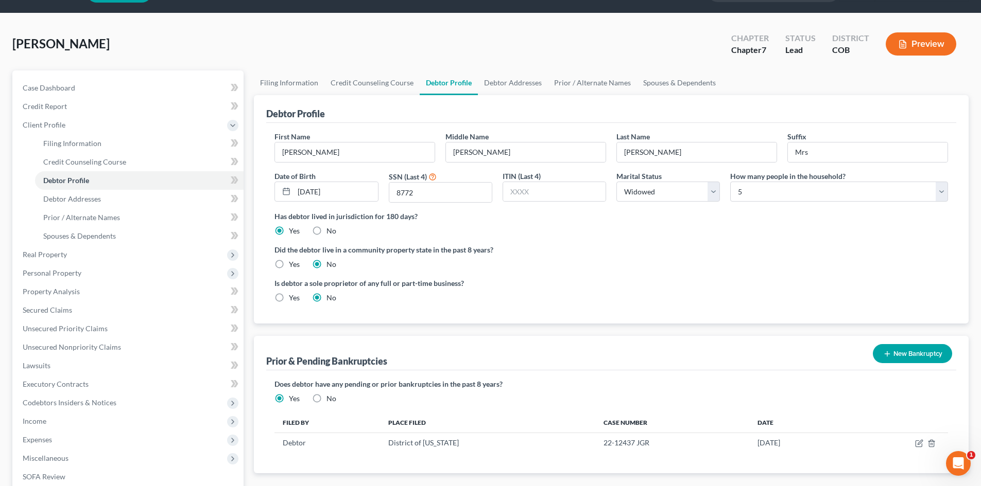
scroll to position [51, 0]
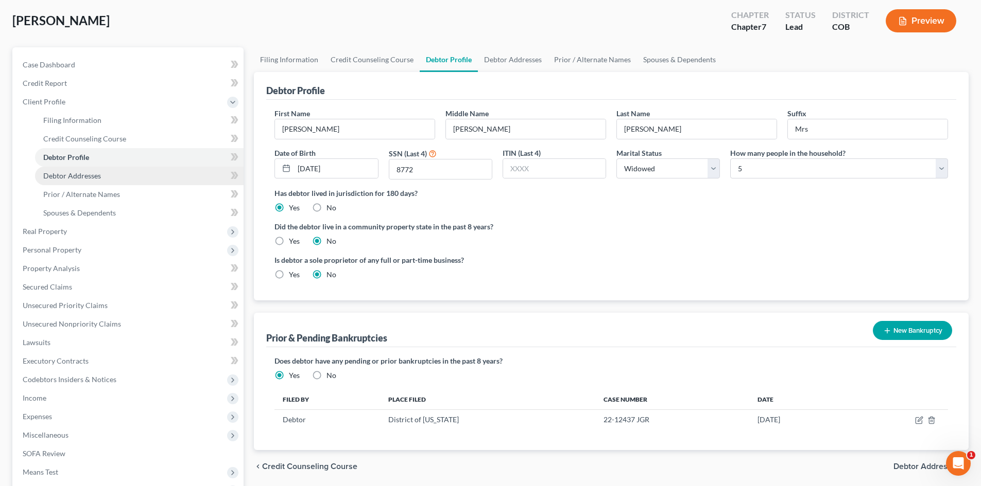
click at [90, 175] on span "Debtor Addresses" at bounding box center [72, 175] width 58 height 9
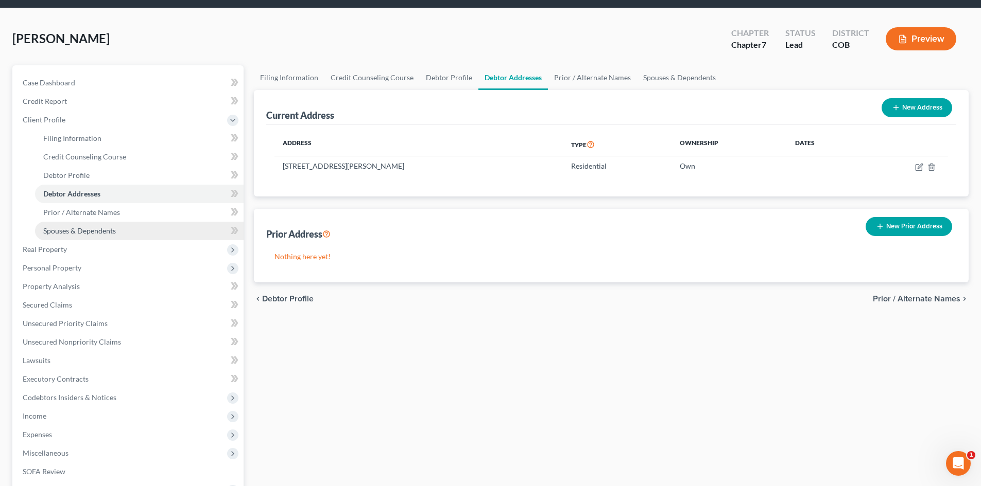
scroll to position [51, 0]
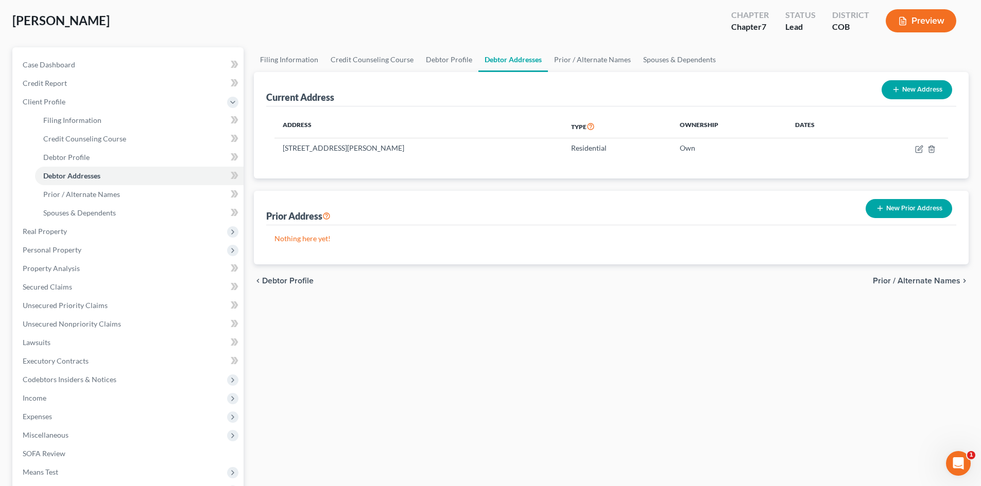
click at [930, 23] on button "Preview" at bounding box center [920, 20] width 71 height 23
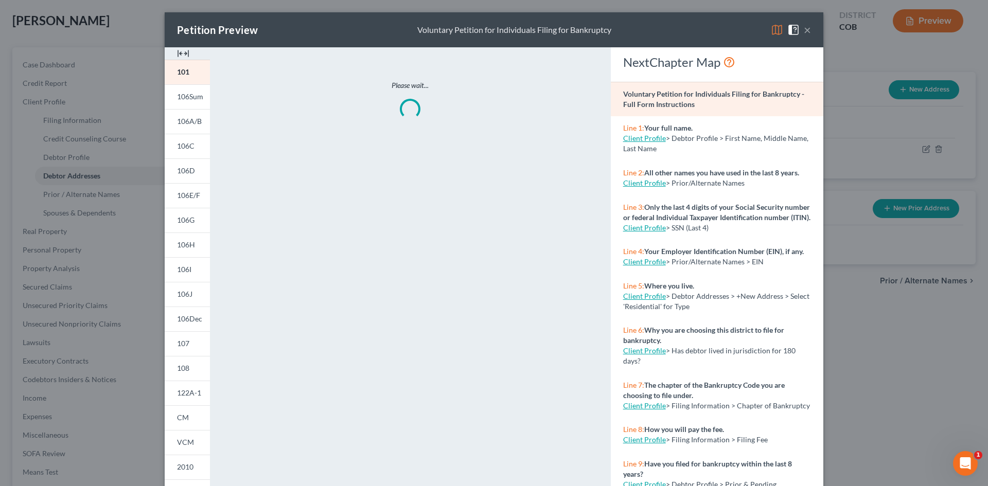
click at [178, 55] on img at bounding box center [183, 53] width 12 height 12
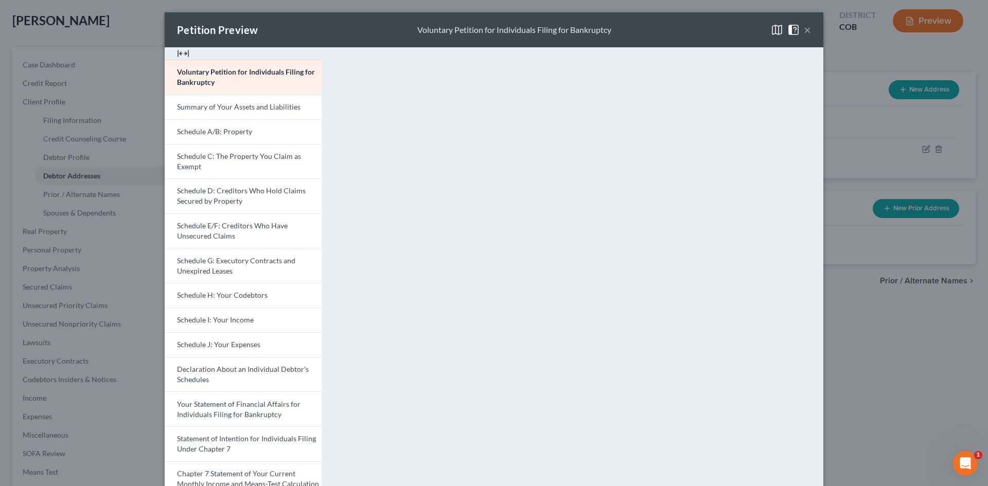
click at [804, 25] on button "×" at bounding box center [807, 30] width 7 height 12
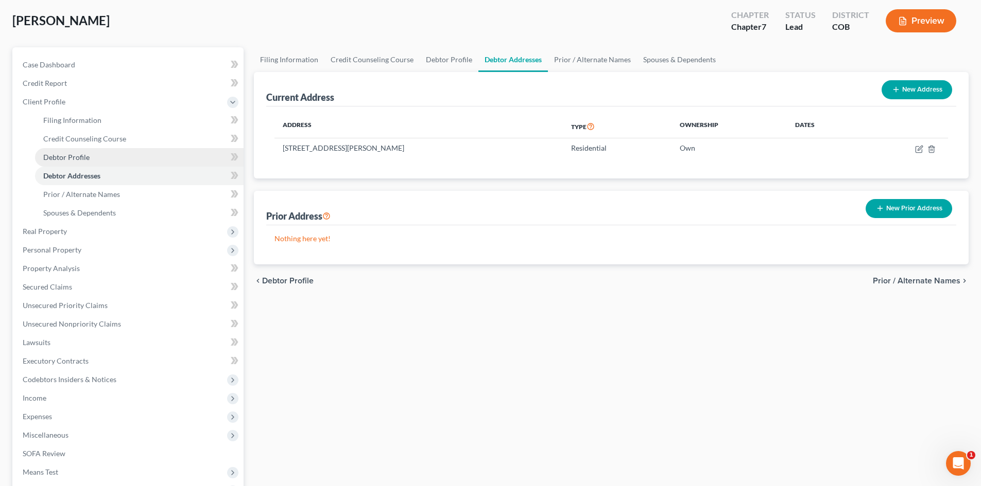
click at [75, 151] on link "Debtor Profile" at bounding box center [139, 157] width 208 height 19
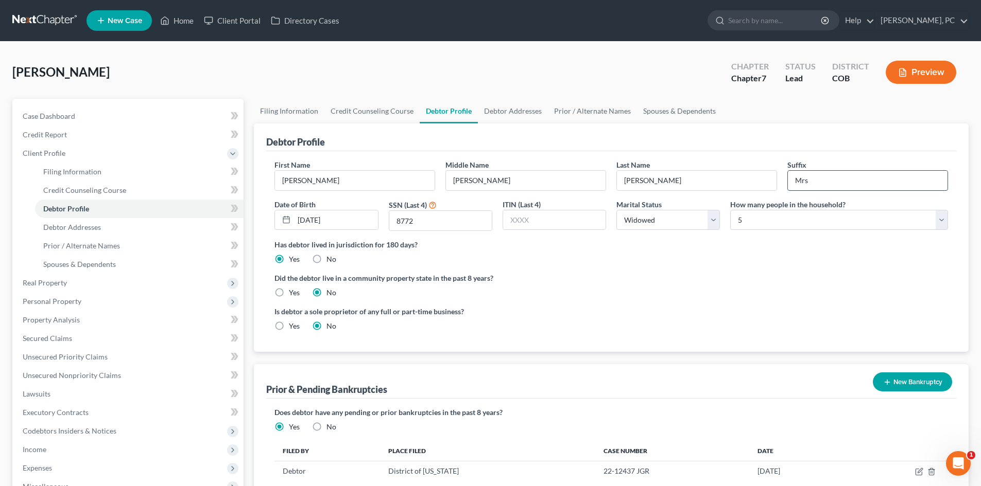
click at [805, 179] on input "Mrs" at bounding box center [868, 181] width 160 height 20
drag, startPoint x: 818, startPoint y: 182, endPoint x: 765, endPoint y: 182, distance: 53.0
click at [765, 182] on div "First Name [PERSON_NAME] Middle Name [PERSON_NAME] Last Name [PERSON_NAME] Suff…" at bounding box center [611, 200] width 684 height 80
click at [810, 143] on div "Debtor Profile" at bounding box center [611, 138] width 690 height 28
click at [80, 231] on span "Debtor Addresses" at bounding box center [72, 227] width 58 height 9
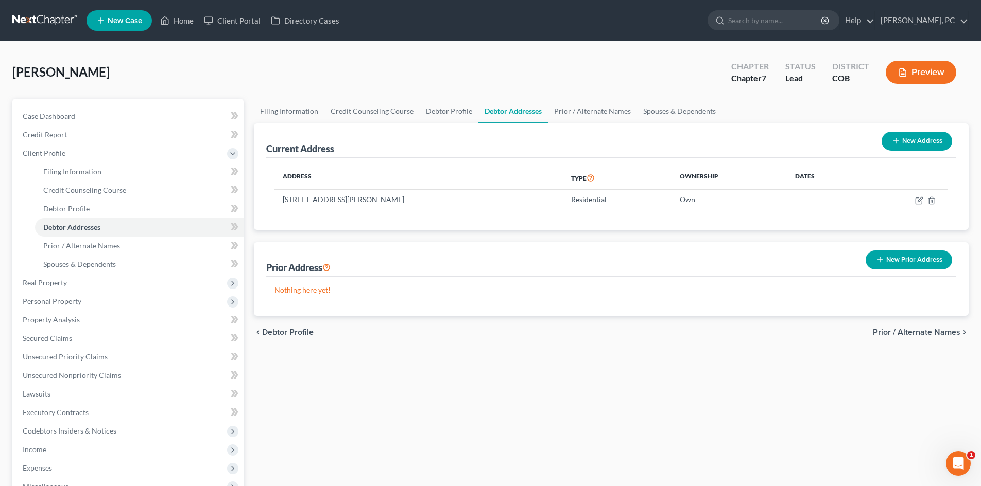
click at [918, 68] on button "Preview" at bounding box center [920, 72] width 71 height 23
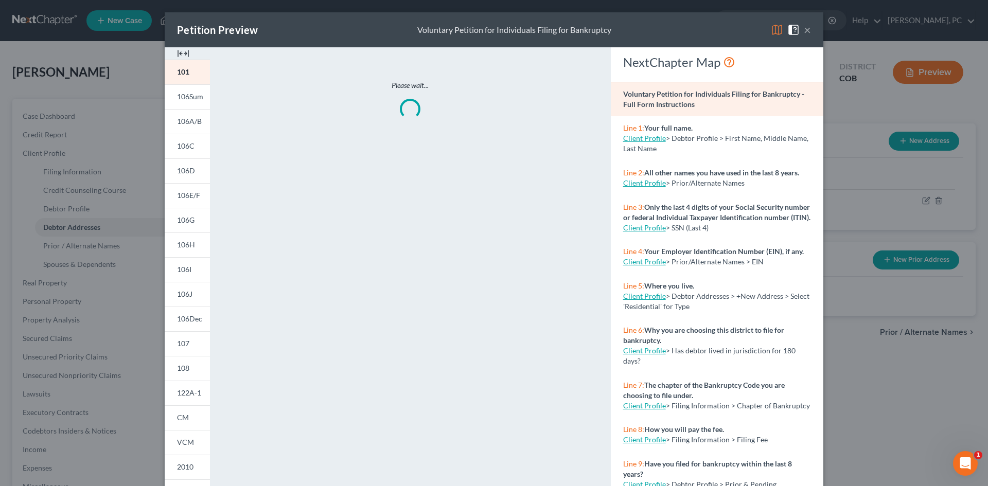
click at [183, 51] on img at bounding box center [183, 53] width 12 height 12
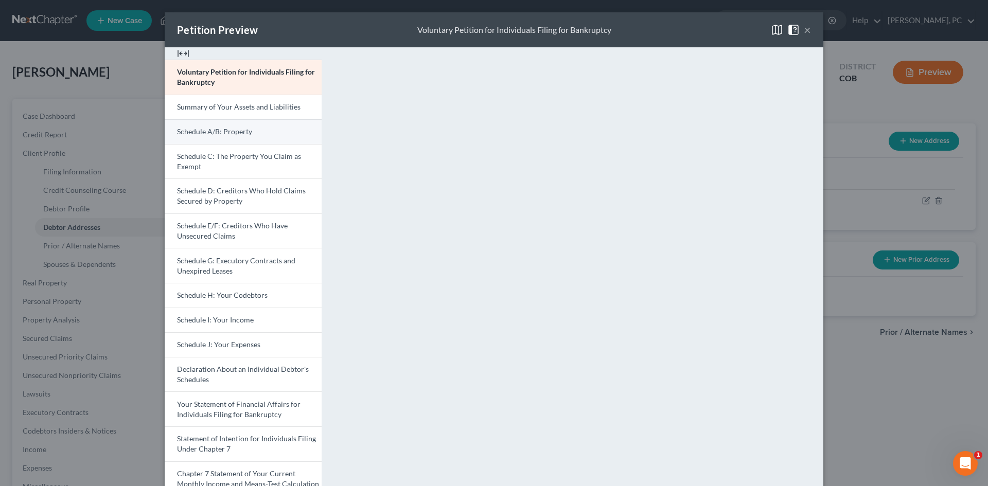
click at [228, 129] on span "Schedule A/B: Property" at bounding box center [214, 131] width 75 height 9
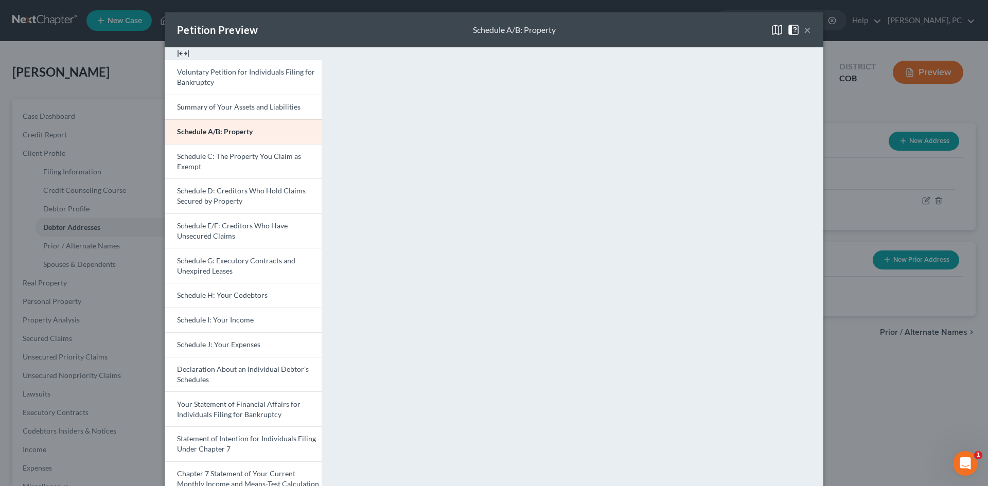
click at [804, 29] on button "×" at bounding box center [807, 30] width 7 height 12
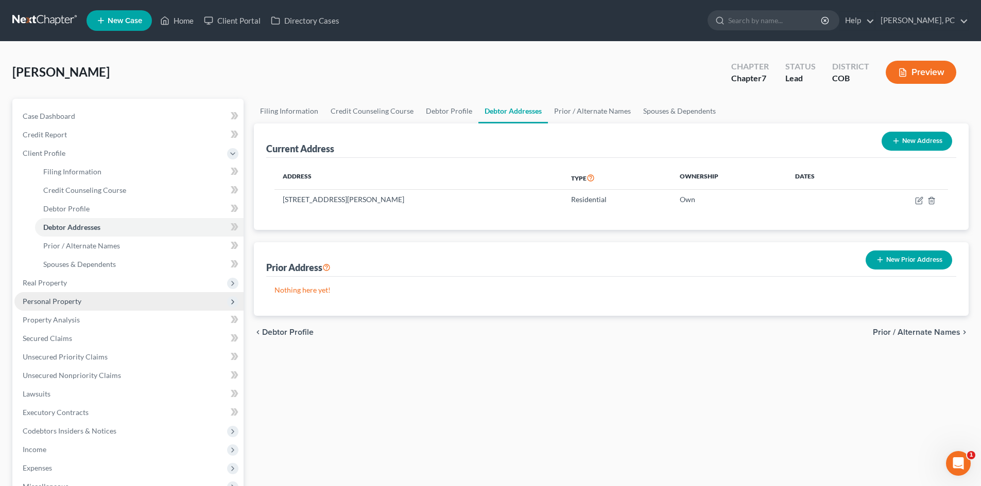
click at [51, 302] on span "Personal Property" at bounding box center [52, 301] width 59 height 9
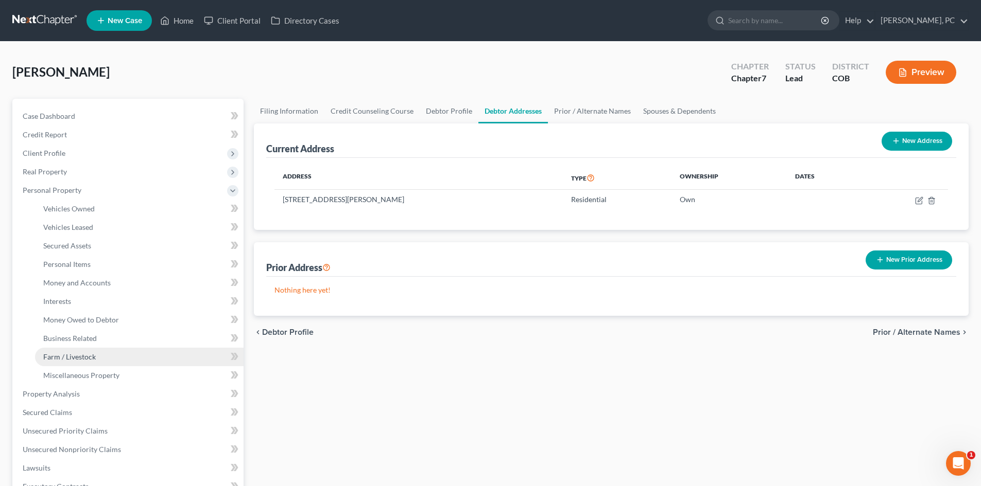
click at [74, 359] on span "Farm / Livestock" at bounding box center [69, 357] width 53 height 9
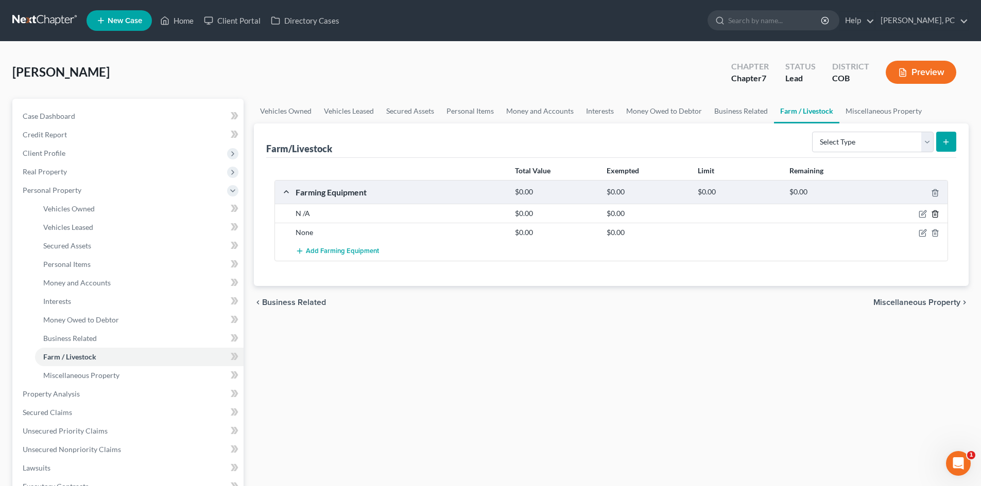
click at [935, 213] on icon "button" at bounding box center [935, 214] width 8 height 8
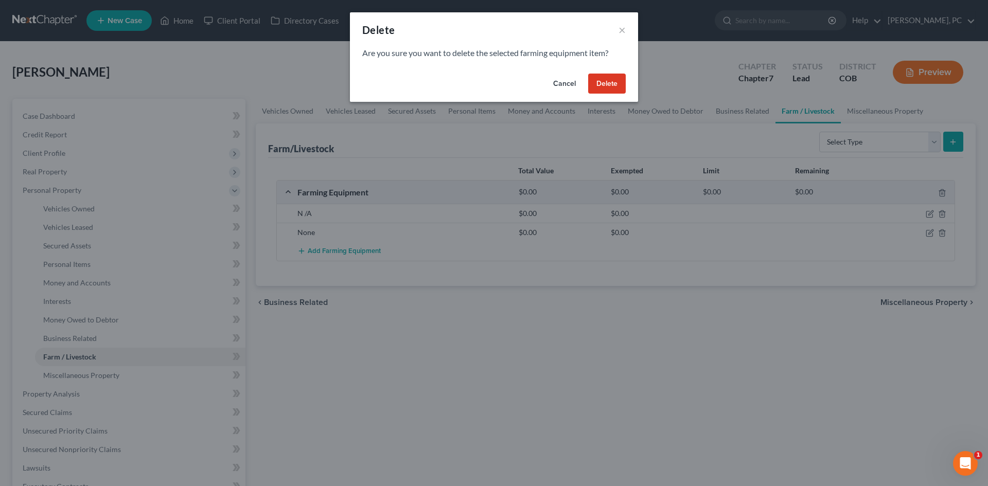
drag, startPoint x: 592, startPoint y: 80, endPoint x: 636, endPoint y: 96, distance: 46.1
click at [593, 80] on button "Delete" at bounding box center [607, 84] width 38 height 21
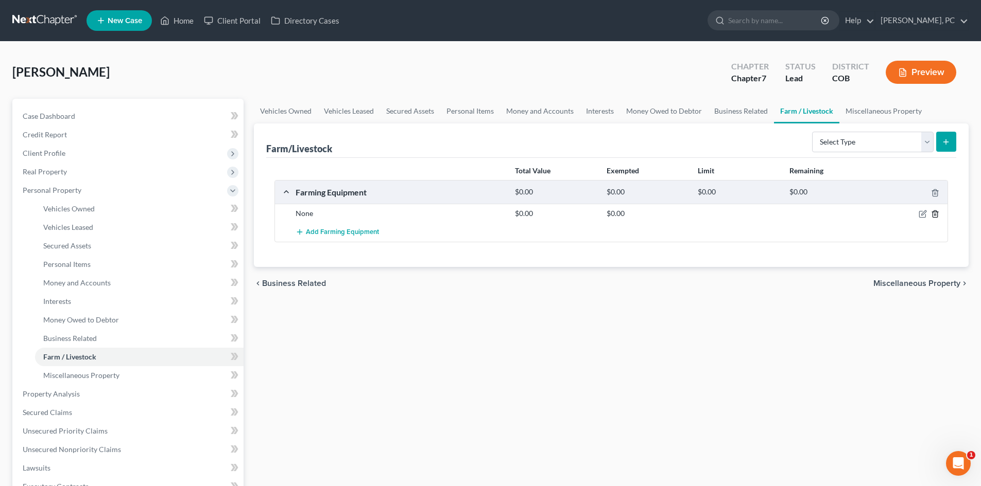
click at [938, 212] on polyline "button" at bounding box center [935, 212] width 6 height 0
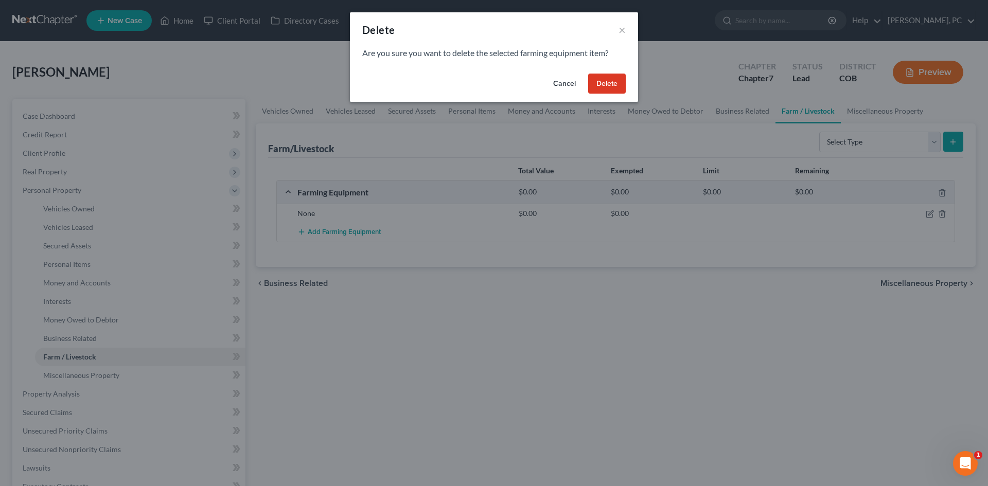
click at [620, 80] on button "Delete" at bounding box center [607, 84] width 38 height 21
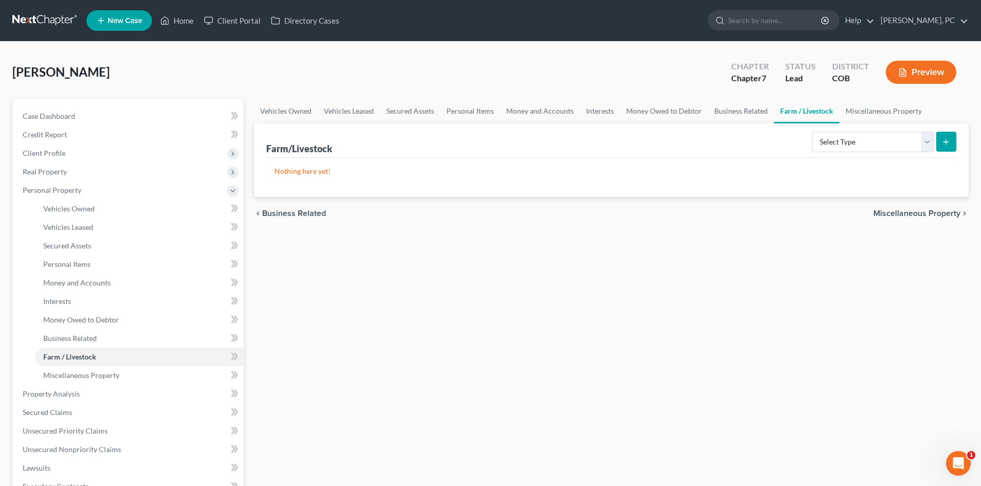
click at [929, 74] on button "Preview" at bounding box center [920, 72] width 71 height 23
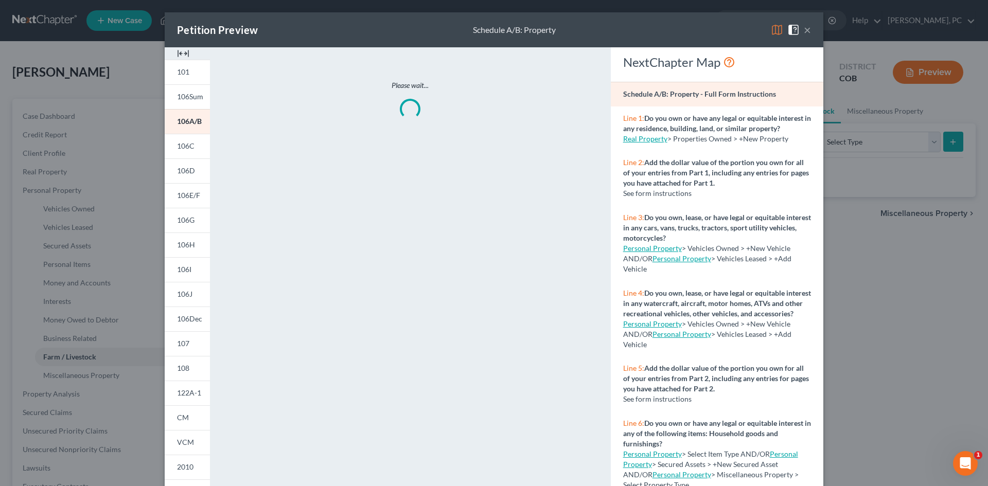
click at [182, 56] on img at bounding box center [183, 53] width 12 height 12
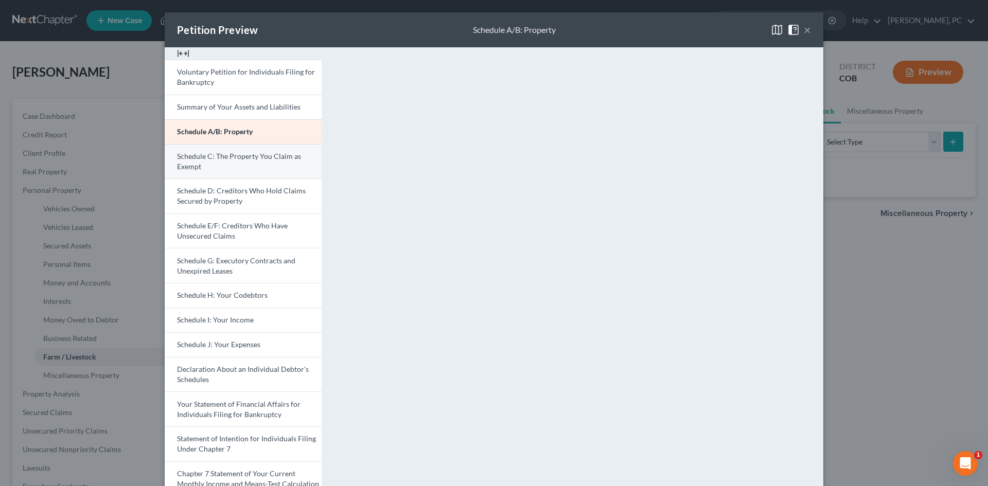
click at [221, 153] on span "Schedule C: The Property You Claim as Exempt" at bounding box center [239, 161] width 124 height 19
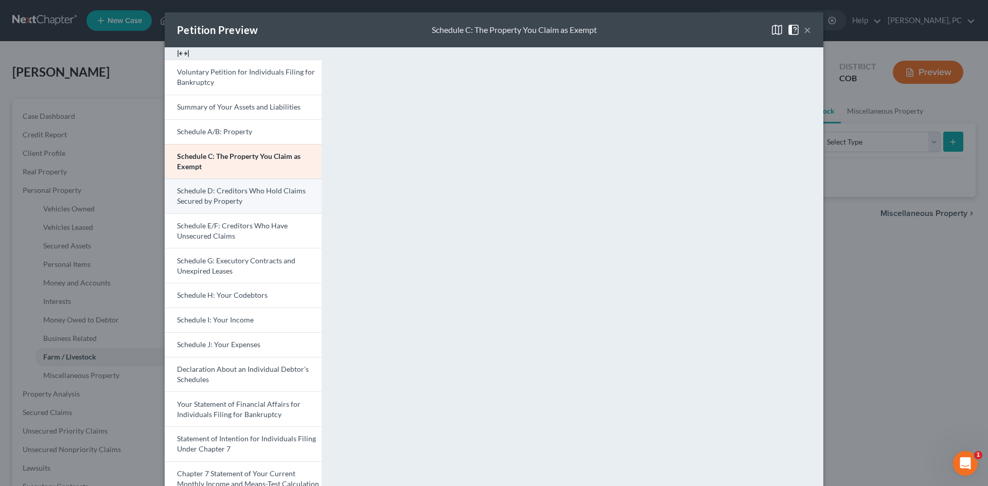
click at [225, 207] on link "Schedule D: Creditors Who Hold Claims Secured by Property" at bounding box center [243, 196] width 157 height 35
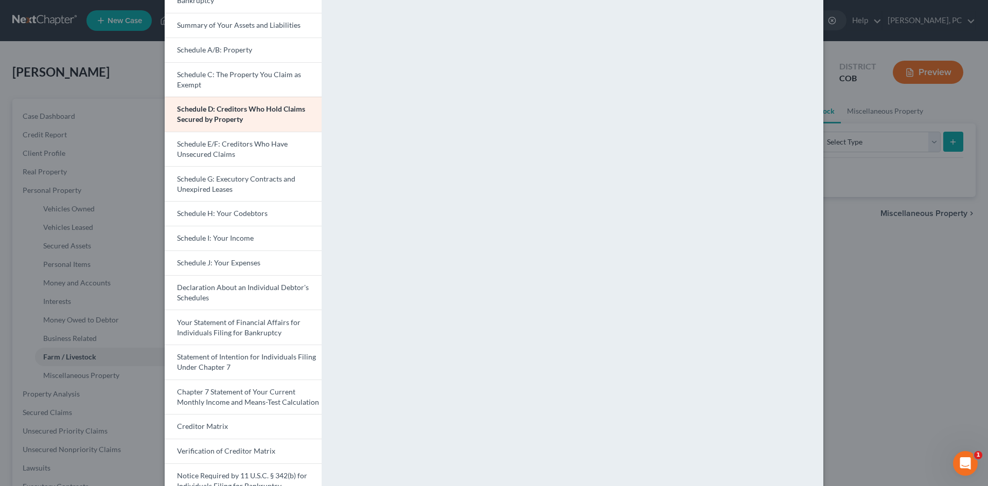
scroll to position [103, 0]
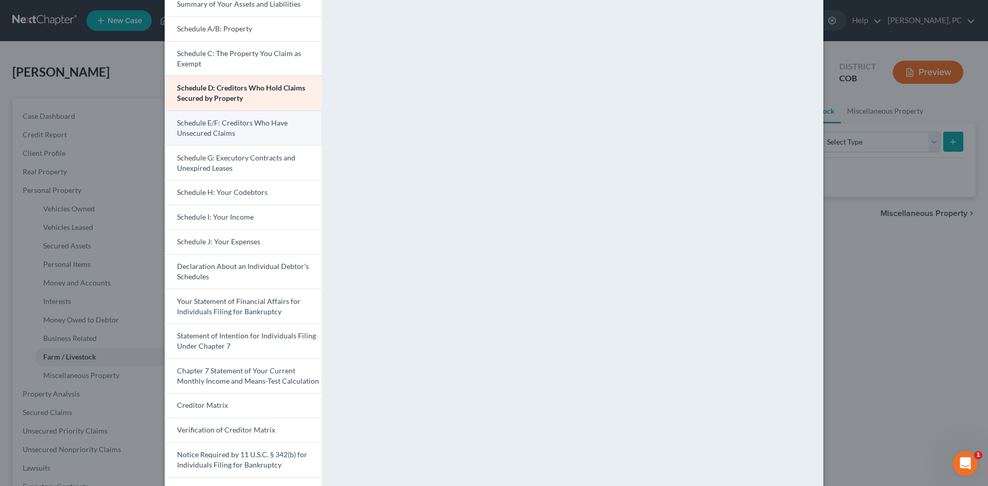
drag, startPoint x: 226, startPoint y: 130, endPoint x: 233, endPoint y: 134, distance: 8.6
click at [226, 130] on span "Schedule E/F: Creditors Who Have Unsecured Claims" at bounding box center [232, 127] width 111 height 19
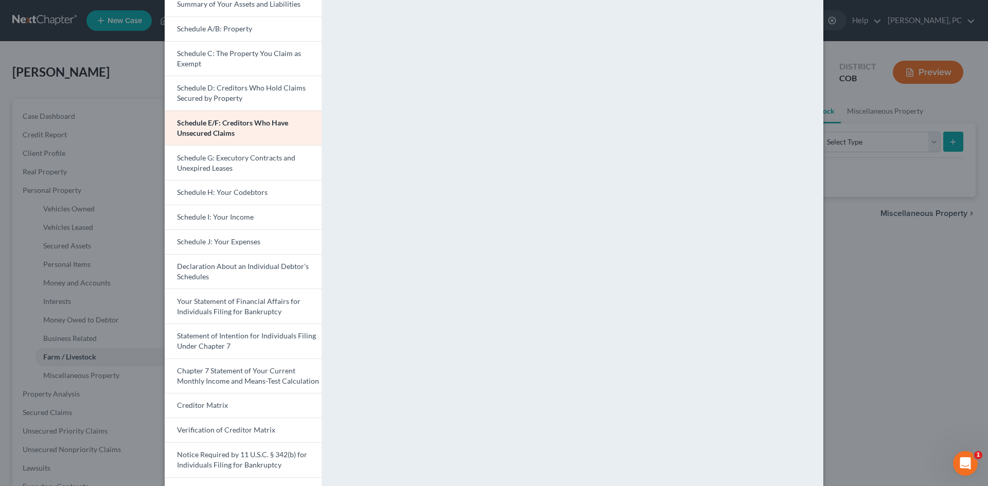
click at [44, 169] on div "Petition Preview Schedule E/F: Creditors Who Have Unsecured Claims × Voluntary …" at bounding box center [494, 243] width 988 height 486
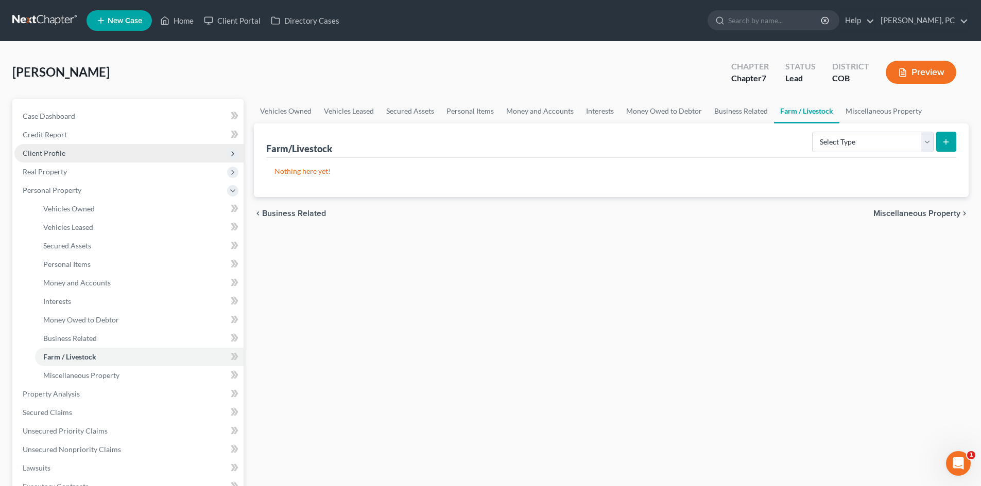
click at [53, 154] on span "Client Profile" at bounding box center [44, 153] width 43 height 9
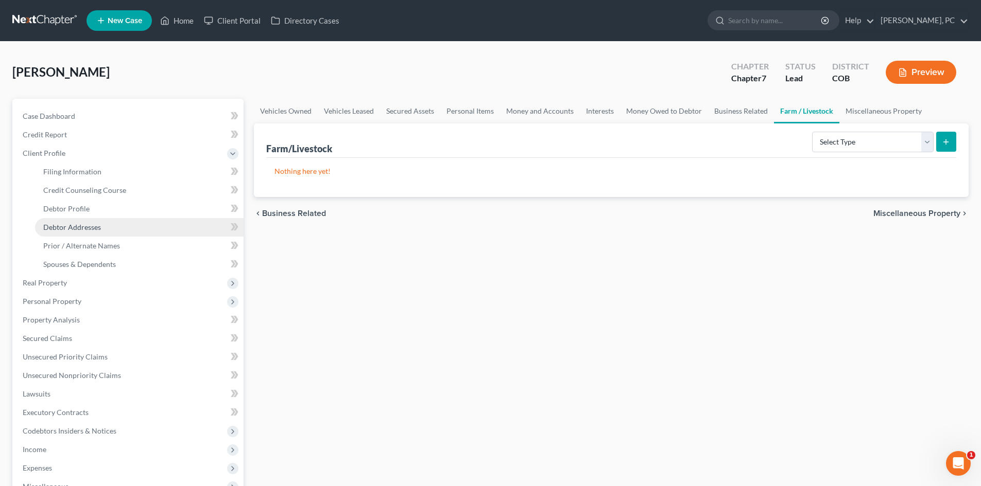
click at [80, 224] on span "Debtor Addresses" at bounding box center [72, 227] width 58 height 9
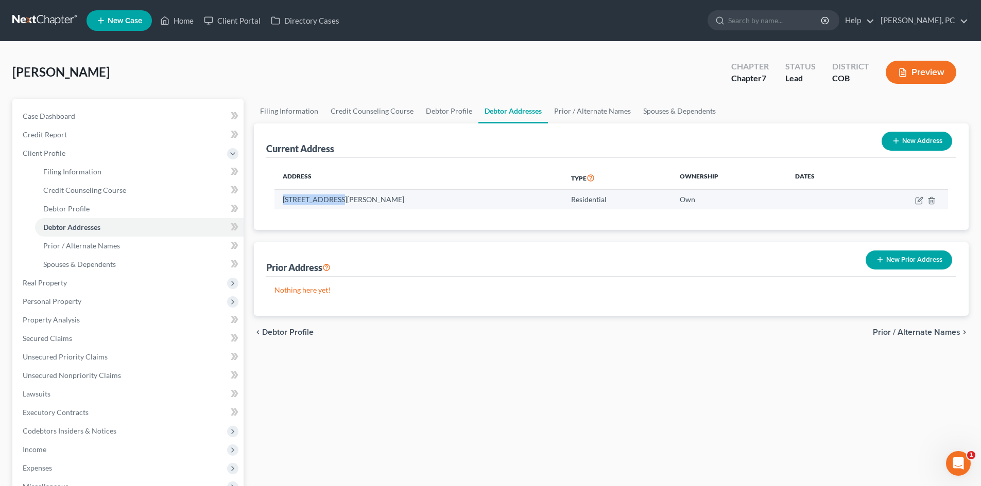
drag, startPoint x: 284, startPoint y: 196, endPoint x: 335, endPoint y: 197, distance: 51.0
click at [335, 197] on td "[STREET_ADDRESS][PERSON_NAME]" at bounding box center [418, 200] width 288 height 20
copy td "[STREET_ADDRESS][PERSON_NAME]"
click at [923, 69] on button "Preview" at bounding box center [920, 72] width 71 height 23
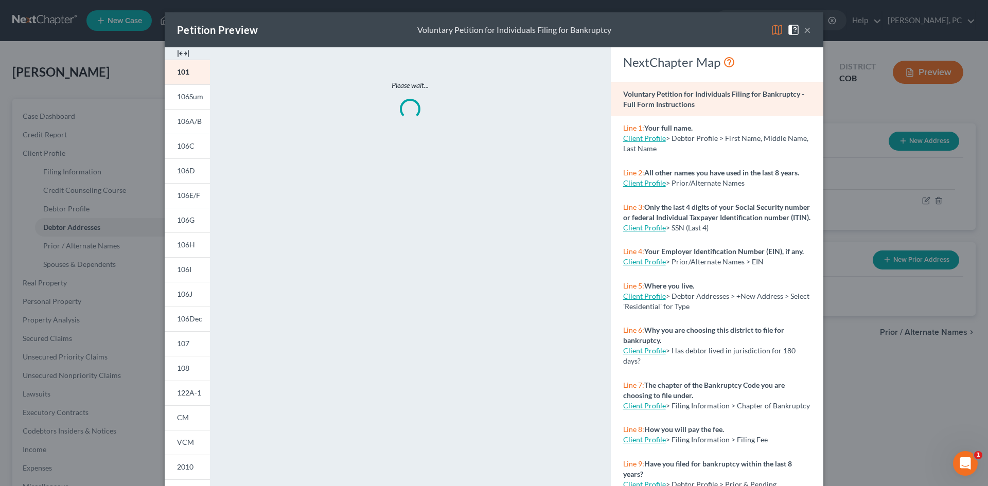
click at [181, 53] on img at bounding box center [183, 53] width 12 height 12
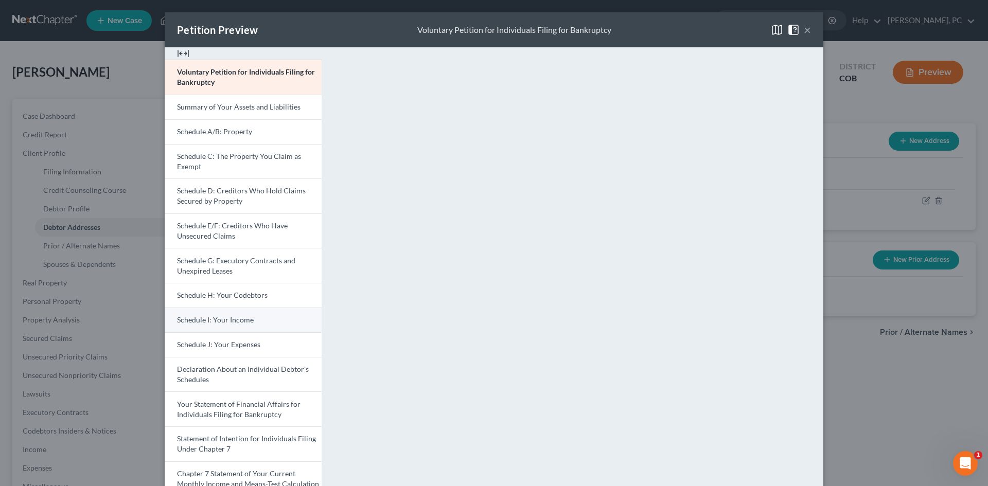
click at [230, 320] on span "Schedule I: Your Income" at bounding box center [215, 320] width 77 height 9
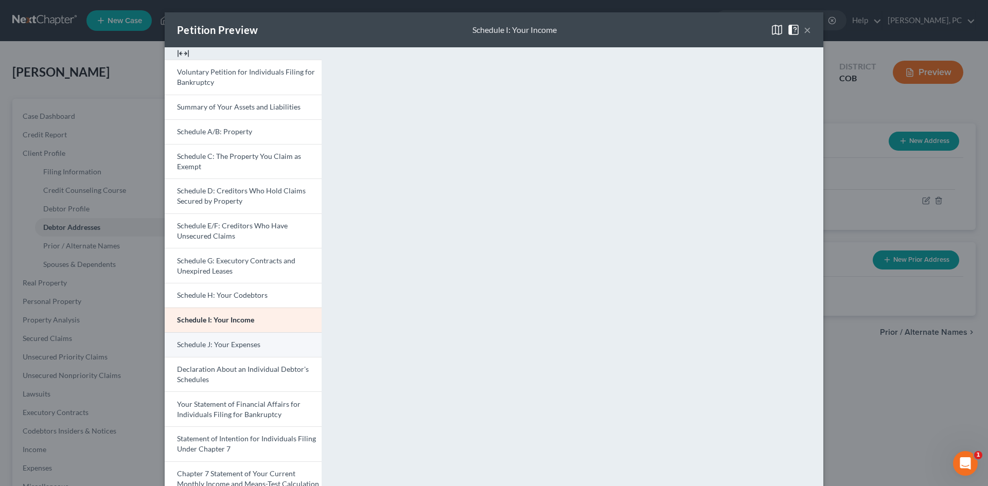
click at [219, 341] on span "Schedule J: Your Expenses" at bounding box center [218, 344] width 83 height 9
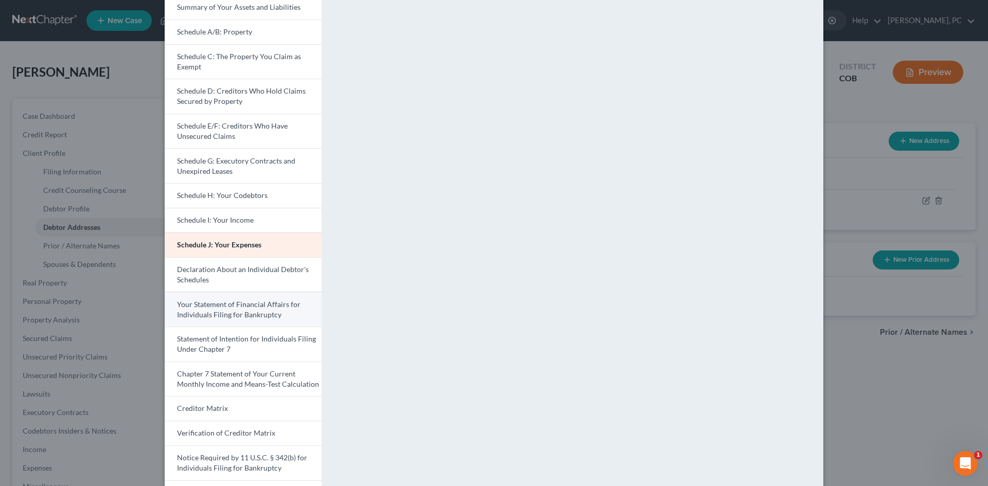
scroll to position [103, 0]
click at [238, 302] on span "Your Statement of Financial Affairs for Individuals Filing for Bankruptcy" at bounding box center [239, 306] width 124 height 19
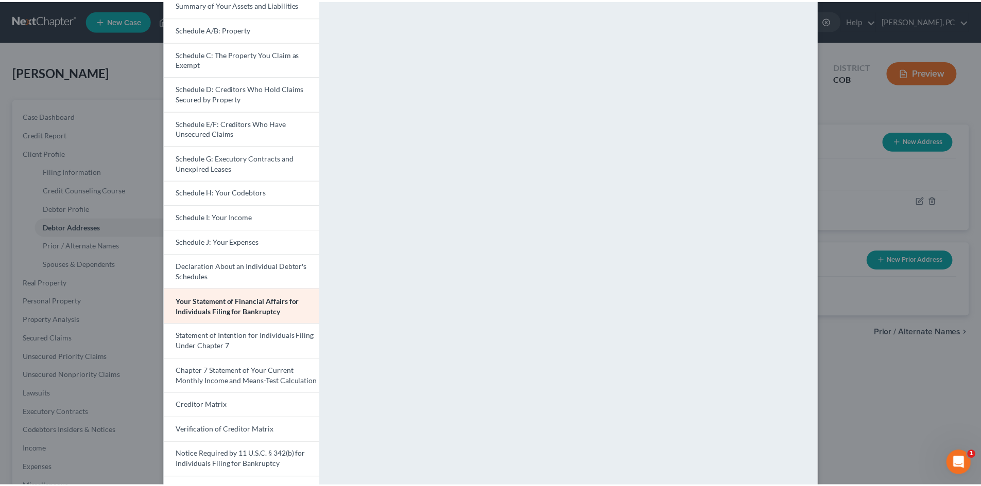
scroll to position [0, 0]
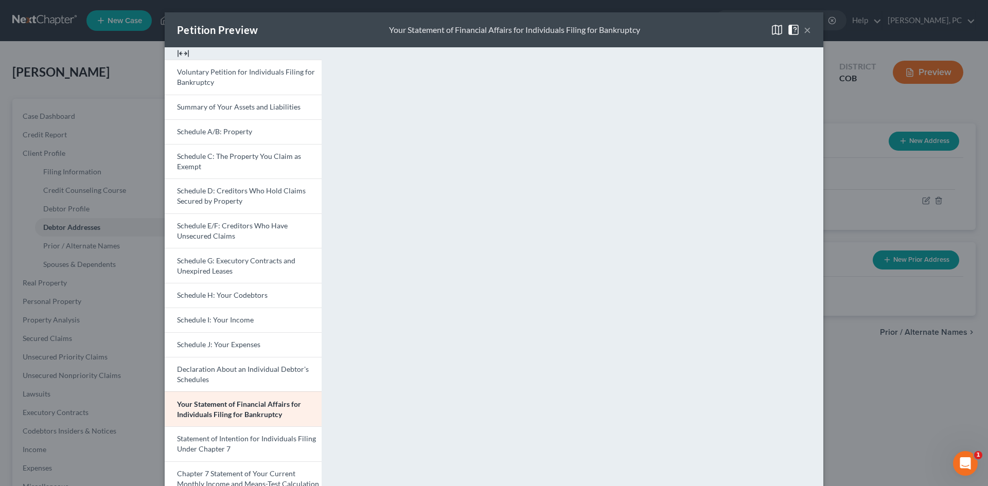
click at [804, 30] on button "×" at bounding box center [807, 30] width 7 height 12
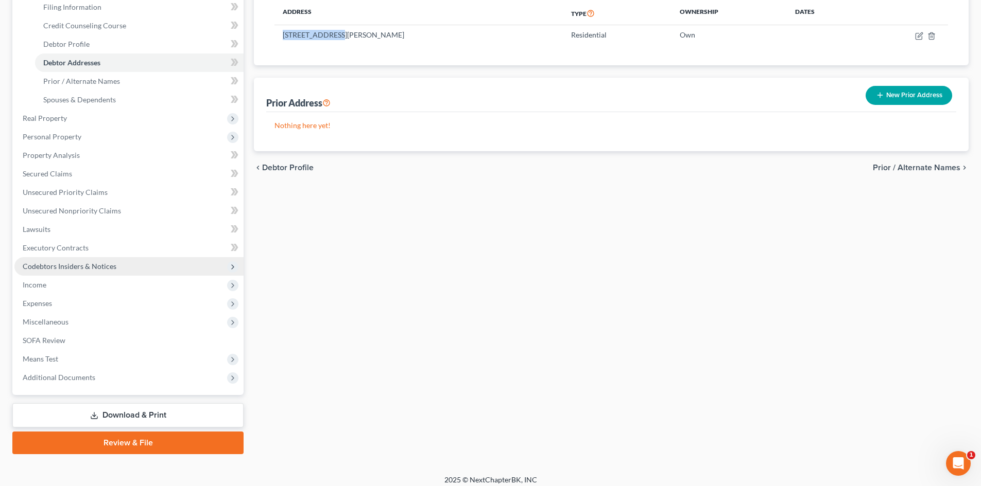
scroll to position [172, 0]
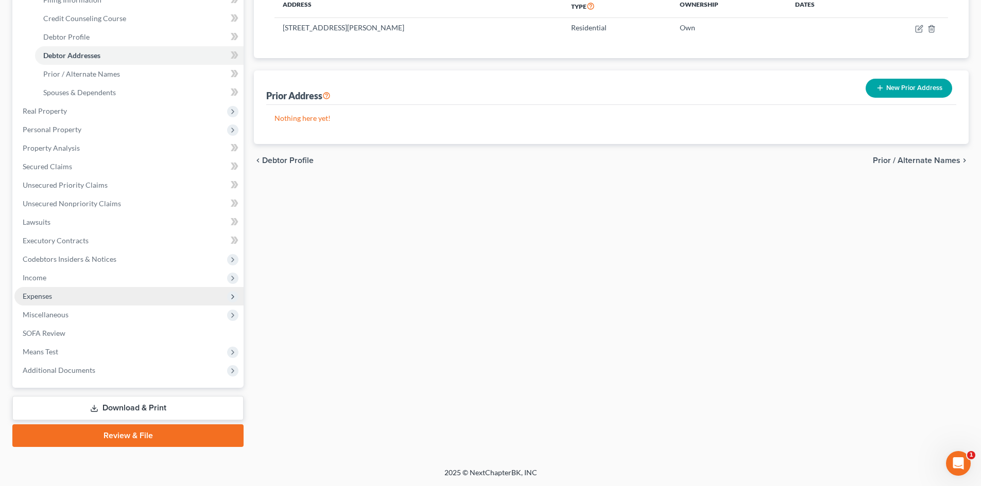
drag, startPoint x: 36, startPoint y: 291, endPoint x: 64, endPoint y: 291, distance: 28.3
click at [36, 292] on span "Expenses" at bounding box center [37, 296] width 29 height 9
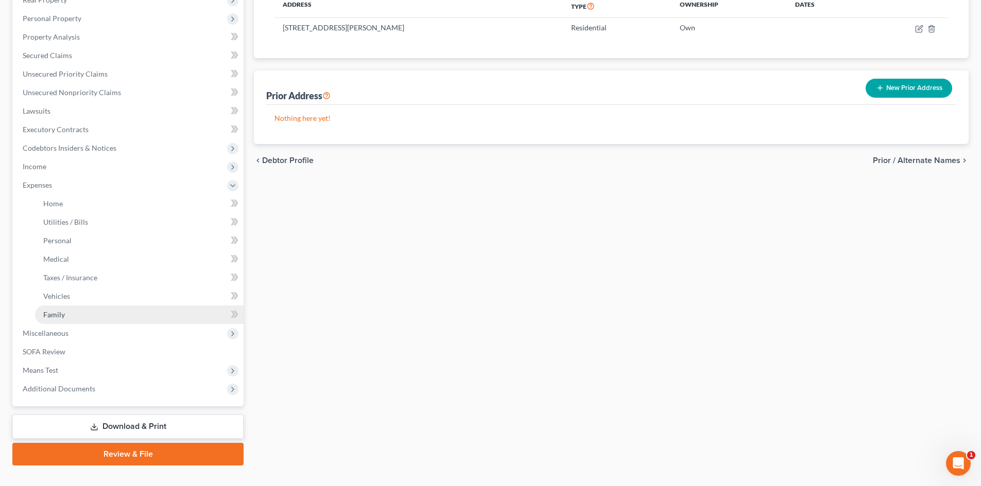
click at [51, 310] on span "Family" at bounding box center [54, 314] width 22 height 9
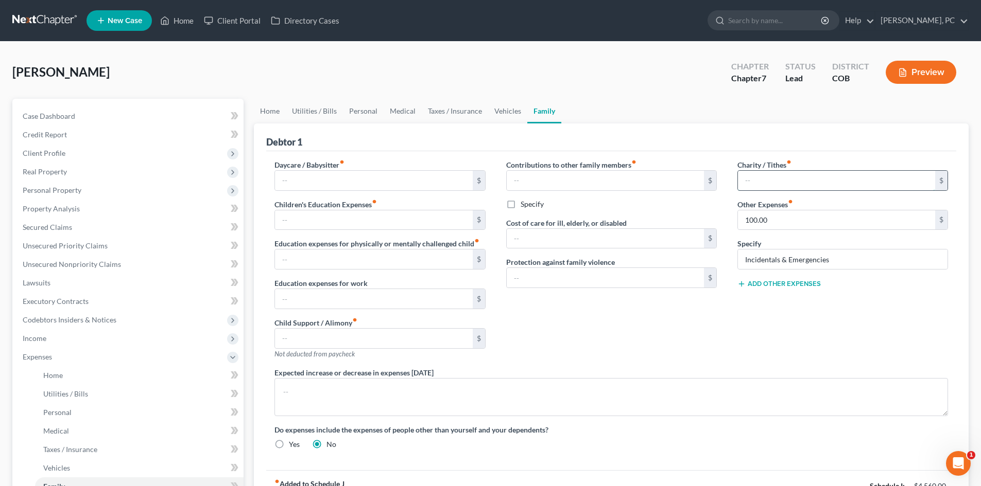
click at [759, 180] on input "text" at bounding box center [836, 181] width 197 height 20
click at [717, 327] on div "Contributions to other family members fiber_manual_record $ Specify Cost of car…" at bounding box center [611, 264] width 231 height 208
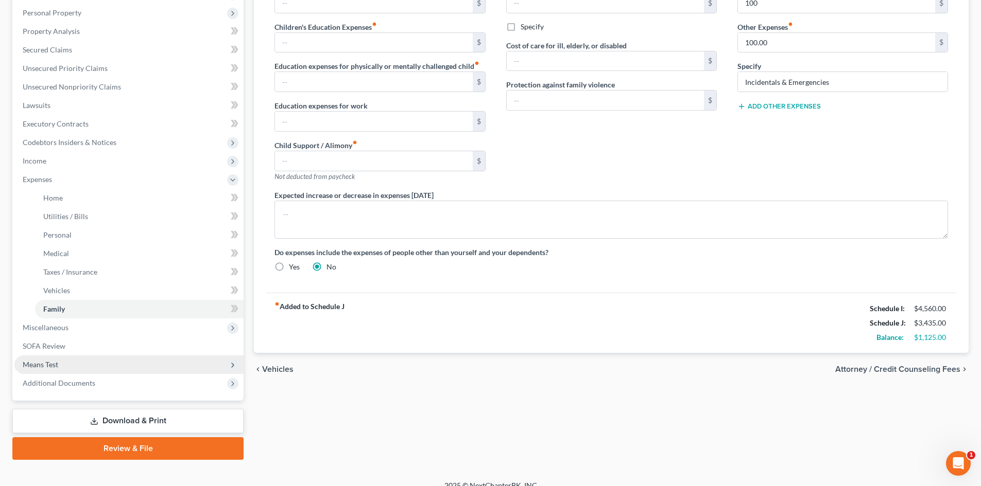
scroll to position [190, 0]
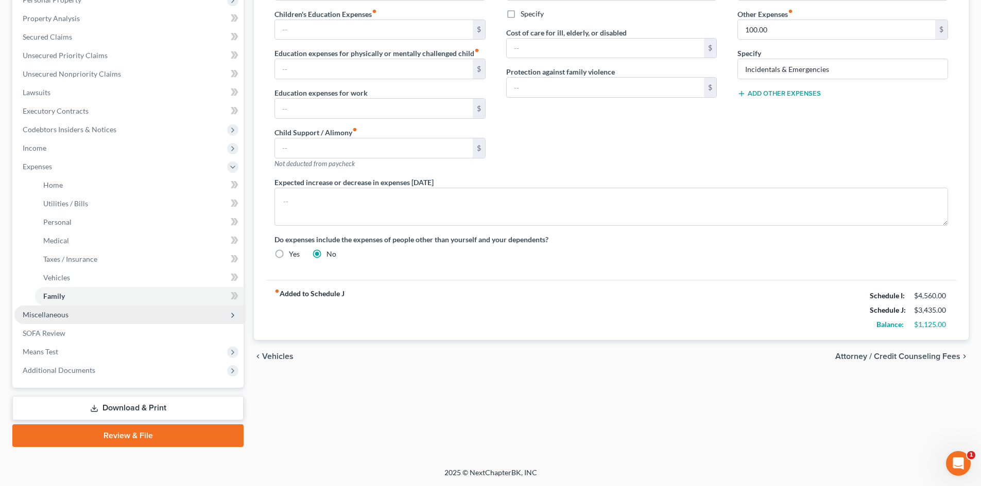
click at [40, 308] on span "Miscellaneous" at bounding box center [128, 315] width 229 height 19
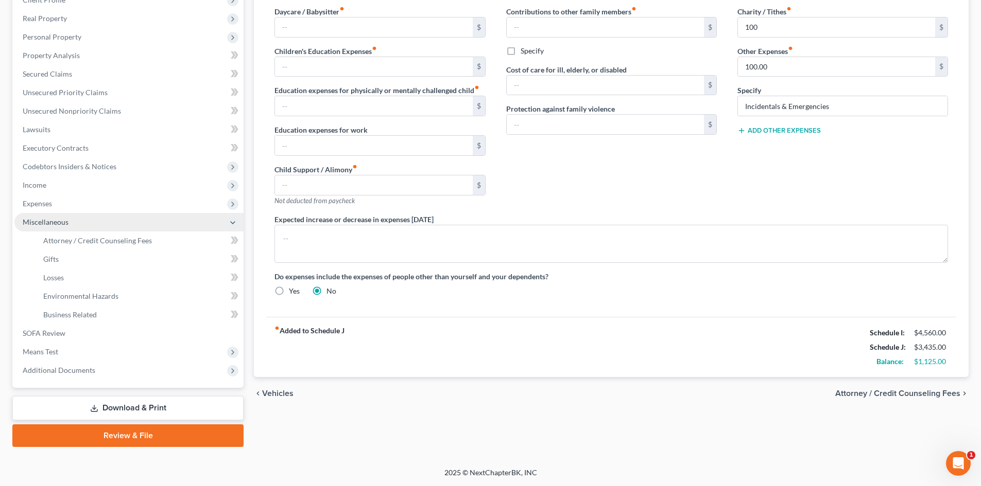
scroll to position [153, 0]
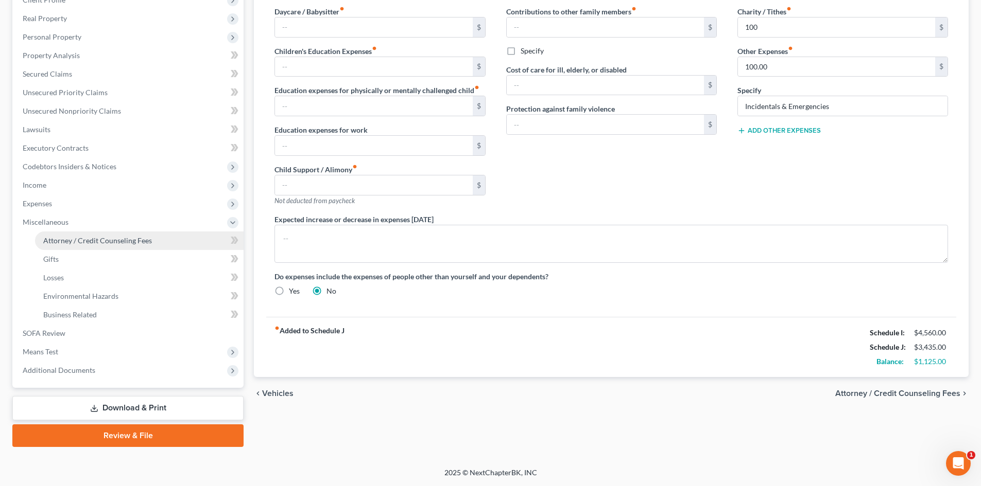
click at [48, 249] on link "Attorney / Credit Counseling Fees" at bounding box center [139, 241] width 208 height 19
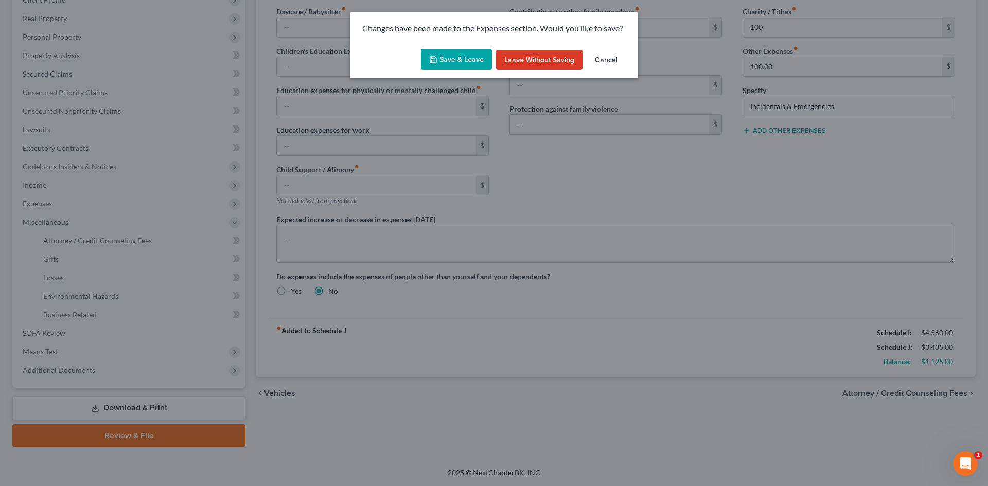
drag, startPoint x: 54, startPoint y: 258, endPoint x: 131, endPoint y: 243, distance: 78.6
click at [54, 258] on div "Changes have been made to the Expenses section. Would you like to save? Save & …" at bounding box center [494, 243] width 988 height 486
click at [462, 57] on button "Save & Leave" at bounding box center [456, 60] width 71 height 22
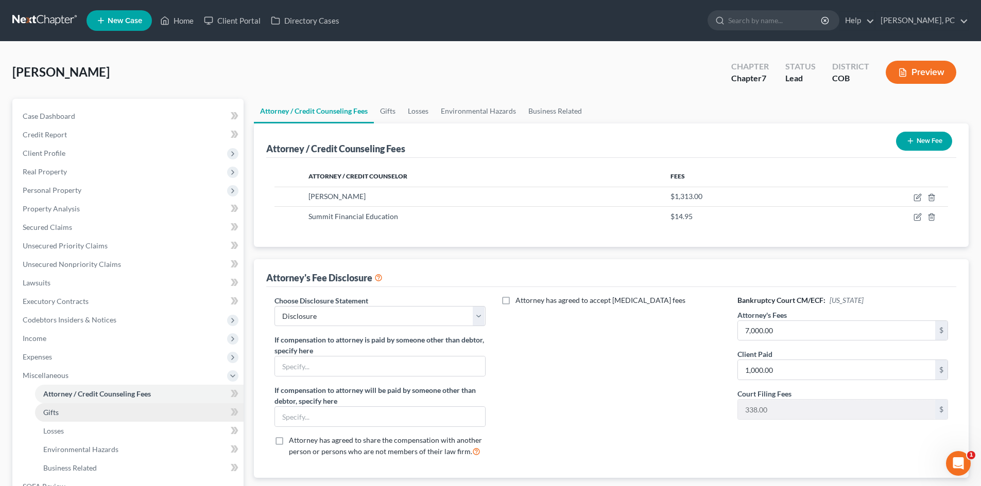
click at [51, 414] on span "Gifts" at bounding box center [50, 412] width 15 height 9
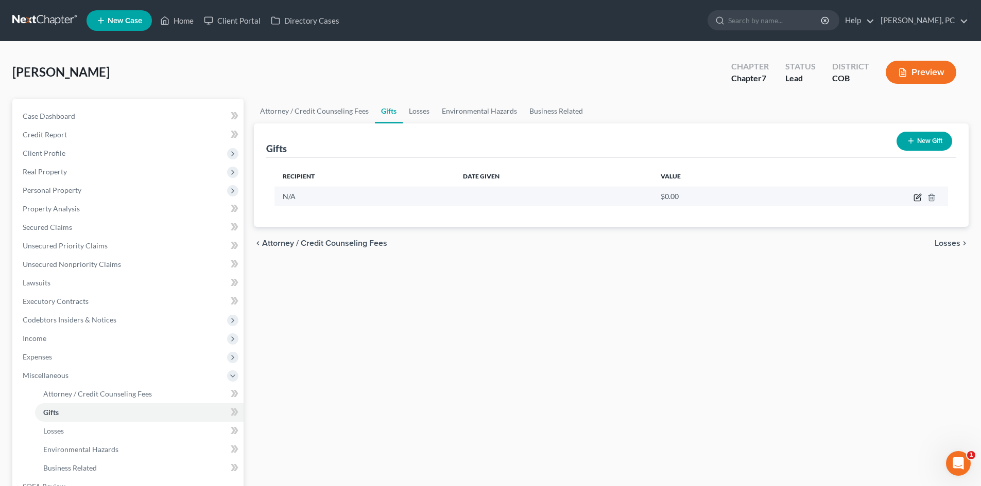
click at [916, 199] on icon "button" at bounding box center [918, 196] width 5 height 5
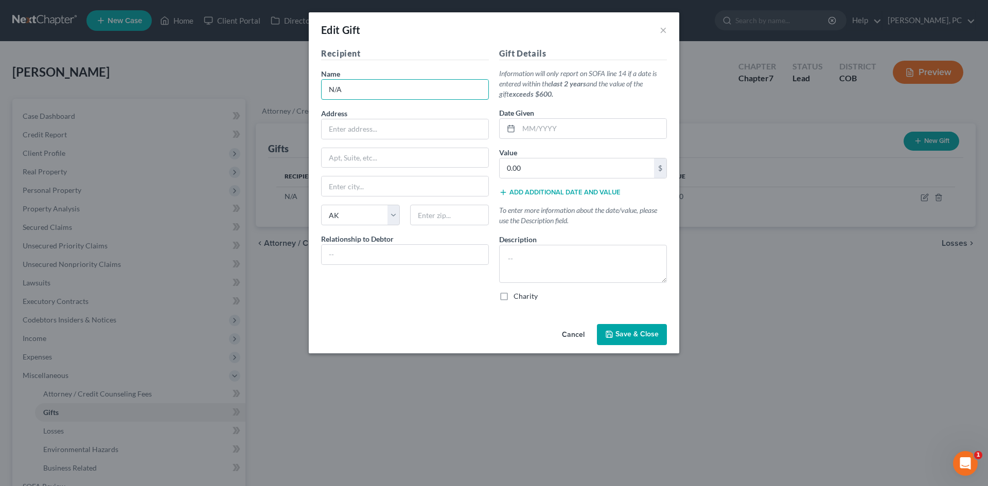
drag, startPoint x: 346, startPoint y: 90, endPoint x: 313, endPoint y: 90, distance: 32.4
click at [313, 91] on div "Recipient Name * N/A Address Apt, Suite, etc State State [US_STATE] AK AR AZ CA…" at bounding box center [494, 183] width 371 height 273
click at [514, 299] on label "Charity" at bounding box center [526, 296] width 24 height 10
click at [518, 298] on input "Charity" at bounding box center [521, 294] width 7 height 7
click at [522, 170] on input "0.00" at bounding box center [577, 169] width 154 height 20
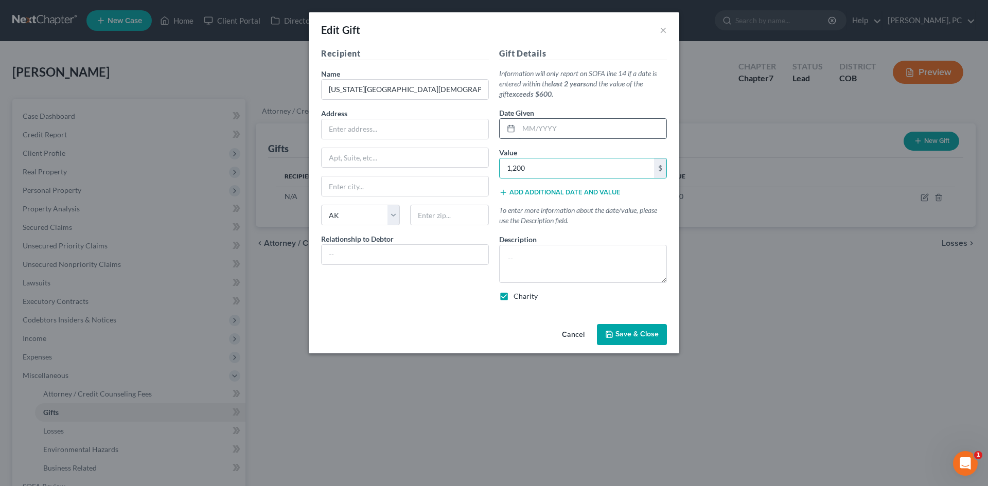
click at [544, 124] on input "text" at bounding box center [593, 129] width 148 height 20
click at [511, 259] on textarea at bounding box center [583, 264] width 168 height 38
click at [612, 335] on polyline "button" at bounding box center [610, 336] width 4 height 3
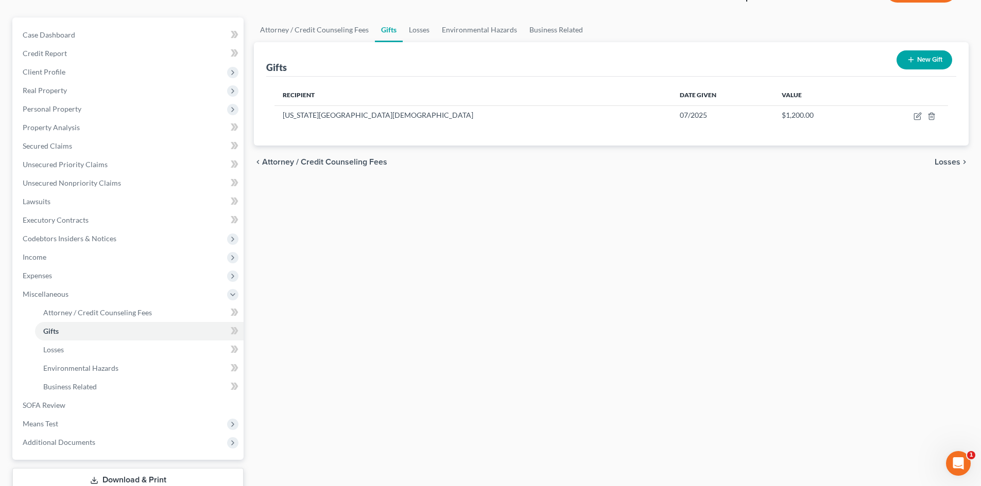
scroll to position [153, 0]
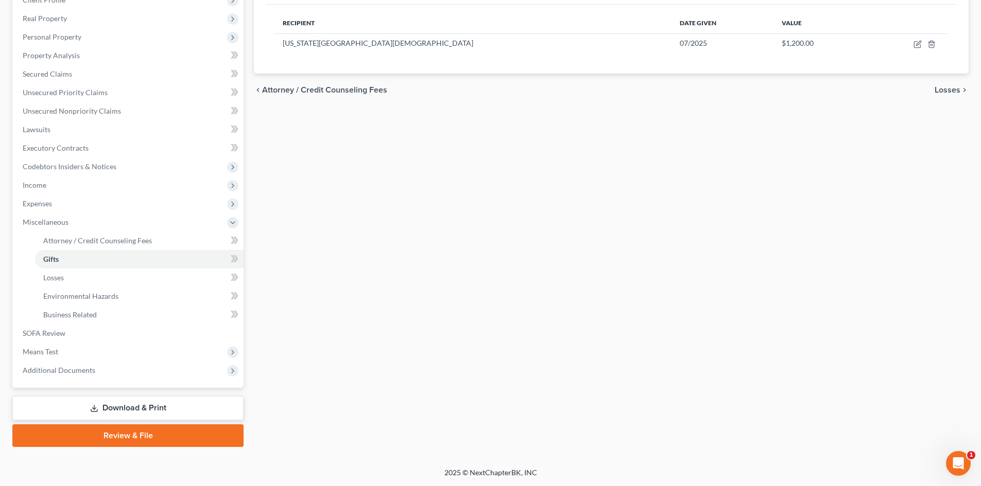
drag, startPoint x: 148, startPoint y: 407, endPoint x: 193, endPoint y: 385, distance: 50.2
click at [148, 407] on link "Download & Print" at bounding box center [127, 408] width 231 height 24
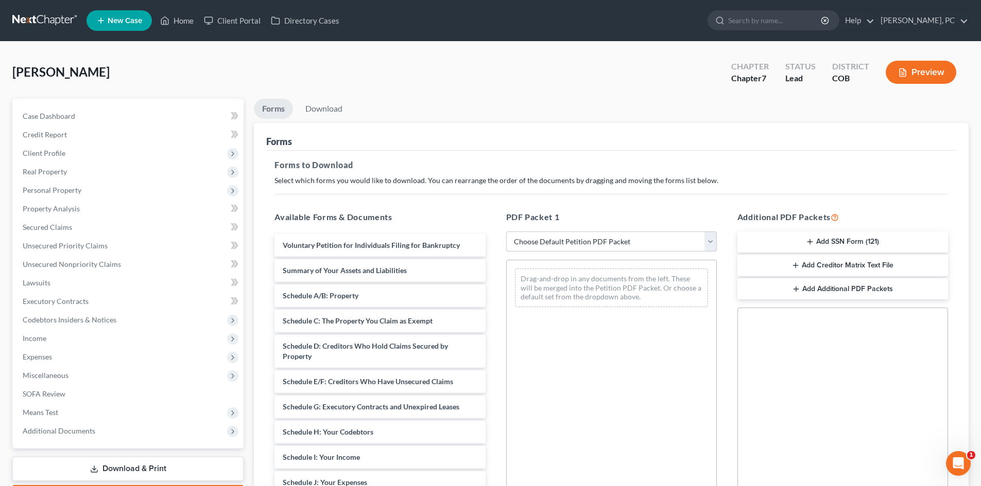
drag, startPoint x: 562, startPoint y: 241, endPoint x: 554, endPoint y: 243, distance: 8.0
click at [562, 241] on select "Choose Default Petition PDF Packet Complete Bankruptcy Petition (all forms and …" at bounding box center [611, 242] width 211 height 21
click at [506, 232] on select "Choose Default Petition PDF Packet Complete Bankruptcy Petition (all forms and …" at bounding box center [611, 242] width 211 height 21
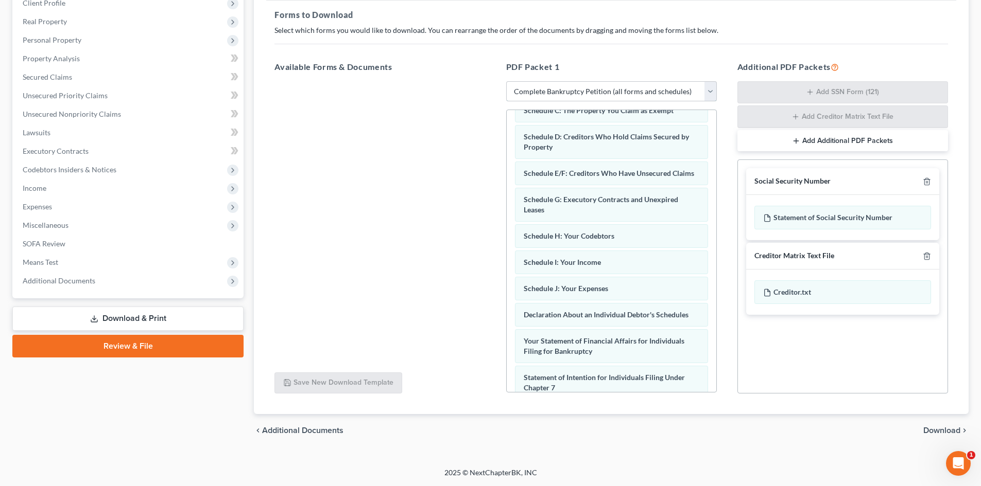
scroll to position [105, 0]
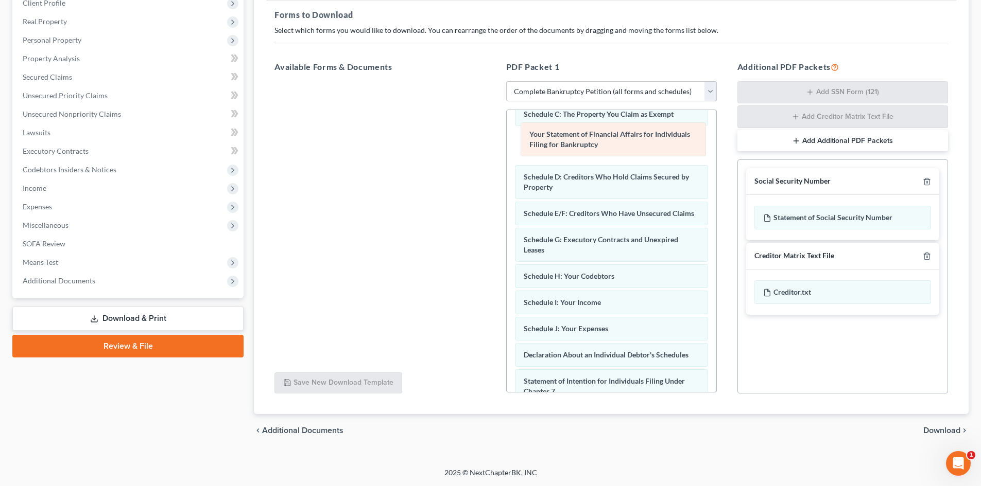
drag, startPoint x: 577, startPoint y: 363, endPoint x: 606, endPoint y: 144, distance: 220.8
click at [583, 142] on div "Your Statement of Financial Affairs for Individuals Filing for Bankruptcy Volun…" at bounding box center [612, 305] width 210 height 600
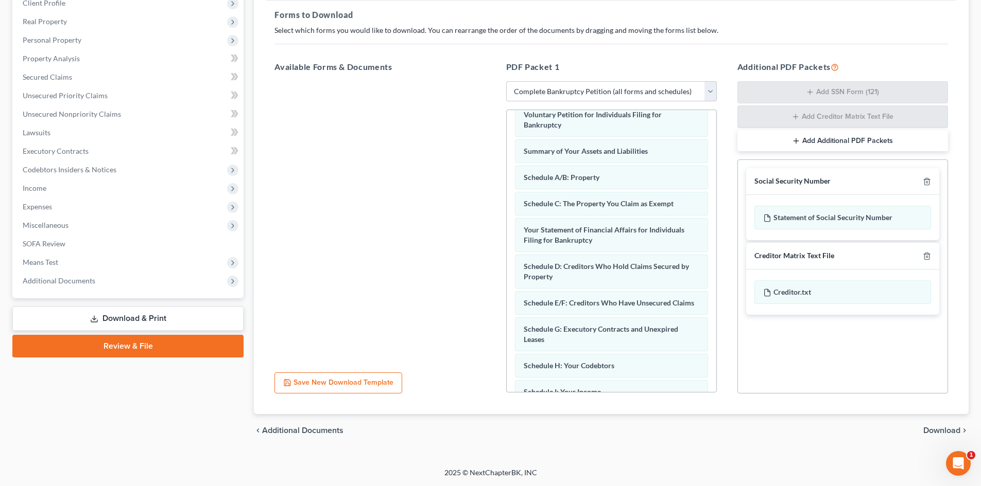
scroll to position [0, 0]
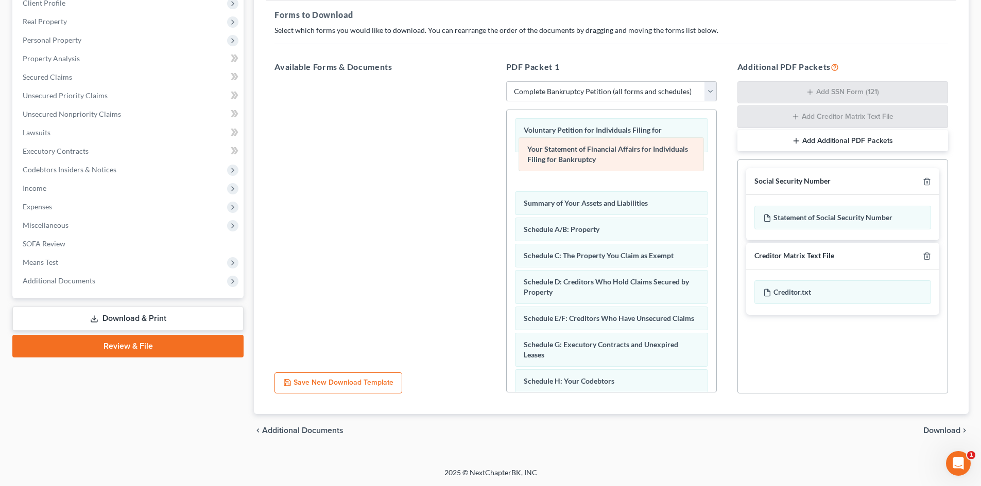
drag, startPoint x: 551, startPoint y: 256, endPoint x: 555, endPoint y: 160, distance: 96.3
click at [555, 160] on div "Your Statement of Financial Affairs for Individuals Filing for Bankruptcy Volun…" at bounding box center [612, 410] width 210 height 600
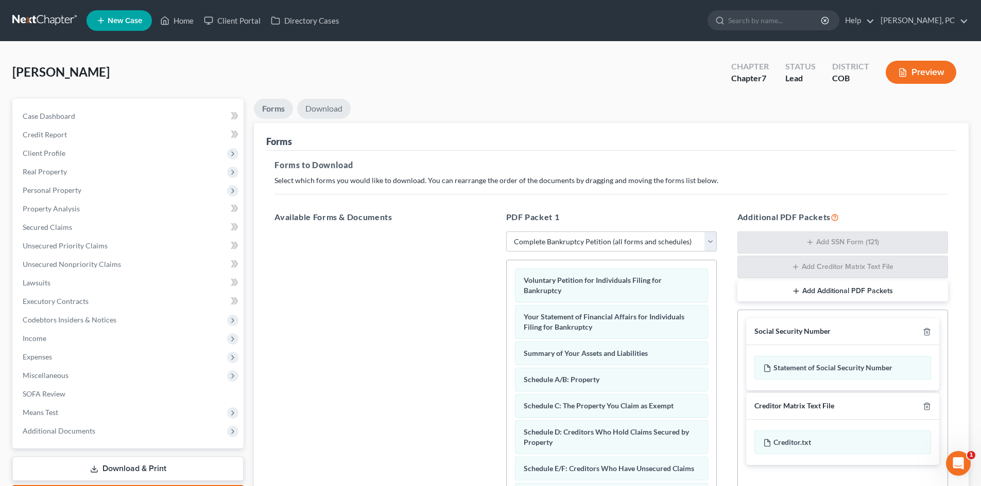
click at [323, 112] on link "Download" at bounding box center [324, 109] width 54 height 20
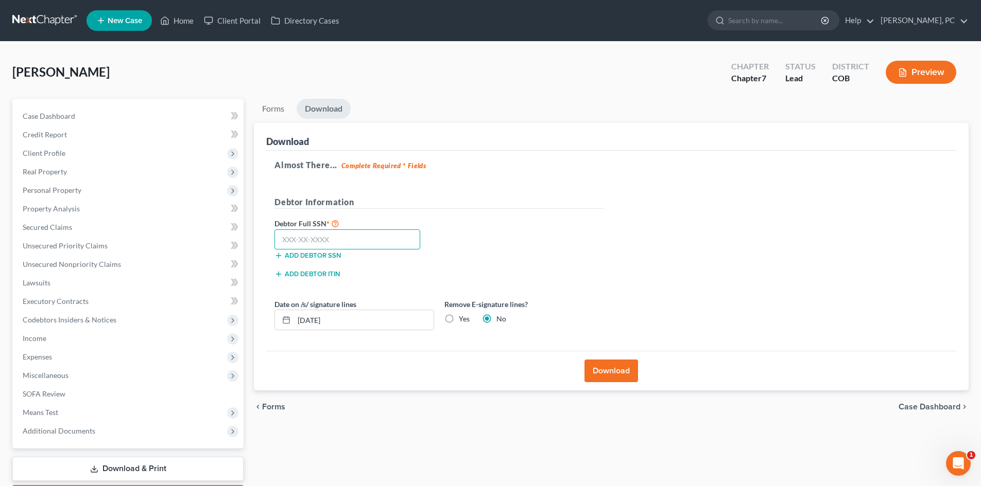
click at [333, 240] on input "text" at bounding box center [347, 240] width 146 height 21
click at [607, 375] on button "Download" at bounding box center [611, 371] width 54 height 23
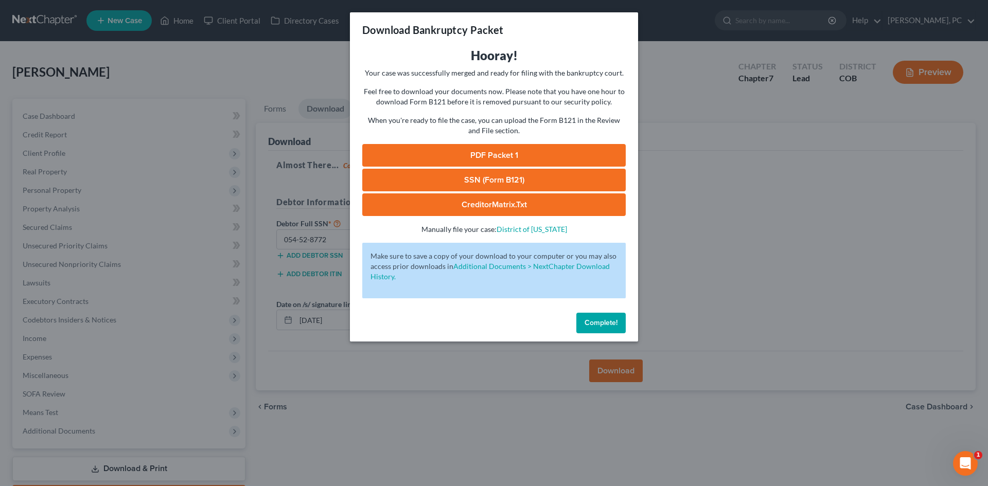
click at [495, 156] on link "PDF Packet 1" at bounding box center [494, 155] width 264 height 23
click at [495, 183] on link "SSN (Form B121)" at bounding box center [494, 180] width 264 height 23
click at [609, 325] on span "Complete!" at bounding box center [601, 323] width 33 height 9
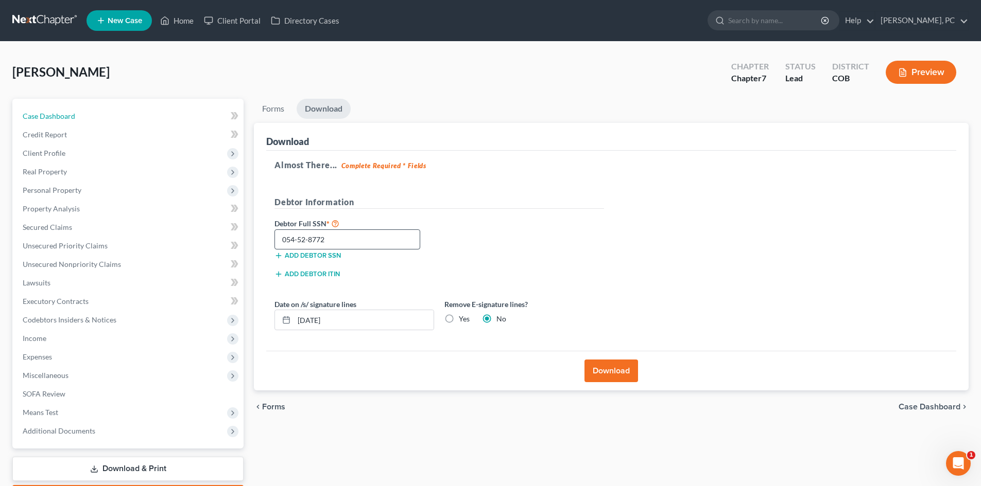
click at [68, 117] on span "Case Dashboard" at bounding box center [49, 116] width 53 height 9
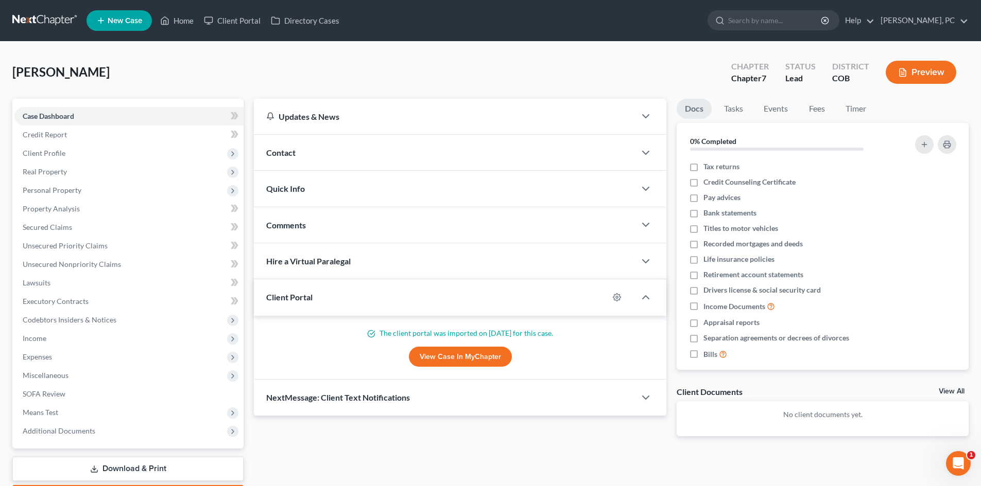
click at [952, 389] on link "View All" at bounding box center [951, 391] width 26 height 7
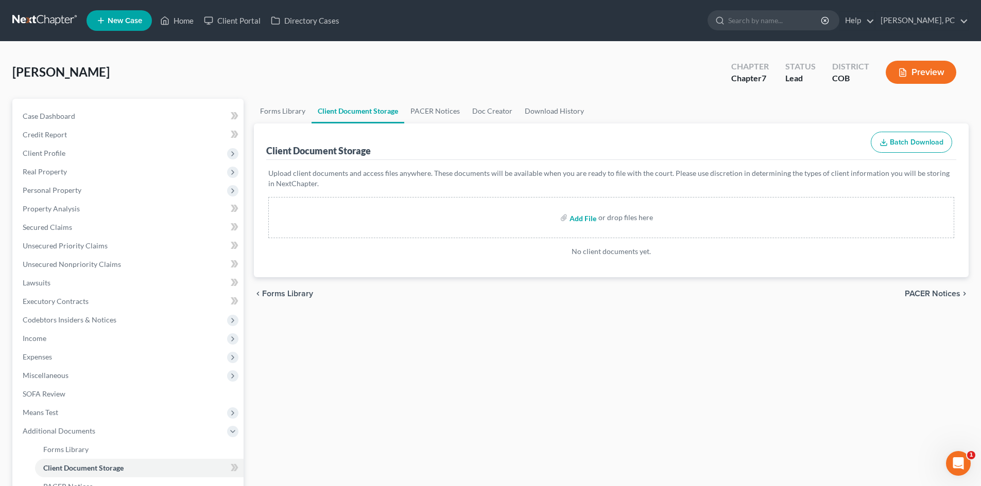
click at [581, 222] on input "file" at bounding box center [581, 217] width 25 height 19
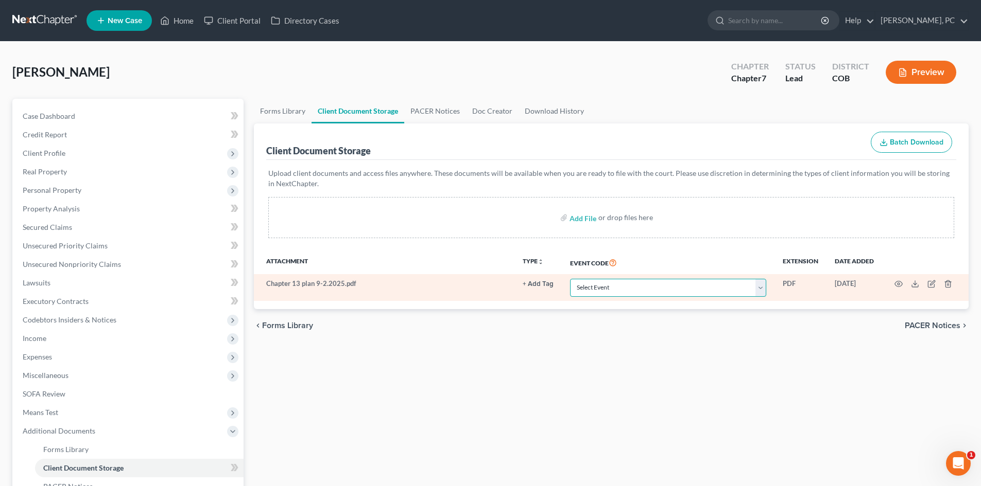
drag, startPoint x: 611, startPoint y: 293, endPoint x: 609, endPoint y: 286, distance: 7.3
click at [611, 293] on select "Select Event 1009-1.1 Notice of Amendments 20 Largest Unsecured Creditors Amend…" at bounding box center [668, 288] width 196 height 18
click at [570, 279] on select "Select Event 1009-1.1 Notice of Amendments 20 Largest Unsecured Creditors Amend…" at bounding box center [668, 288] width 196 height 18
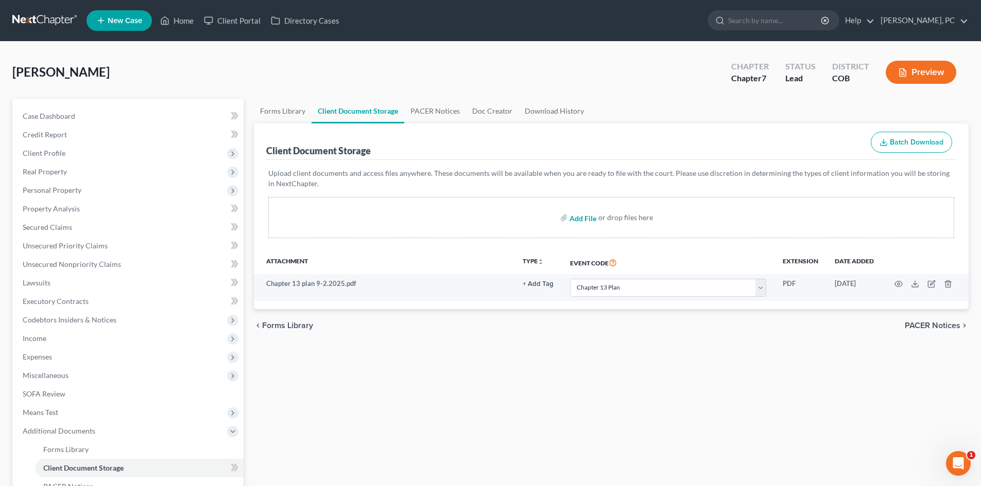
click at [577, 217] on input "file" at bounding box center [581, 217] width 25 height 19
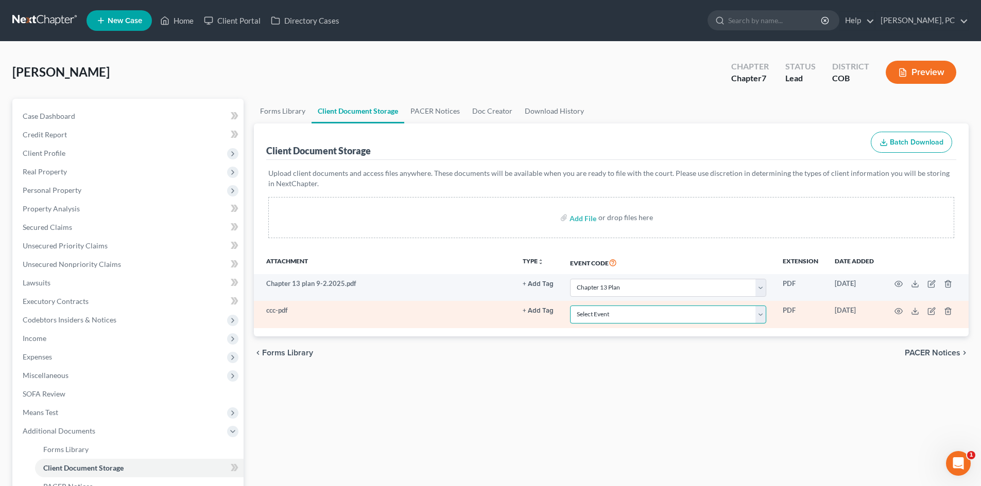
click at [605, 314] on select "Select Event 1009-1.1 Notice of Amendments 20 Largest Unsecured Creditors Amend…" at bounding box center [668, 315] width 196 height 18
click at [570, 306] on select "Select Event 1009-1.1 Notice of Amendments 20 Largest Unsecured Creditors Amend…" at bounding box center [668, 315] width 196 height 18
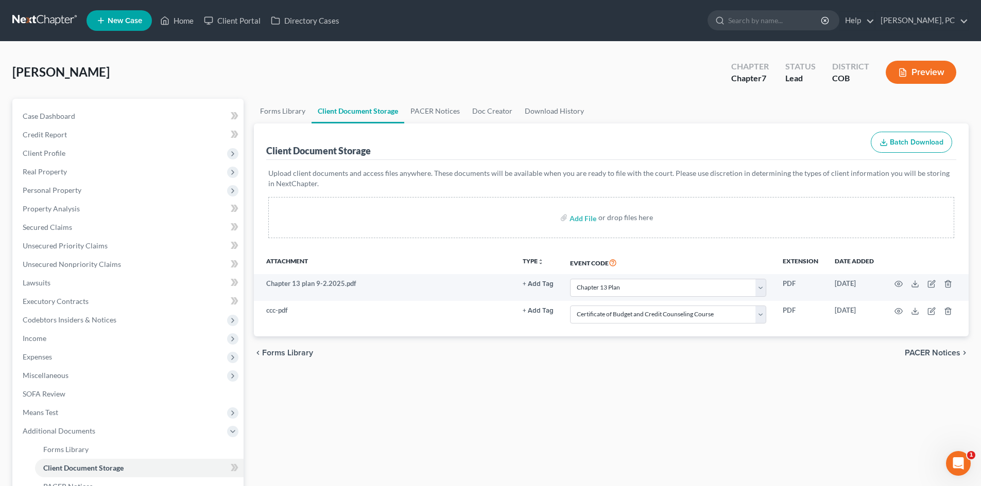
click at [528, 376] on div "Forms Library Client Document Storage PACER Notices Doc Creator Download Histor…" at bounding box center [611, 350] width 725 height 502
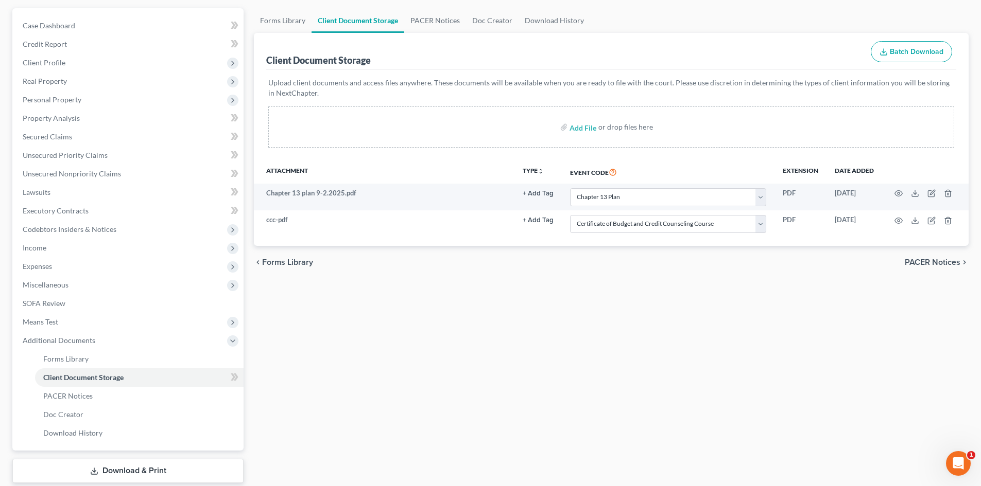
scroll to position [103, 0]
